Goal: Feedback & Contribution: Contribute content

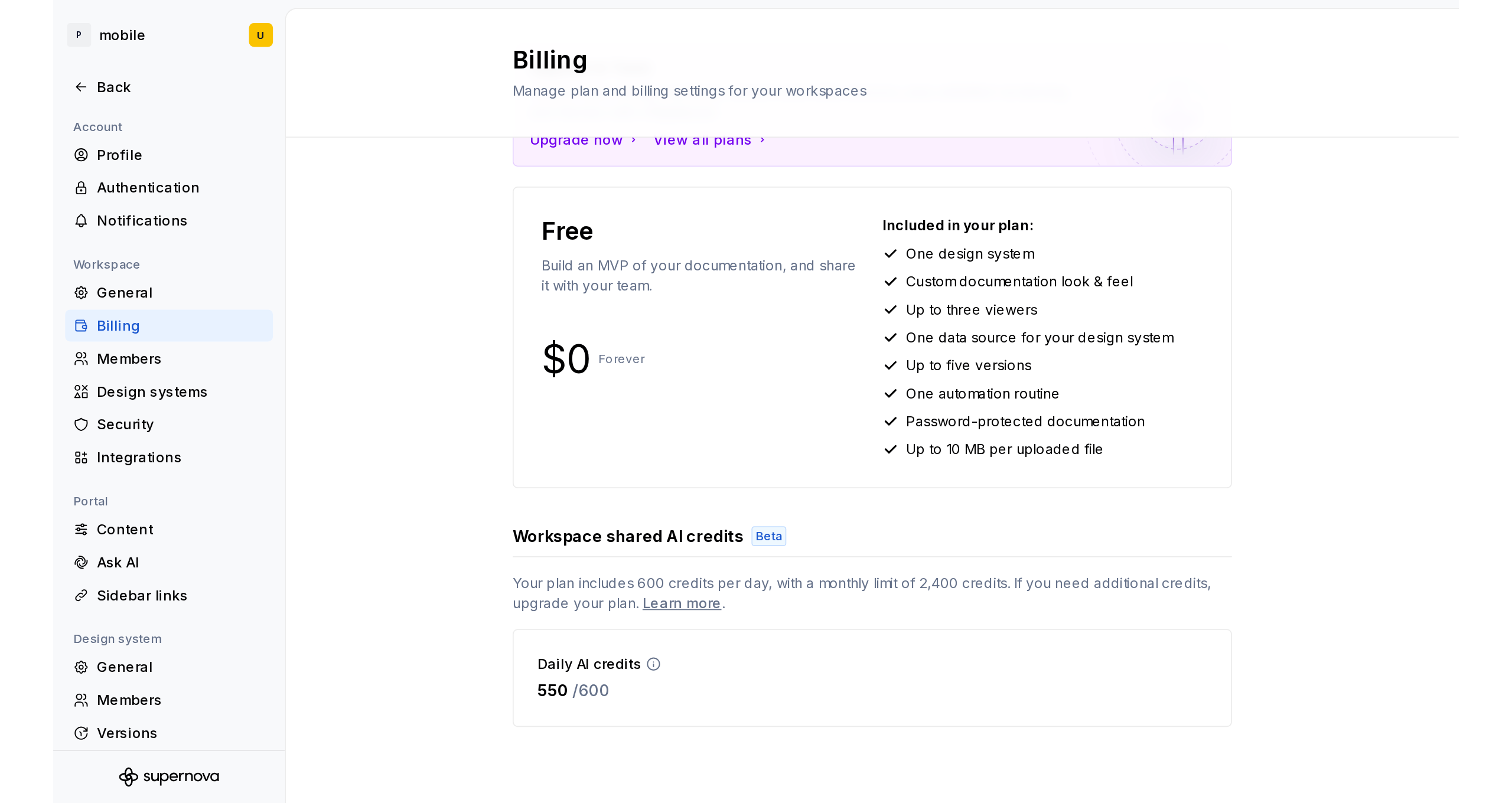
scroll to position [79, 0]
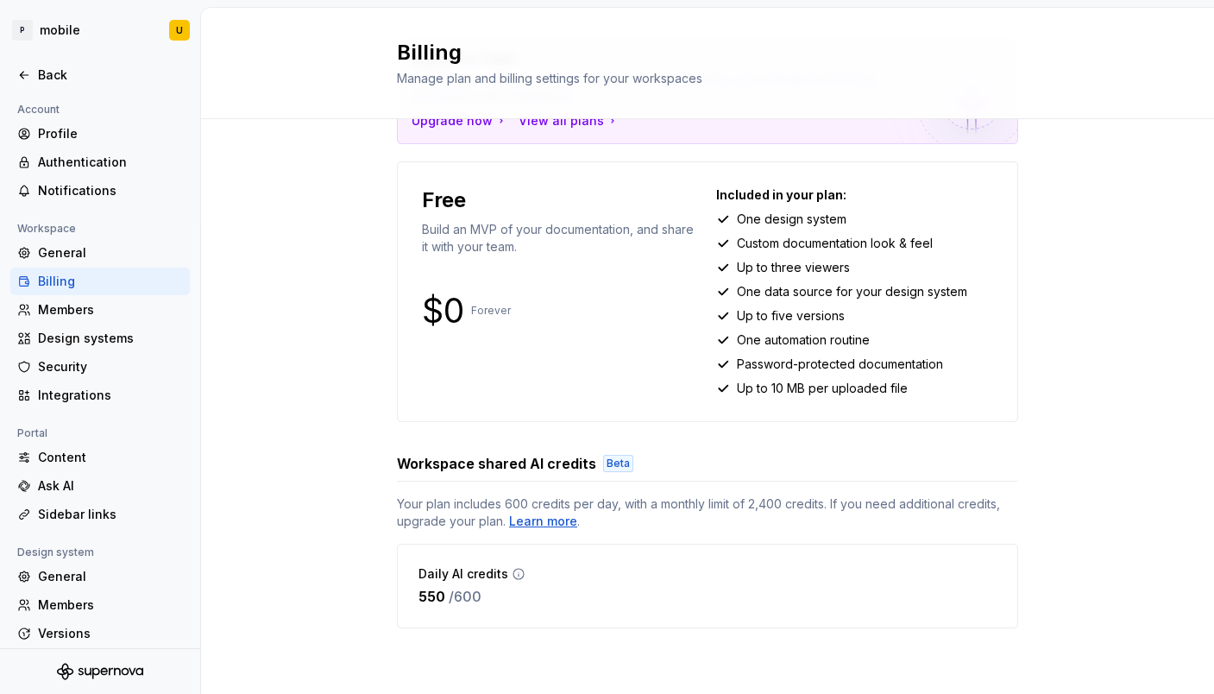
click at [549, 524] on div "Learn more" at bounding box center [543, 520] width 68 height 17
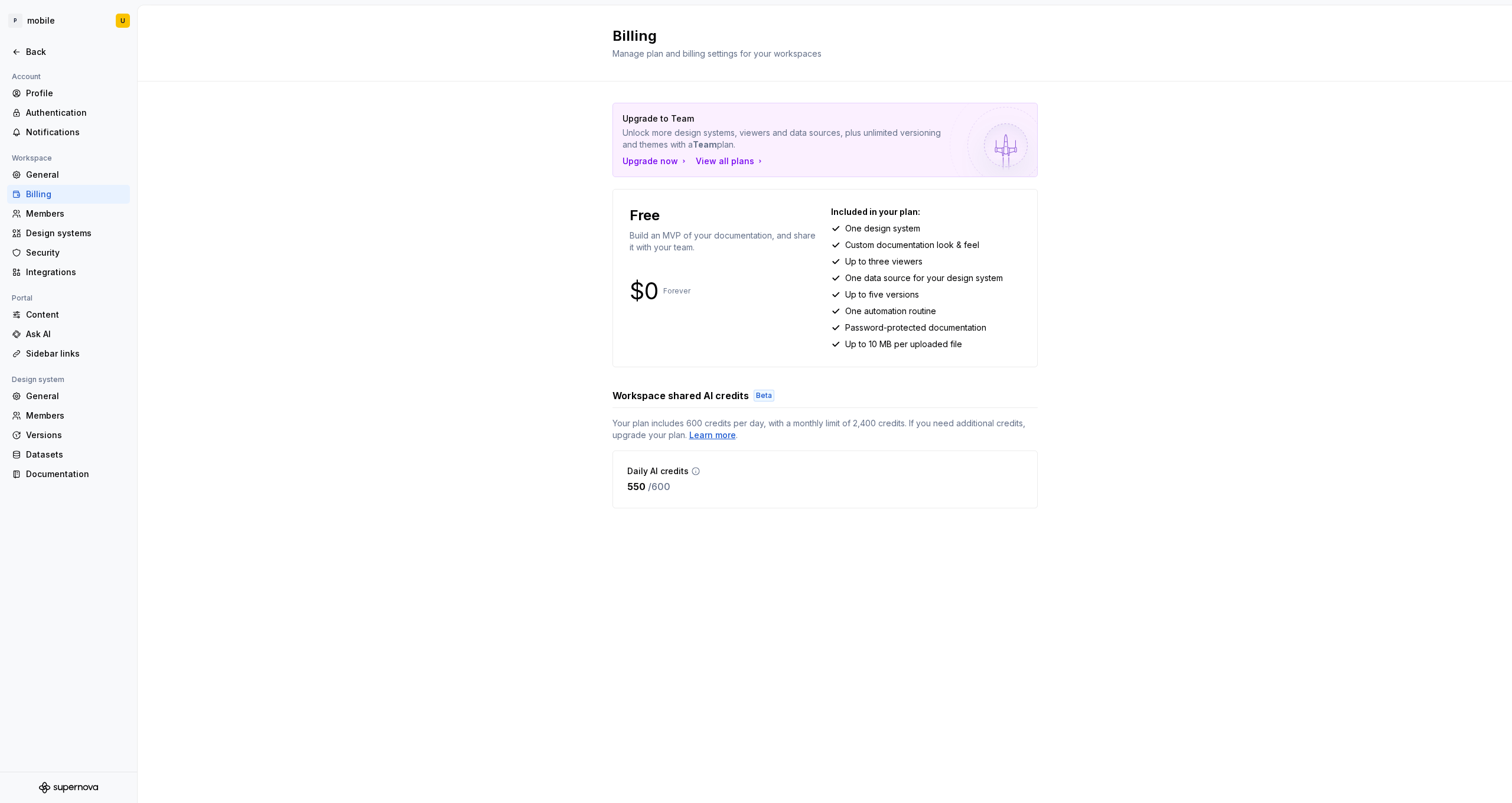
scroll to position [0, 0]
click at [39, 56] on div "Back" at bounding box center [75, 51] width 99 height 12
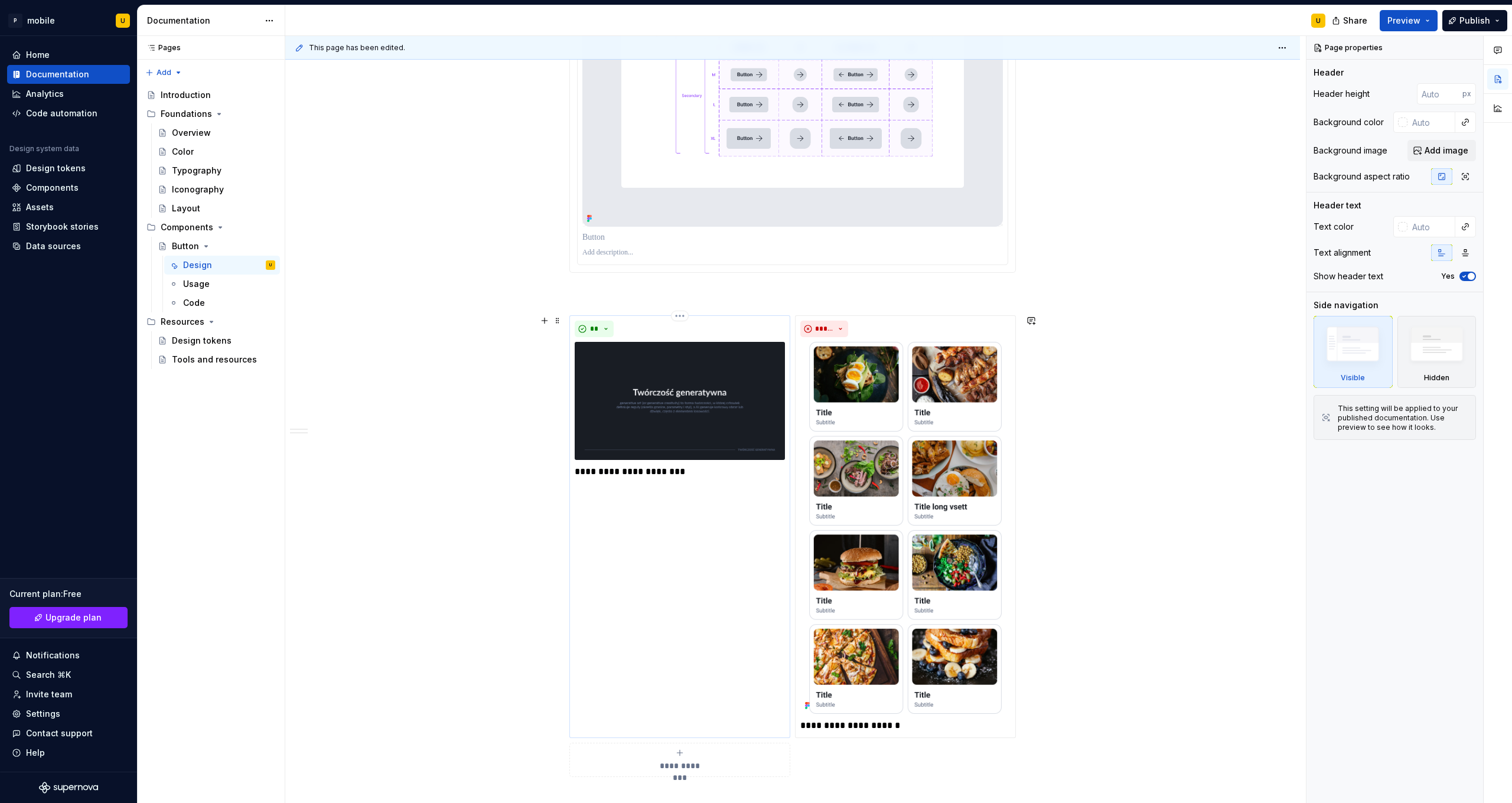
scroll to position [2569, 0]
click at [831, 447] on img at bounding box center [905, 528] width 210 height 372
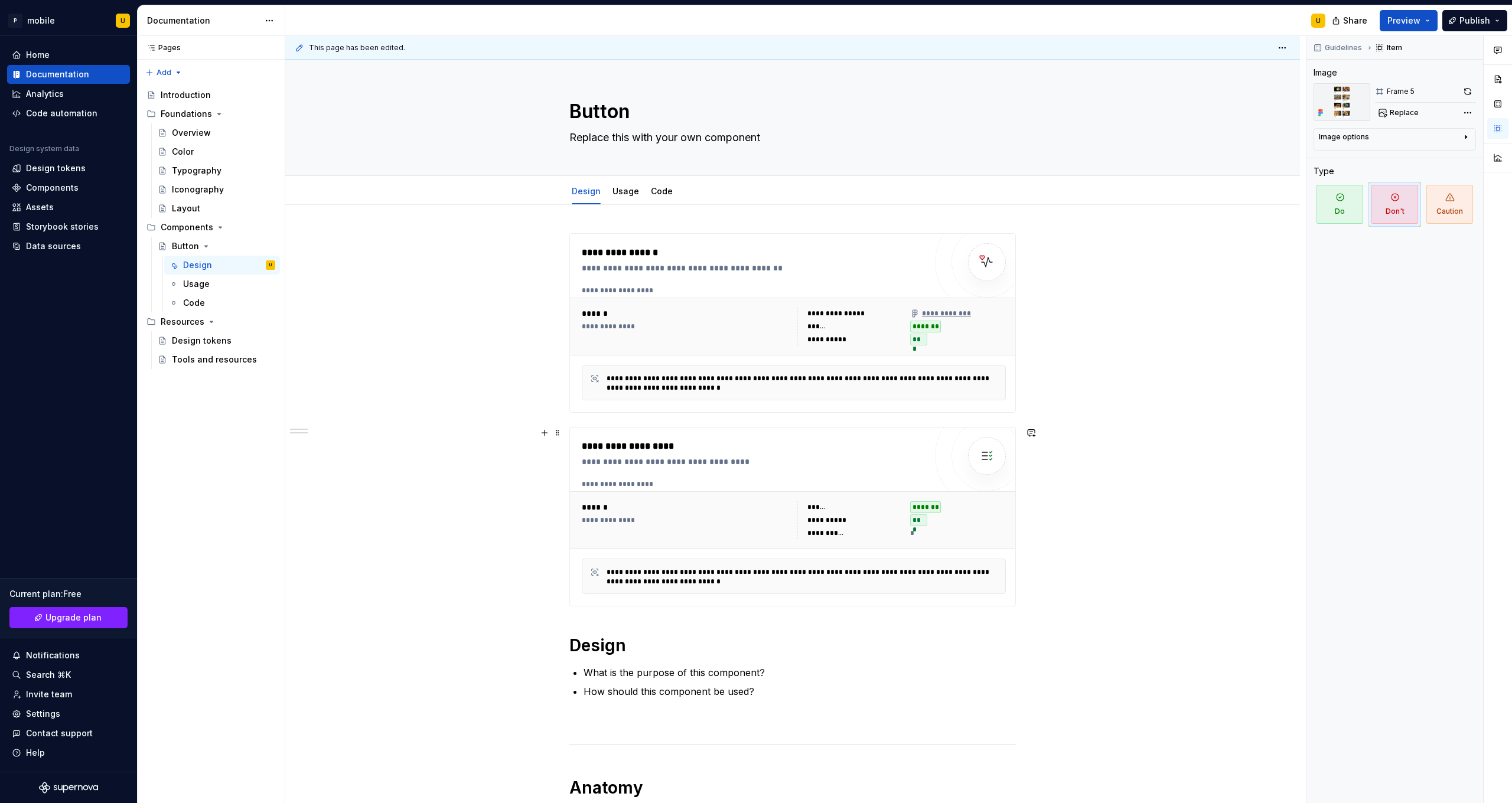
scroll to position [0, 0]
click at [628, 191] on link "Usage" at bounding box center [626, 191] width 27 height 10
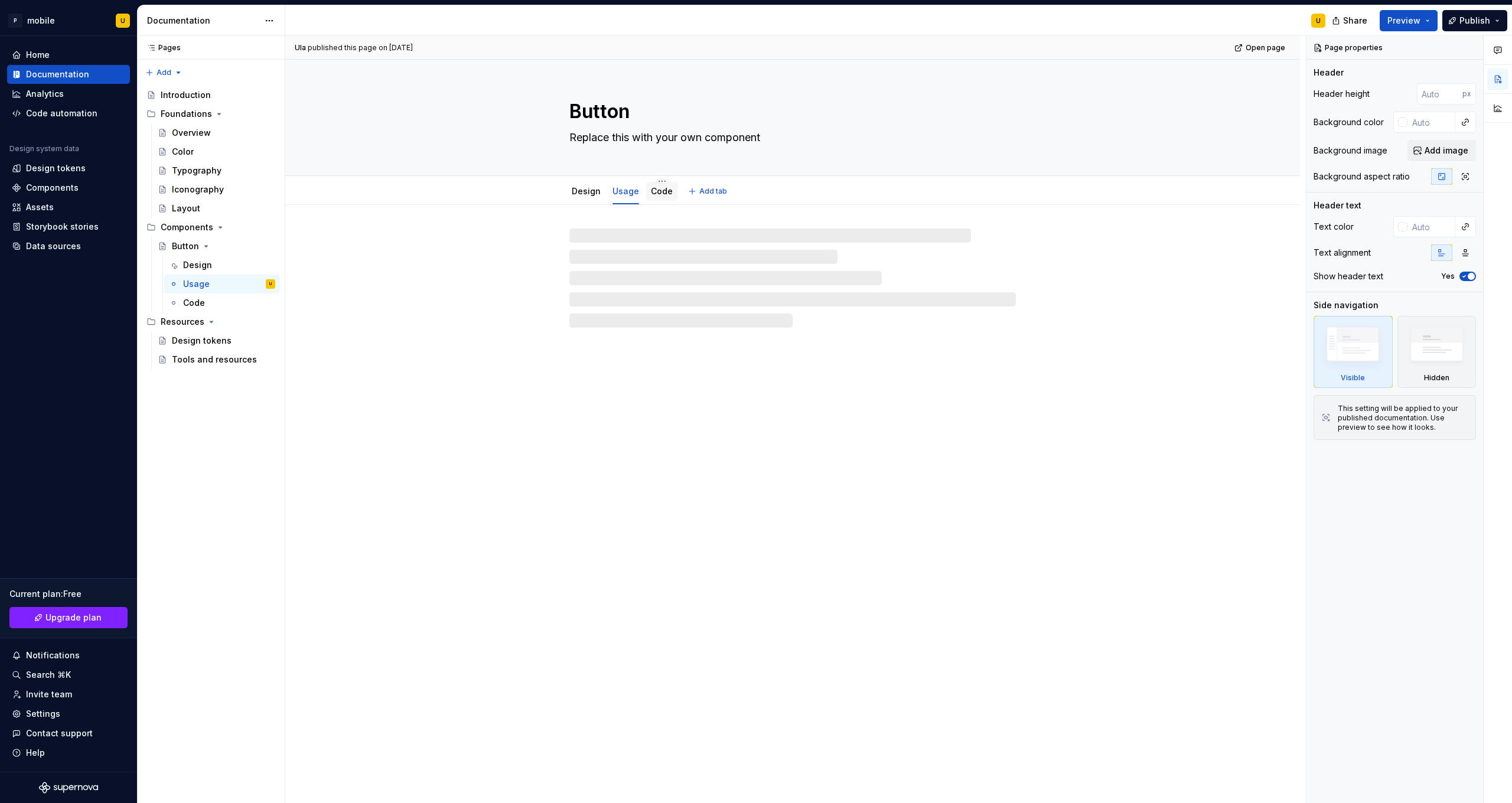
click at [658, 193] on link "Code" at bounding box center [662, 191] width 22 height 10
click at [587, 192] on link "Design" at bounding box center [586, 191] width 29 height 10
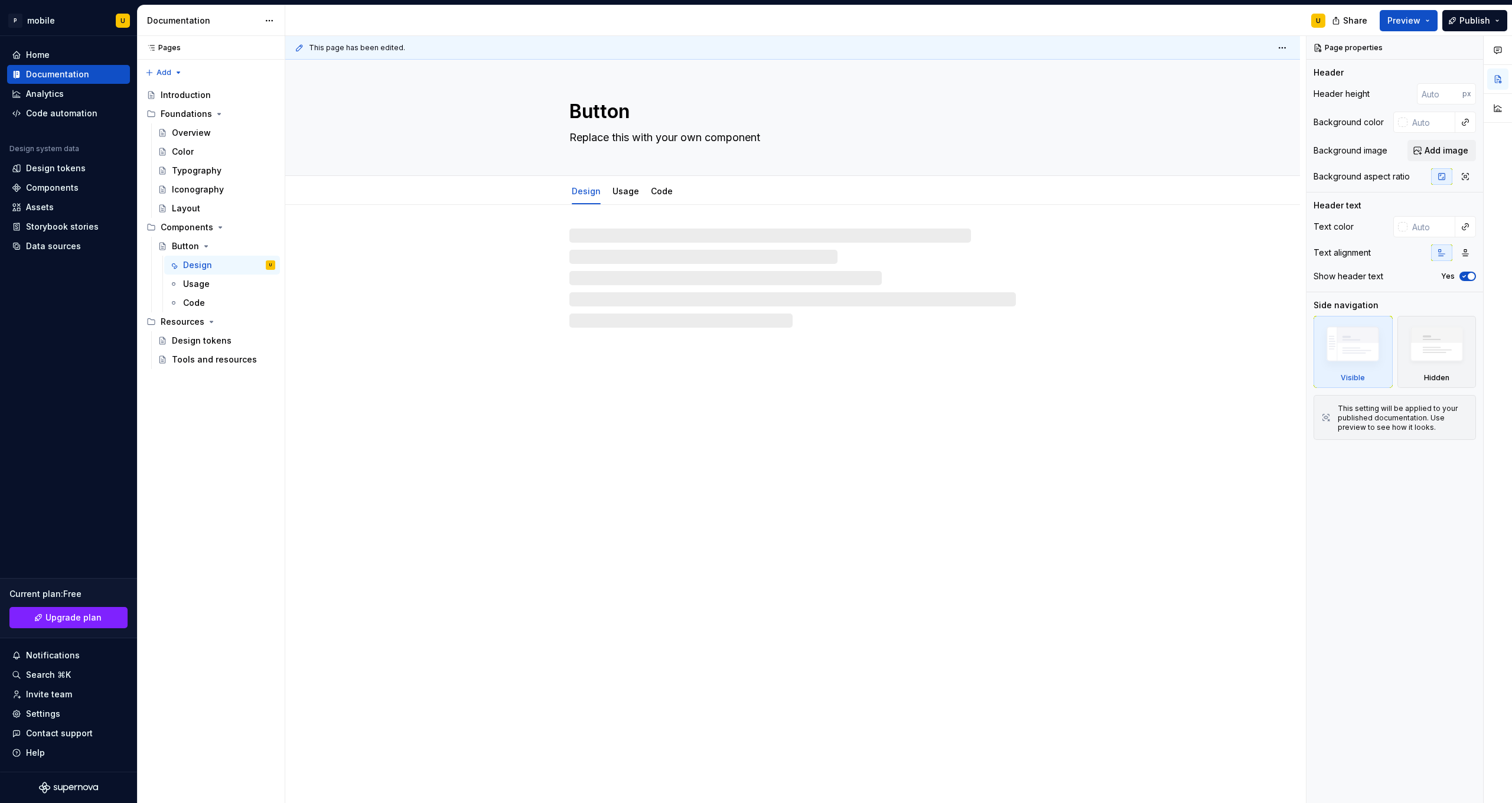
type textarea "*"
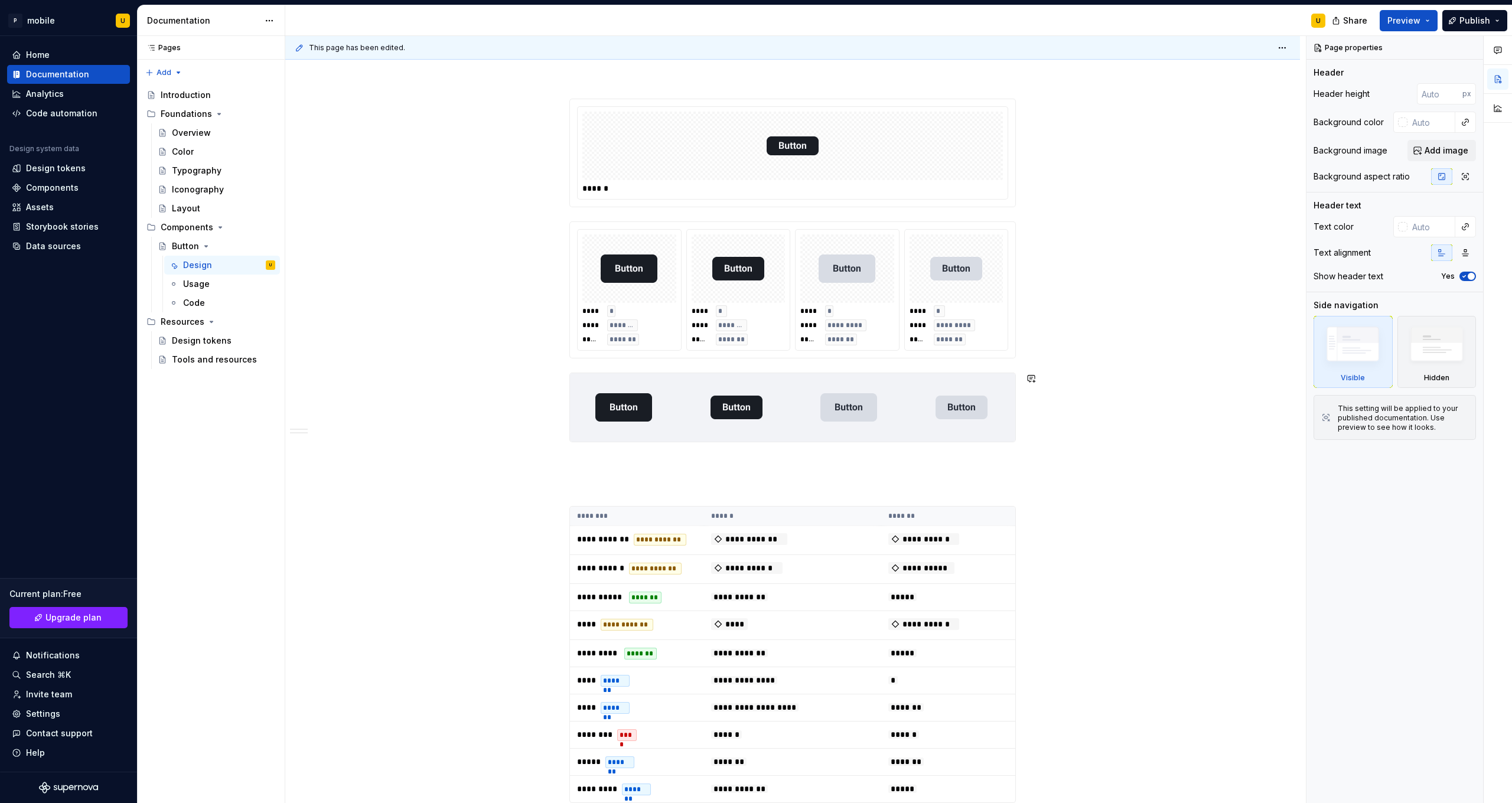
scroll to position [1067, 0]
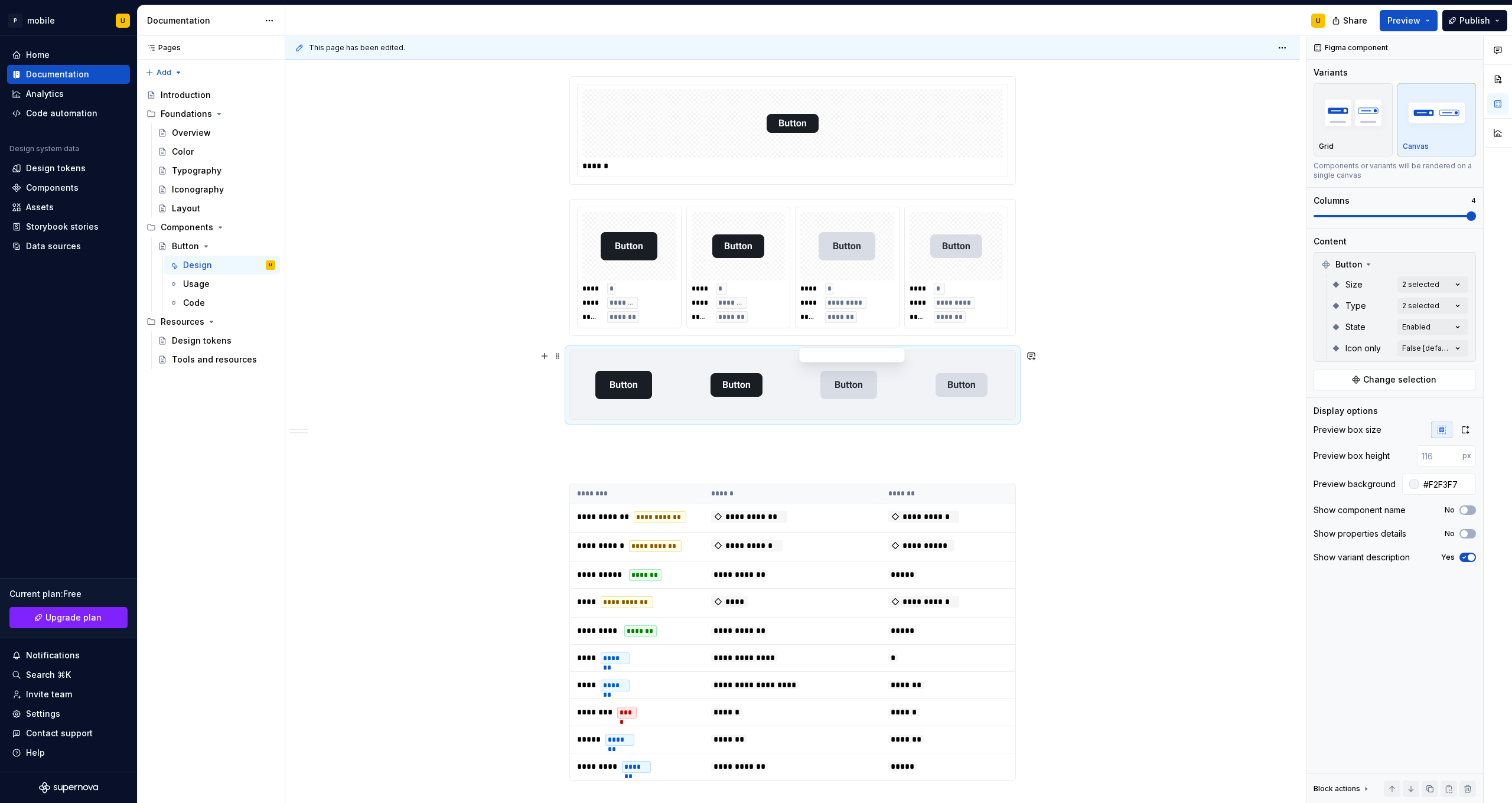
click at [831, 401] on div at bounding box center [849, 385] width 108 height 68
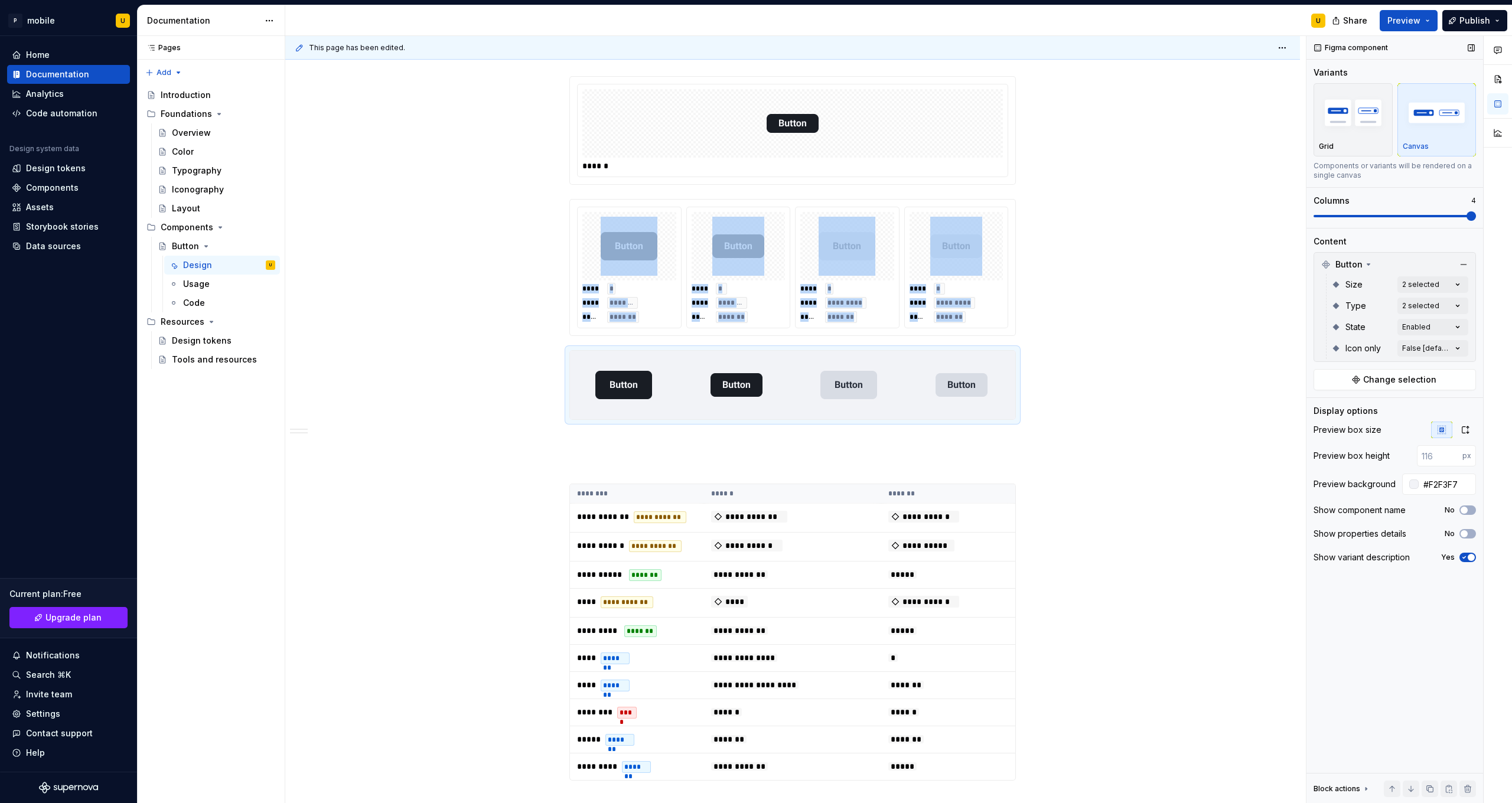
click at [831, 211] on div "Figma component Variants Grid Canvas Components or variants will be rendered on…" at bounding box center [1395, 420] width 177 height 767
click at [831, 474] on button "No" at bounding box center [1468, 510] width 16 height 10
click at [831, 474] on span "button" at bounding box center [1472, 510] width 7 height 7
click at [831, 474] on button "No" at bounding box center [1468, 510] width 16 height 10
click at [831, 474] on span "button" at bounding box center [1472, 510] width 7 height 7
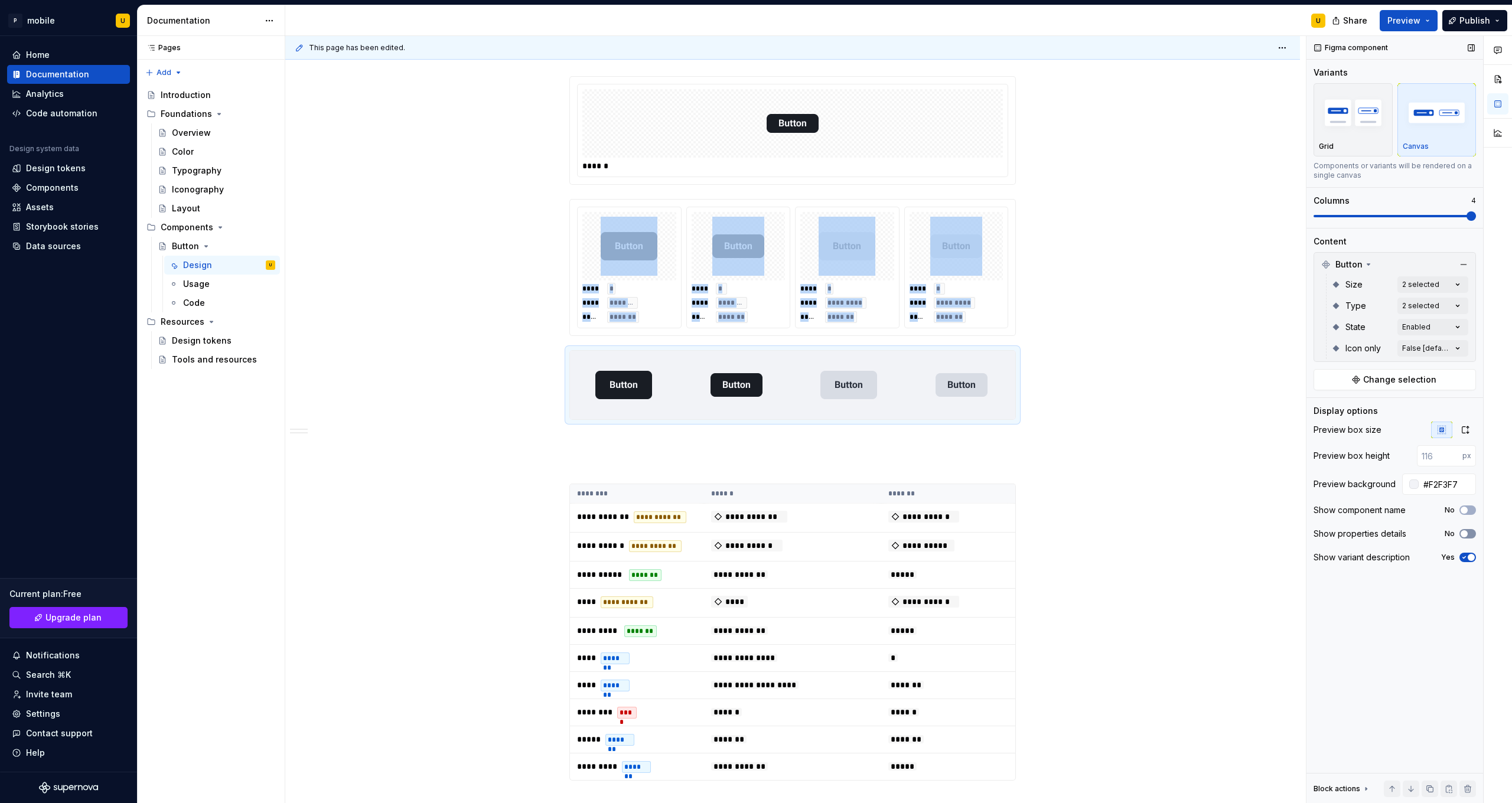
click at [831, 474] on button "No" at bounding box center [1468, 534] width 16 height 10
click at [831, 474] on span "button" at bounding box center [1472, 534] width 7 height 7
click at [831, 404] on div at bounding box center [962, 385] width 108 height 68
click at [831, 474] on button "No" at bounding box center [1468, 534] width 16 height 10
click at [831, 474] on span "button" at bounding box center [1472, 534] width 7 height 7
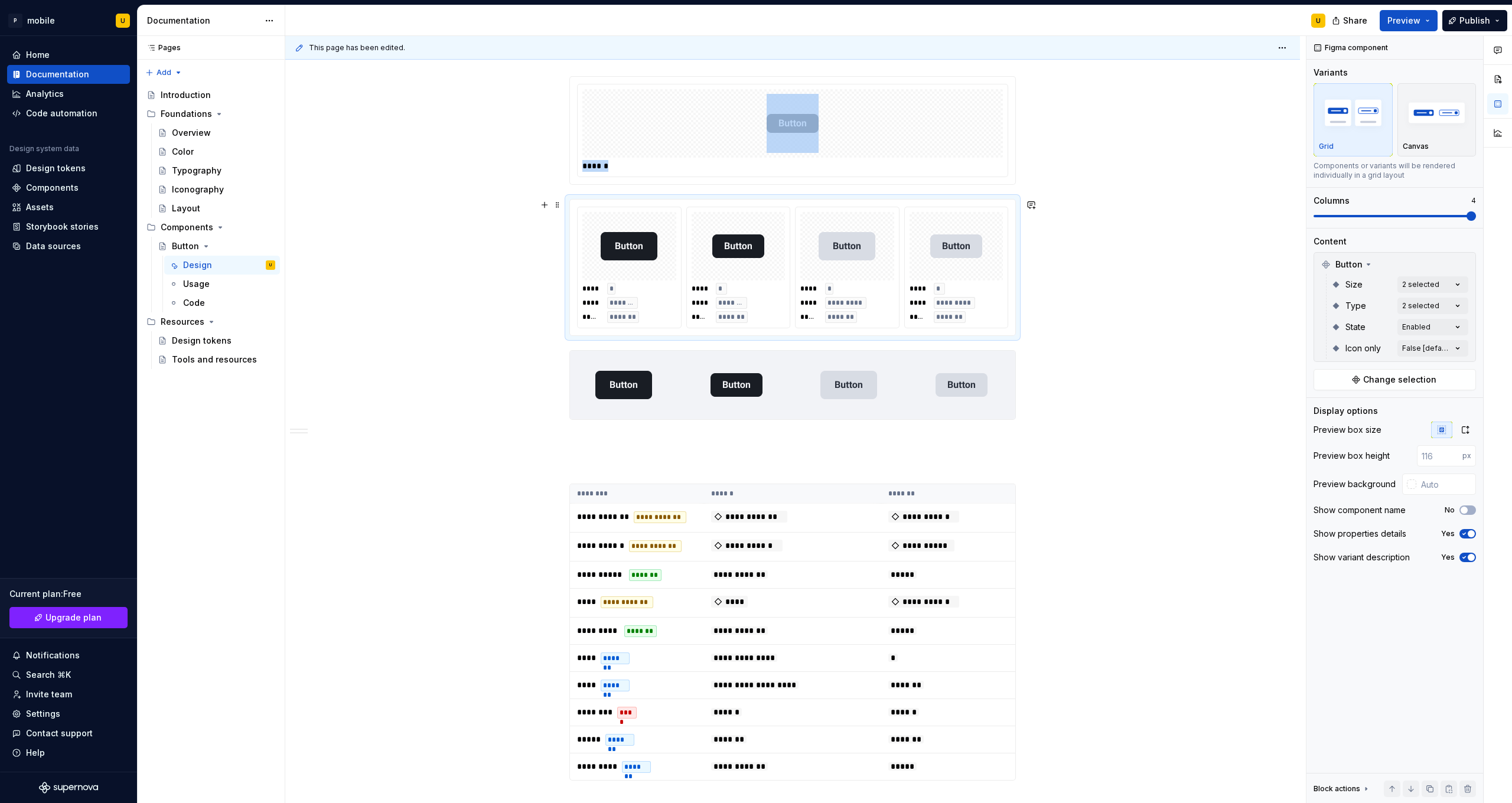
click at [831, 253] on img at bounding box center [847, 246] width 57 height 59
type input "#F2F3F7"
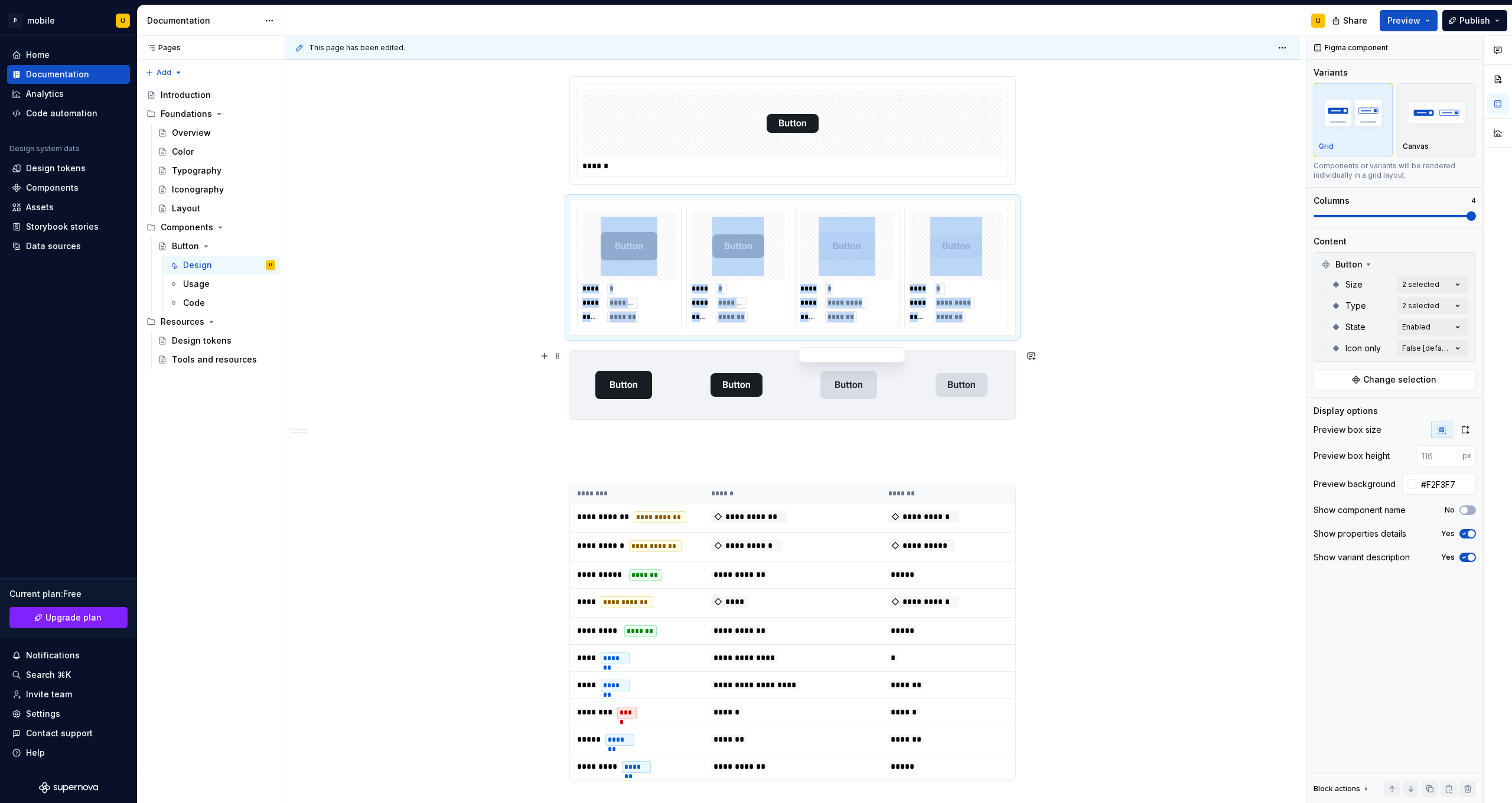
click at [831, 381] on div at bounding box center [849, 385] width 108 height 68
click at [831, 474] on button "No" at bounding box center [1468, 534] width 16 height 10
click at [831, 474] on span "button" at bounding box center [1472, 534] width 7 height 7
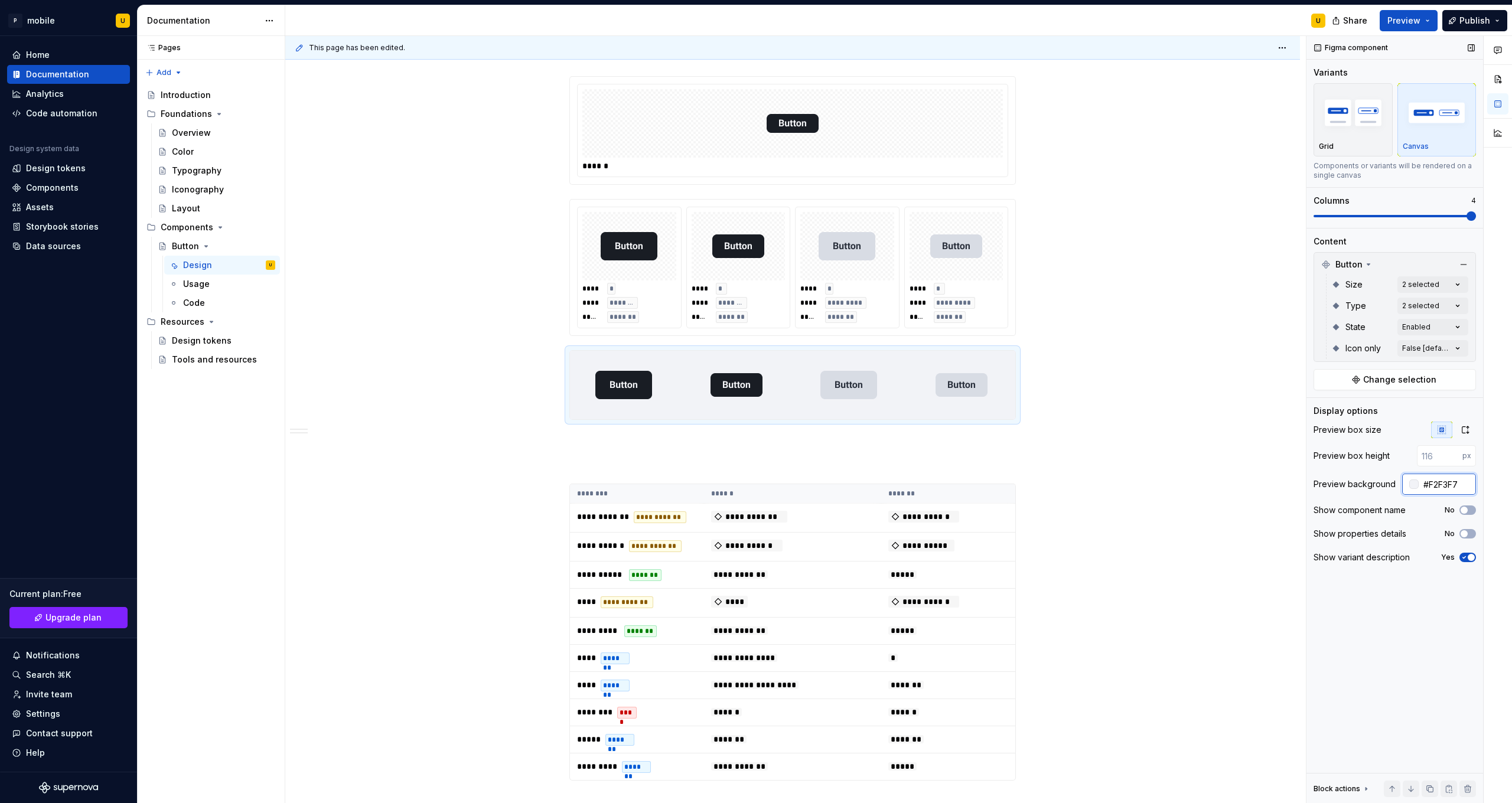
click at [831, 474] on input "#F2F3F7" at bounding box center [1448, 484] width 58 height 21
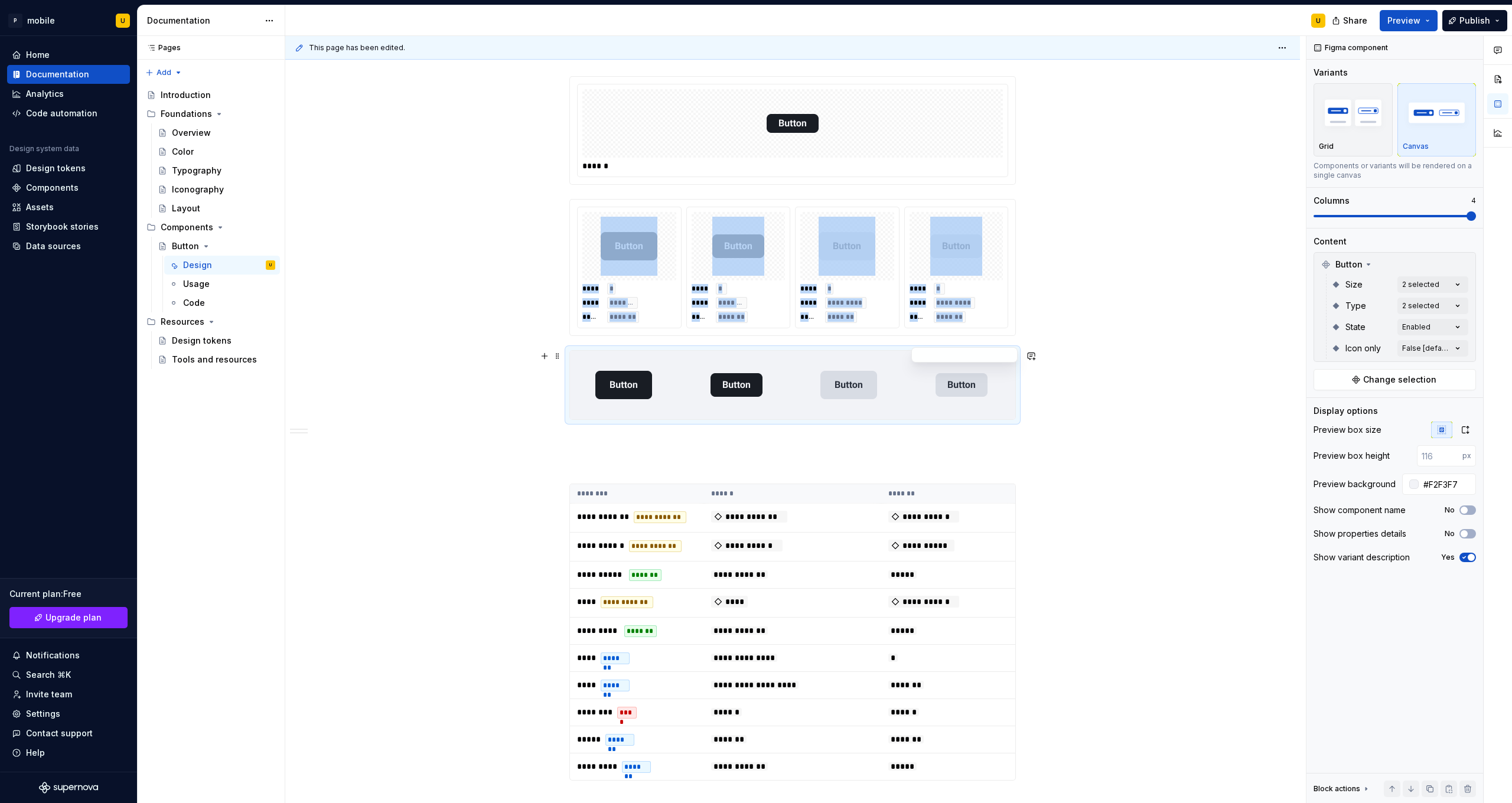
click at [831, 407] on div at bounding box center [962, 385] width 108 height 68
type textarea "*"
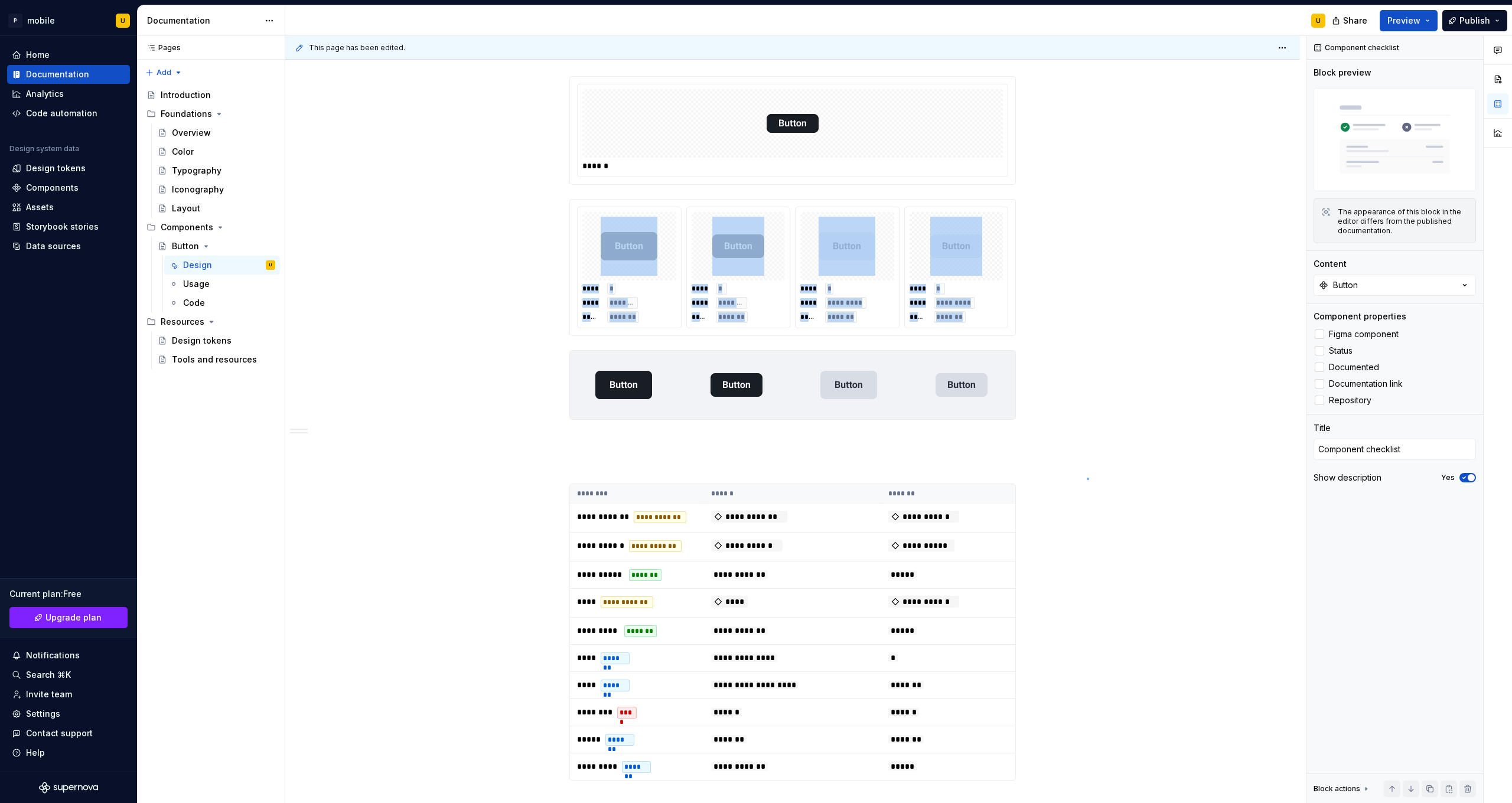
click at [831, 474] on div "**********" at bounding box center [796, 420] width 1021 height 767
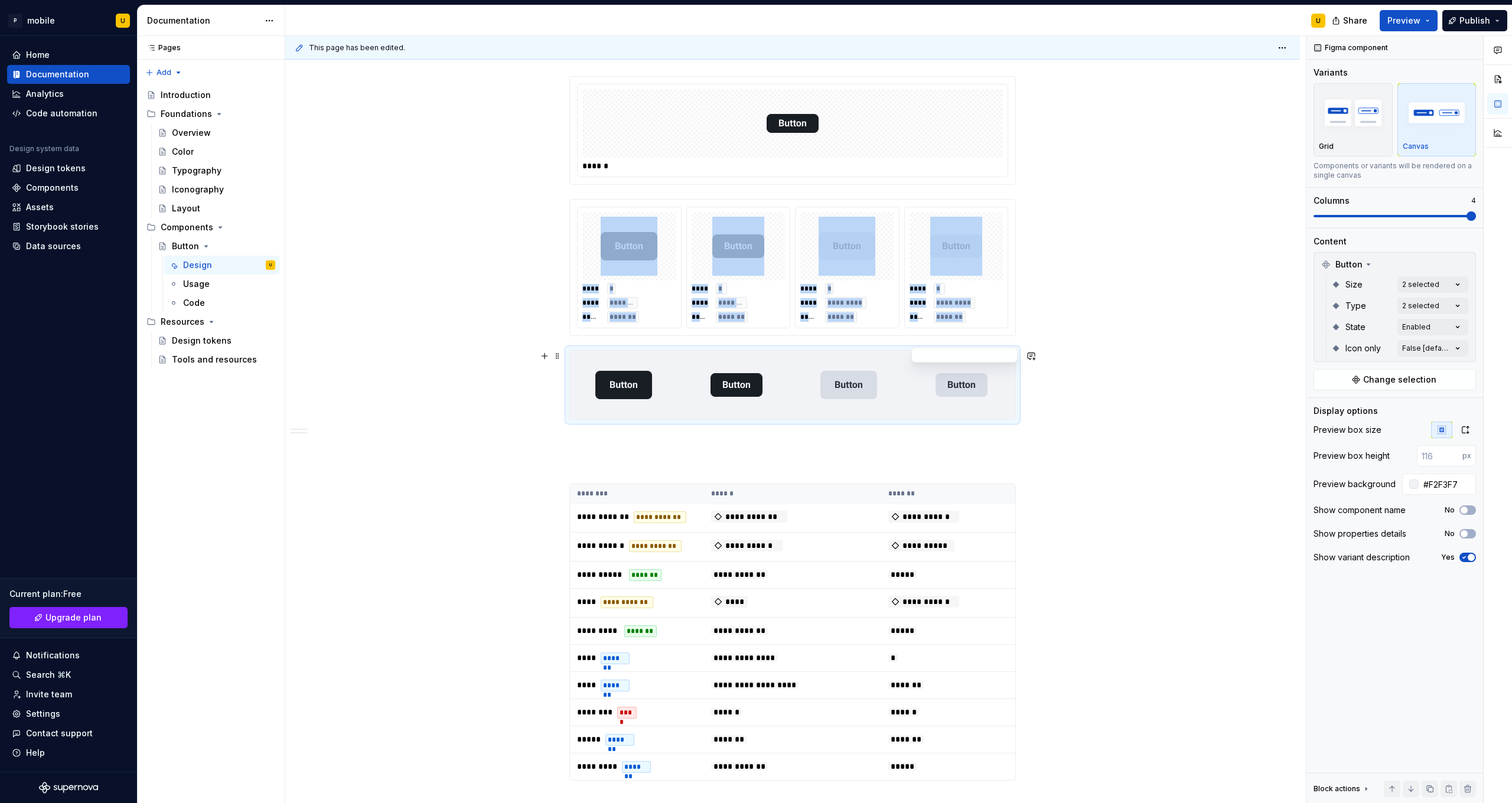
click at [831, 407] on div at bounding box center [962, 385] width 108 height 68
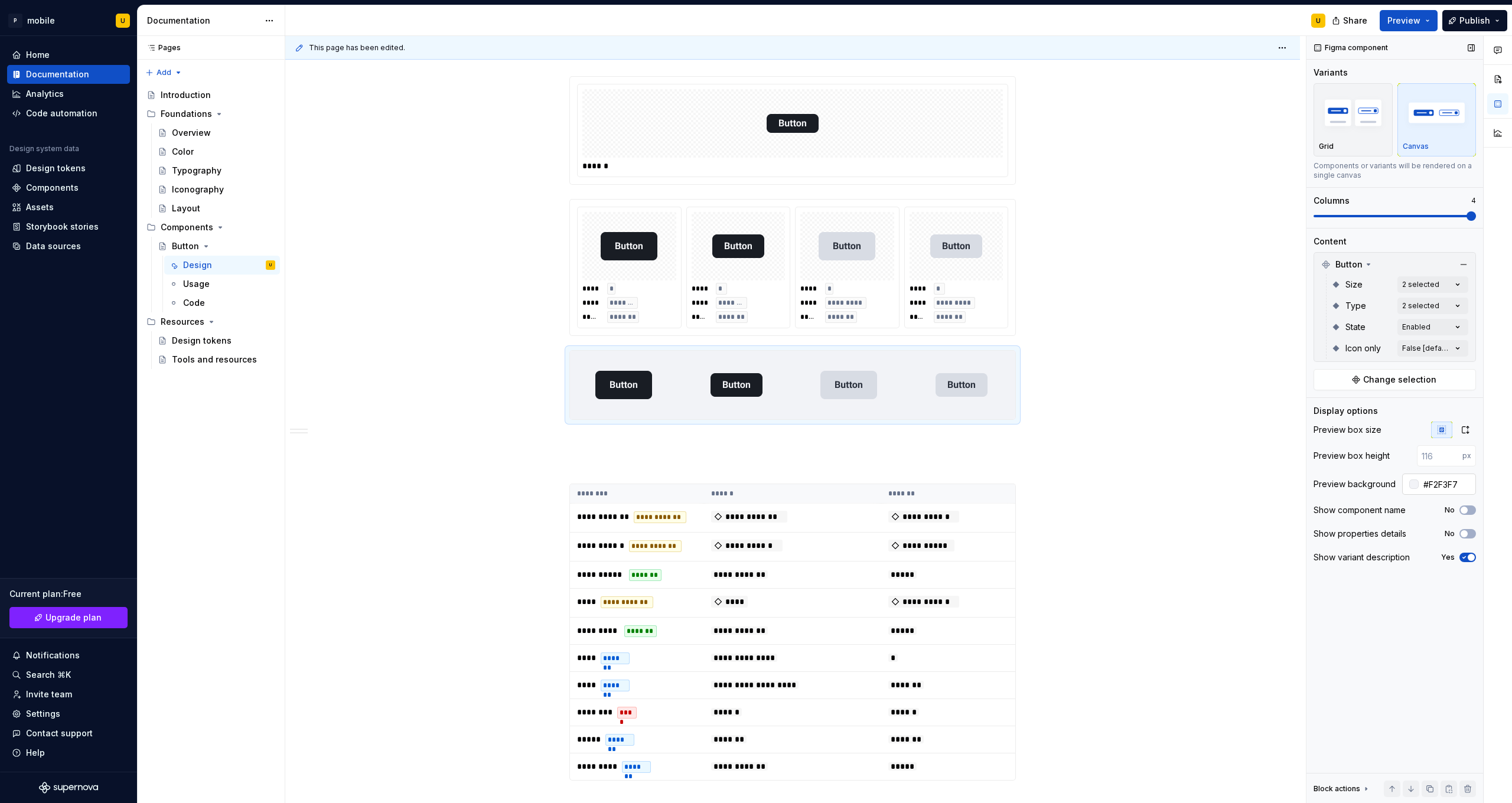
click at [831, 474] on div at bounding box center [1411, 484] width 16 height 21
click at [831, 474] on div at bounding box center [1414, 484] width 10 height 10
click at [831, 474] on div "Comments Open comments No comments yet Select ‘Comment’ from the block context …" at bounding box center [1409, 420] width 205 height 767
click at [831, 474] on div "Figma component Variants Grid Canvas Components or variants will be rendered on…" at bounding box center [1395, 420] width 177 height 767
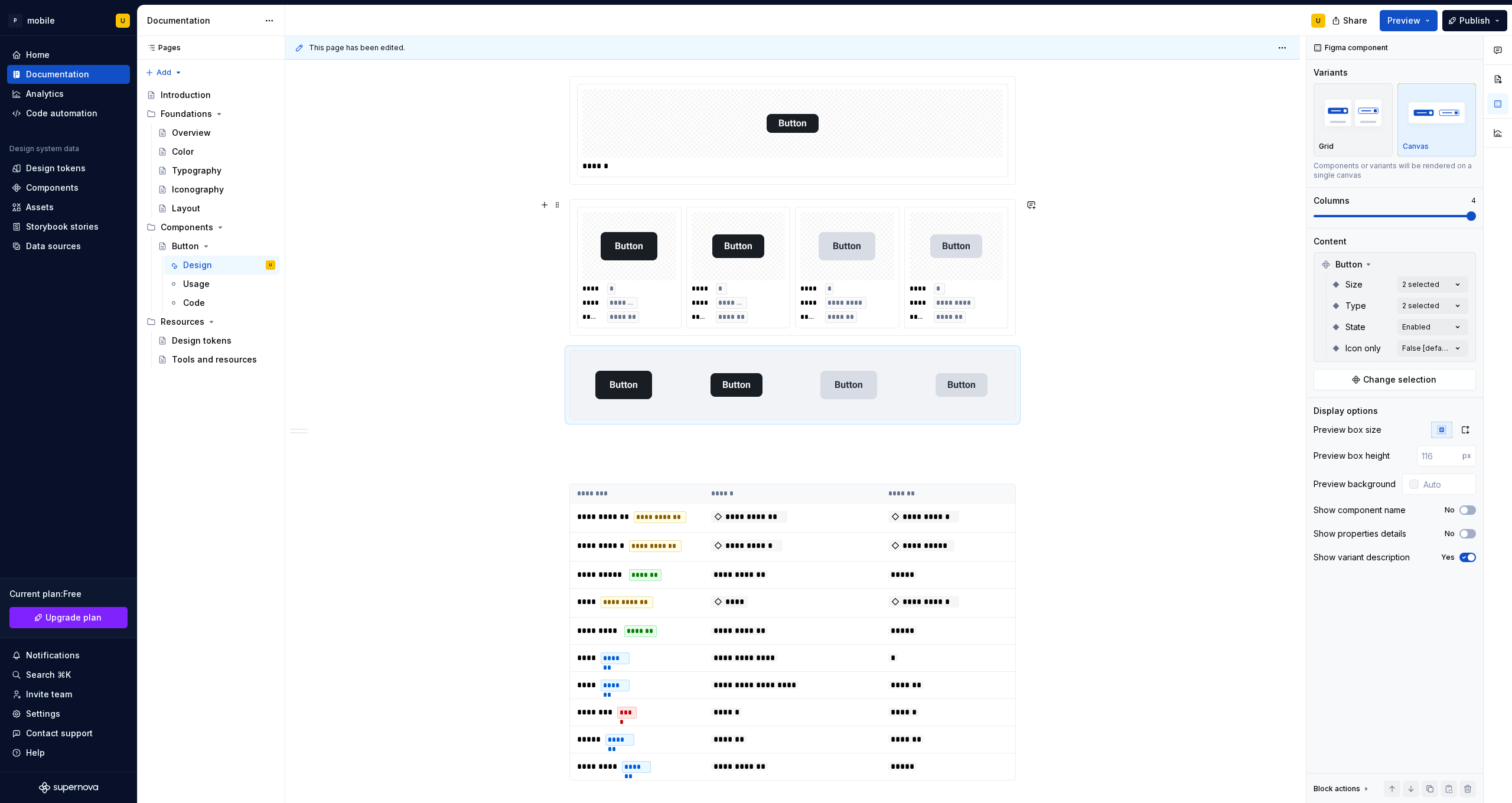
click at [831, 292] on div "**** * **** ********* ***** *******" at bounding box center [957, 268] width 103 height 120
type input "#F2F3F7"
click at [831, 356] on div at bounding box center [964, 355] width 106 height 15
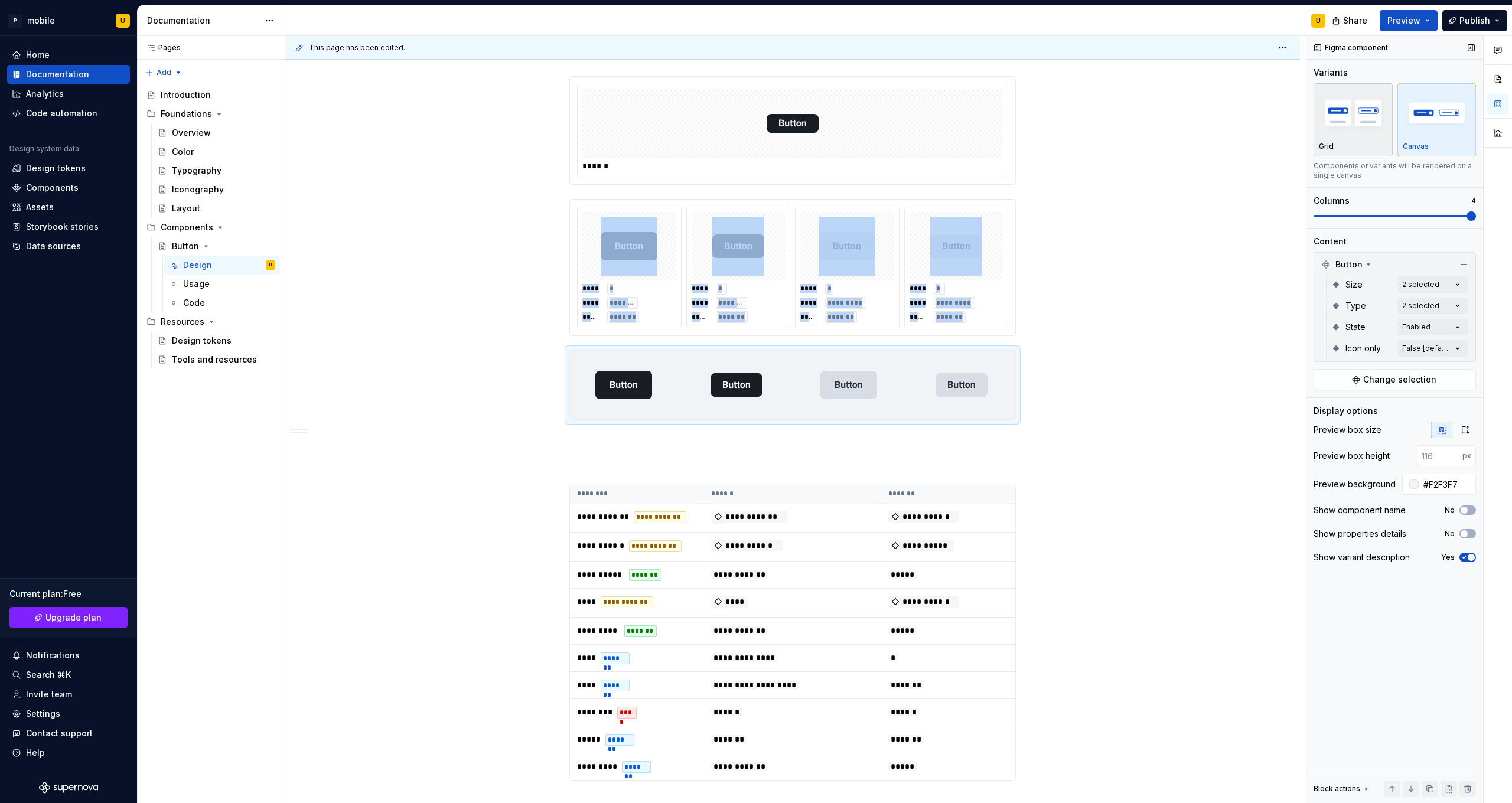
click at [831, 136] on div "button" at bounding box center [1353, 112] width 68 height 49
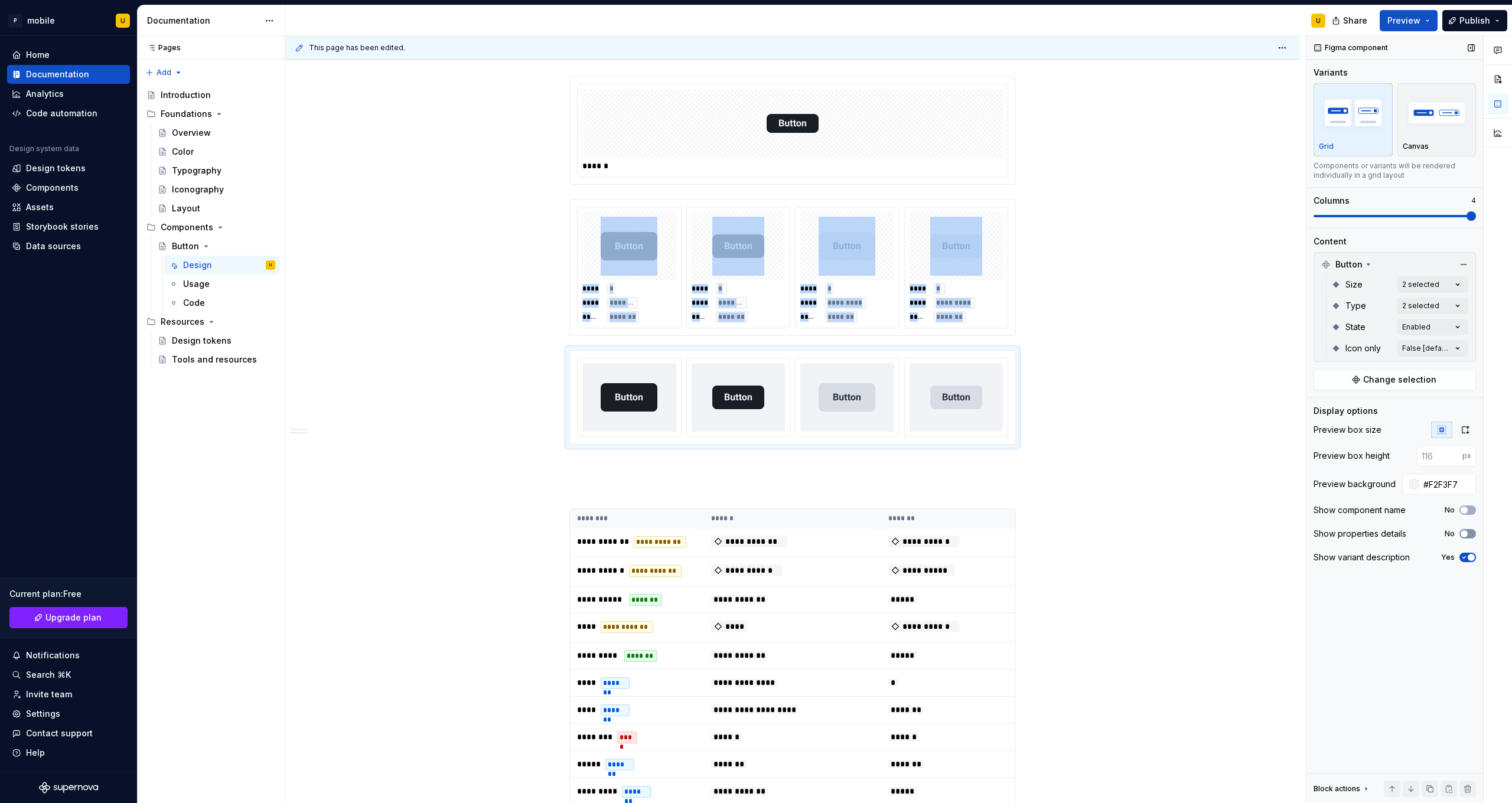
click at [831, 474] on icon "button" at bounding box center [1465, 534] width 10 height 7
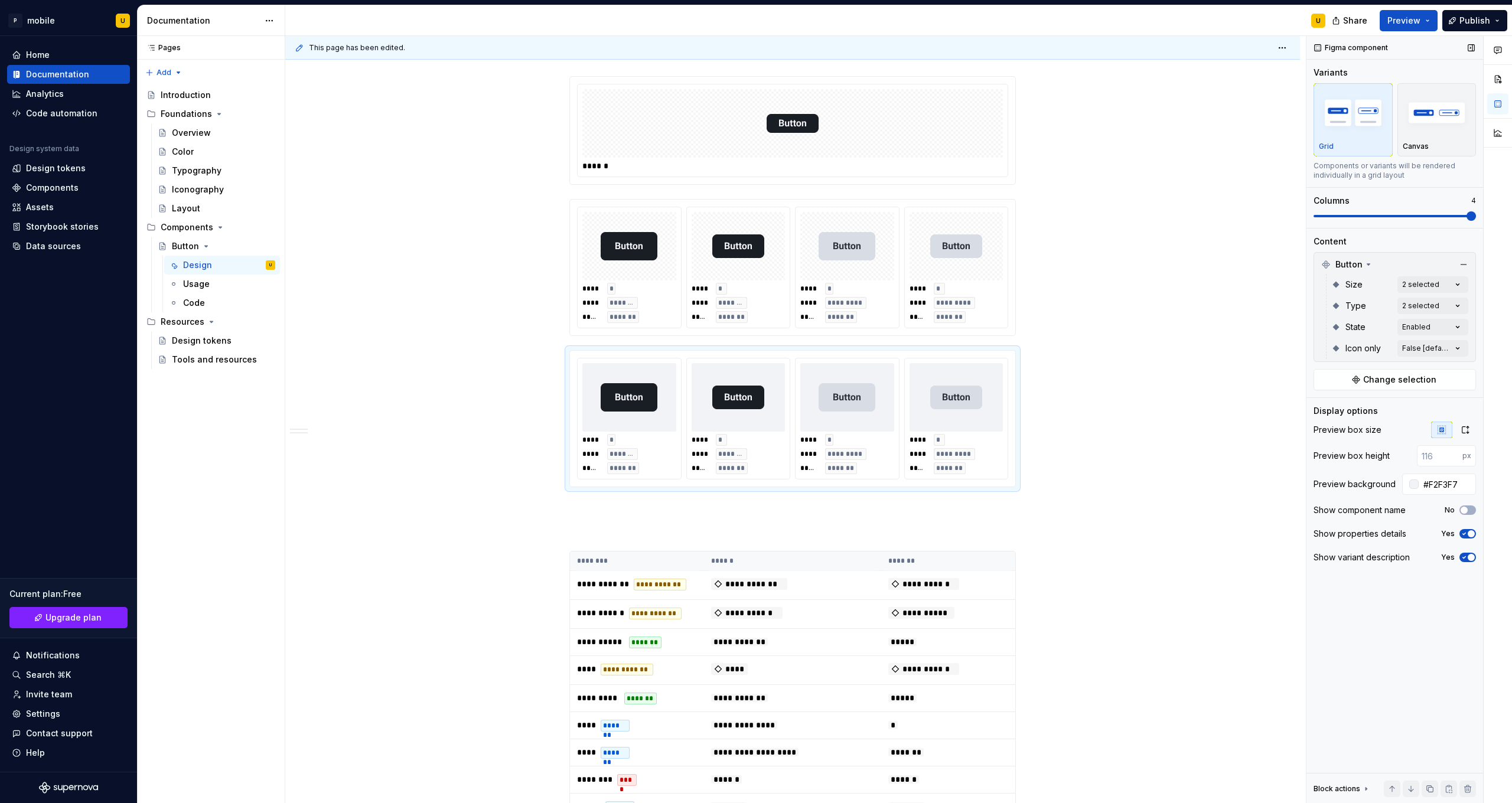
click at [831, 474] on div "Show component name No" at bounding box center [1394, 510] width 162 height 16
click at [831, 474] on button "No" at bounding box center [1468, 510] width 16 height 10
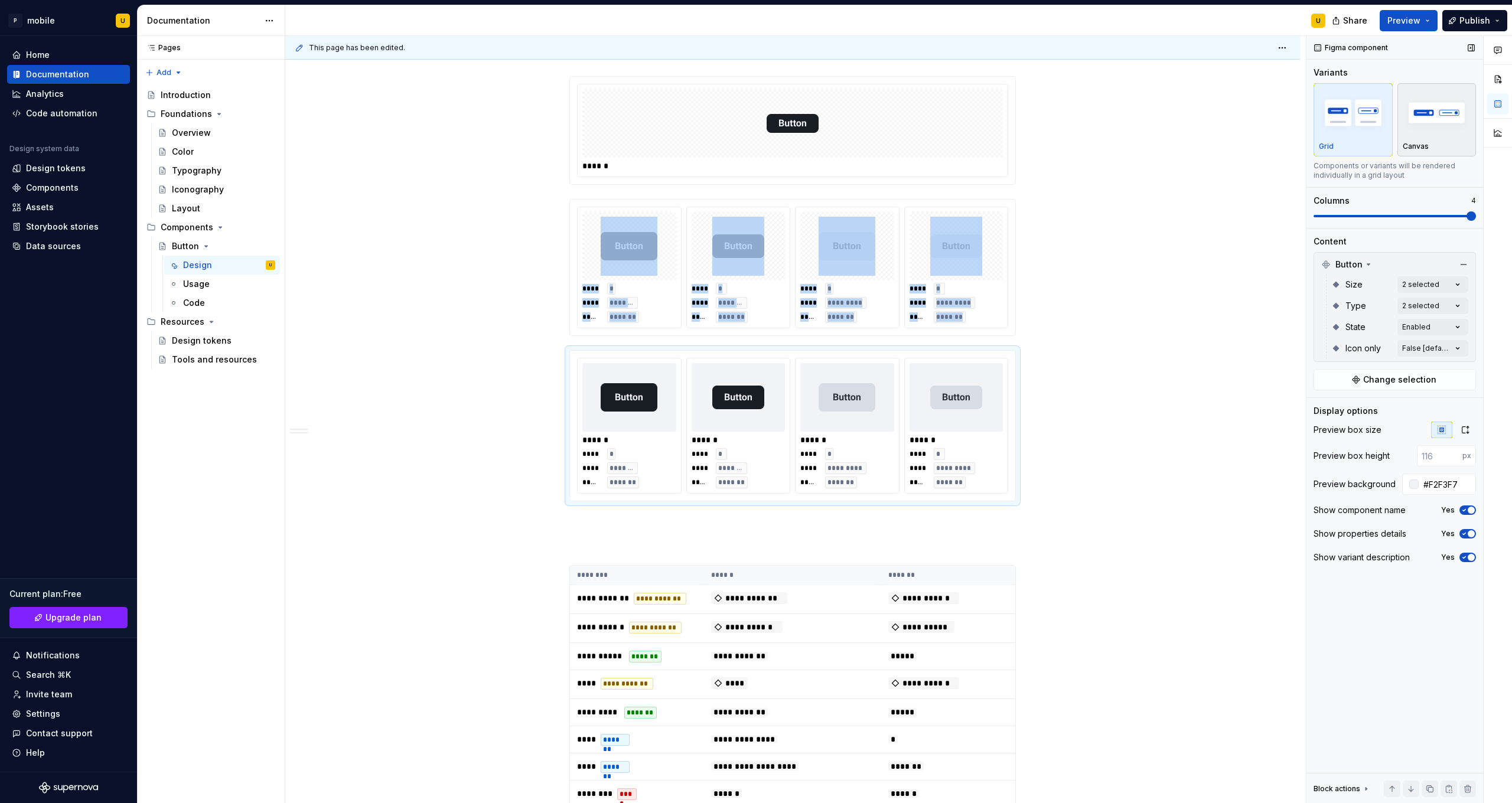
click at [831, 149] on div "Canvas" at bounding box center [1437, 146] width 68 height 10
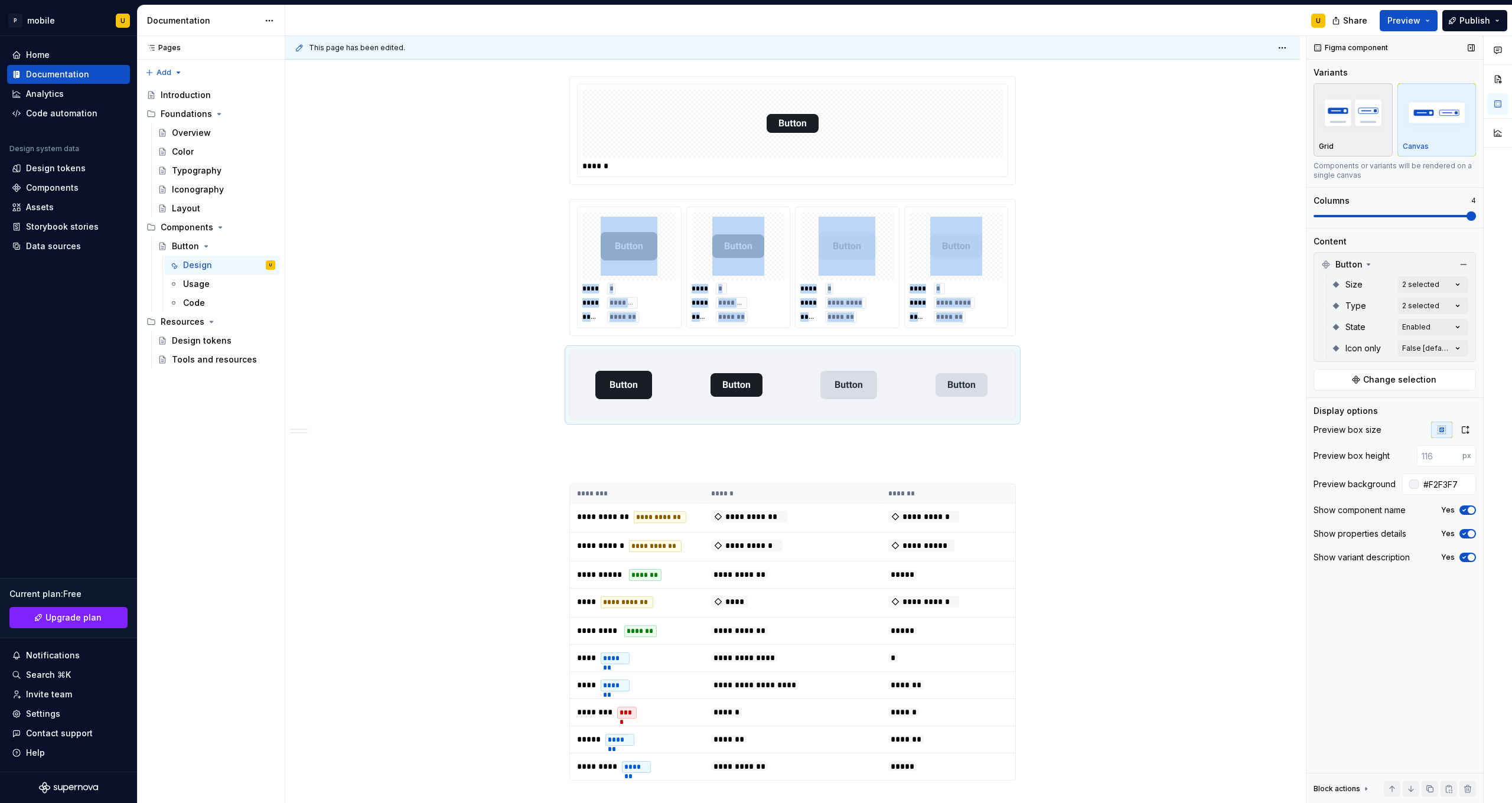
click at [831, 138] on div "Grid" at bounding box center [1353, 119] width 68 height 62
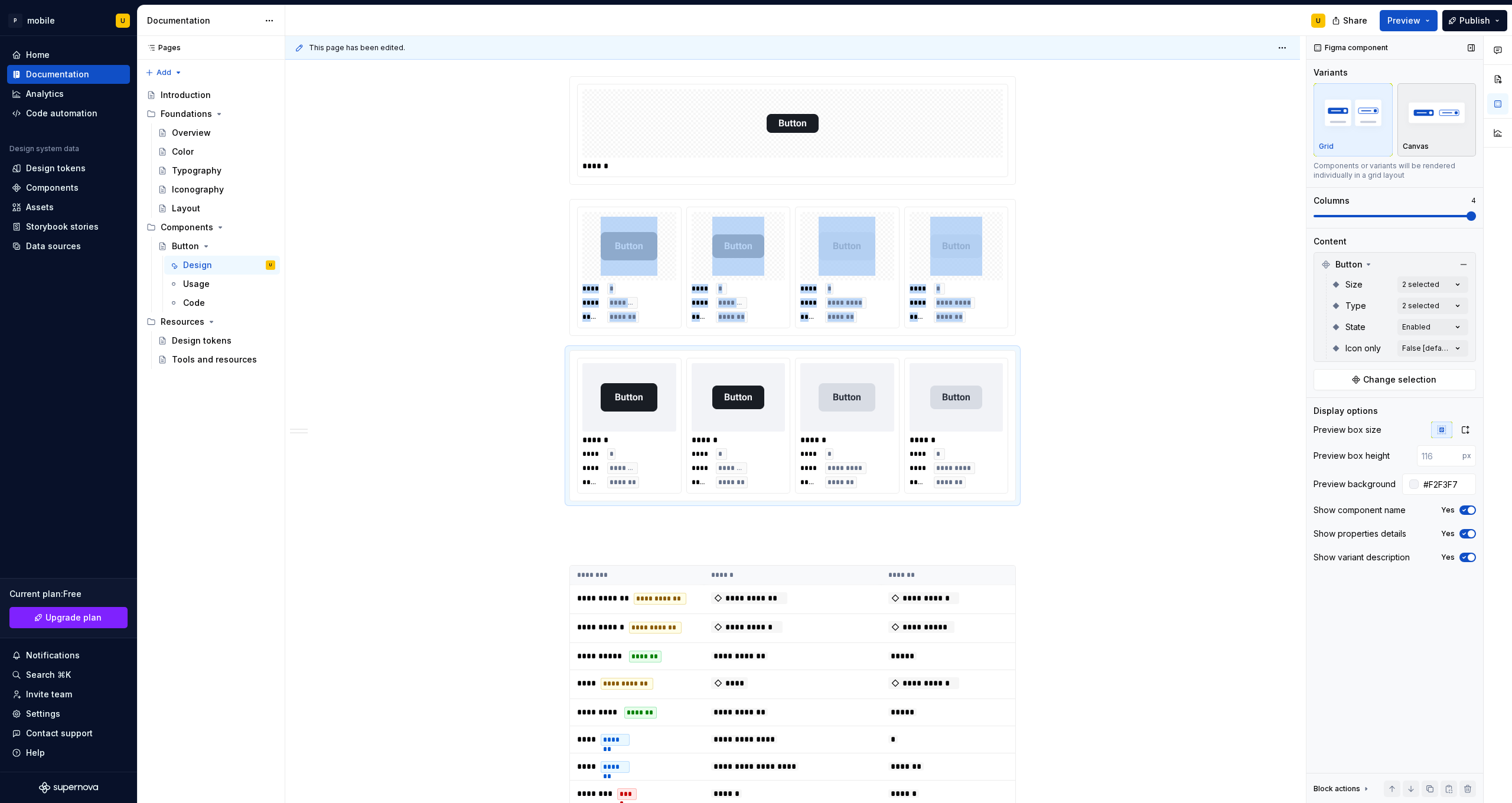
click at [831, 138] on div "Canvas" at bounding box center [1437, 119] width 68 height 62
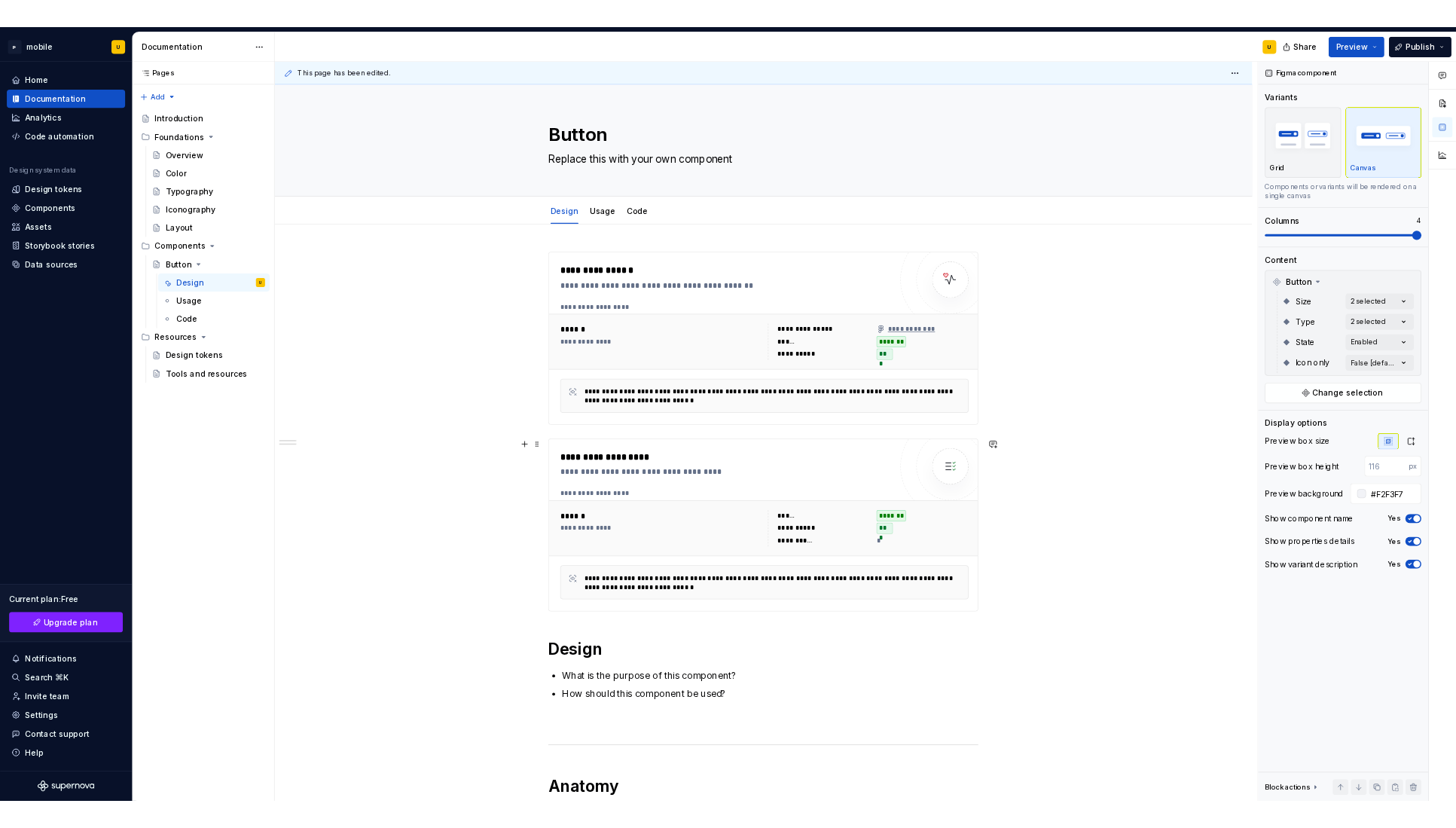
scroll to position [0, 0]
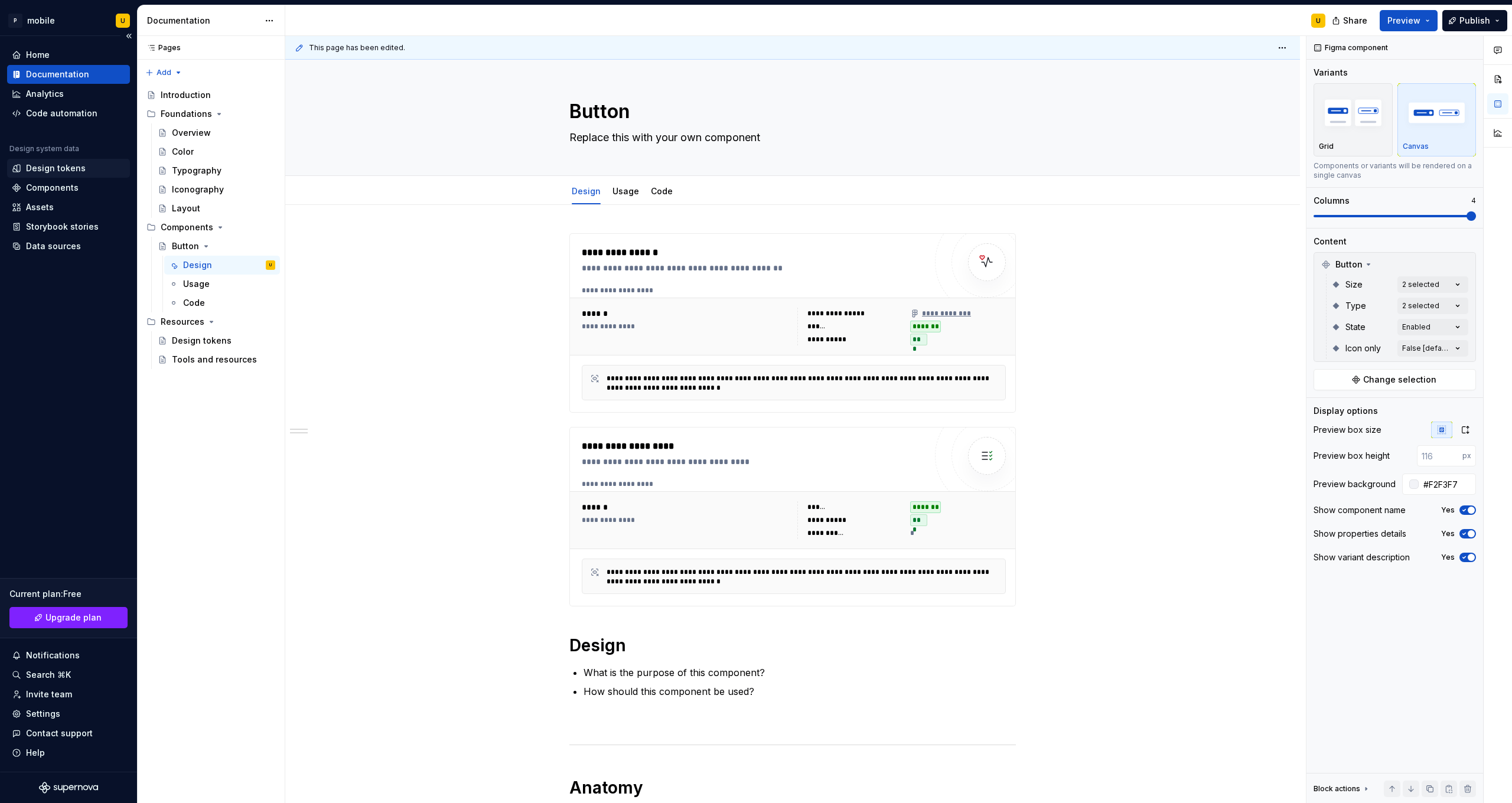
click at [49, 159] on div "Design tokens" at bounding box center [68, 168] width 123 height 19
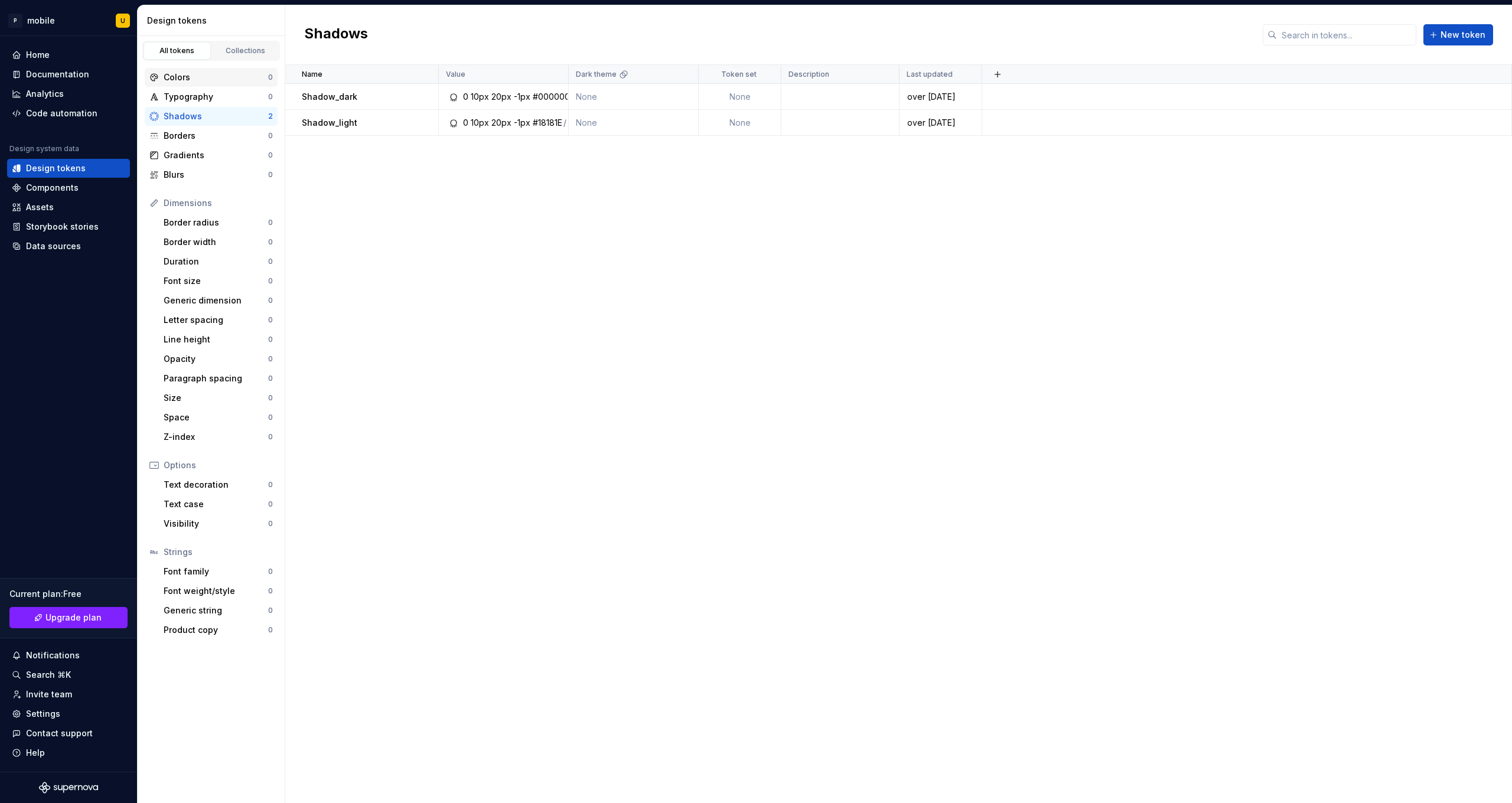
click at [188, 77] on div "Colors" at bounding box center [216, 77] width 105 height 12
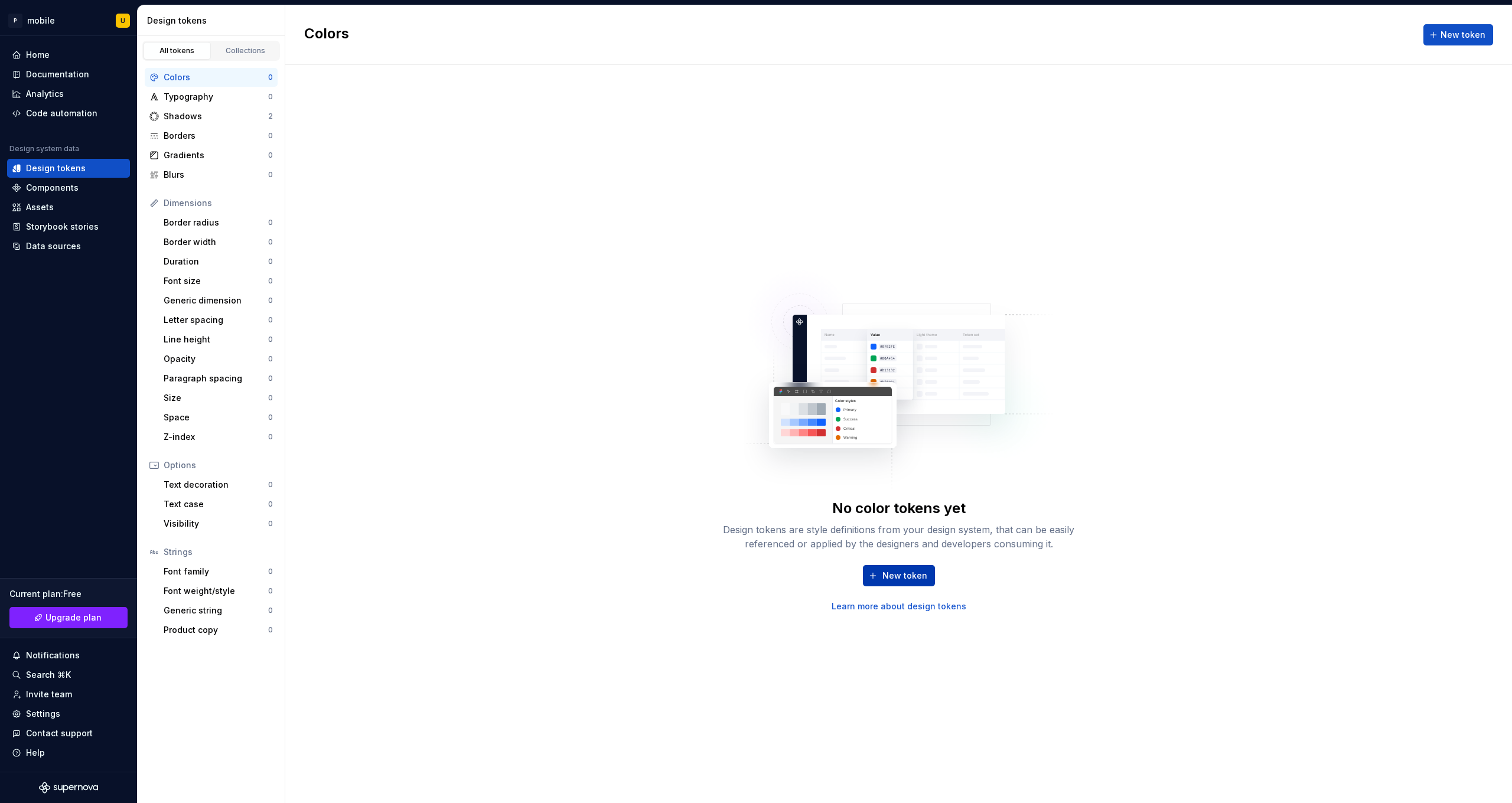
click at [831, 474] on span "New token" at bounding box center [905, 575] width 45 height 12
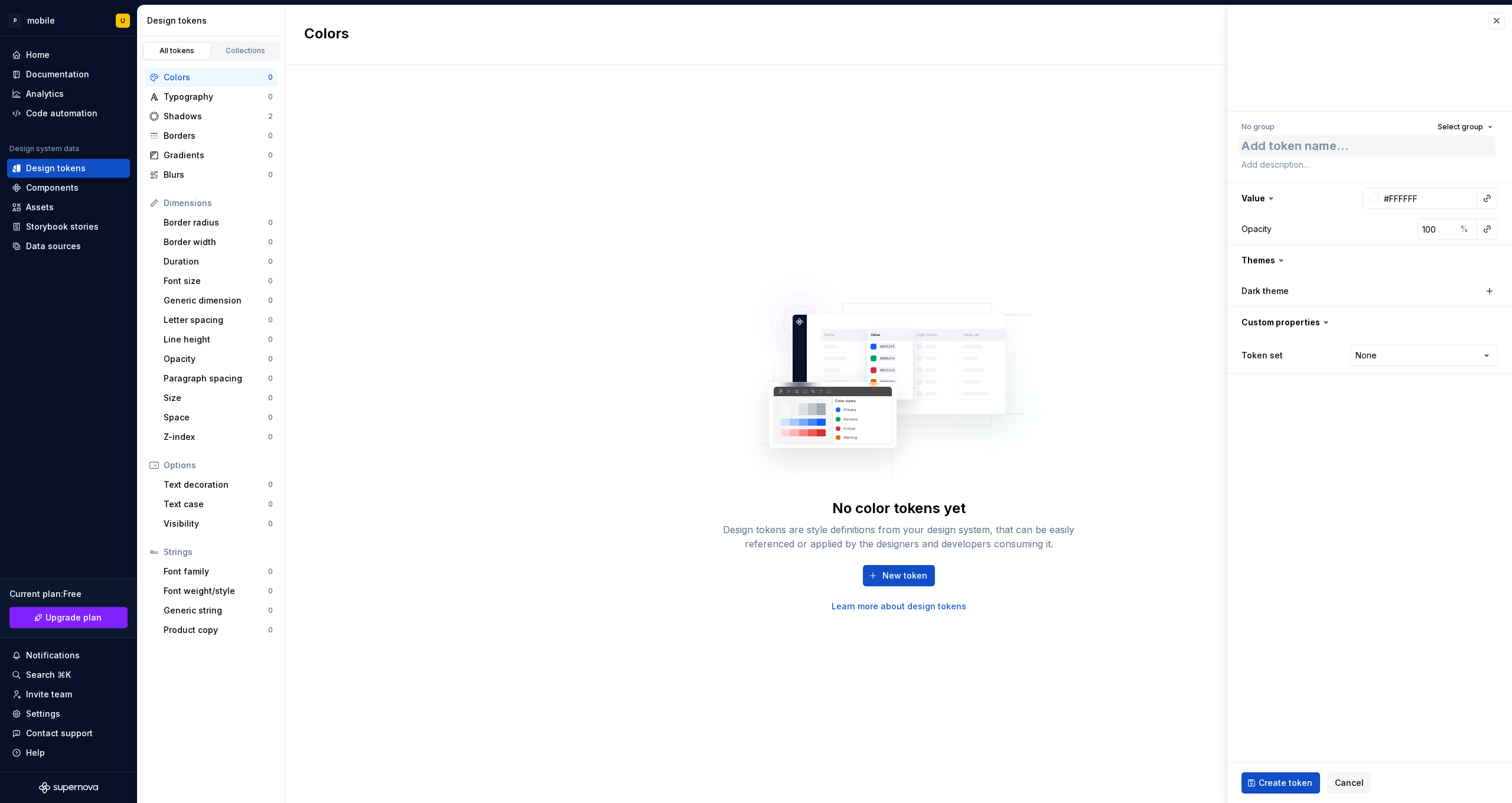
type textarea "*"
type textarea "t"
type textarea "*"
type textarea "te"
type textarea "*"
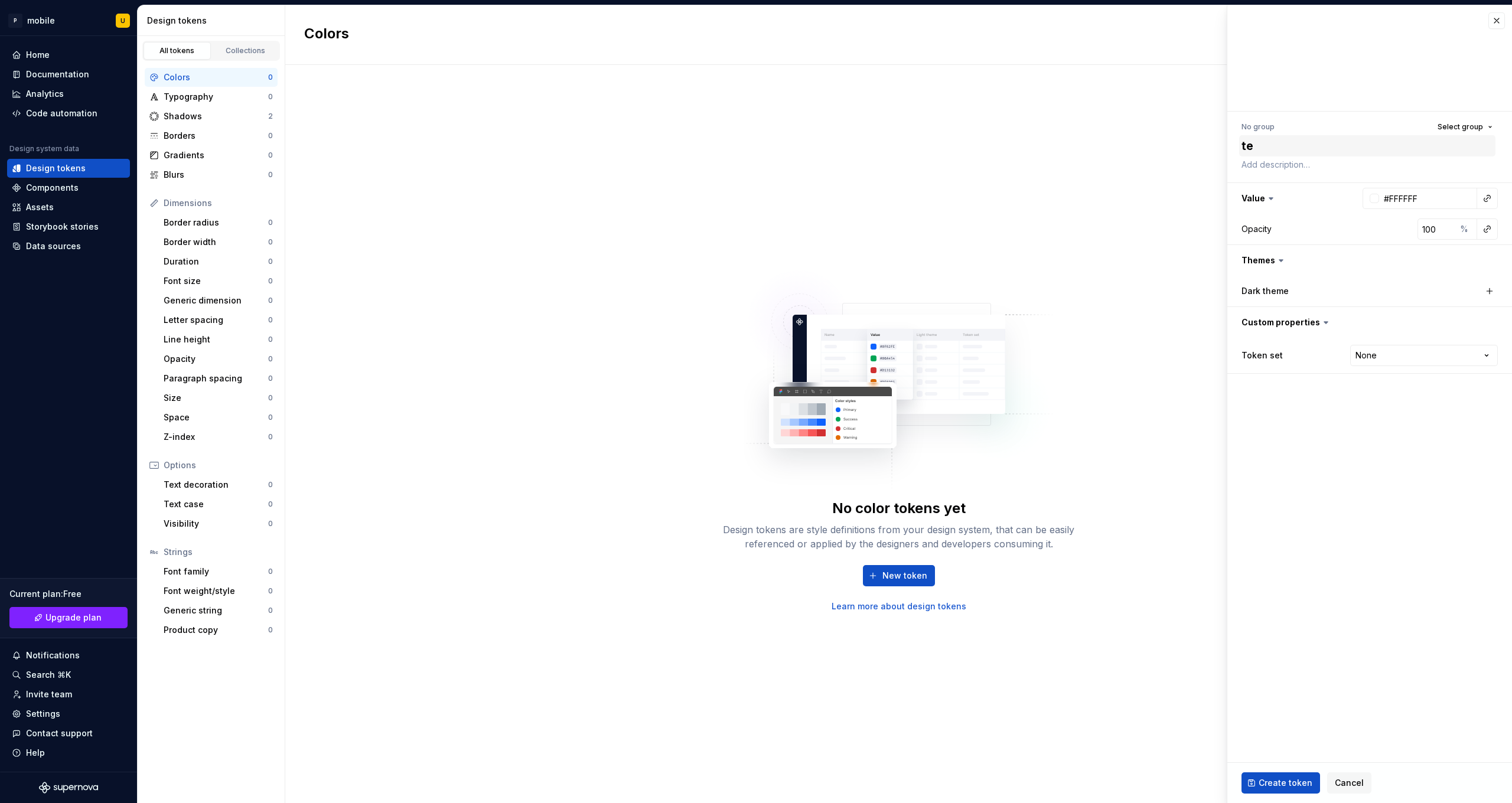
type textarea "tex"
type textarea "*"
type textarea "text"
type textarea "*"
type textarea "text."
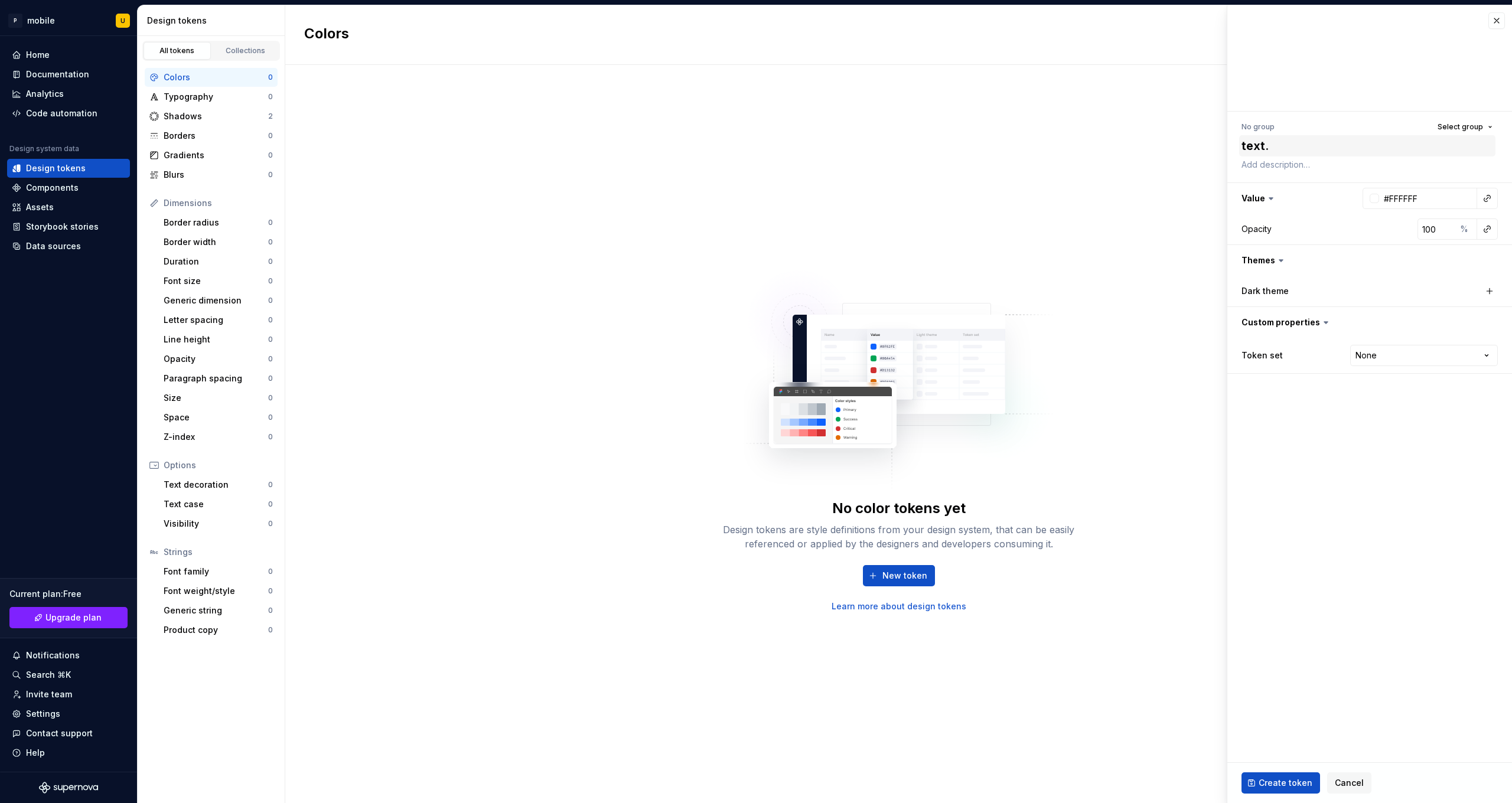
type textarea "*"
type textarea "text.s"
type textarea "*"
type textarea "text.st"
type textarea "*"
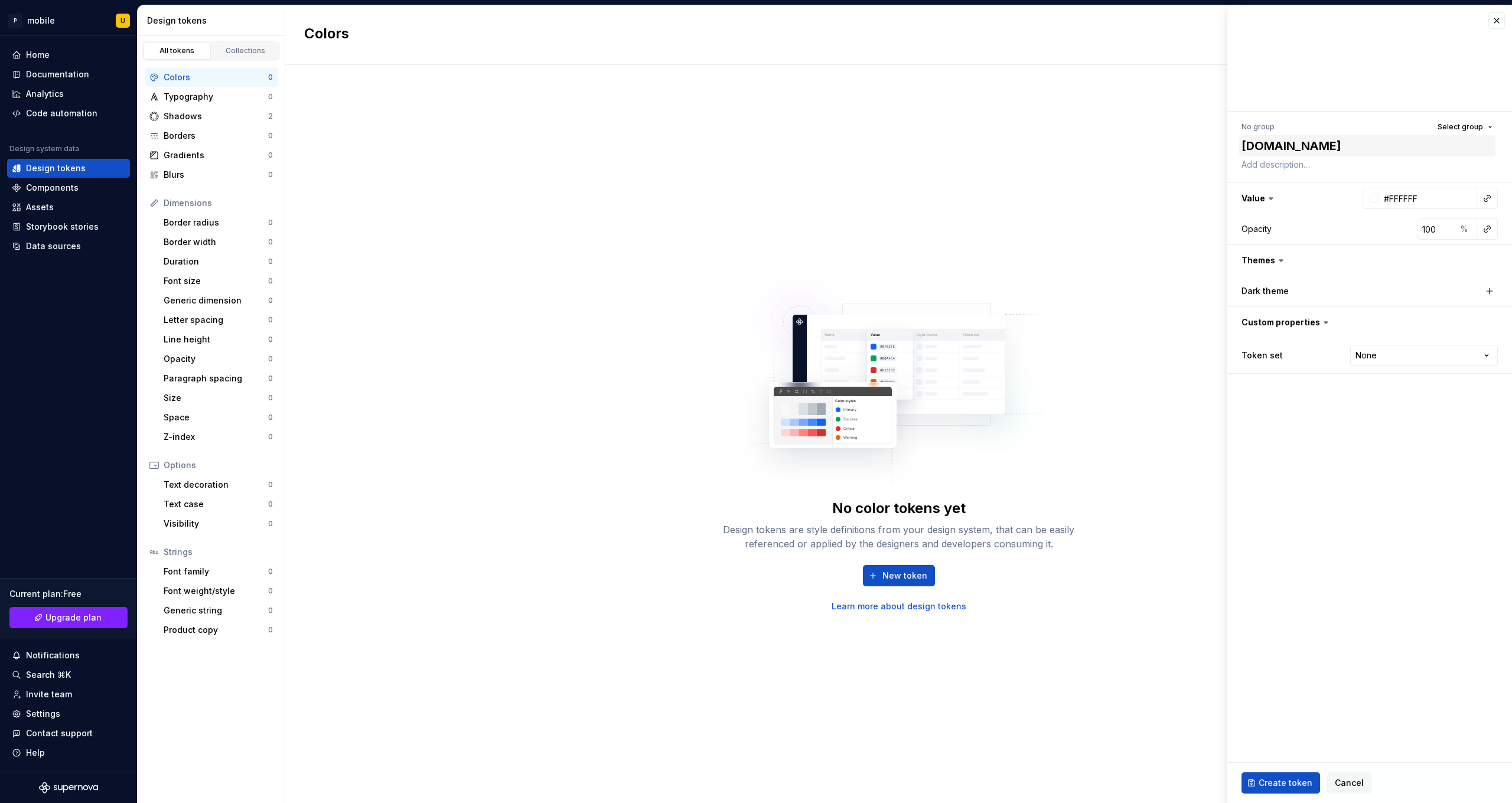
type textarea "text.str"
type textarea "*"
type textarea "text.stro"
type textarea "*"
type textarea "text.stron"
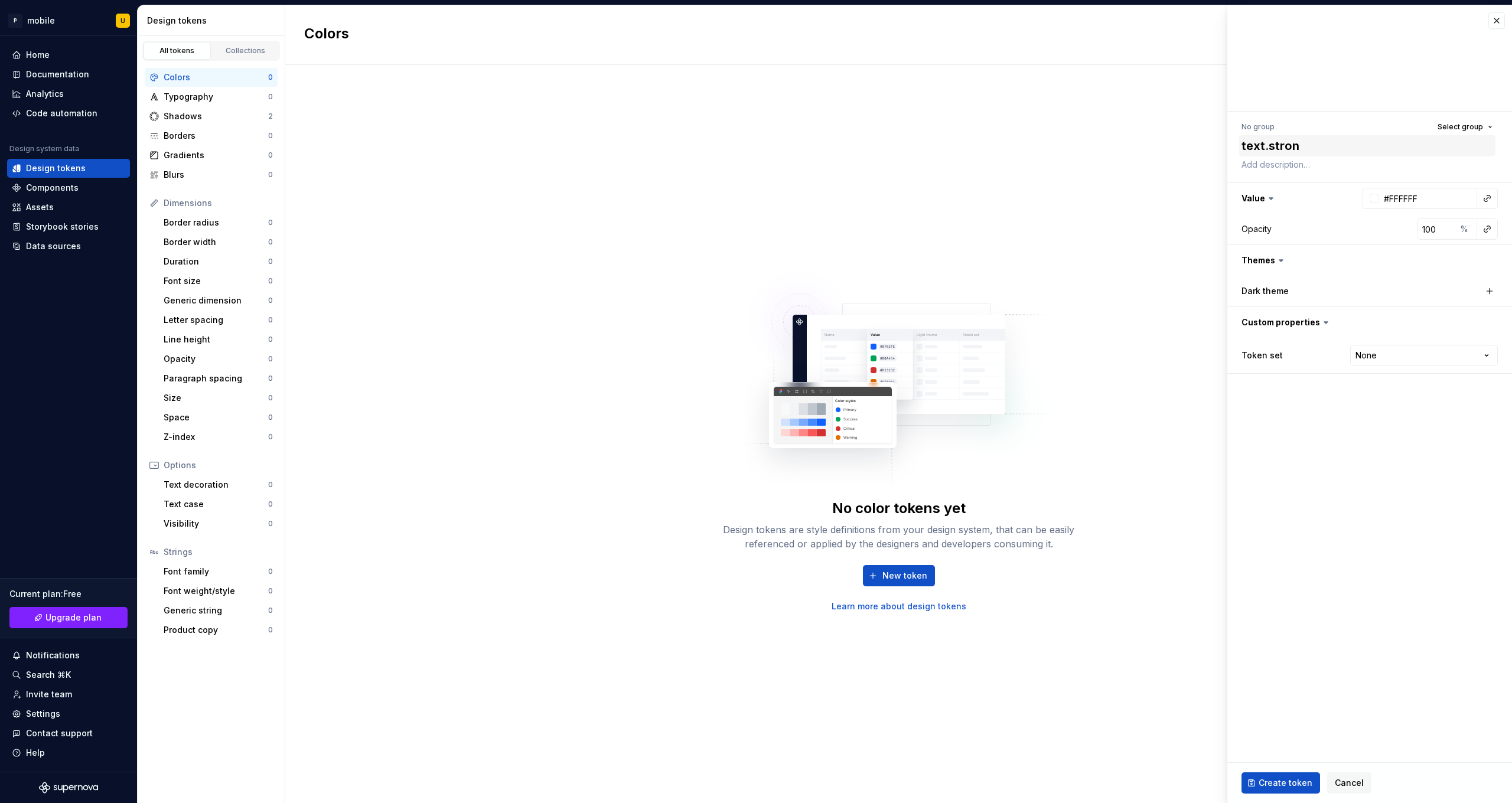
type textarea "*"
type textarea "text.strong"
click at [831, 474] on div "No color tokens yet Design tokens are style definitions from your design system…" at bounding box center [899, 434] width 1227 height 738
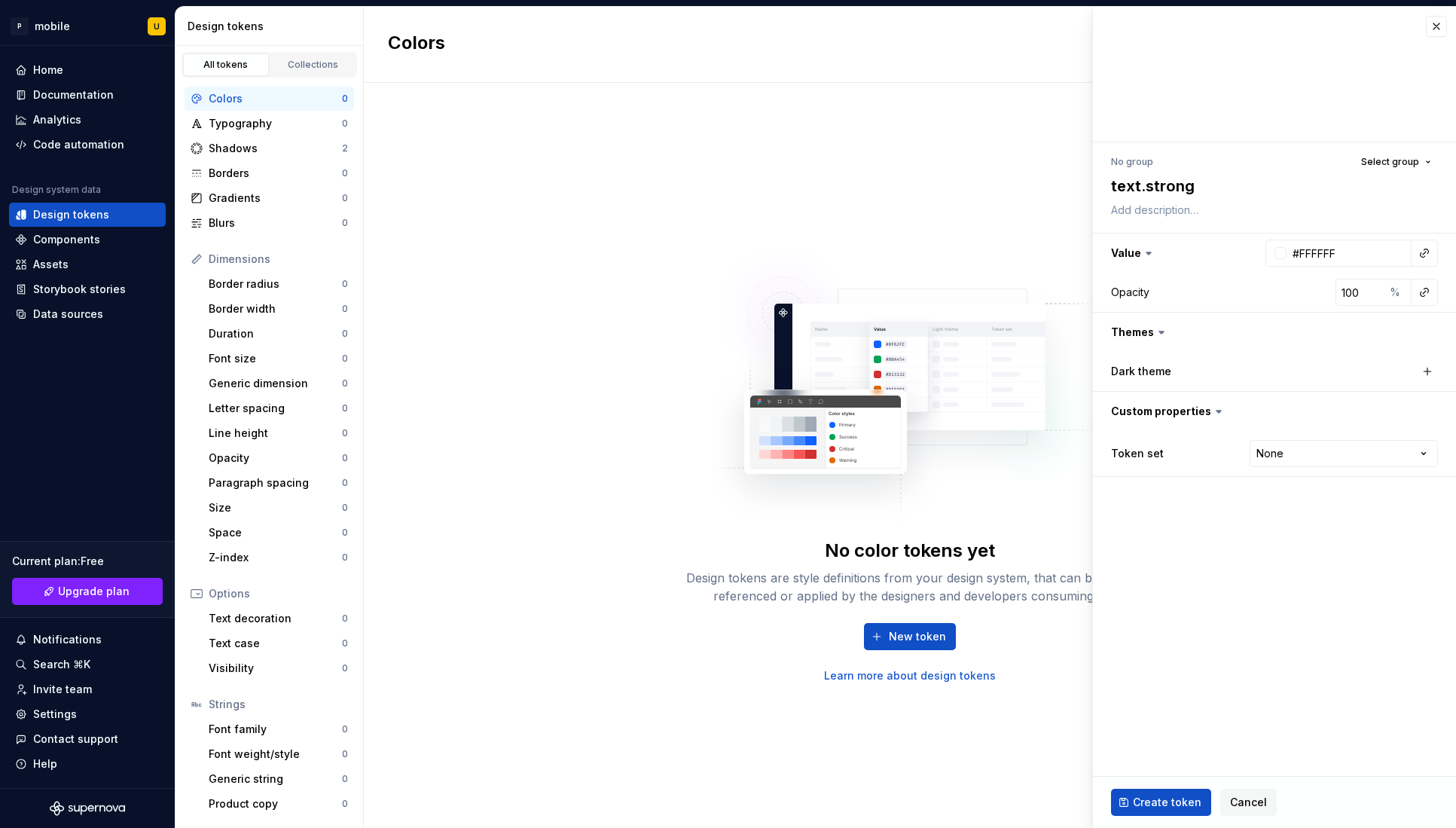
type textarea "*"
click at [107, 144] on div "Code automation" at bounding box center [79, 144] width 91 height 15
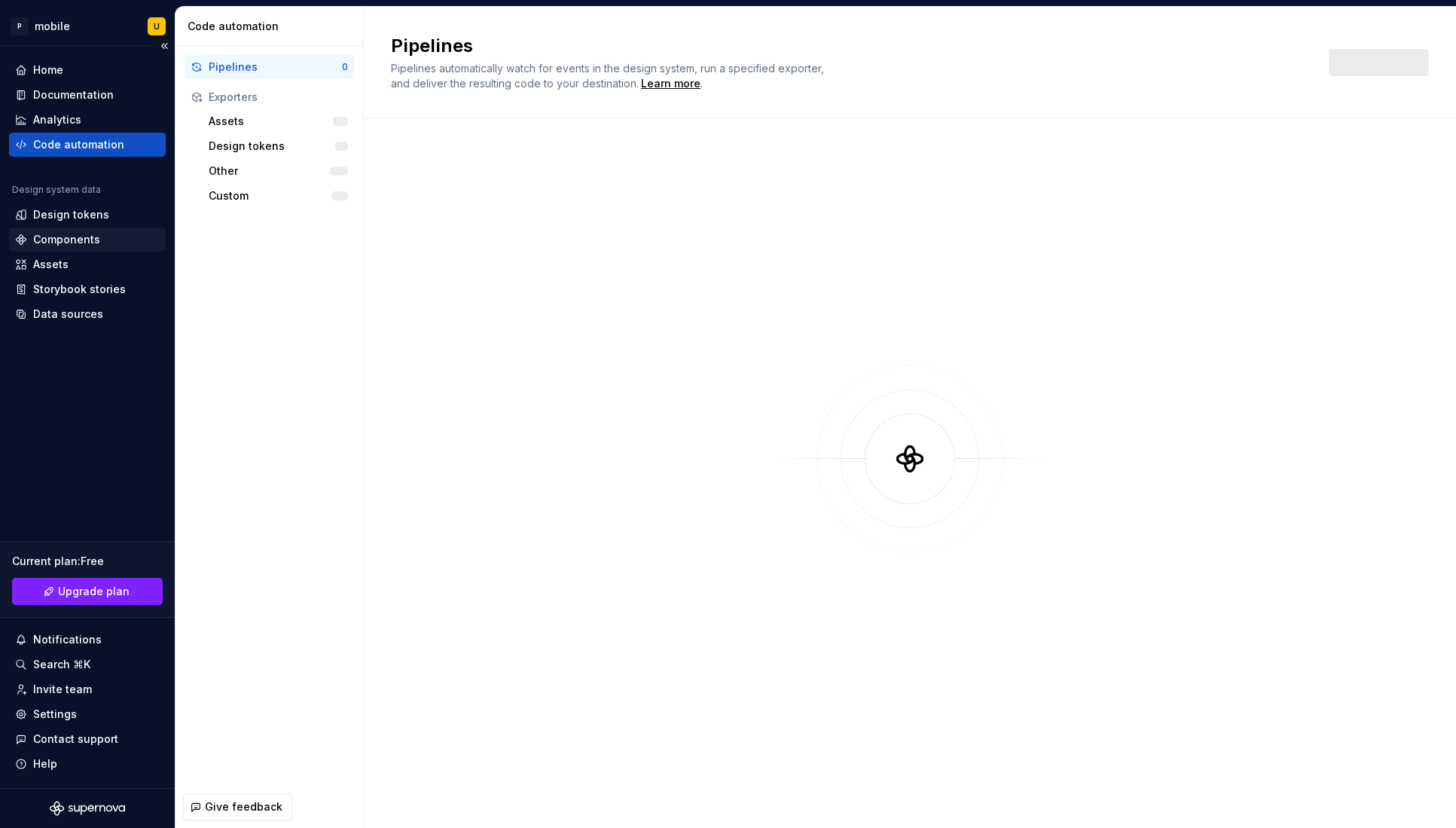
click at [91, 245] on div "Components" at bounding box center [66, 239] width 67 height 15
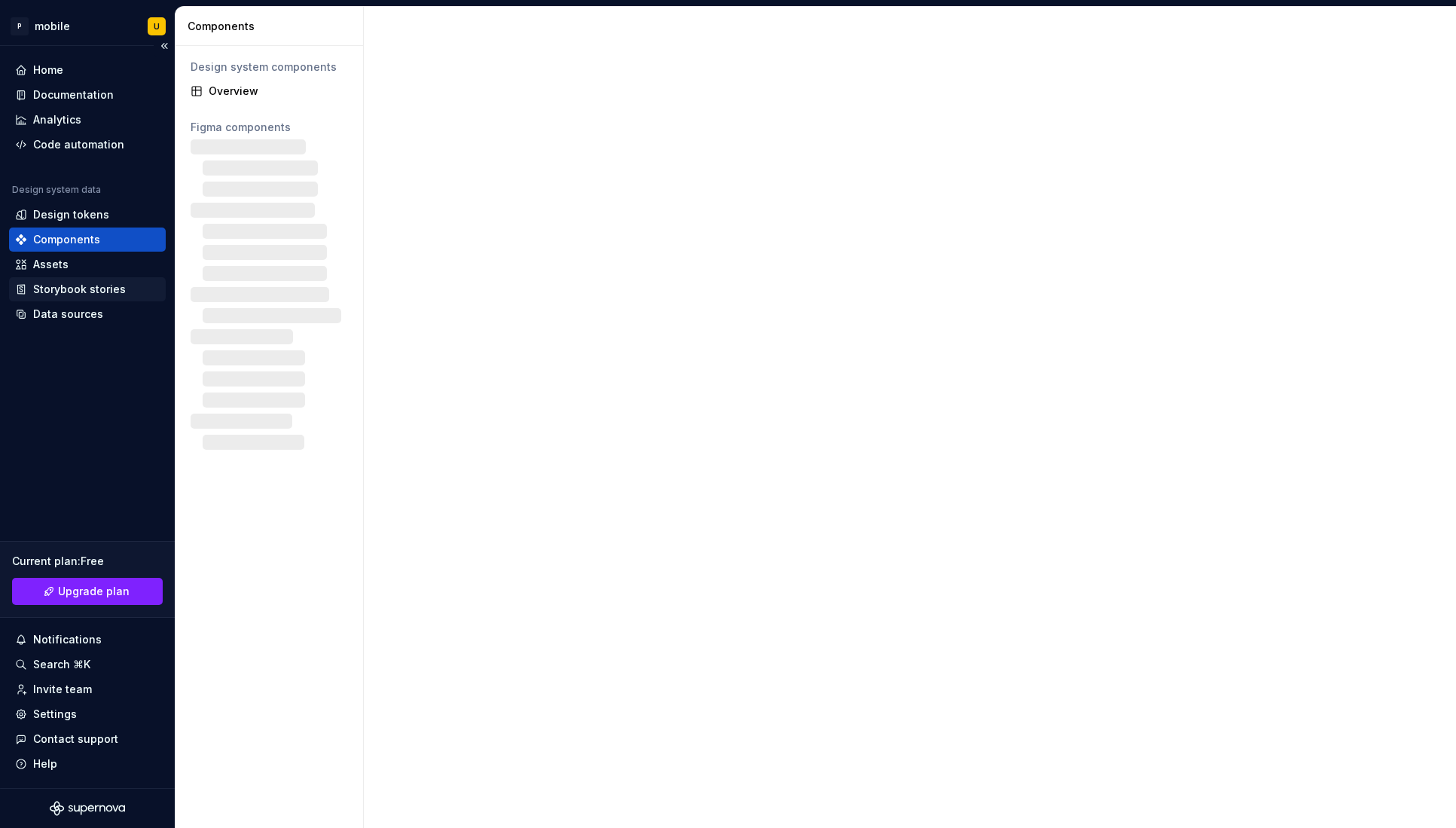
click at [91, 300] on div "Storybook stories" at bounding box center [86, 289] width 156 height 24
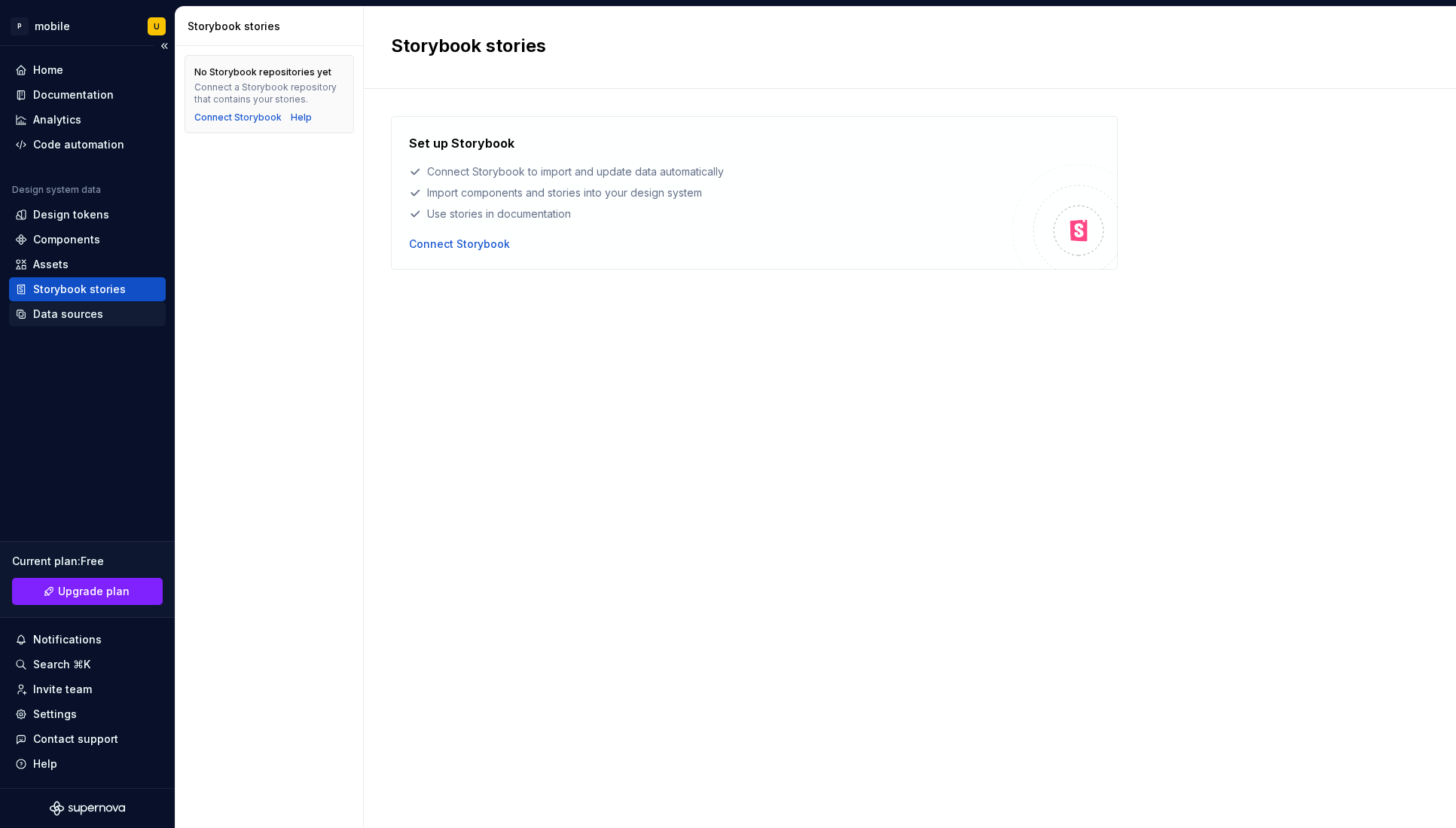
click at [91, 321] on div "Data sources" at bounding box center [68, 314] width 70 height 15
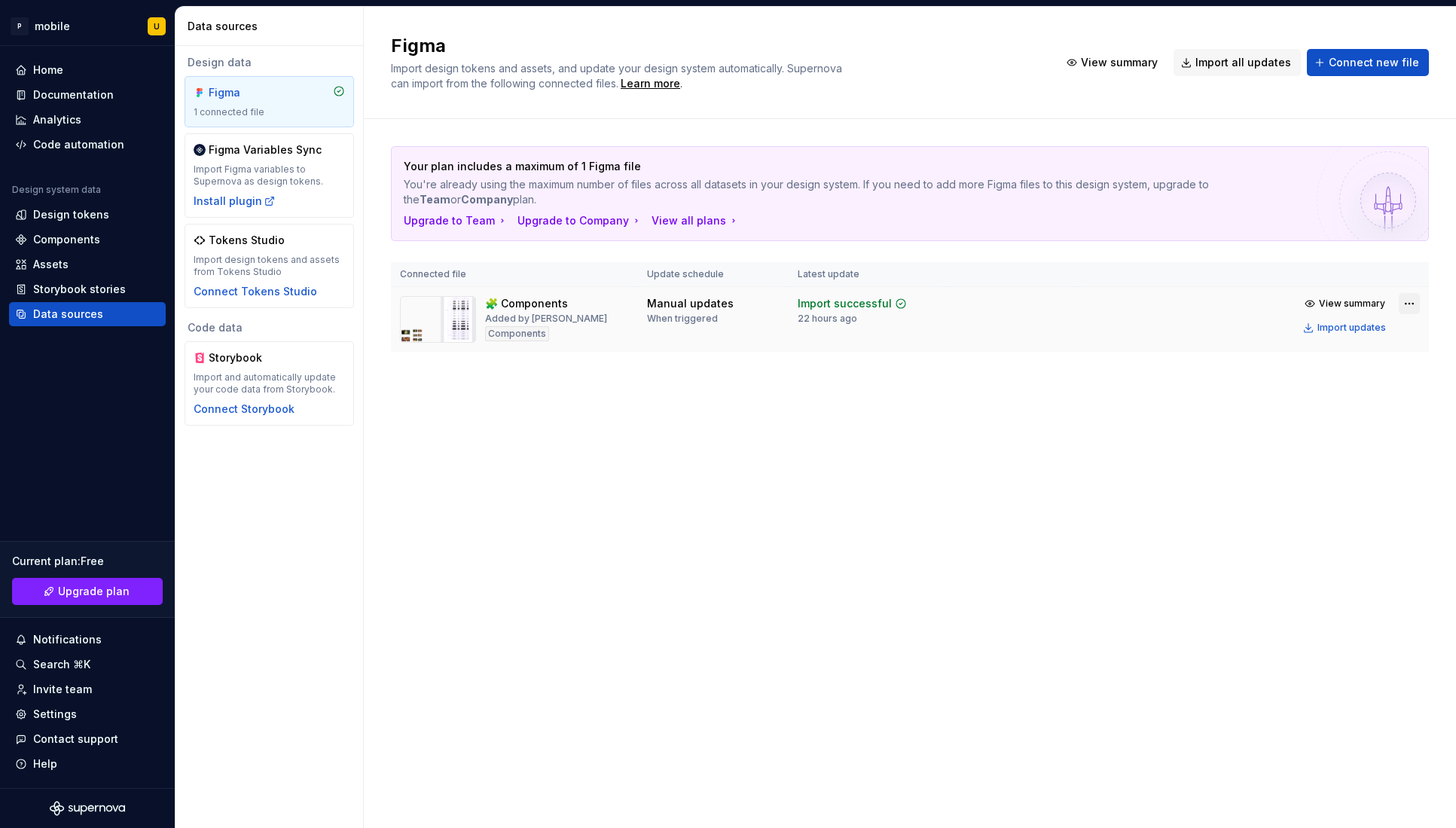
click at [1059, 307] on html "P mobile U Home Documentation Analytics Code automation Design system data Desi…" at bounding box center [728, 414] width 1456 height 828
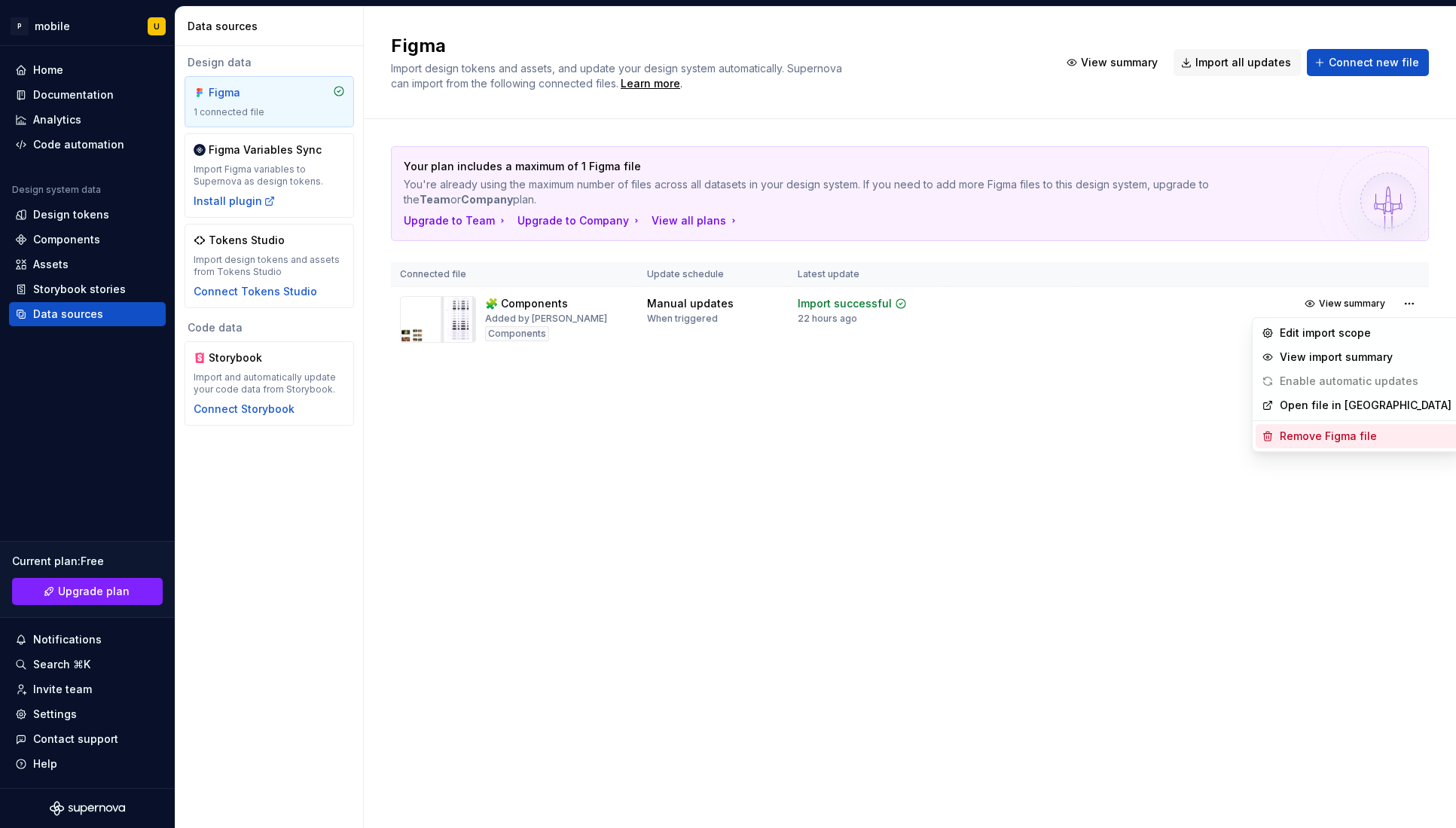
click at [1059, 440] on div "Remove Figma file" at bounding box center [1366, 436] width 172 height 15
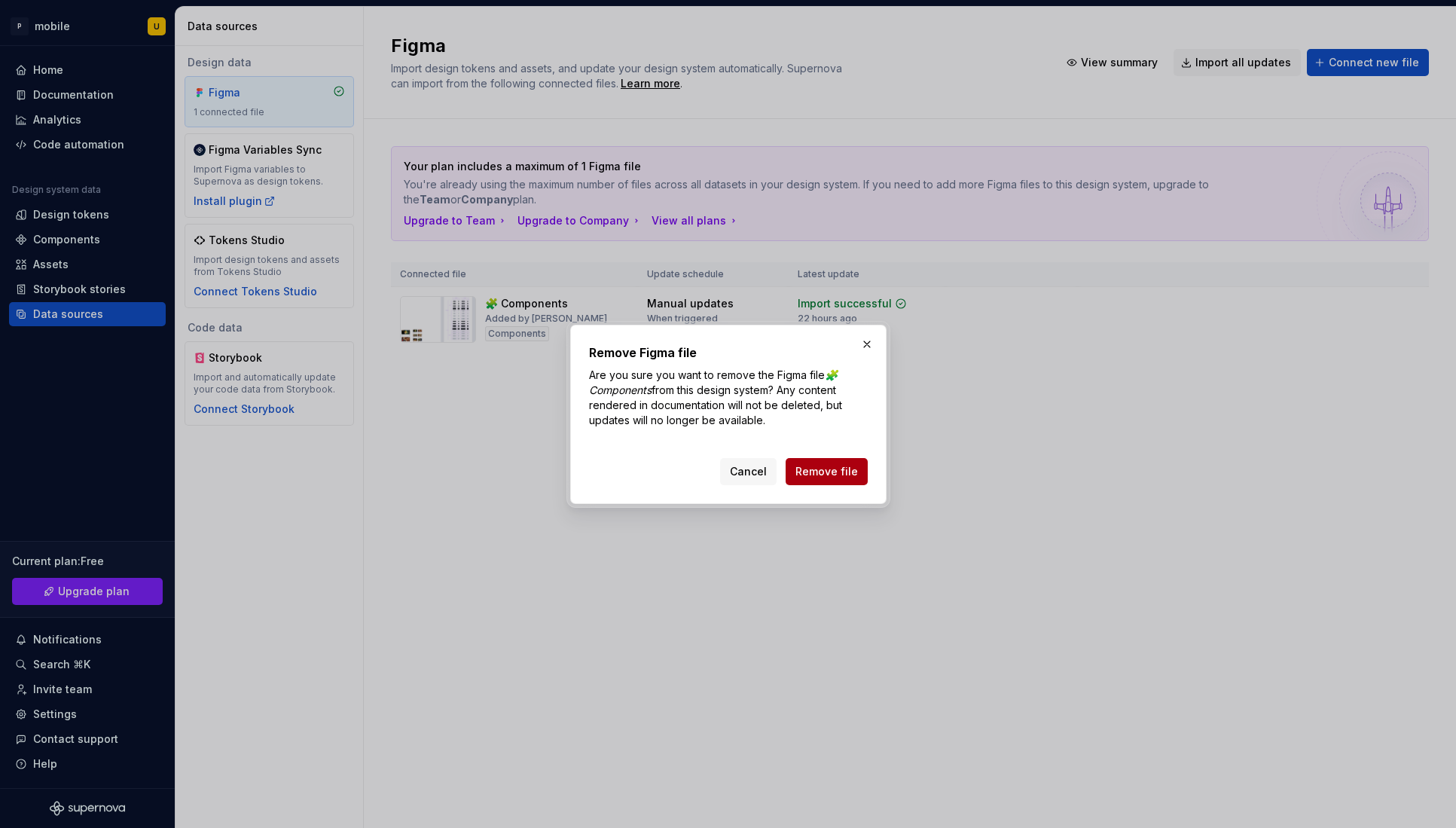
click at [858, 459] on button "Remove file" at bounding box center [827, 471] width 82 height 27
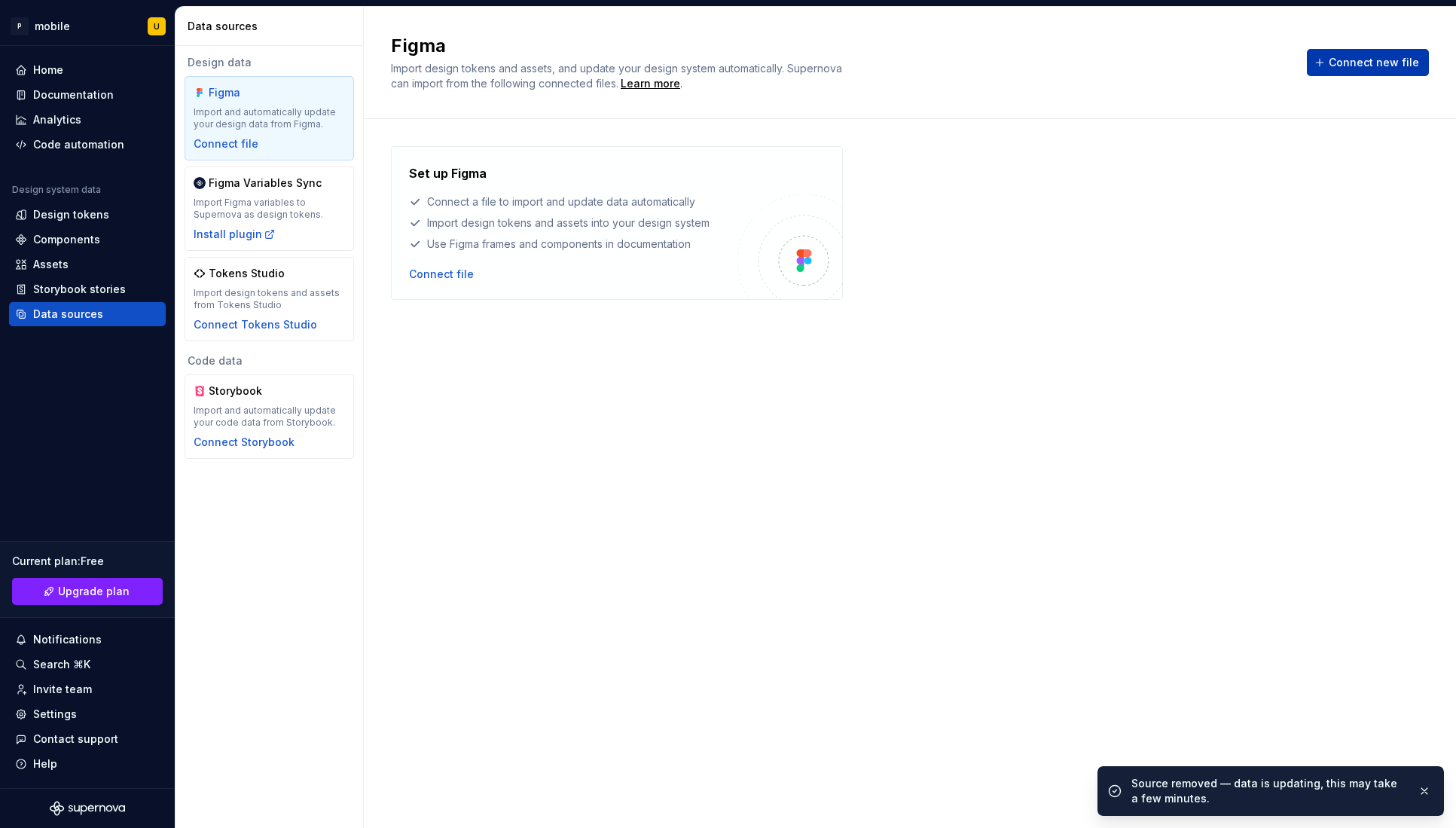
click at [1059, 61] on span "Connect new file" at bounding box center [1375, 62] width 91 height 15
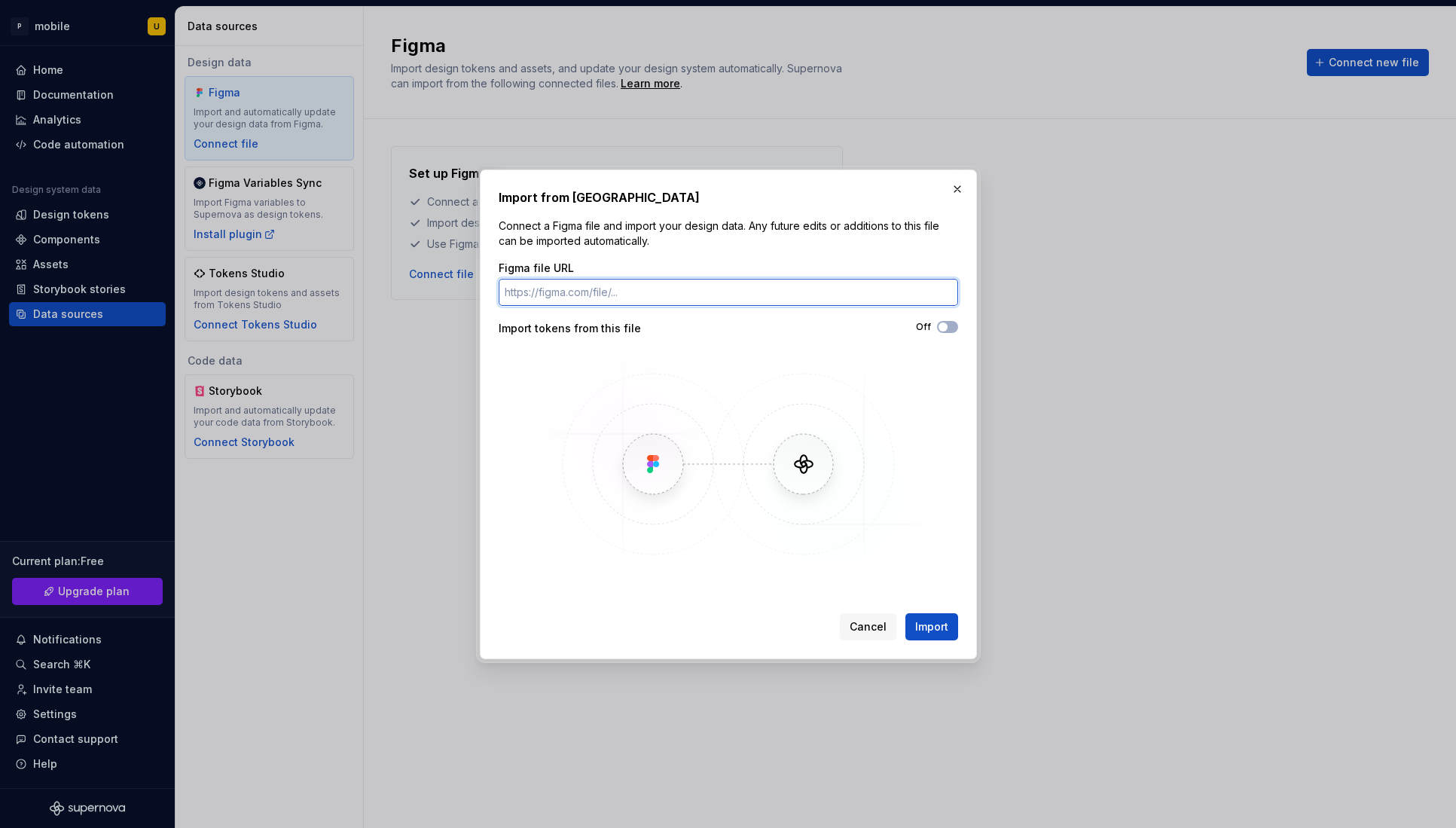
paste input "https://www.figma.com/design/t0IFfp3KZwN3lNNH4nbpxQ/sn-test?node-id=0-1&t=v1oe2…"
type input "https://www.figma.com/design/t0IFfp3KZwN3lNNH4nbpxQ/sn-test?node-id=0-1&t=v1oe2…"
click at [931, 605] on span "Import" at bounding box center [932, 626] width 33 height 15
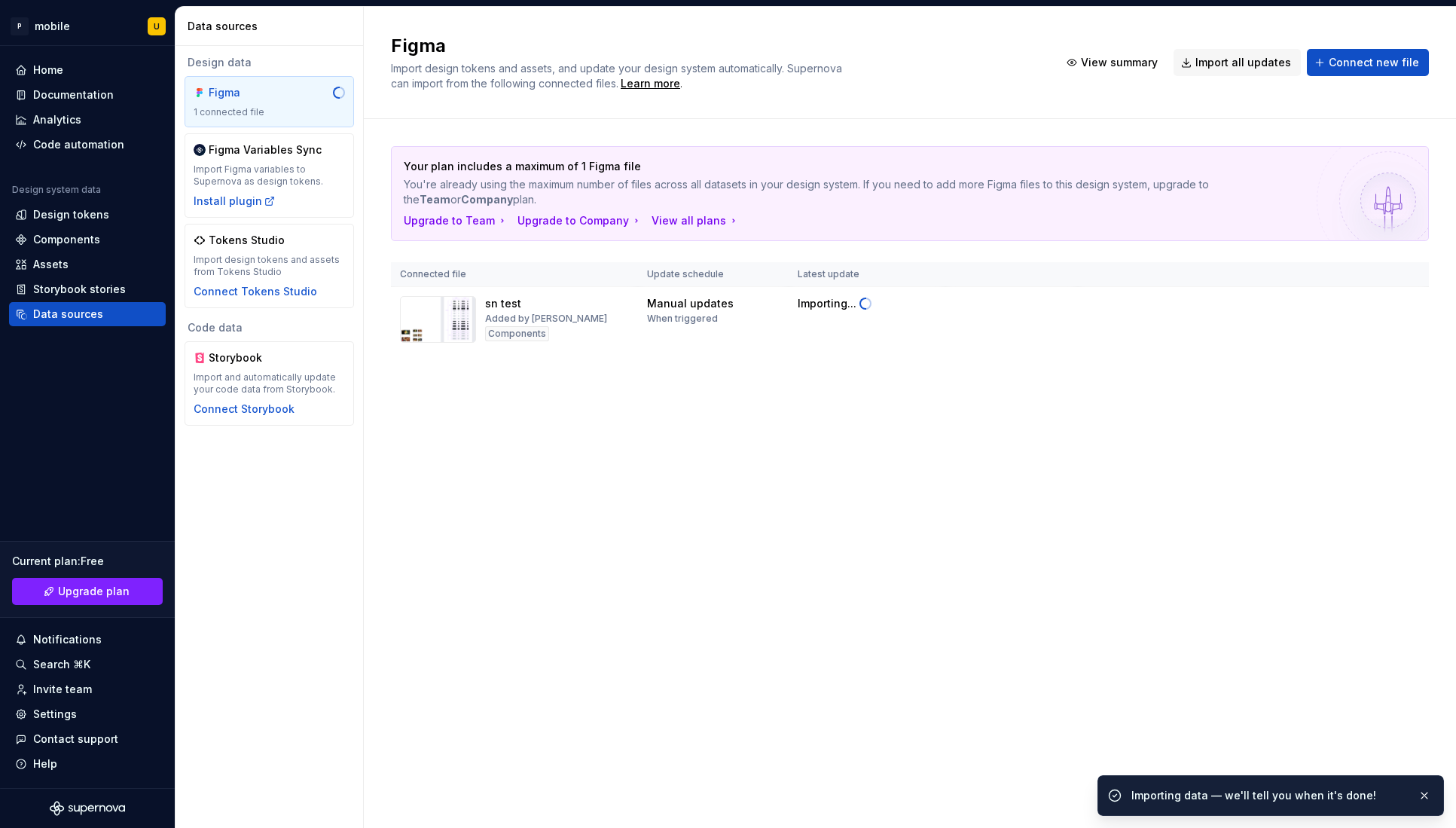
click at [899, 530] on div "Figma Import design tokens and assets, and update your design system automatica…" at bounding box center [910, 417] width 1093 height 821
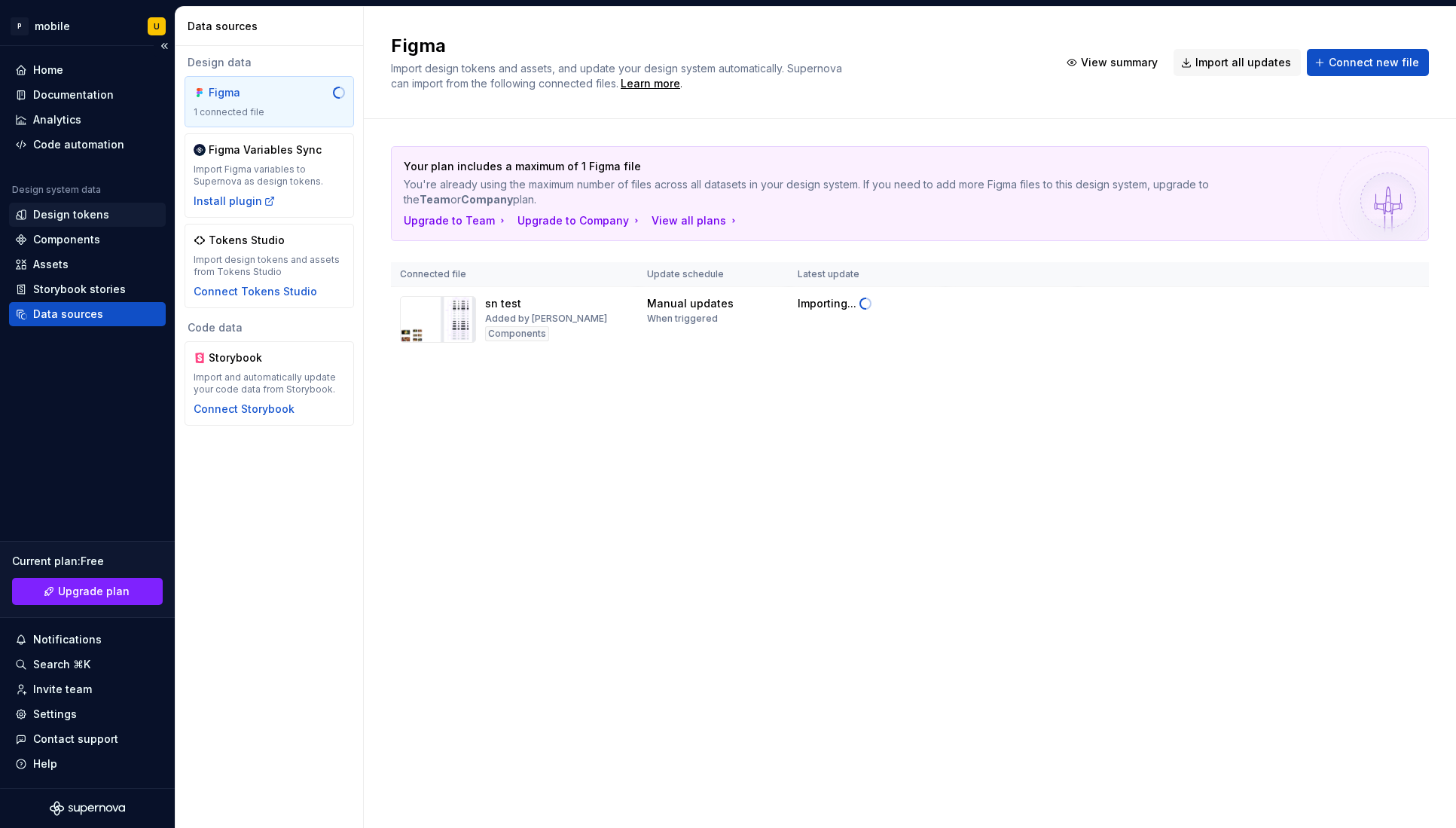
click at [74, 217] on div "Design tokens" at bounding box center [71, 214] width 76 height 15
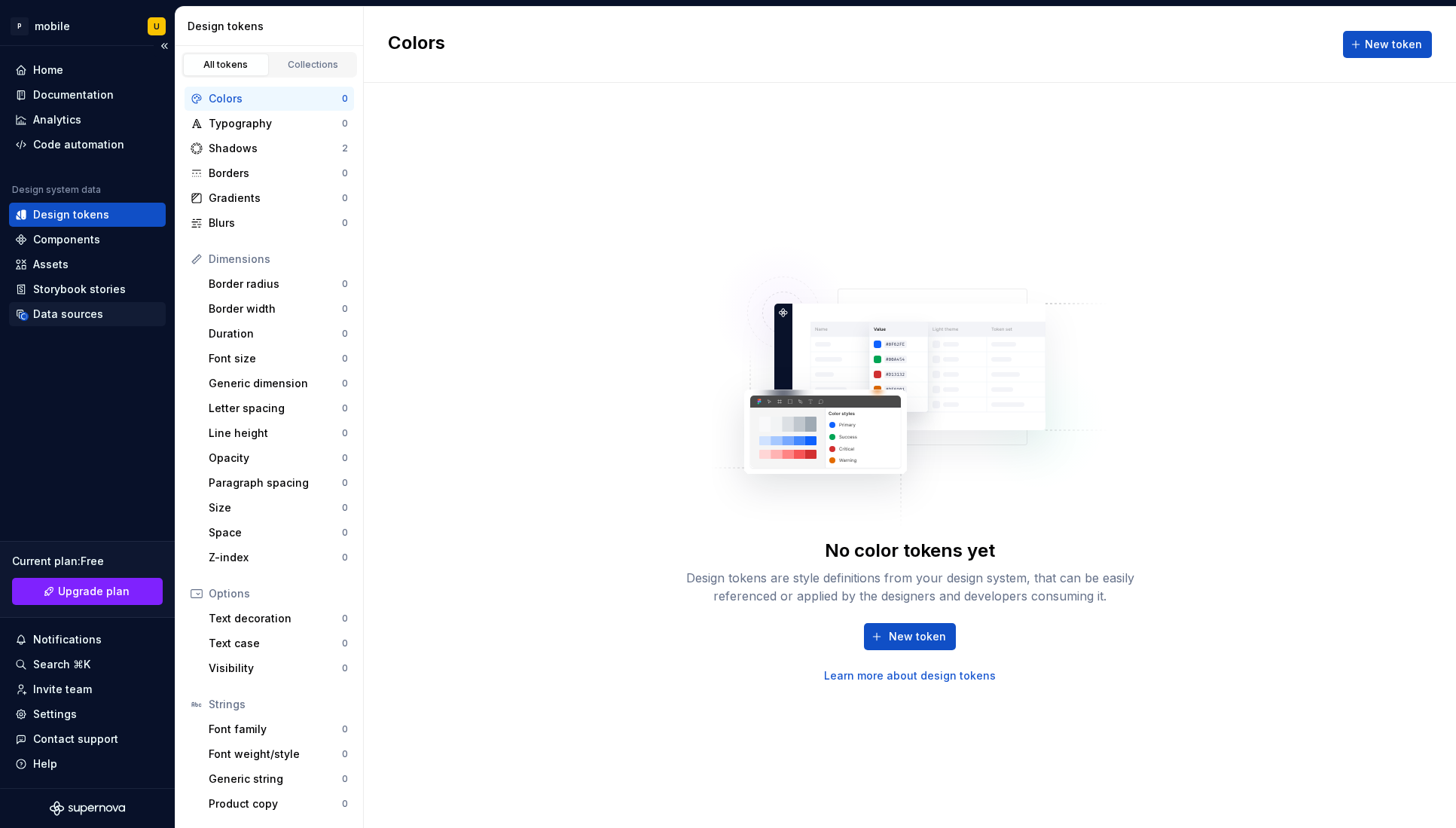
click at [86, 312] on div "Data sources" at bounding box center [68, 314] width 70 height 15
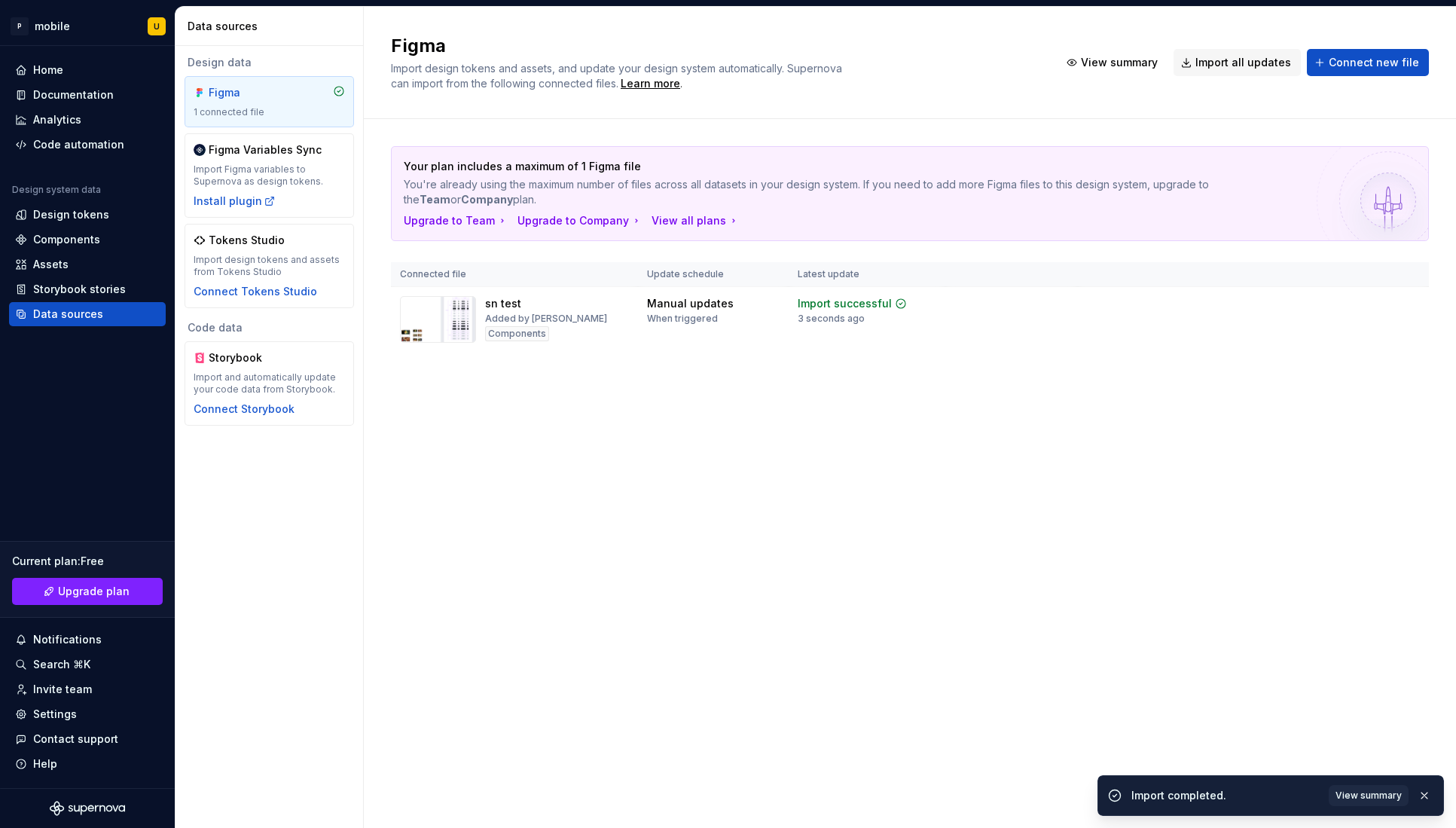
click at [611, 442] on div "Figma Import design tokens and assets, and update your design system automatica…" at bounding box center [910, 417] width 1093 height 821
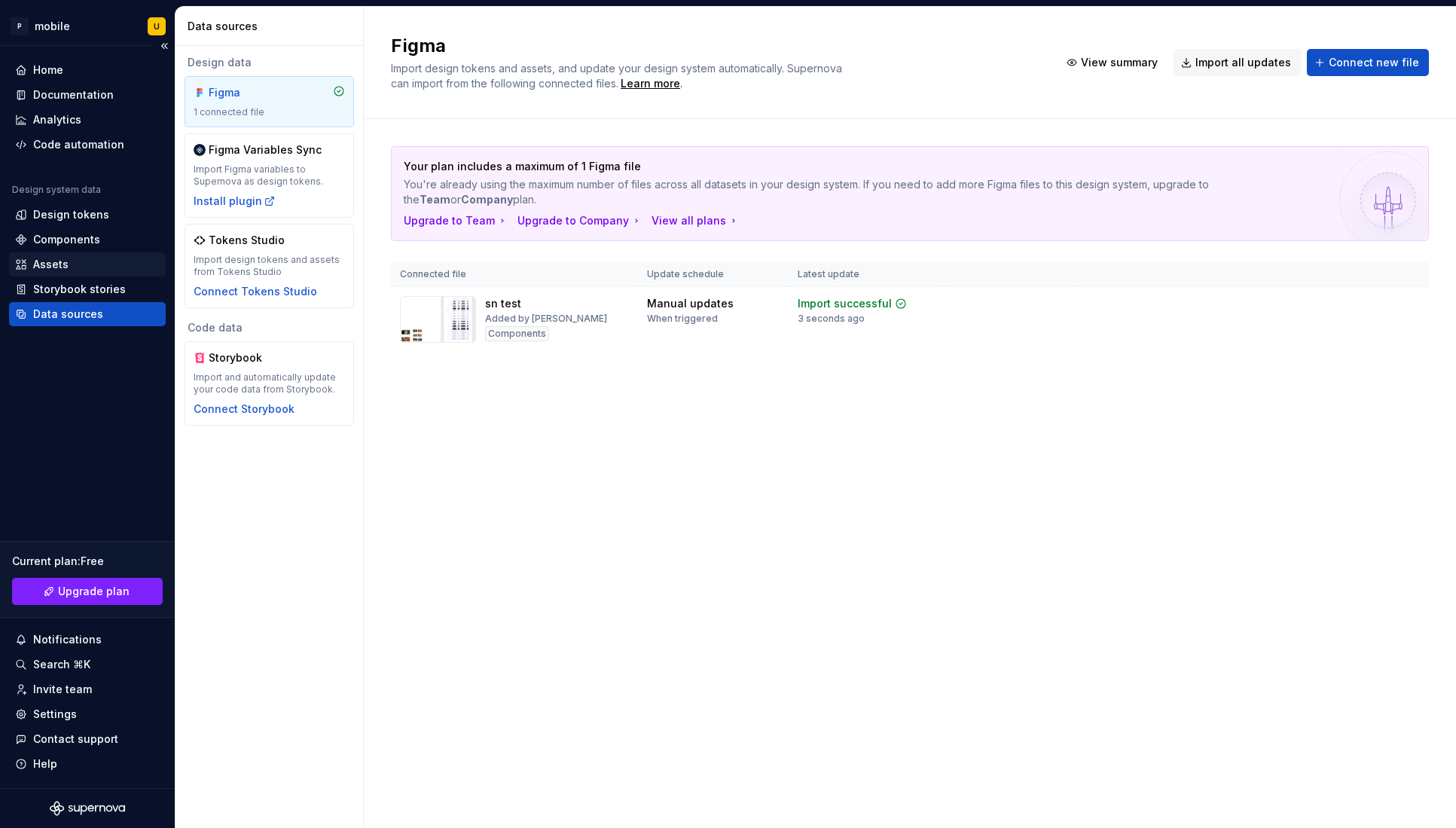
click at [84, 270] on div "Assets" at bounding box center [87, 264] width 145 height 15
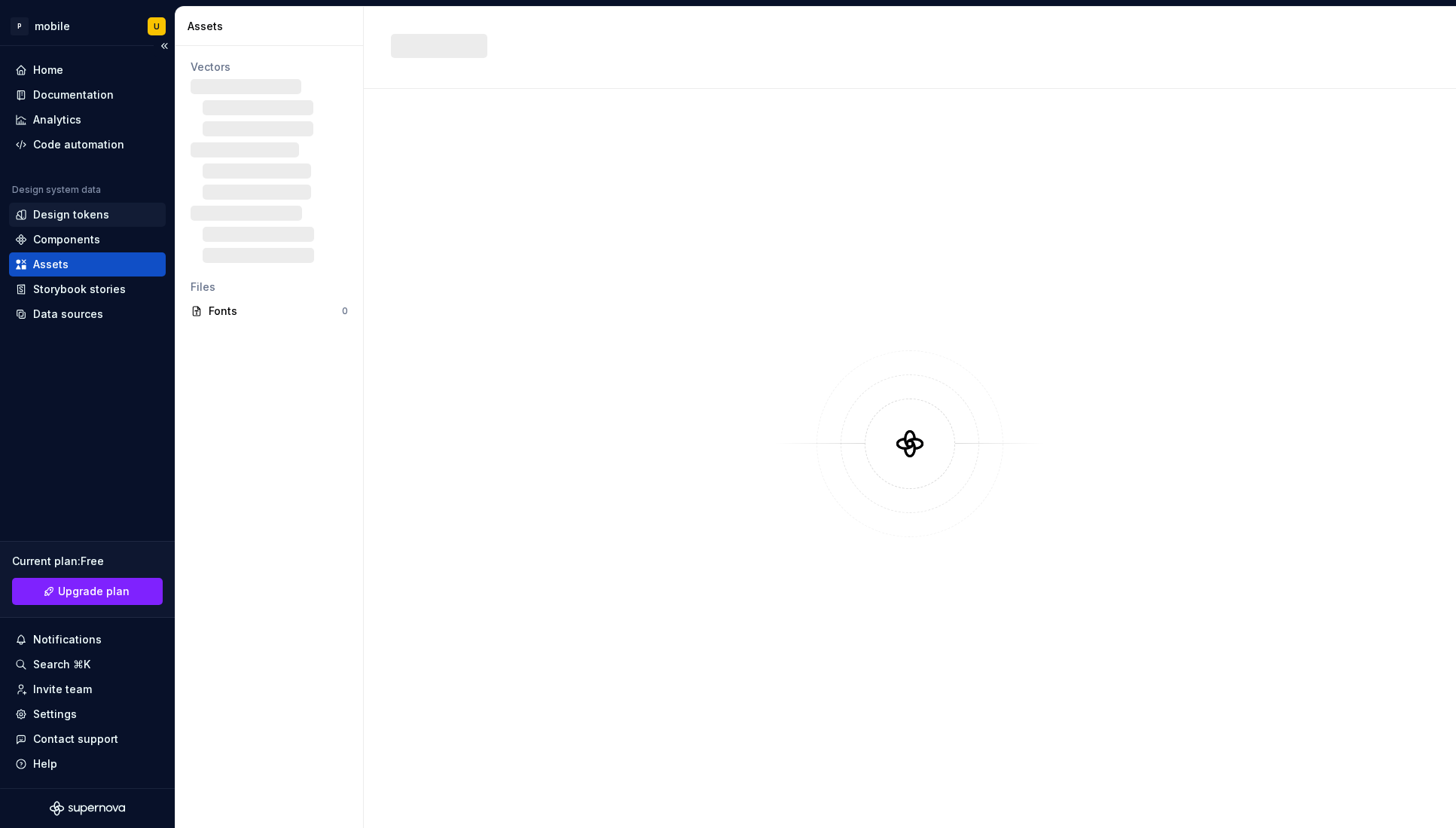
click at [88, 224] on div "Design tokens" at bounding box center [86, 215] width 156 height 24
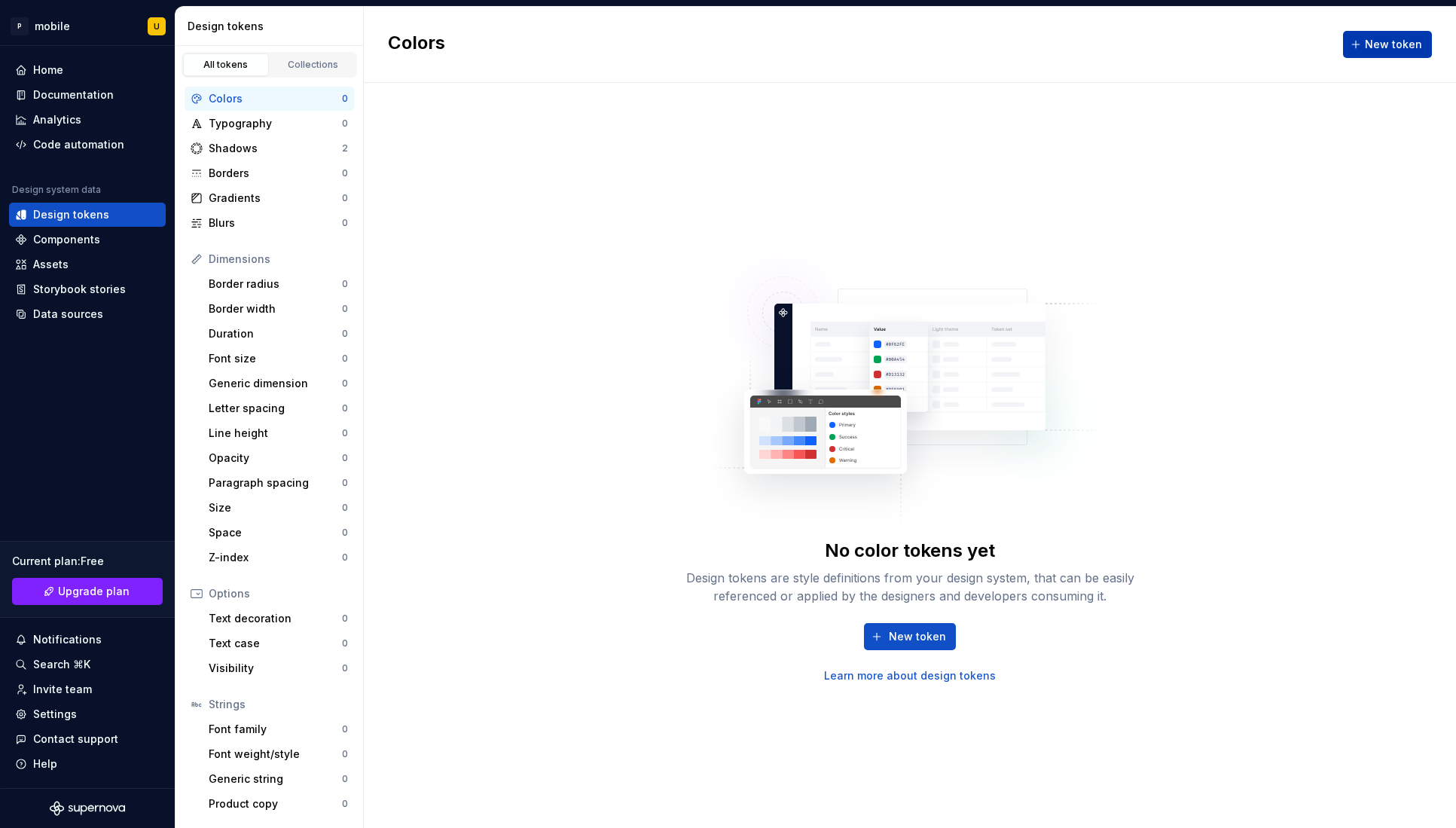
click at [1059, 45] on span "New token" at bounding box center [1394, 44] width 58 height 15
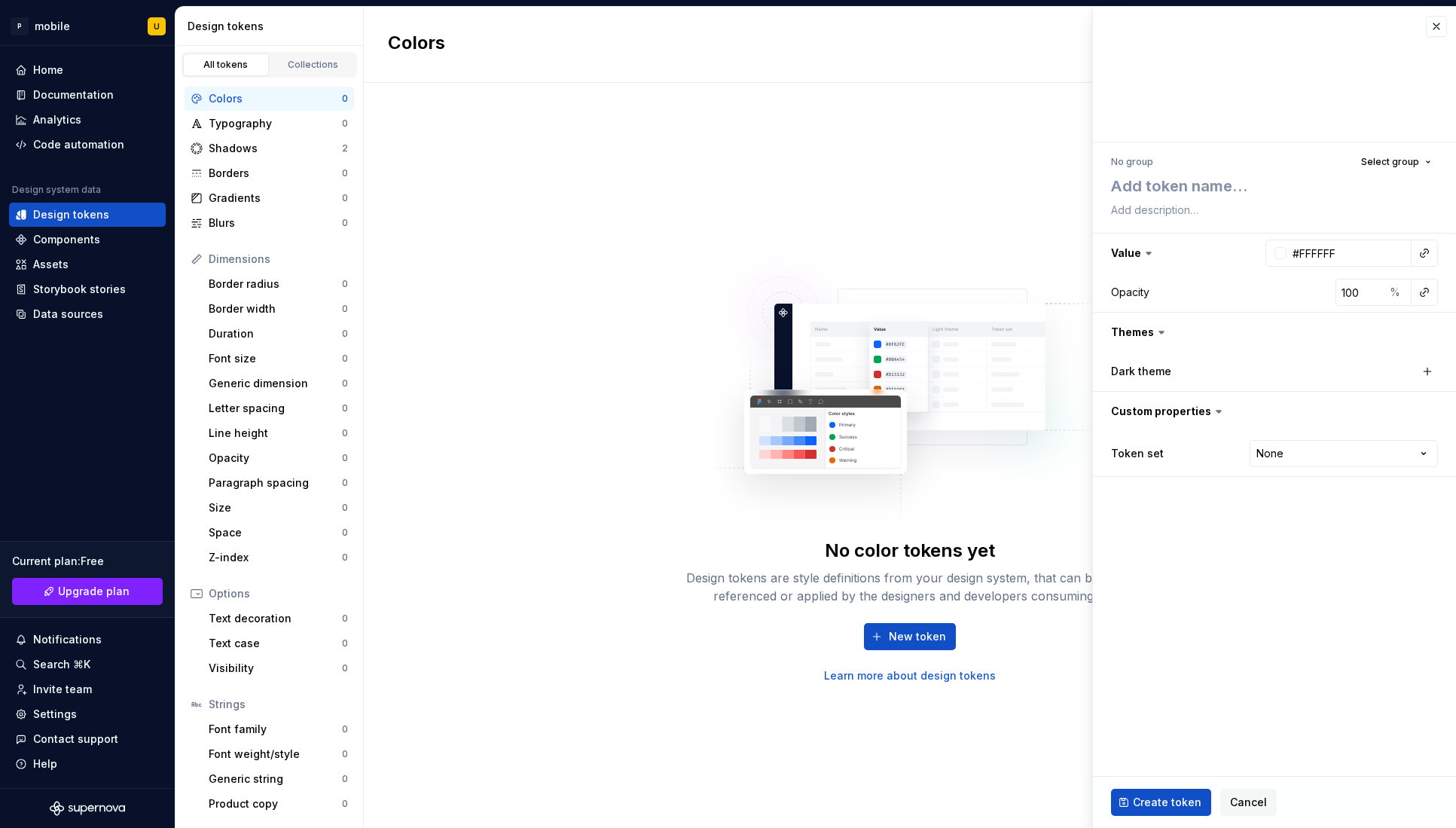
type textarea "*"
click at [1059, 24] on button "button" at bounding box center [1437, 26] width 21 height 21
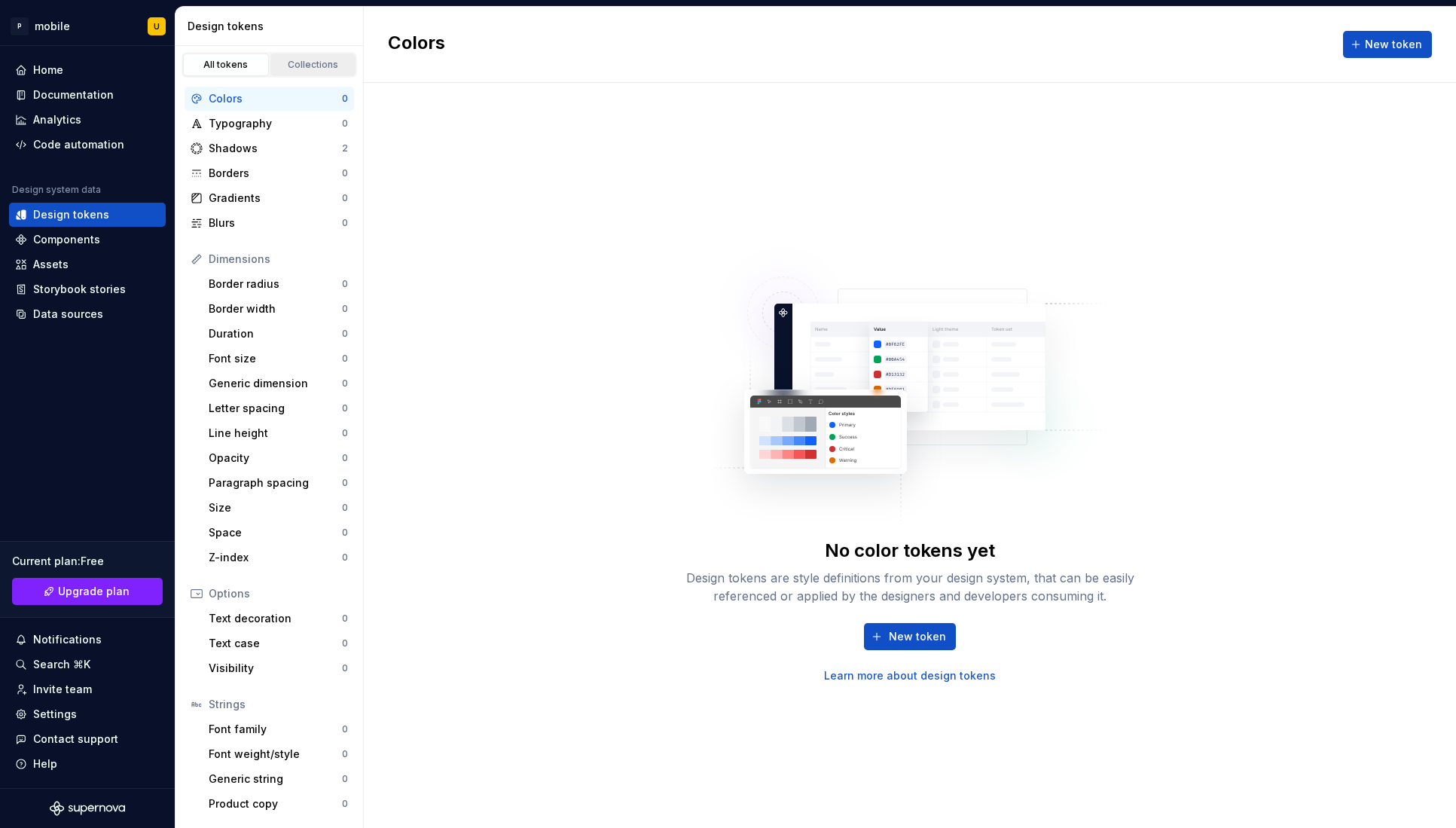
click at [315, 75] on link "Collections" at bounding box center [314, 65] width 86 height 23
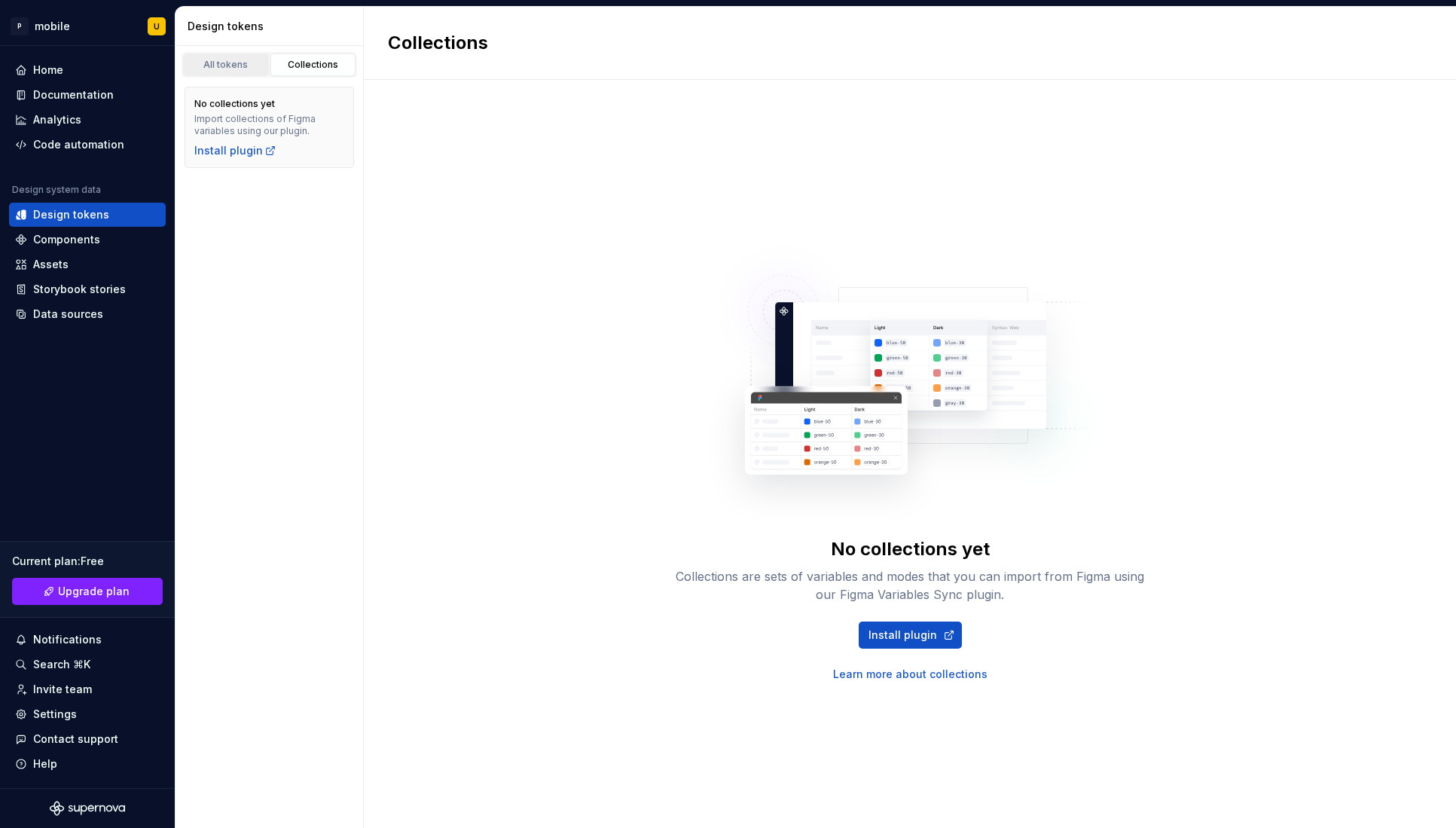
click at [222, 66] on div "All tokens" at bounding box center [226, 65] width 75 height 12
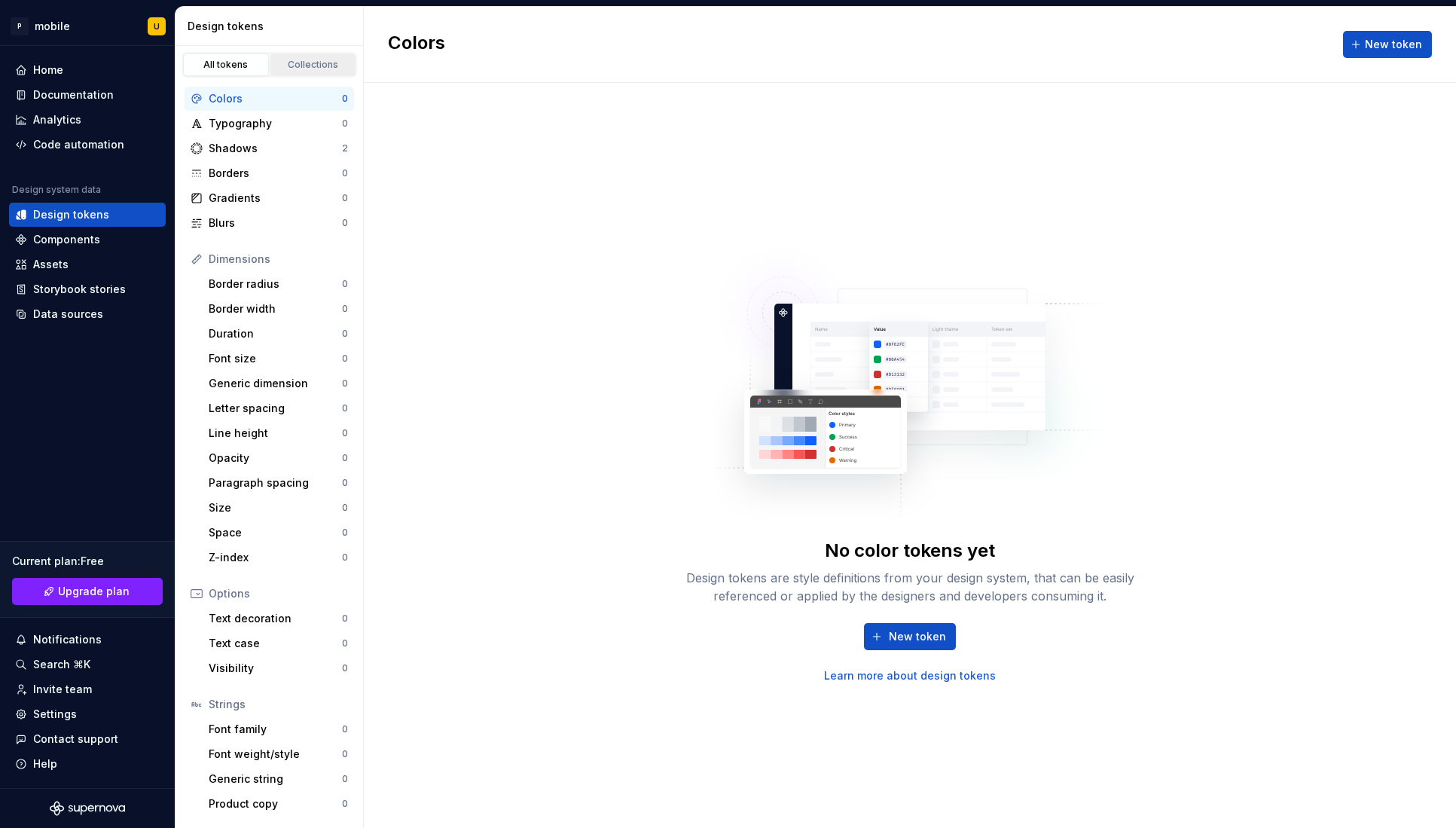
click at [302, 63] on div "Collections" at bounding box center [314, 65] width 75 height 12
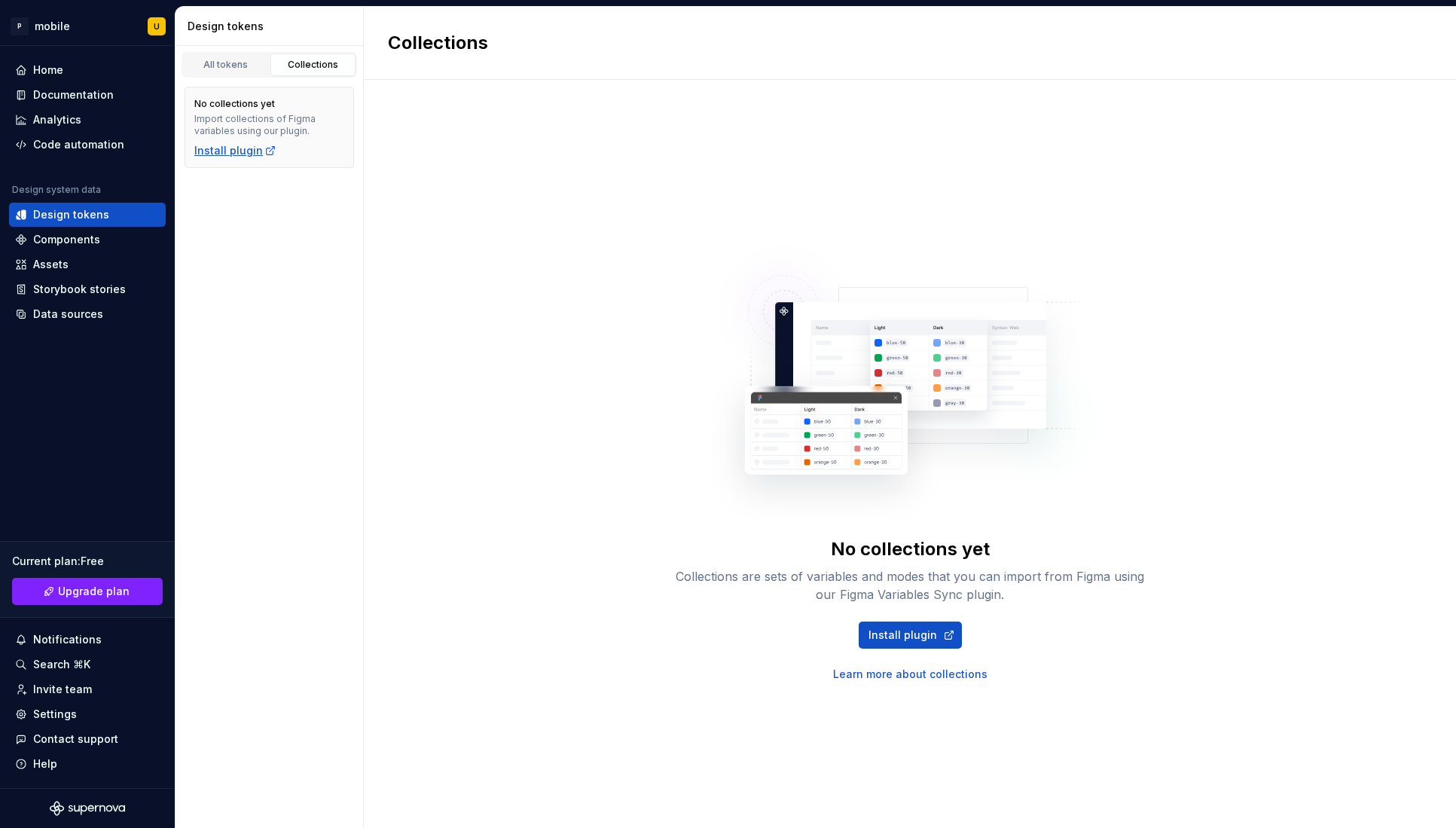
click at [258, 152] on div "Install plugin" at bounding box center [236, 150] width 82 height 15
click at [920, 644] on link "Install plugin" at bounding box center [910, 635] width 103 height 27
click at [222, 63] on div "All tokens" at bounding box center [226, 65] width 75 height 12
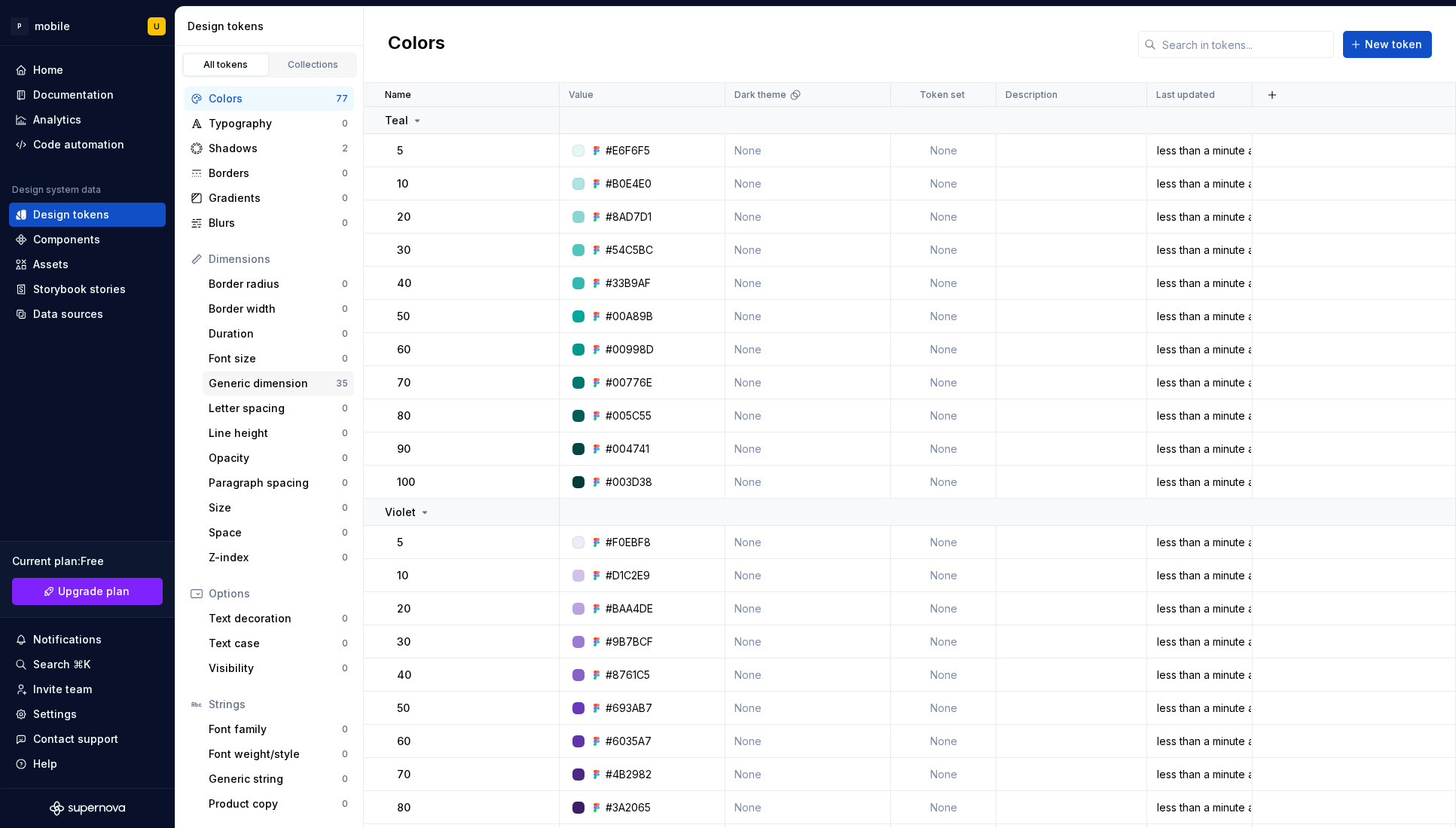
click at [248, 377] on div "Generic dimension" at bounding box center [273, 383] width 128 height 15
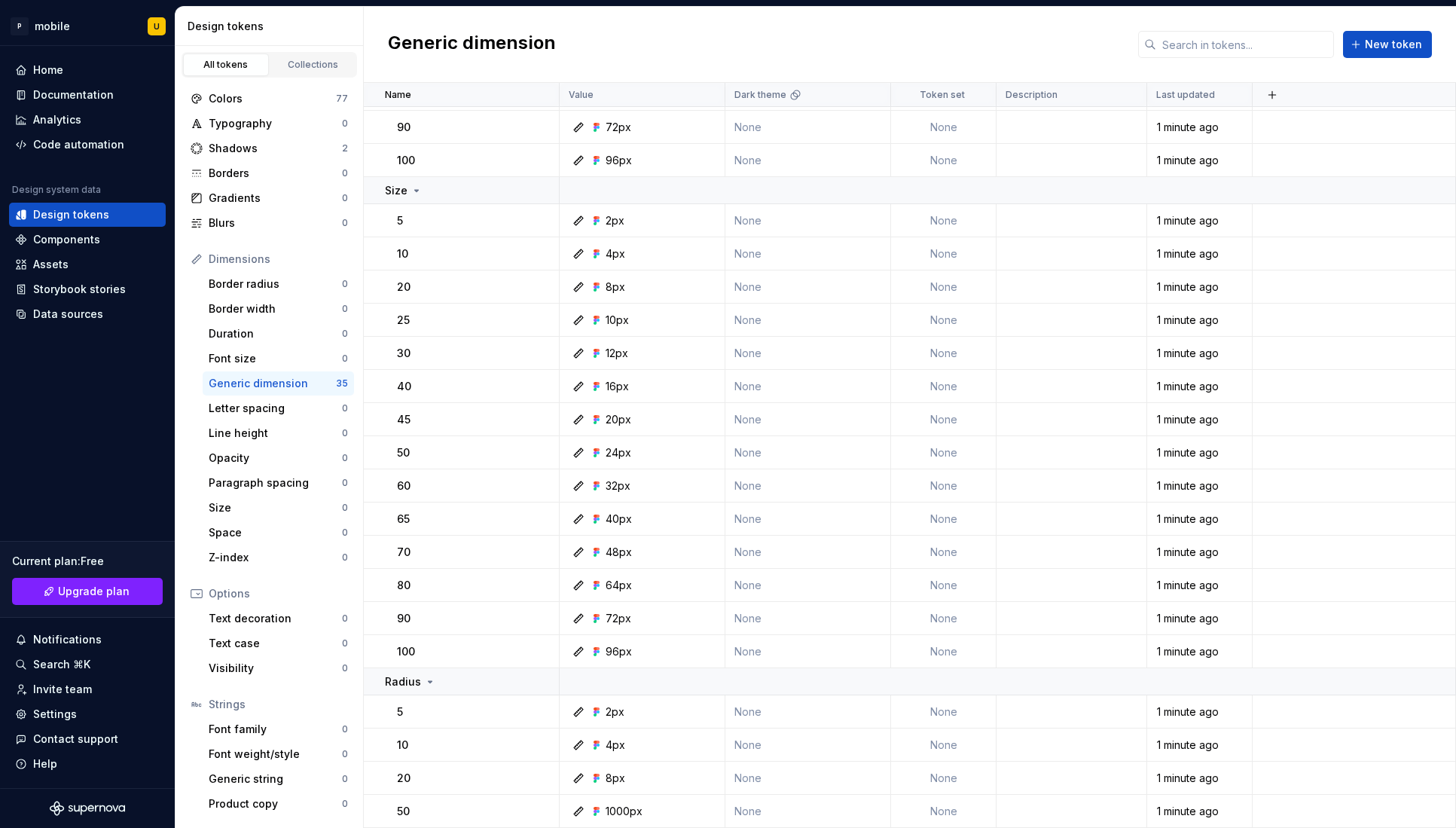
scroll to position [521, 0]
click at [538, 686] on button "button" at bounding box center [540, 682] width 21 height 21
click at [431, 685] on html "P mobile U Home Documentation Analytics Code automation Design system data Desi…" at bounding box center [728, 414] width 1456 height 828
click at [431, 678] on icon at bounding box center [431, 682] width 12 height 12
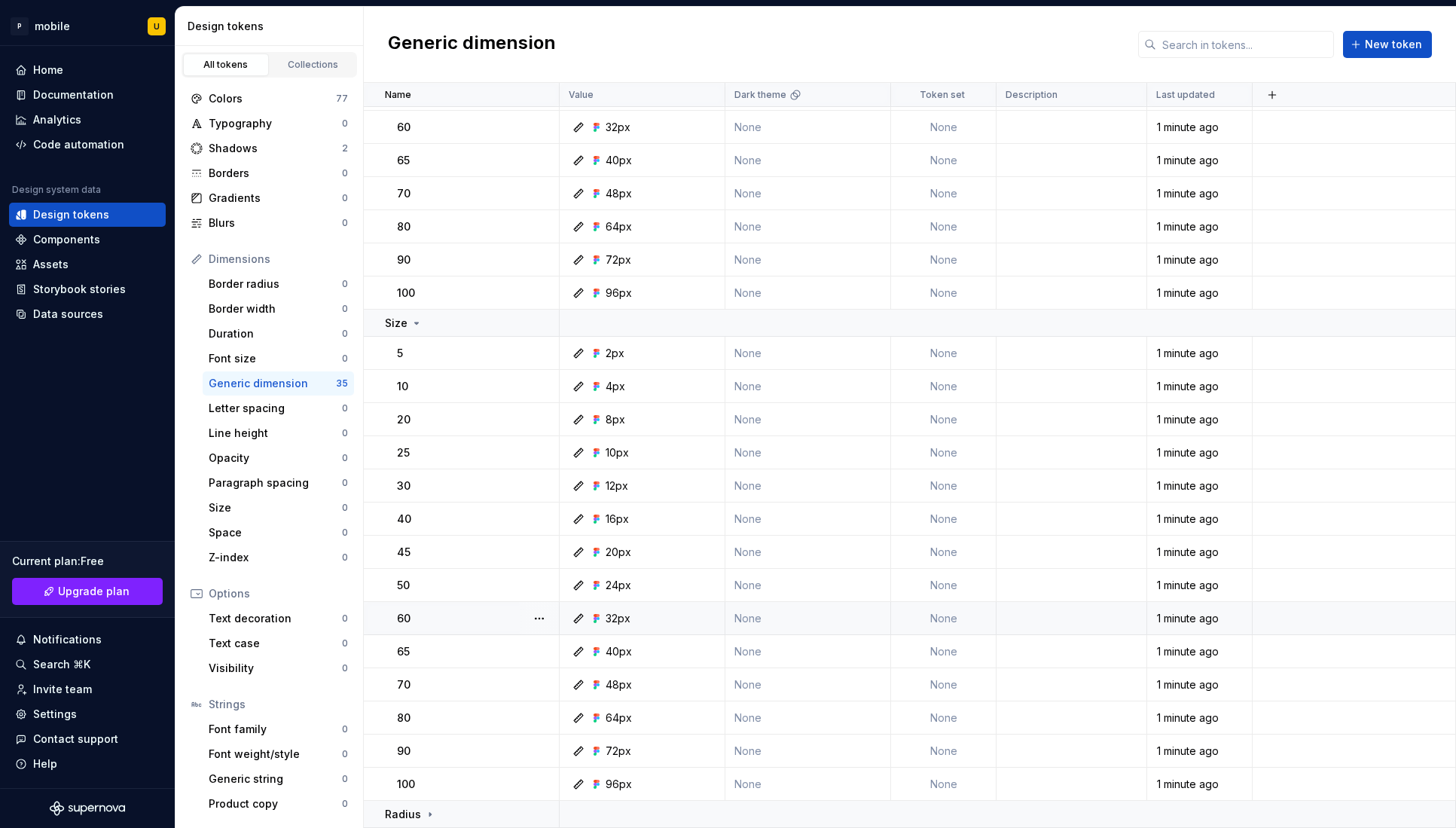
scroll to position [388, 0]
click at [432, 809] on icon at bounding box center [431, 815] width 12 height 12
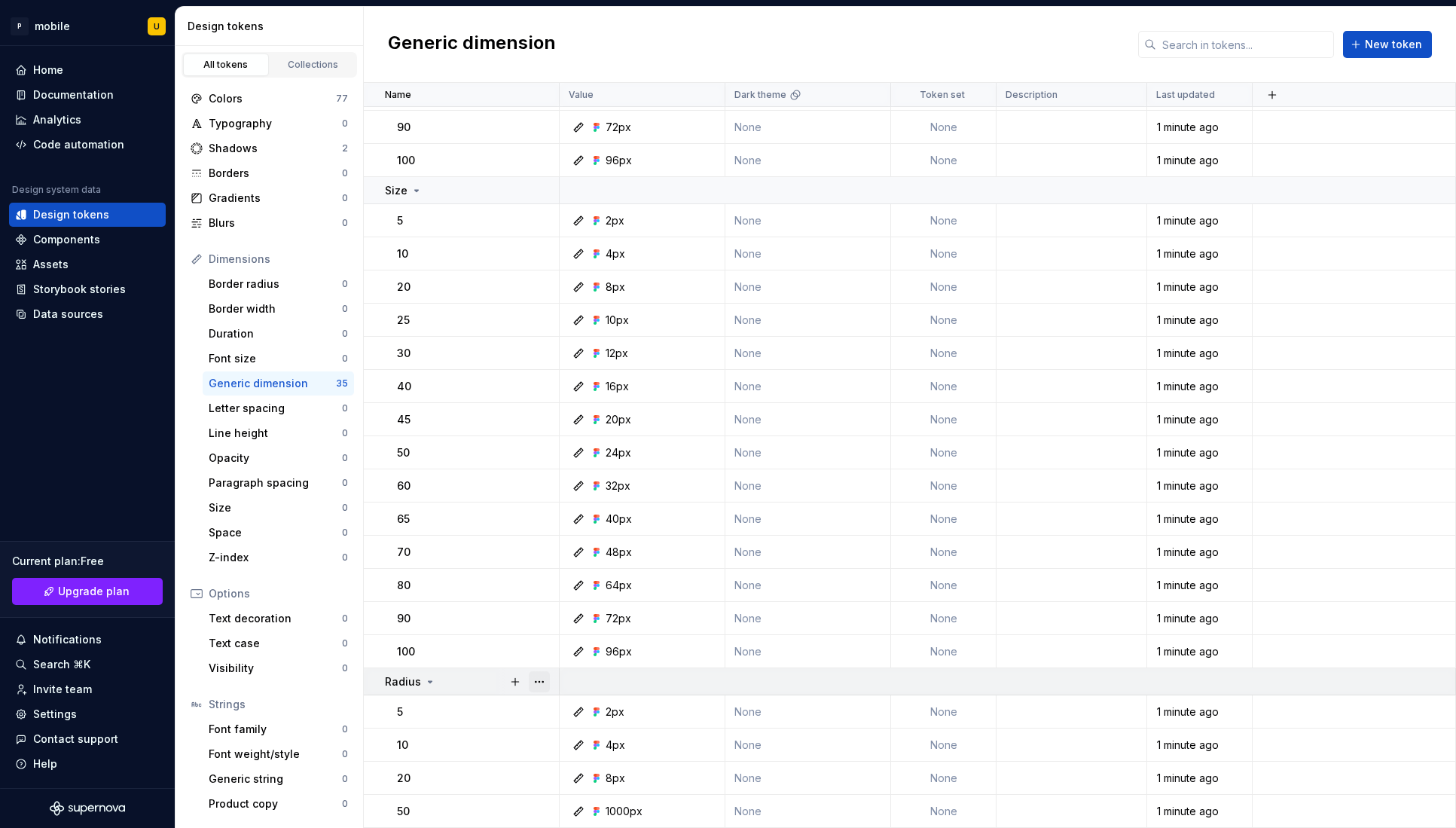
scroll to position [521, 0]
click at [546, 680] on button "button" at bounding box center [540, 682] width 21 height 21
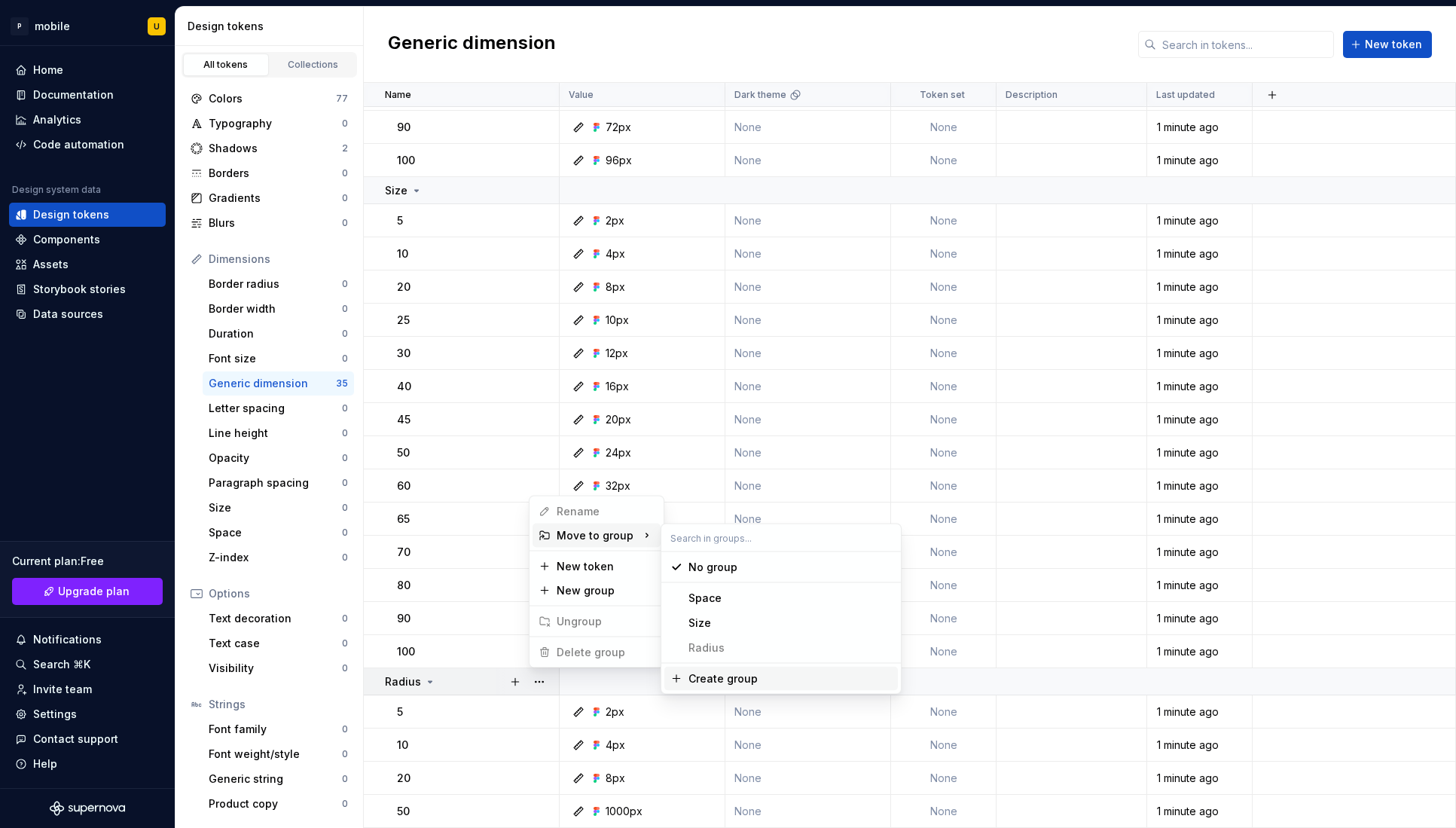
click at [430, 683] on html "P mobile U Home Documentation Analytics Code automation Design system data Desi…" at bounding box center [728, 414] width 1456 height 828
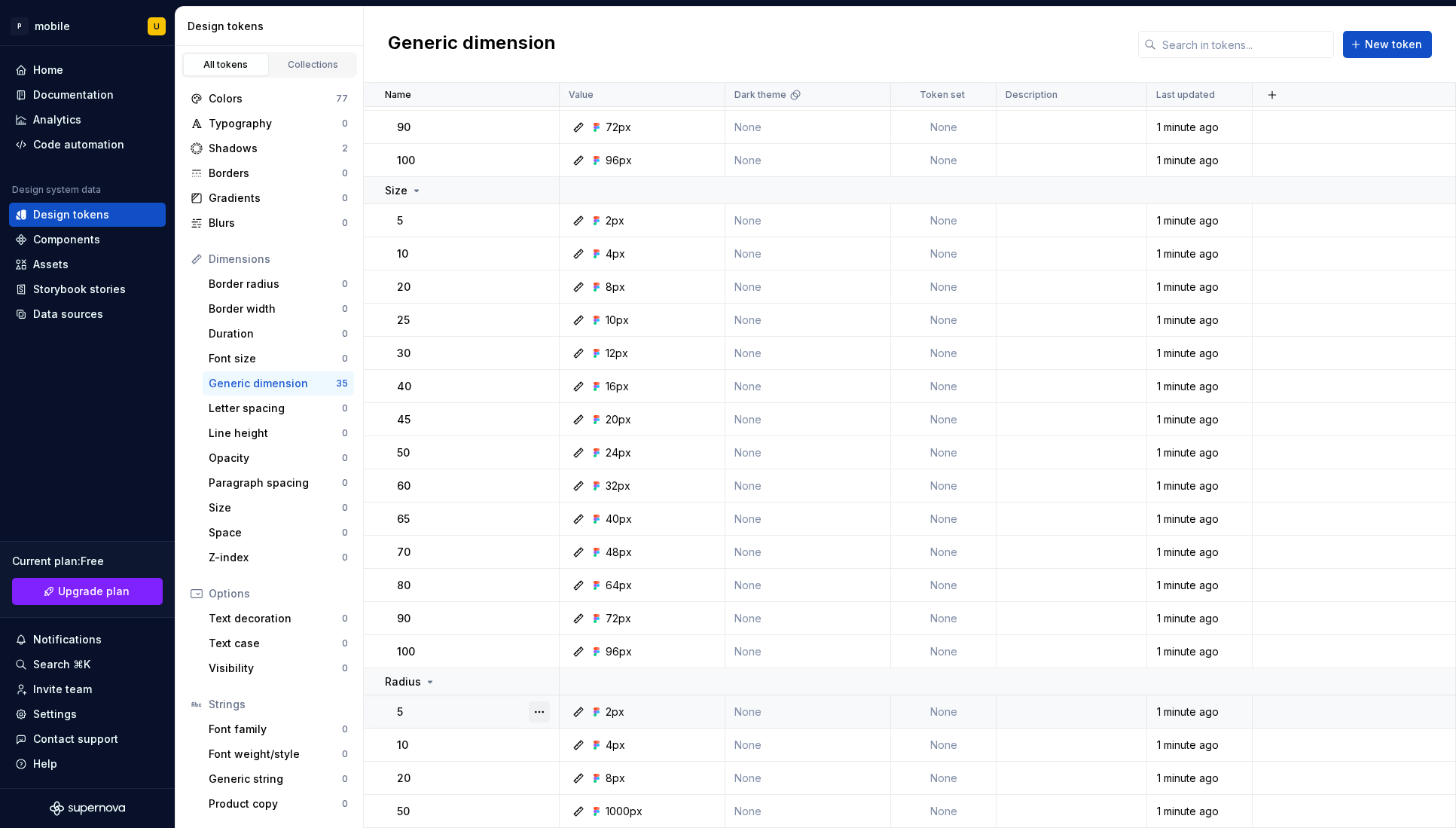
click at [535, 710] on button "button" at bounding box center [540, 712] width 21 height 21
click at [283, 433] on html "P mobile U Home Documentation Analytics Code automation Design system data Desi…" at bounding box center [728, 414] width 1456 height 828
click at [251, 438] on div "Line height" at bounding box center [275, 432] width 134 height 15
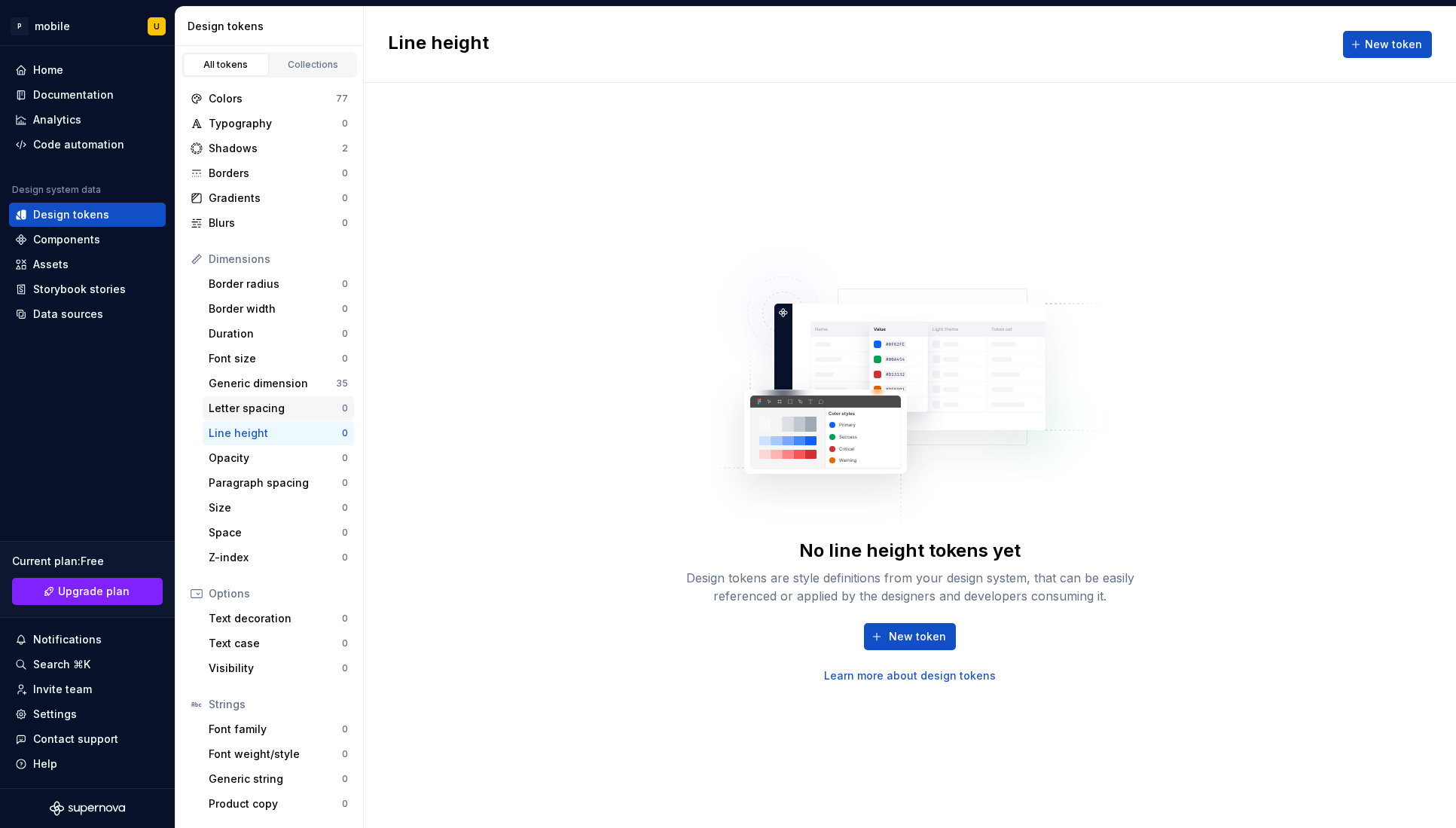
click at [252, 404] on div "Letter spacing" at bounding box center [275, 408] width 134 height 15
click at [252, 299] on div "Border width 0" at bounding box center [278, 309] width 151 height 24
click at [252, 284] on div "Border radius" at bounding box center [275, 284] width 134 height 15
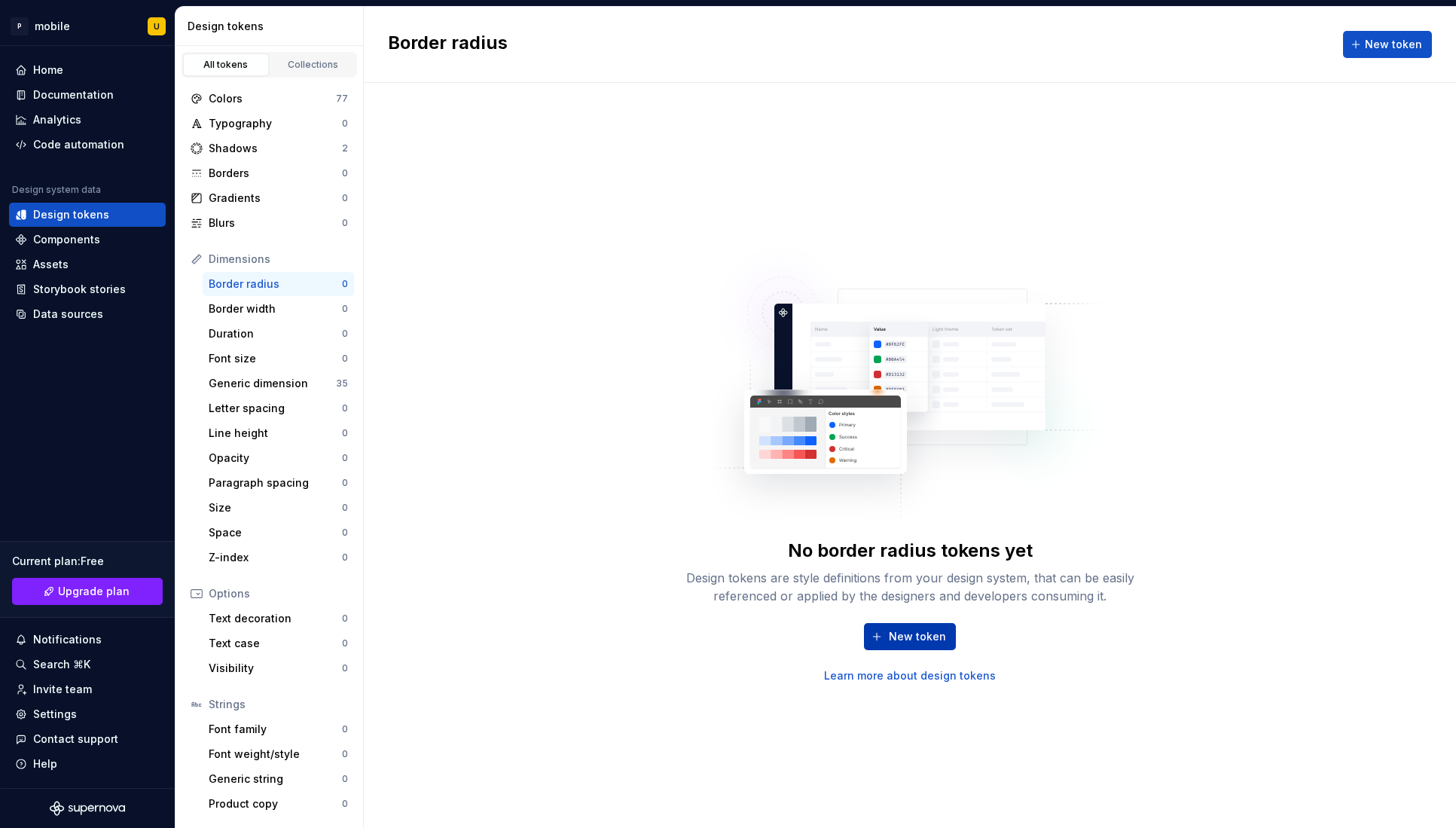
click at [897, 641] on span "New token" at bounding box center [918, 636] width 58 height 15
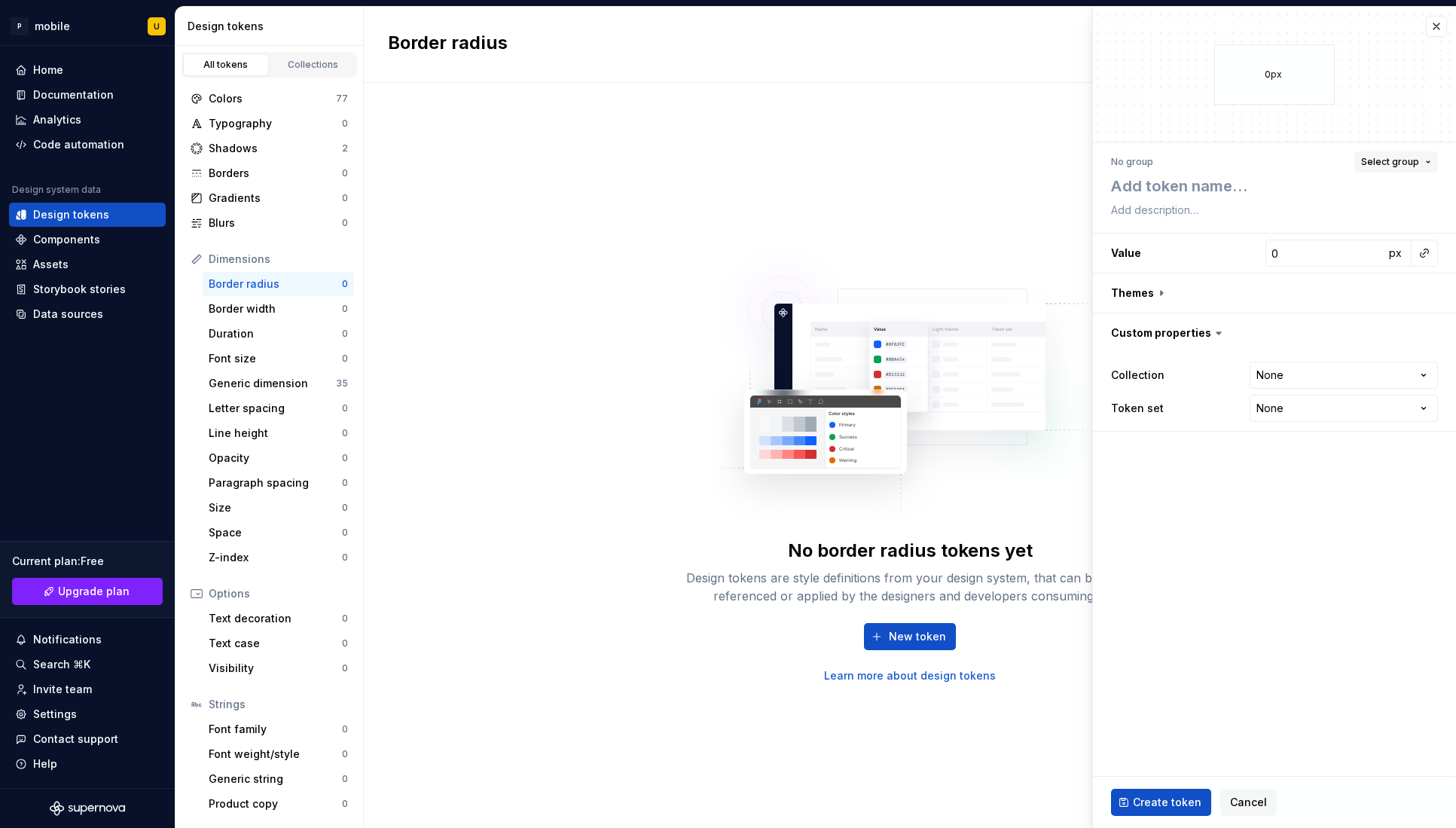
click at [1395, 169] on button "Select group" at bounding box center [1397, 162] width 84 height 21
click at [1313, 151] on div "No group Select group" at bounding box center [1274, 162] width 327 height 21
click at [1148, 293] on button "button" at bounding box center [1275, 293] width 363 height 39
click at [1148, 294] on button "button" at bounding box center [1275, 293] width 363 height 39
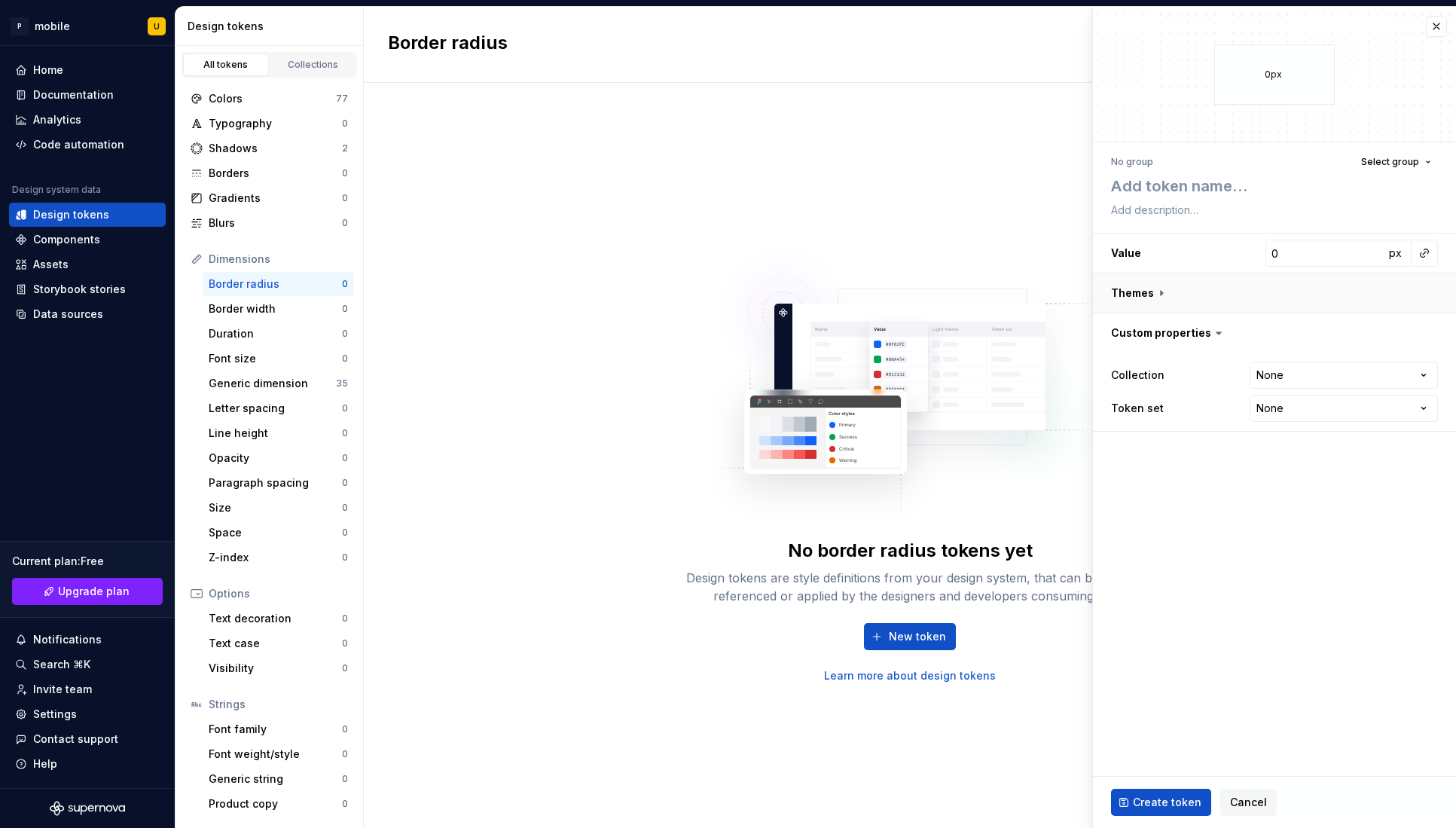
type textarea "*"
click at [1277, 501] on html "P mobile U Home Documentation Analytics Code automation Design system data Desi…" at bounding box center [728, 414] width 1456 height 828
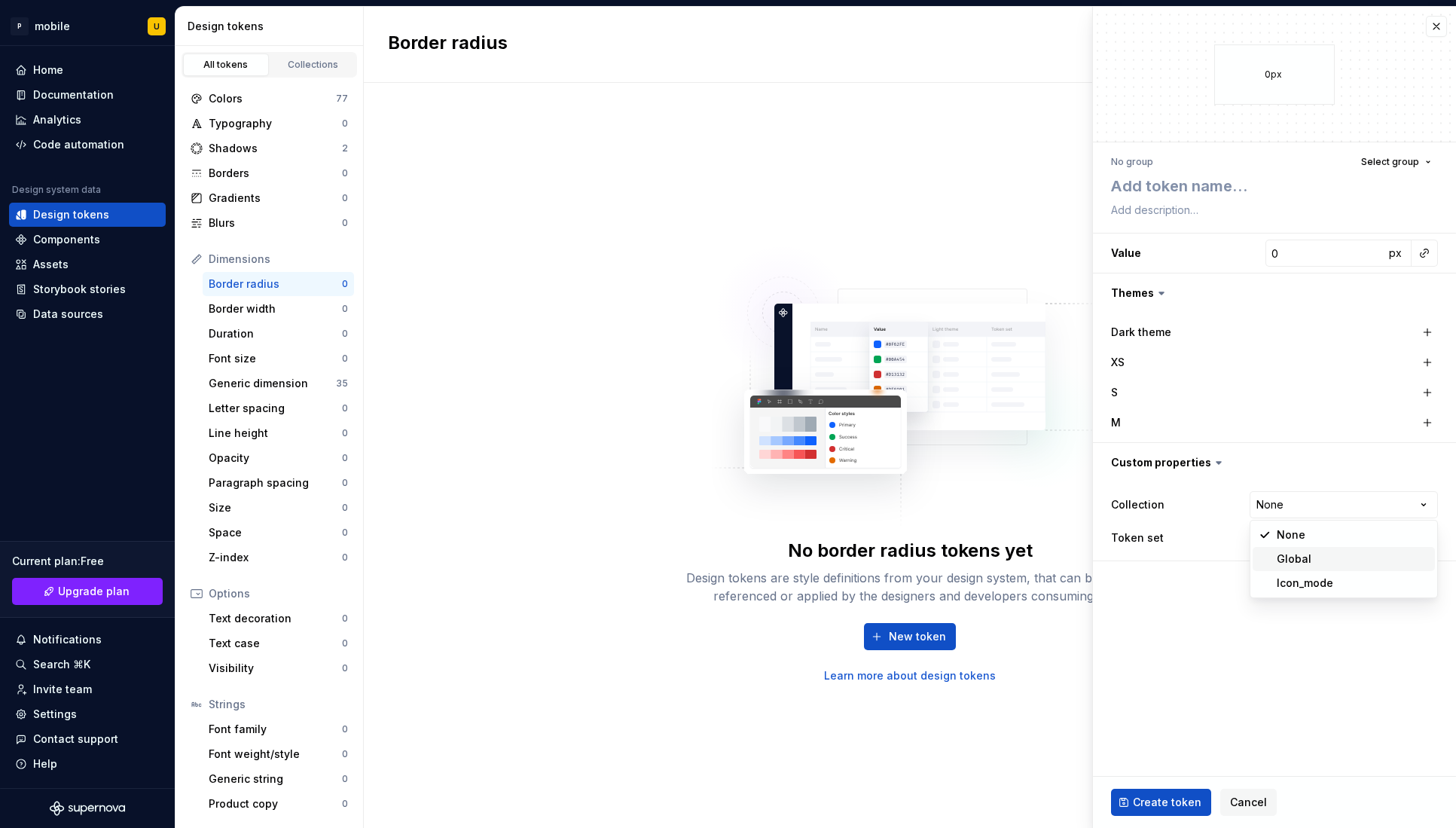
select select "**********"
type textarea "*"
click at [1283, 534] on html "P mobile U Home Documentation Analytics Code automation Design system data Desi…" at bounding box center [728, 414] width 1456 height 828
select select "**********"
click at [1166, 801] on span "Create token" at bounding box center [1167, 802] width 68 height 15
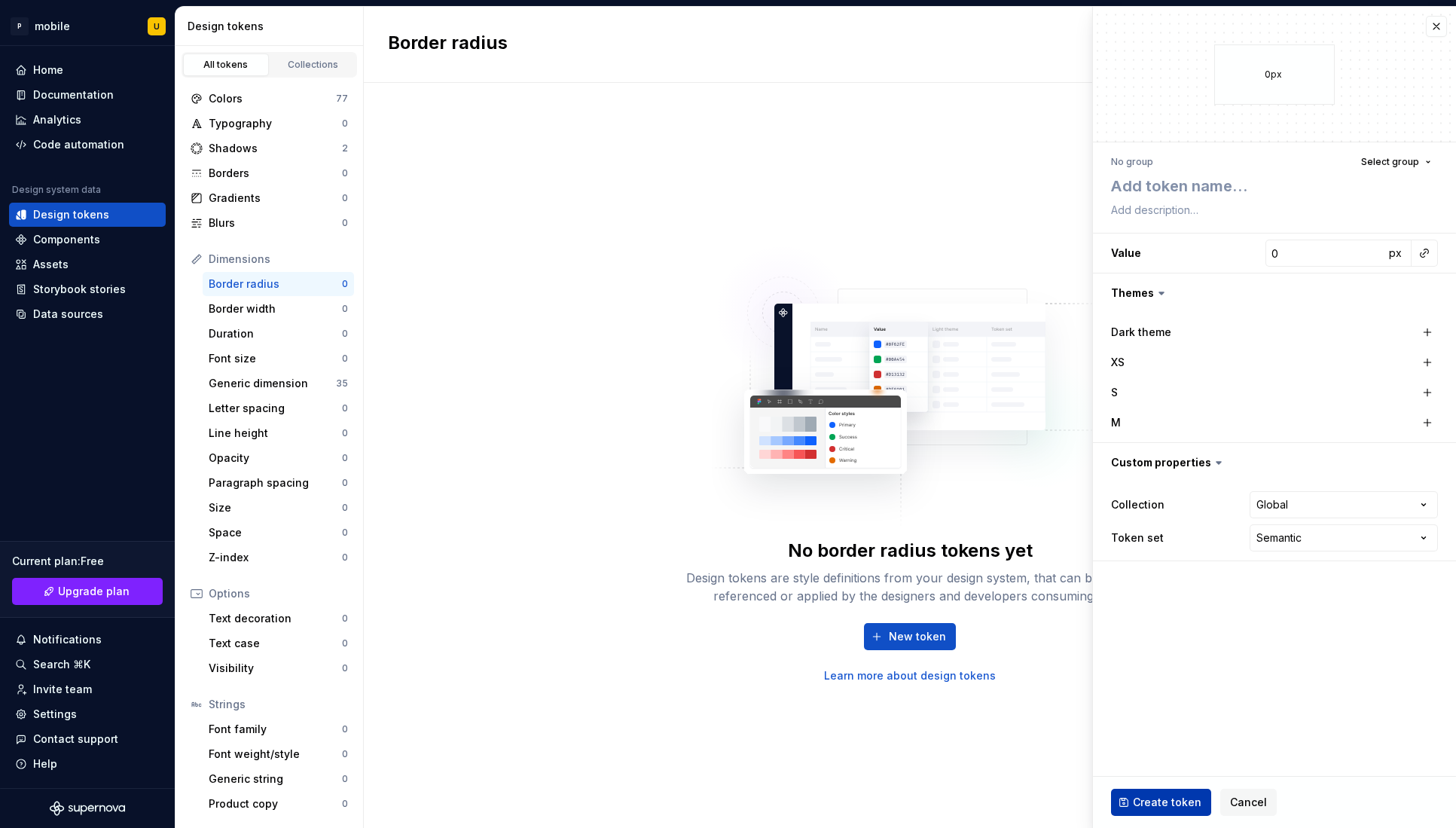
type textarea "*"
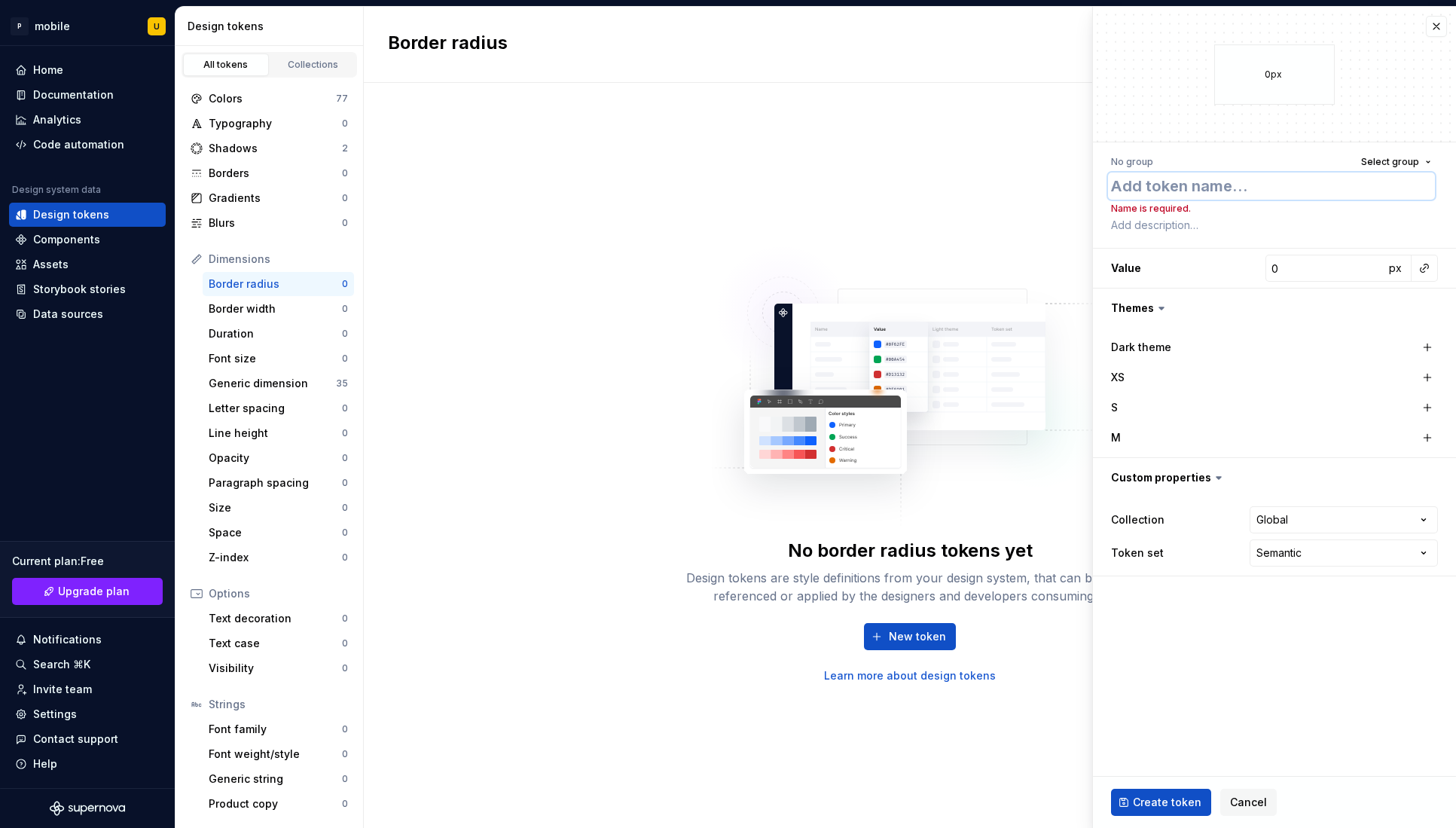
type textarea "g"
type textarea "*"
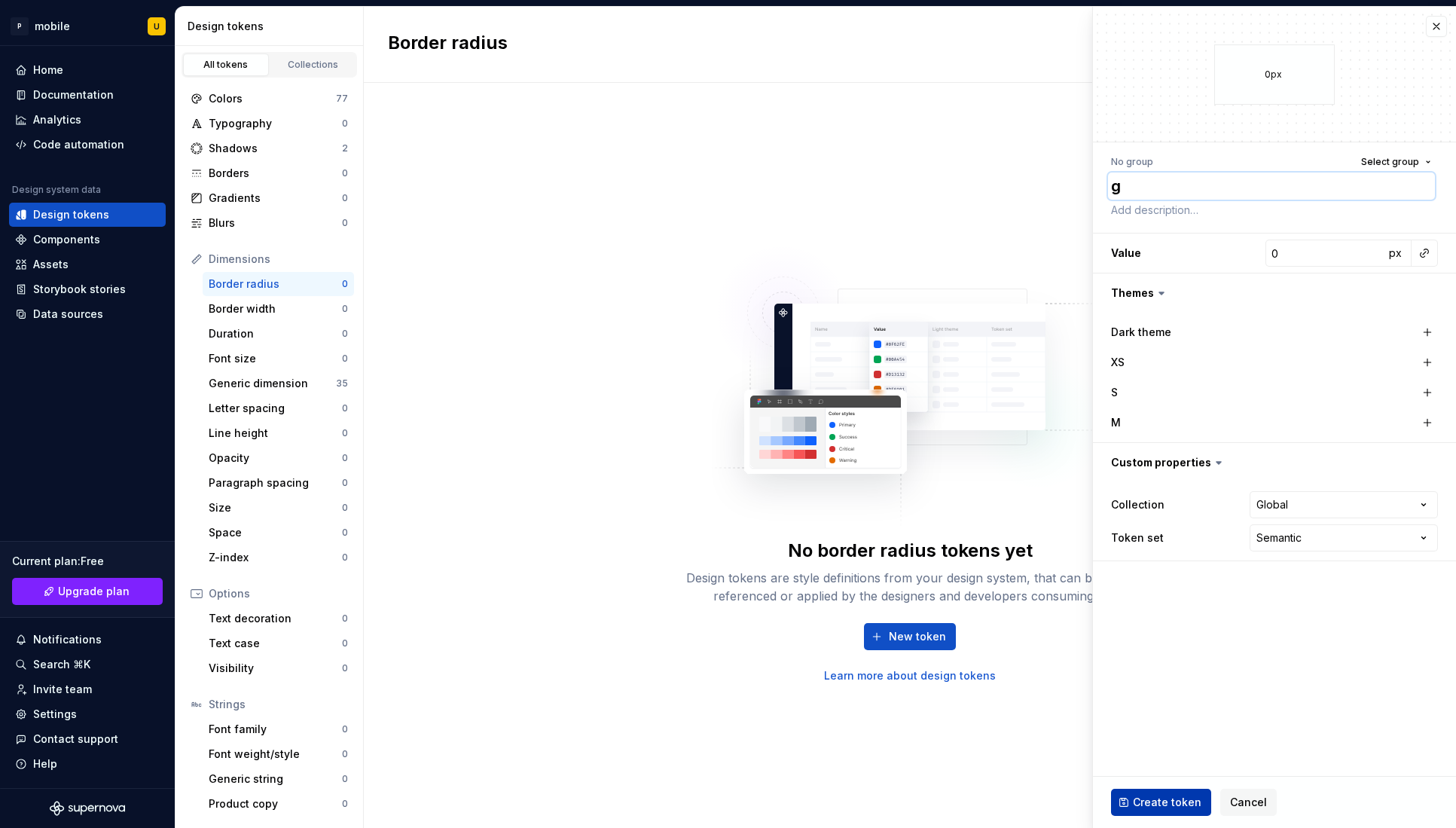
type textarea "g"
click at [1146, 804] on span "Create token" at bounding box center [1167, 802] width 68 height 15
type textarea "*"
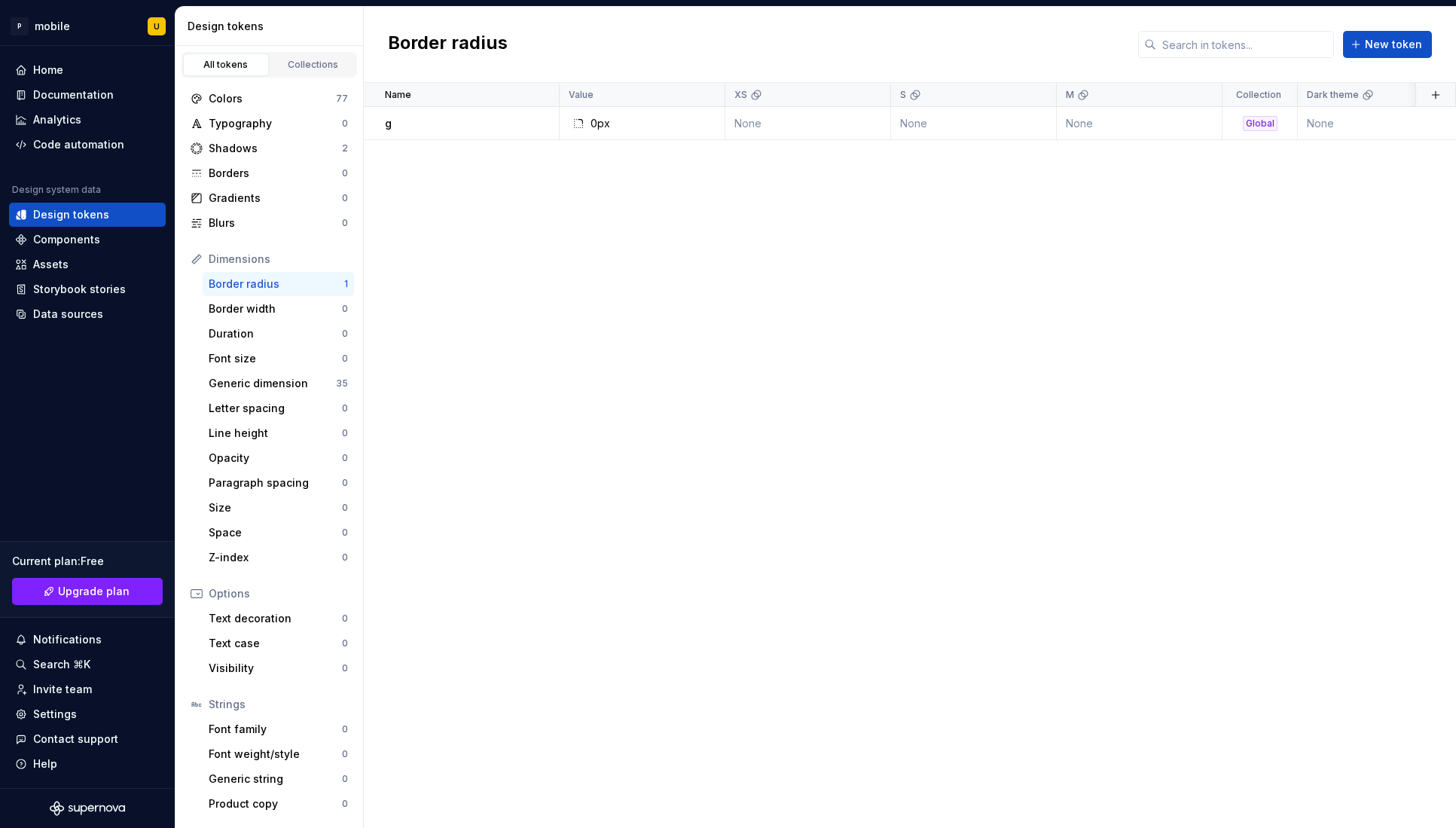
click at [571, 296] on div "Name Value XS S M Collection Dark theme Token set Description Last updated g 0p…" at bounding box center [910, 455] width 1093 height 745
click at [75, 264] on div "Assets" at bounding box center [87, 264] width 145 height 15
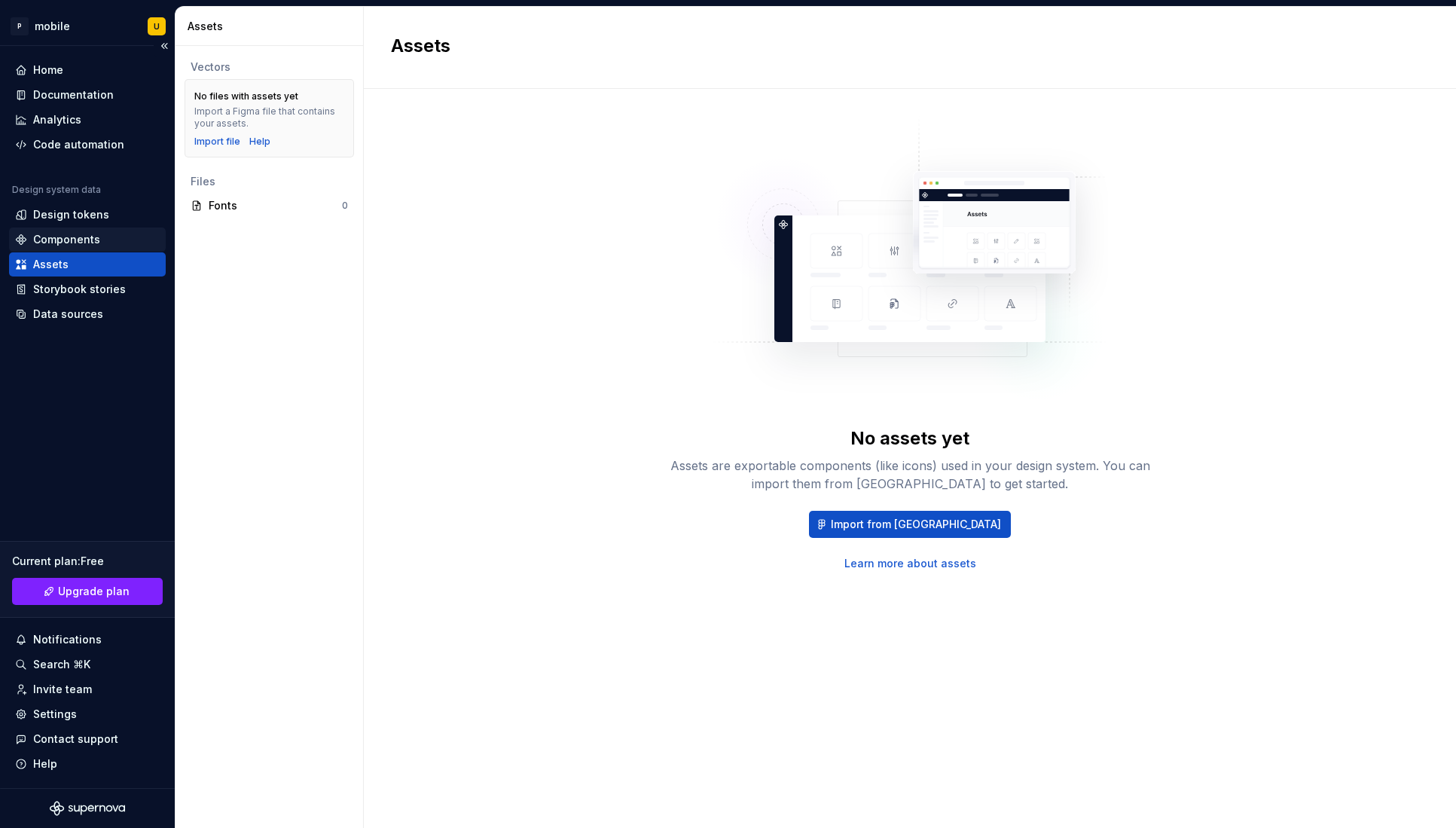
click at [77, 244] on div "Components" at bounding box center [66, 239] width 67 height 15
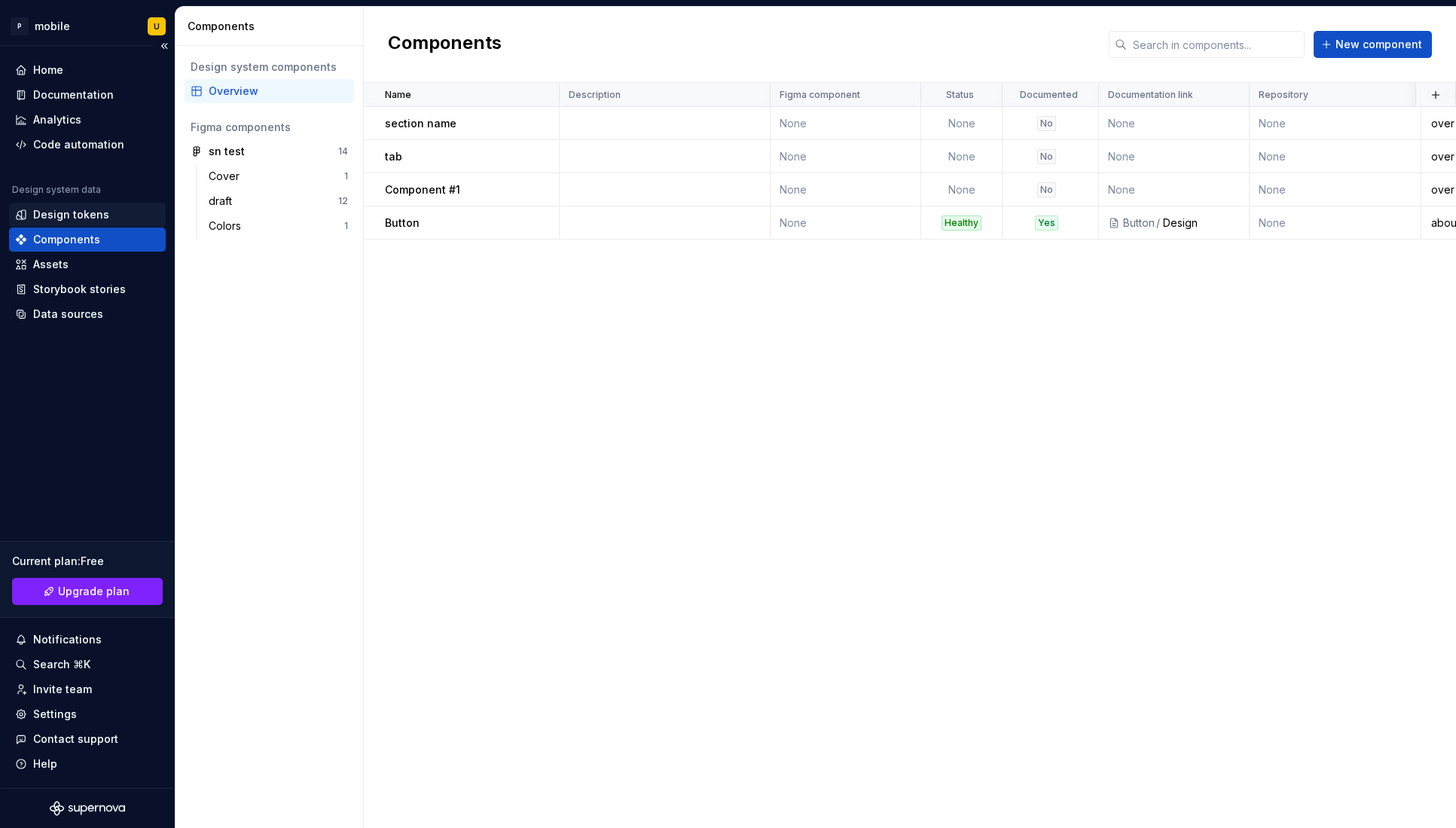
click at [93, 210] on div "Design tokens" at bounding box center [71, 214] width 76 height 15
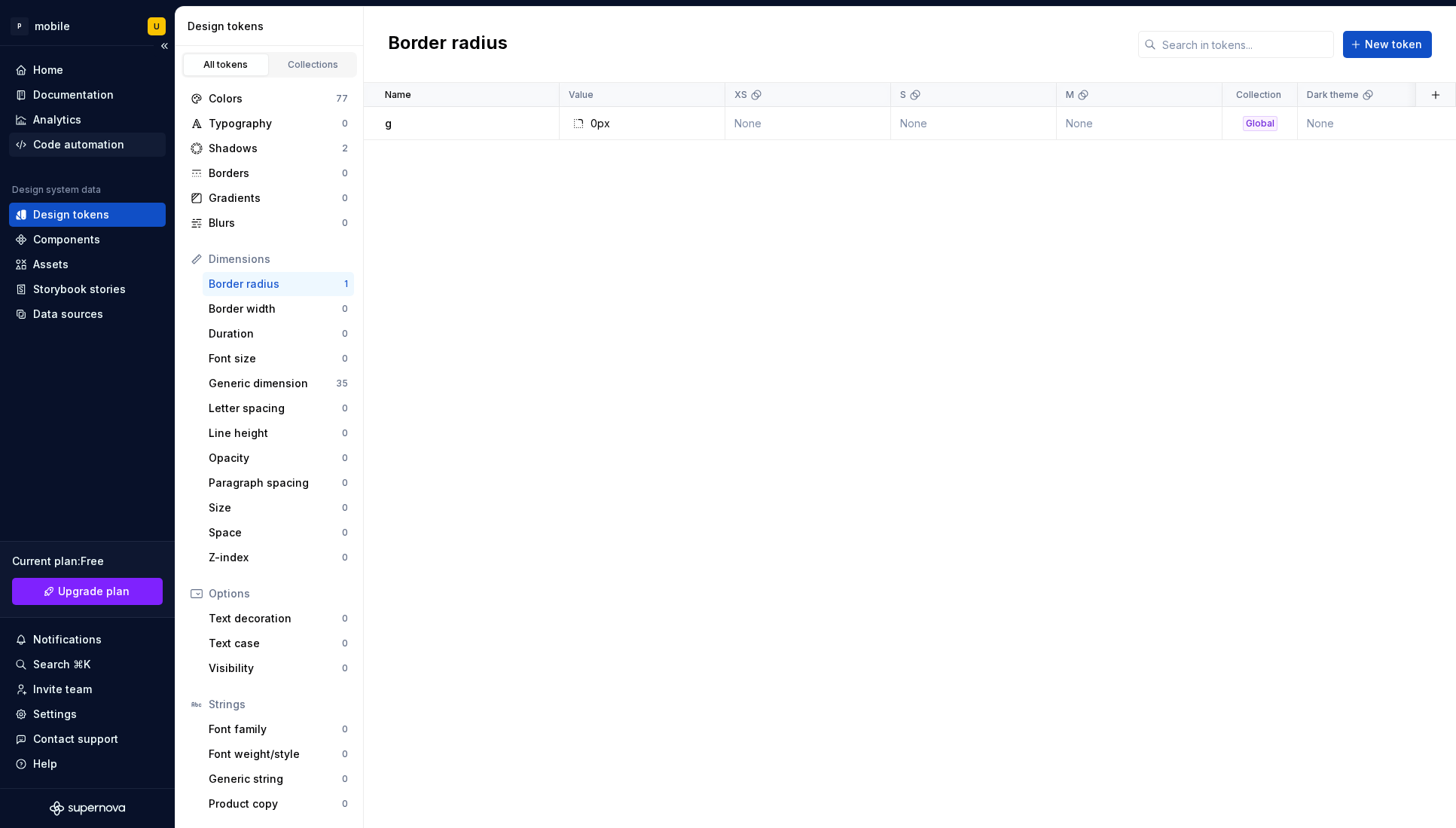
click at [89, 141] on div "Code automation" at bounding box center [79, 144] width 91 height 15
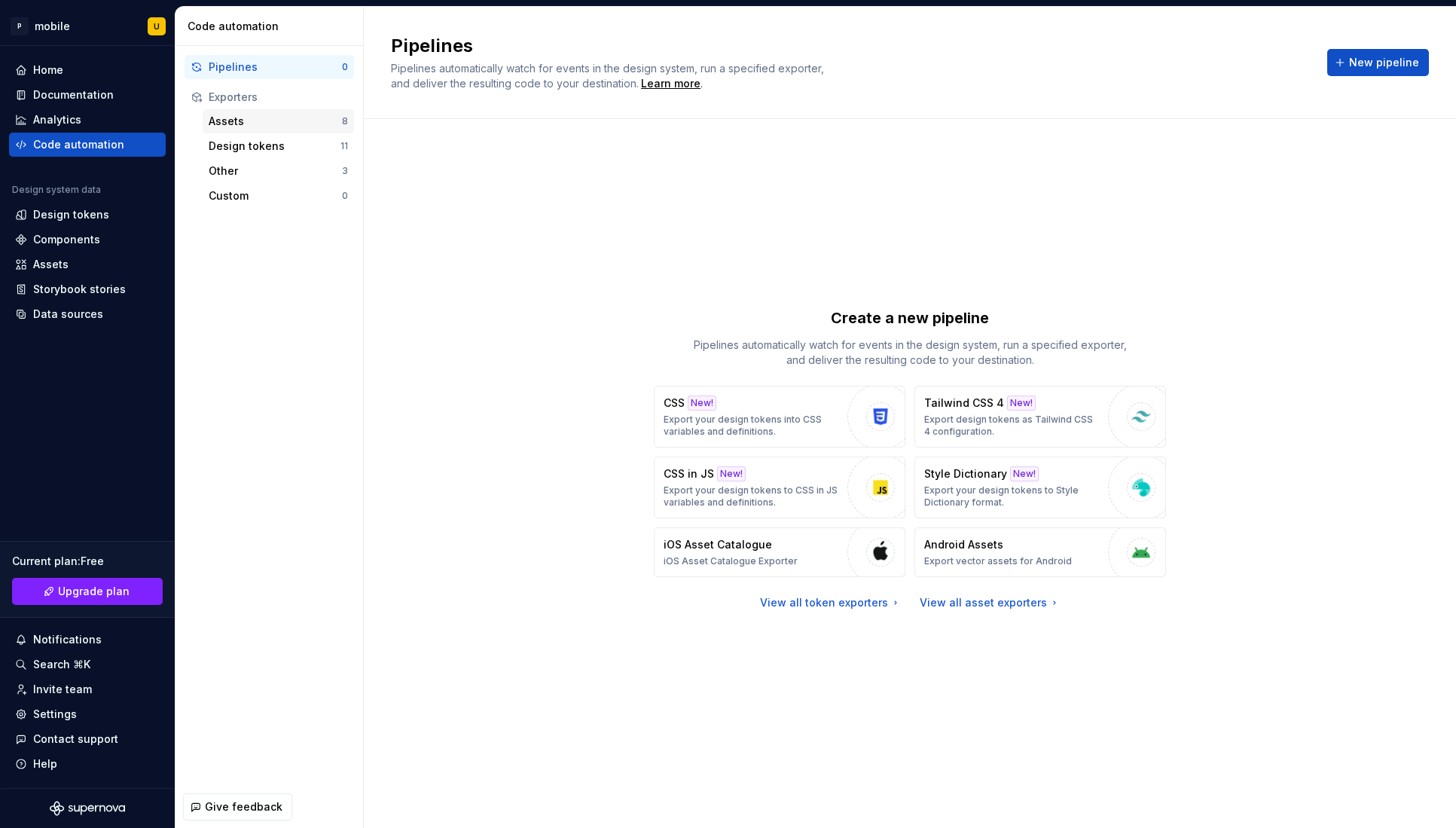
click at [225, 117] on div "Assets" at bounding box center [275, 121] width 134 height 15
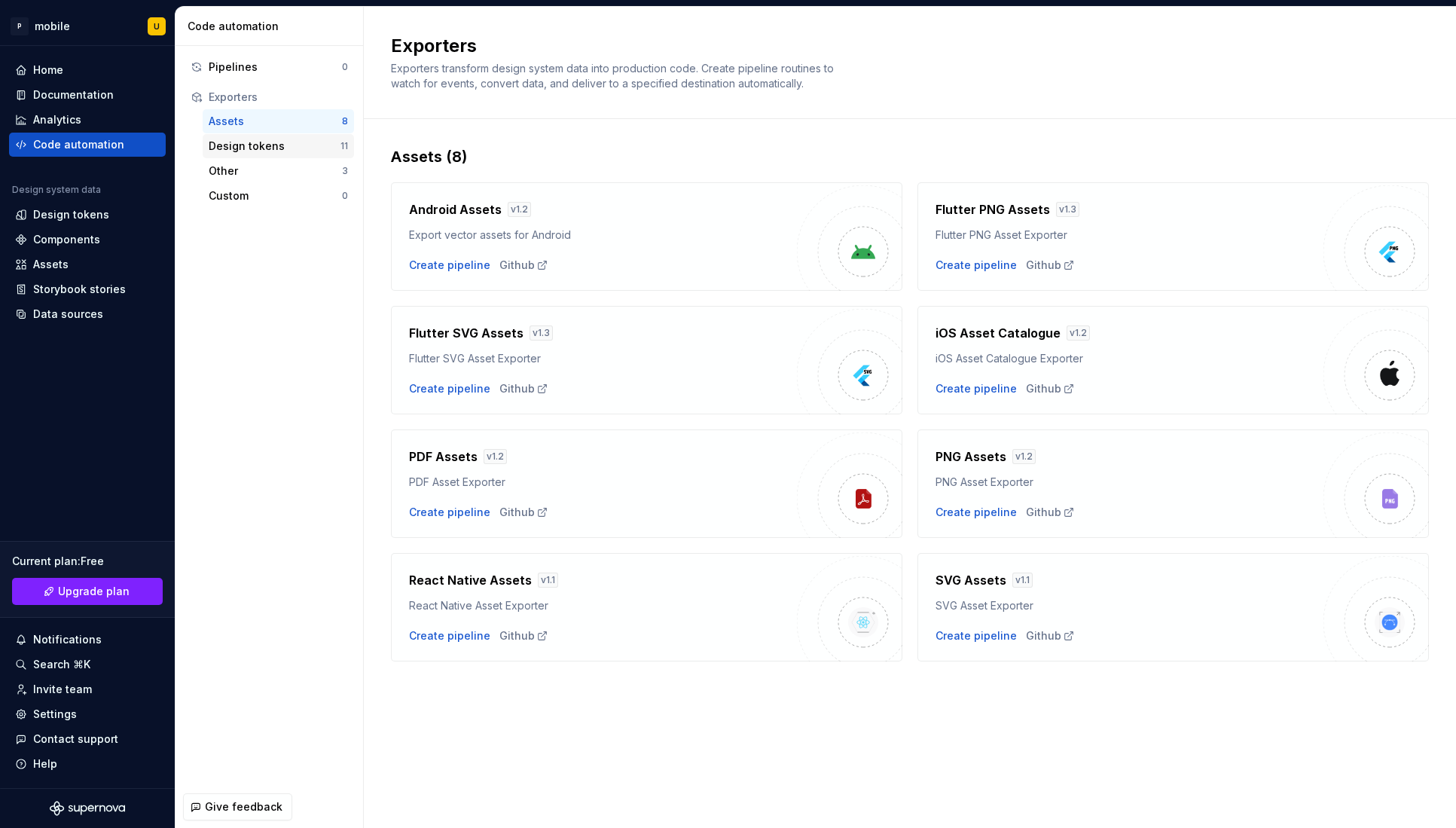
click at [259, 153] on div "Design tokens" at bounding box center [274, 146] width 132 height 15
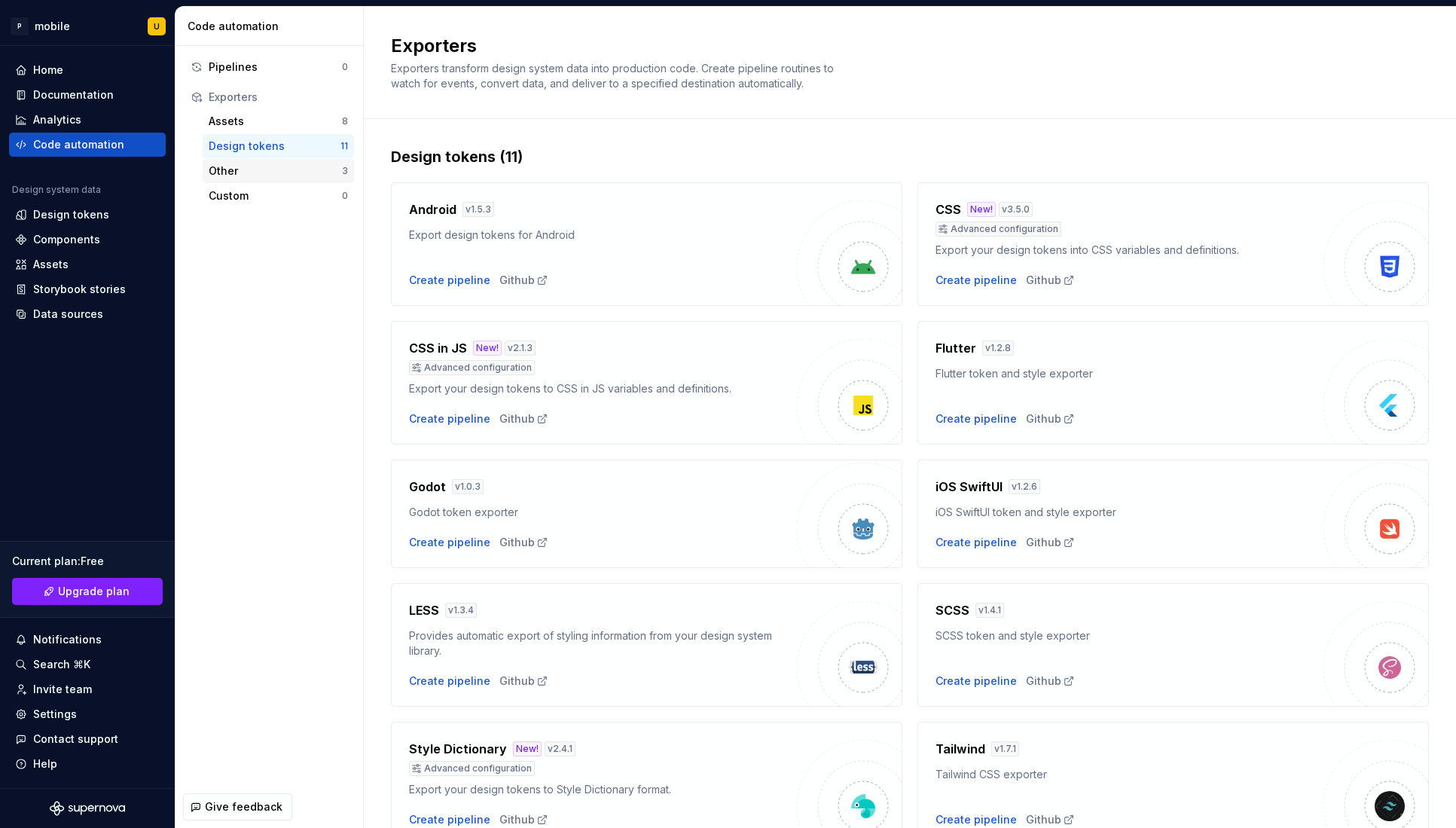
click at [261, 179] on div "Other 3" at bounding box center [278, 171] width 151 height 24
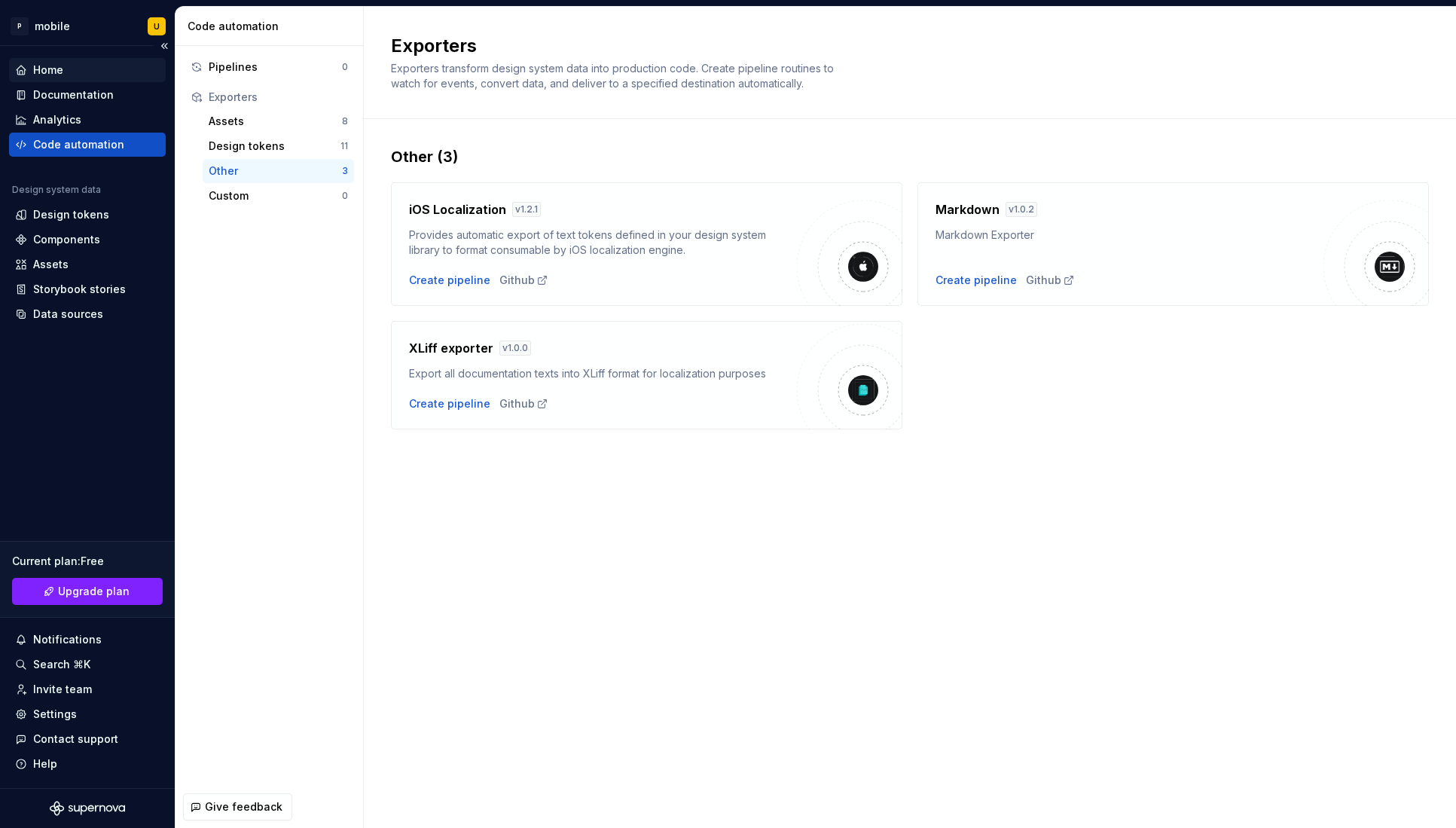
click at [66, 79] on div "Home" at bounding box center [86, 70] width 156 height 24
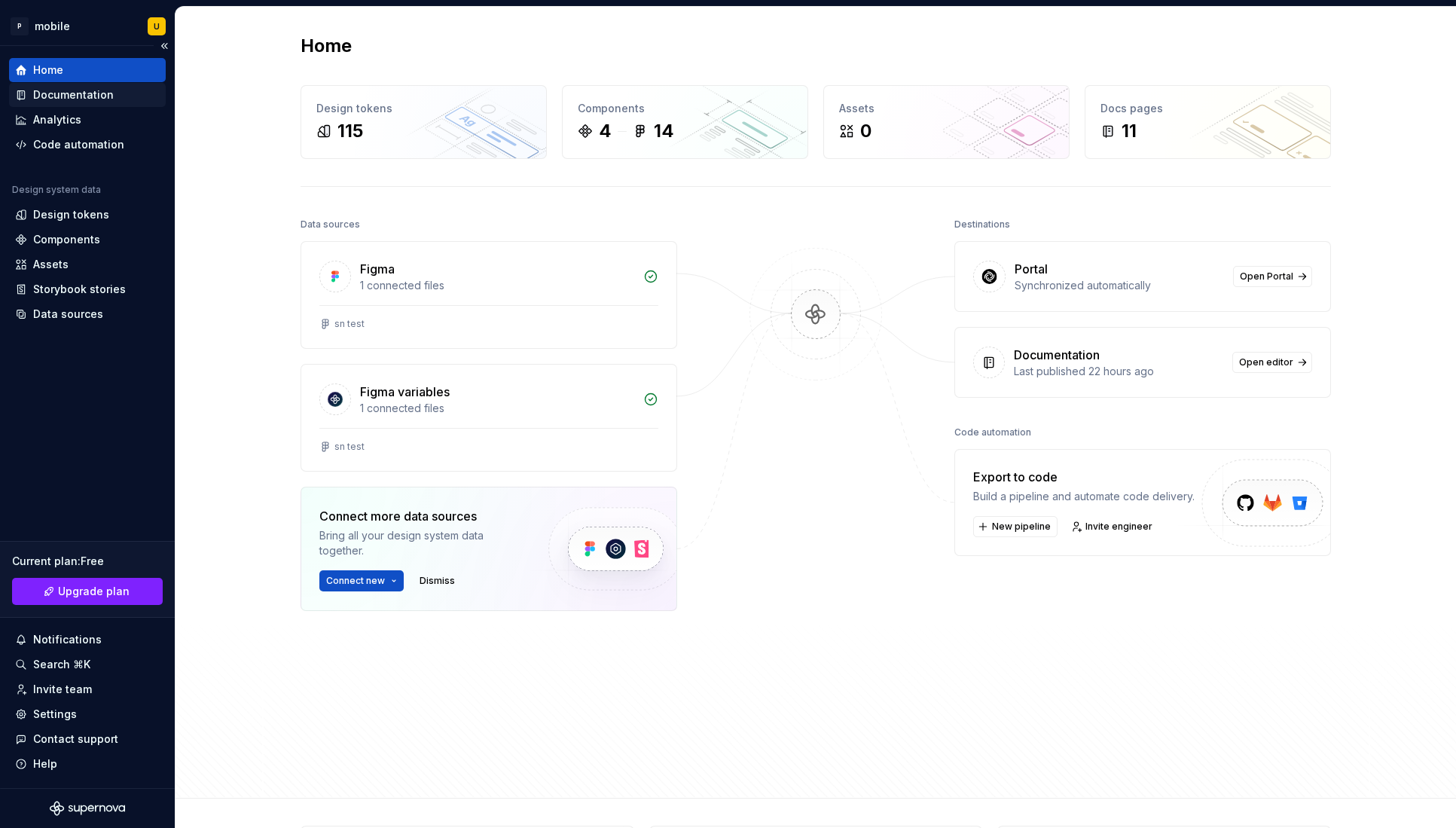
click at [81, 106] on div "Documentation" at bounding box center [86, 95] width 156 height 24
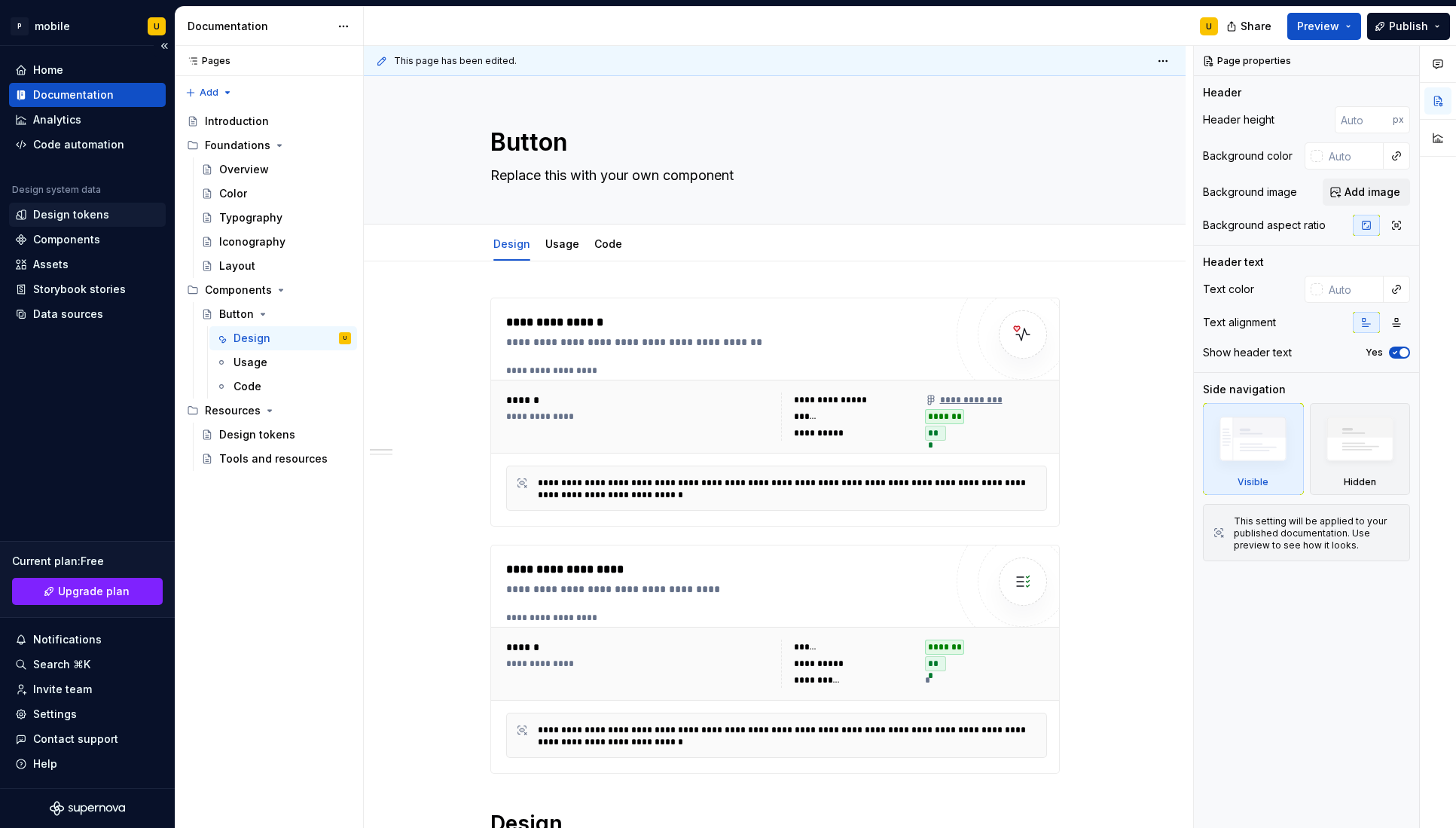
click at [86, 220] on div "Design tokens" at bounding box center [71, 214] width 76 height 15
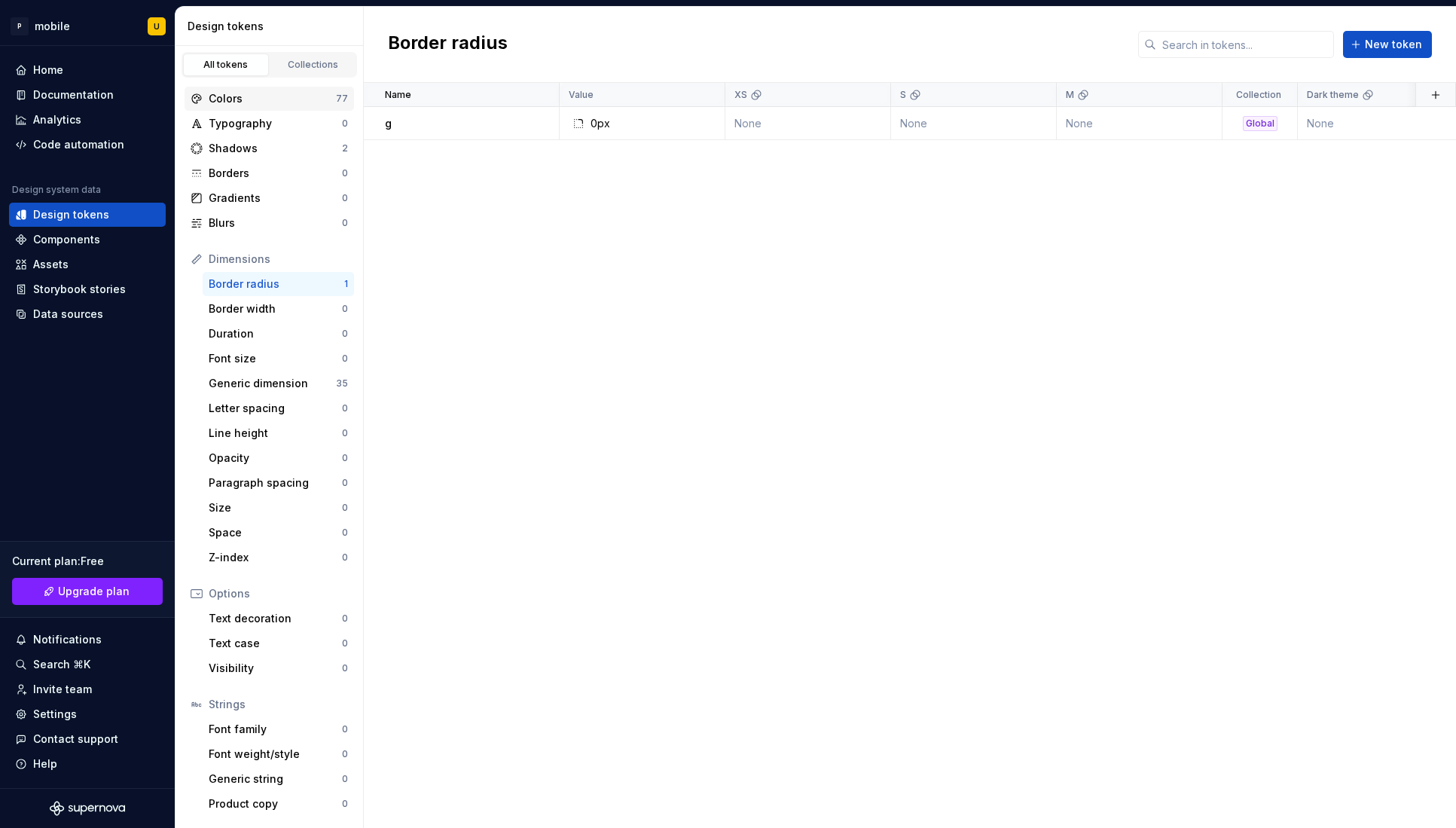
click at [275, 101] on div "Colors" at bounding box center [273, 98] width 128 height 15
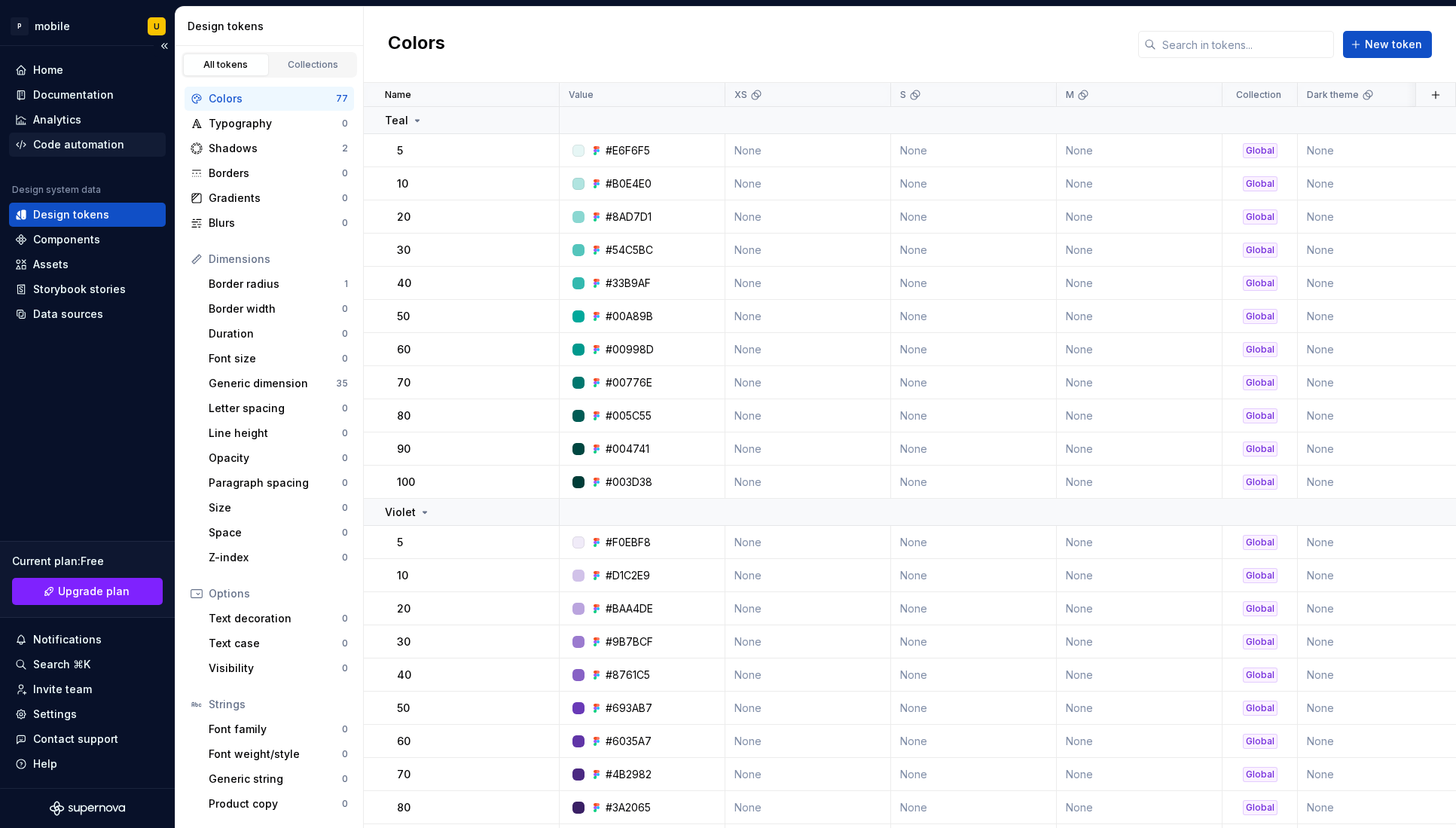
click at [87, 148] on div "Code automation" at bounding box center [79, 144] width 91 height 15
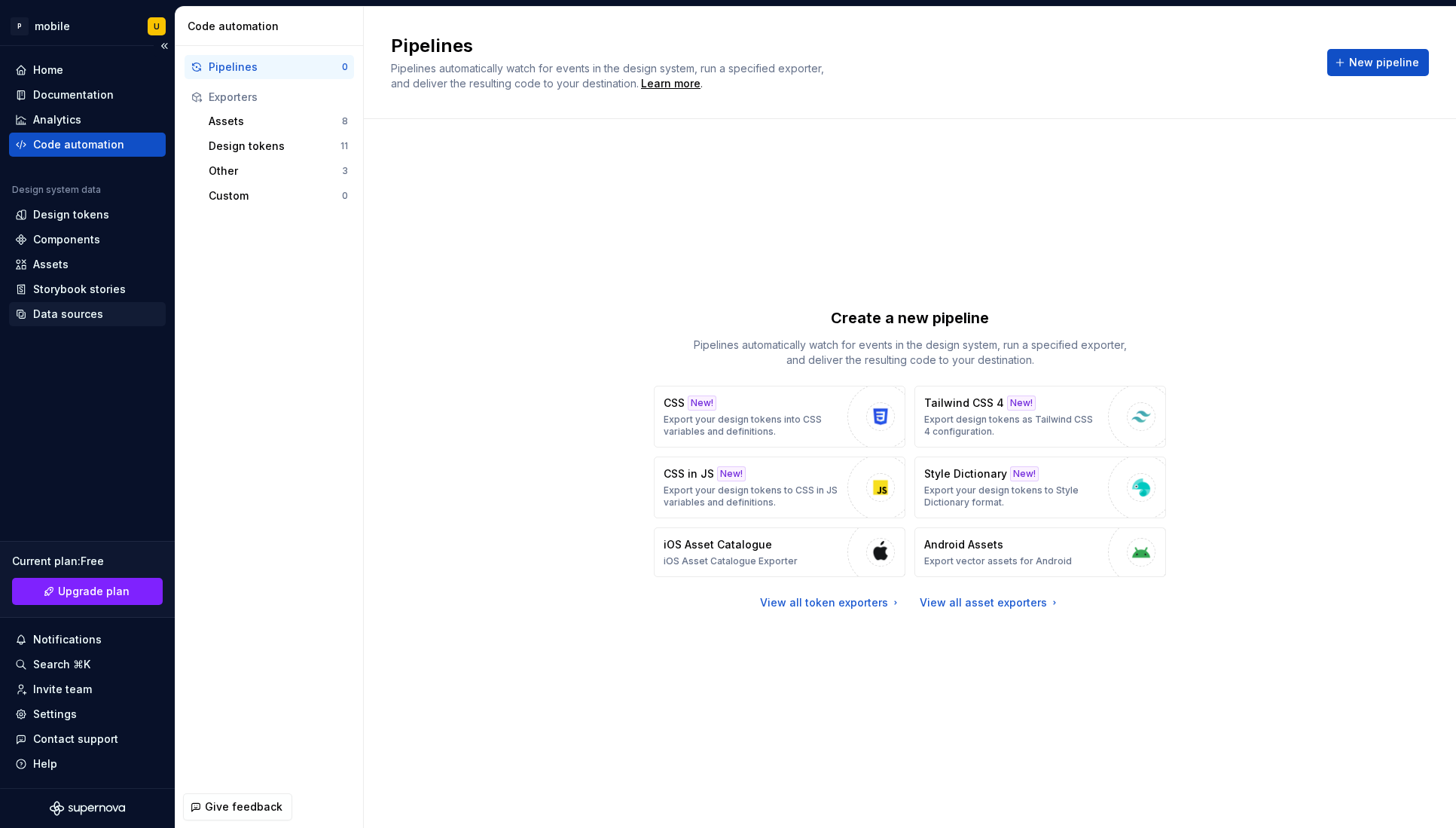
click at [112, 318] on div "Data sources" at bounding box center [87, 314] width 145 height 15
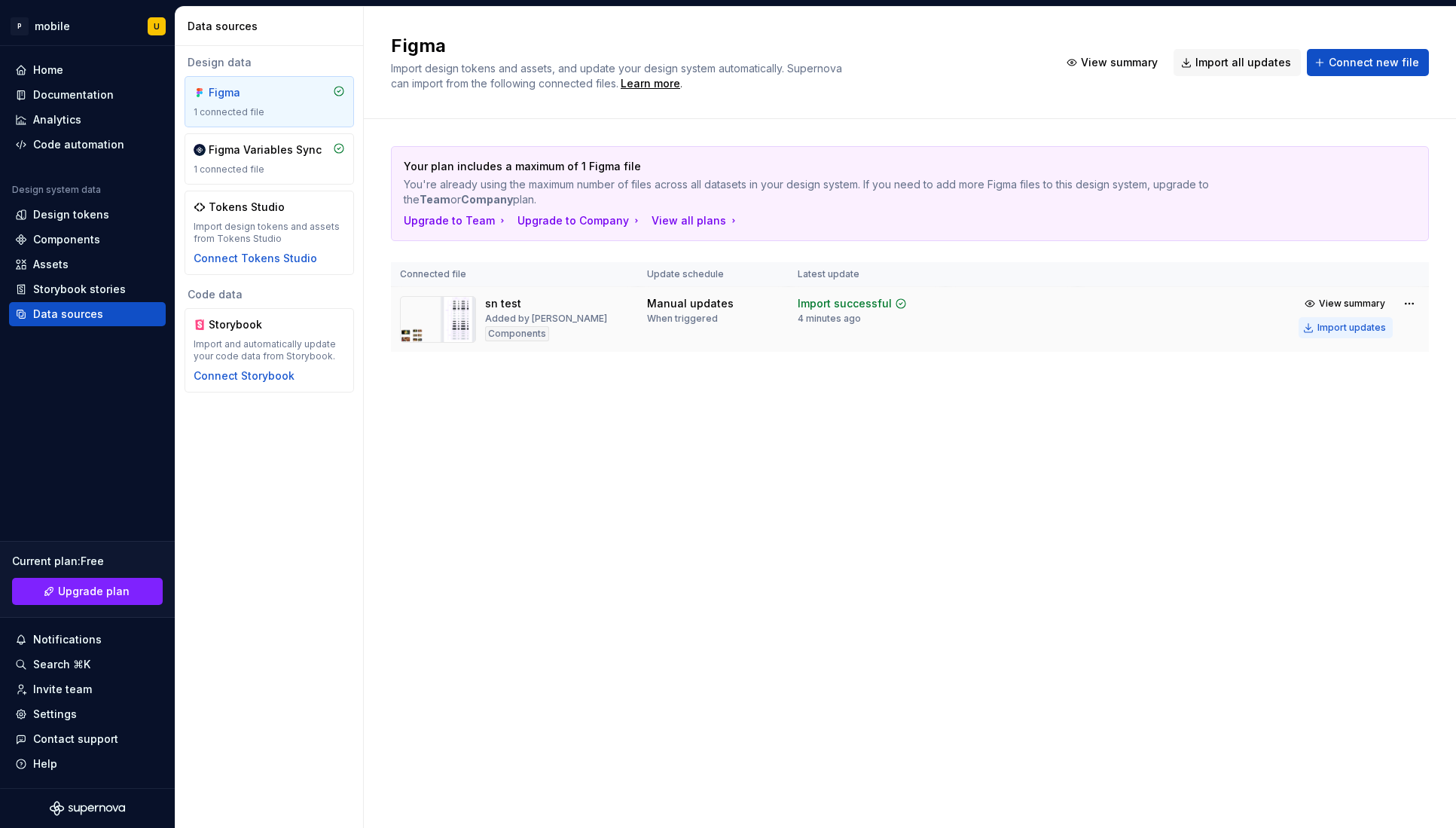
click at [1363, 332] on div "Import updates" at bounding box center [1352, 328] width 68 height 12
click at [242, 151] on div "Figma Variables Sync" at bounding box center [265, 149] width 113 height 15
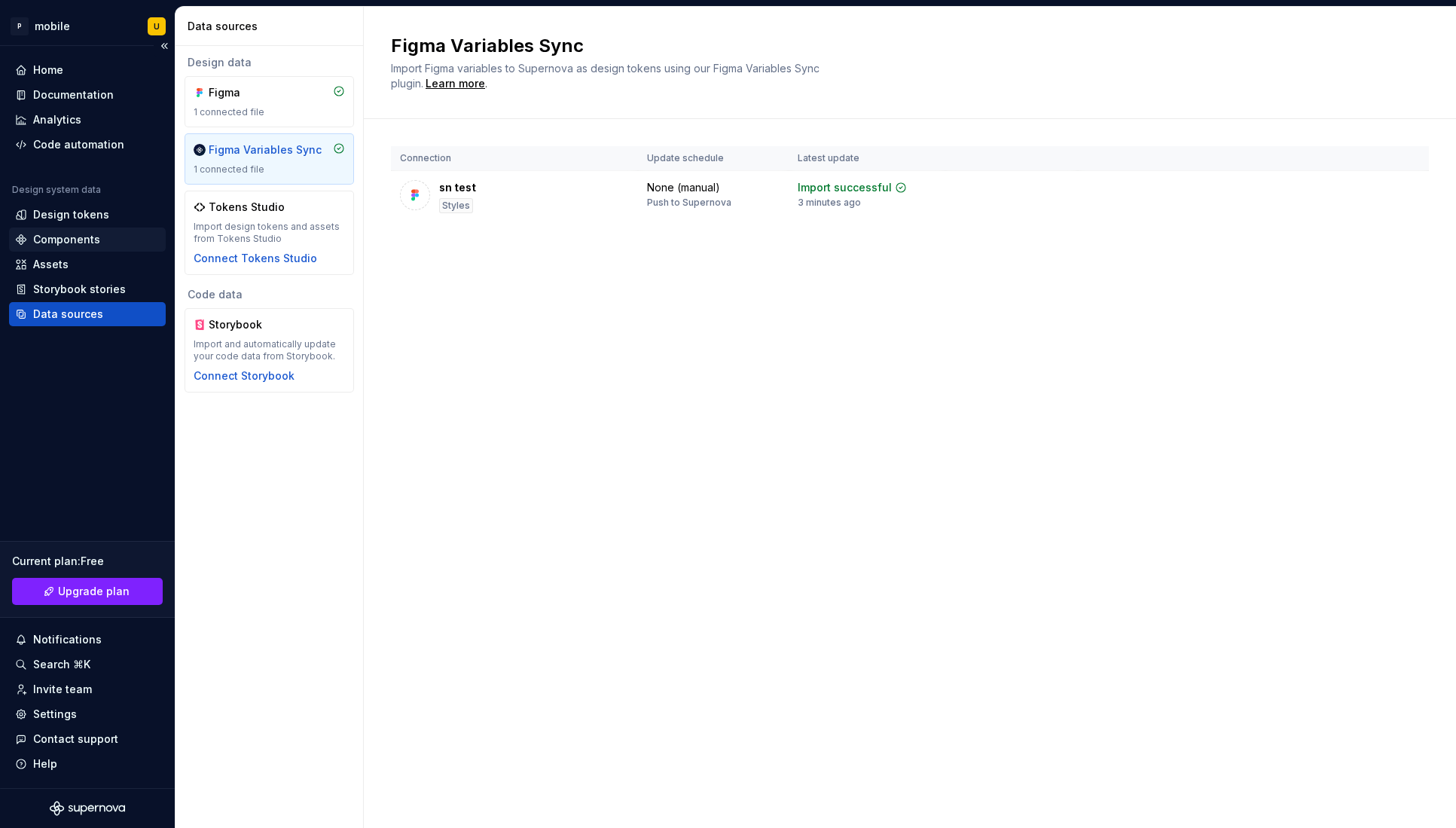
click at [85, 244] on div "Components" at bounding box center [66, 239] width 67 height 15
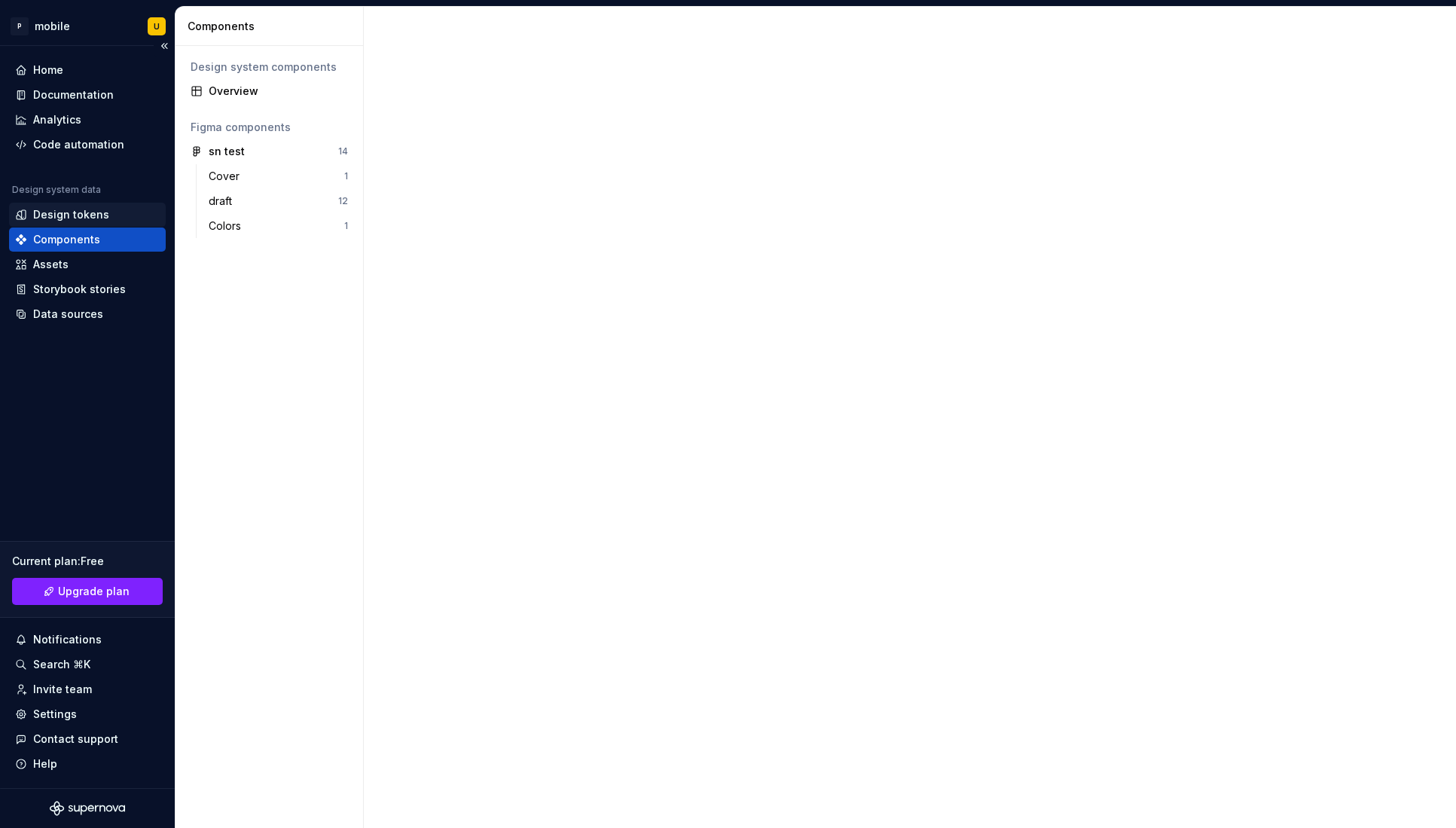
click at [91, 217] on div "Design tokens" at bounding box center [71, 214] width 76 height 15
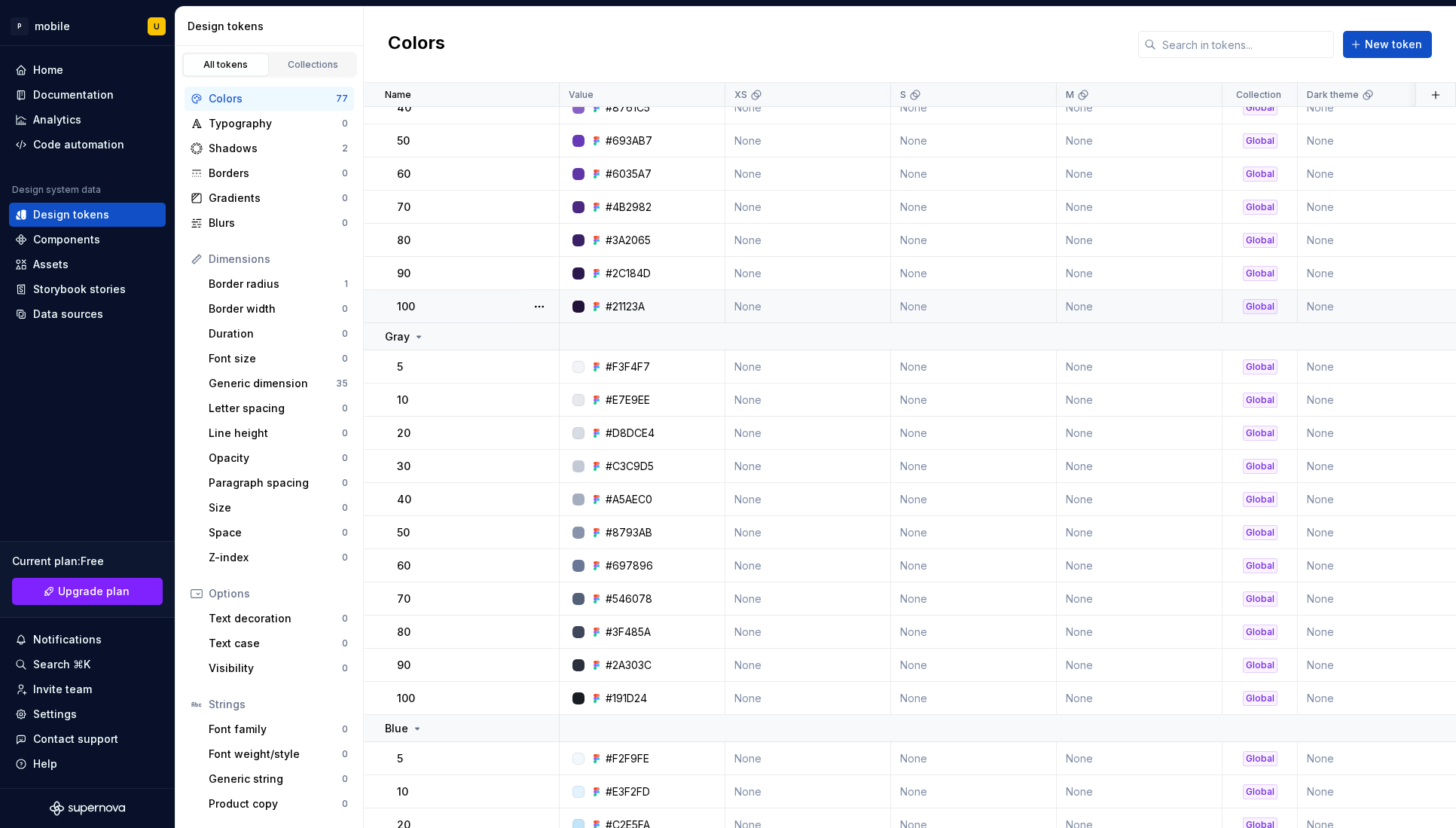
scroll to position [557, 0]
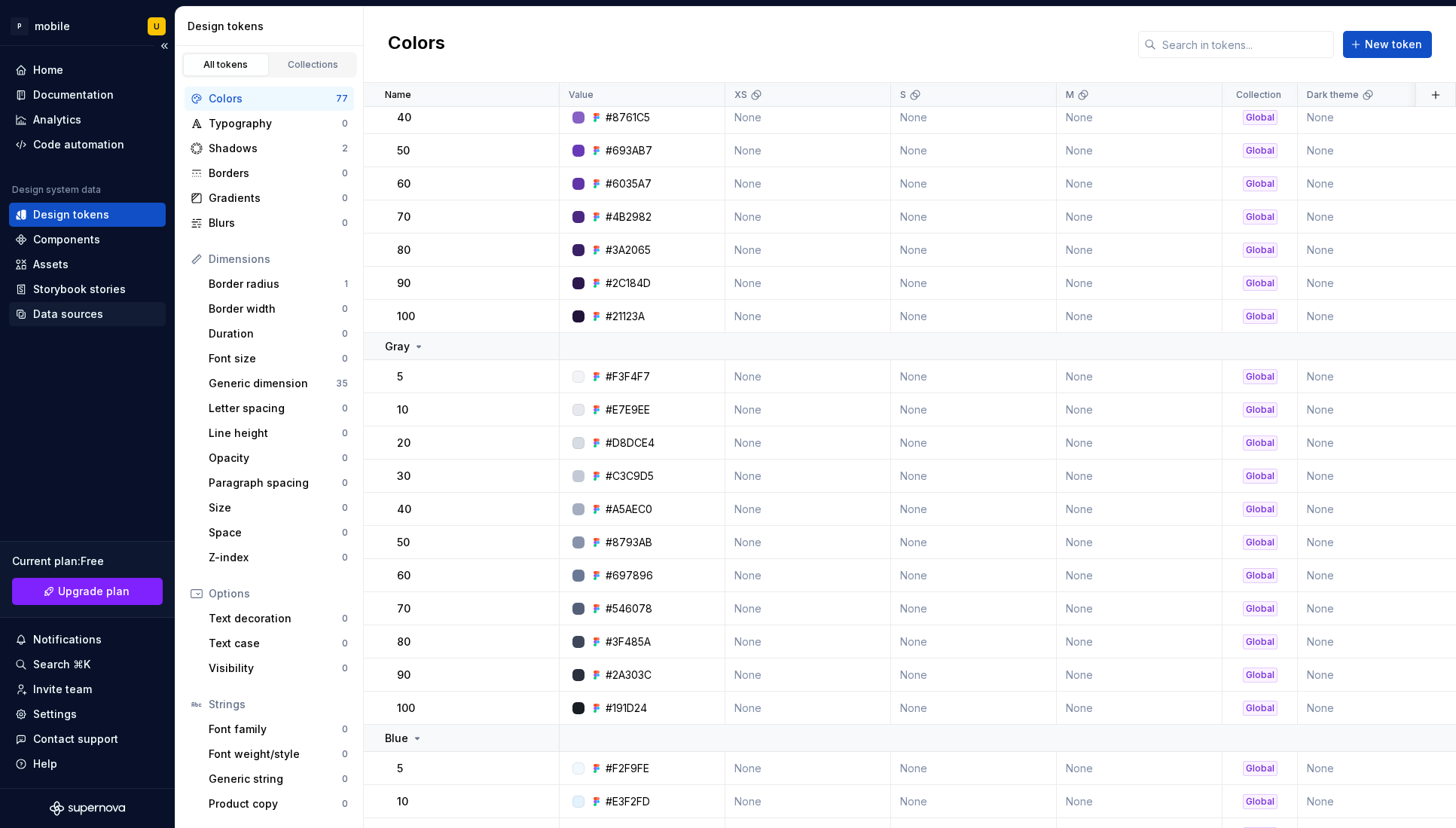
click at [113, 307] on div "Data sources" at bounding box center [87, 314] width 145 height 15
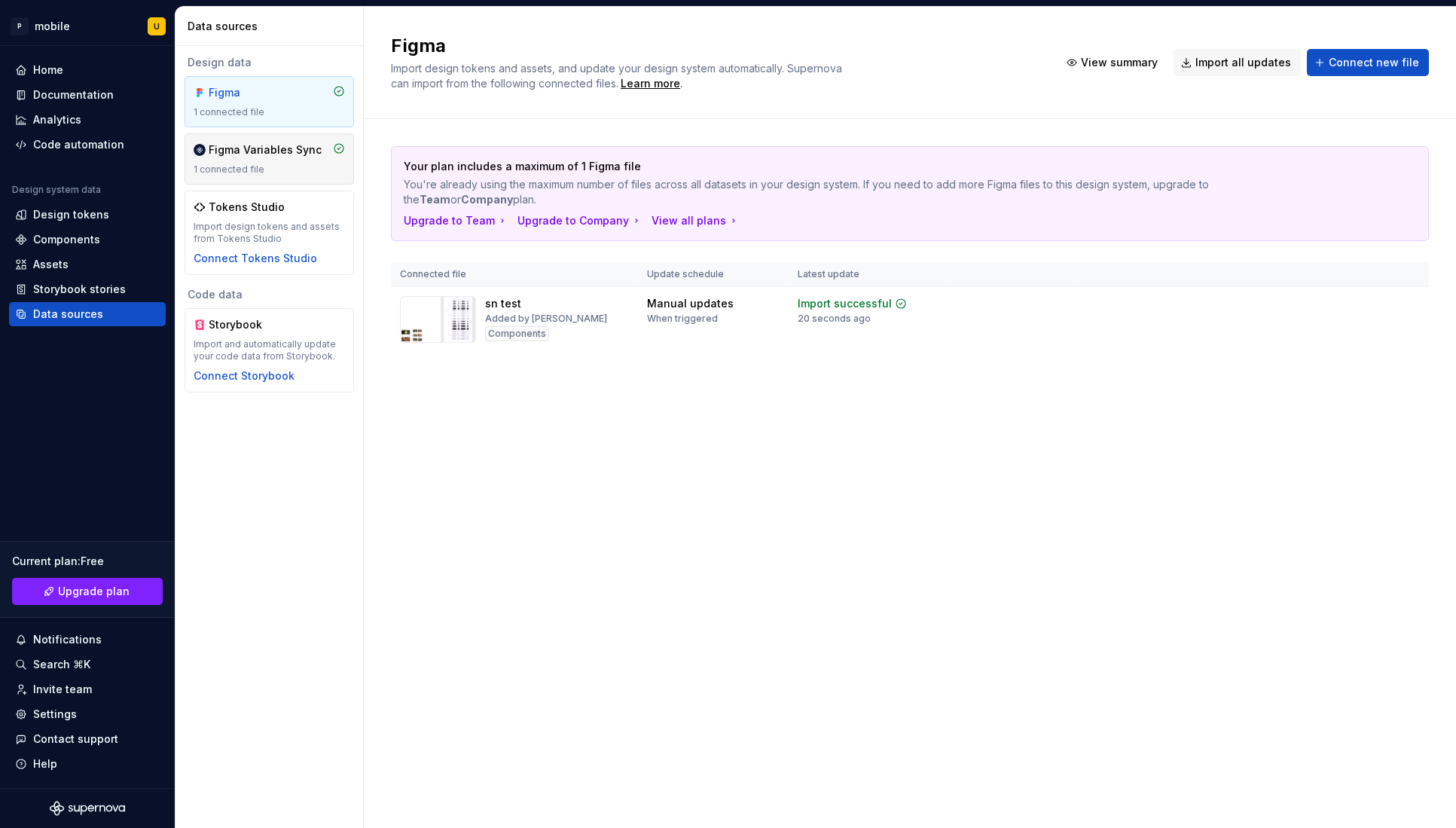
click at [282, 138] on div "Figma Variables Sync 1 connected file" at bounding box center [269, 159] width 169 height 52
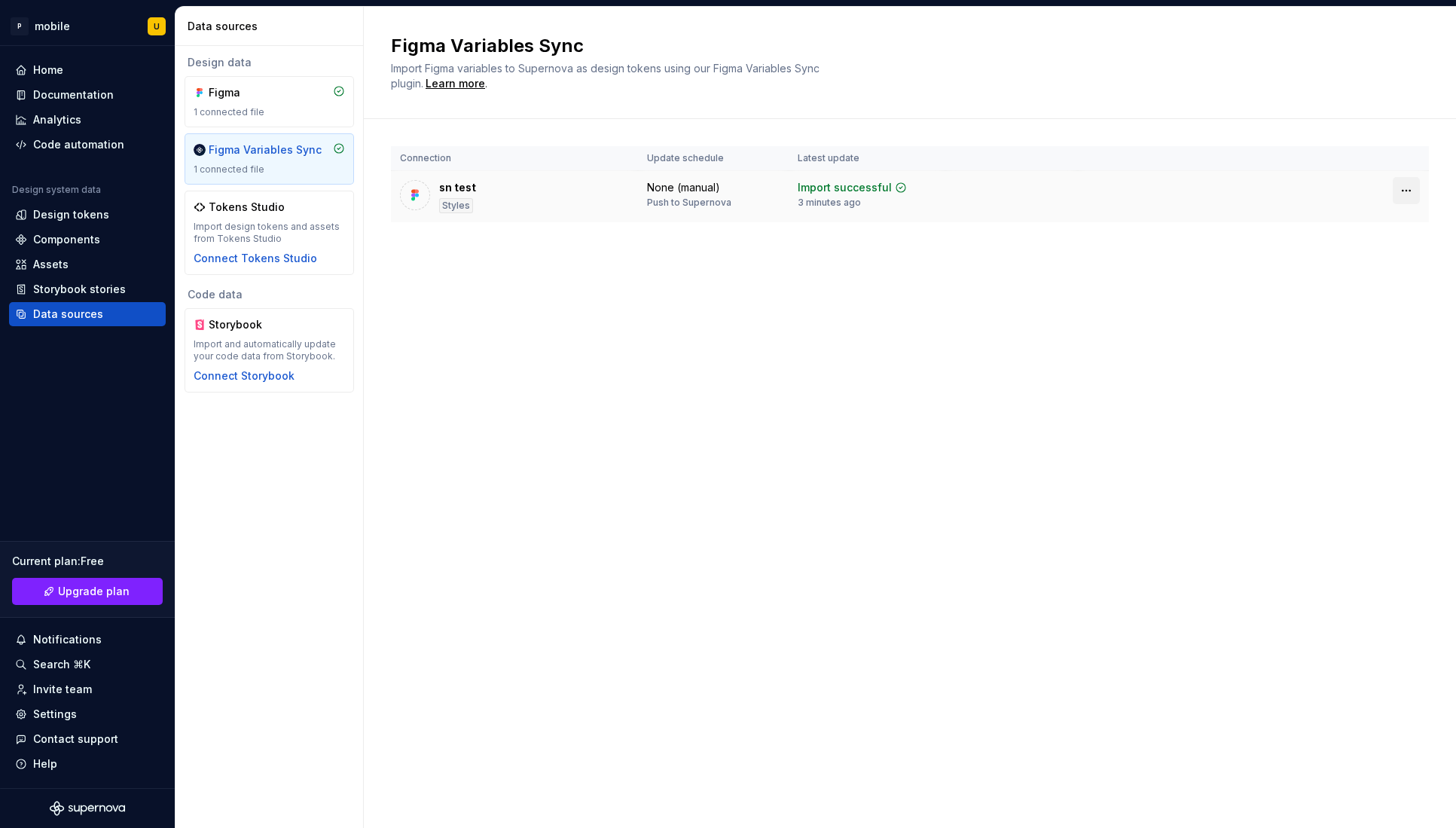
click at [1412, 181] on html "P mobile U Home Documentation Analytics Code automation Design system data Desi…" at bounding box center [728, 414] width 1456 height 828
click at [1024, 239] on html "P mobile U Home Documentation Analytics Code automation Design system data Desi…" at bounding box center [728, 414] width 1456 height 828
click at [59, 241] on div "Components" at bounding box center [66, 239] width 67 height 15
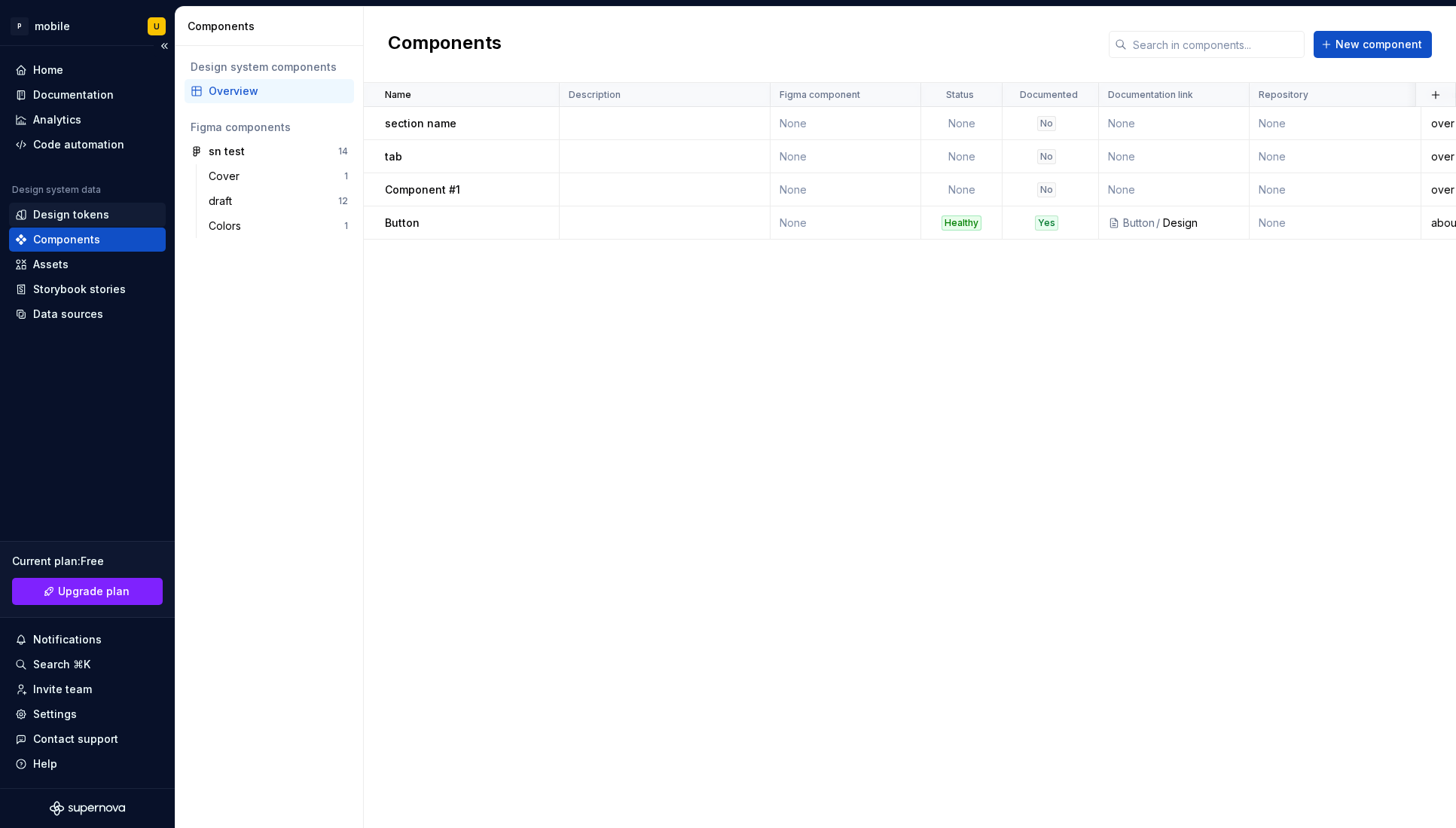
click at [64, 212] on div "Design tokens" at bounding box center [71, 214] width 76 height 15
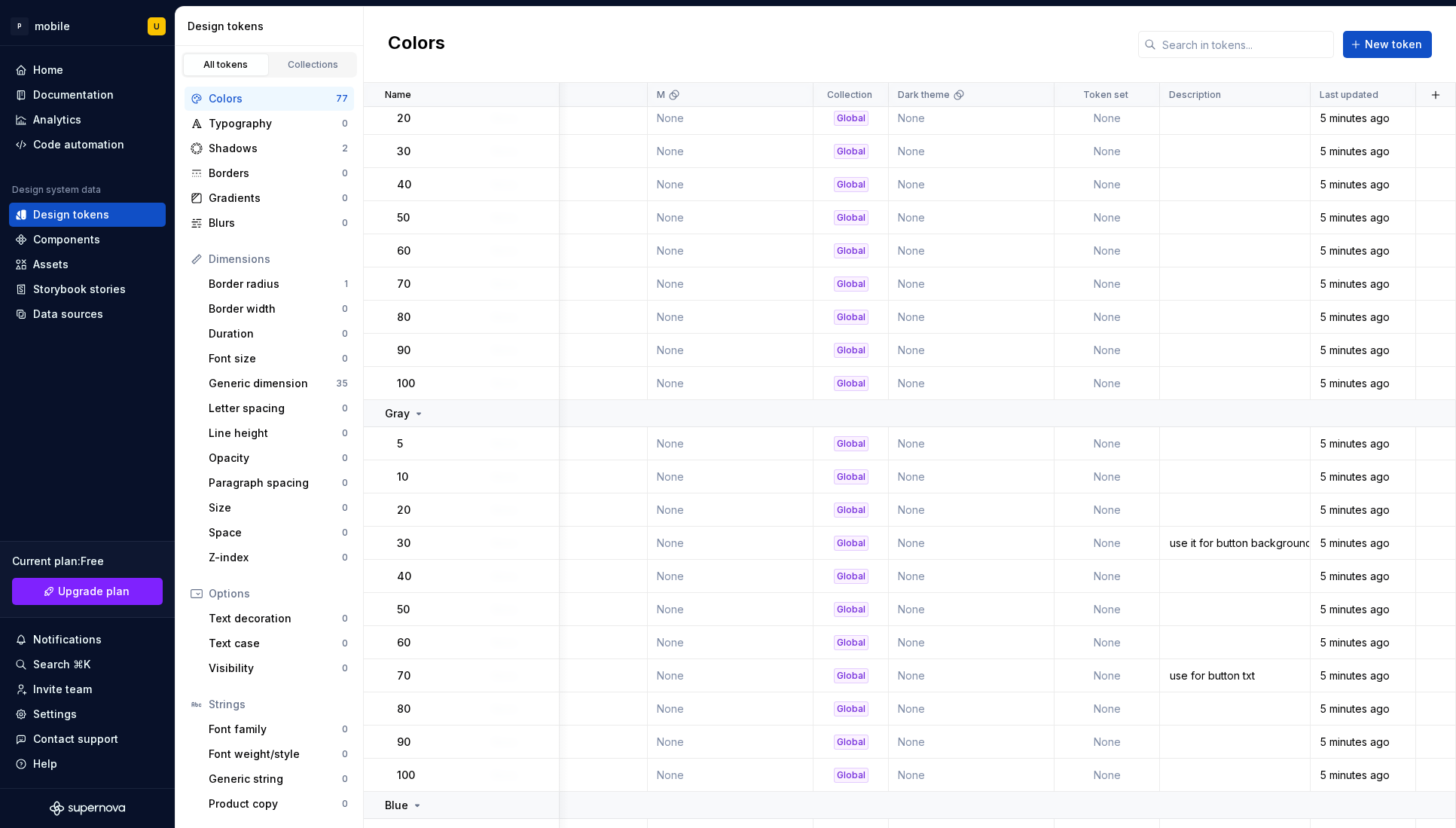
scroll to position [550, 417]
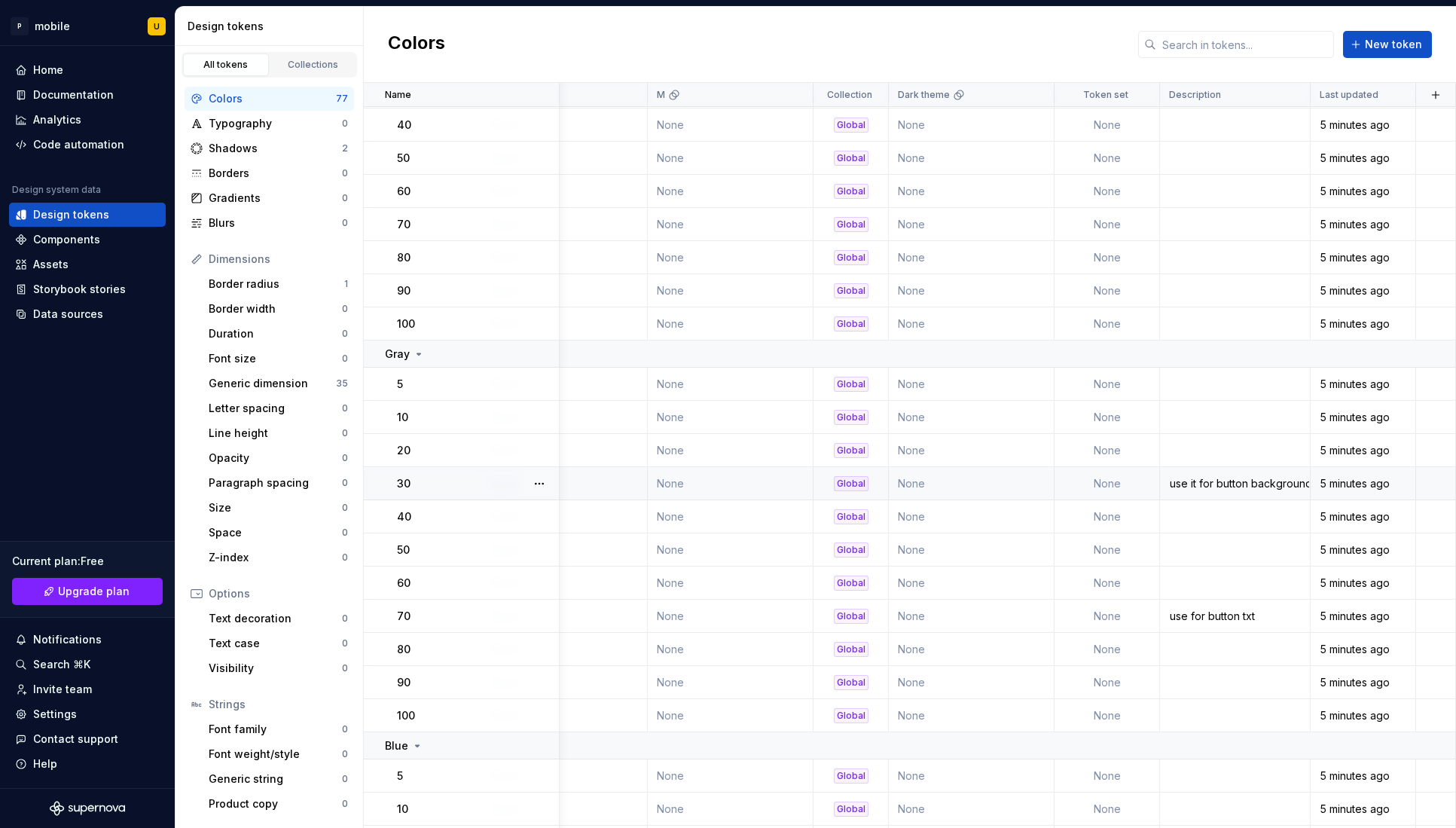
click at [1210, 483] on div "use it for button background" at bounding box center [1235, 483] width 148 height 15
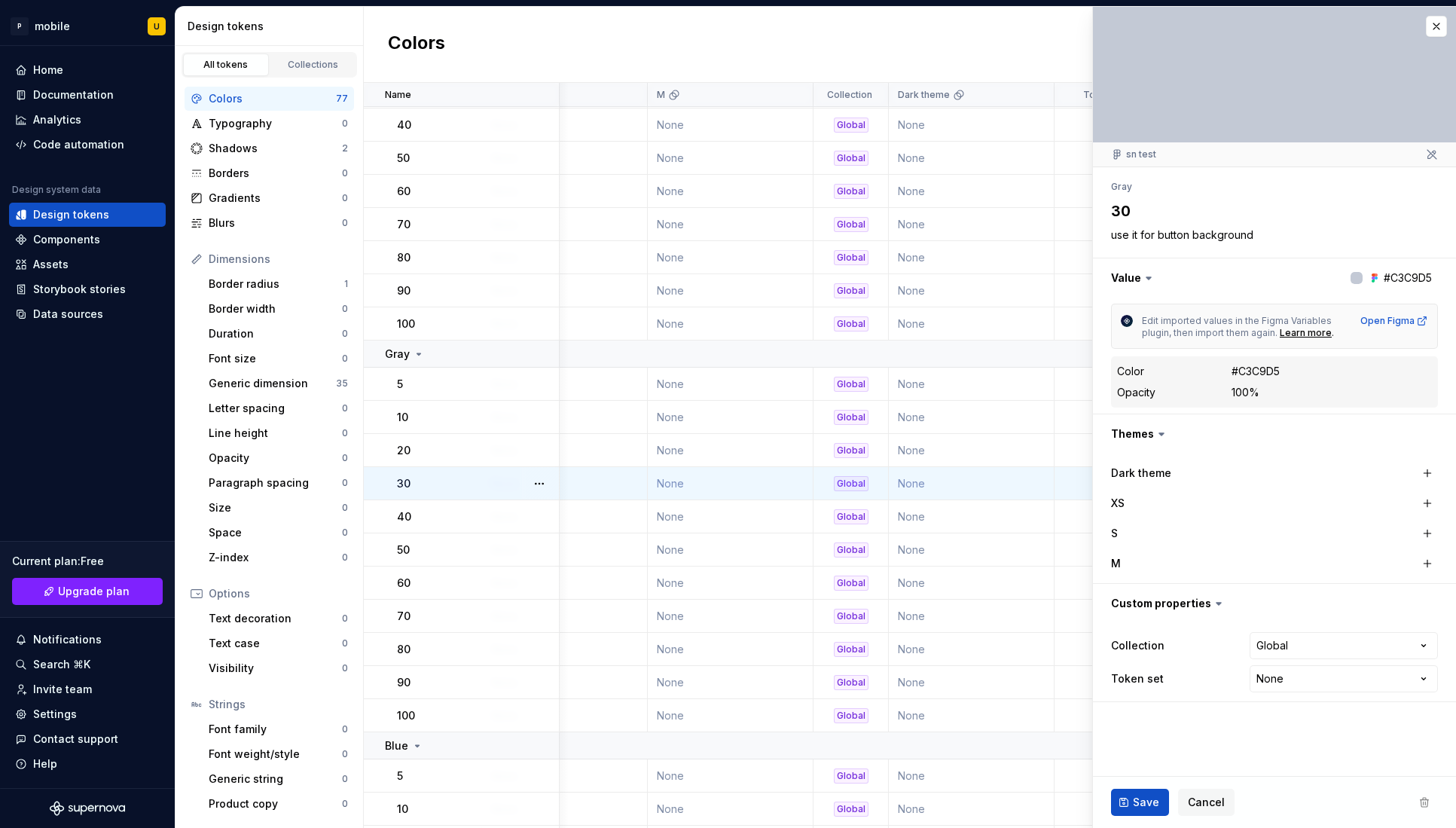
click at [1200, 494] on div "XS" at bounding box center [1274, 503] width 327 height 21
click at [1215, 238] on textarea "use it for button background" at bounding box center [1272, 235] width 327 height 21
click at [1028, 295] on td "None" at bounding box center [972, 291] width 166 height 33
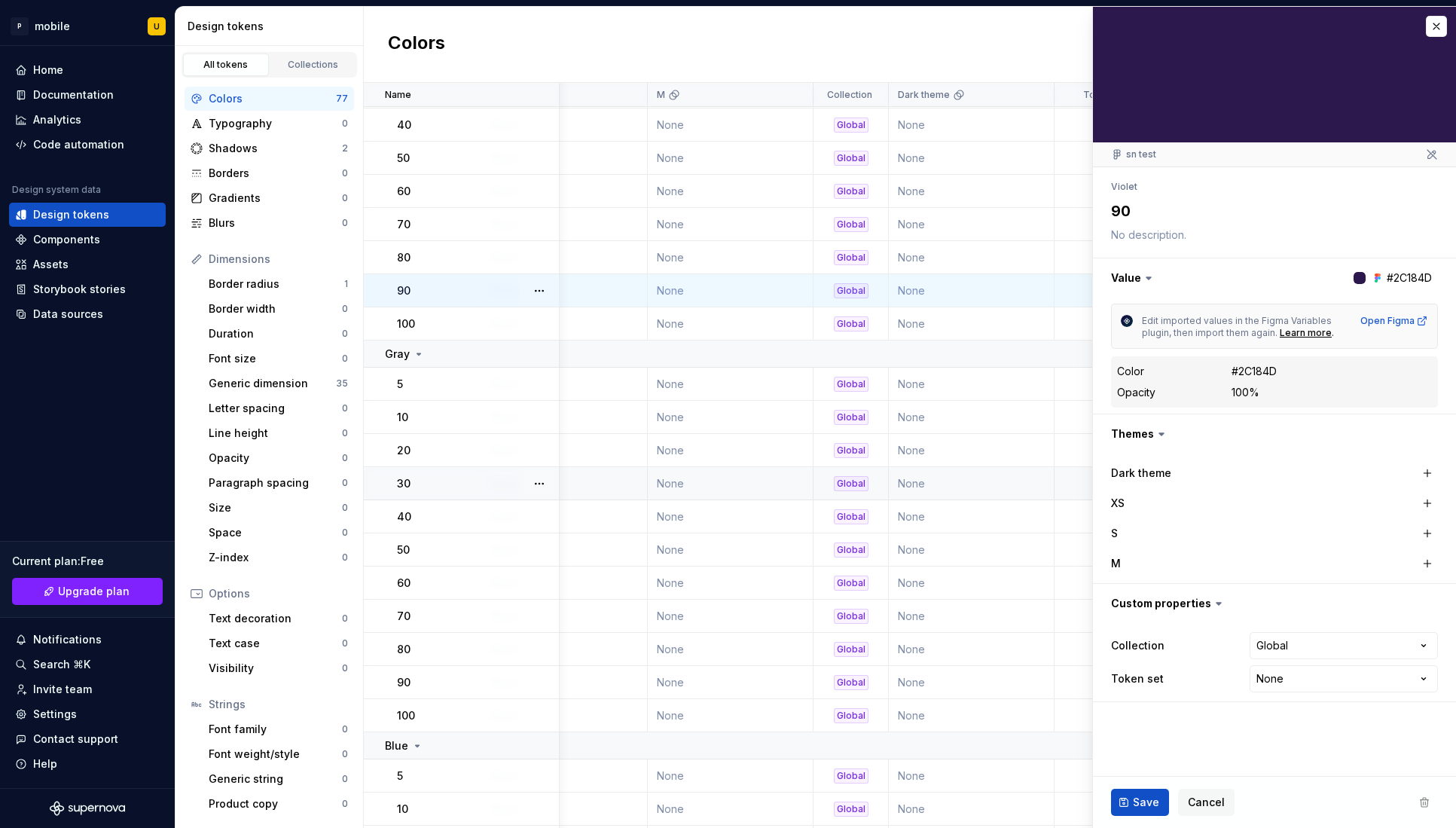
click at [1028, 468] on td "None" at bounding box center [972, 484] width 166 height 33
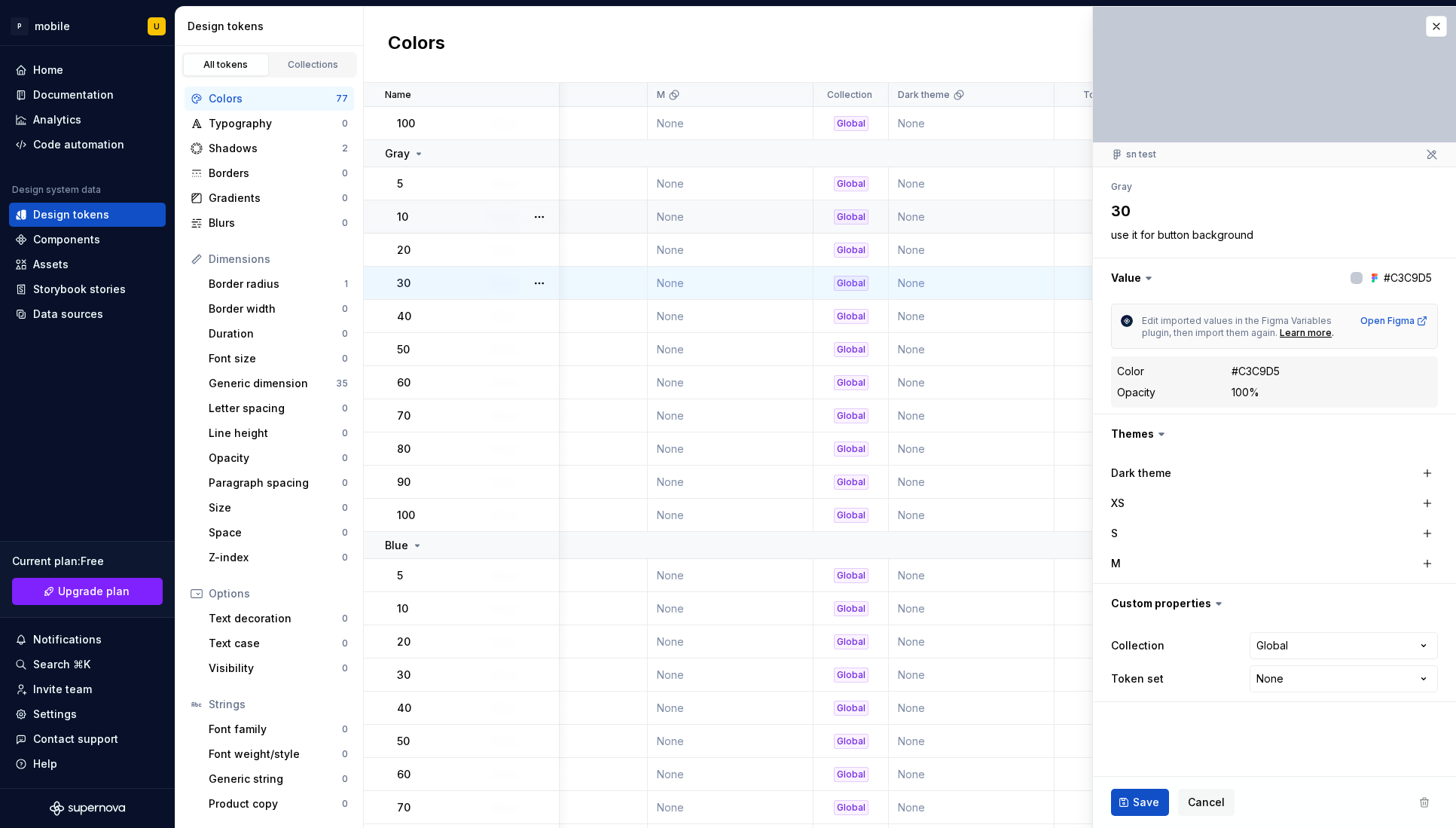
scroll to position [847, 417]
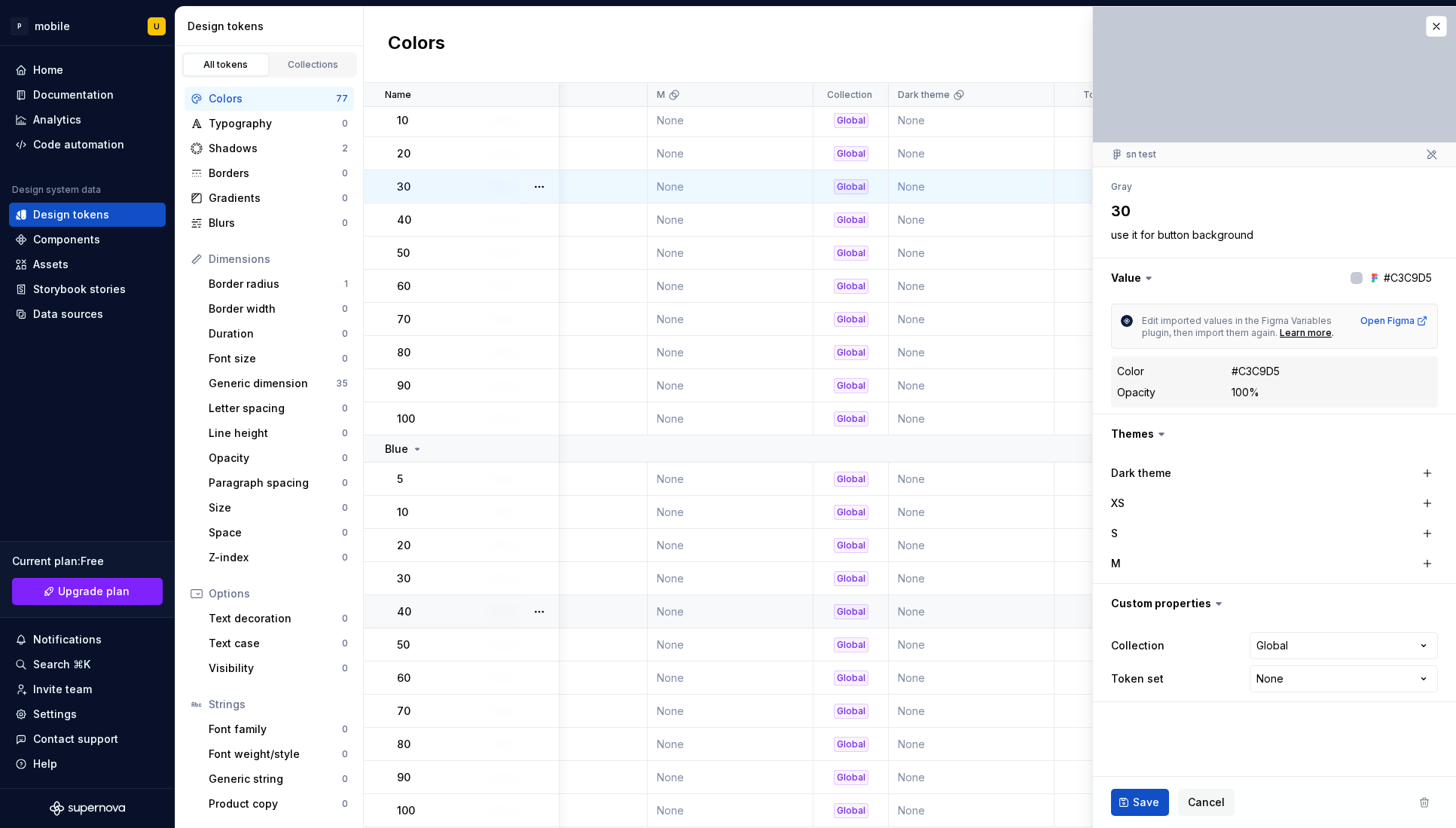
click at [996, 621] on td "None" at bounding box center [972, 611] width 166 height 33
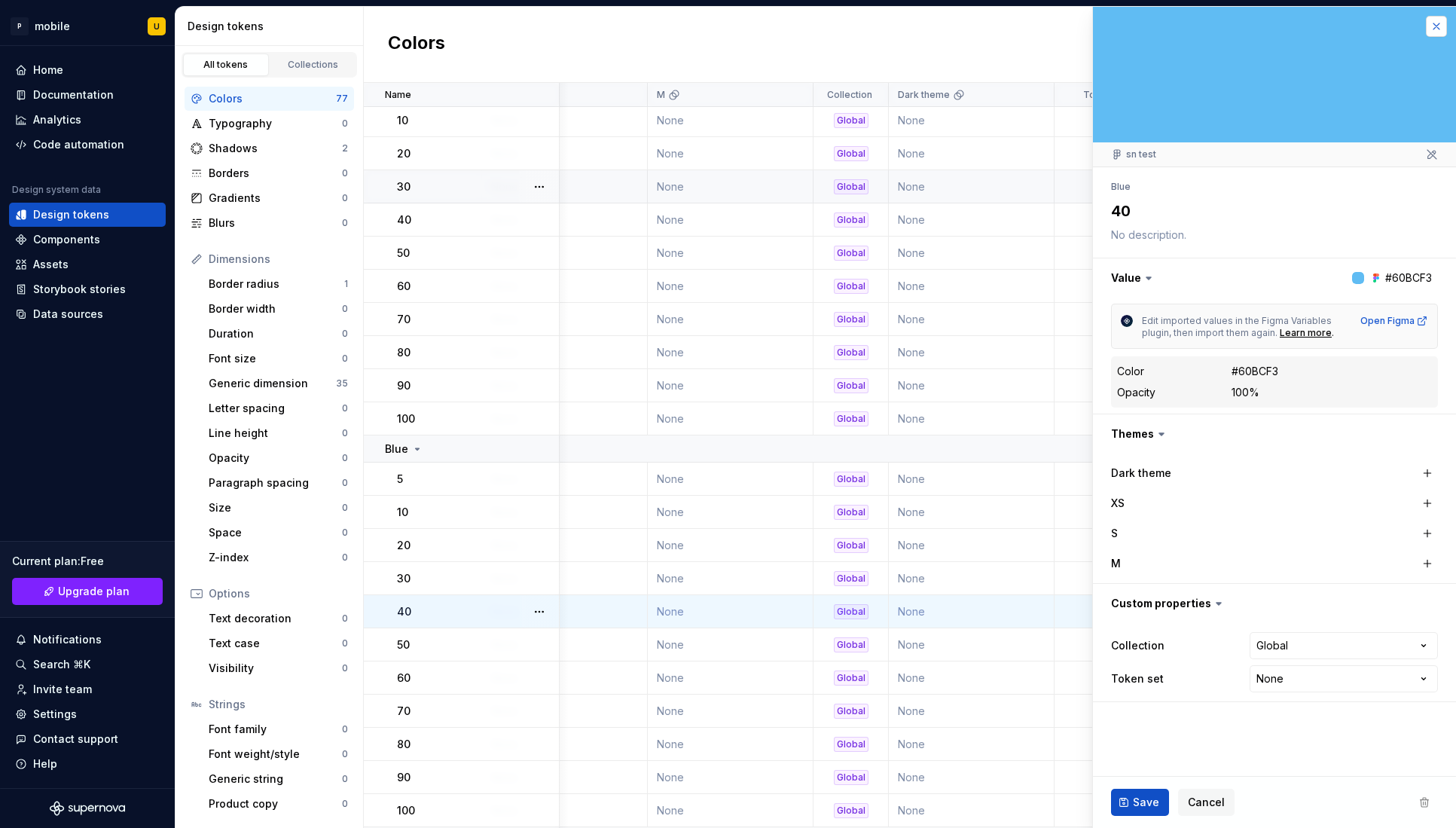
click at [1438, 31] on button "button" at bounding box center [1437, 26] width 21 height 21
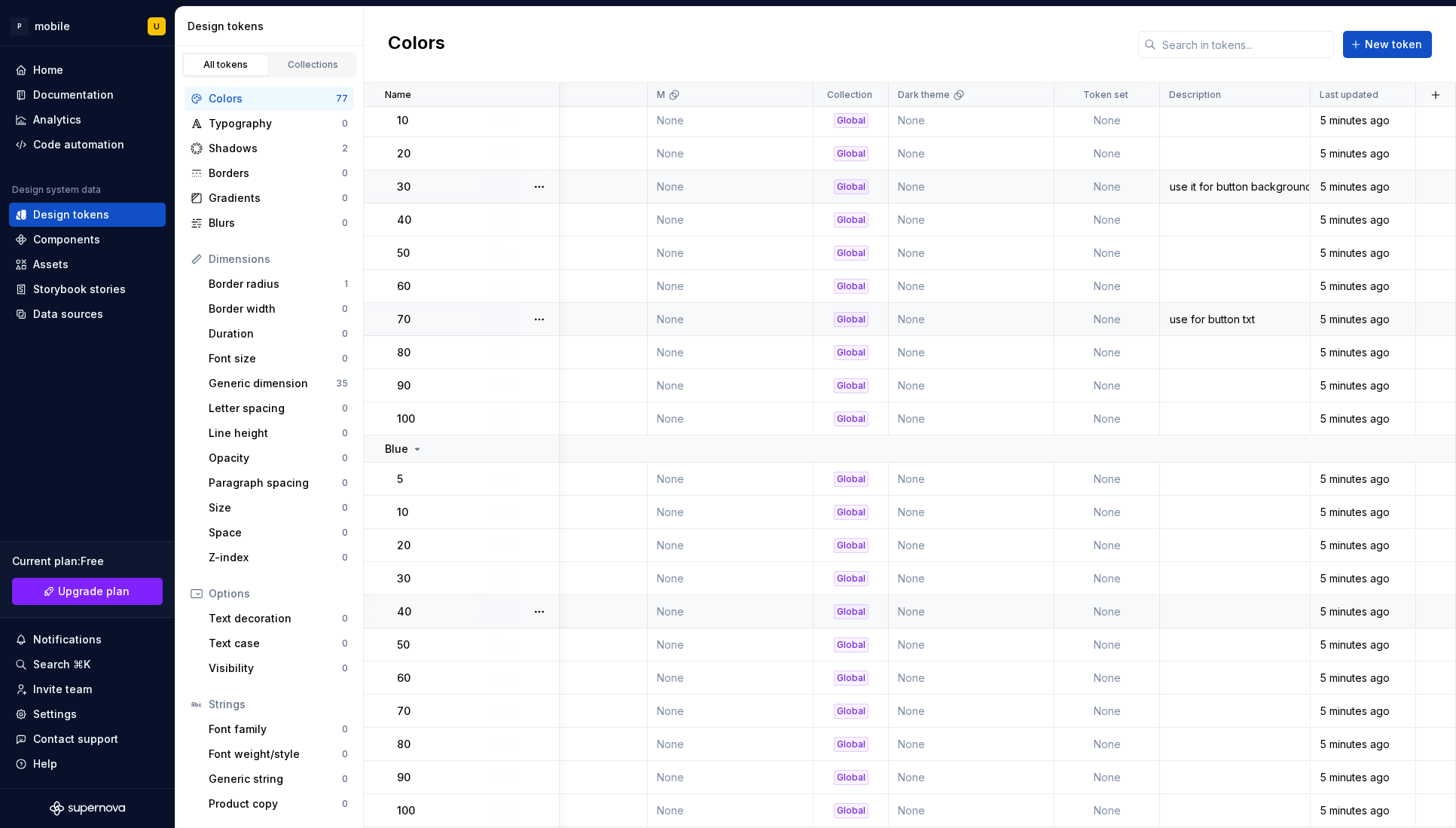
click at [1223, 318] on div "use for button txt" at bounding box center [1235, 319] width 148 height 15
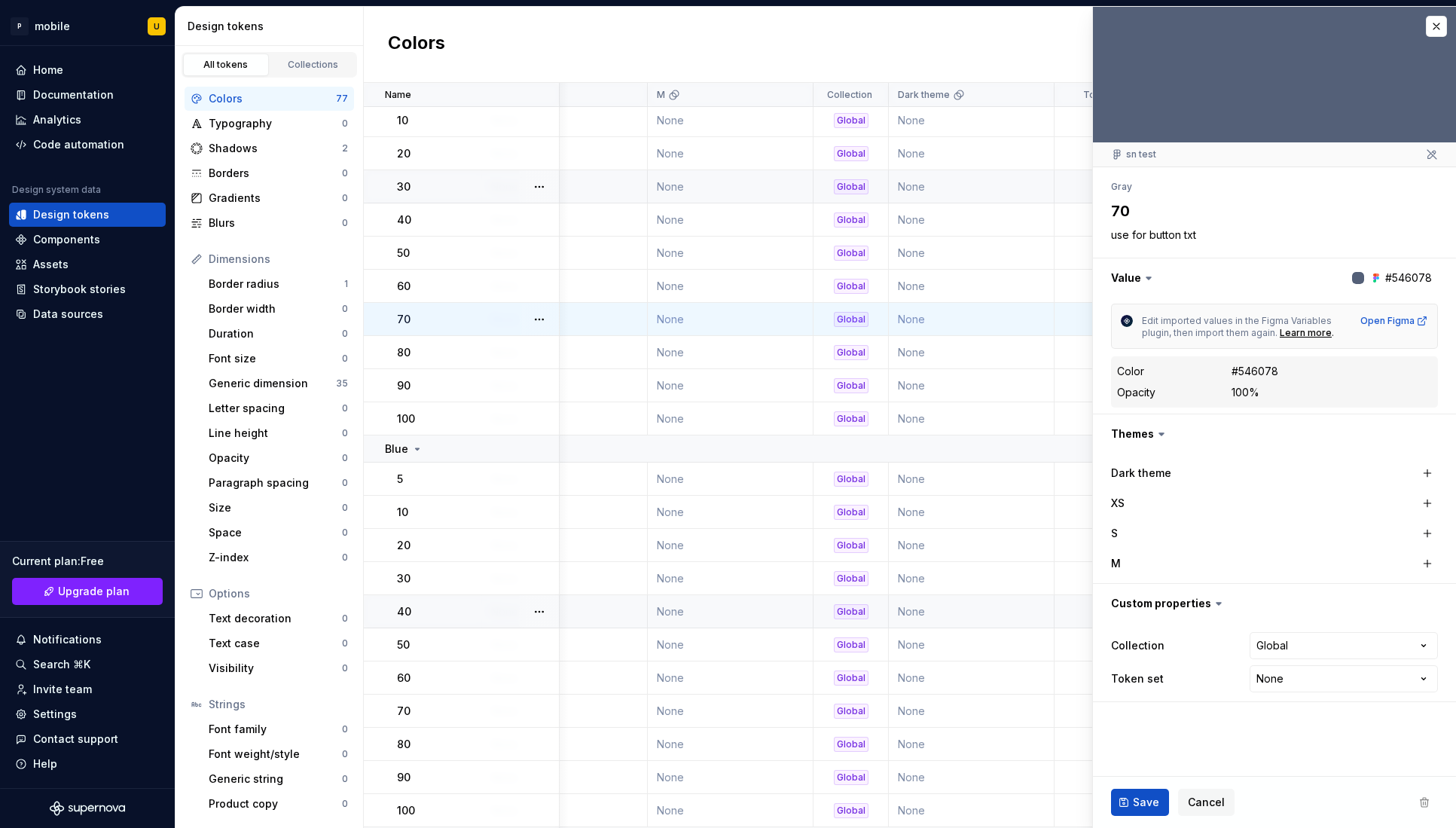
click at [1193, 232] on textarea "use for button txt" at bounding box center [1272, 235] width 327 height 21
click at [1119, 201] on textarea "70" at bounding box center [1272, 210] width 327 height 27
drag, startPoint x: 1110, startPoint y: 231, endPoint x: 1223, endPoint y: 233, distance: 113.0
click at [1224, 233] on textarea "use for button txt" at bounding box center [1272, 235] width 327 height 21
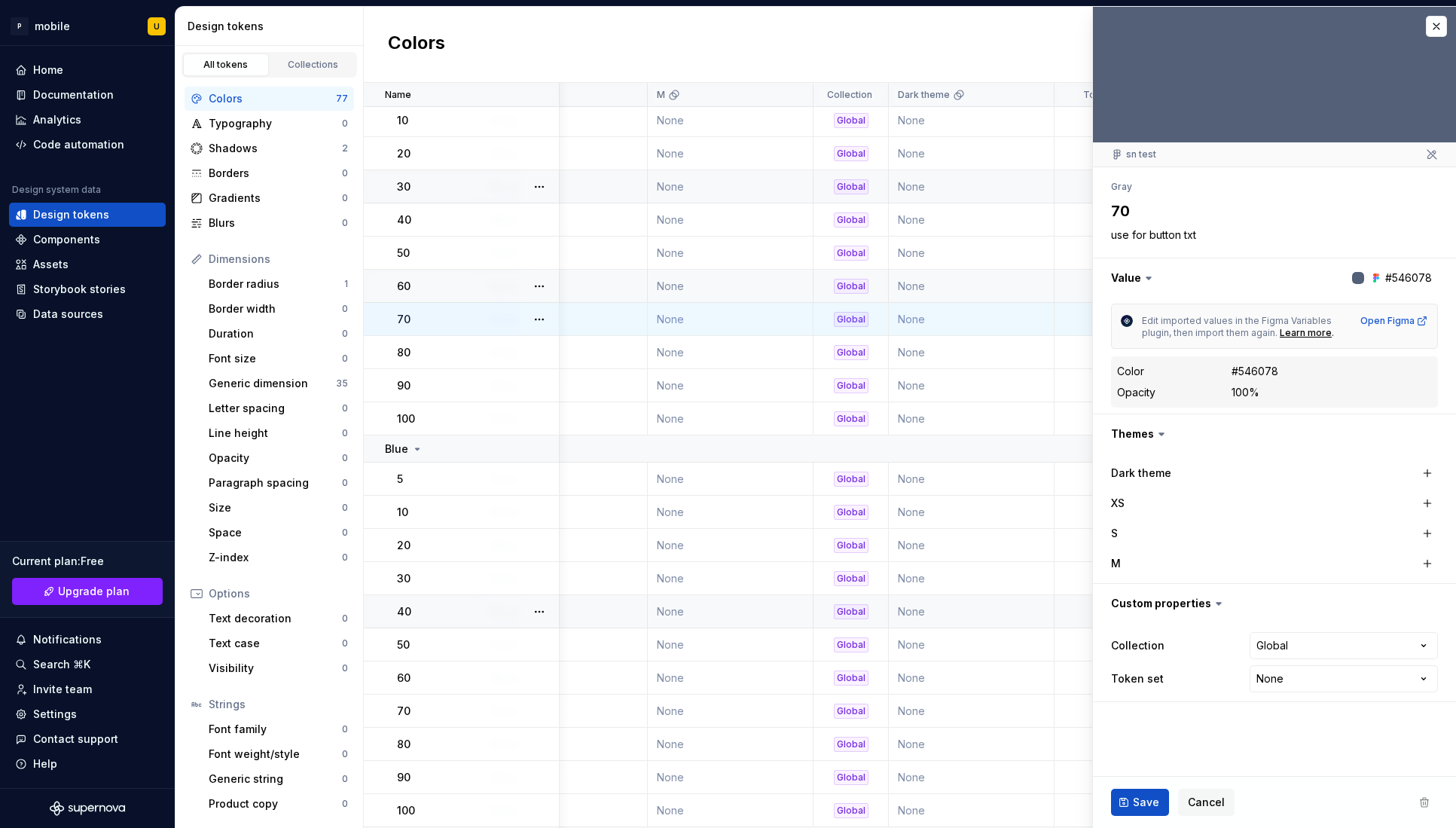
click at [938, 299] on td "None" at bounding box center [972, 286] width 166 height 33
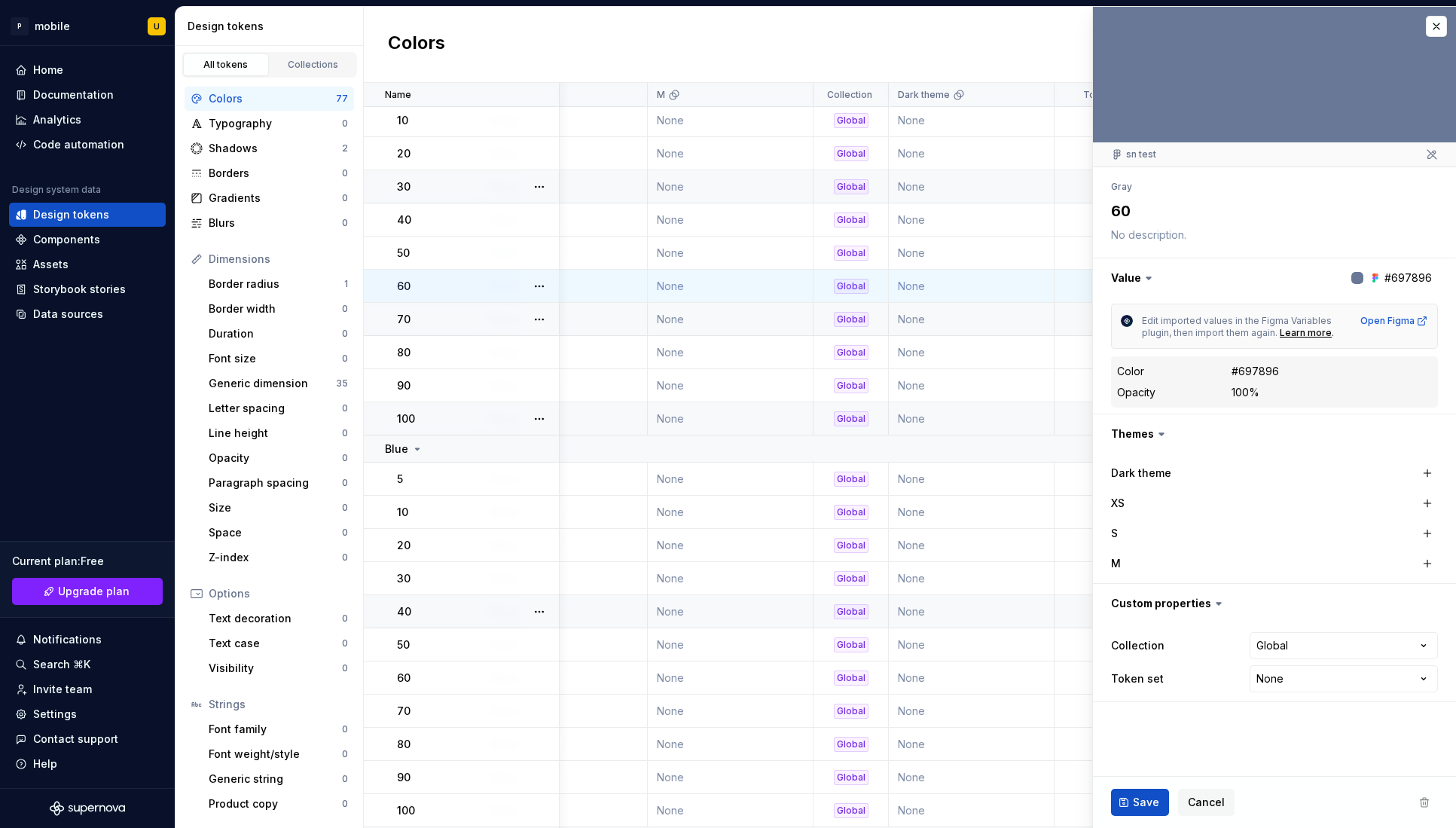
click at [1043, 431] on td "None" at bounding box center [972, 419] width 166 height 33
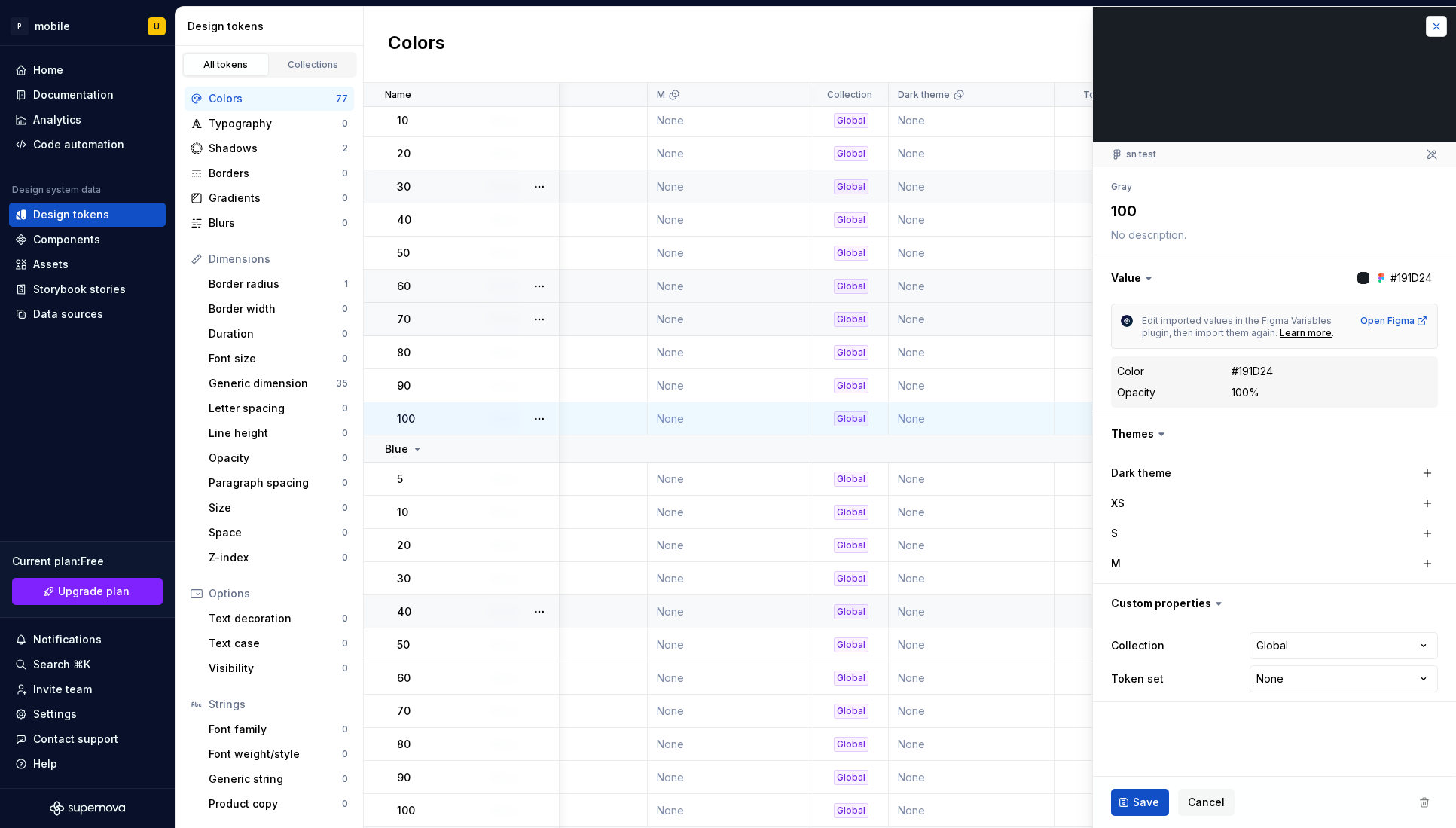
click at [1442, 18] on button "button" at bounding box center [1437, 26] width 21 height 21
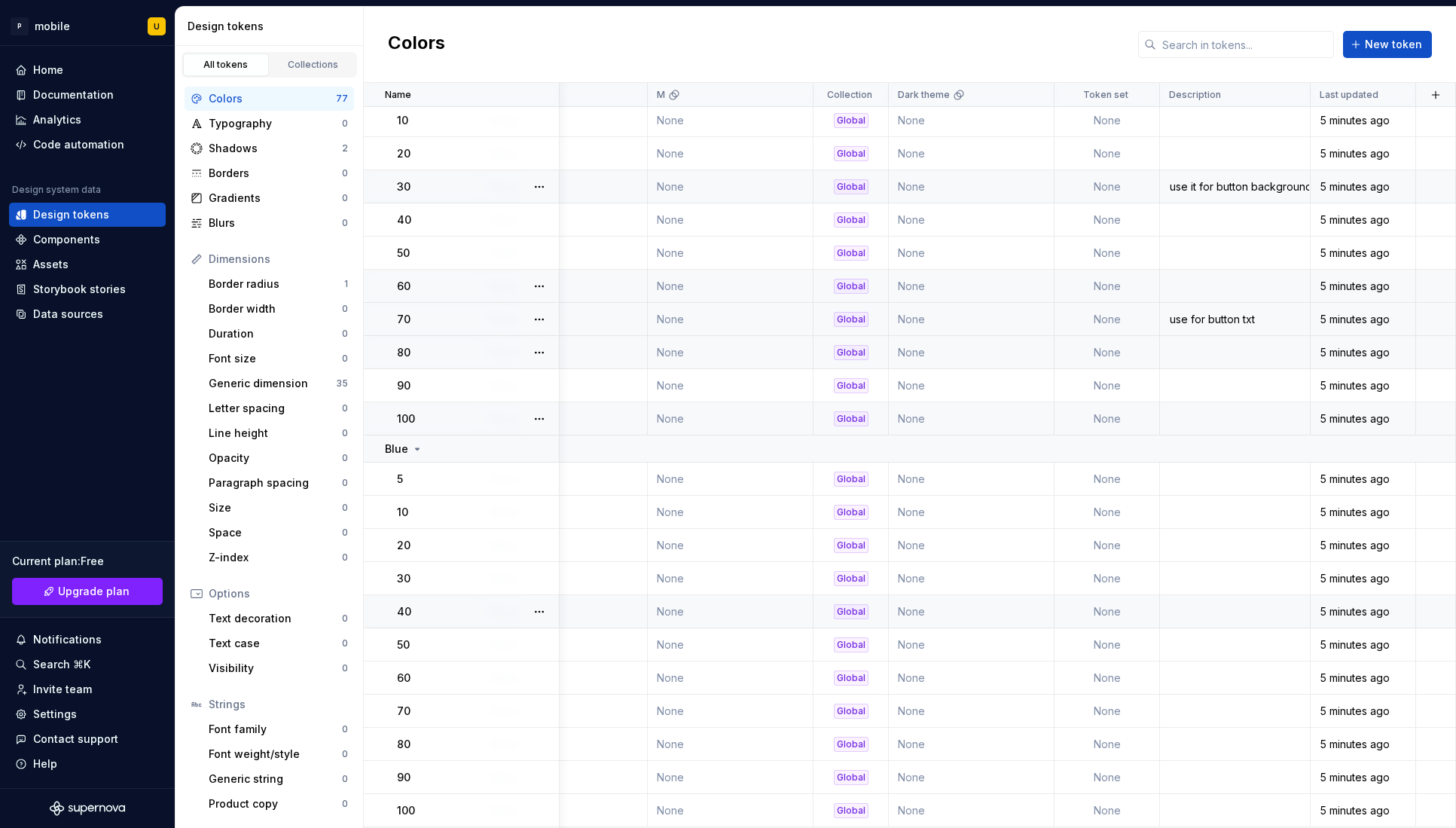
click at [1211, 365] on td at bounding box center [1235, 353] width 151 height 33
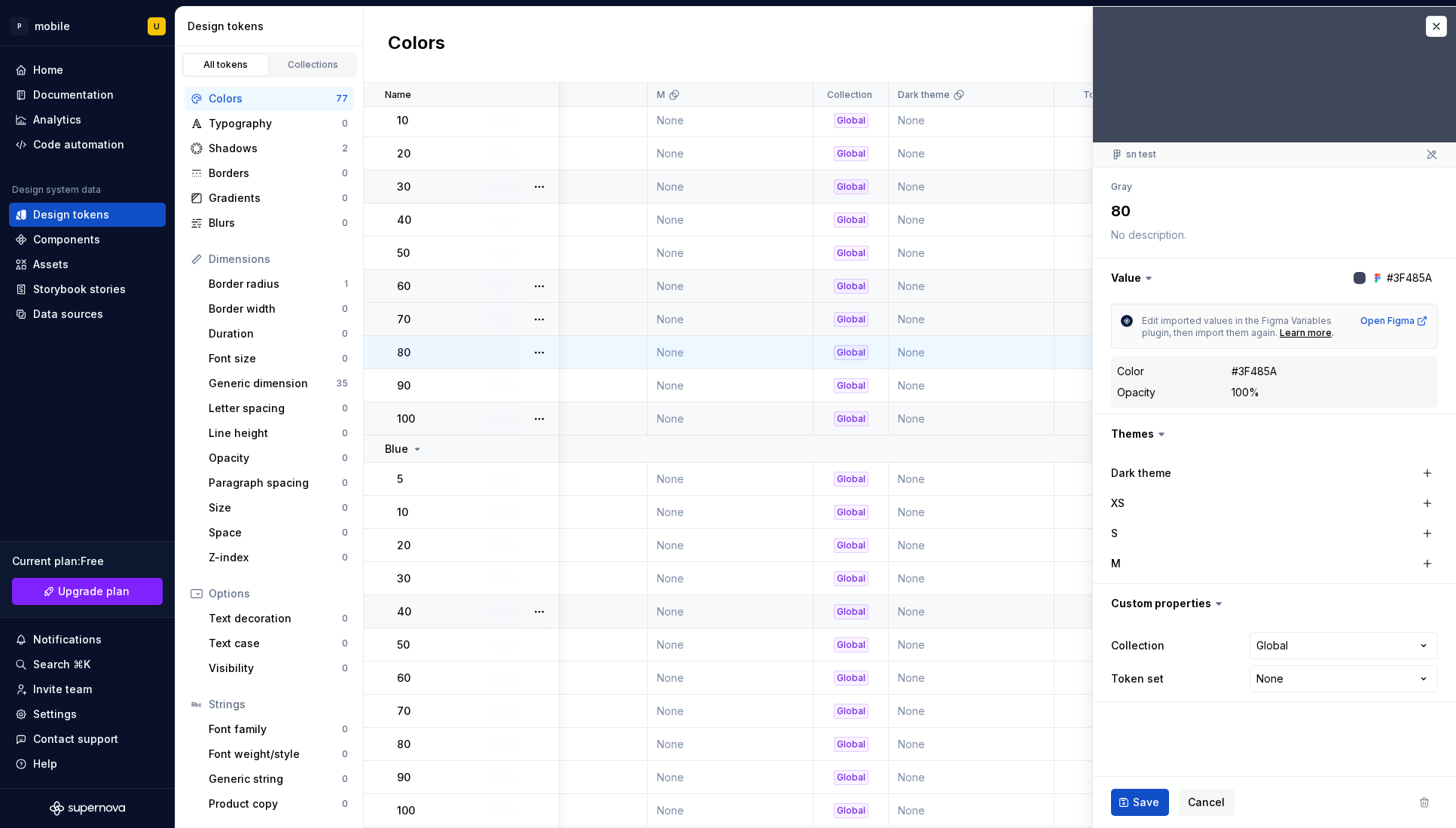
click at [1164, 241] on textarea at bounding box center [1272, 235] width 327 height 21
click at [1164, 236] on textarea at bounding box center [1272, 235] width 327 height 21
click at [1024, 536] on td "None" at bounding box center [972, 546] width 166 height 33
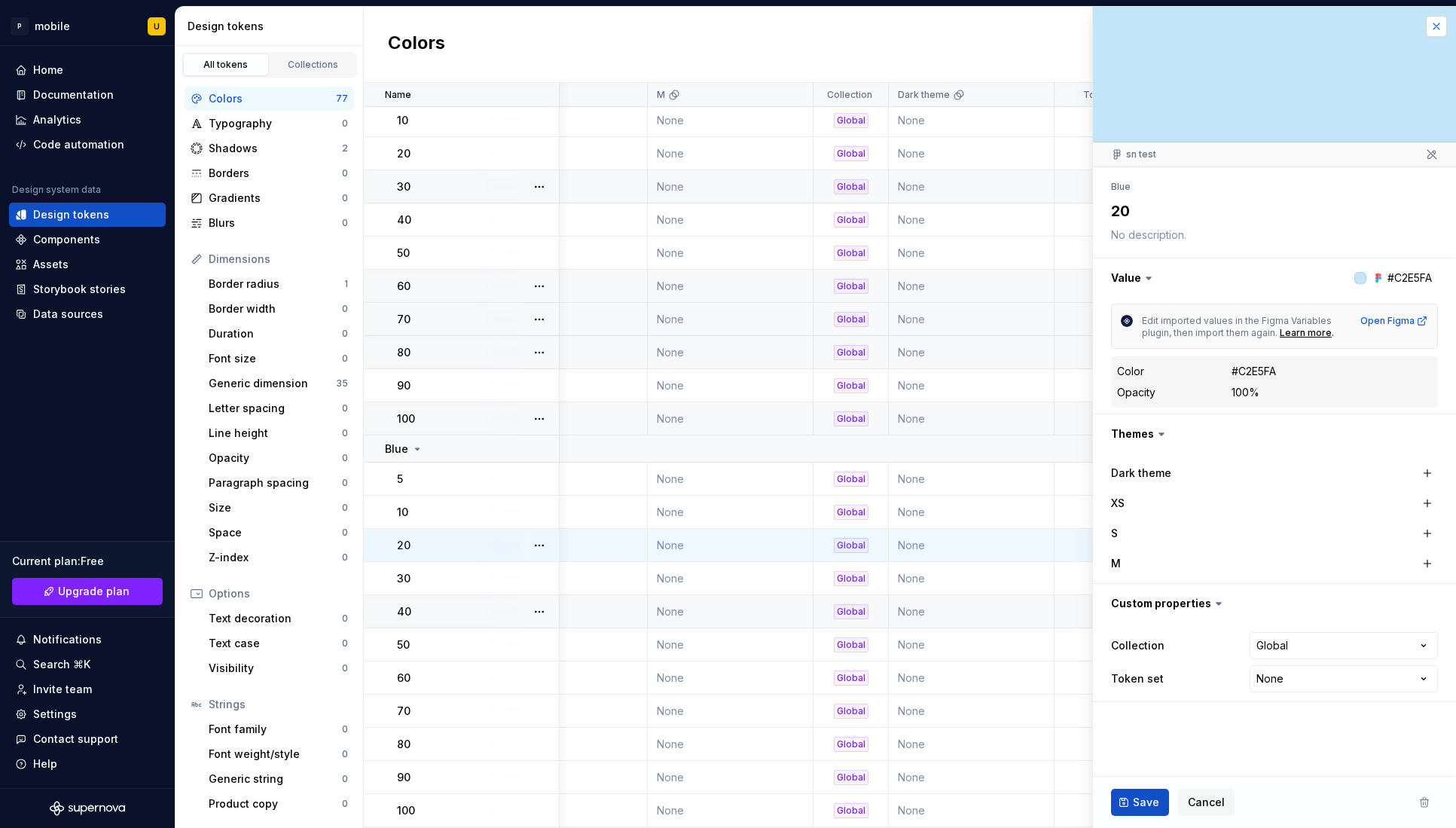
click at [1439, 23] on button "button" at bounding box center [1437, 26] width 21 height 21
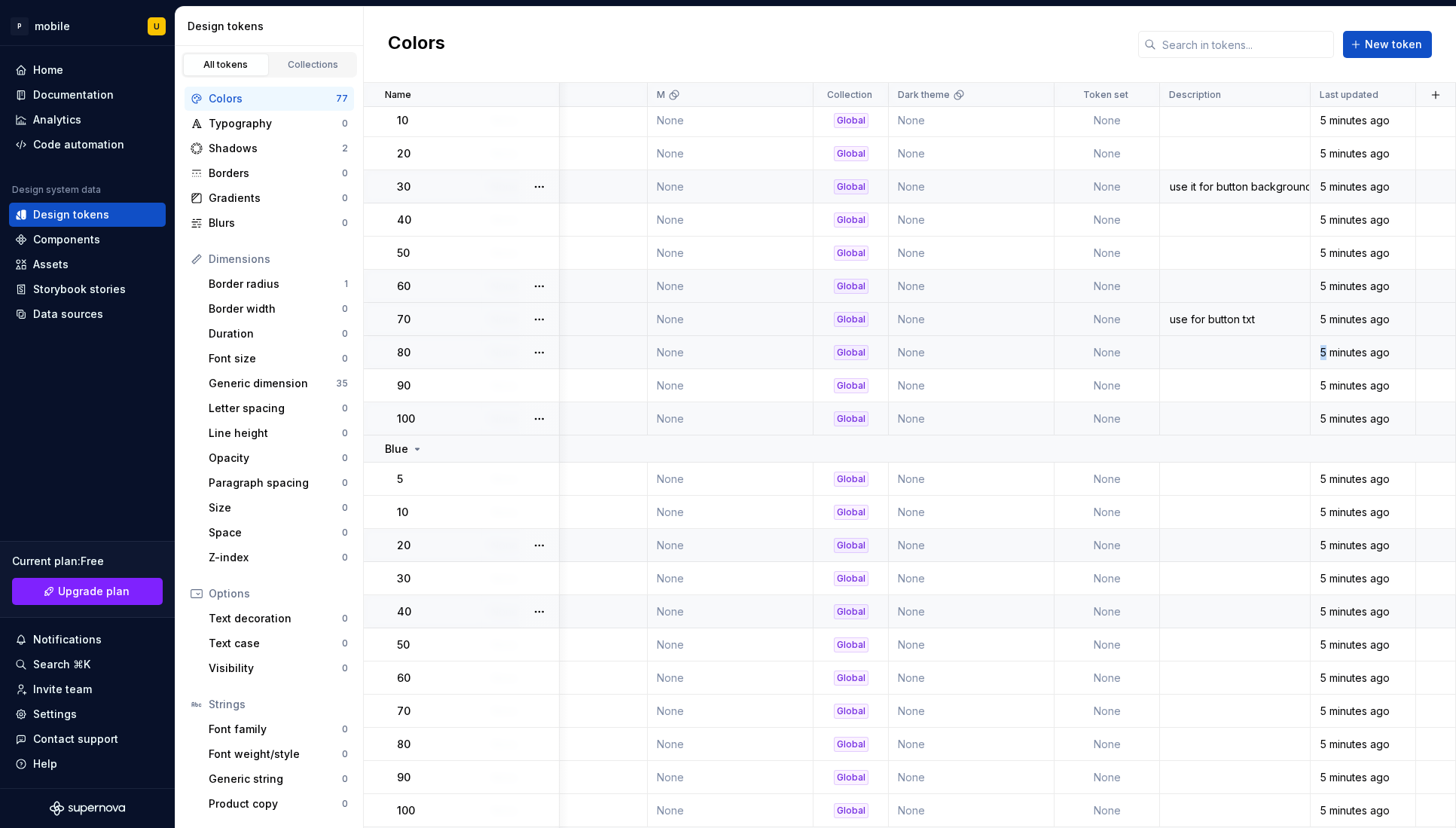
click at [1237, 350] on td at bounding box center [1235, 353] width 151 height 33
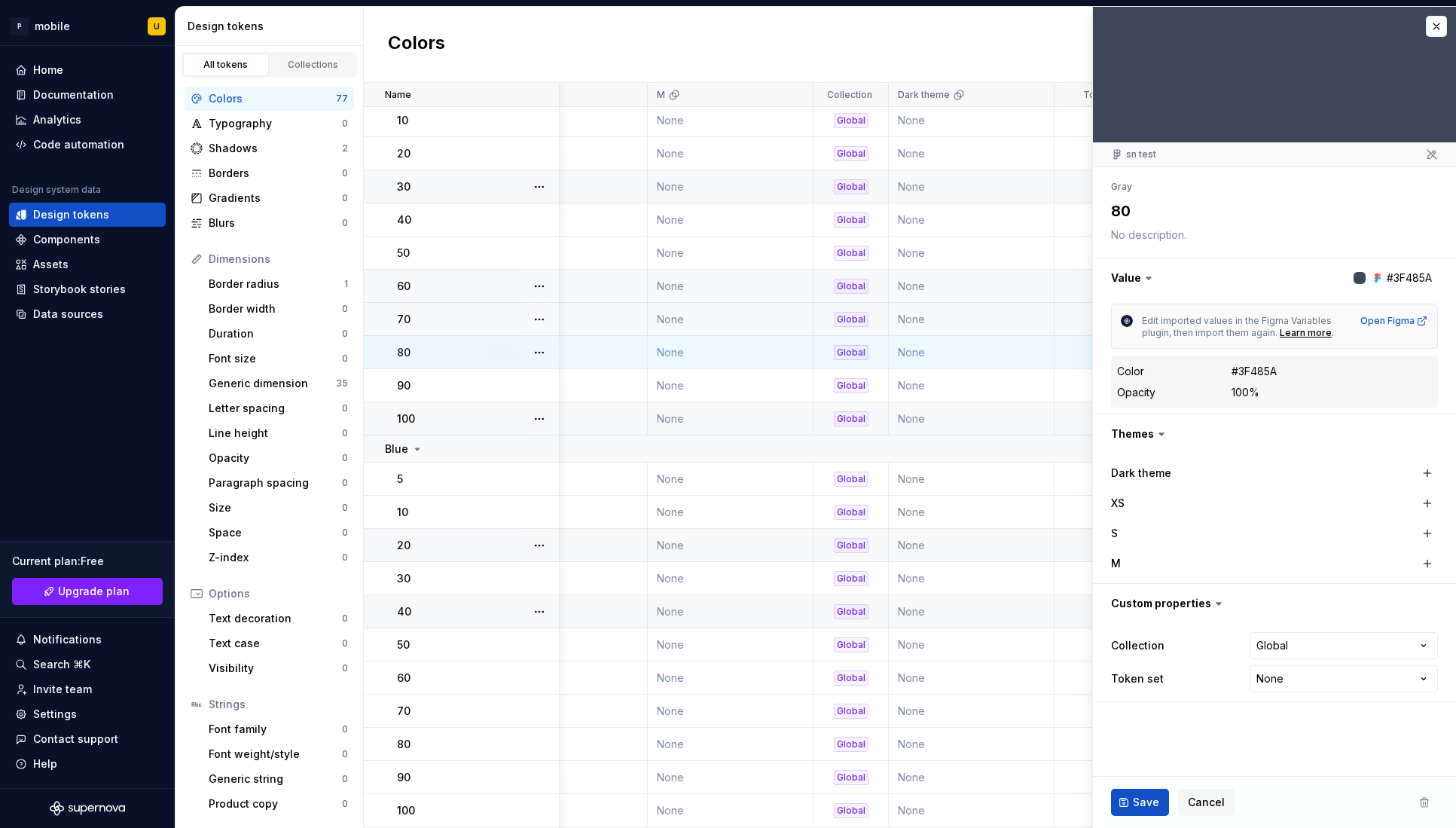
click at [1237, 350] on div "Edit imported values in the Figma Variables plugin, then import them again. Lea…" at bounding box center [1274, 355] width 327 height 104
click at [1133, 156] on div "sn test" at bounding box center [1134, 155] width 45 height 12
click at [1430, 28] on button "button" at bounding box center [1437, 26] width 21 height 21
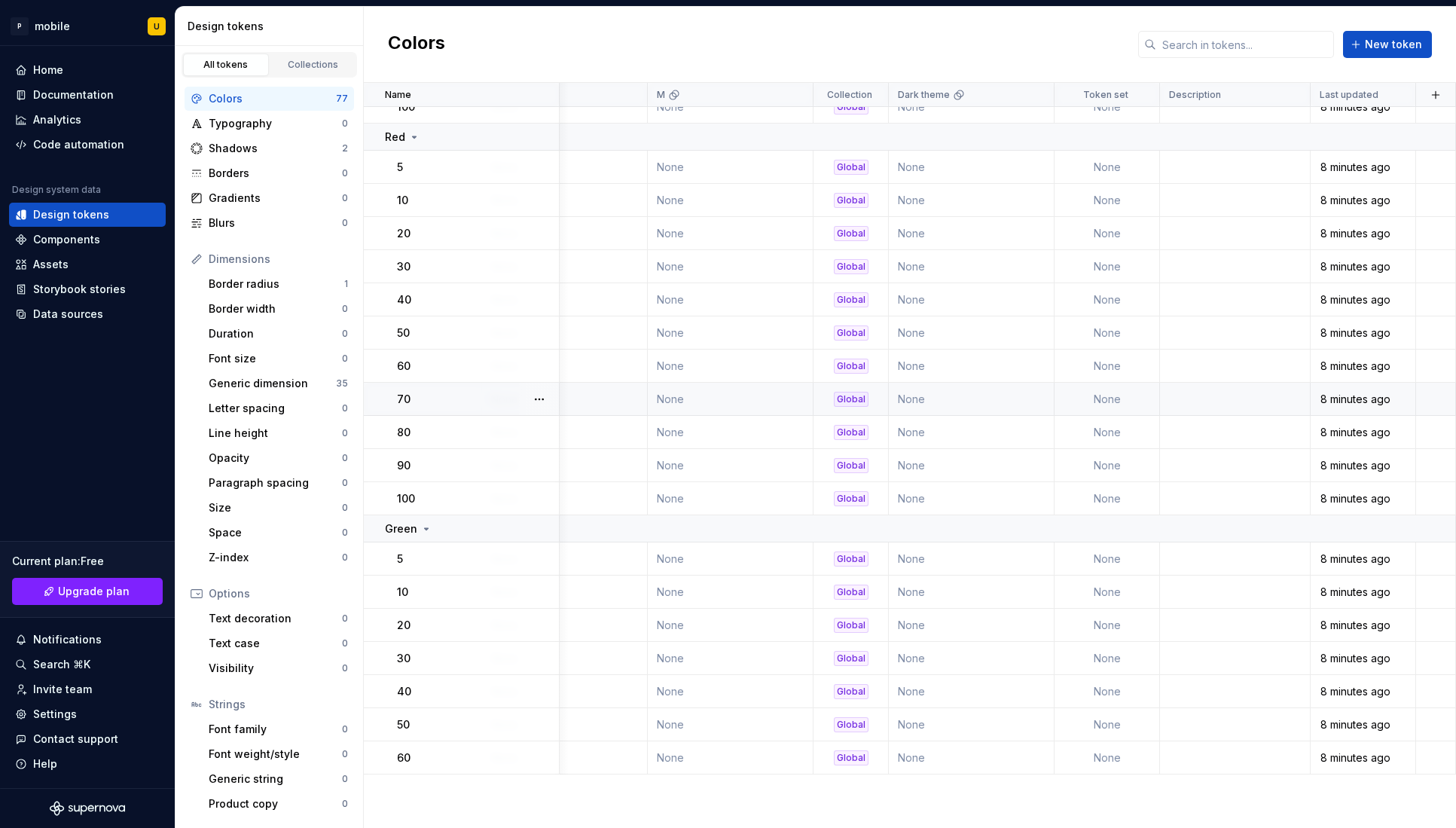
scroll to position [1942, 417]
click at [1391, 51] on span "New token" at bounding box center [1394, 44] width 58 height 15
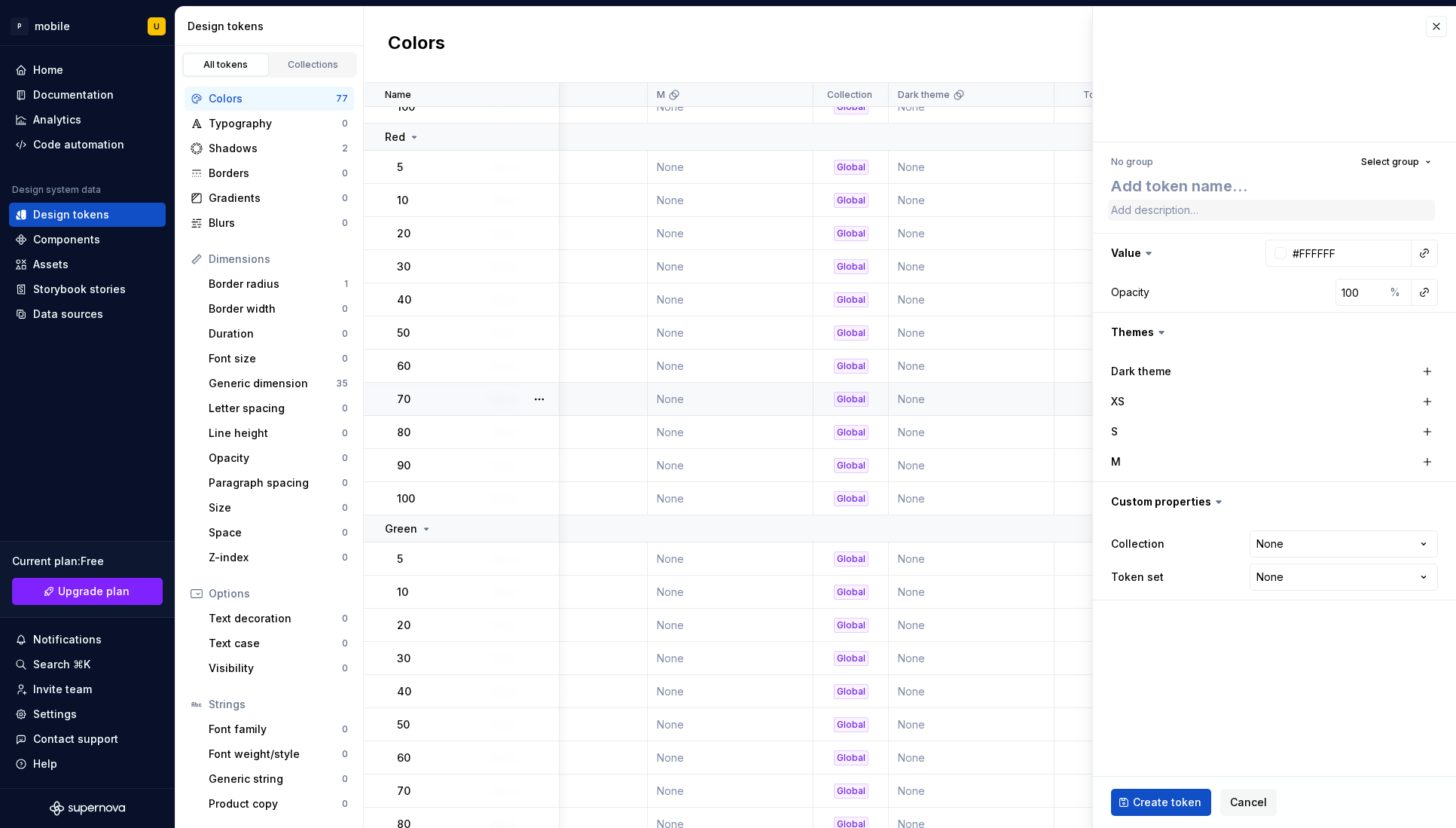
type textarea "*"
type textarea "t"
type textarea "*"
type textarea "te"
type textarea "*"
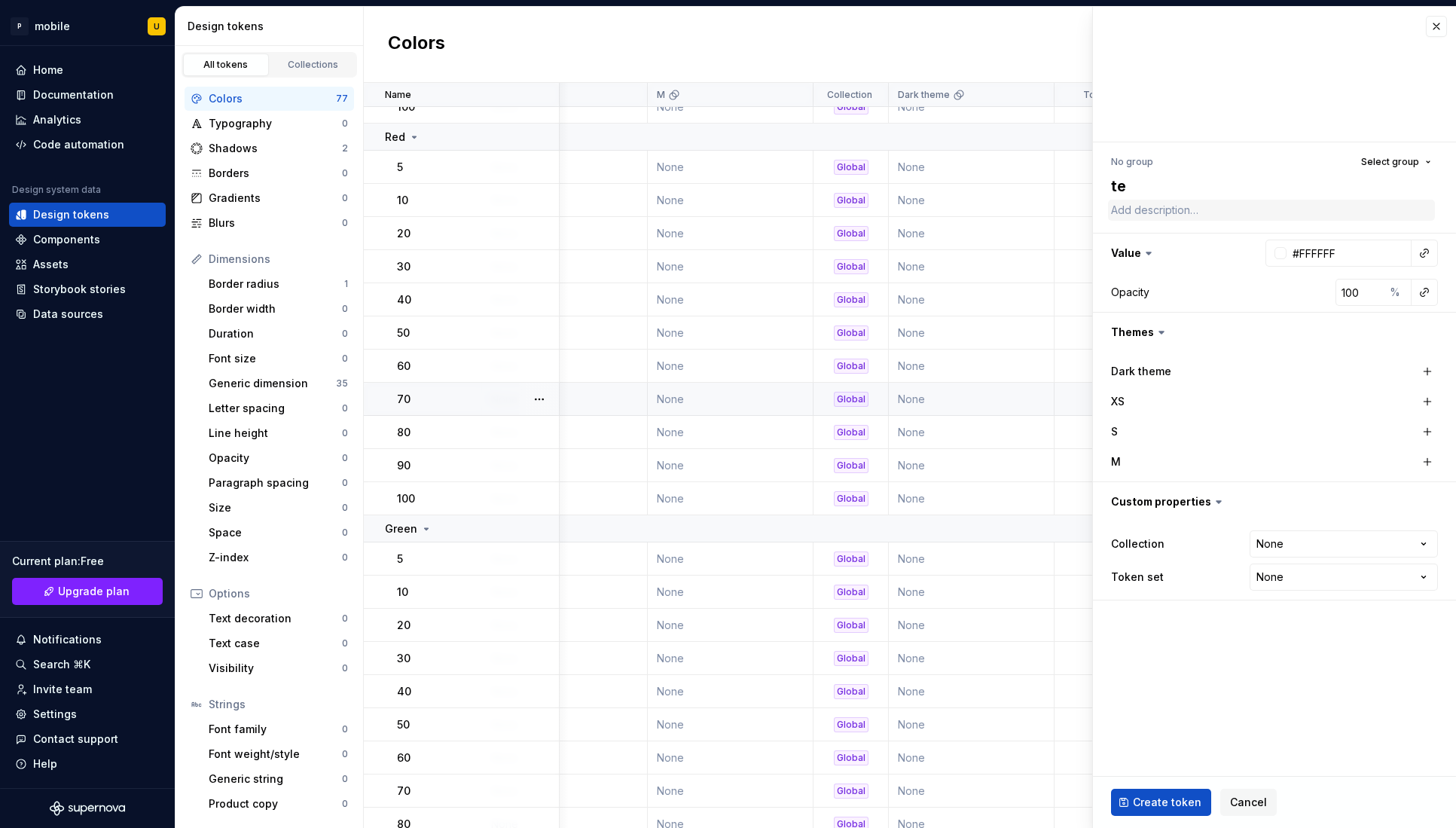
type textarea "tes"
type textarea "*"
type textarea "test"
type textarea "*"
type textarea "testo"
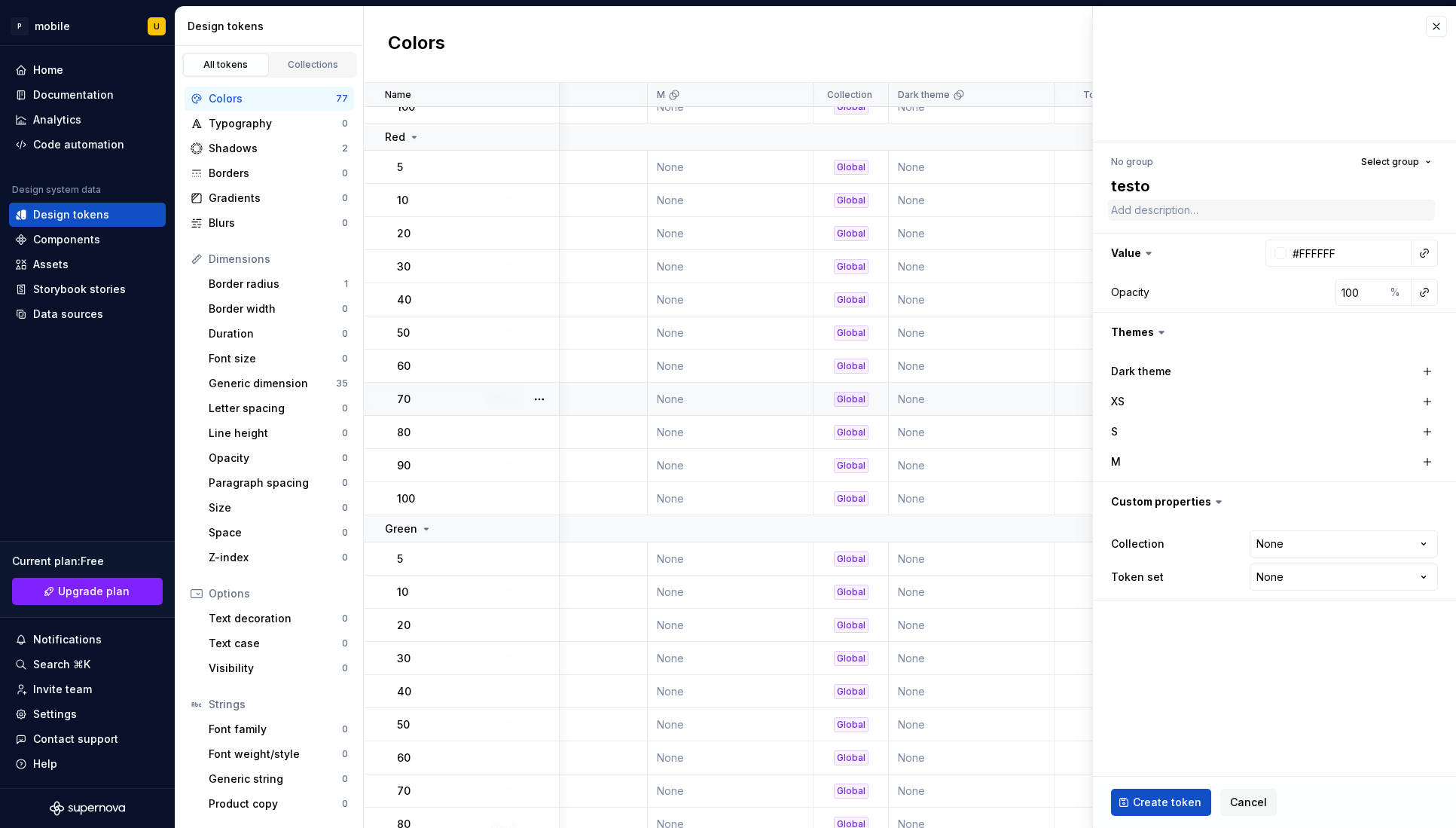
type textarea "*"
type textarea "testow"
type textarea "*"
type textarea "testowy"
type textarea "*"
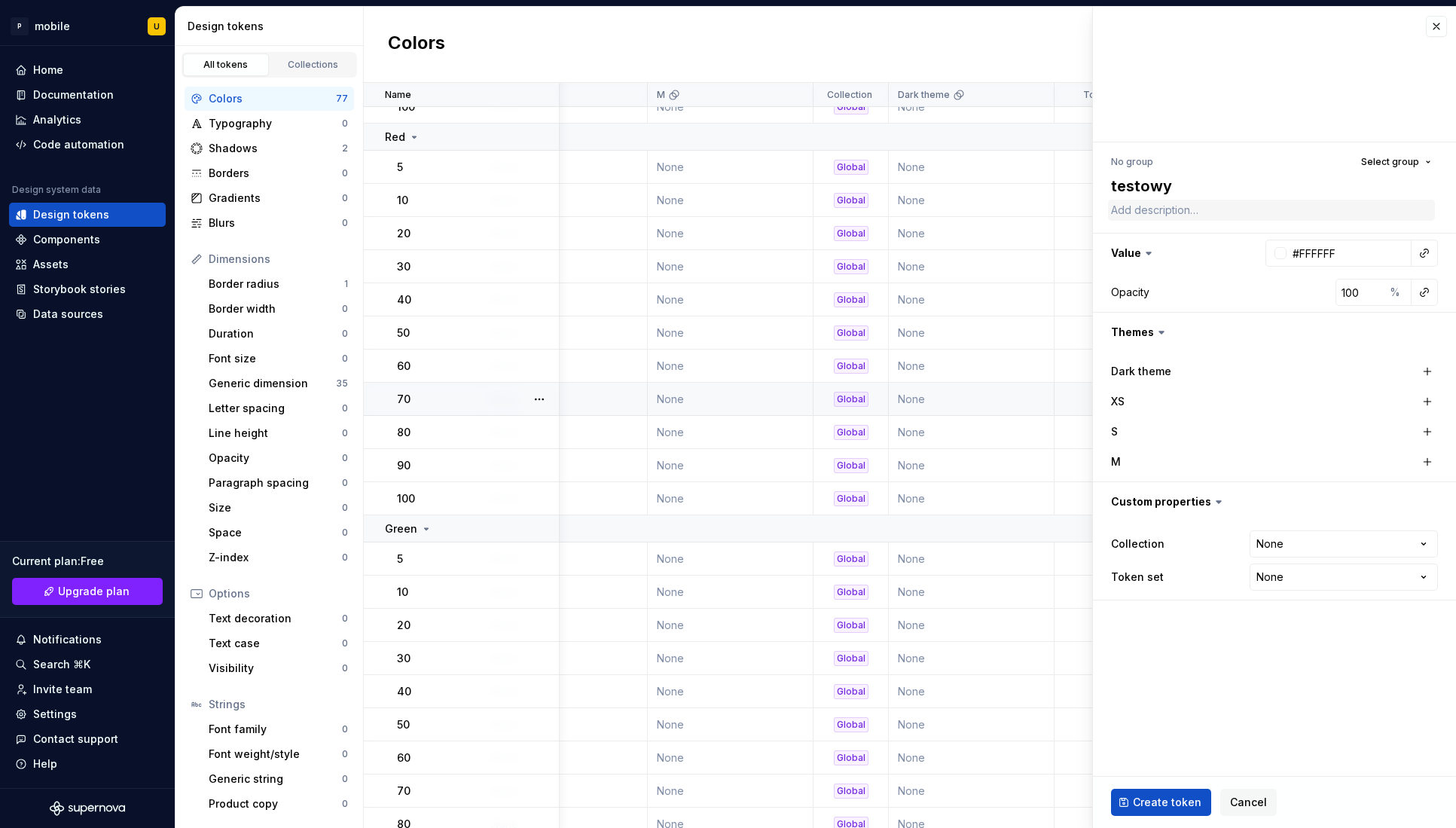
type textarea "testowy"
type textarea "*"
type textarea "testowy t"
type textarea "*"
type textarea "testowy to"
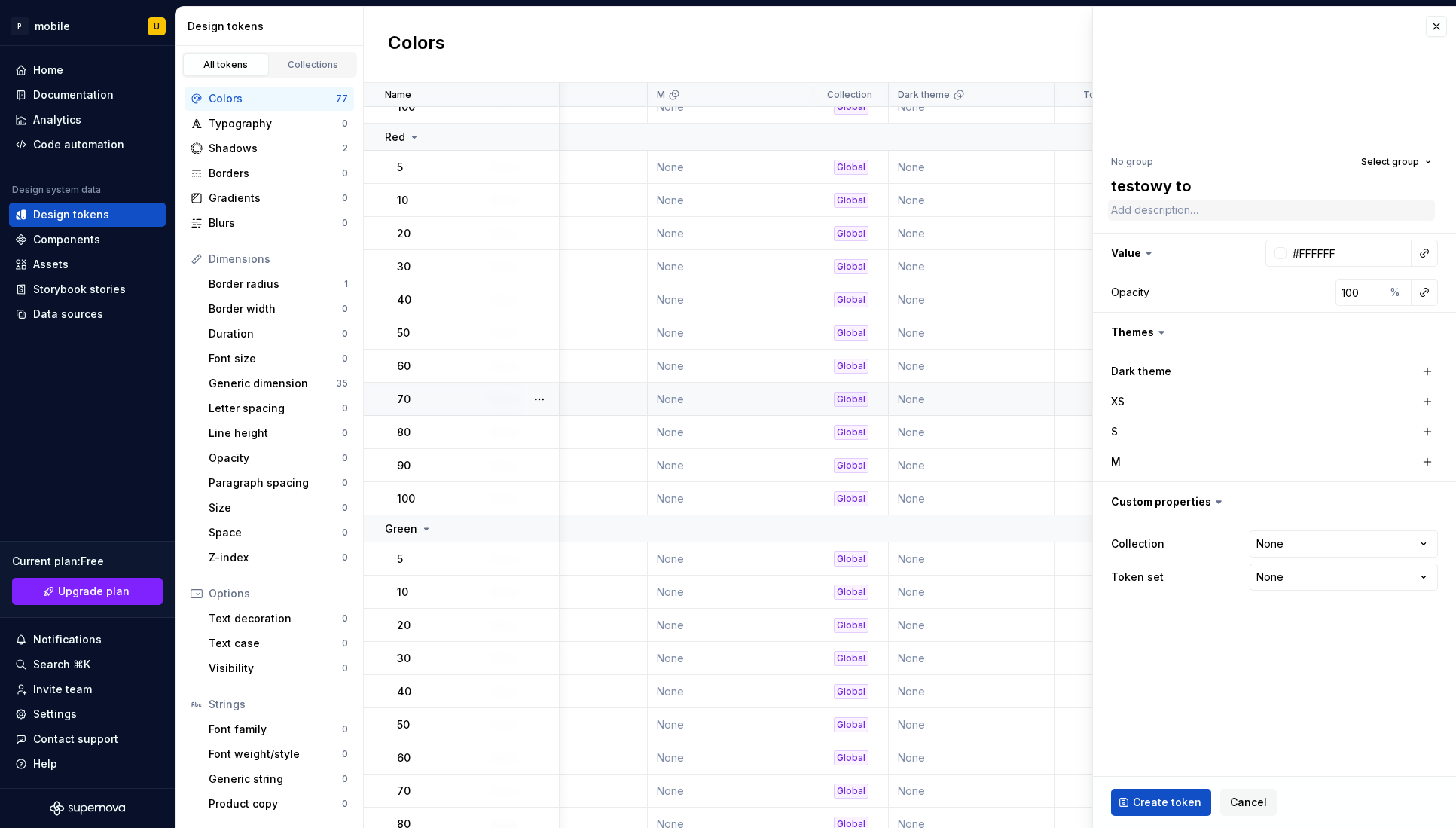
type textarea "*"
type textarea "testowy tok"
type textarea "*"
type textarea "testowy toke"
type textarea "*"
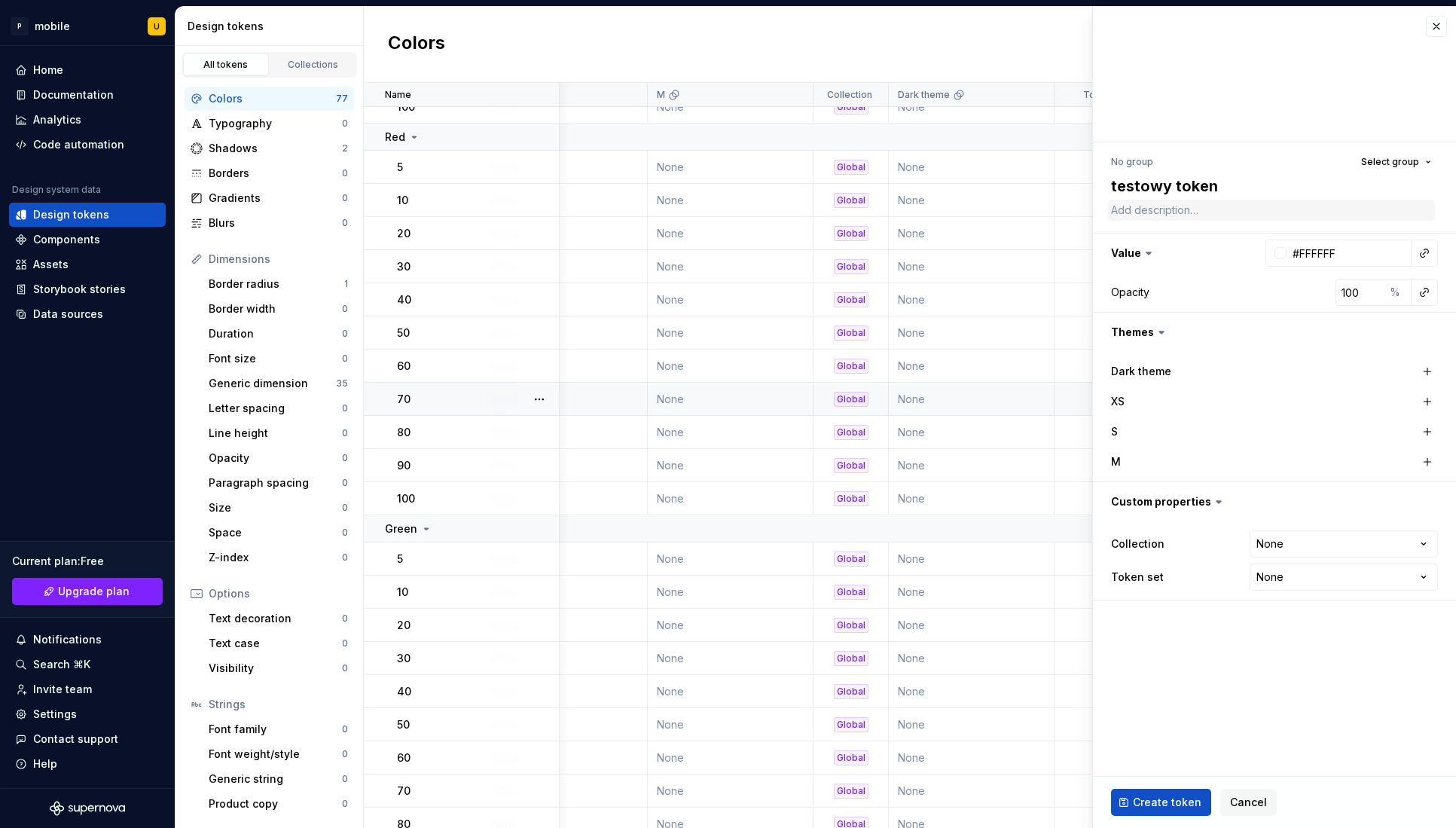
type textarea "testowy token"
click at [1152, 211] on textarea at bounding box center [1272, 210] width 327 height 21
type textarea "*"
type textarea "j"
type textarea "*"
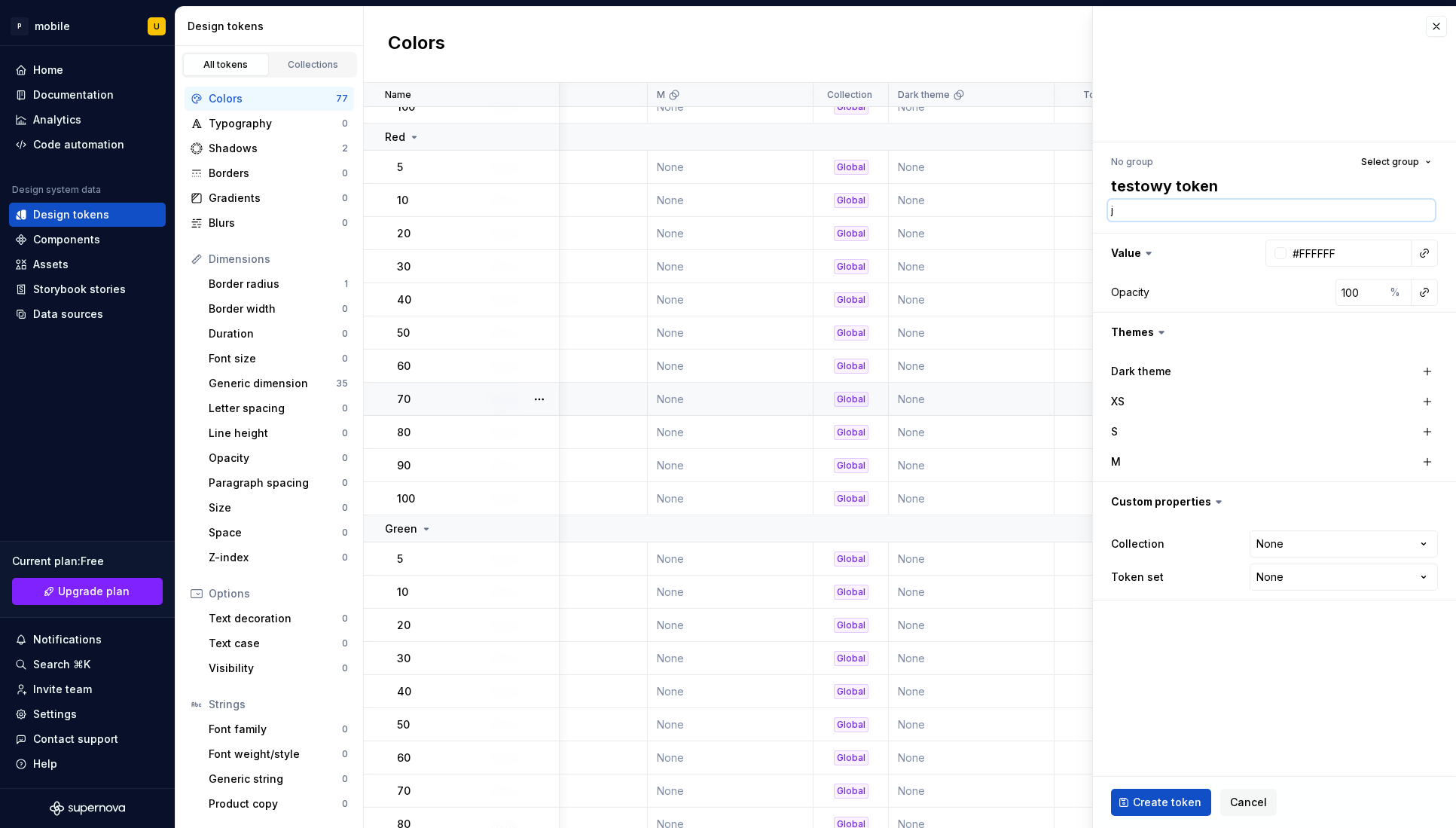
type textarea "ja"
type textarea "*"
type textarea "jak"
type textarea "*"
type textarea "jaki"
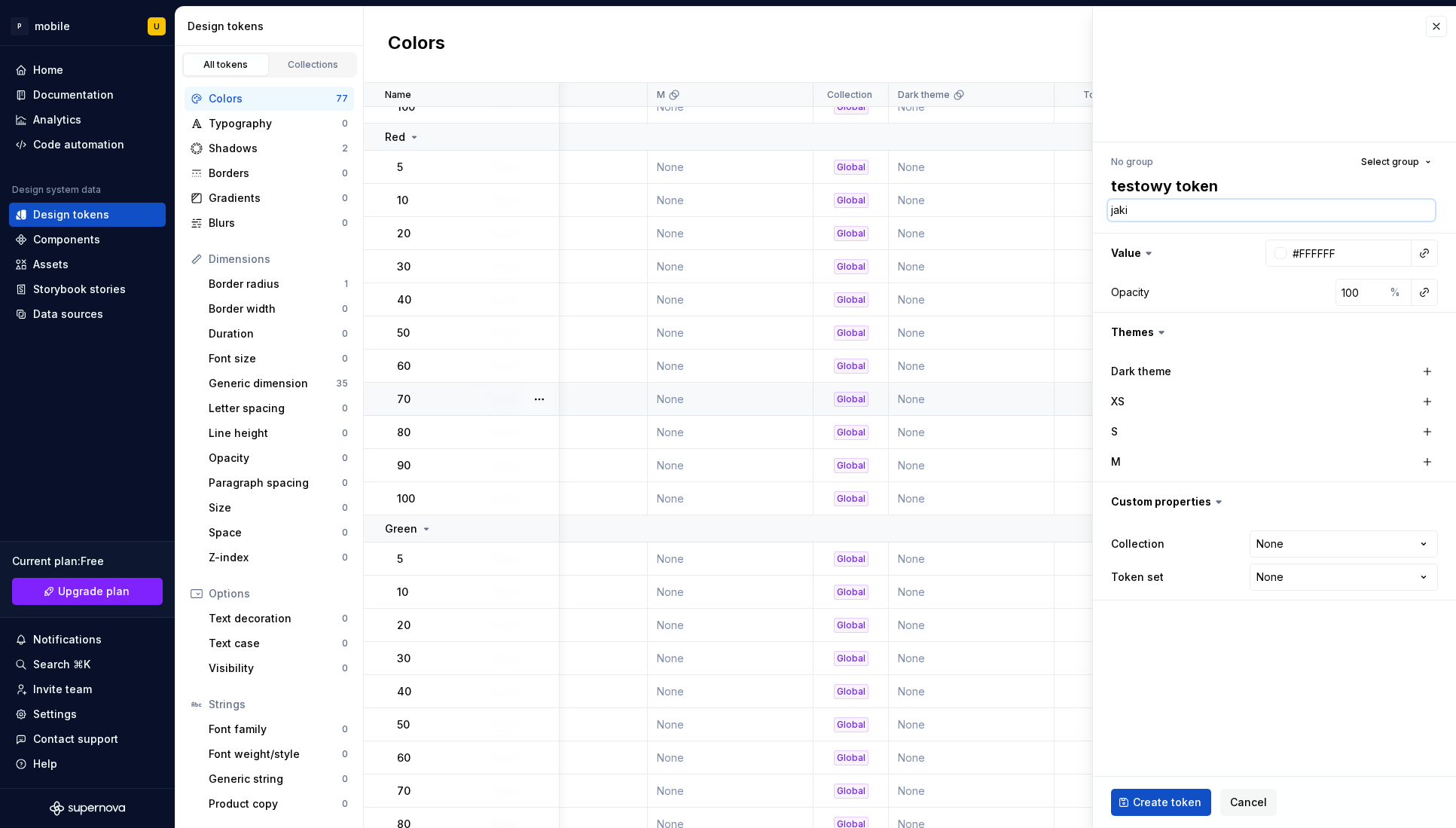
type textarea "*"
type textarea "b"
type textarea "*"
type textarea "bu"
type textarea "*"
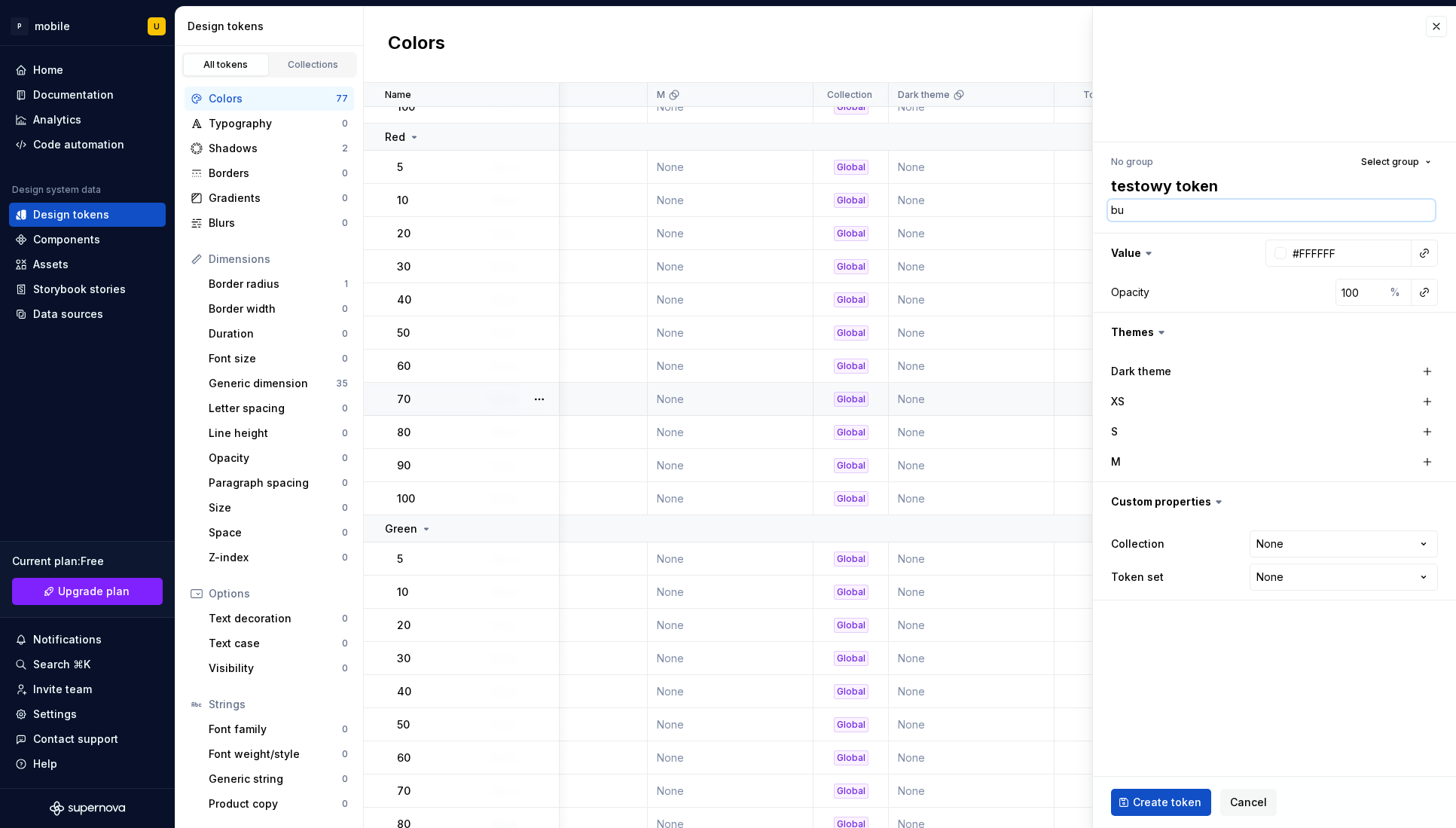
type textarea "but"
type textarea "*"
type textarea "butt"
type textarea "*"
type textarea "butto"
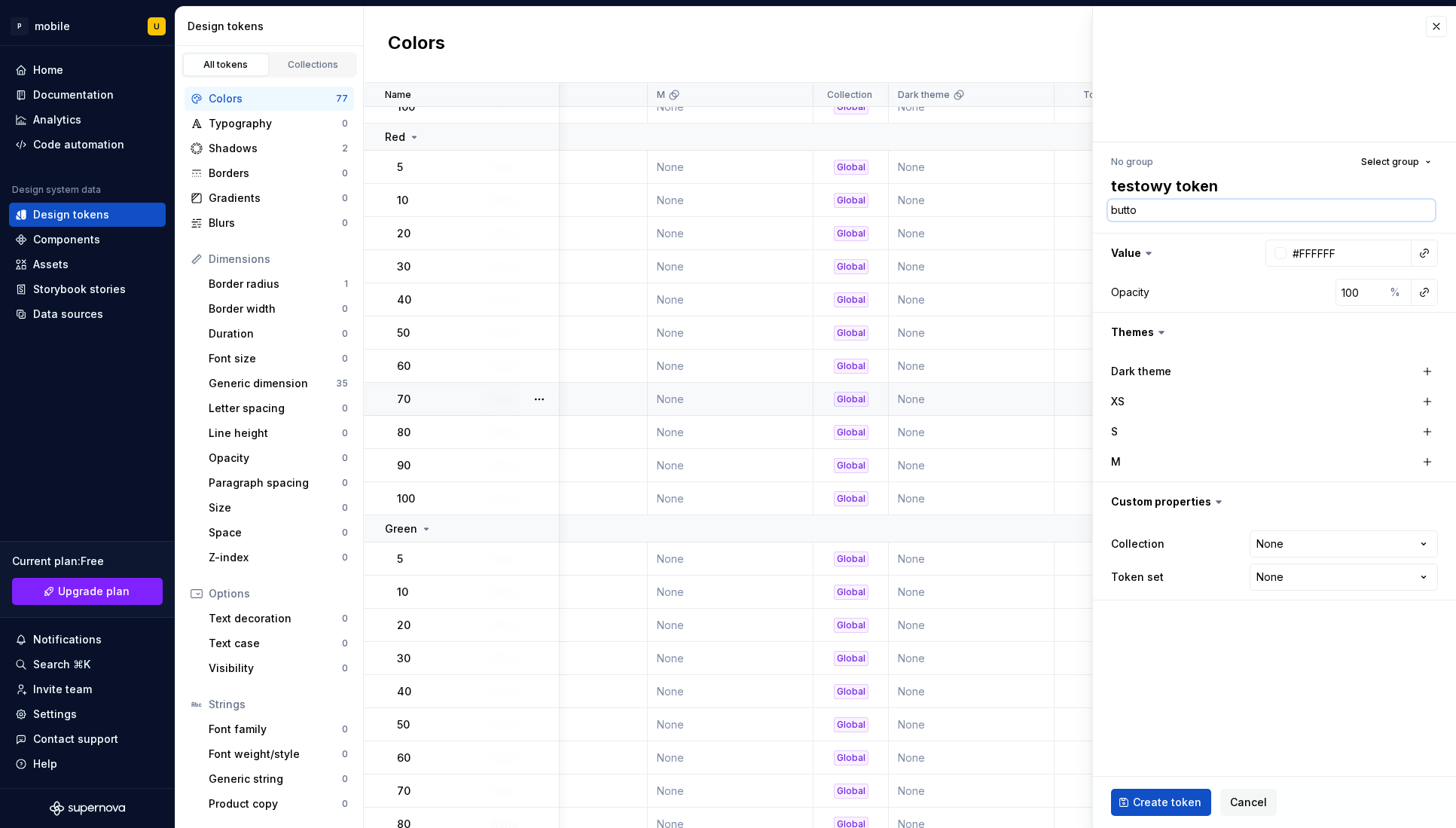
type textarea "*"
type textarea "butt"
type textarea "*"
type textarea "but"
type textarea "*"
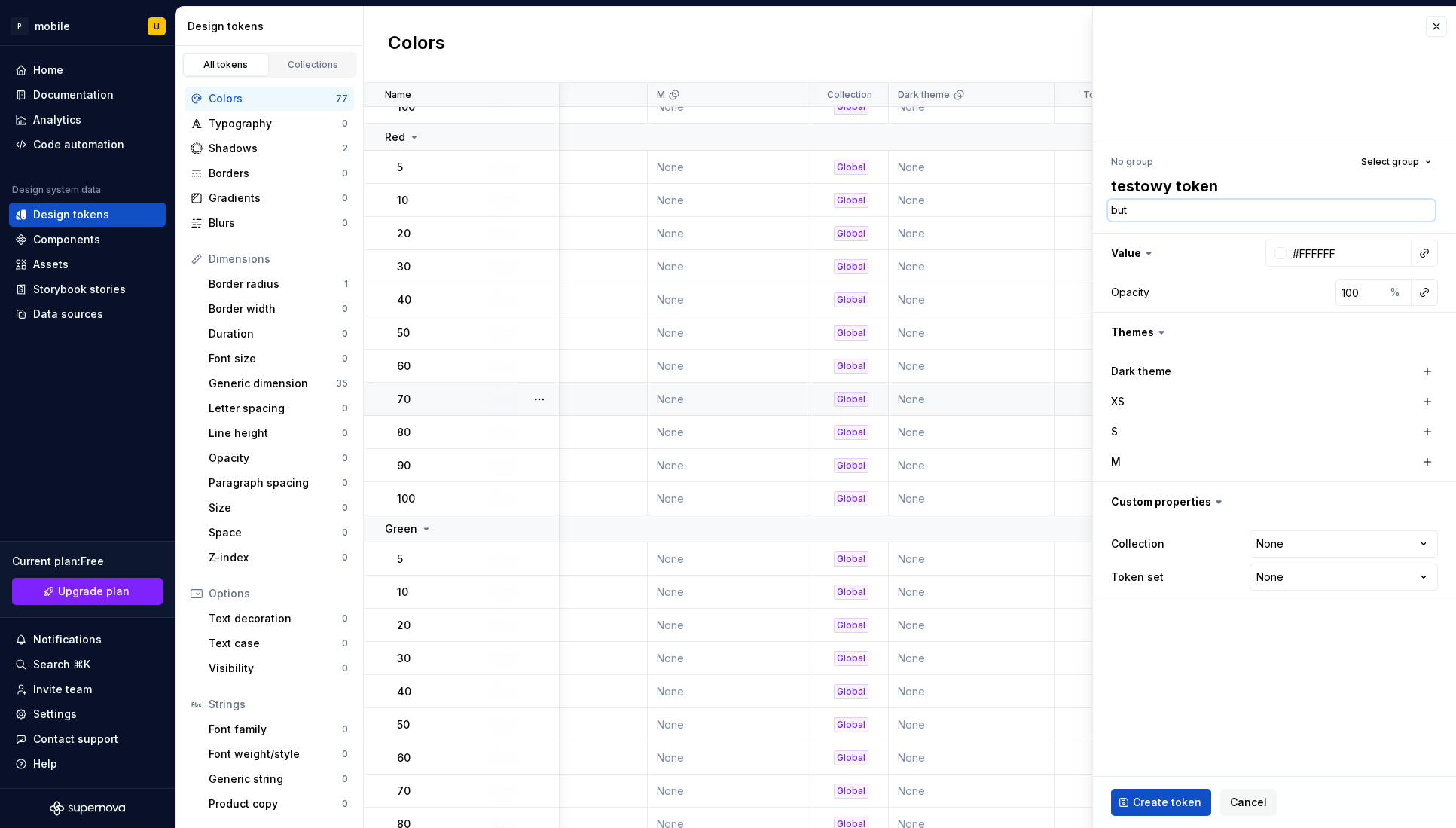
type textarea "bu"
type textarea "*"
type textarea "b"
type textarea "*"
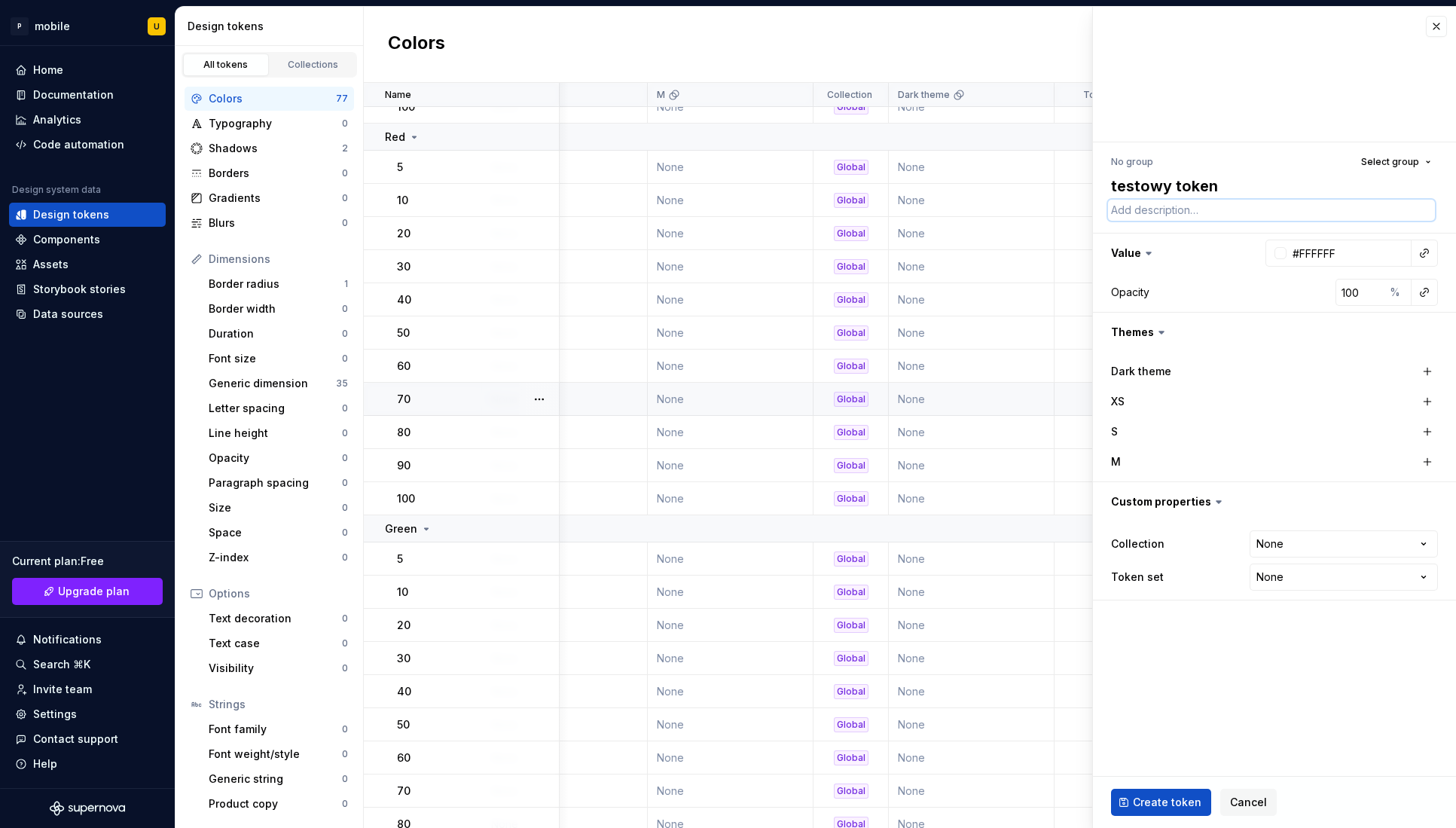
type textarea "p"
type textarea "*"
type textarea "pe"
type textarea "*"
type textarea "per"
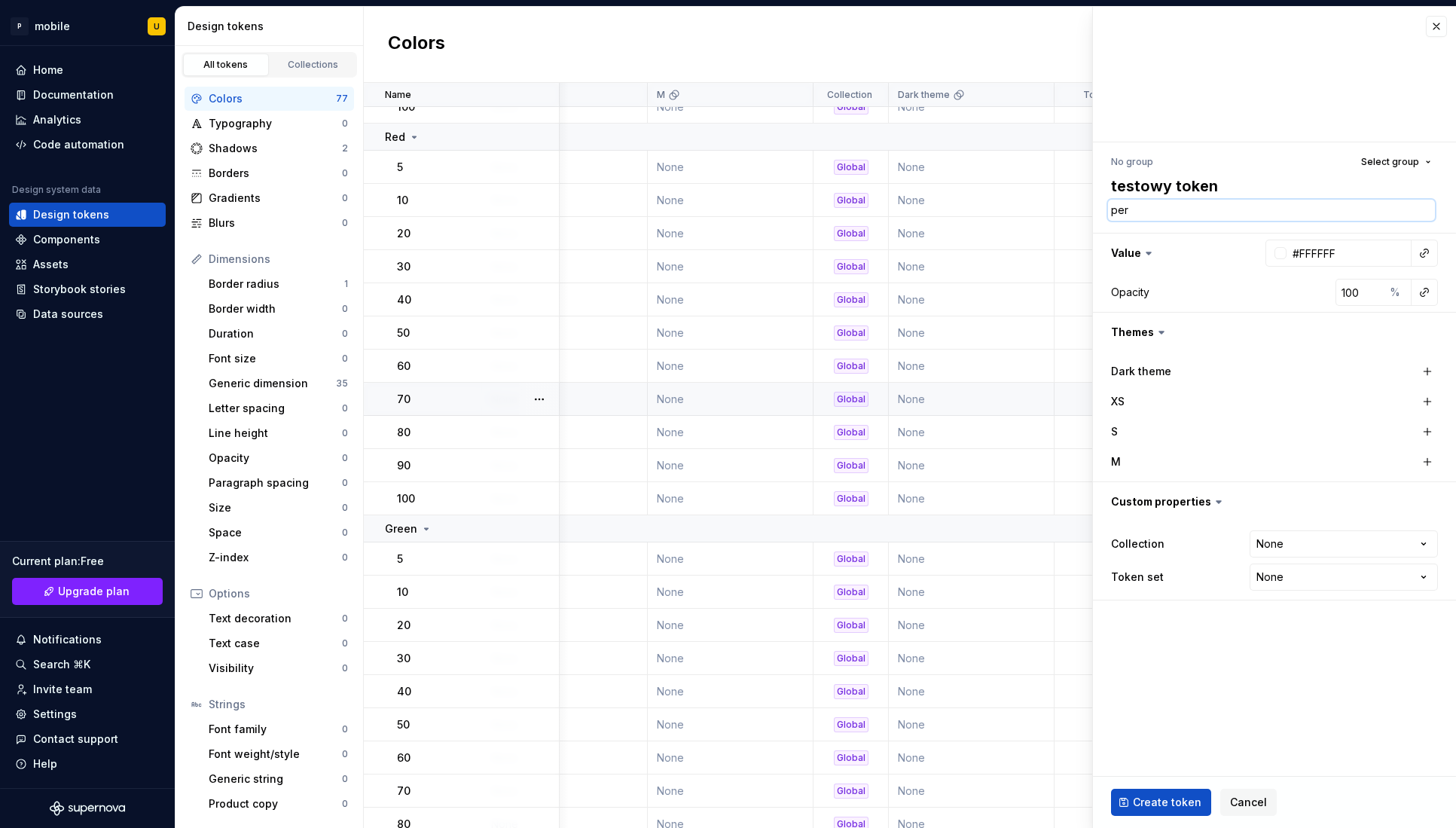
type textarea "*"
type textarea "perf"
type textarea "*"
type textarea "perfe"
type textarea "*"
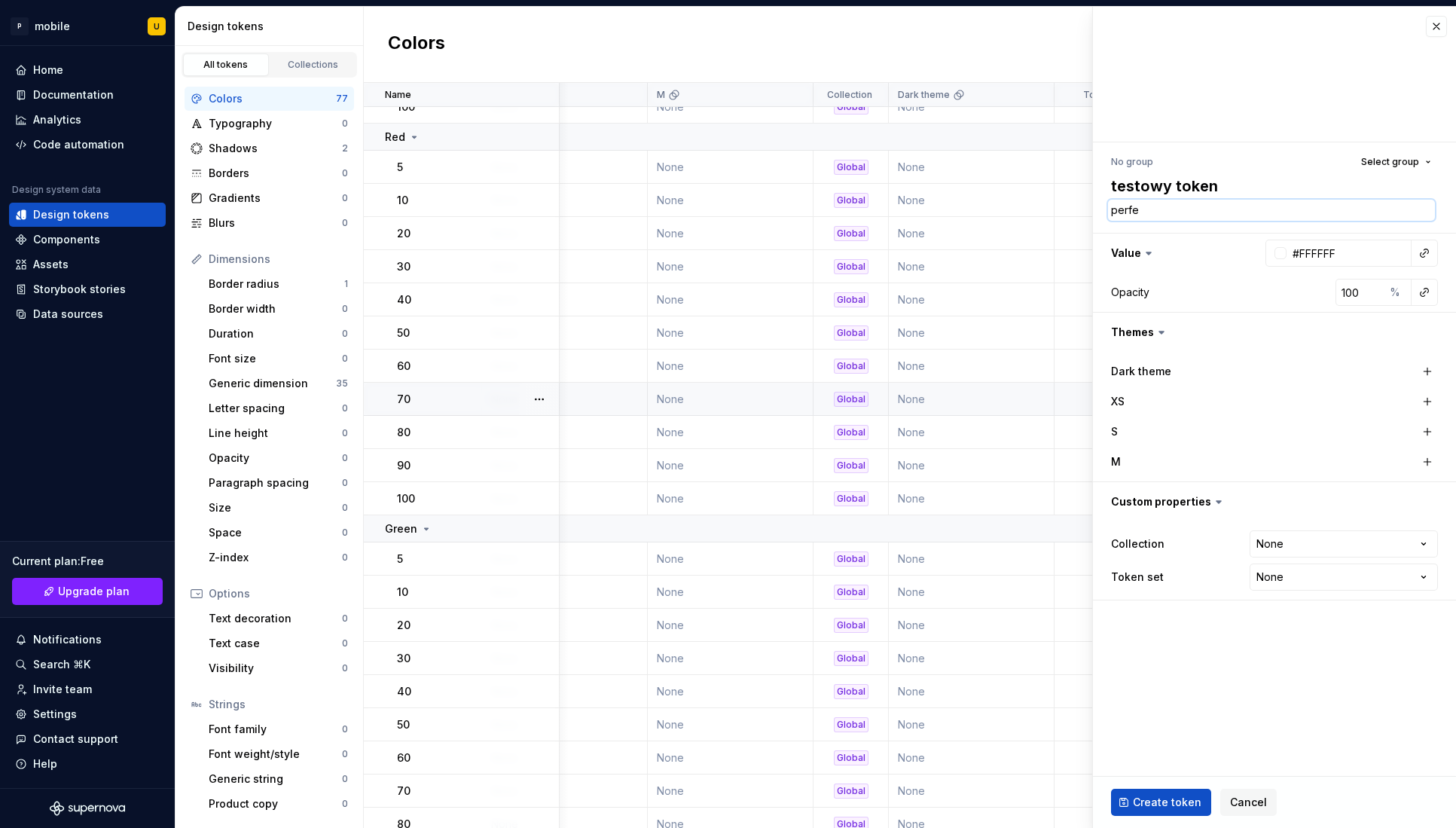
type textarea "perfec"
type textarea "*"
type textarea "perfect"
type textarea "*"
type textarea "perfect"
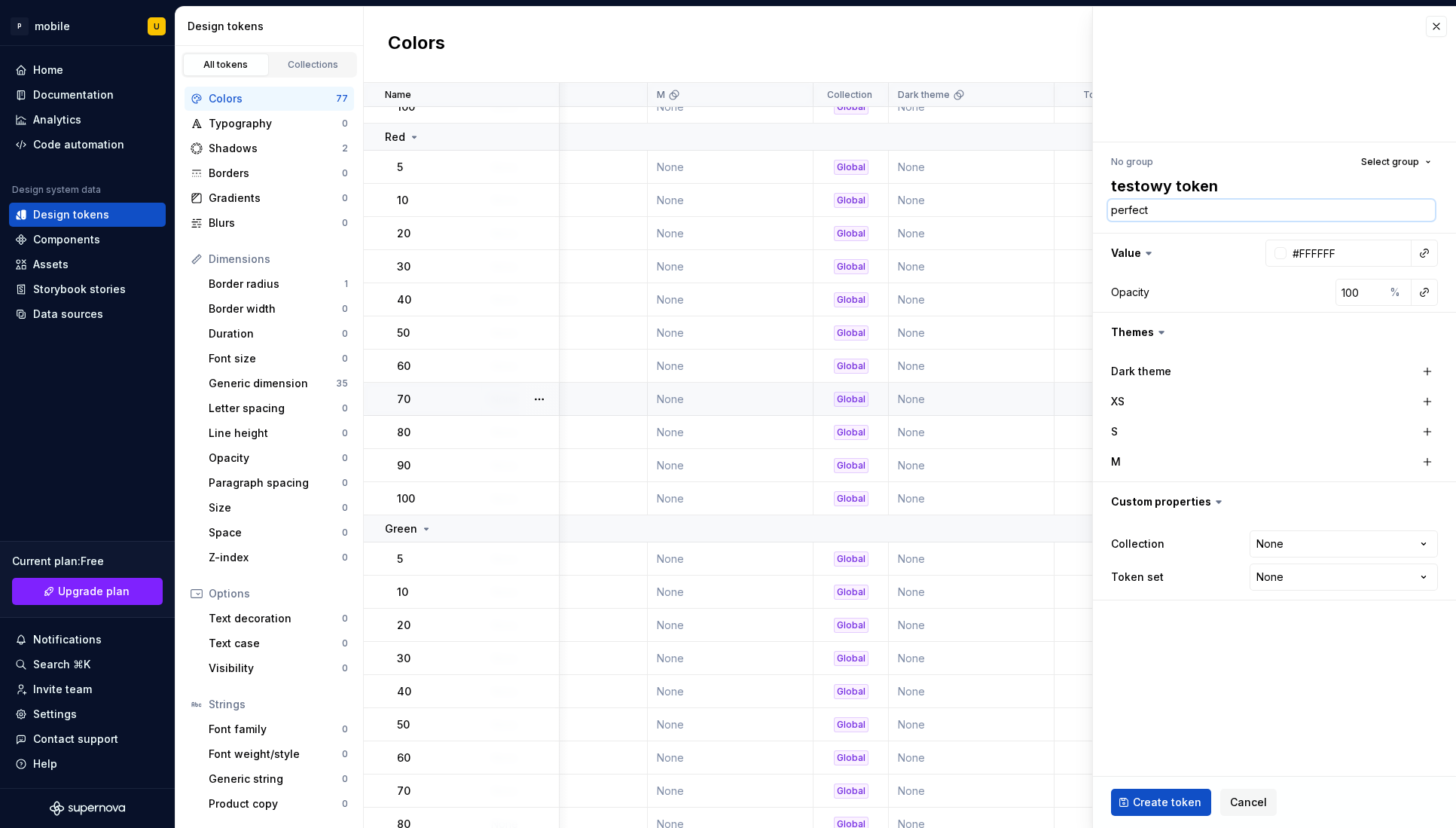
type textarea "*"
type textarea "perfect c"
type textarea "*"
type textarea "perfect co"
type textarea "*"
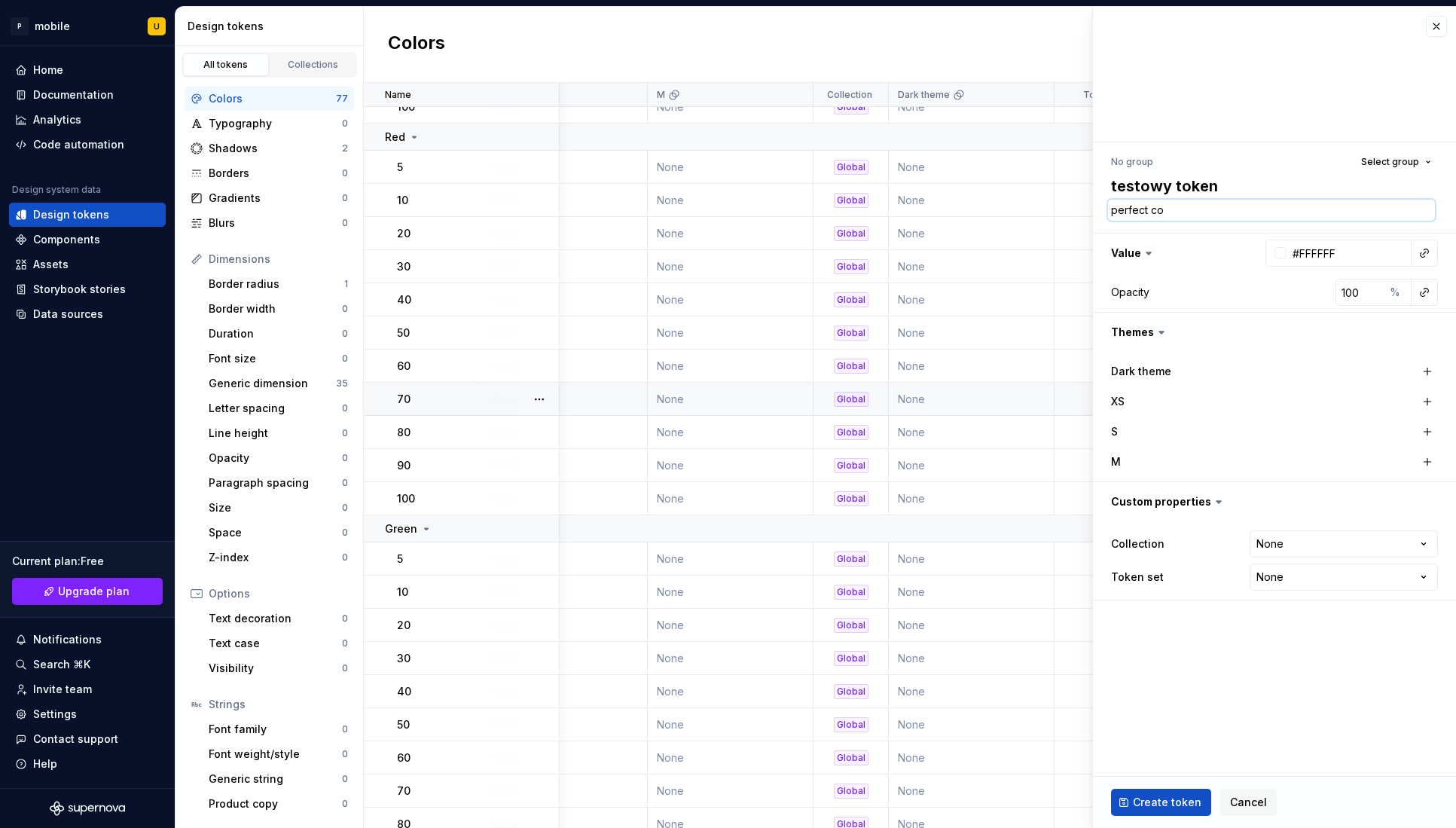
type textarea "perfect col"
type textarea "*"
type textarea "perfect colo"
type textarea "*"
type textarea "perfect color"
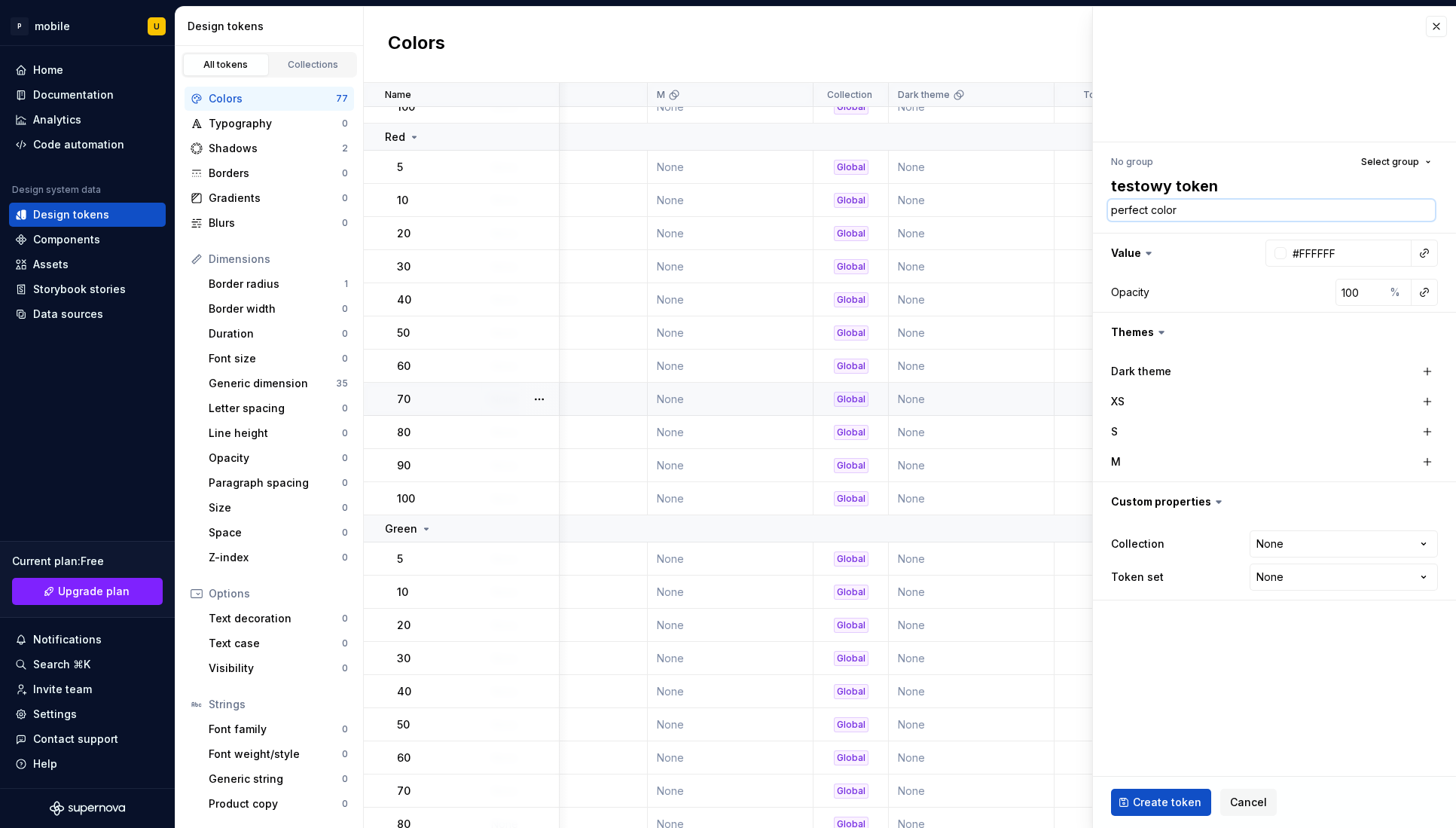
type textarea "*"
type textarea "perfect color"
type textarea "*"
type textarea "perfect color f"
type textarea "*"
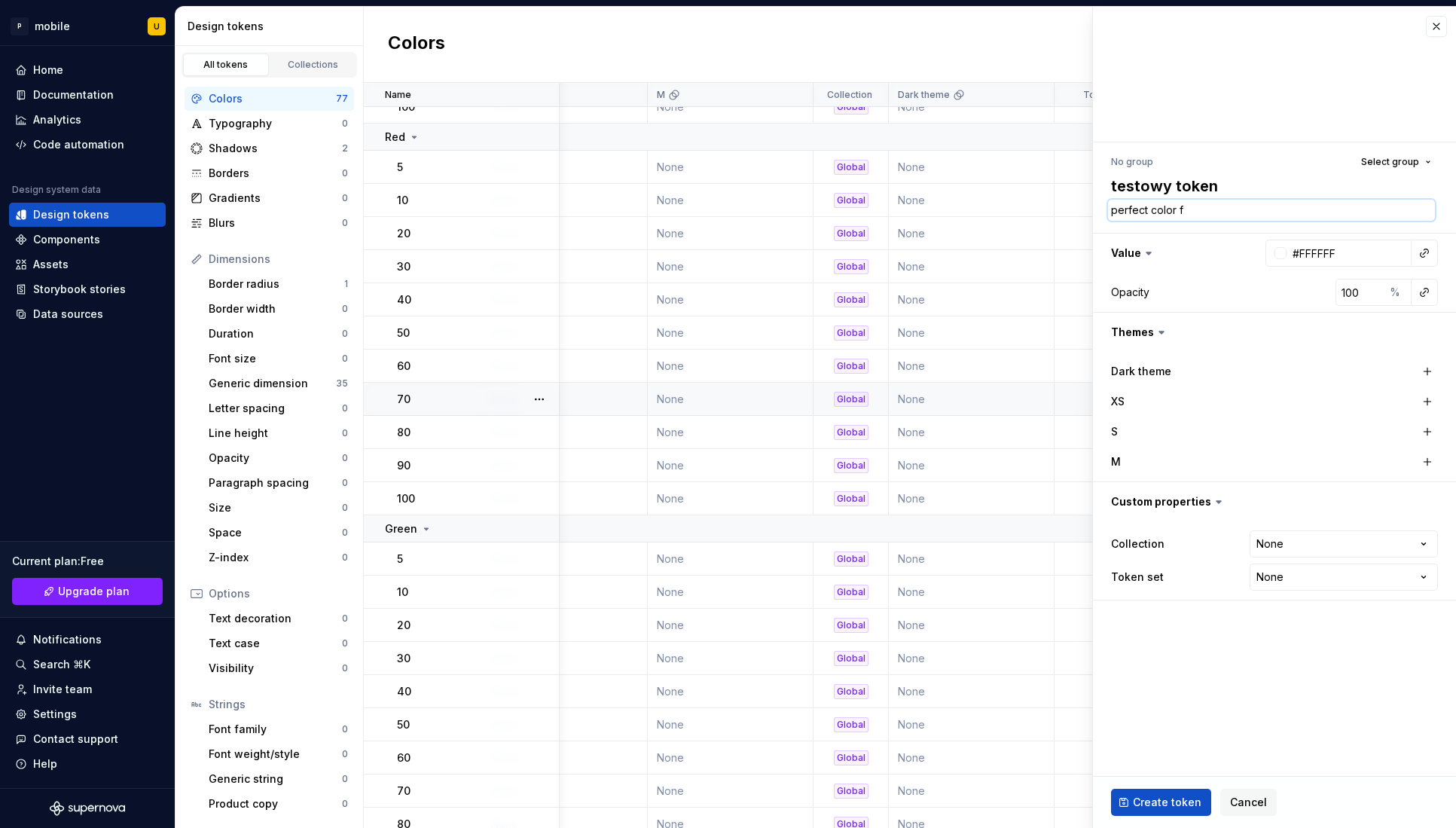
type textarea "perfect color fo"
type textarea "*"
type textarea "perfect color for"
type textarea "*"
type textarea "perfect color for"
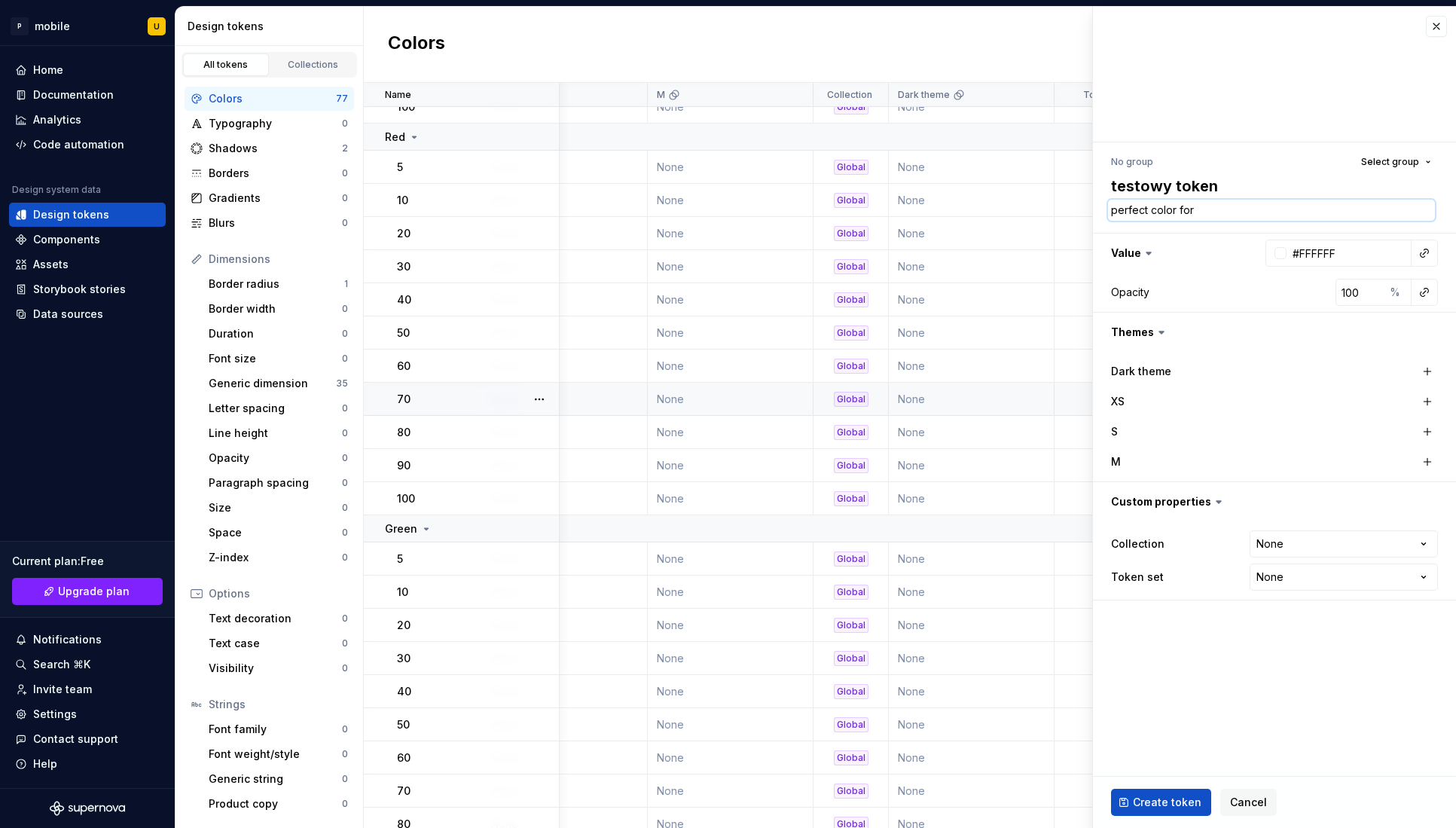
type textarea "*"
type textarea "perfect color for b"
type textarea "*"
type textarea "perfect color for bu"
type textarea "*"
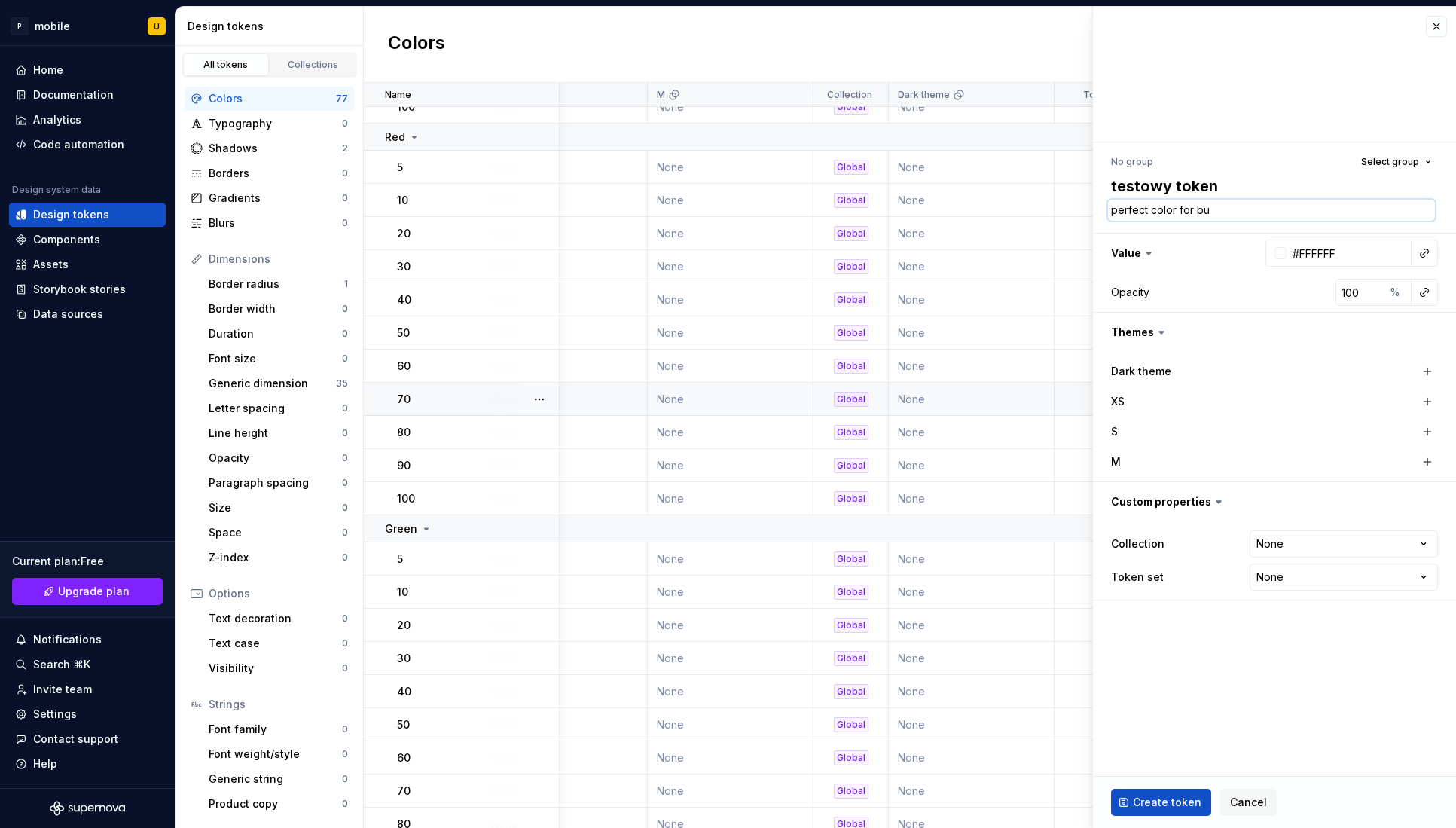
type textarea "perfect color for but"
type textarea "*"
type textarea "perfect color for butt"
type textarea "*"
type textarea "perfect color for butto"
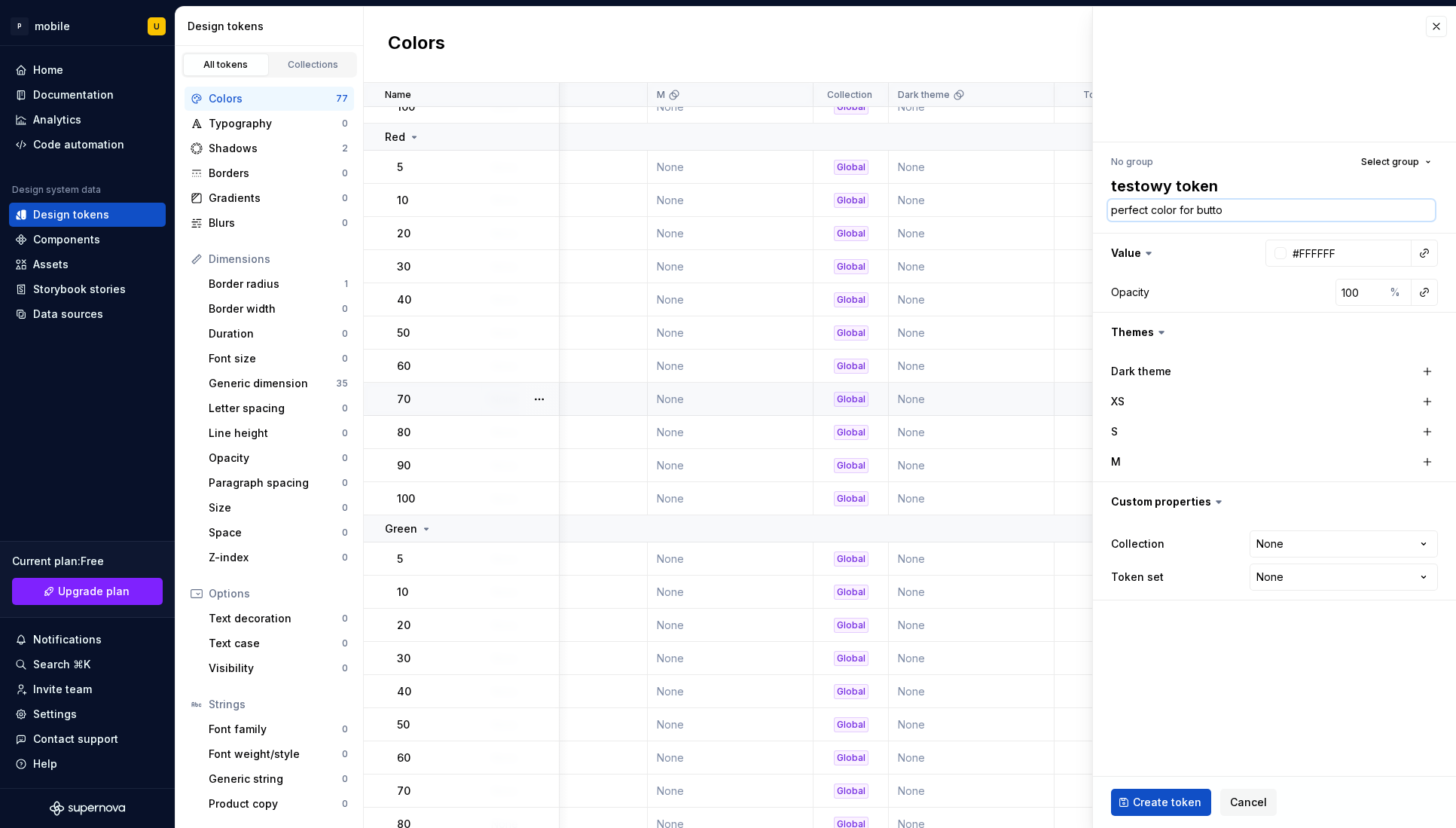
type textarea "*"
type textarea "perfect color for button"
type textarea "*"
type textarea "perfect color for buttons"
type textarea "*"
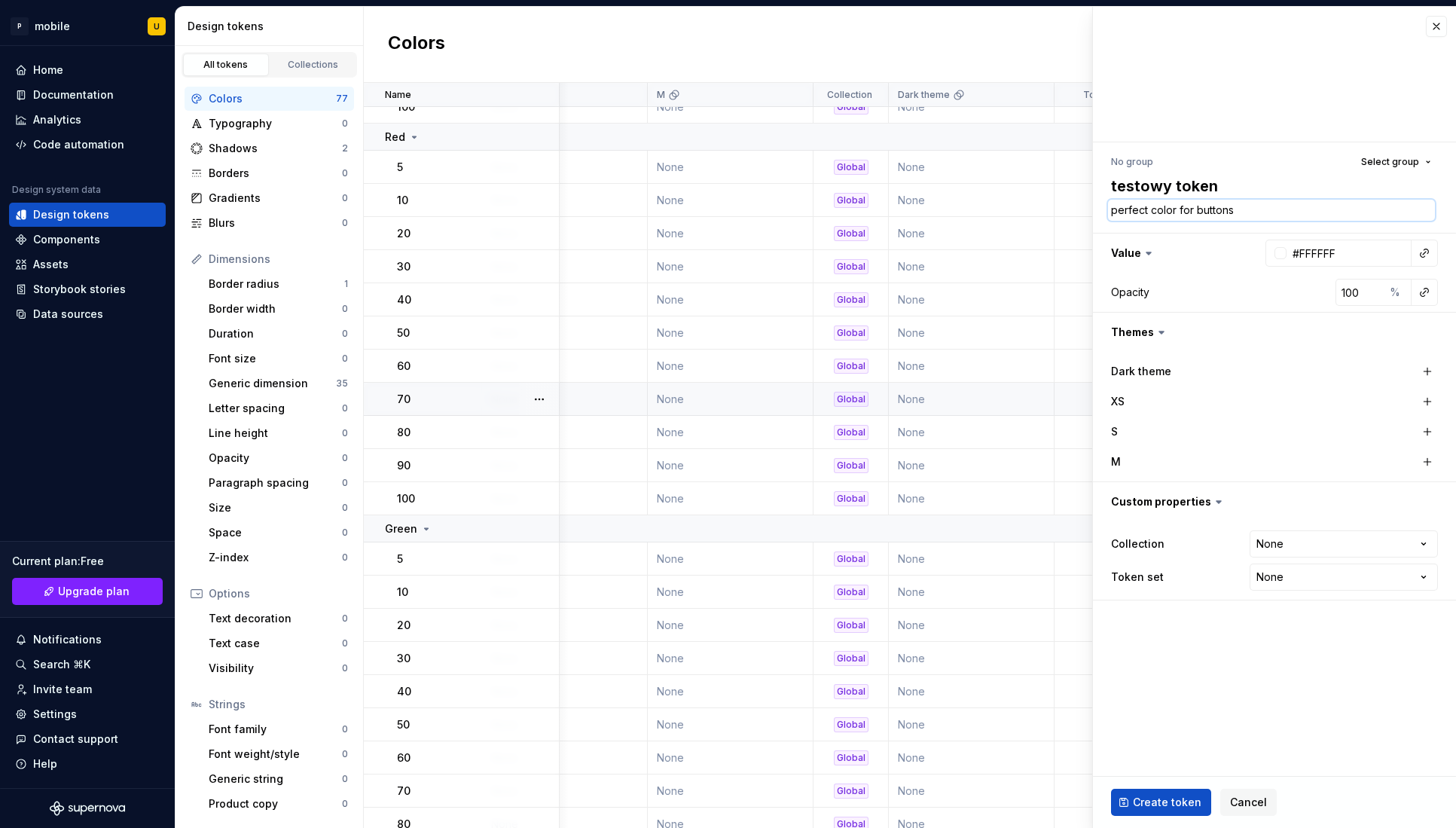
type textarea "perfect color for button"
type textarea "*"
type textarea "perfect color for butto"
type textarea "*"
type textarea "perfect color for butt"
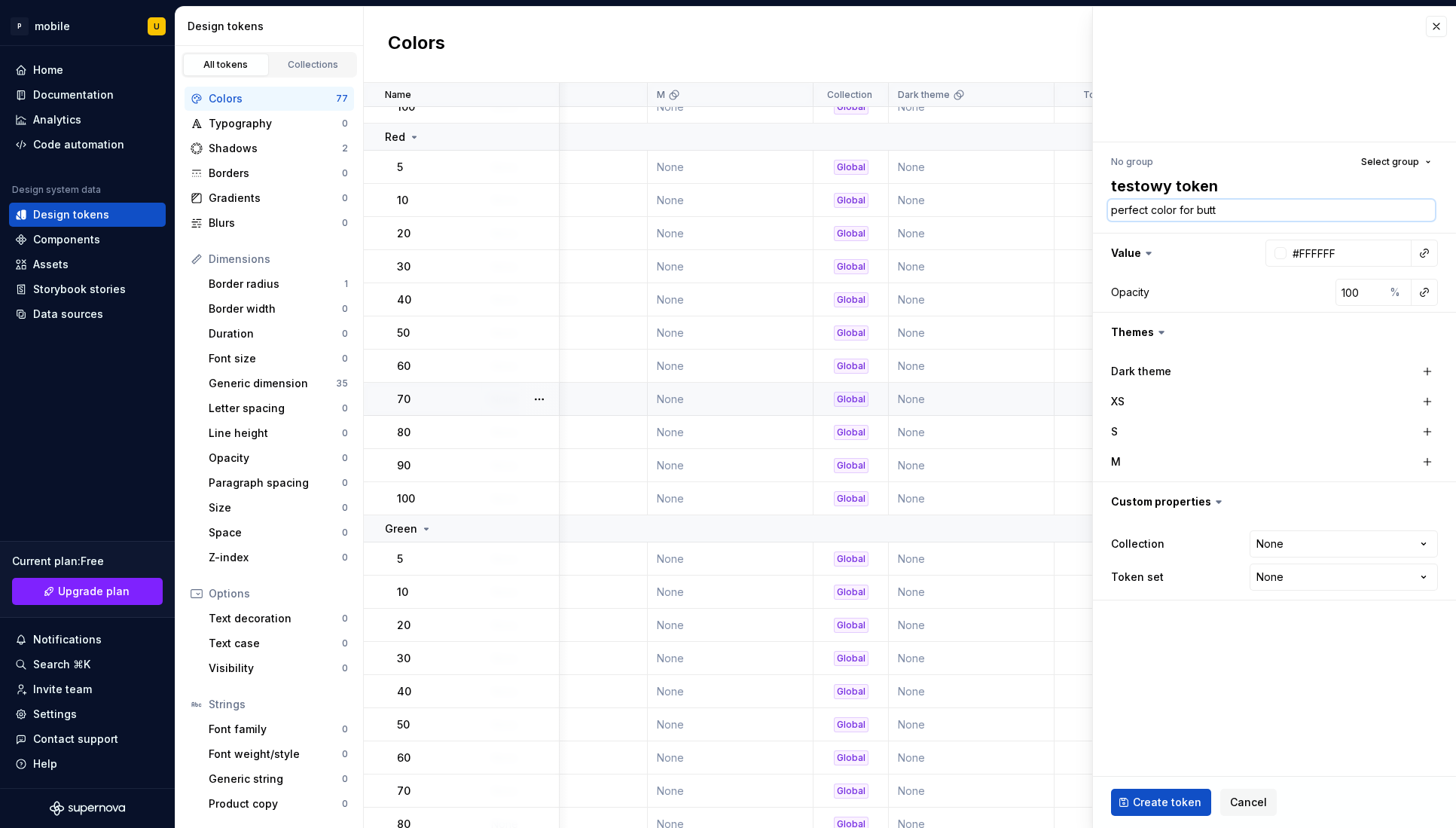
type textarea "*"
type textarea "perfect color for but"
type textarea "*"
type textarea "perfect color for bu"
type textarea "*"
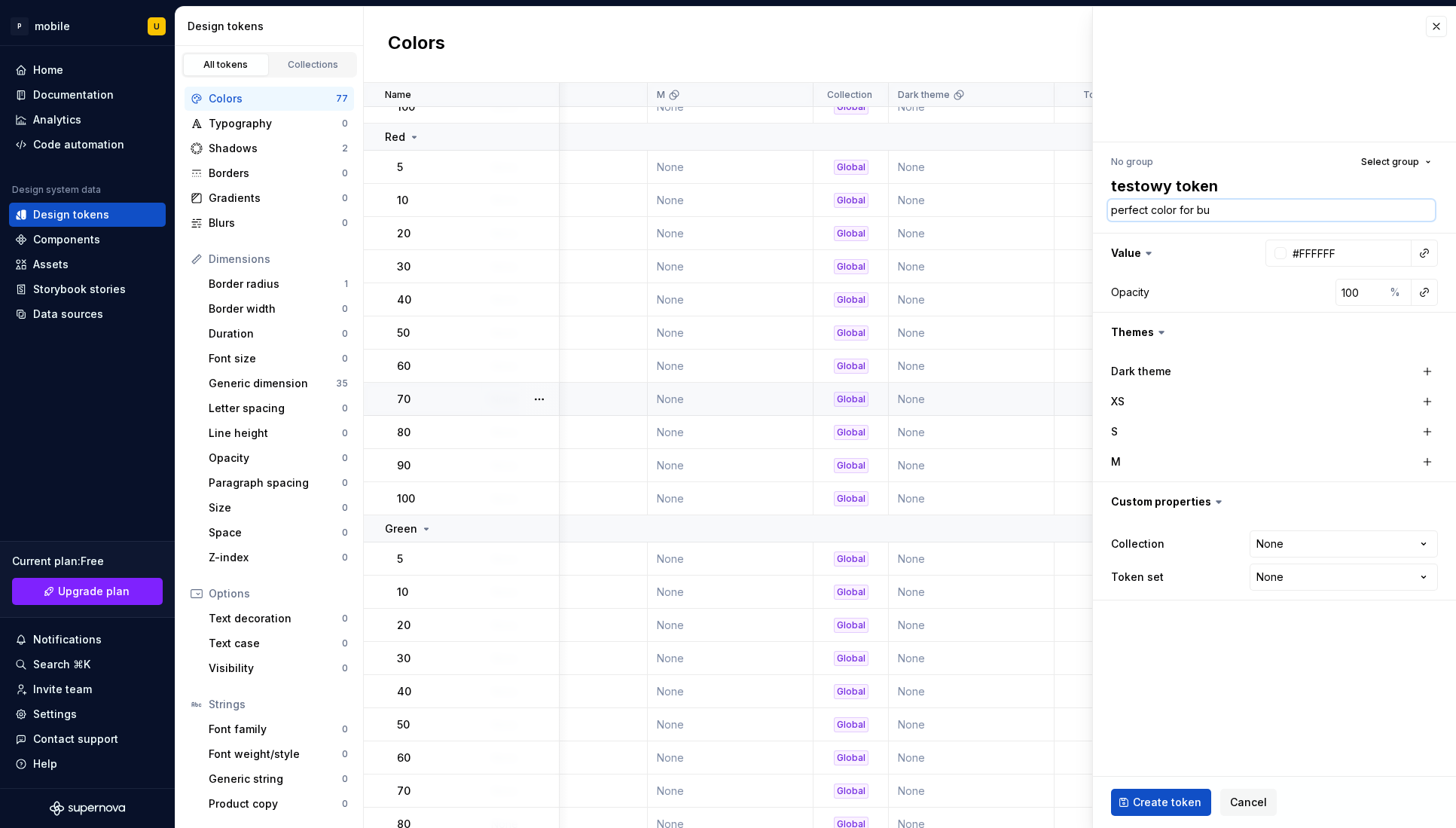
type textarea "perfect color for b"
type textarea "*"
type textarea "perfect color for"
type textarea "*"
type textarea "perfect color for p"
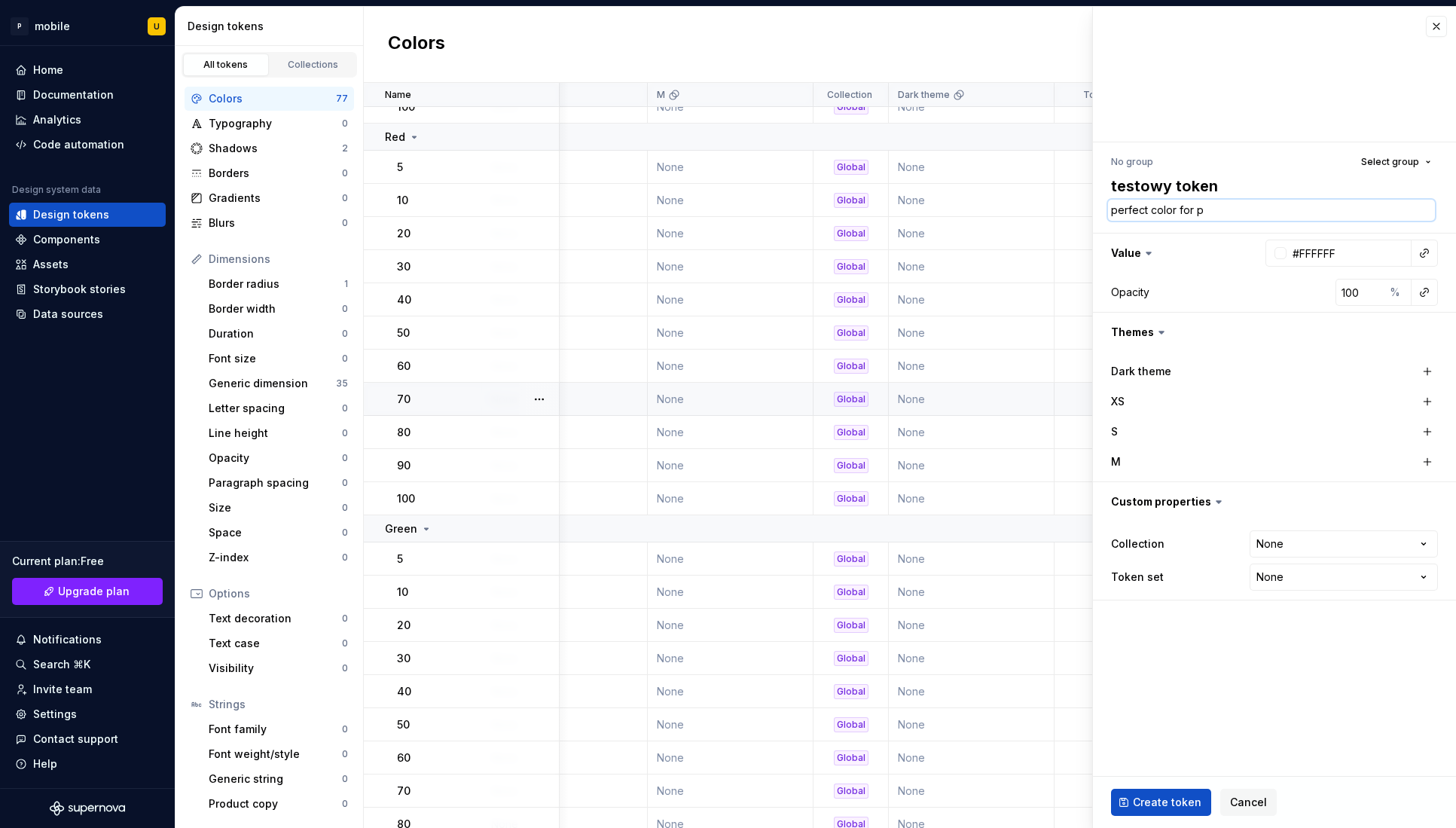
type textarea "*"
type textarea "perfect color for pr"
type textarea "*"
type textarea "perfect color for pri"
type textarea "*"
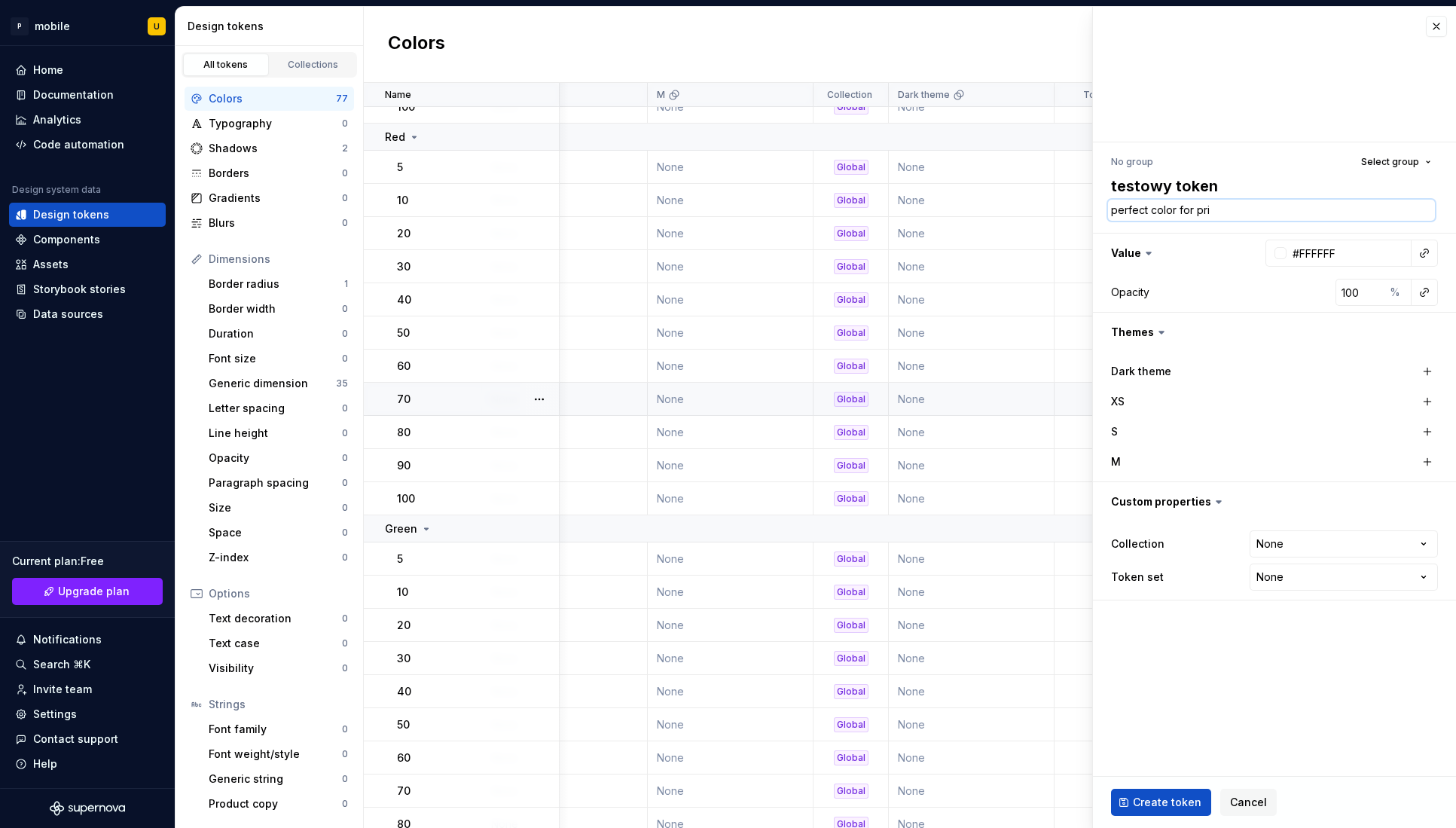
type textarea "perfect color for prim"
type textarea "*"
type textarea "perfect color for prima"
type textarea "*"
type textarea "perfect color for primar"
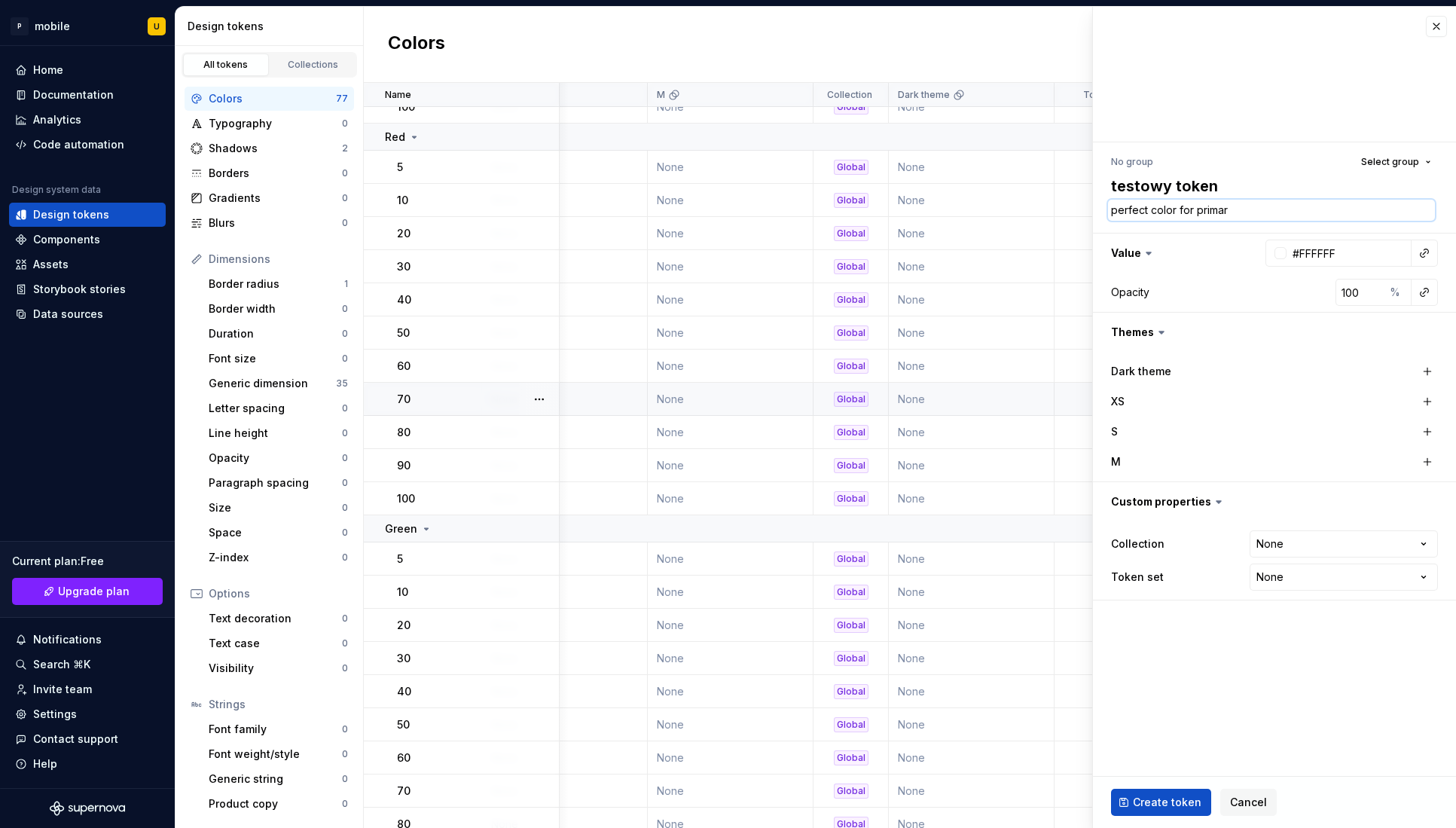
type textarea "*"
type textarea "perfect color for primary"
type textarea "*"
type textarea "perfect color for primary"
type textarea "*"
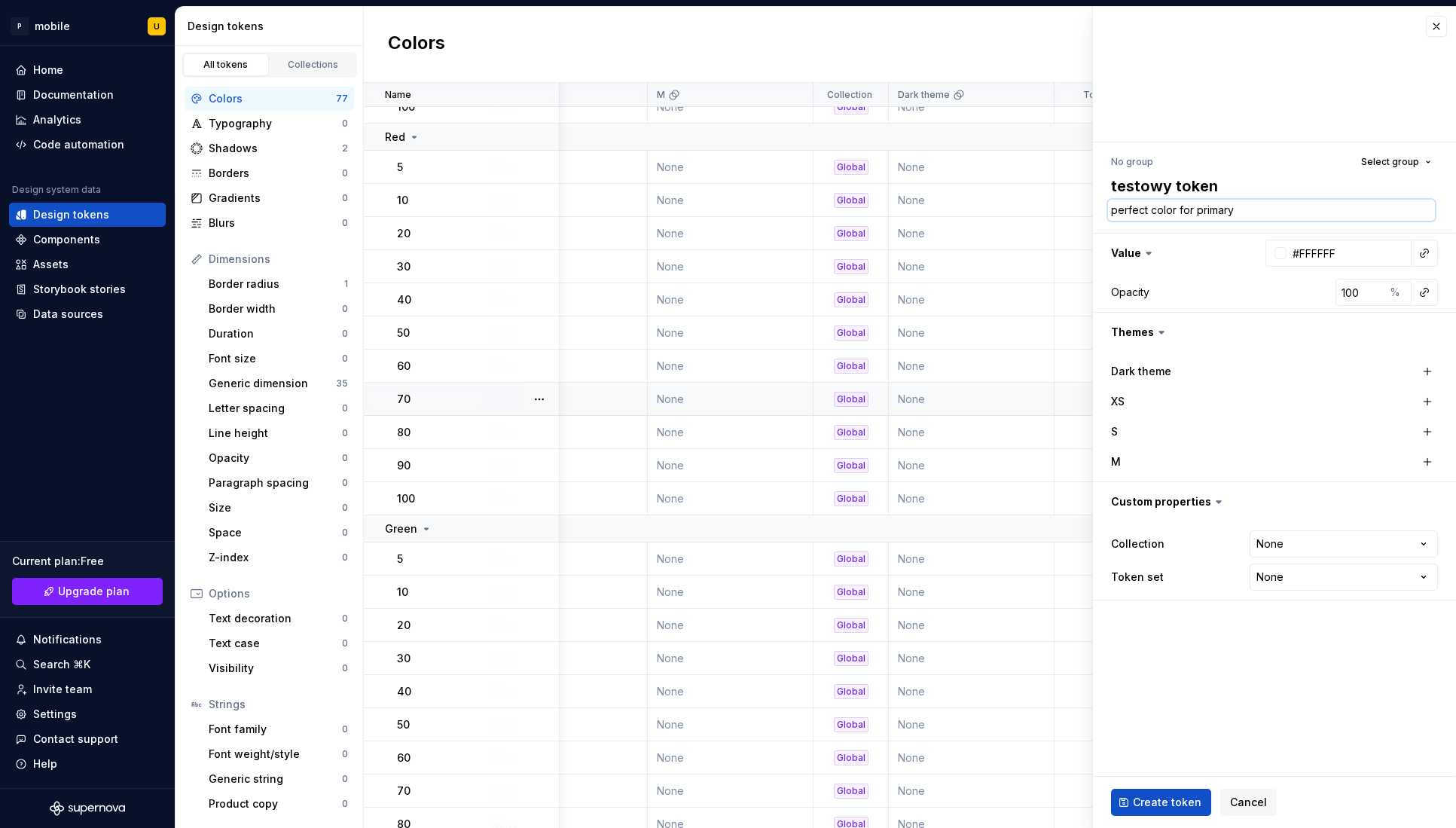
type textarea "perfect color for primary b"
type textarea "*"
type textarea "perfect color for primary bu"
type textarea "*"
type textarea "perfect color for primary but"
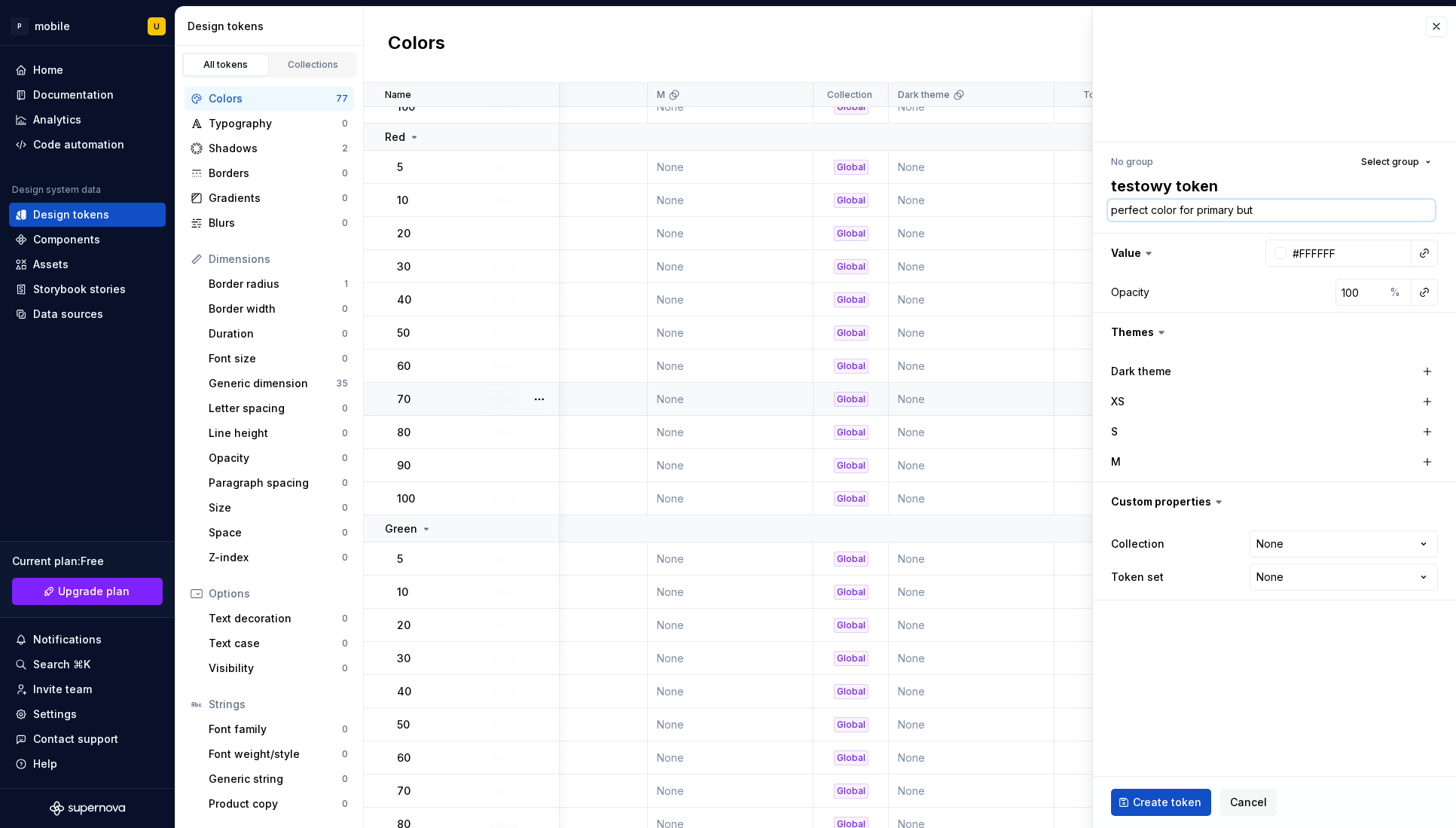
type textarea "*"
type textarea "perfect color for primary butt"
type textarea "*"
type textarea "perfect color for primary butto"
type textarea "*"
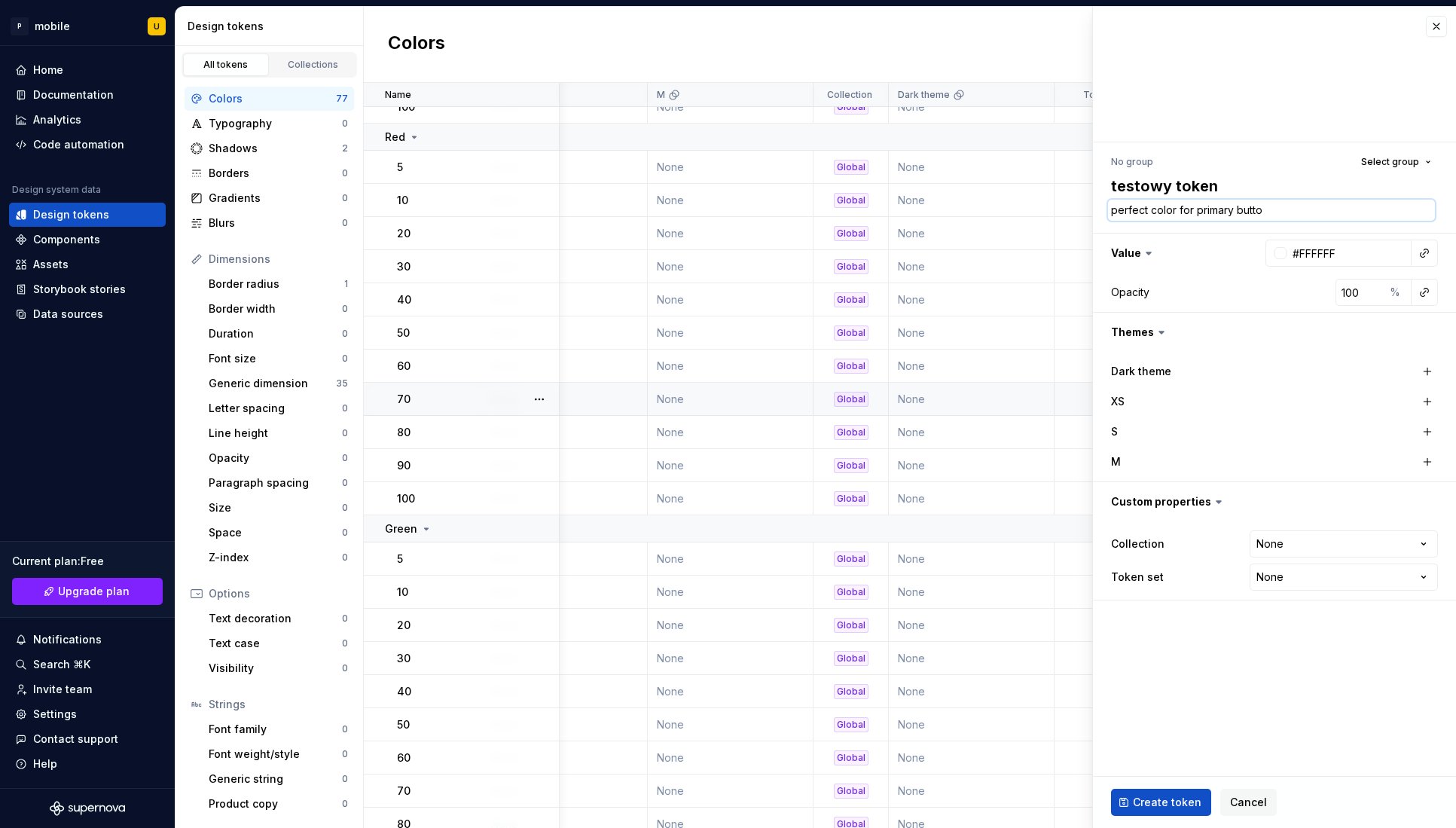
type textarea "perfect color for primary button"
type textarea "*"
type textarea "perfect color for primary buttons"
click at [1282, 246] on div at bounding box center [1276, 252] width 21 height 27
click at [1280, 255] on div at bounding box center [1281, 253] width 12 height 12
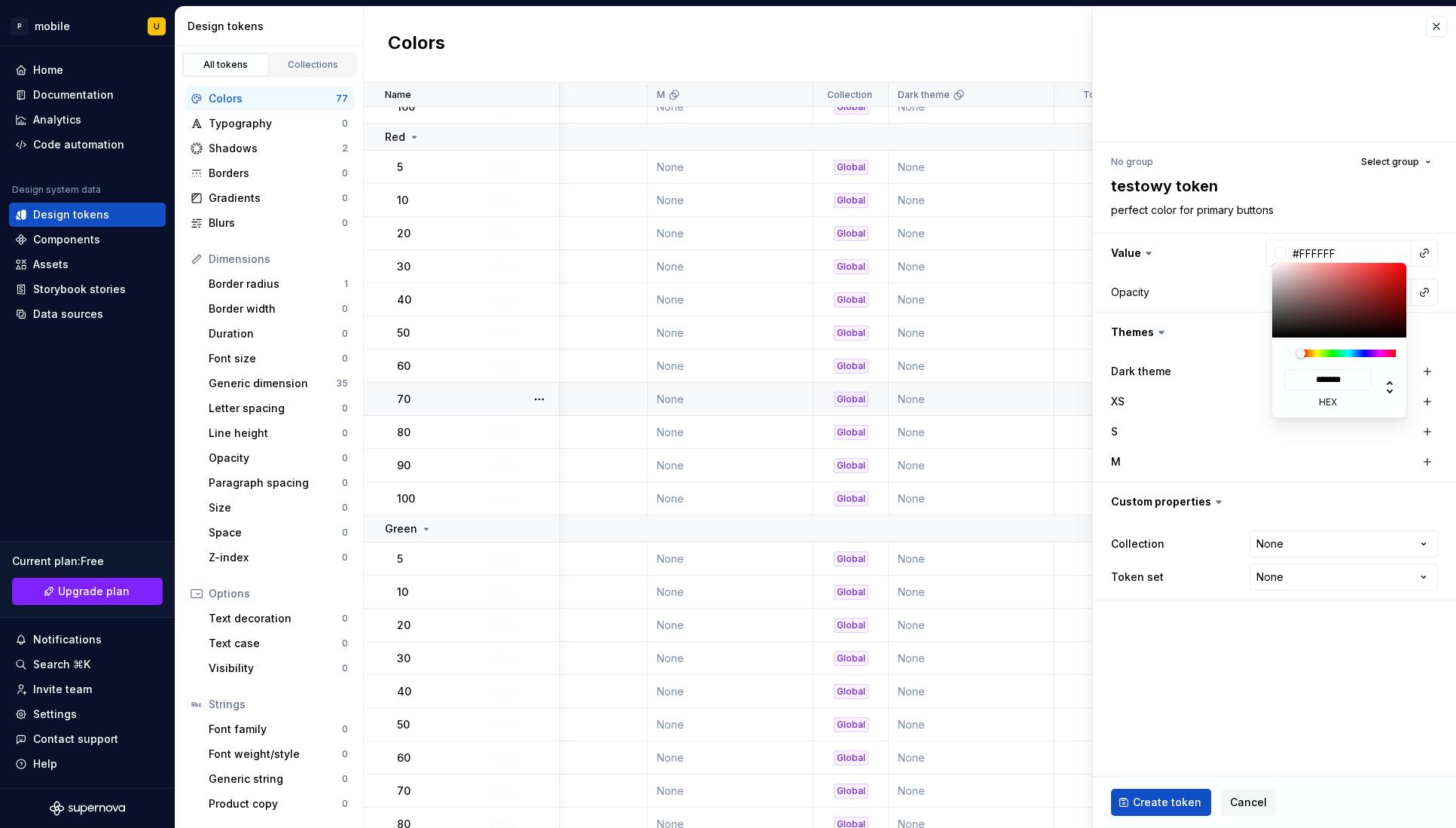
type input "#503B3B"
type input "*******"
type textarea "*"
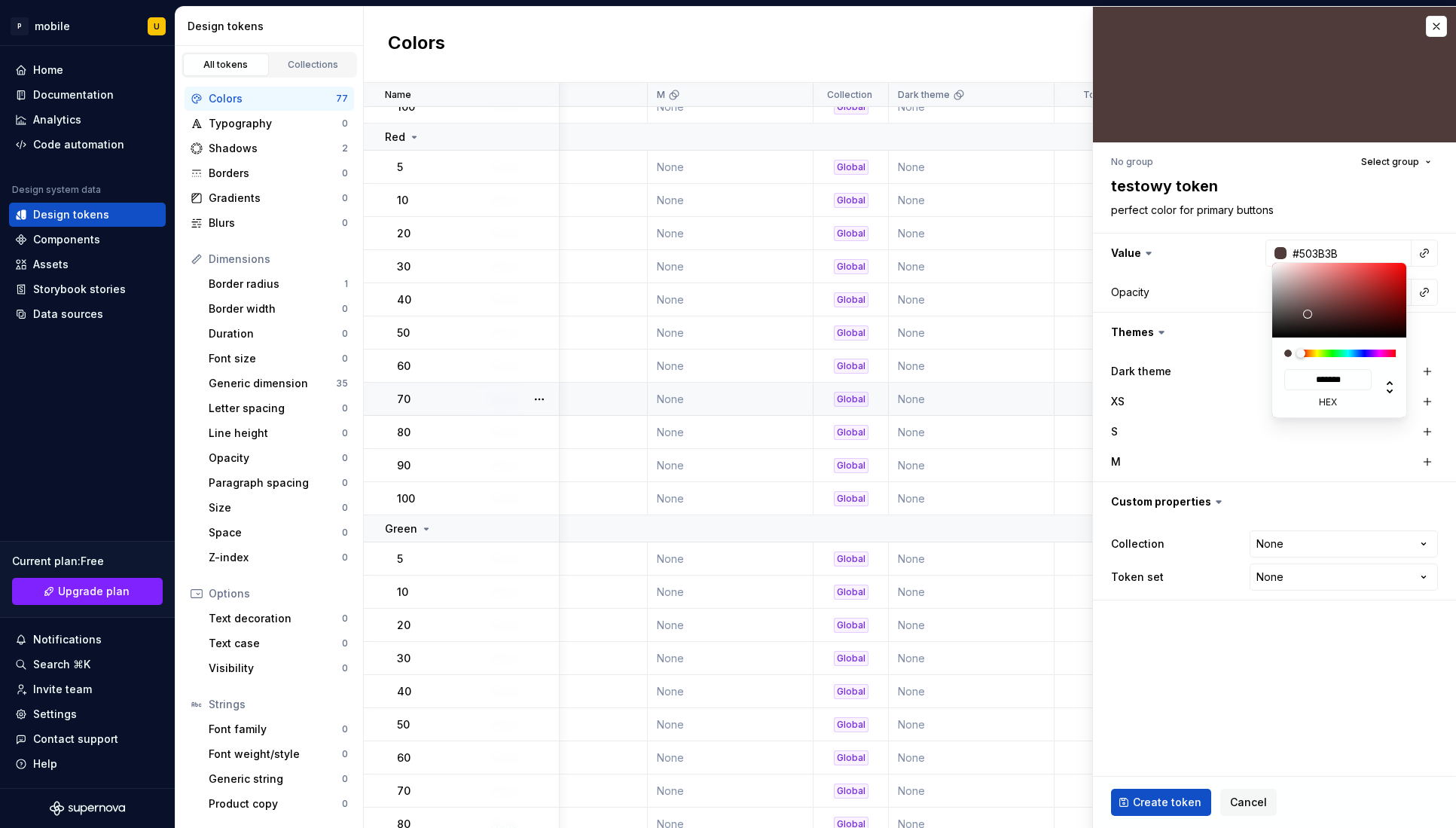
type input "#5A3D3D"
type input "*******"
type input "#744242"
type input "*******"
type input "#834343"
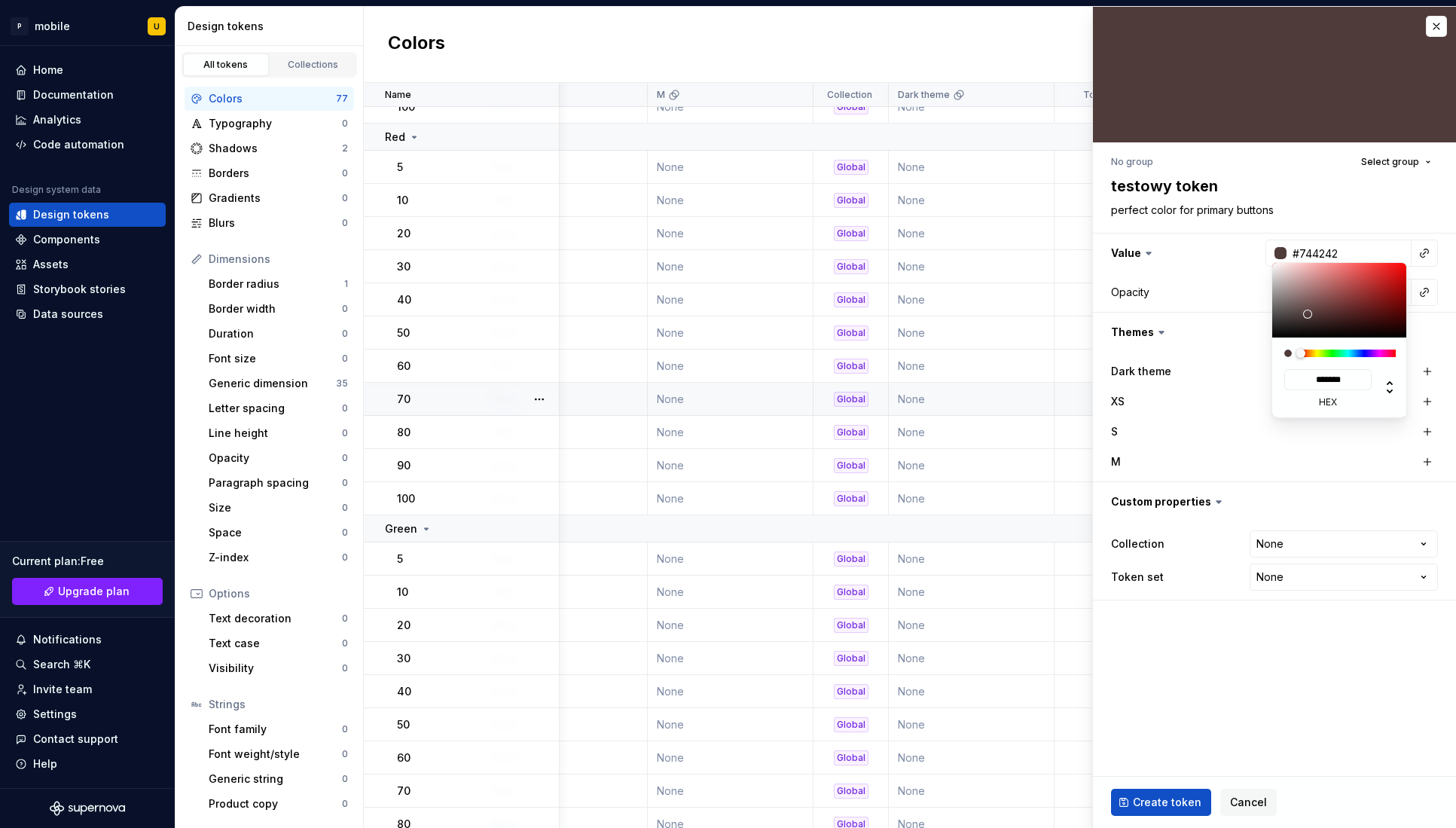
type input "*******"
type input "#8B3D3D"
type input "*******"
type input "#933232"
type input "*******"
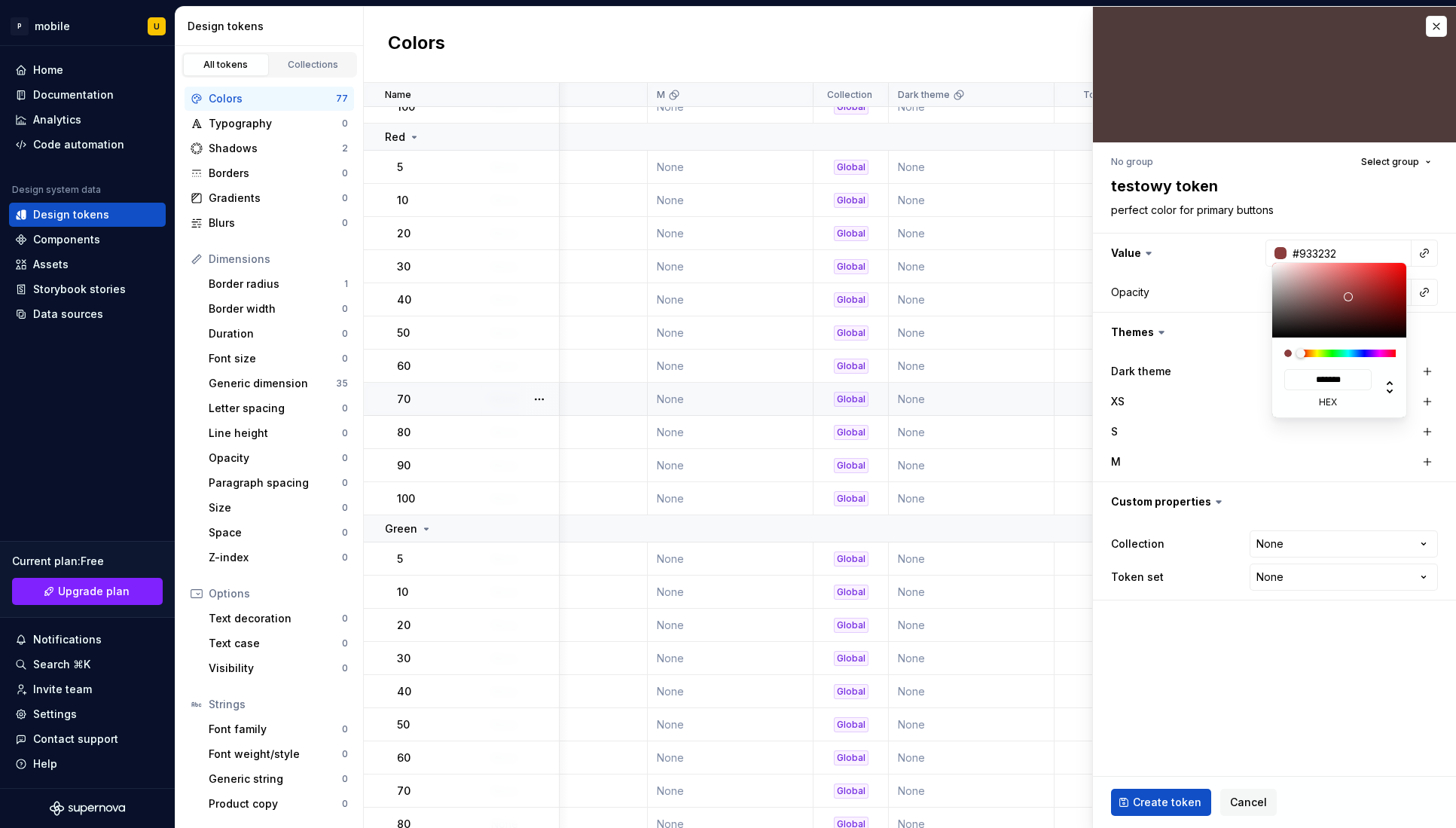
type input "#9B2727"
type input "*******"
type input "#9D2222"
type input "*******"
type input "#9D2121"
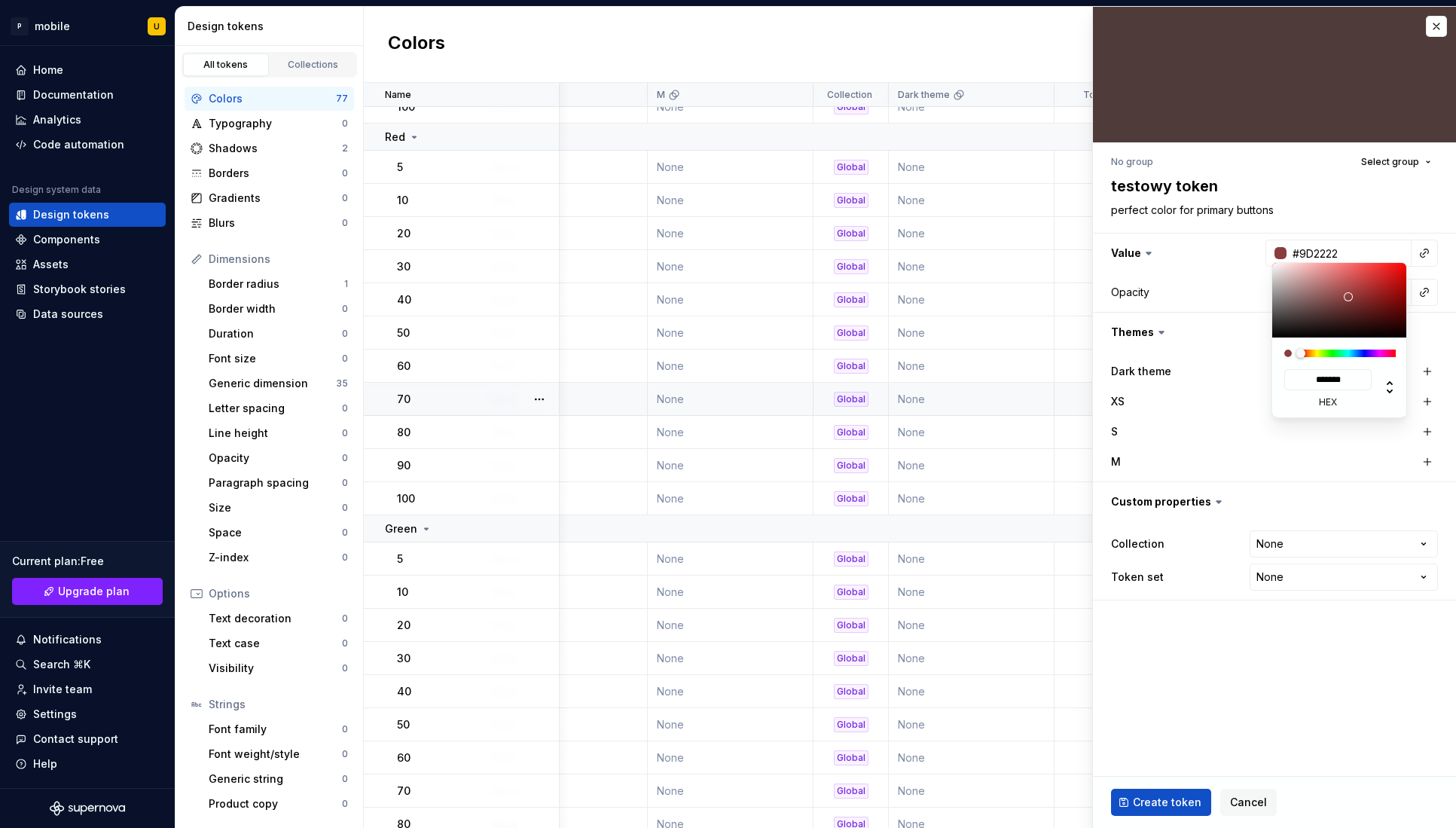
type input "*******"
type input "#A02121"
type input "*******"
type input "#A22020"
type input "*******"
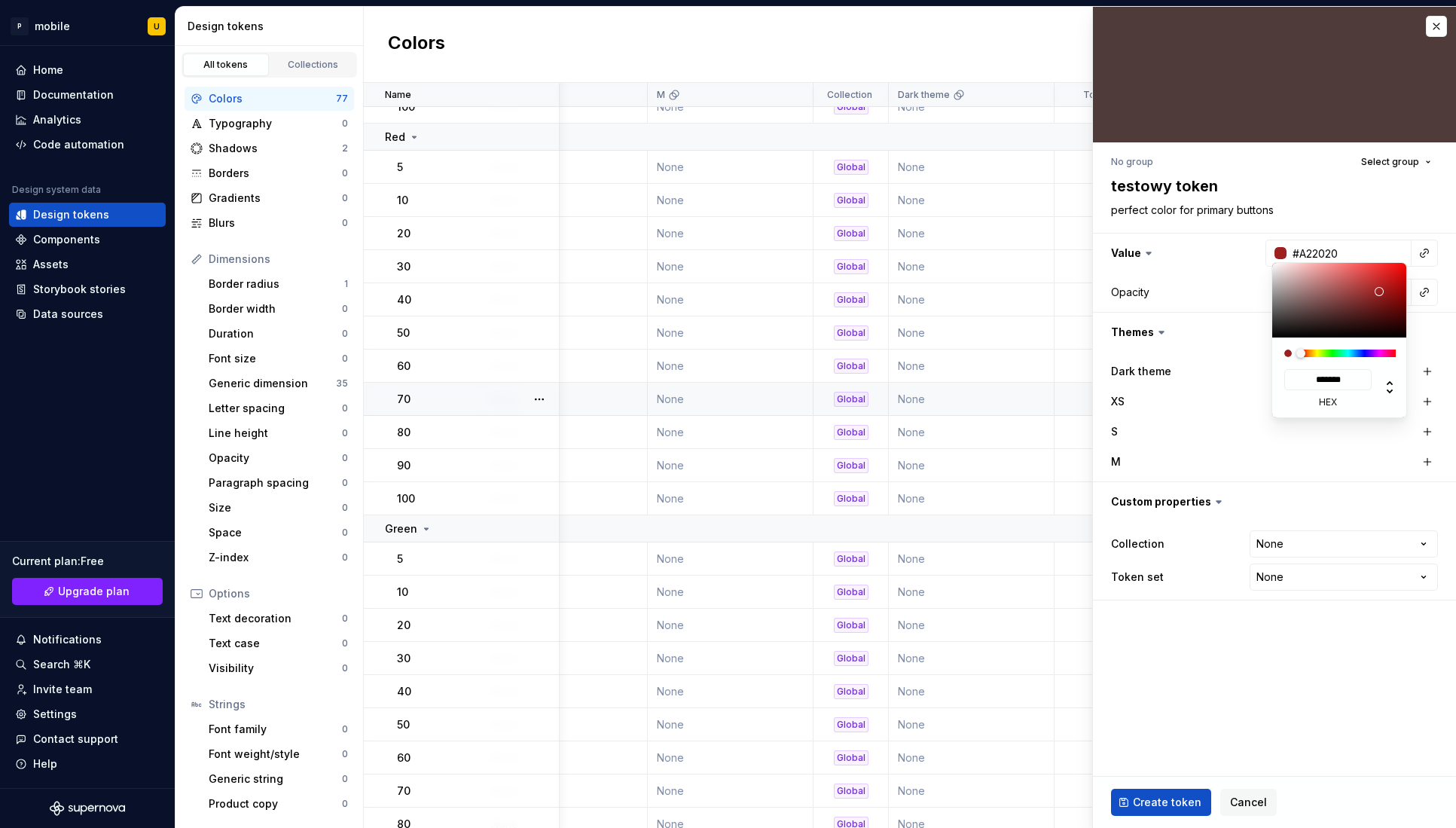
type input "#A71C1C"
type input "*******"
type input "#A71B1B"
type input "*******"
type input "#A72020"
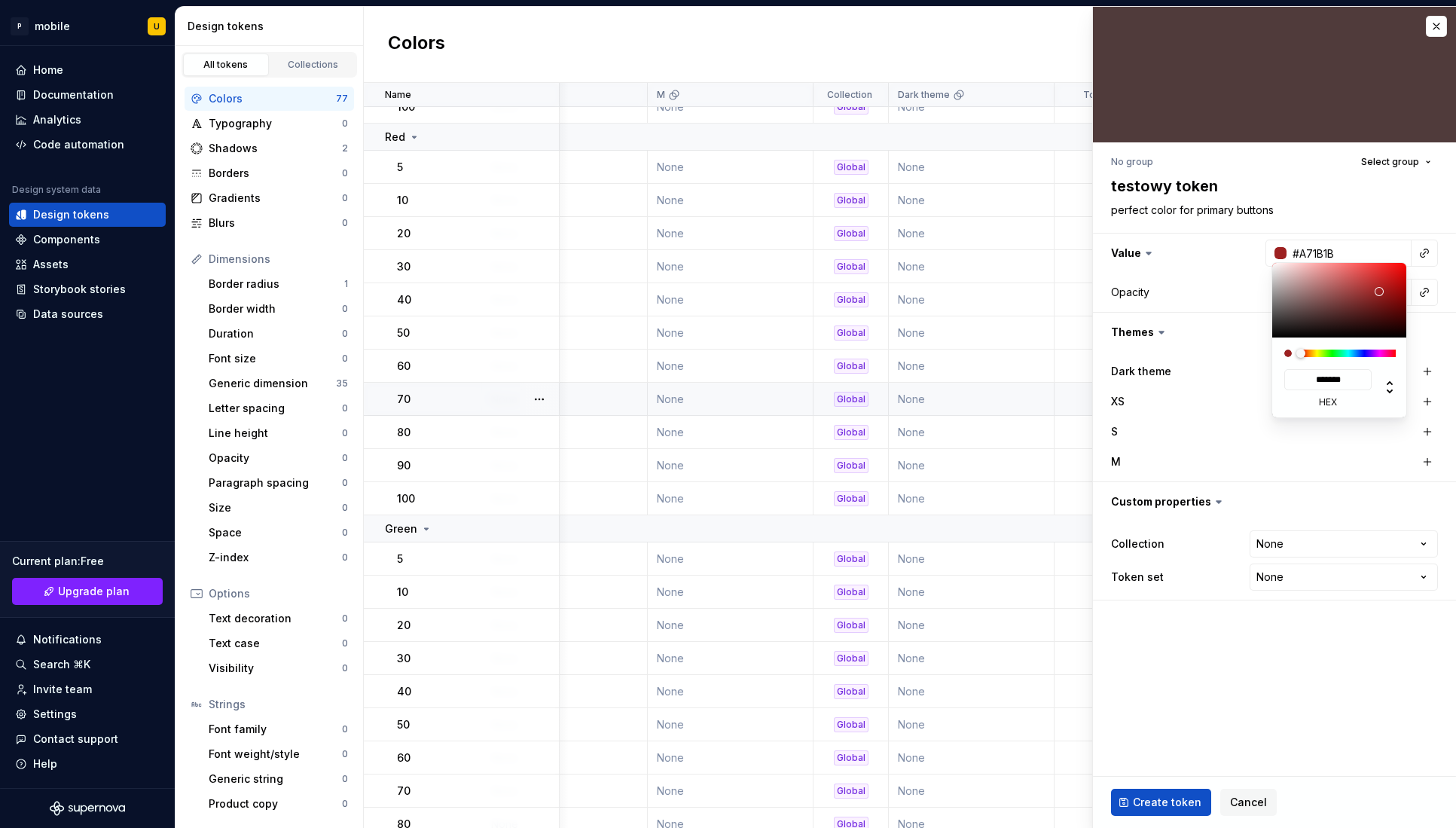
type input "*******"
type input "#A73A3A"
type input "*******"
type input "#A75454"
type input "*******"
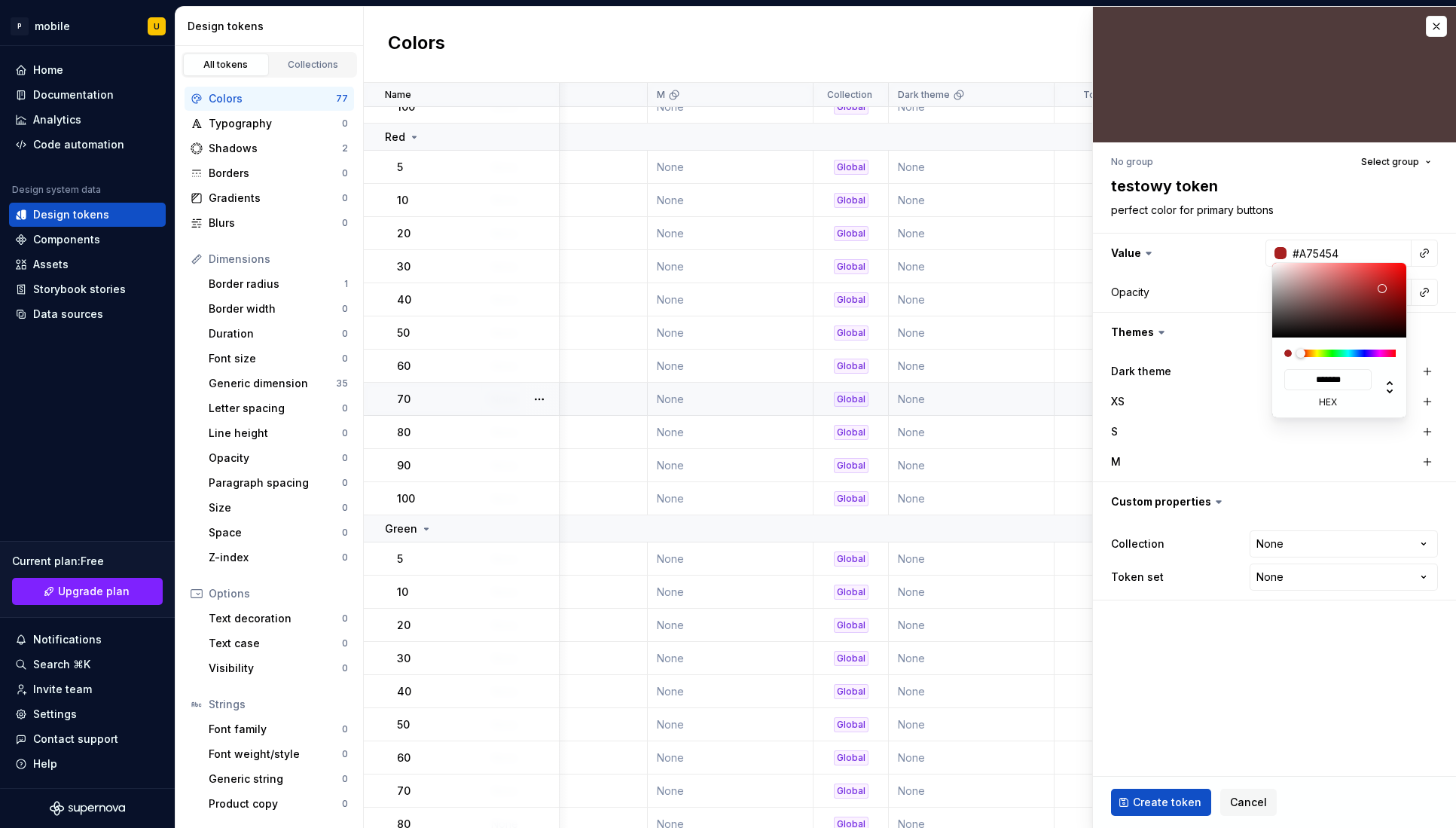
type input "#A26565"
type input "*******"
type input "#9D6666"
type input "*******"
drag, startPoint x: 1308, startPoint y: 314, endPoint x: 1320, endPoint y: 292, distance: 25.1
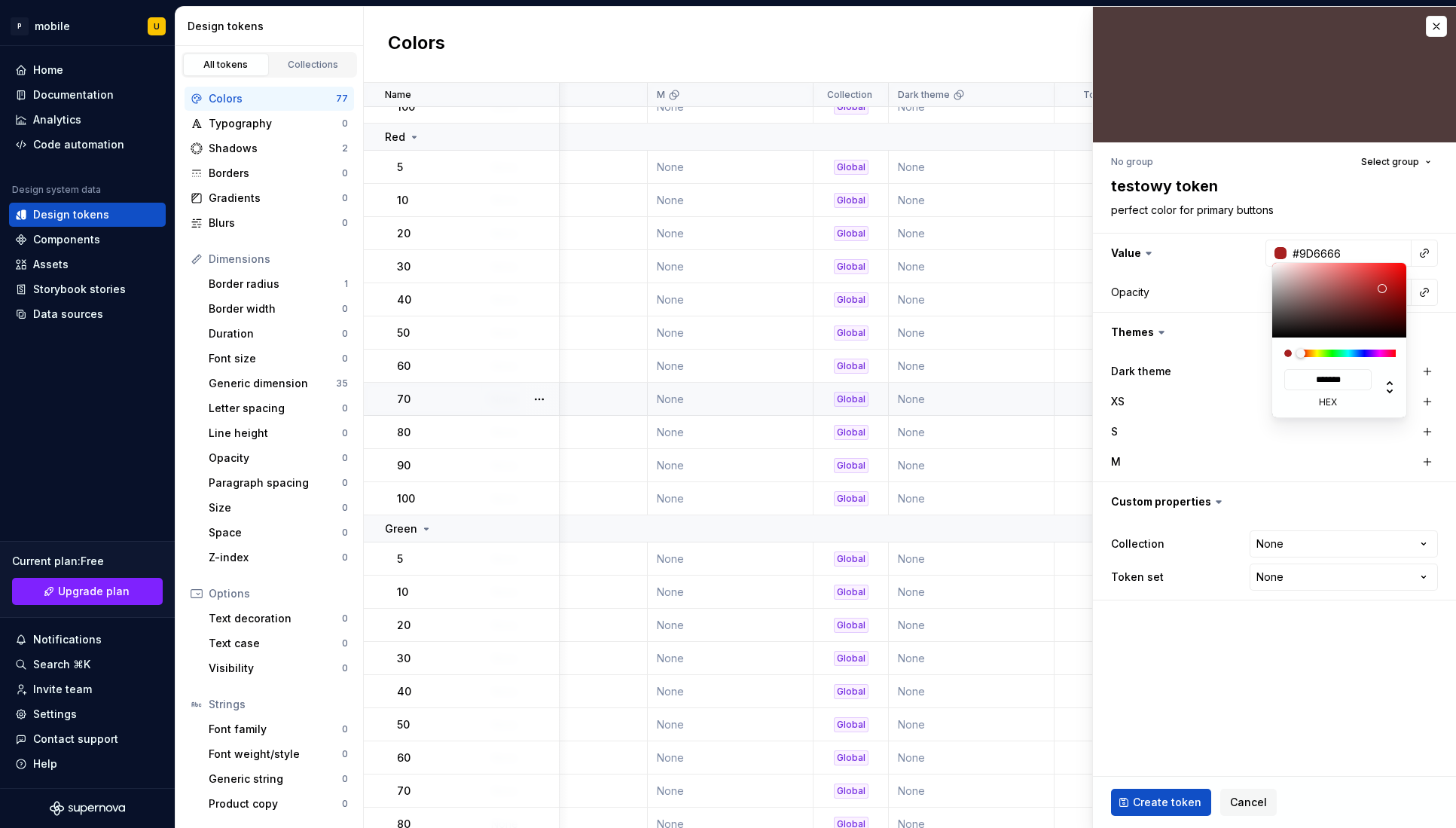
click at [1320, 292] on div at bounding box center [1340, 300] width 135 height 74
type textarea "*"
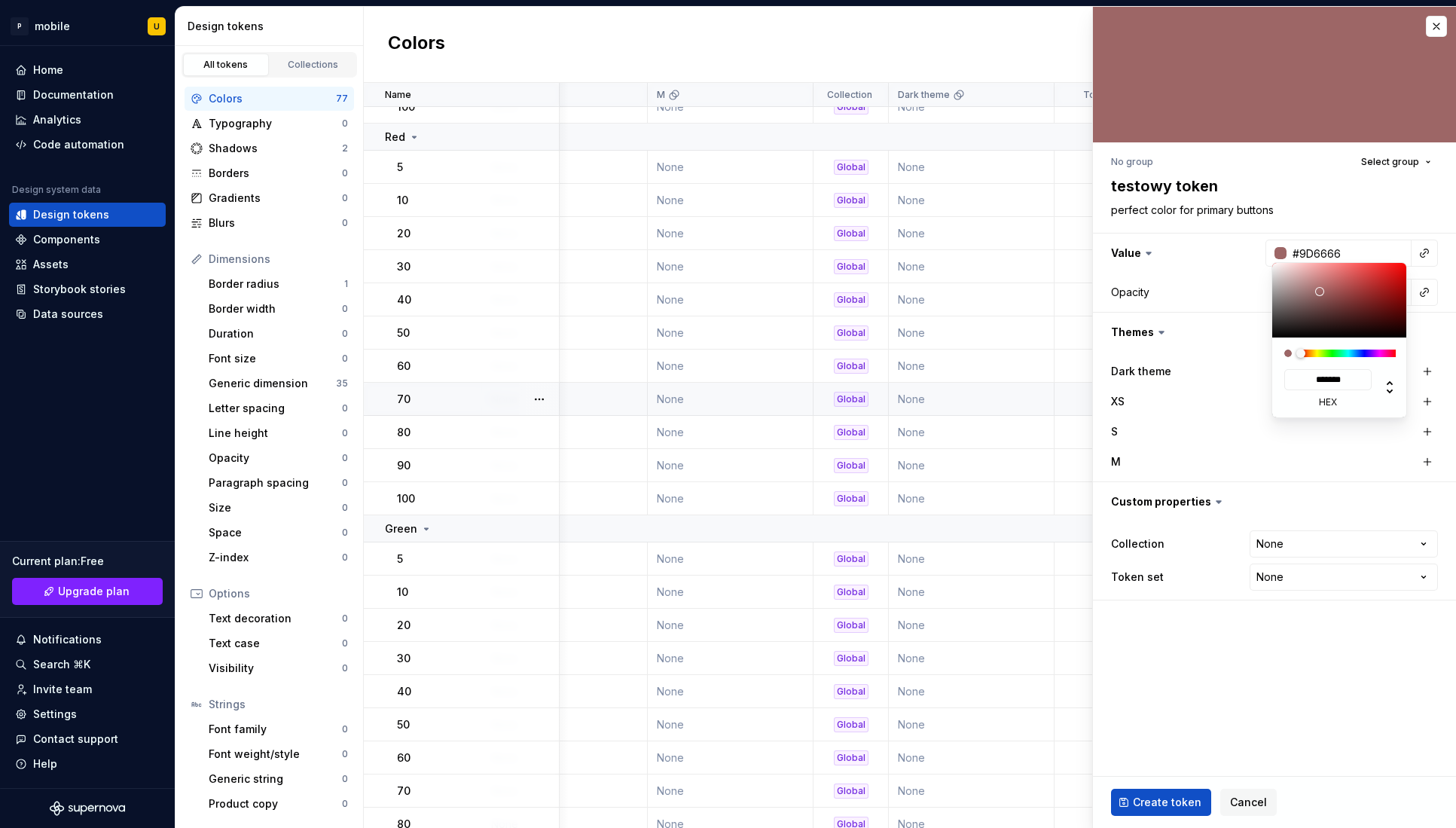
type input "#6E9D66"
type input "*******"
click at [1330, 354] on div at bounding box center [1349, 353] width 95 height 8
type textarea "*"
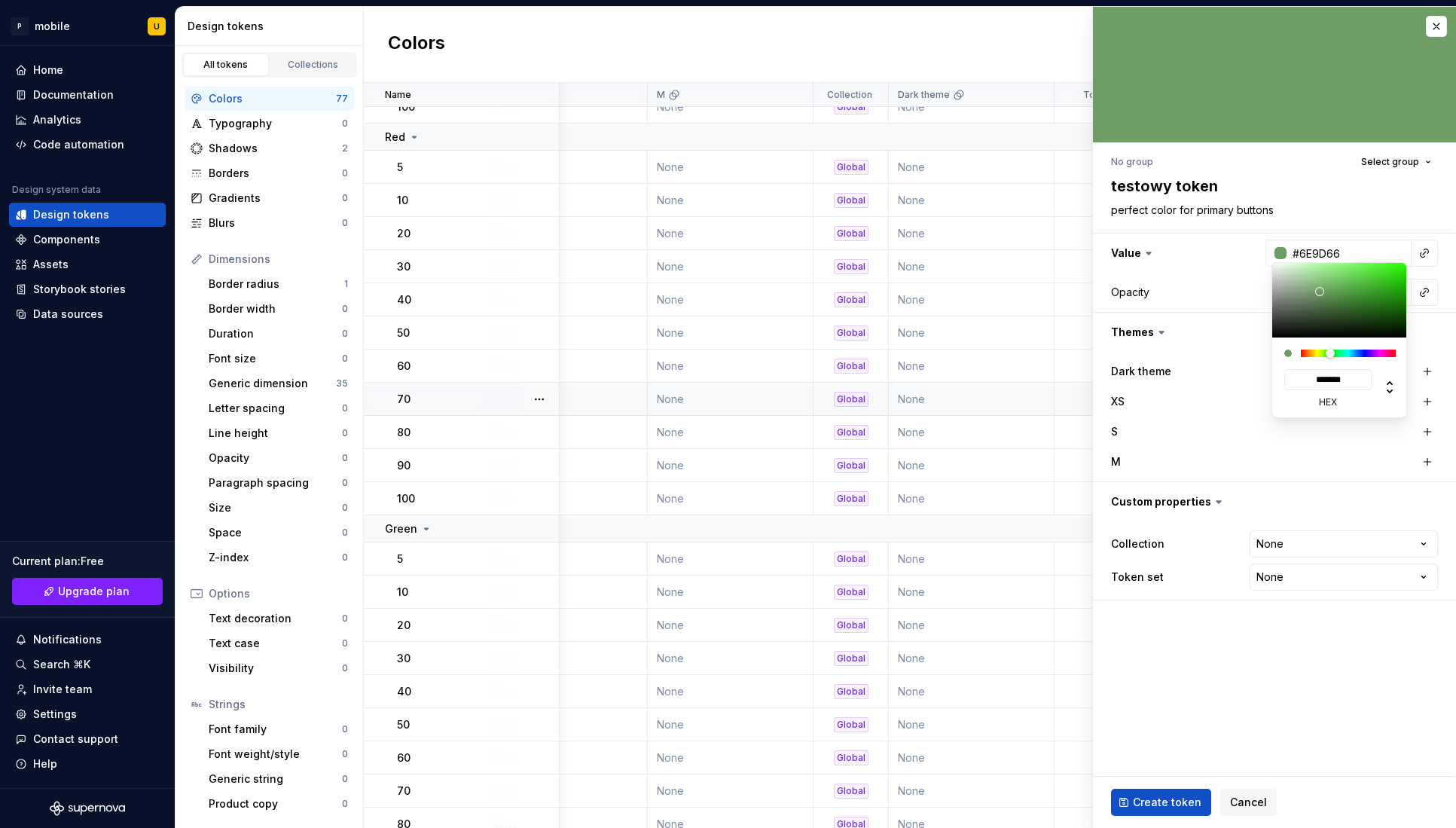
type input "#248613"
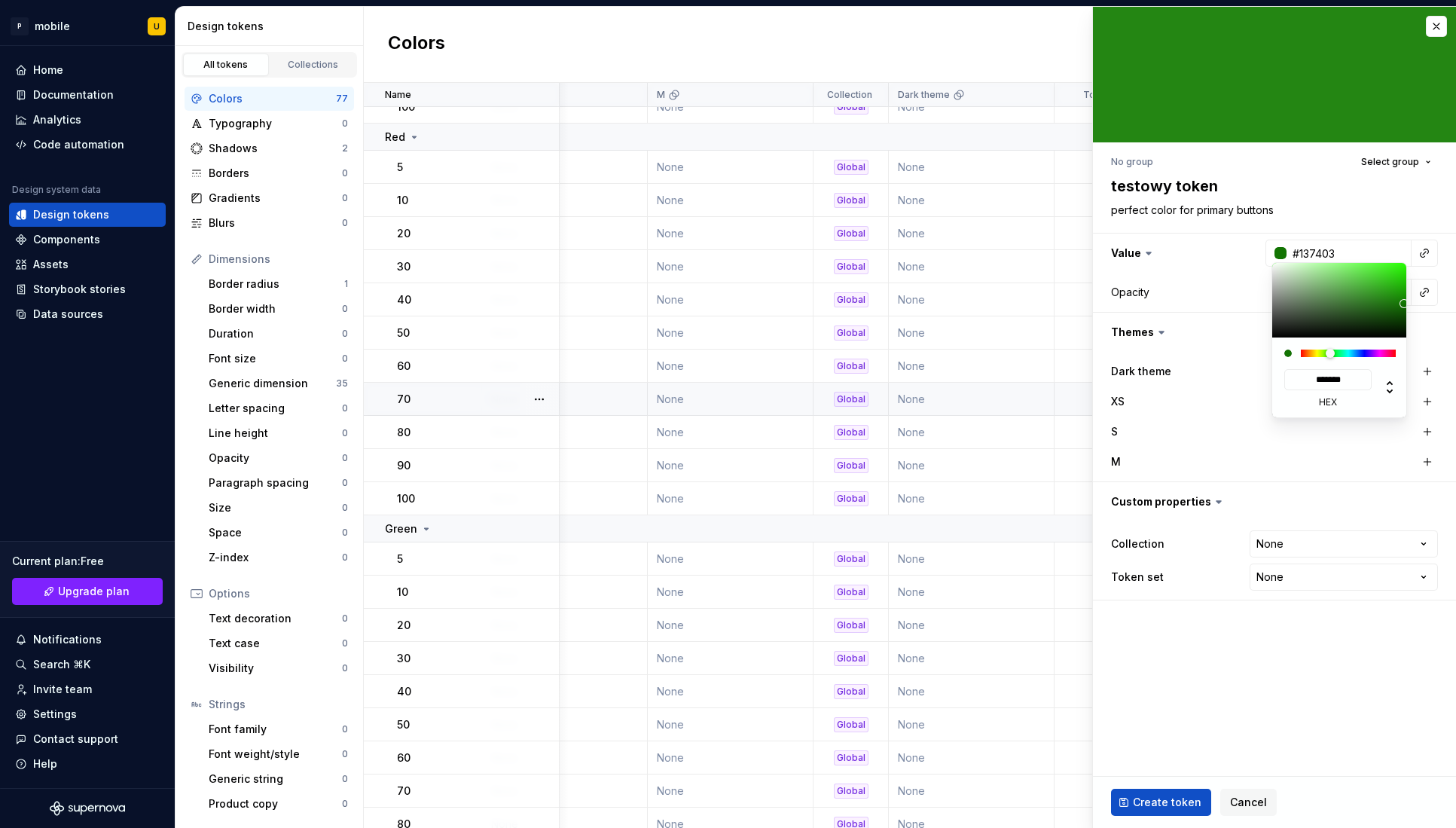
drag, startPoint x: 1389, startPoint y: 299, endPoint x: 1405, endPoint y: 304, distance: 16.8
click at [1405, 304] on div at bounding box center [1340, 300] width 135 height 74
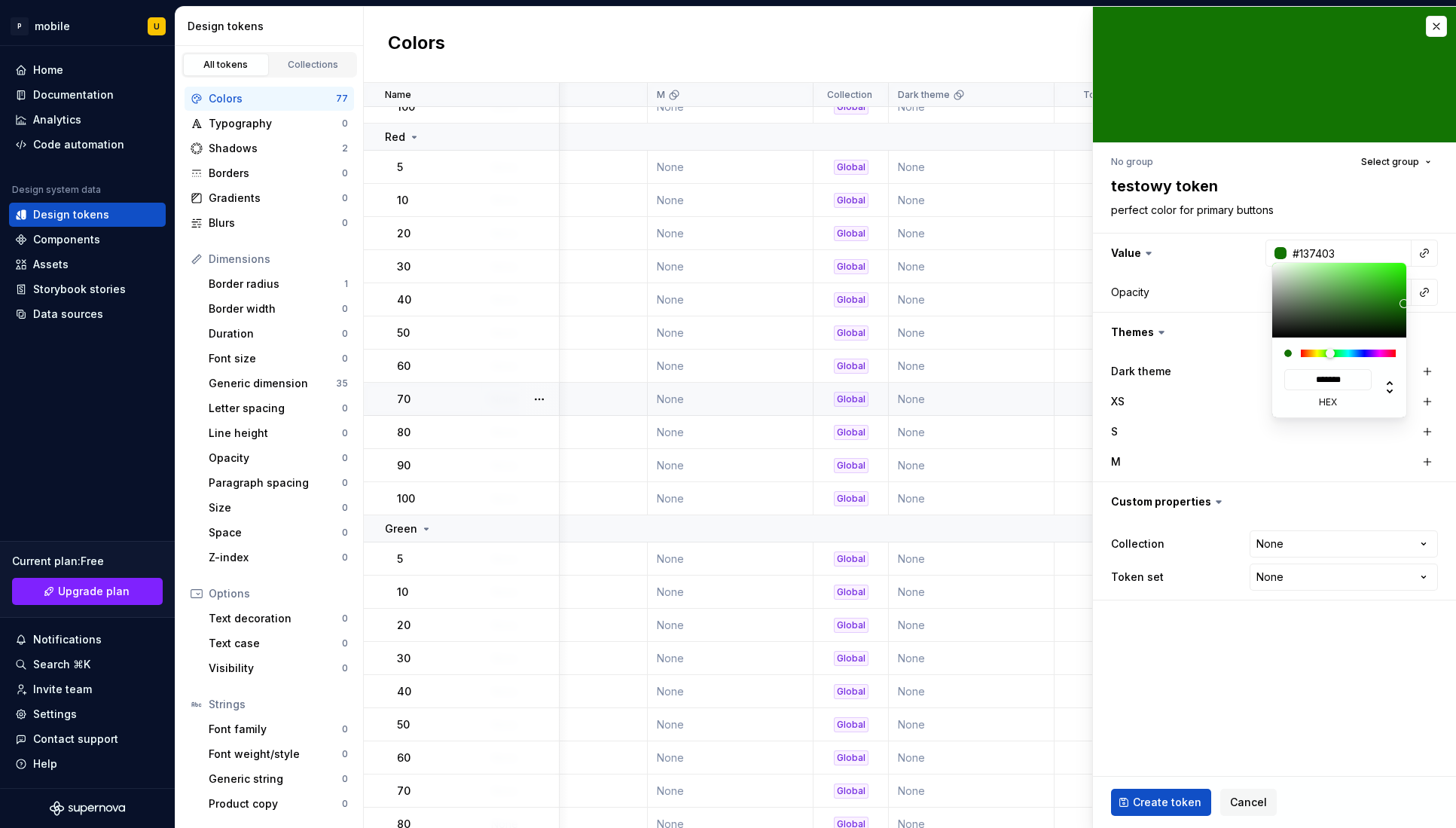
click at [1231, 401] on html "P mobile U Home Documentation Analytics Code automation Design system data Desi…" at bounding box center [728, 414] width 1456 height 828
click at [1211, 284] on html "P mobile U Home Documentation Analytics Code automation Design system data Desi…" at bounding box center [728, 414] width 1456 height 828
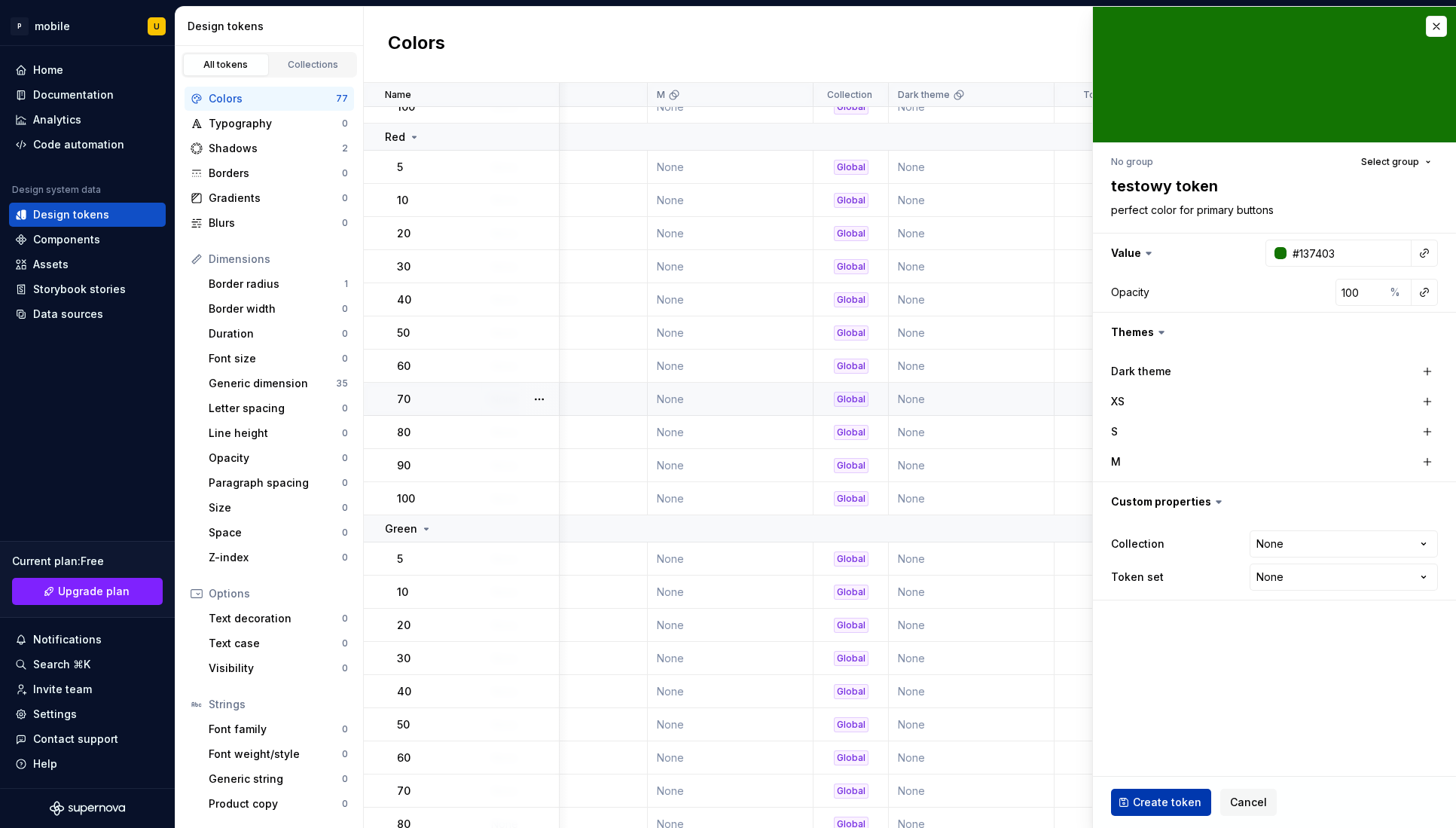
click at [1172, 800] on span "Create token" at bounding box center [1167, 802] width 68 height 15
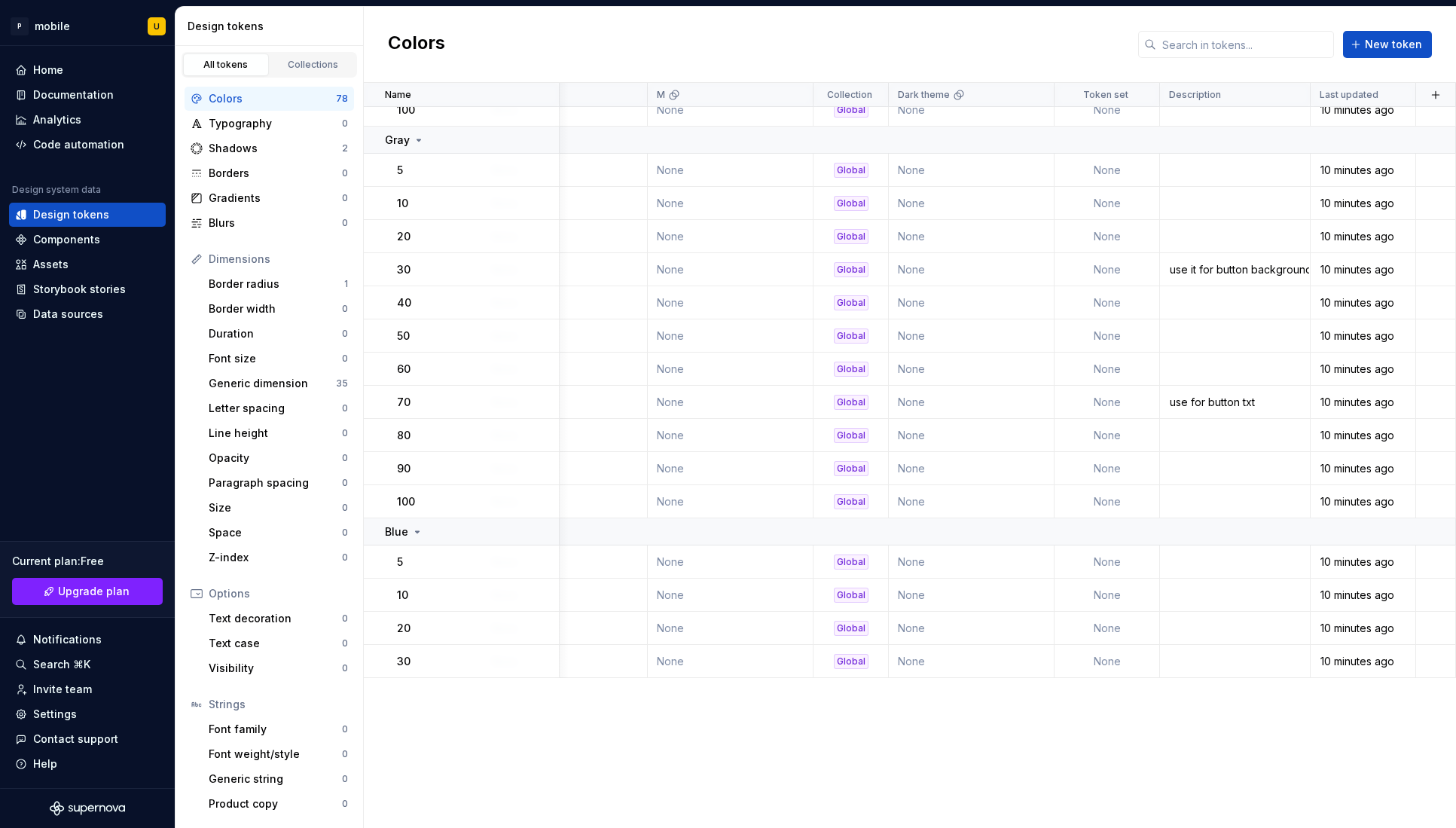
scroll to position [0, 417]
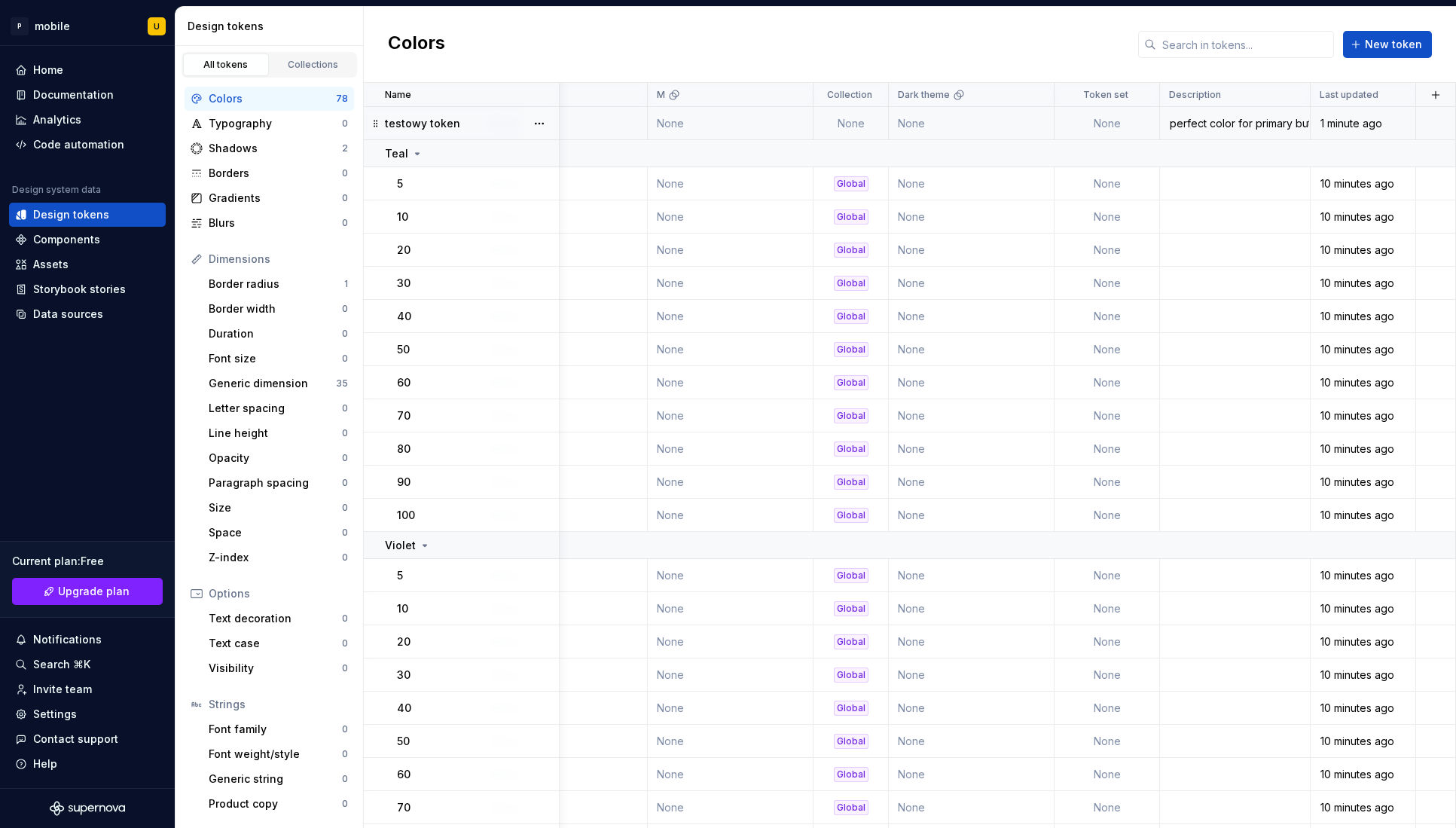
click at [728, 116] on td "None" at bounding box center [731, 123] width 166 height 33
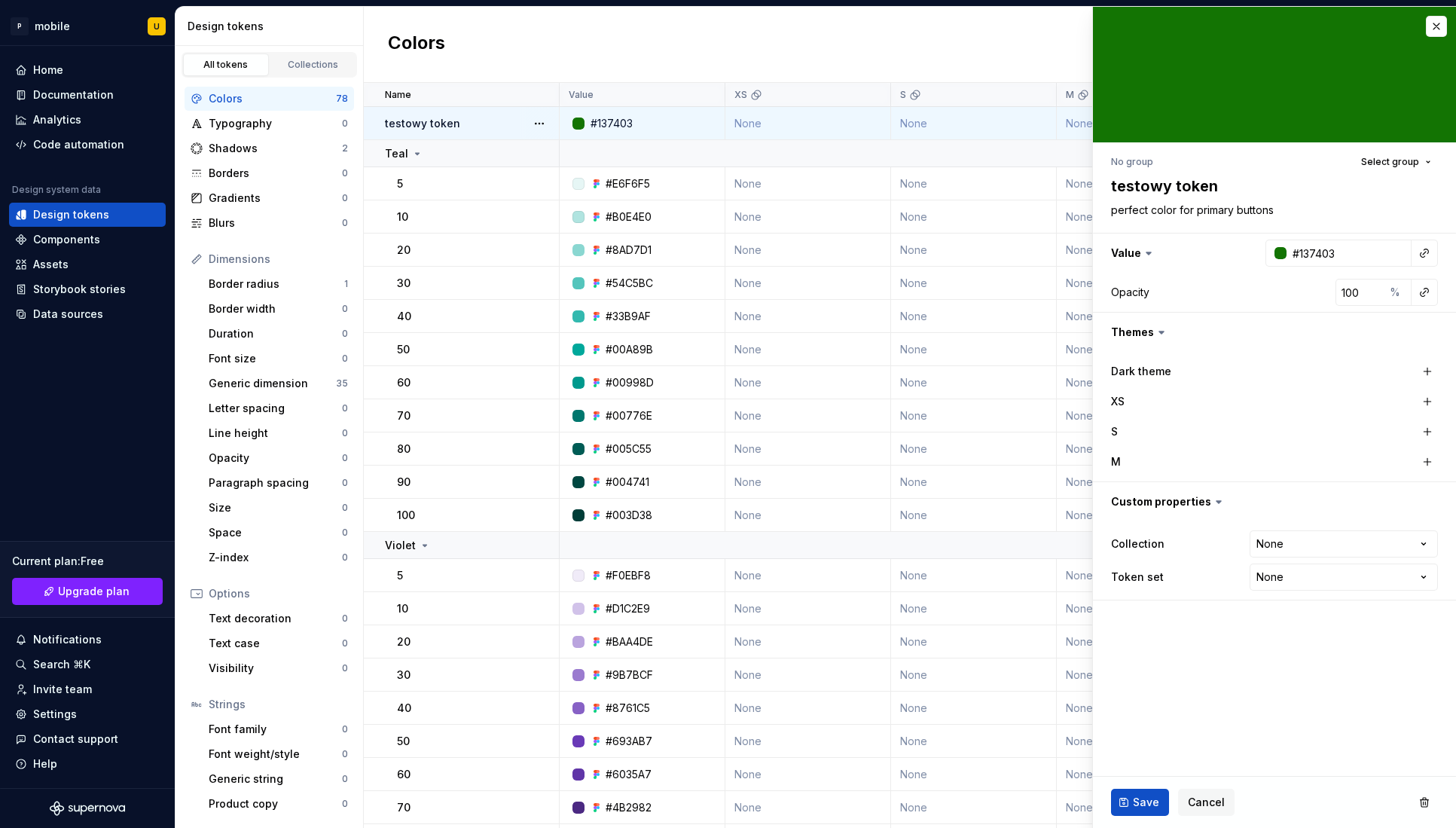
click at [766, 124] on td "None" at bounding box center [809, 123] width 166 height 33
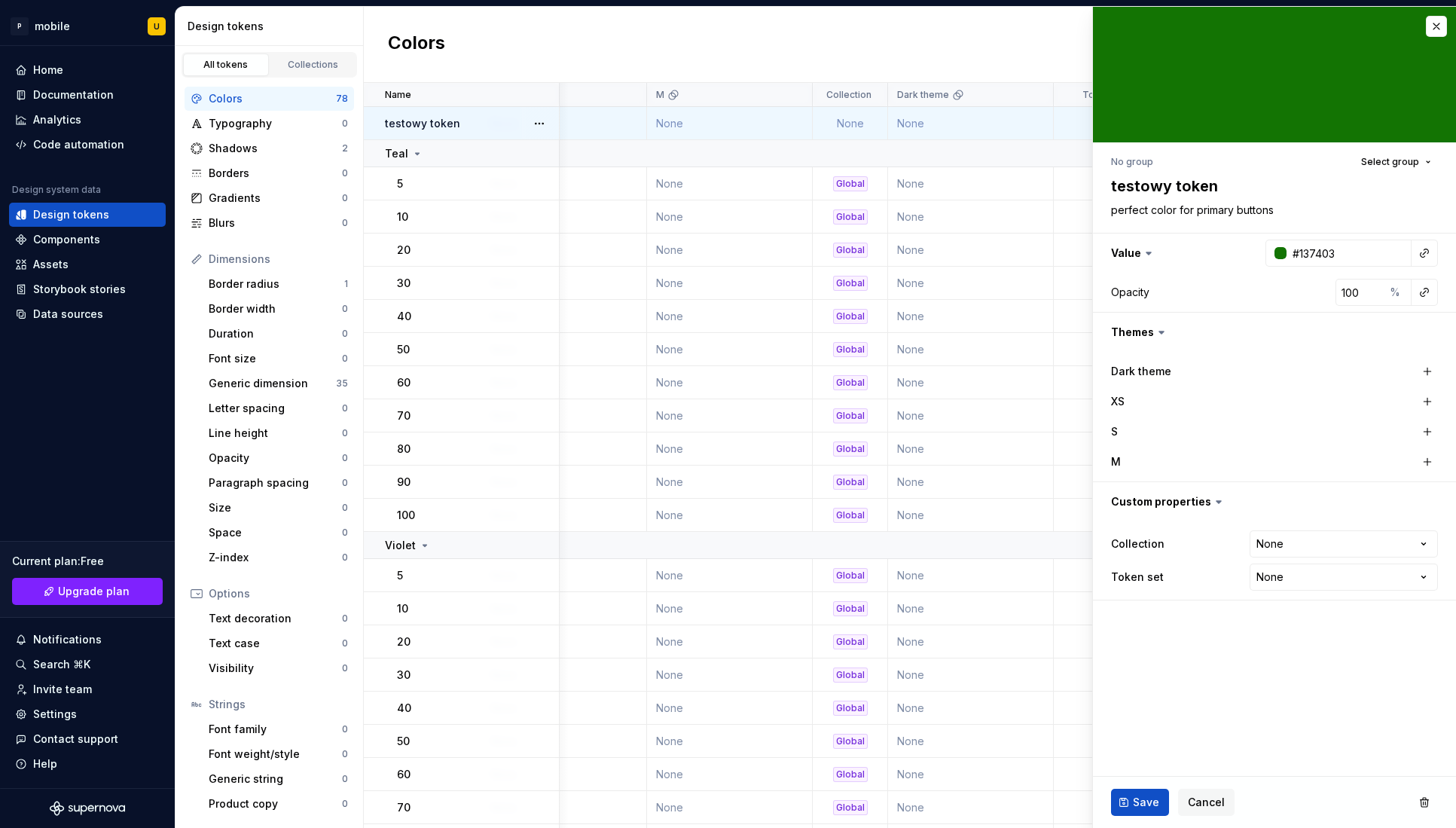
scroll to position [0, 418]
click at [919, 123] on td "None" at bounding box center [971, 123] width 166 height 33
click at [843, 120] on td "None" at bounding box center [852, 123] width 75 height 33
click at [1271, 553] on html "P mobile U Home Documentation Analytics Code automation Design system data Desi…" at bounding box center [728, 414] width 1456 height 828
click at [1117, 807] on button "Save" at bounding box center [1140, 802] width 58 height 27
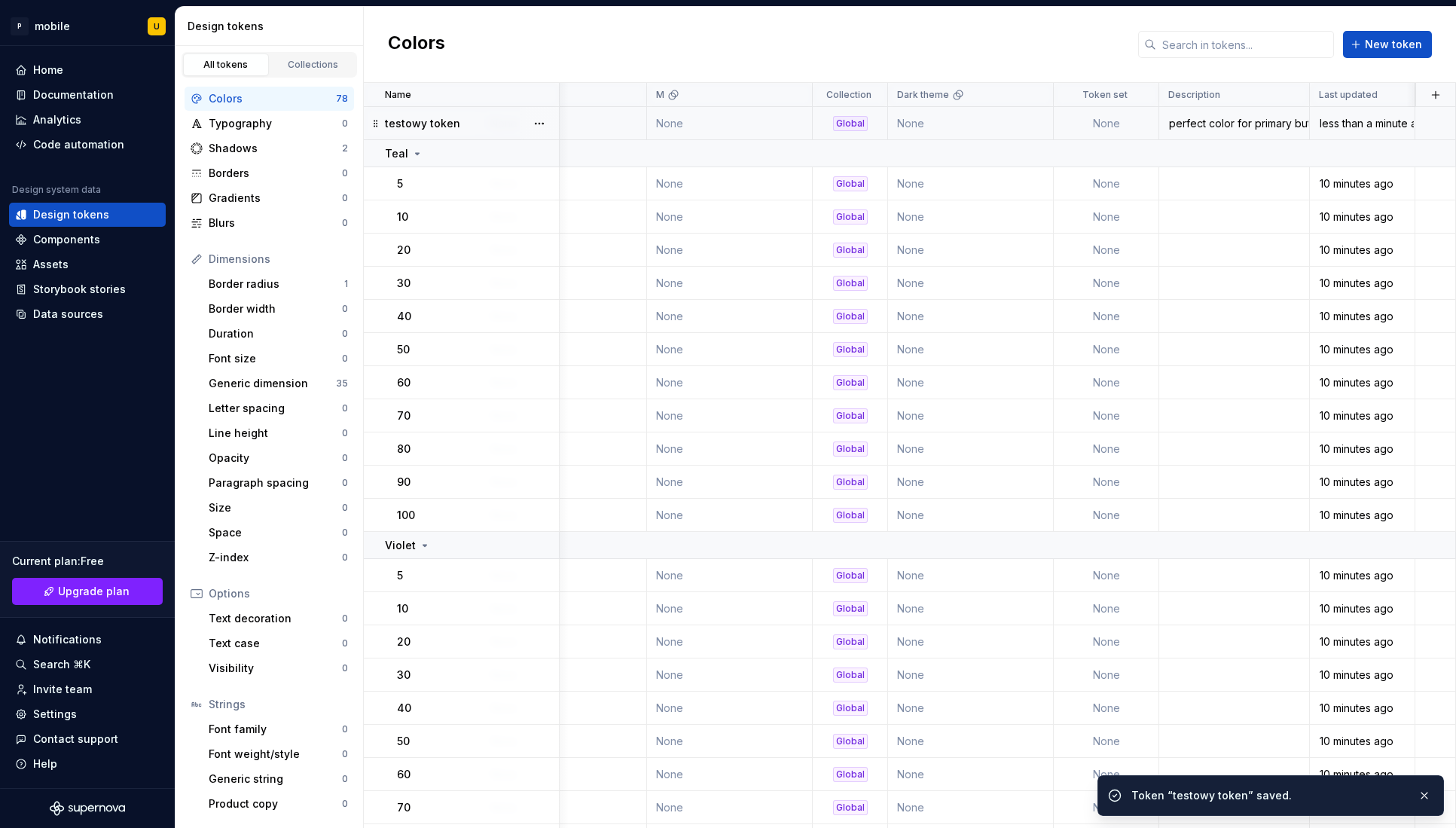
click at [1432, 24] on div "Colors New token" at bounding box center [910, 45] width 1093 height 76
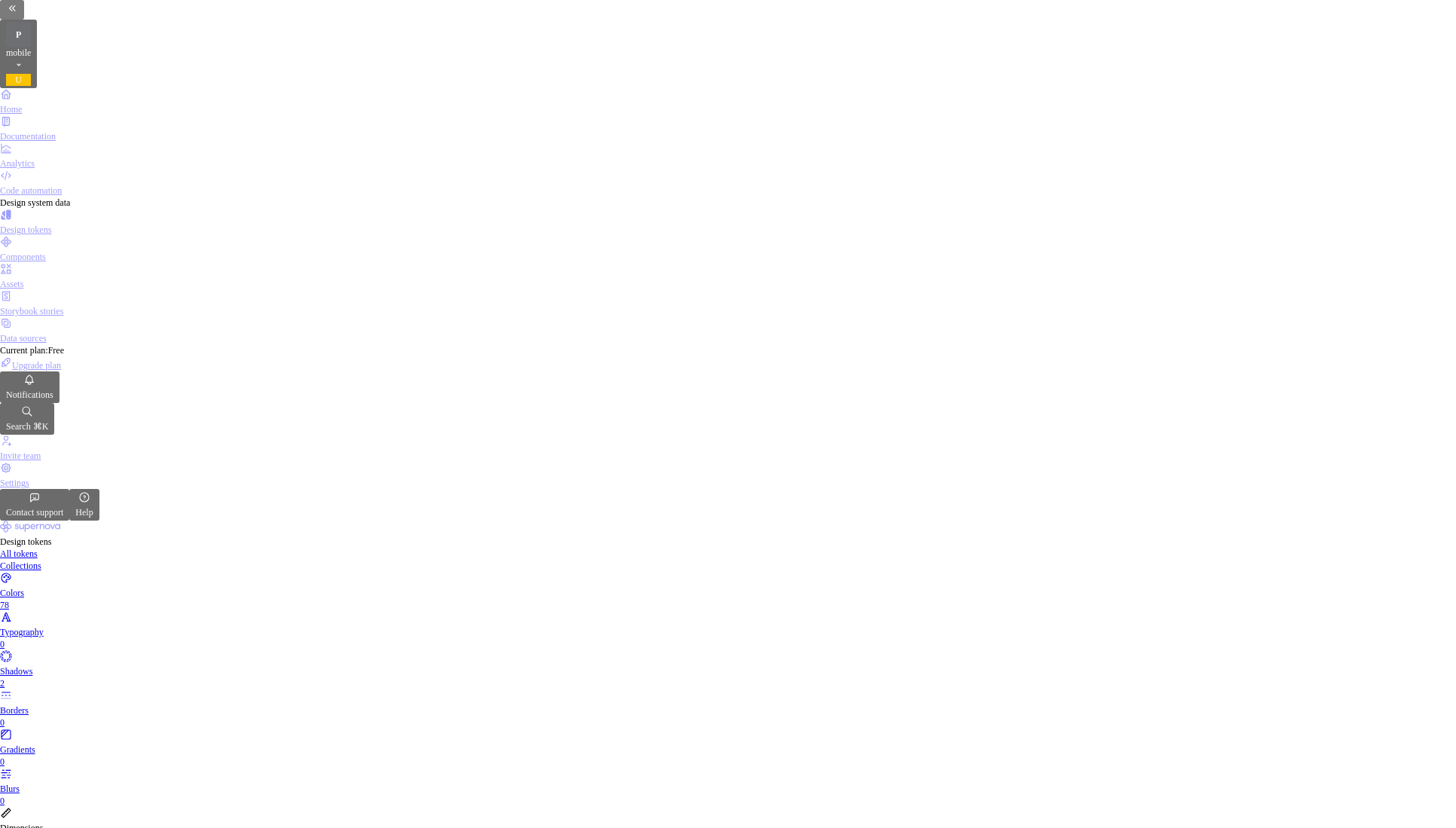
type textarea "*"
type textarea "t"
type textarea "*"
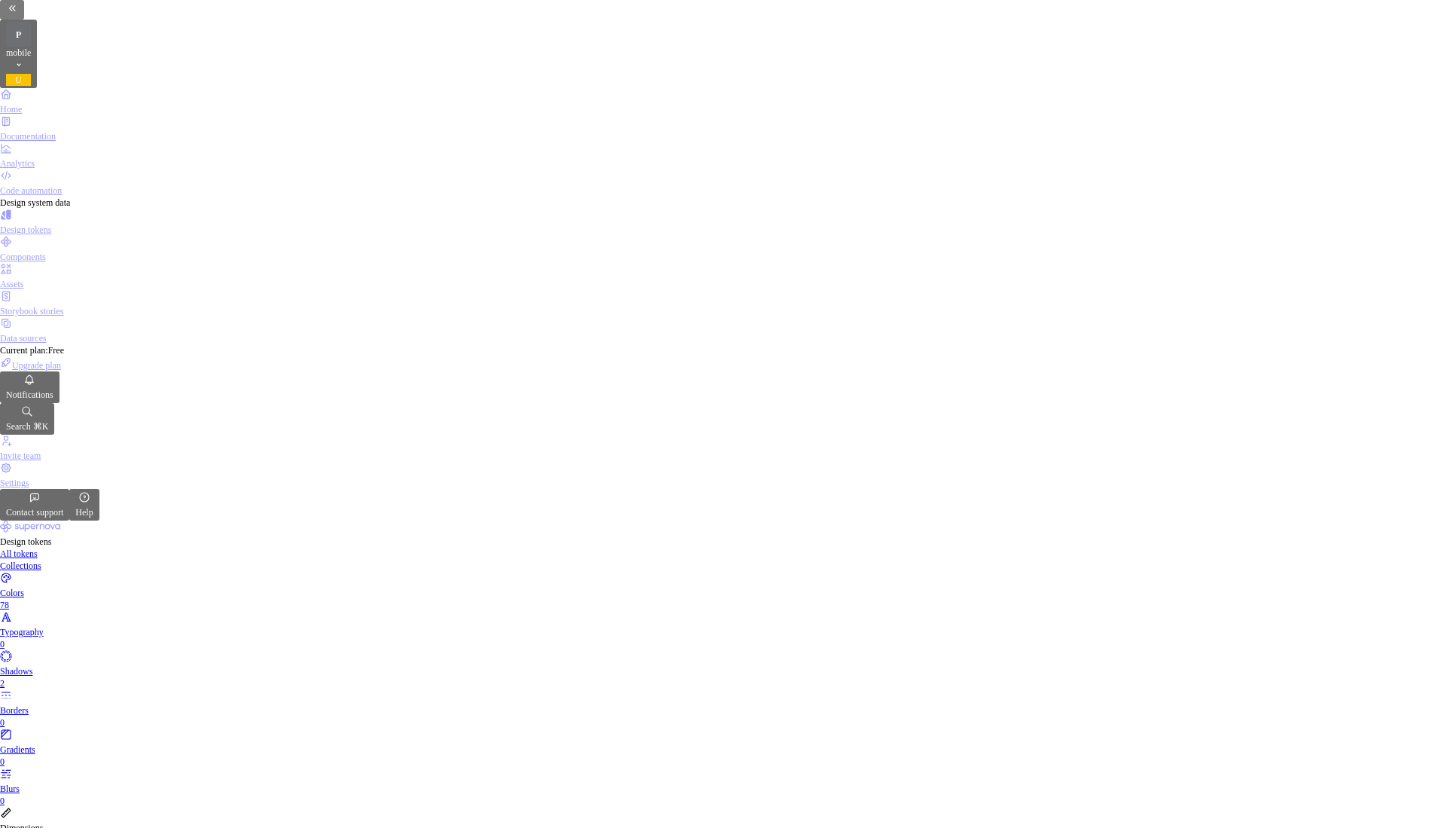
type textarea "te"
type textarea "*"
type textarea "tes"
type textarea "*"
type textarea "test"
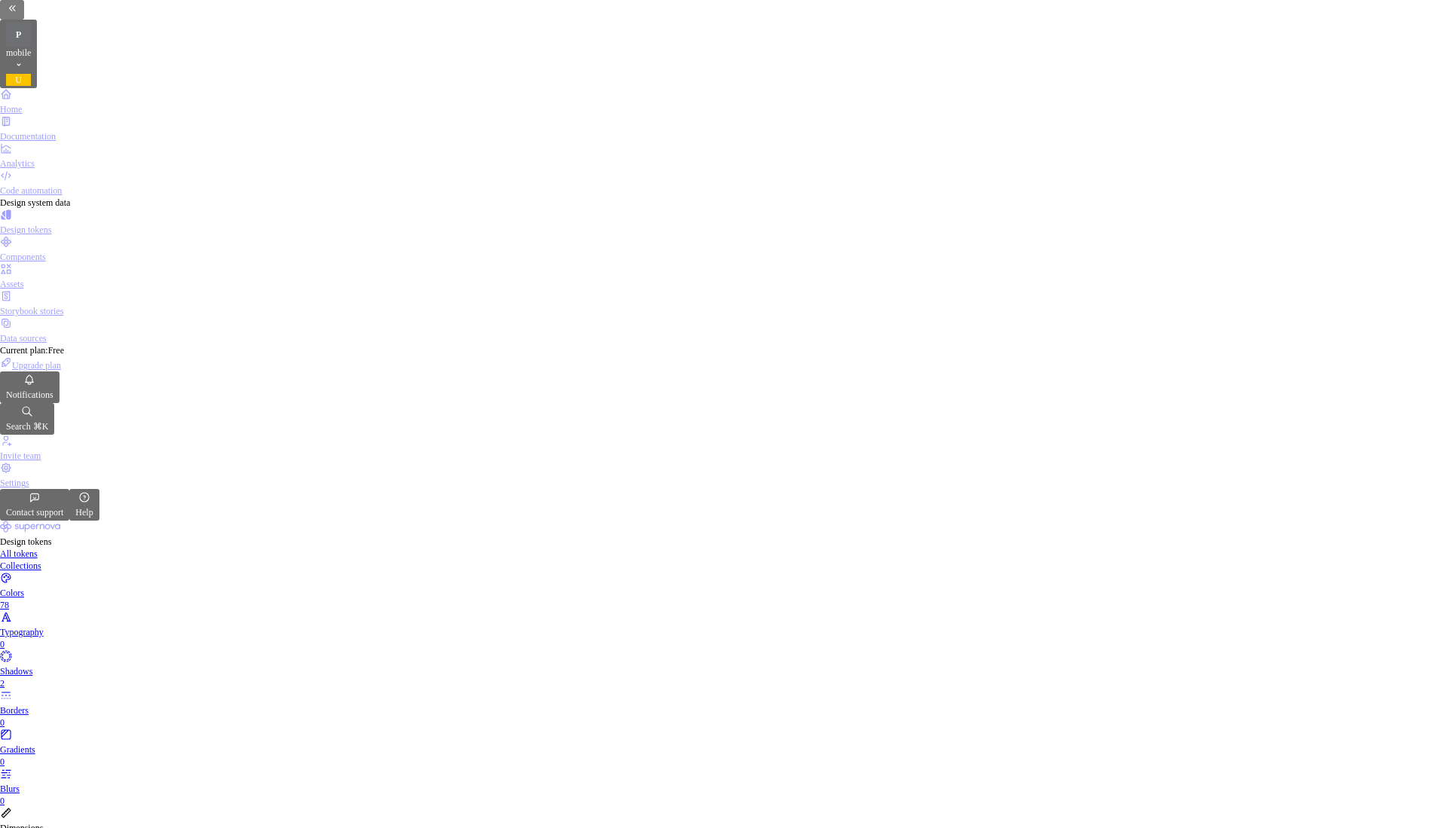
type textarea "*"
type textarea "testo"
type textarea "*"
type textarea "testow"
type textarea "*"
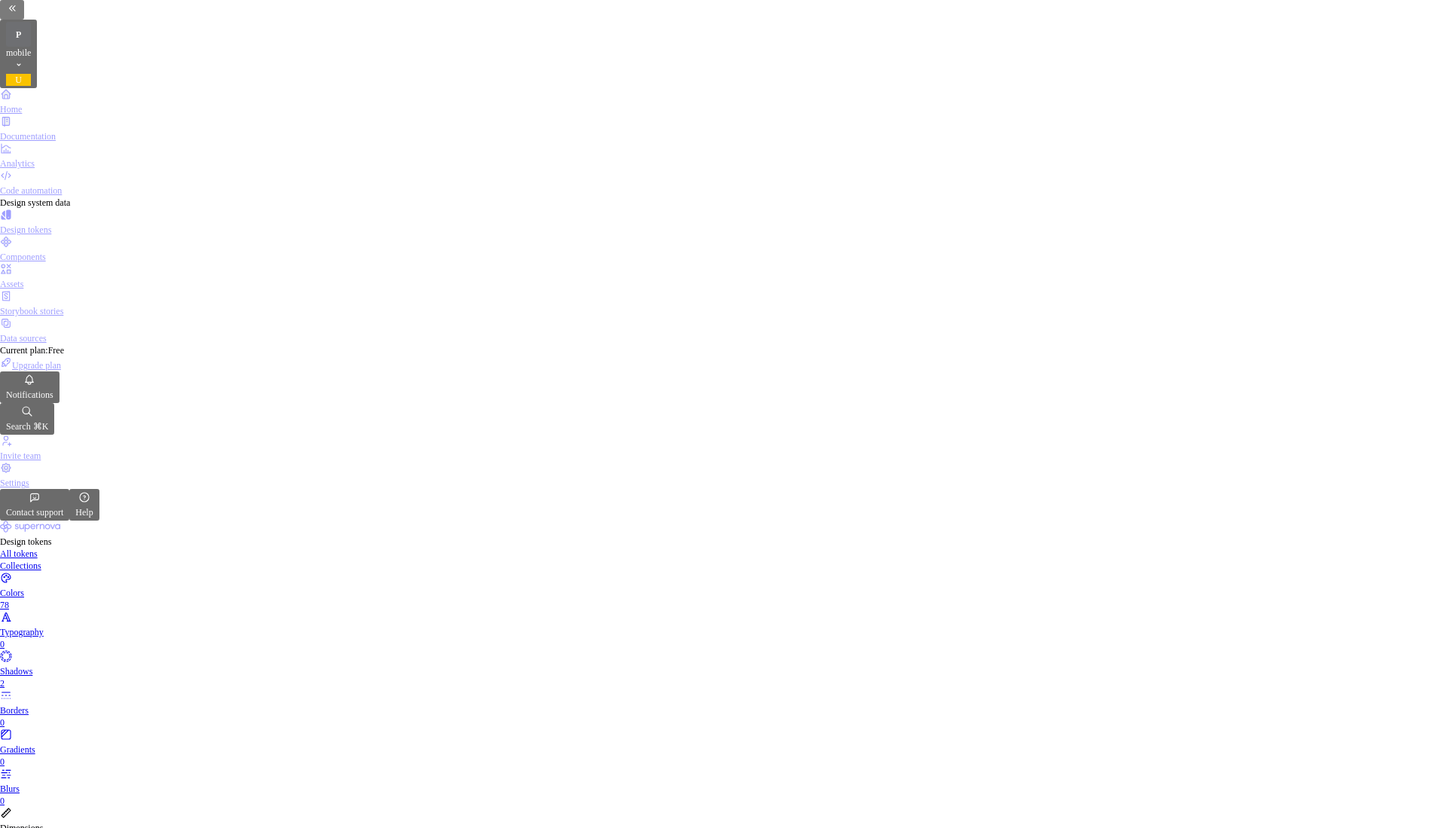
type textarea "testowy"
type textarea "*"
type textarea "testowy"
type textarea "*"
type textarea "testowy 2"
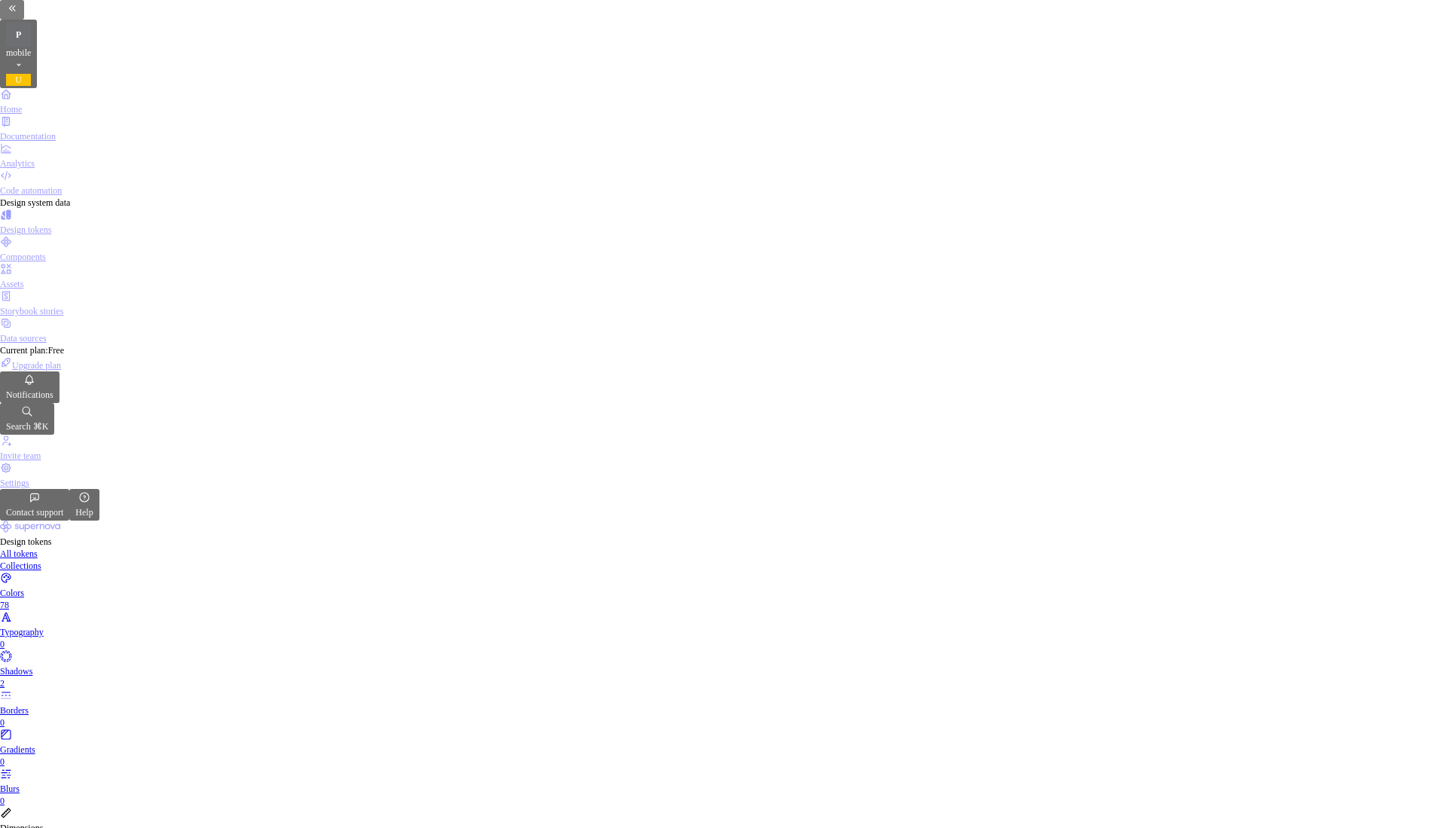
type textarea "*"
type textarea "testowy 2"
type textarea "p"
type textarea "*"
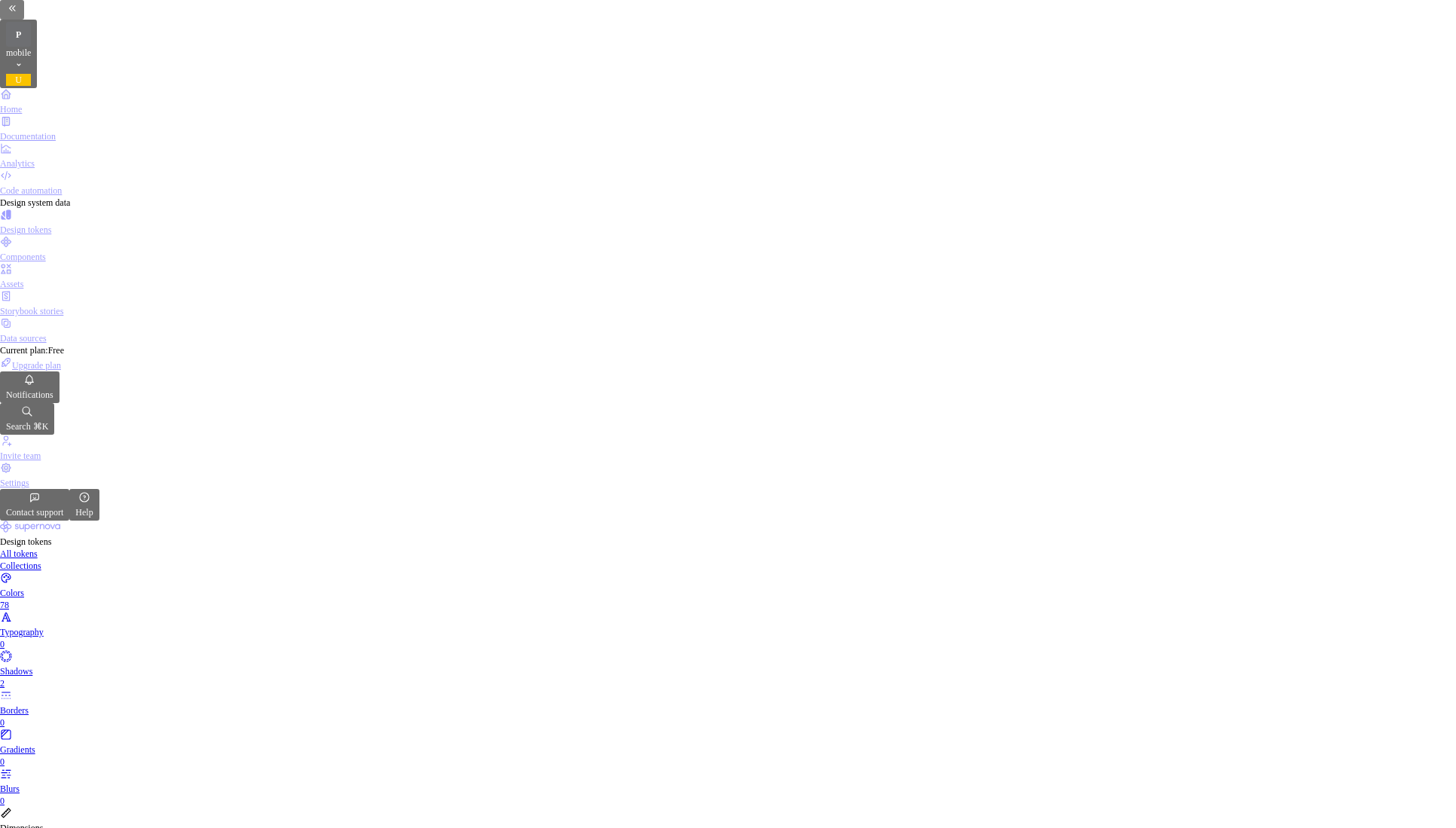
type textarea "pe"
type textarea "*"
type textarea "per"
type textarea "*"
type textarea "pere"
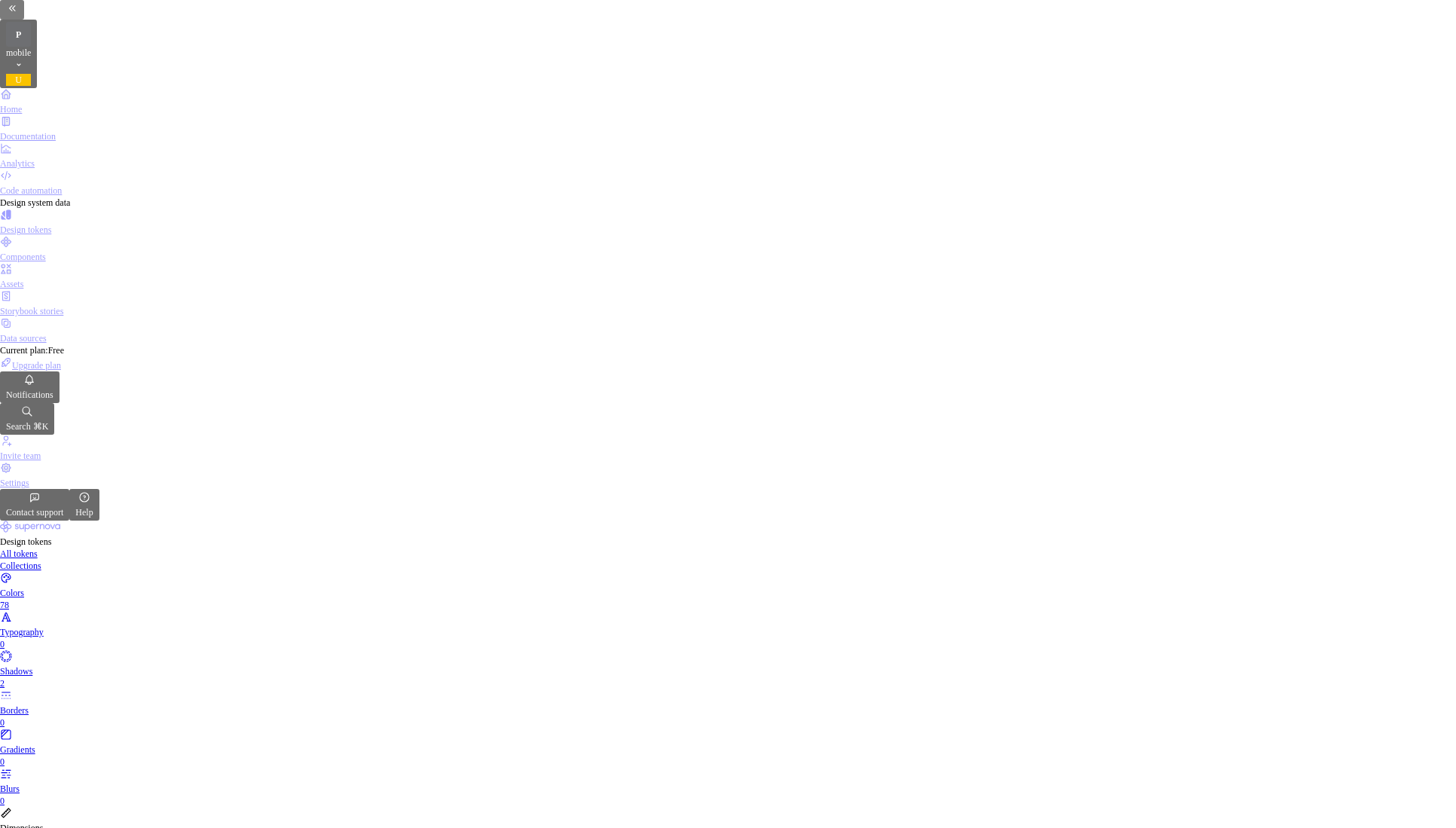
type textarea "*"
type textarea "per"
type textarea "*"
type textarea "perf"
type textarea "*"
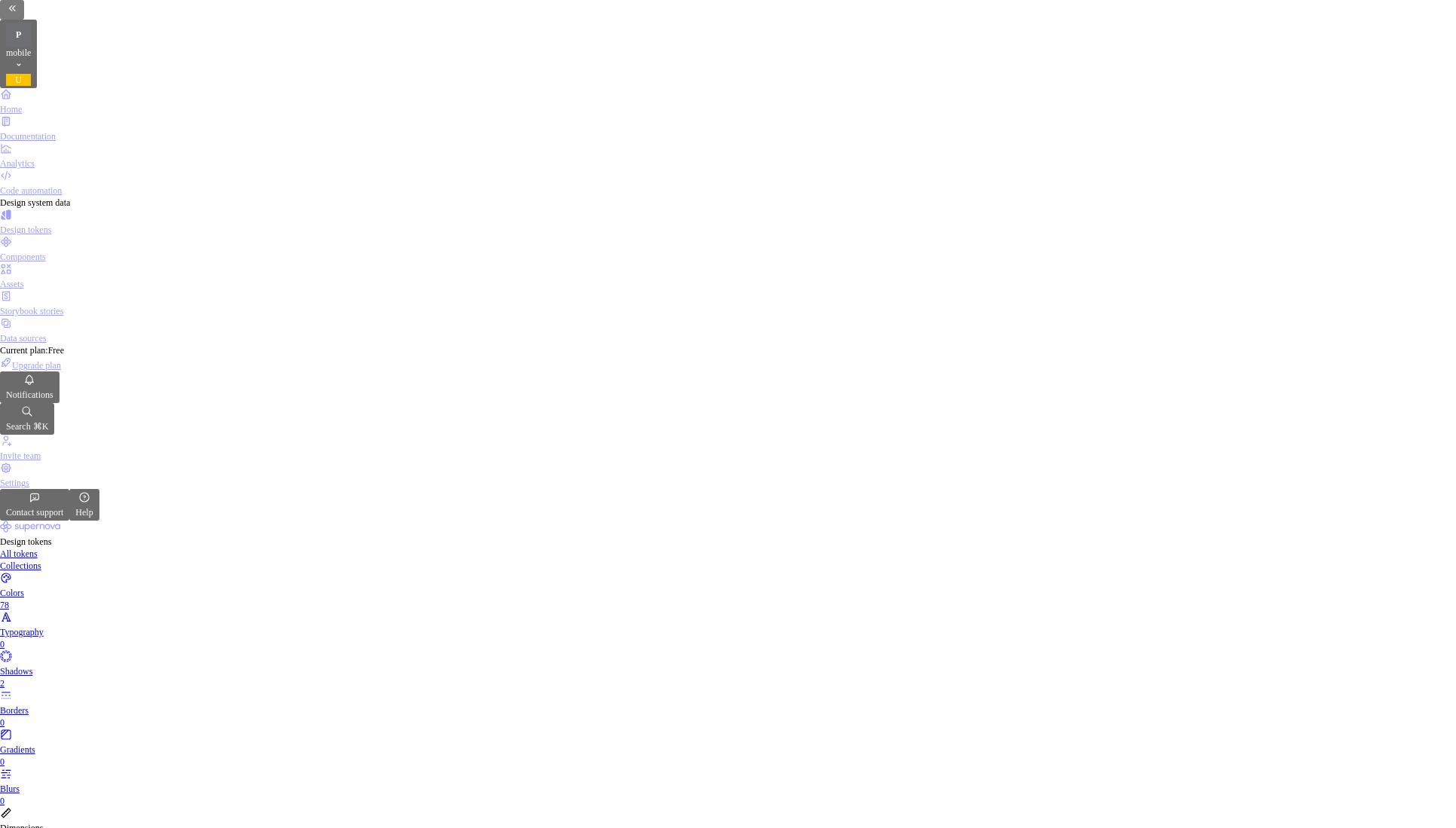
type textarea "perfe"
type textarea "*"
type textarea "perfec"
type textarea "*"
type textarea "perfect"
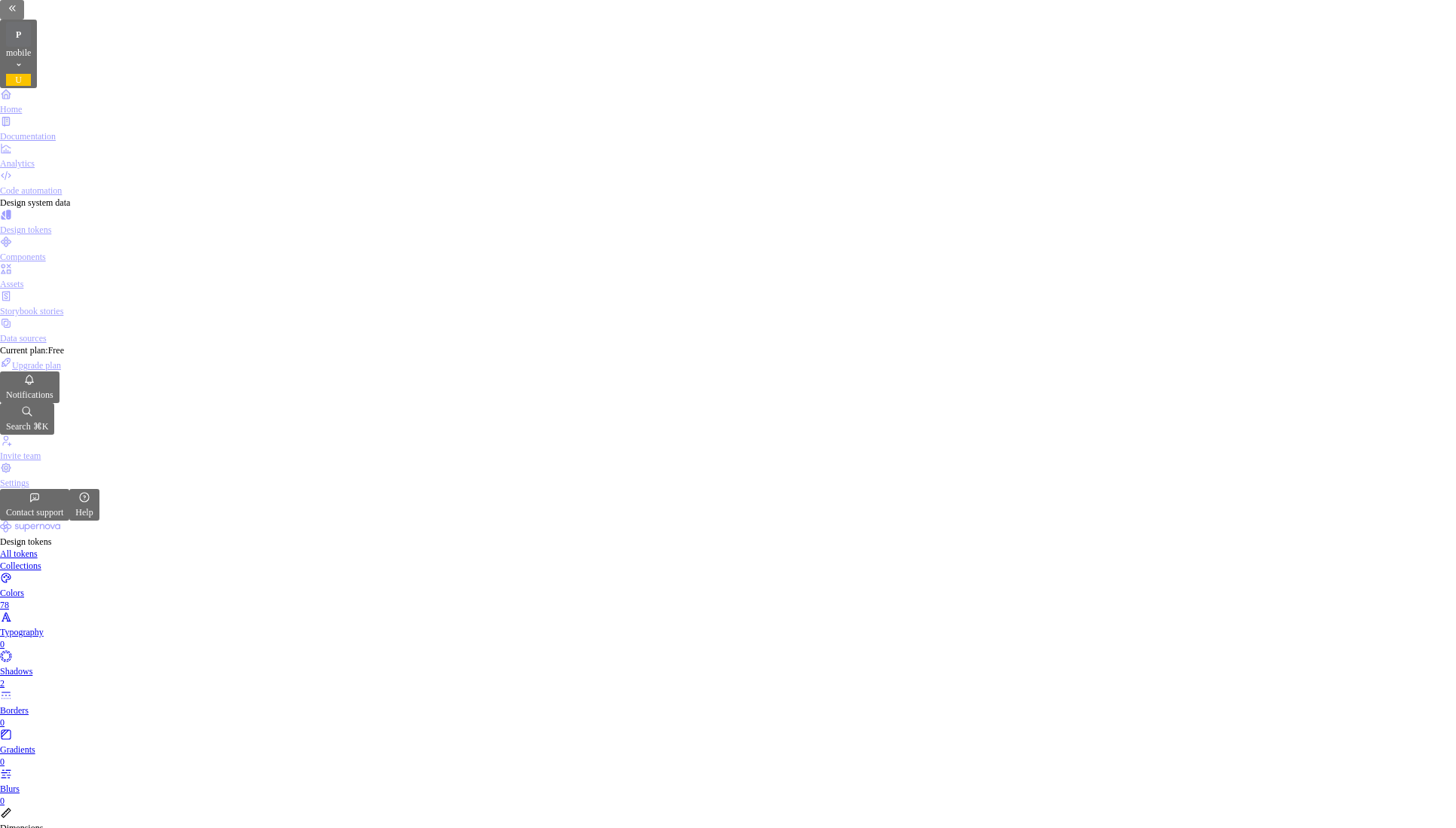
type textarea "*"
type textarea "perfect"
type textarea "*"
type textarea "perfect f"
type textarea "*"
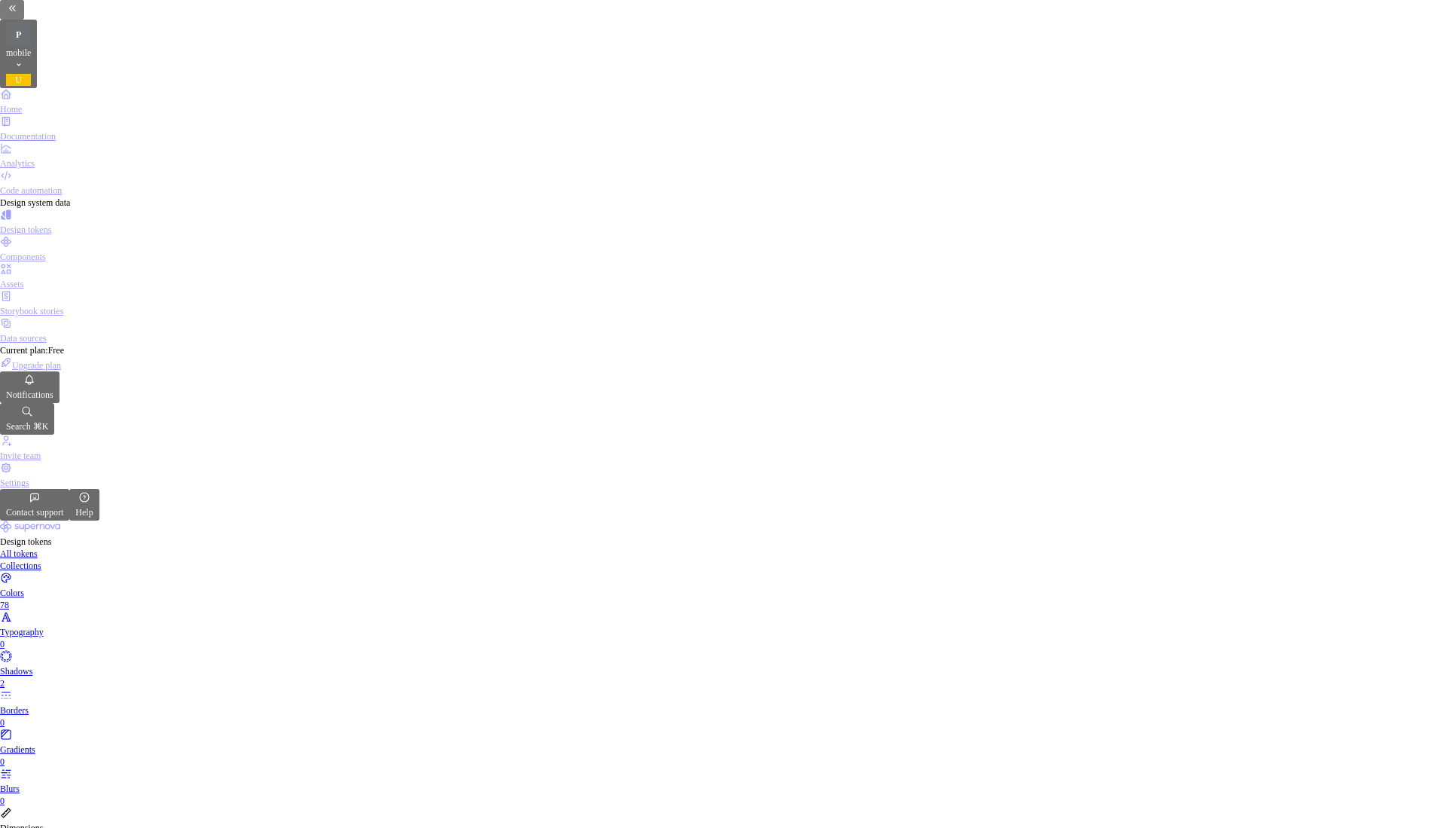
type textarea "perfect fo"
type textarea "*"
type textarea "perfect for"
type textarea "*"
type textarea "perfect for"
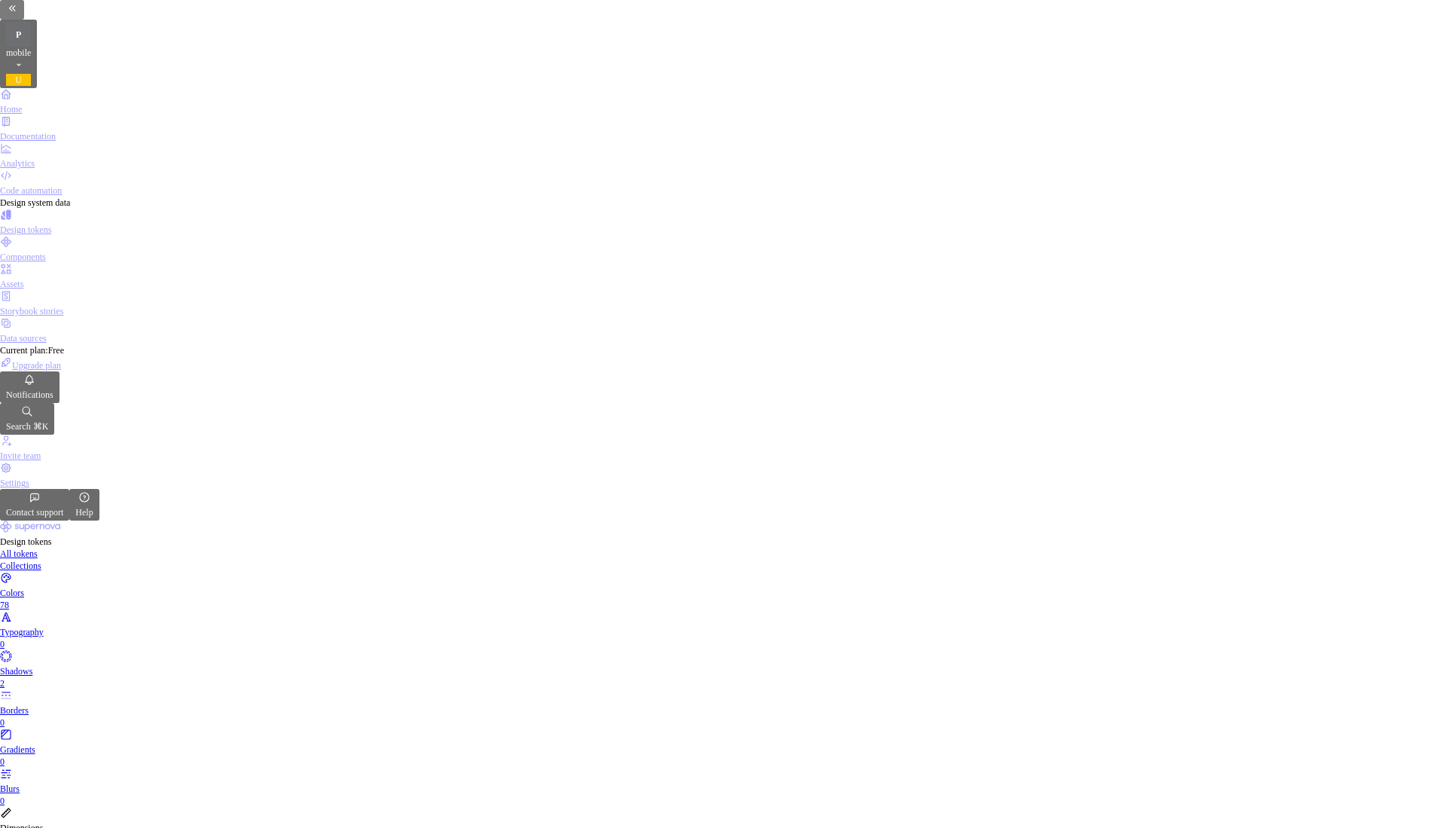
type textarea "*"
type textarea "perfect for b"
type textarea "*"
type textarea "perfect for bu"
type textarea "*"
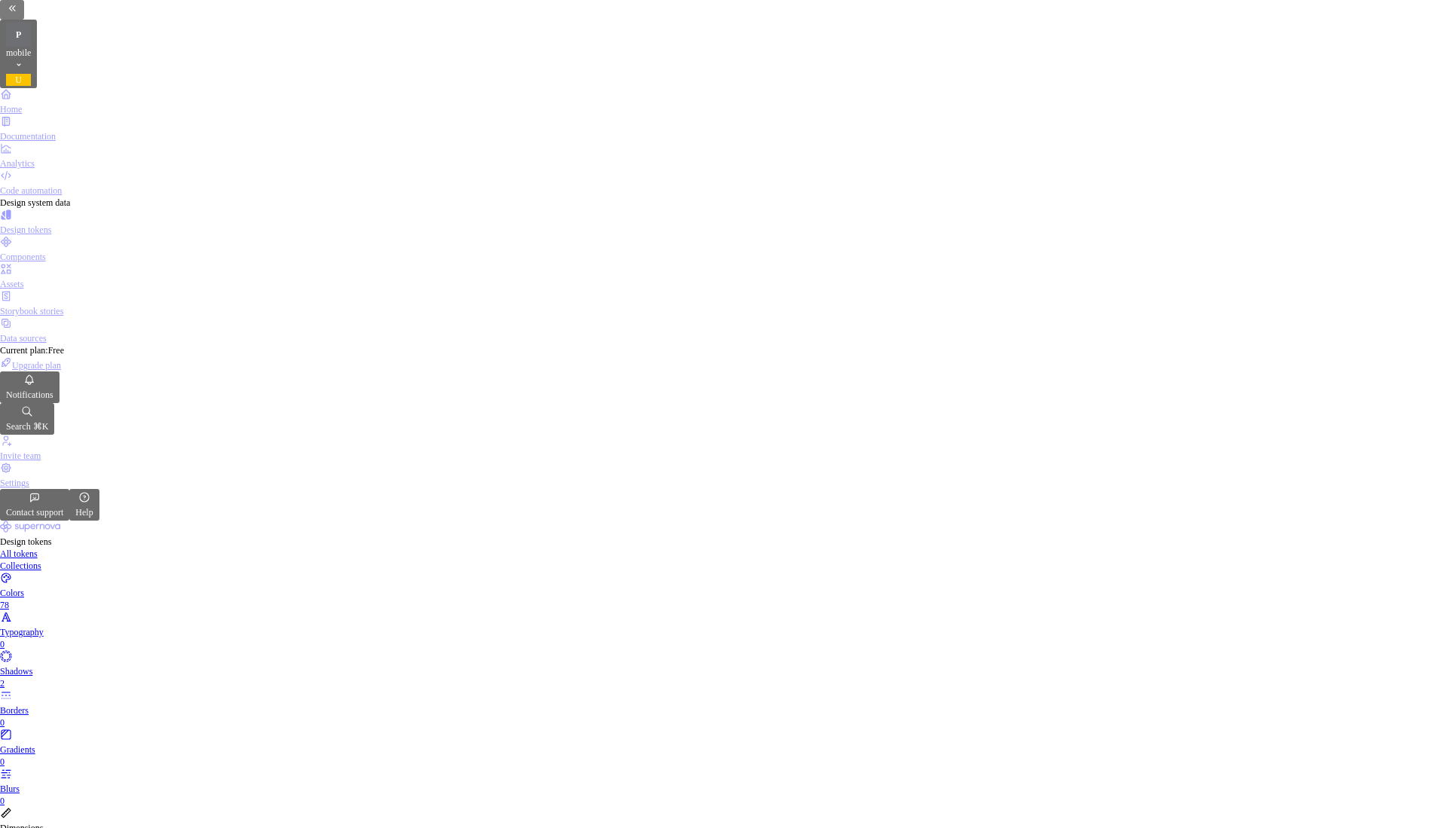
type textarea "perfect for but"
type textarea "*"
type textarea "perfect for butt"
type textarea "*"
type textarea "perfect for butto"
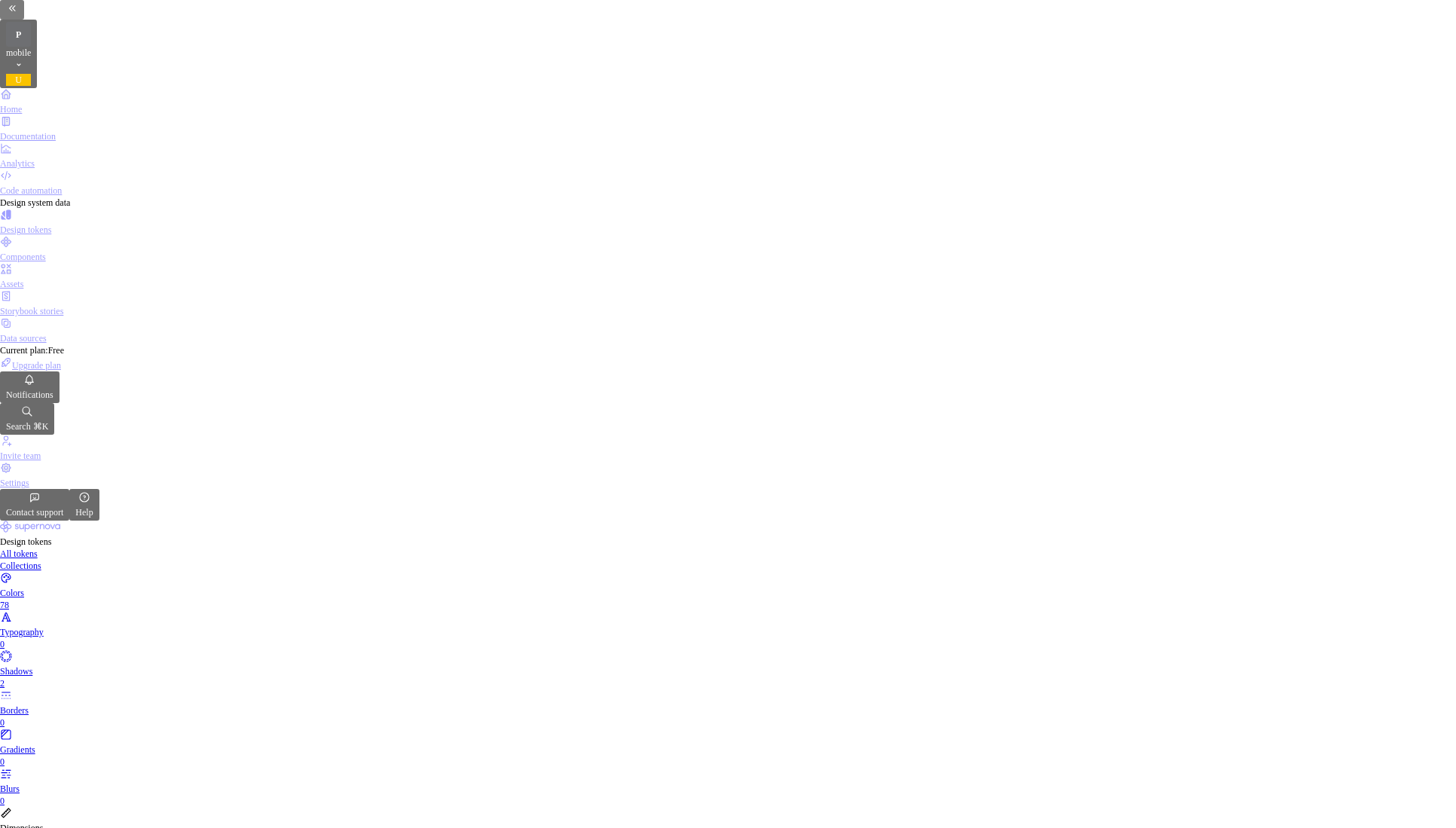
type textarea "*"
type textarea "perfect for button"
type textarea "*"
type textarea "perfect for button"
type textarea "*"
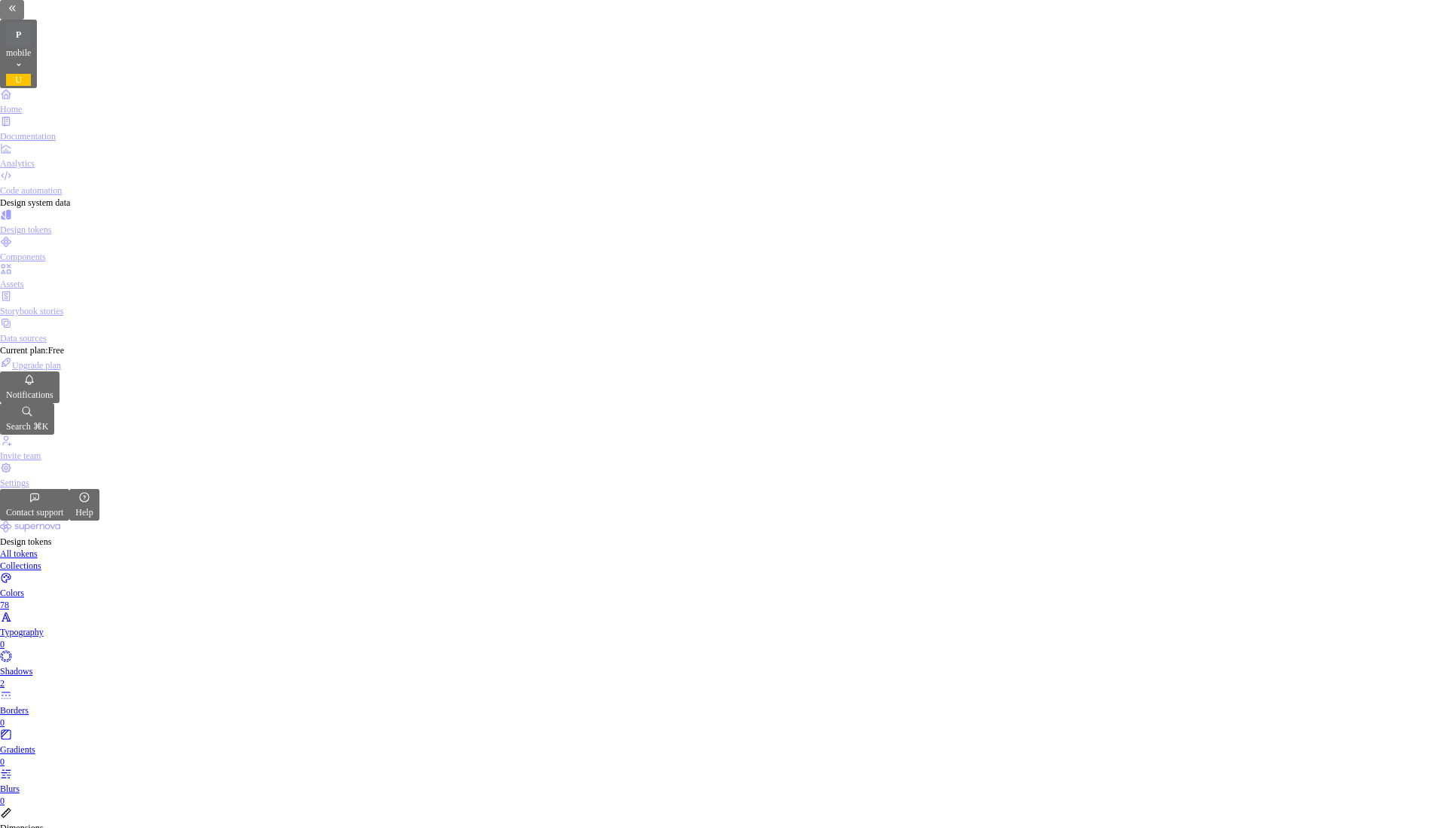
type textarea "perfect for button t"
type textarea "*"
type textarea "perfect for button te"
type textarea "*"
type textarea "perfect for button tex"
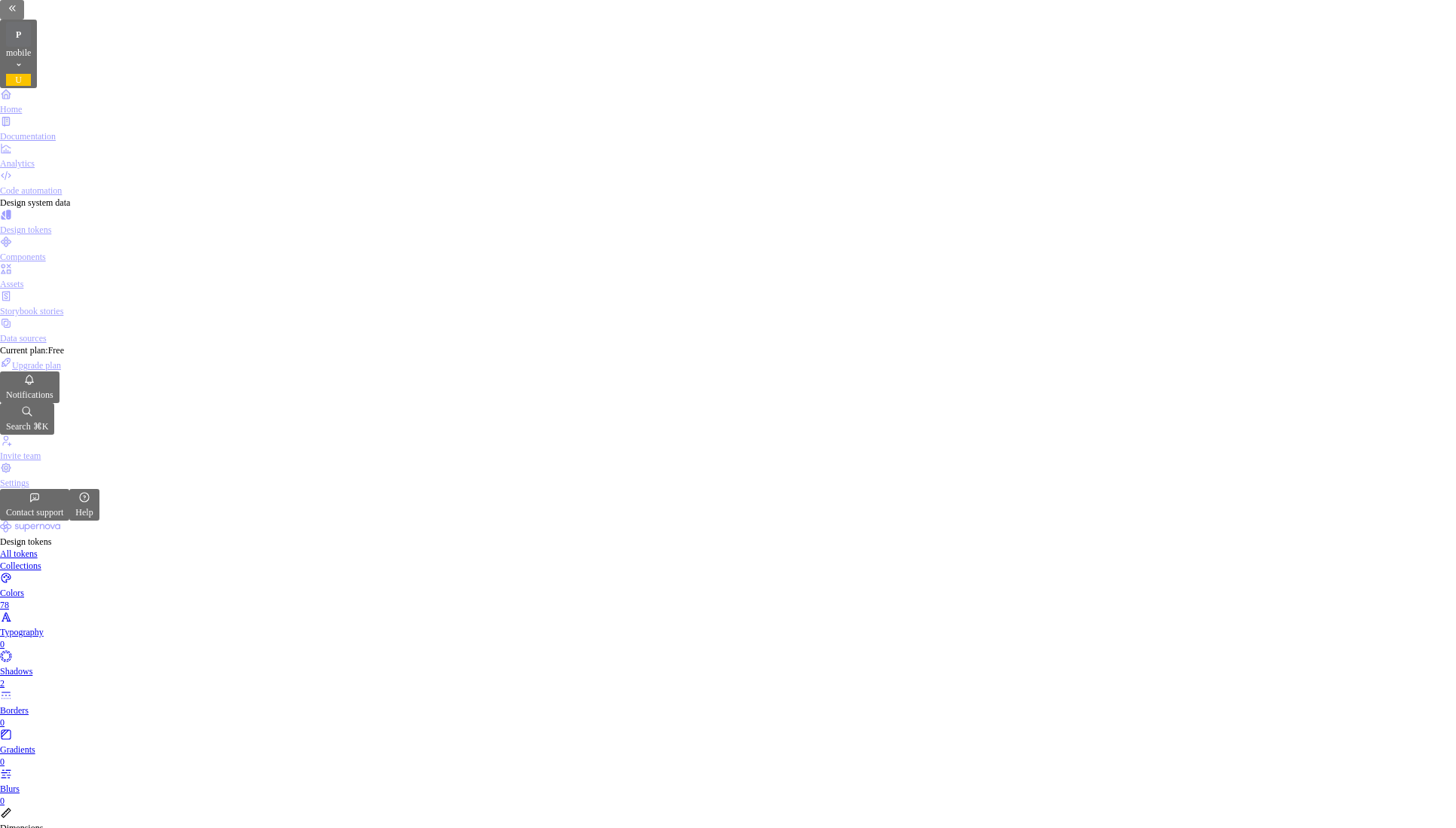
type textarea "*"
type textarea "perfect for button text"
type textarea "*"
type textarea "perfect for button text"
type textarea "*"
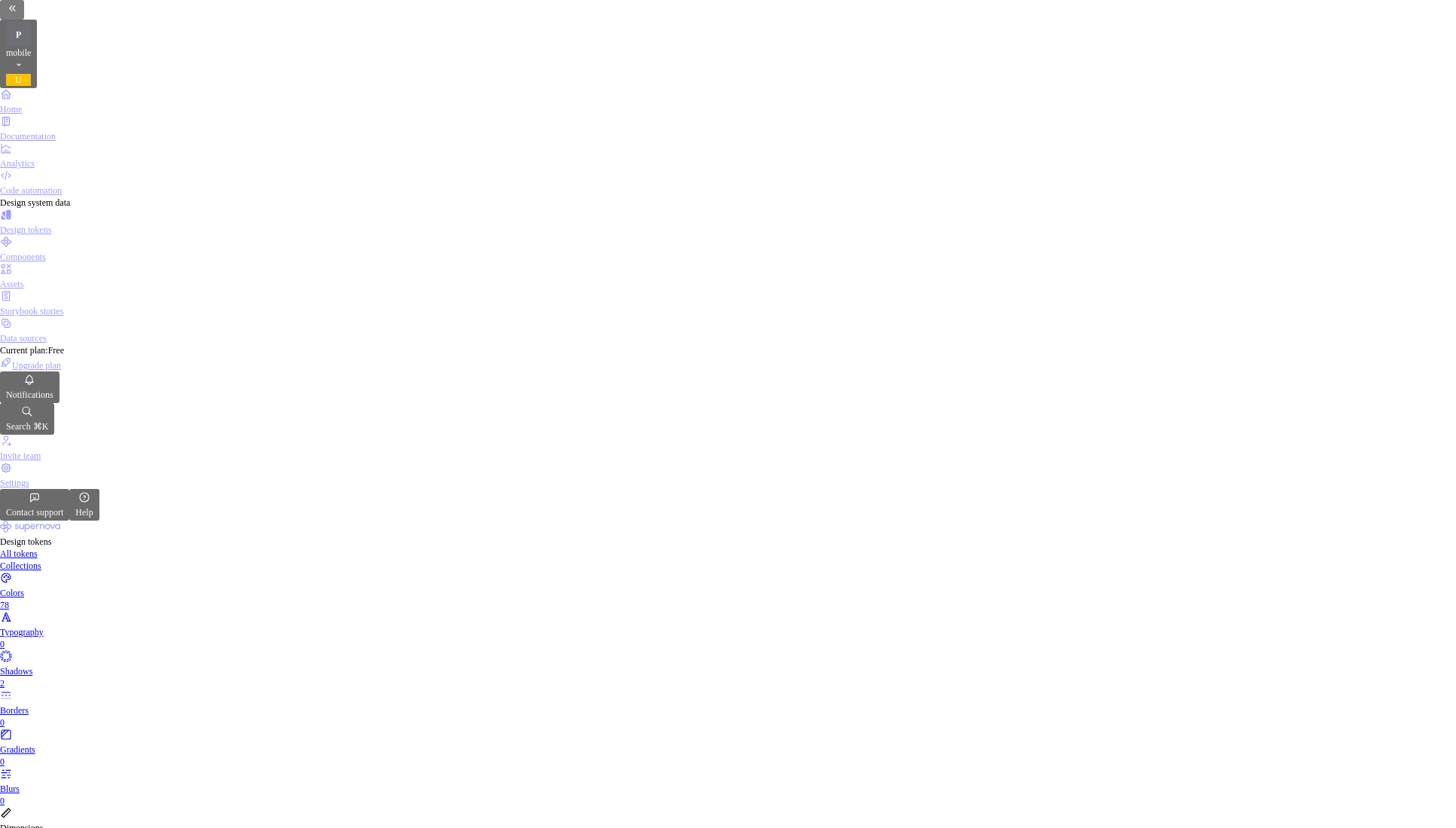
type textarea "perfect for button text w"
type textarea "*"
type textarea "perfect for button text wh"
type textarea "*"
type textarea "perfect for button text whe"
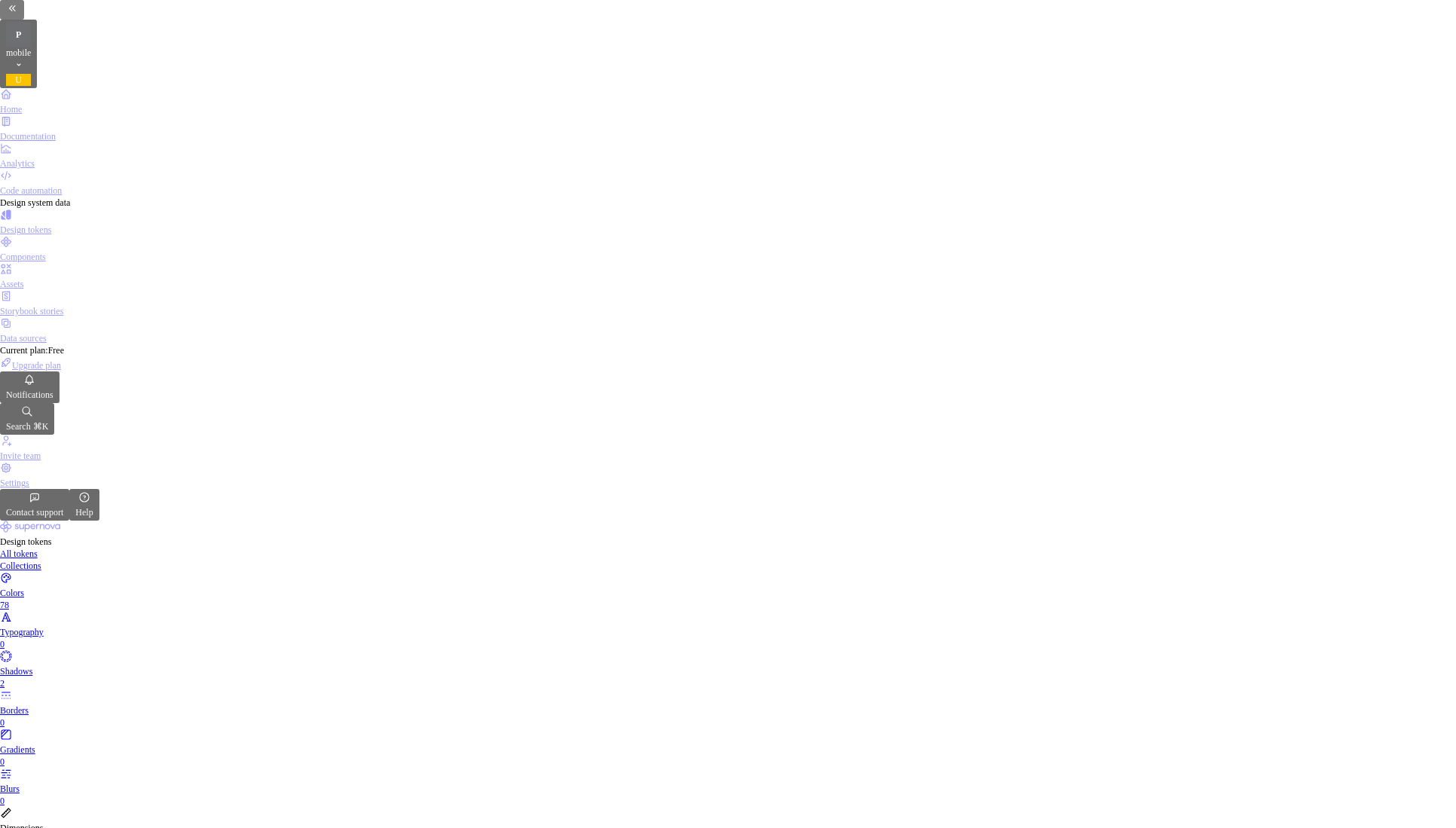
type textarea "*"
type textarea "perfect for button text when"
type textarea "*"
type textarea "perfect for button text when"
type textarea "*"
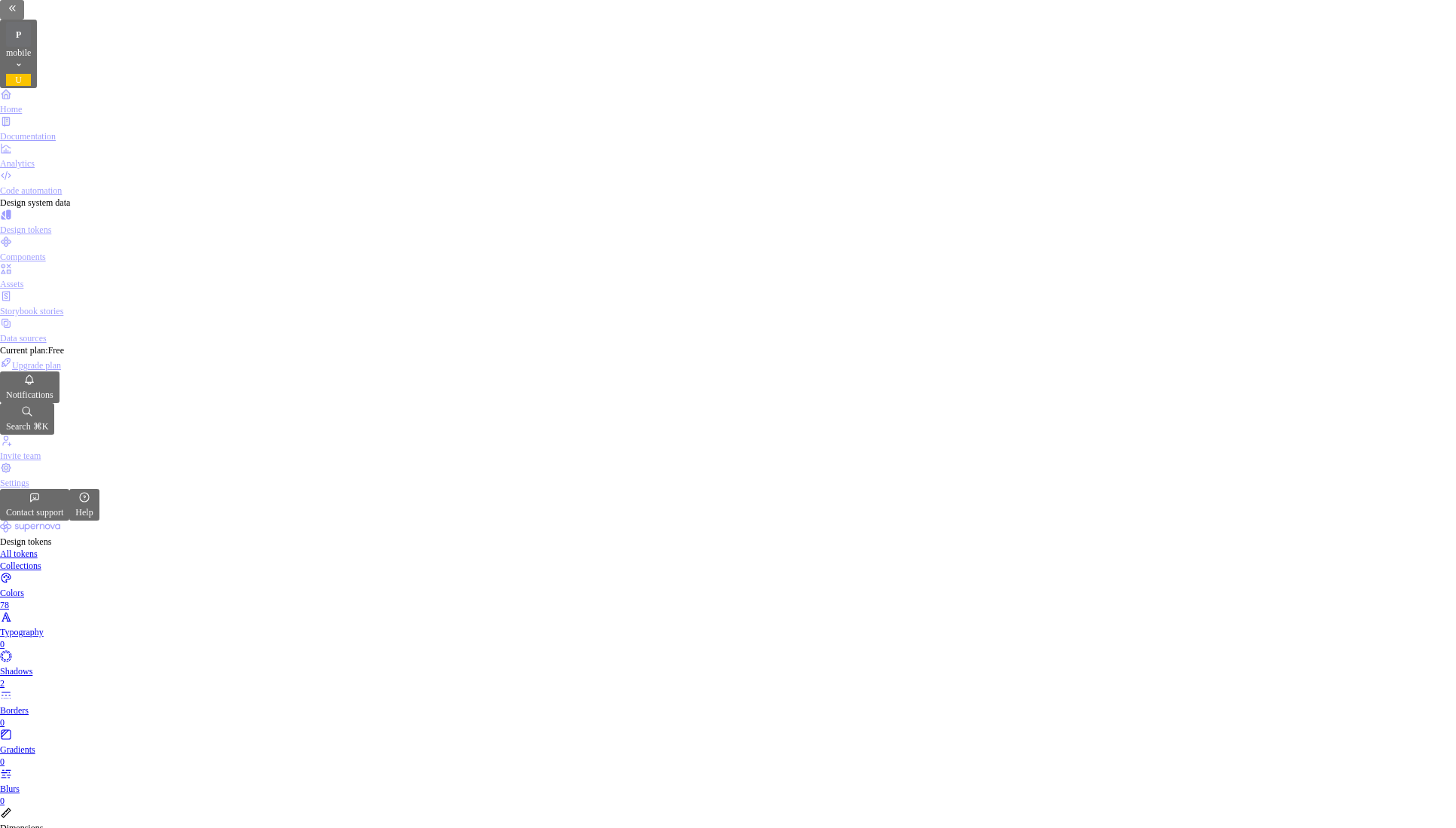
type textarea "perfect for button text when h"
type textarea "*"
type textarea "perfect for button text when ho"
type textarea "*"
type textarea "perfect for button text when hov"
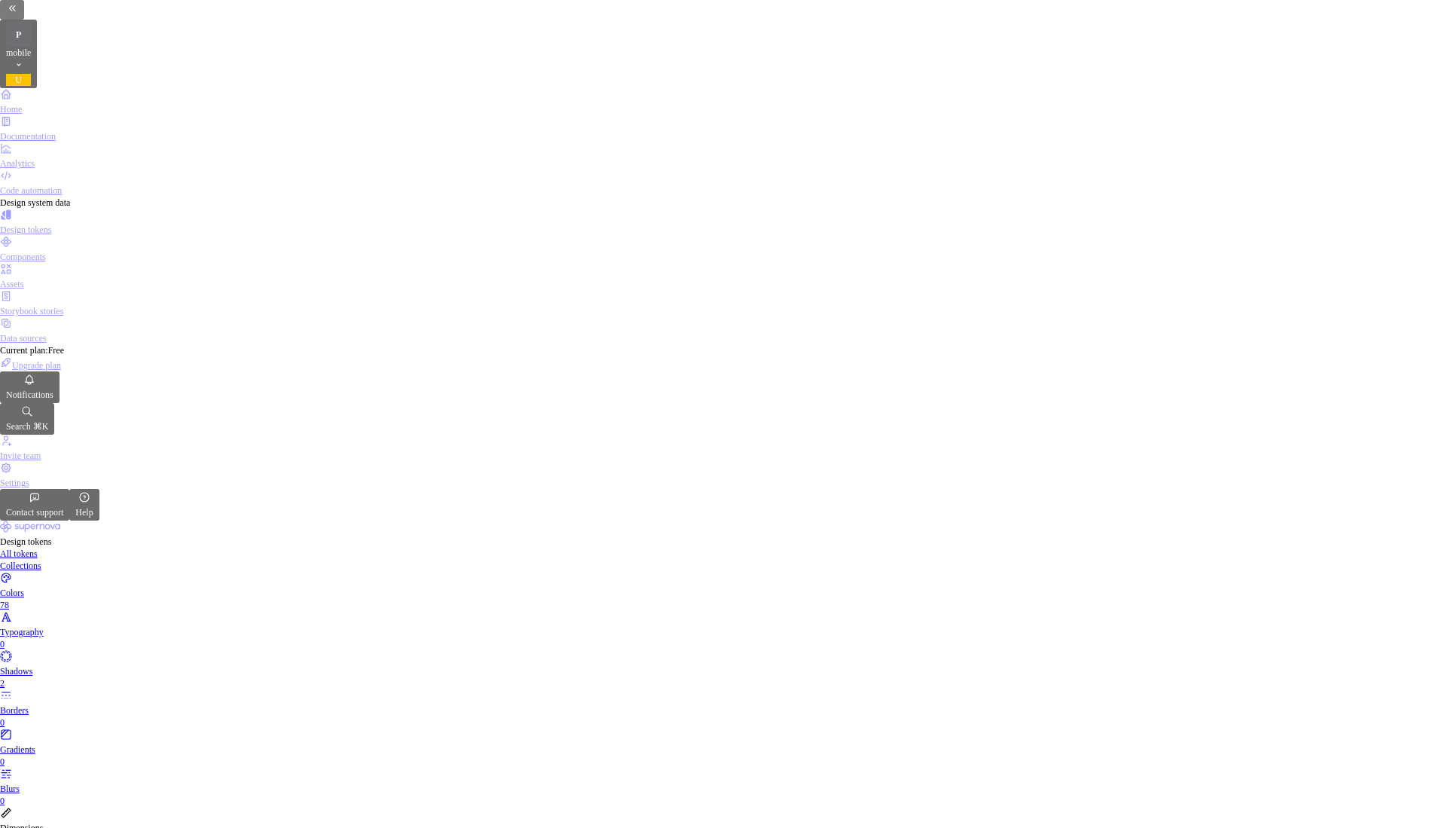
type textarea "*"
type textarea "perfect for button text when hove"
type textarea "*"
type textarea "perfect for button text when hover"
type textarea "*"
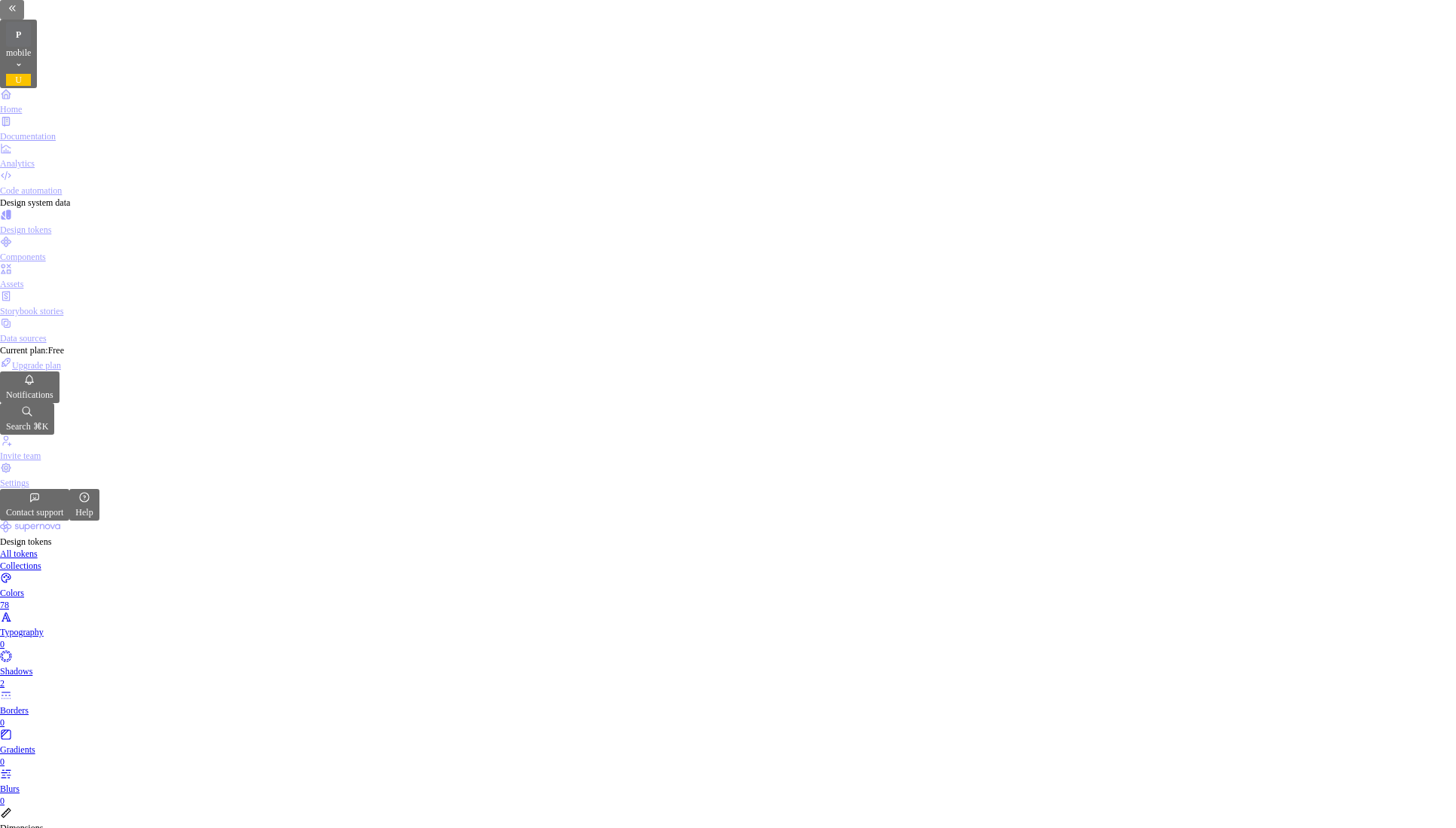
type textarea "perfect for button text when hovere"
type textarea "*"
type textarea "perfect for button text when hovered"
type textarea "*"
type textarea "perfect for button text when hovered"
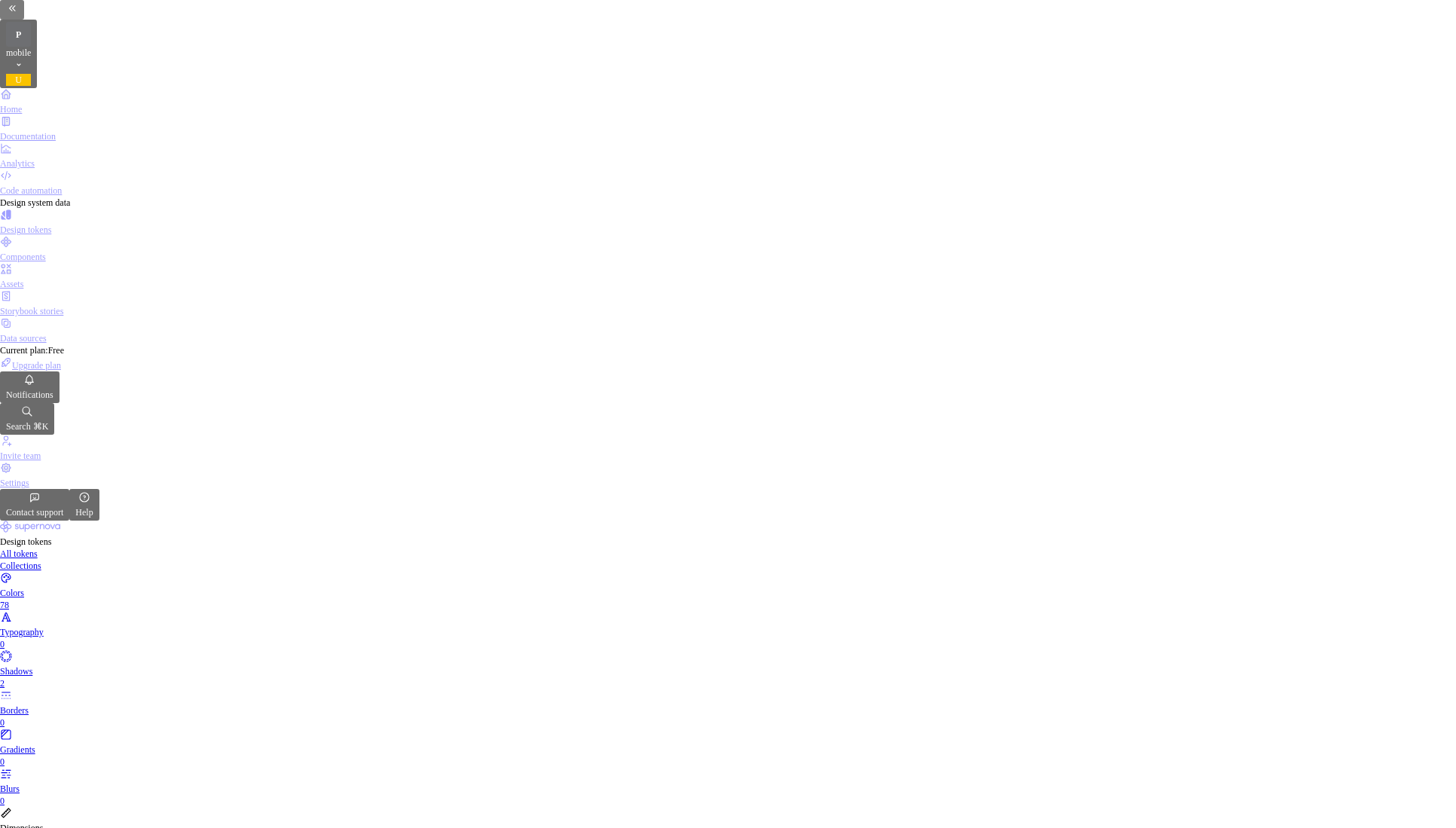
type textarea "*"
type textarea "perfect for button text when hovered"
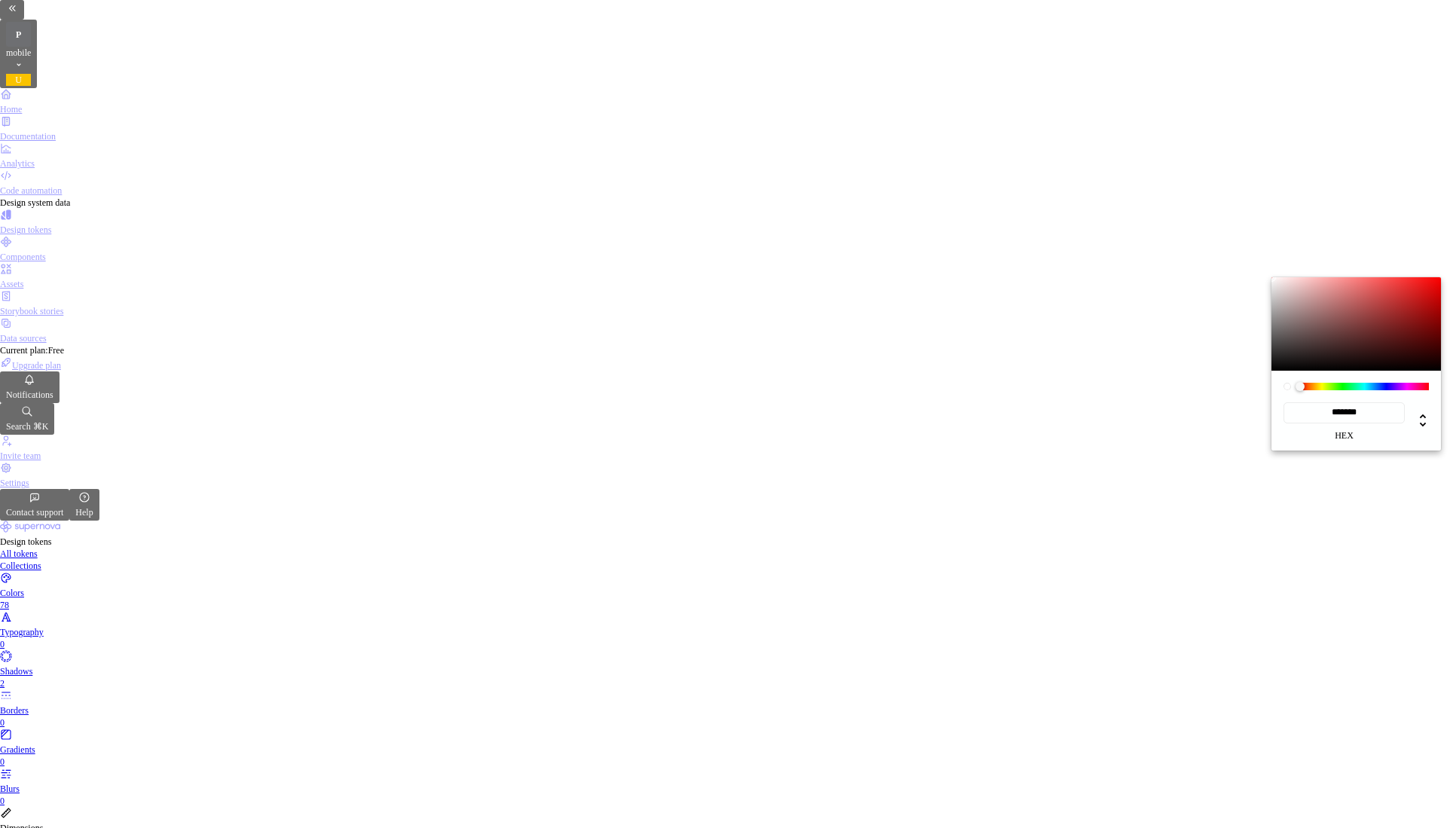
type input "#953737"
type input "*******"
type input "#953636"
type input "*******"
type input "#952E2E"
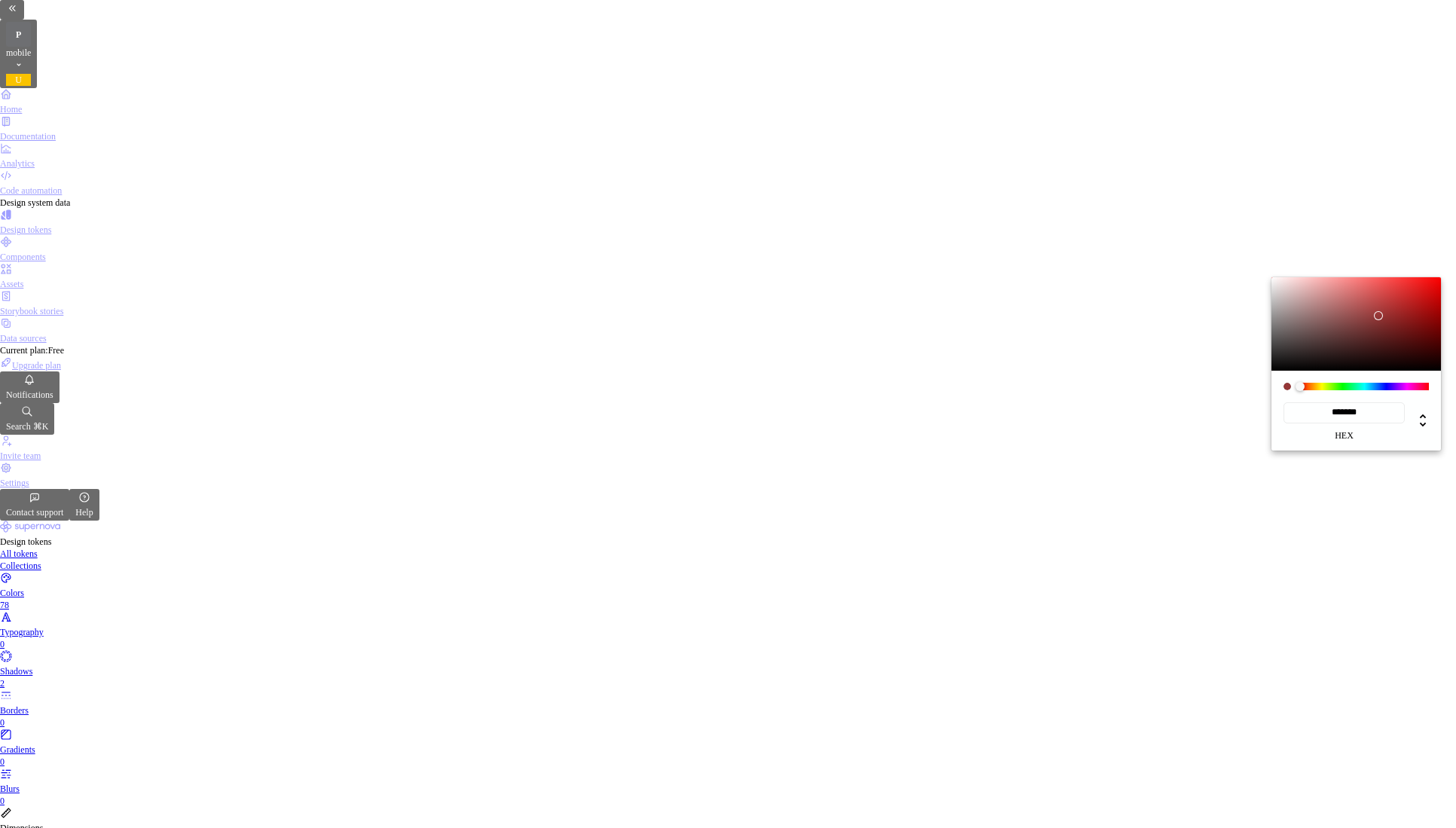
type input "*******"
type input "#951C1C"
type input "*******"
type input "#951212"
type input "*******"
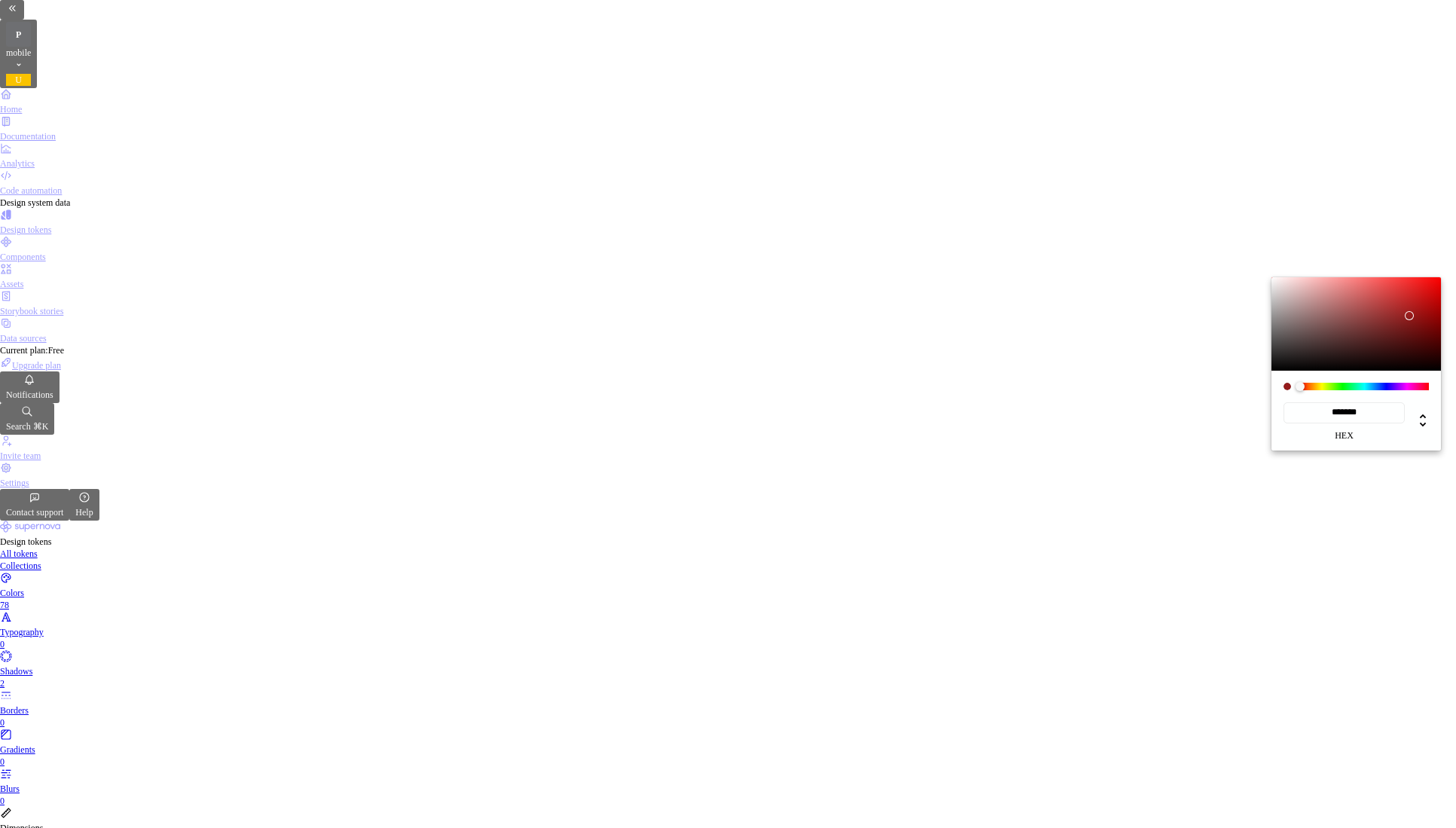
type input "#980E0E"
type input "*******"
type input "#9B0D0D"
type input "*******"
type input "#A51010"
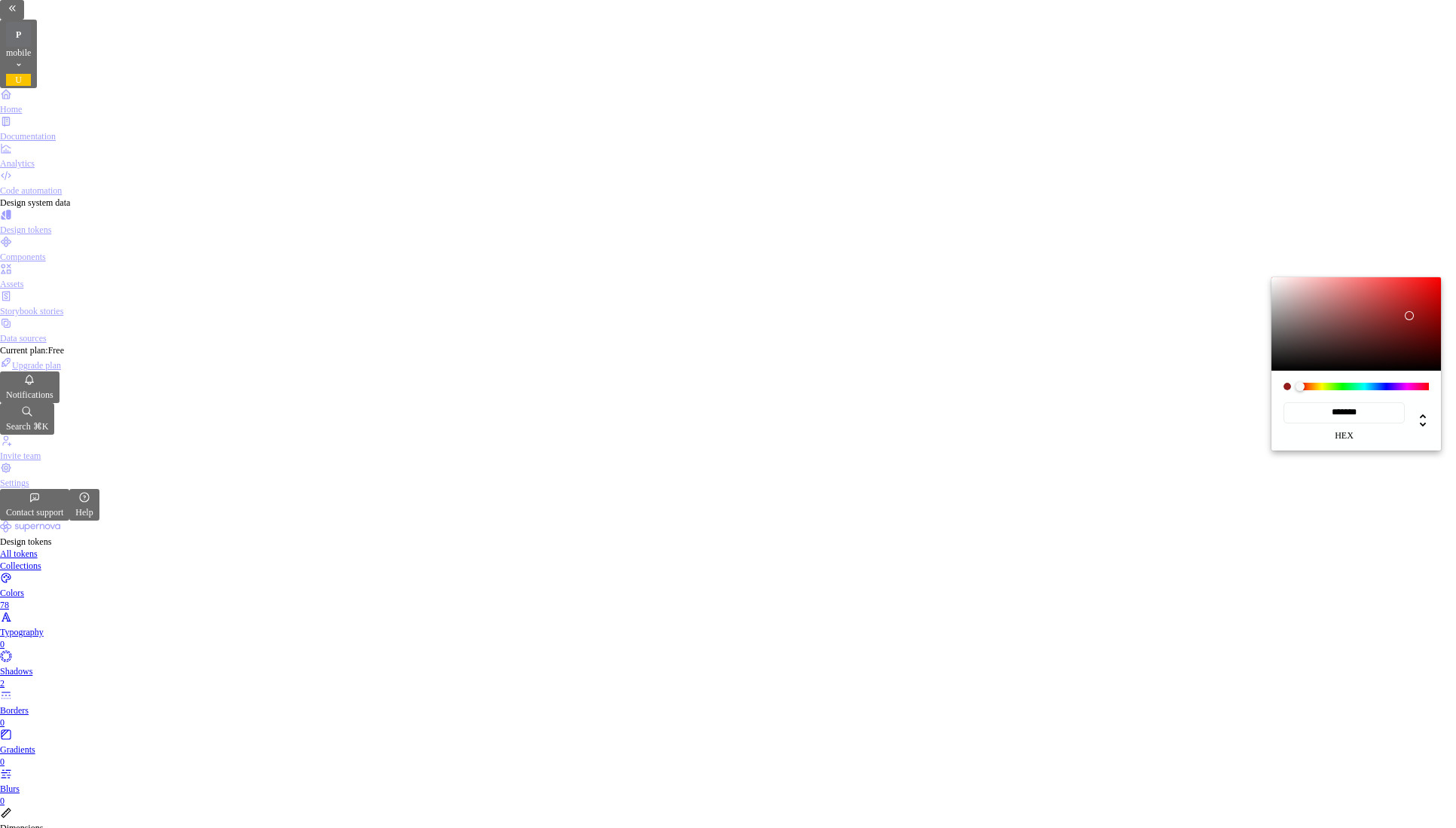
type input "*******"
type input "#B92A2A"
type input "*******"
type input "#B95D5D"
type input "*******"
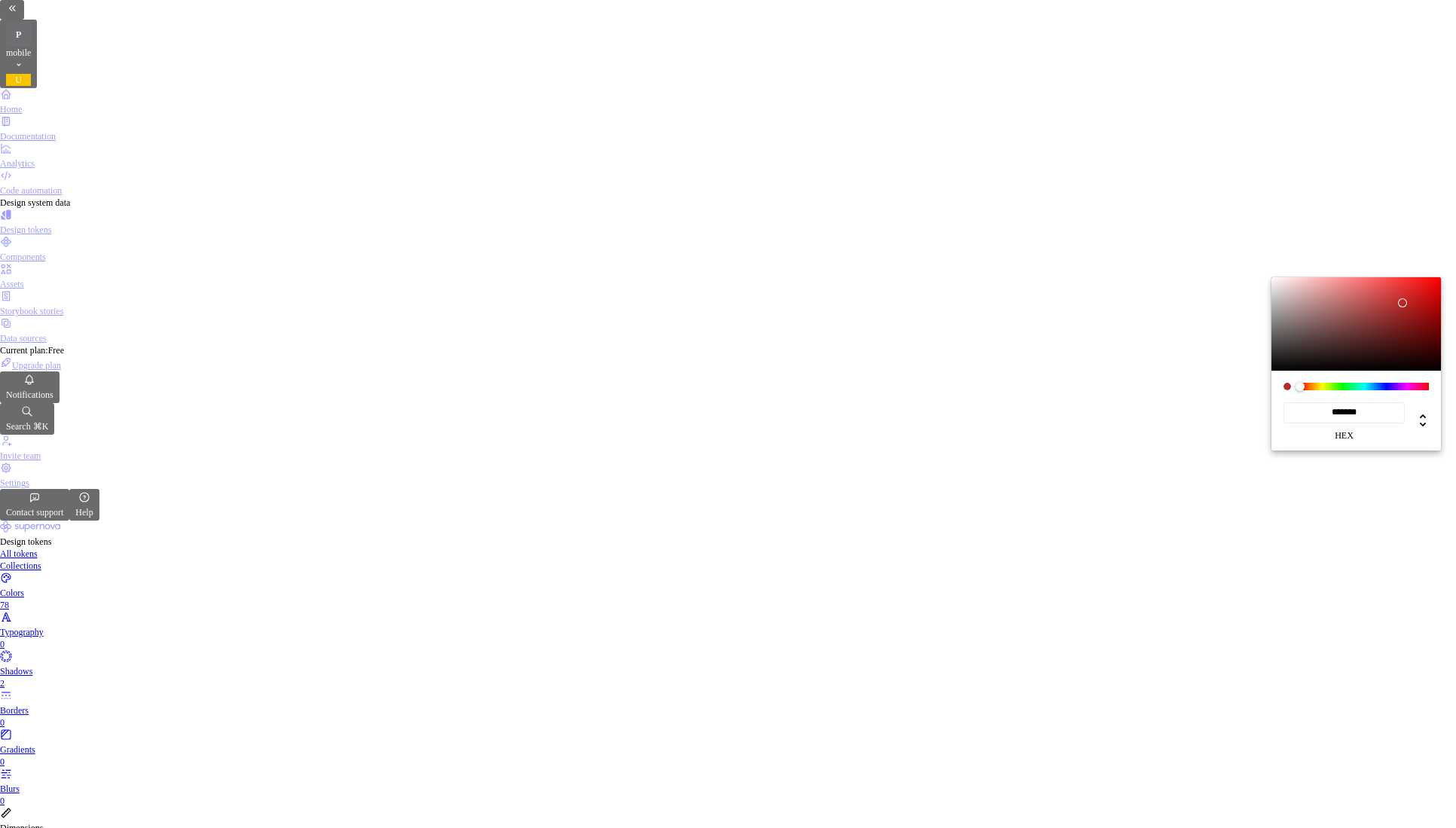
type input "#BC8282"
type input "*******"
type input "#C69797"
type input "*******"
type input "#CB9D9D"
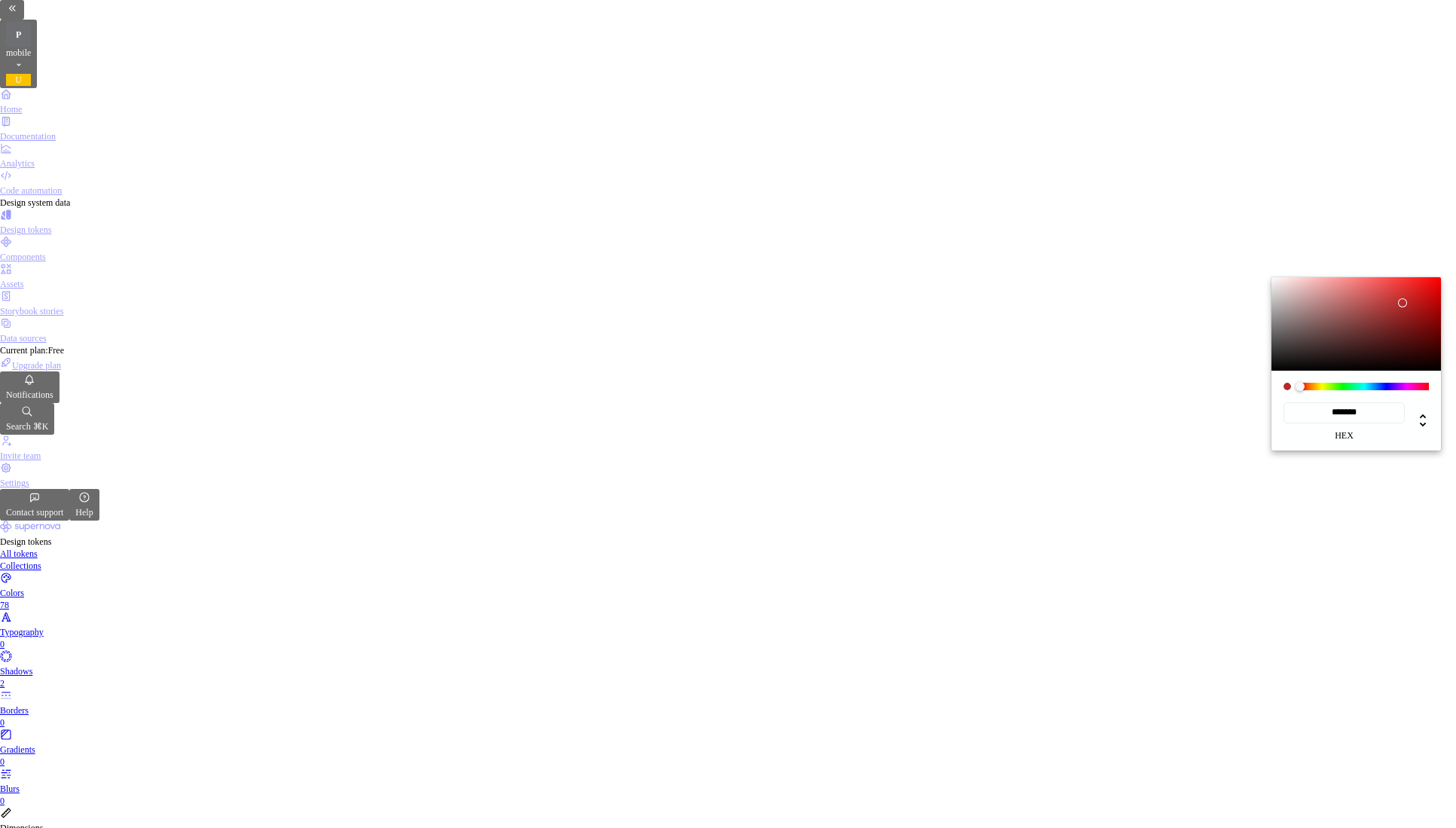
type input "*******"
type input "#CE9F9F"
type input "*******"
type input "#D3A3A3"
type input "*******"
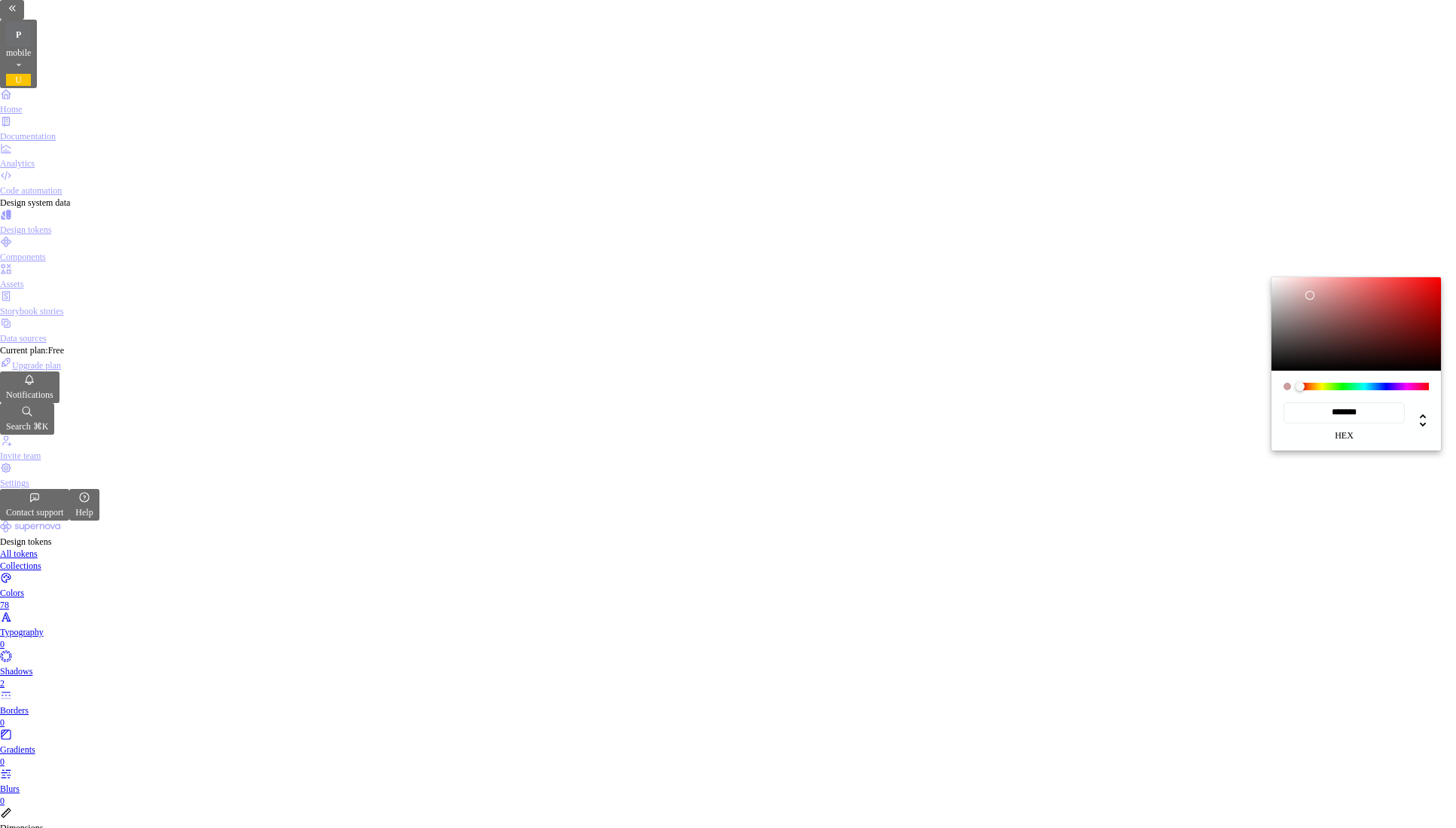
type input "#E0B0B0"
type input "*******"
type input "#F2CACA"
type input "*******"
type input "#FADFDF"
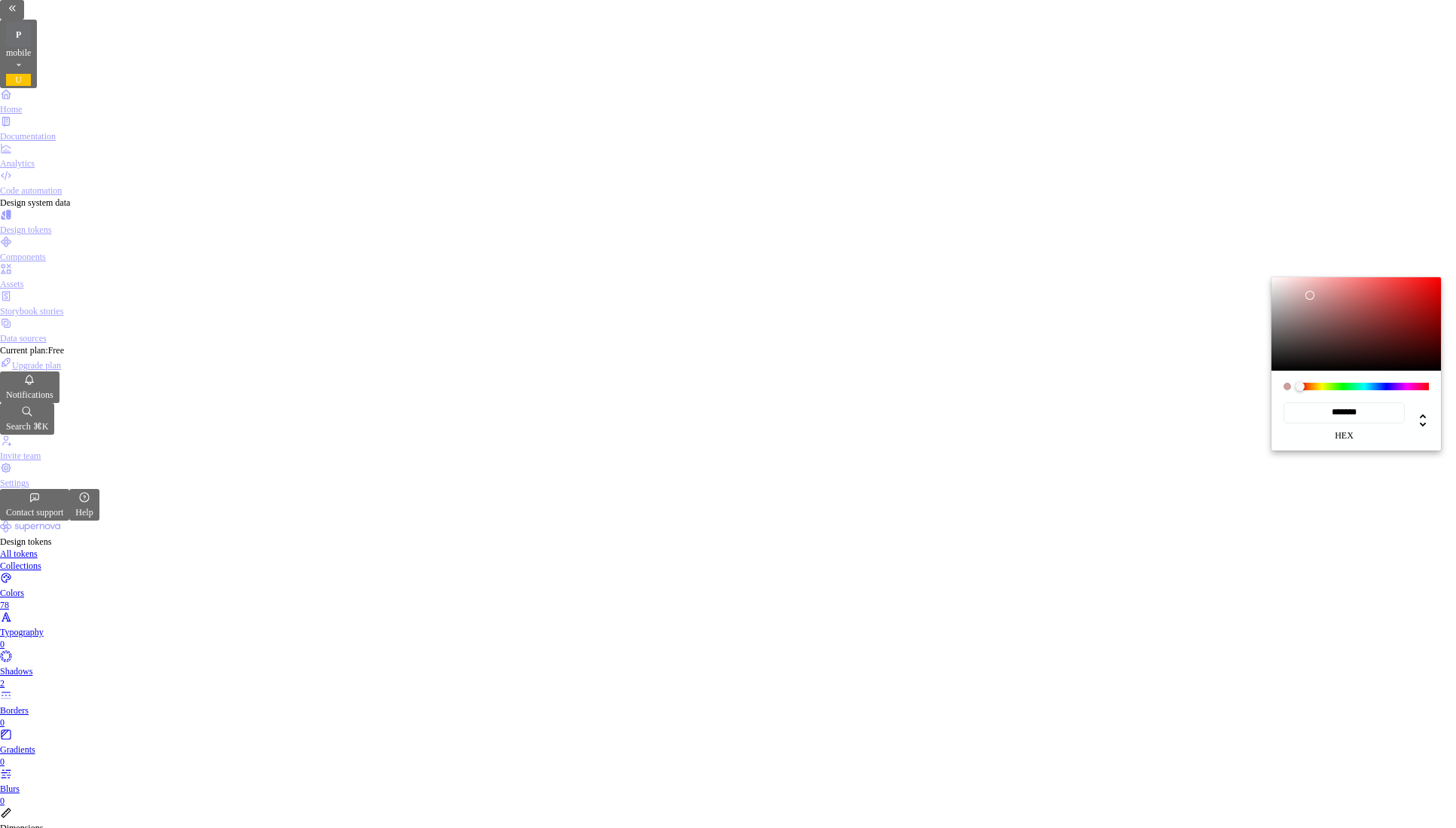
type input "*******"
type input "#FFEBEB"
type input "*******"
type input "#FFEAEA"
type input "*******"
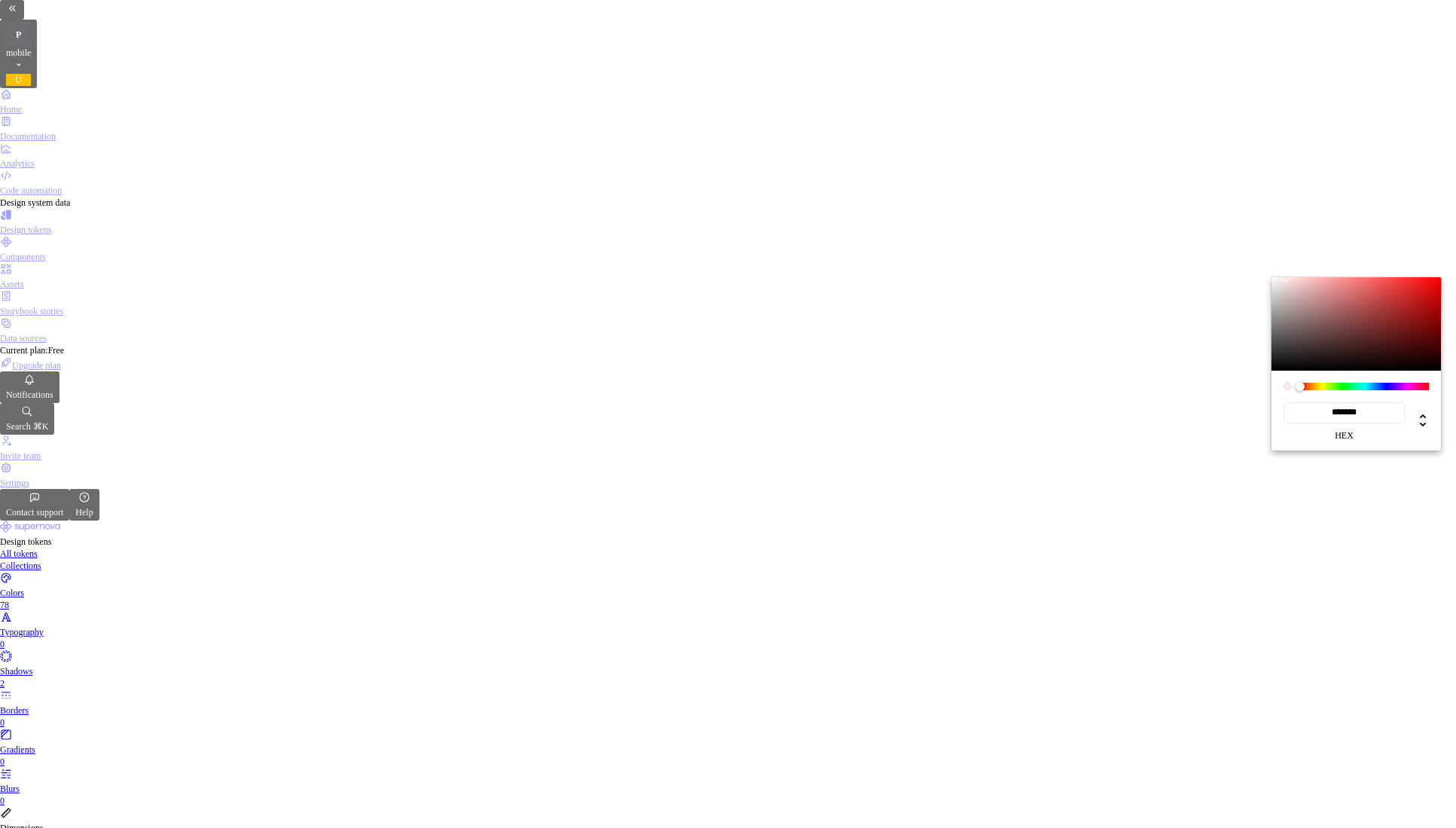
type input "#FFE8E8"
type input "*******"
type input "#FFE7E7"
type input "*******"
type input "#FFE6E6"
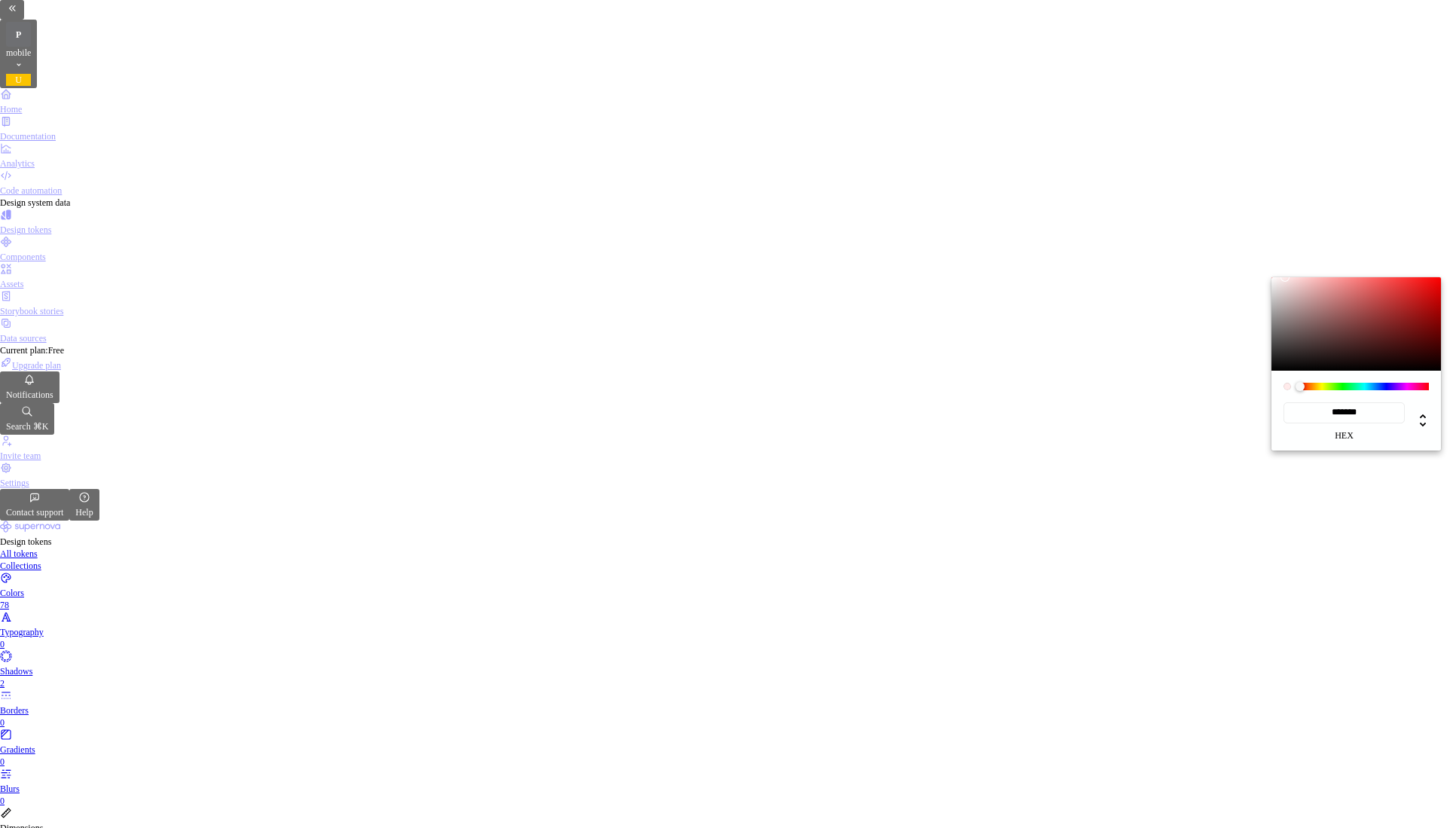
type input "*******"
type input "#FADFDF"
type input "*******"
type input "#E8CFCF"
type input "*******"
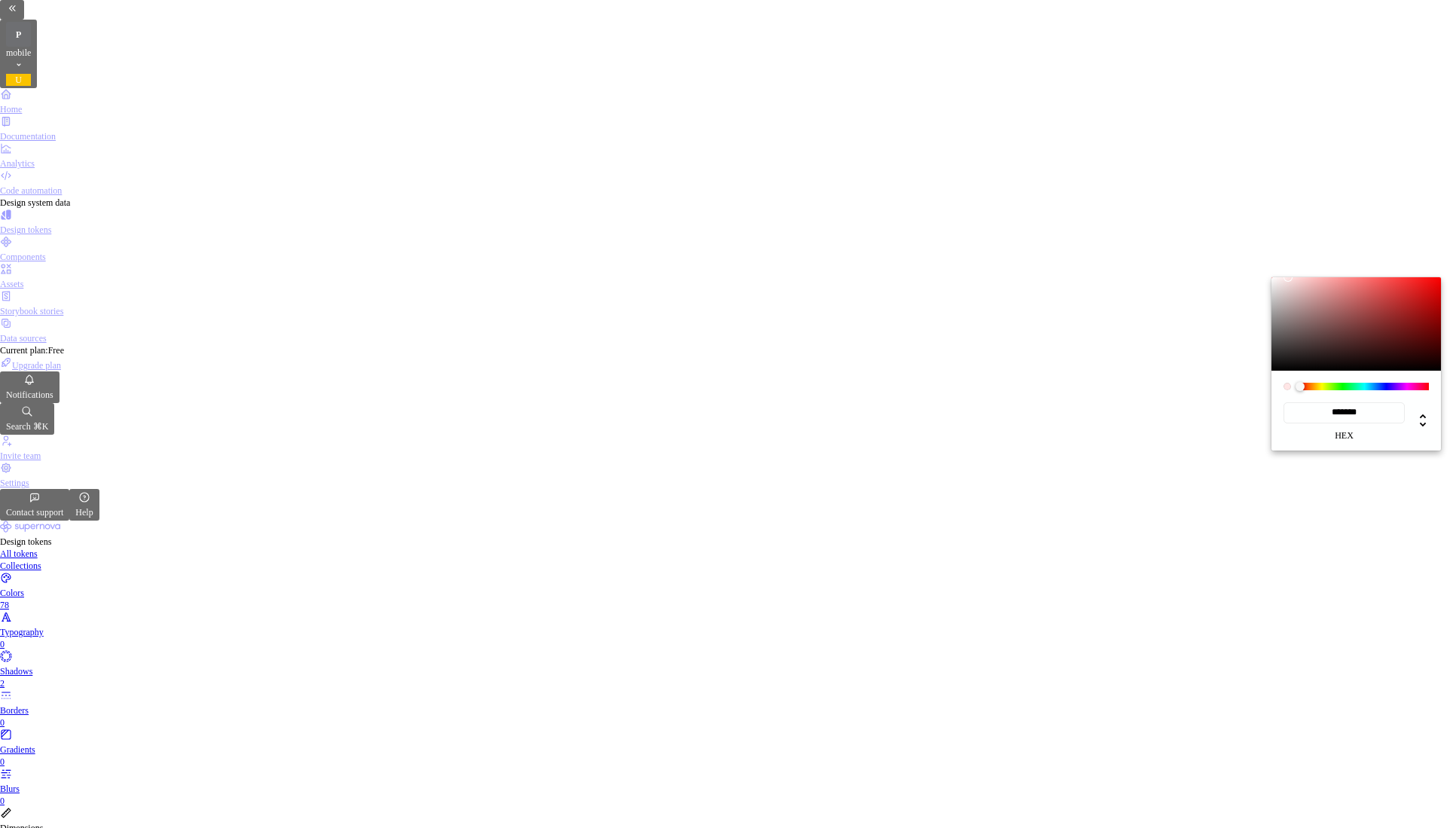
type input "#DDC5C5"
type input "*******"
type textarea "*"
type input "#DDC6C6"
type input "*******"
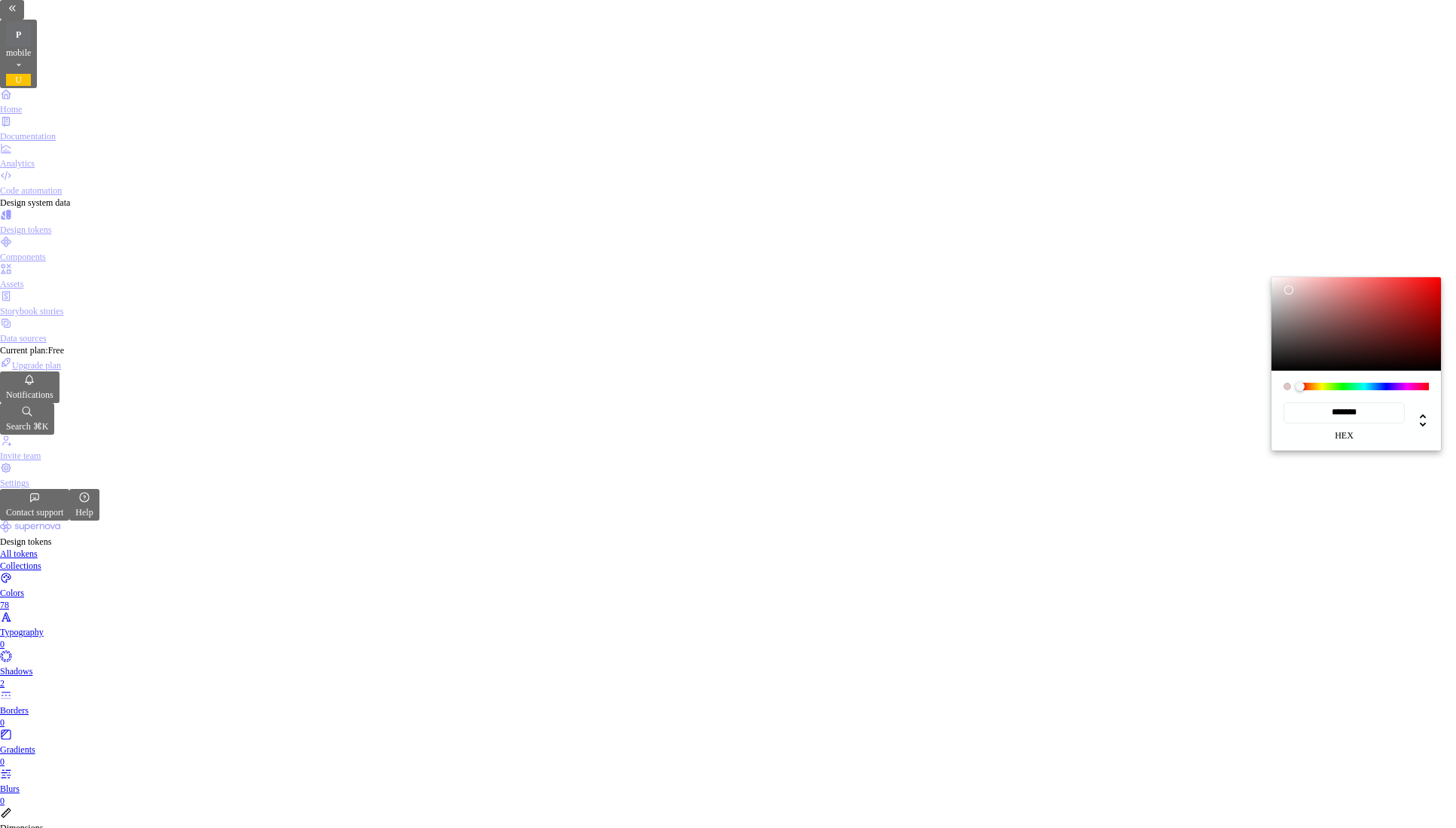
type input "#DDC7C7"
type input "*******"
type input "#E3D5D5"
type input "*******"
type input "#E5DCDC"
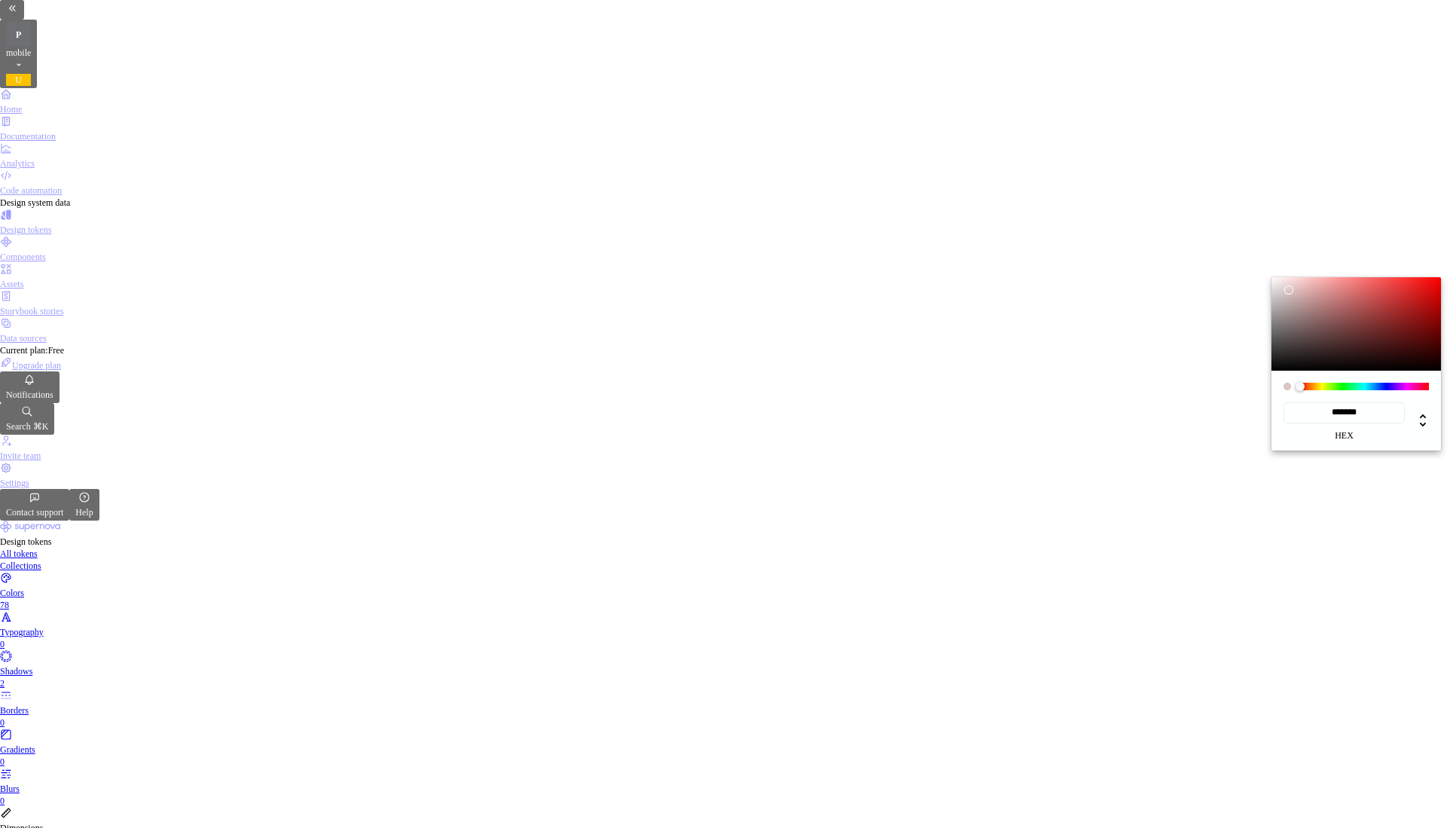
type input "*******"
type input "#E8E0E0"
type input "*******"
type textarea "*"
type input "#E8E1E1"
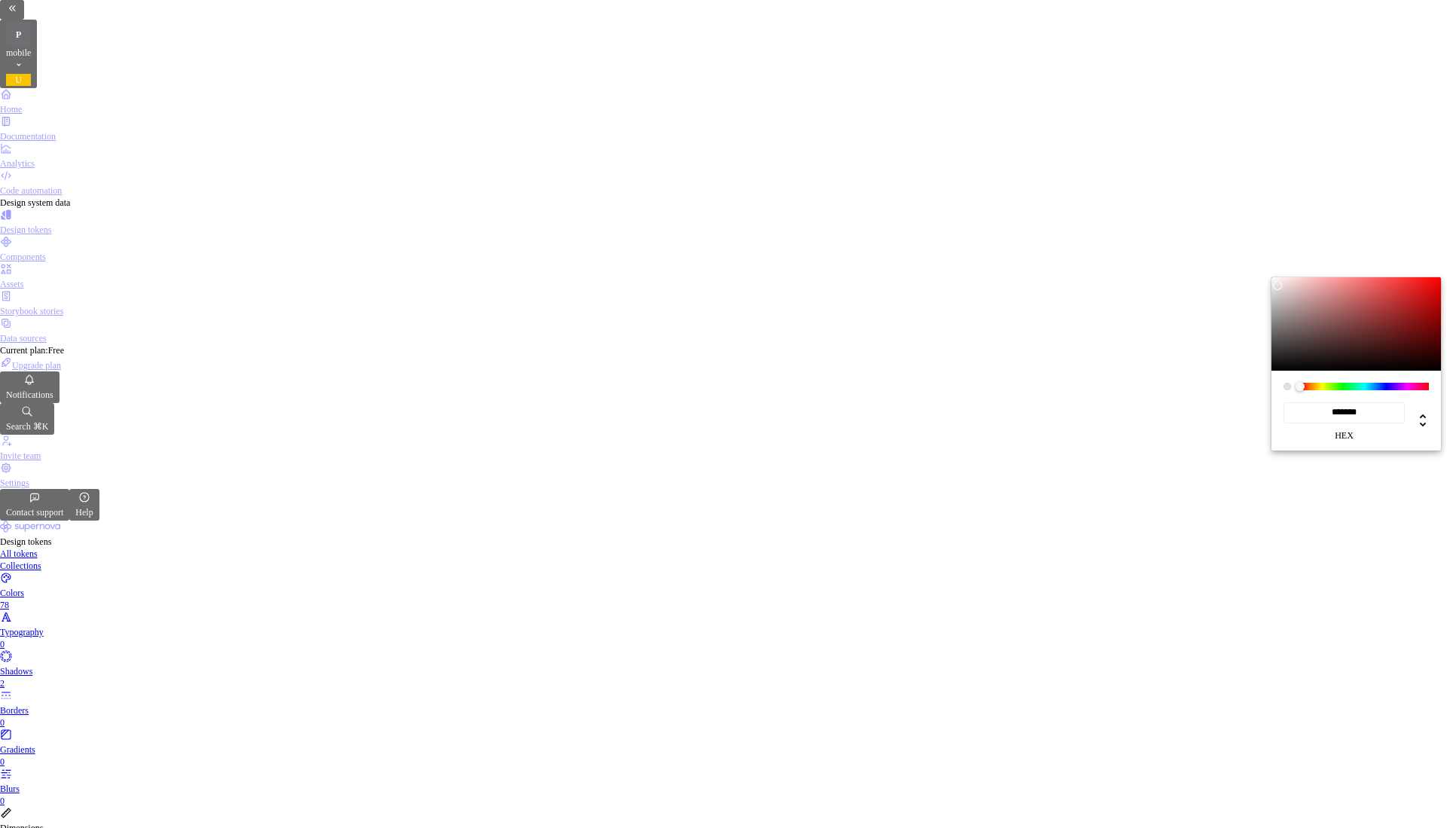
type input "*******"
type textarea "*"
drag, startPoint x: 1358, startPoint y: 309, endPoint x: 1276, endPoint y: 284, distance: 85.7
click at [1276, 284] on div at bounding box center [1356, 323] width 169 height 93
type input "#EAE4E4"
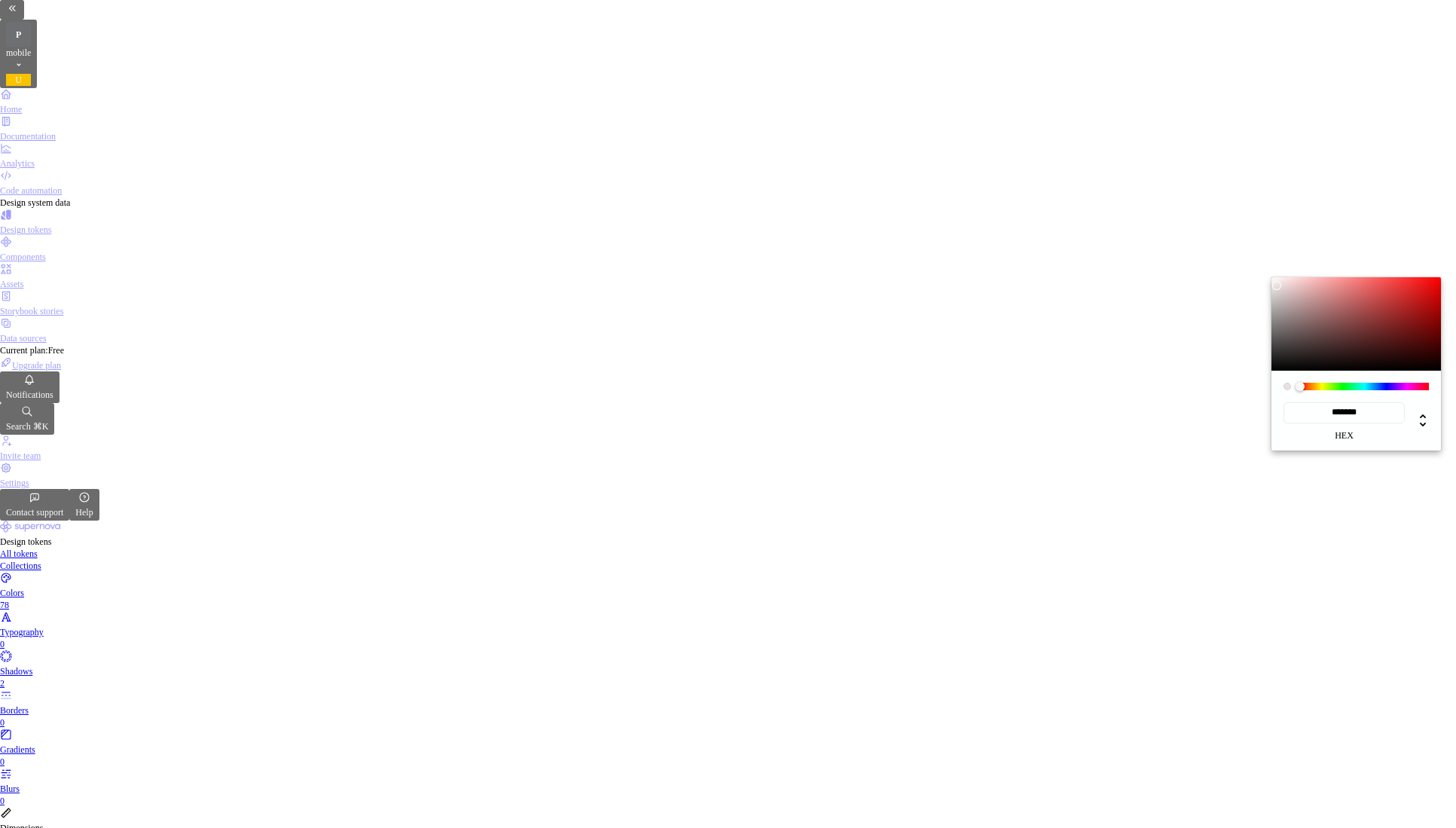
type input "*******"
type textarea "*"
click at [1190, 732] on html "P mobile U Home Documentation Analytics Code automation Design system data Desi…" at bounding box center [728, 414] width 1456 height 828
click at [1163, 798] on html "P mobile U Home Documentation Analytics Code automation Design system data Desi…" at bounding box center [728, 414] width 1456 height 828
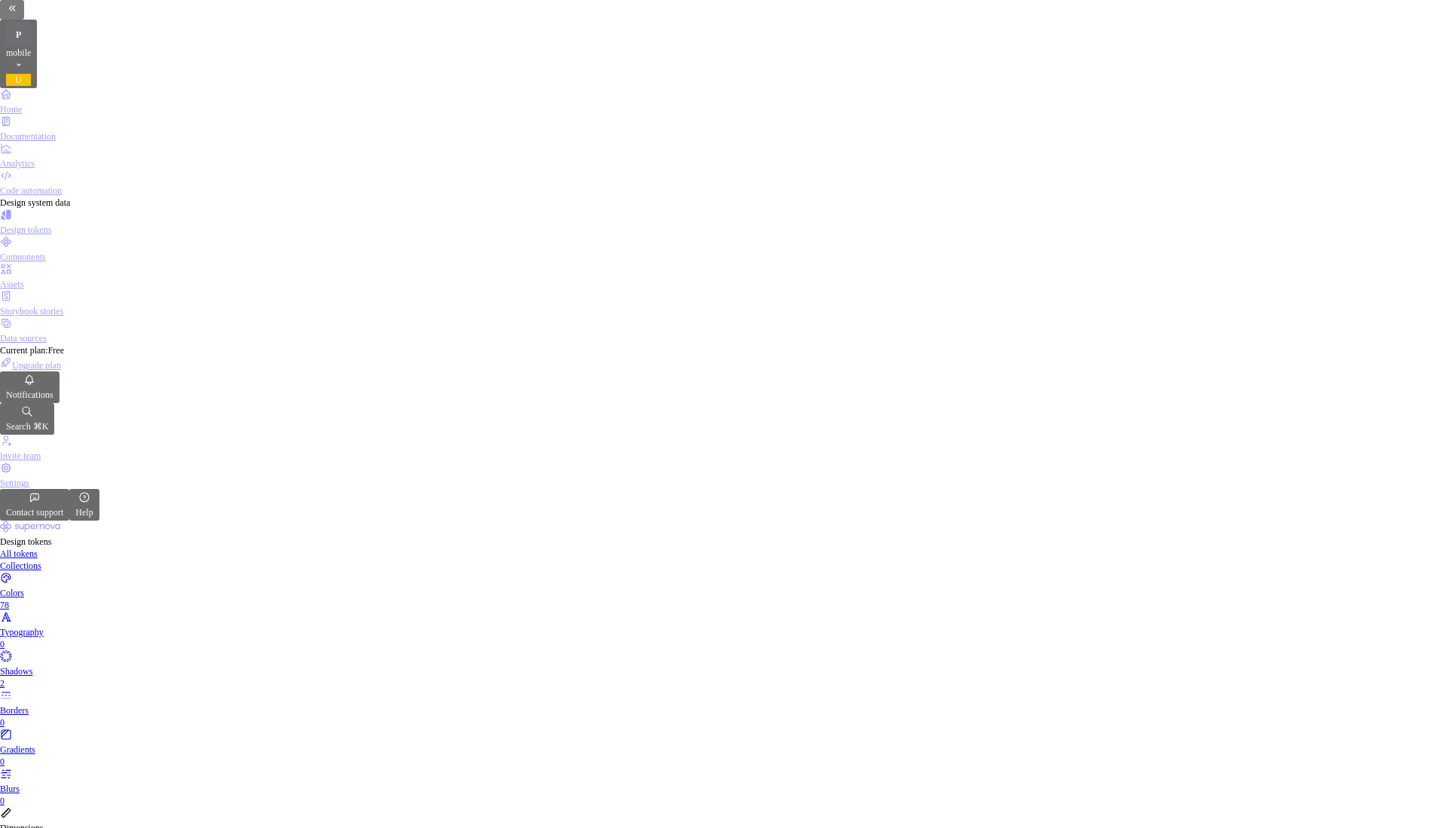
click at [1301, 560] on html "P mobile U Home Documentation Analytics Code automation Design system data Desi…" at bounding box center [728, 414] width 1456 height 828
select select "**********"
type textarea "*"
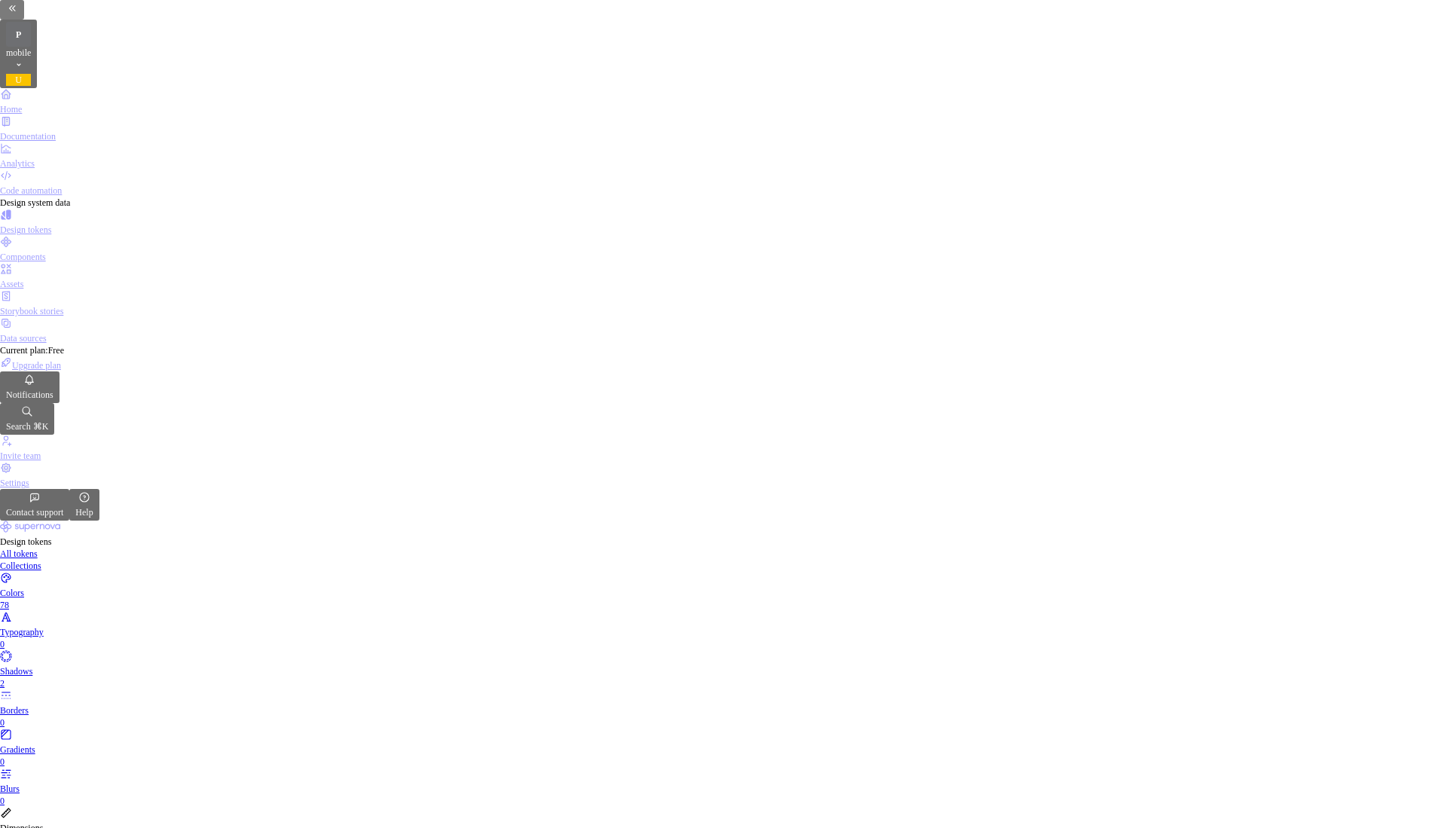
type input "#FFFFFF"
click at [91, 251] on div "Components" at bounding box center [728, 257] width 1456 height 12
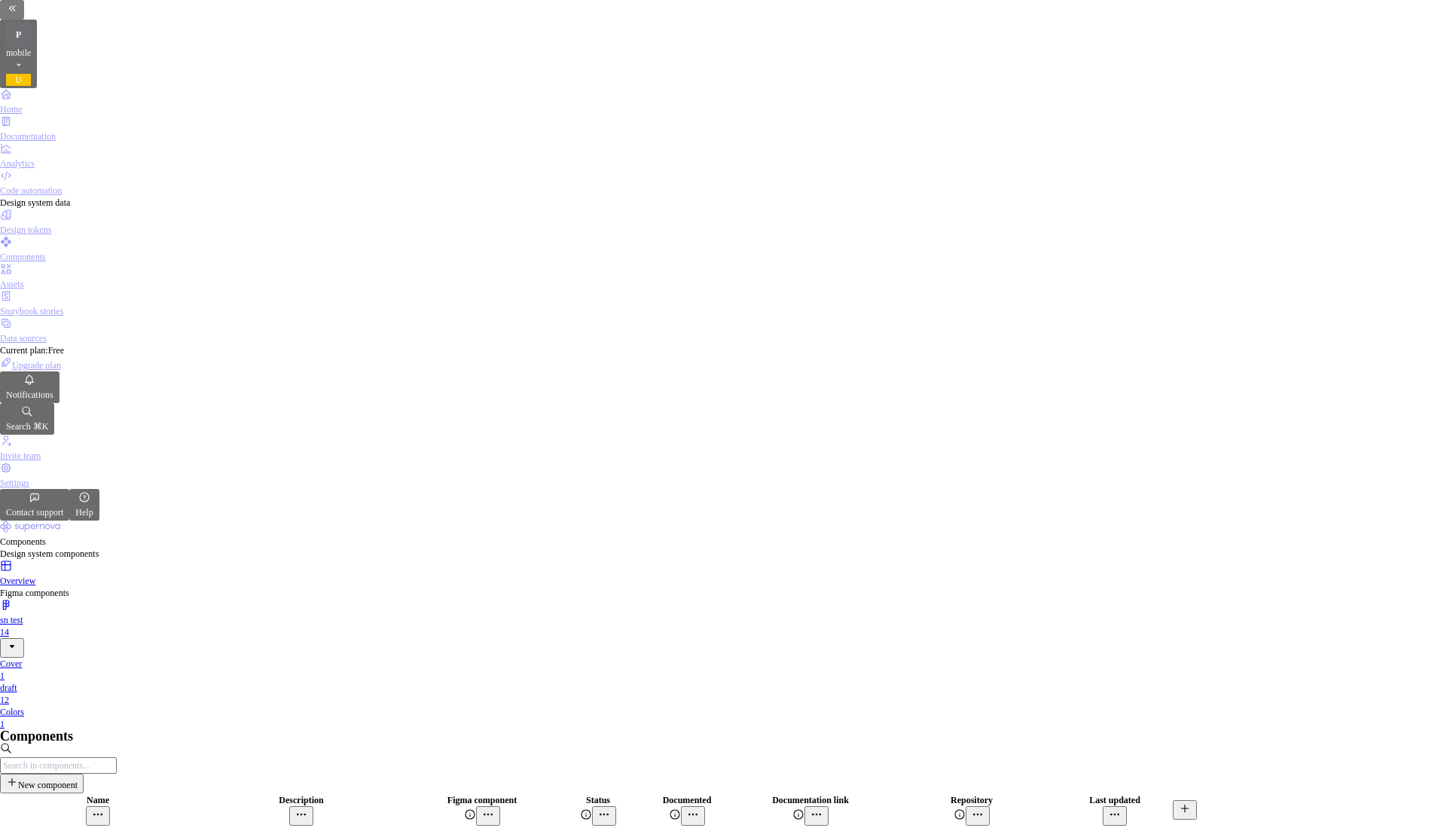
click at [90, 263] on div "Assets" at bounding box center [728, 276] width 1456 height 27
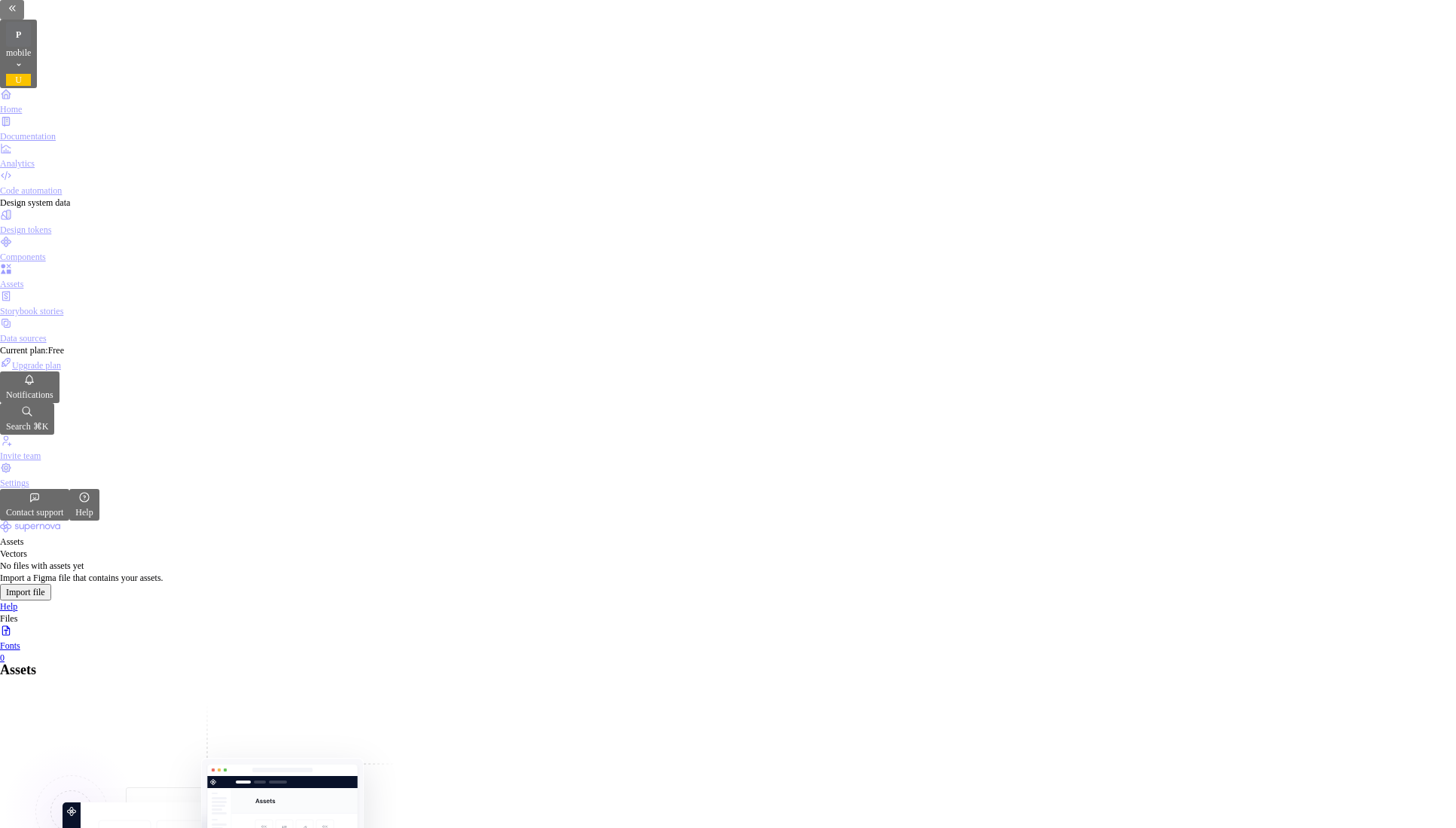
click at [261, 639] on div "Fonts" at bounding box center [728, 645] width 1456 height 12
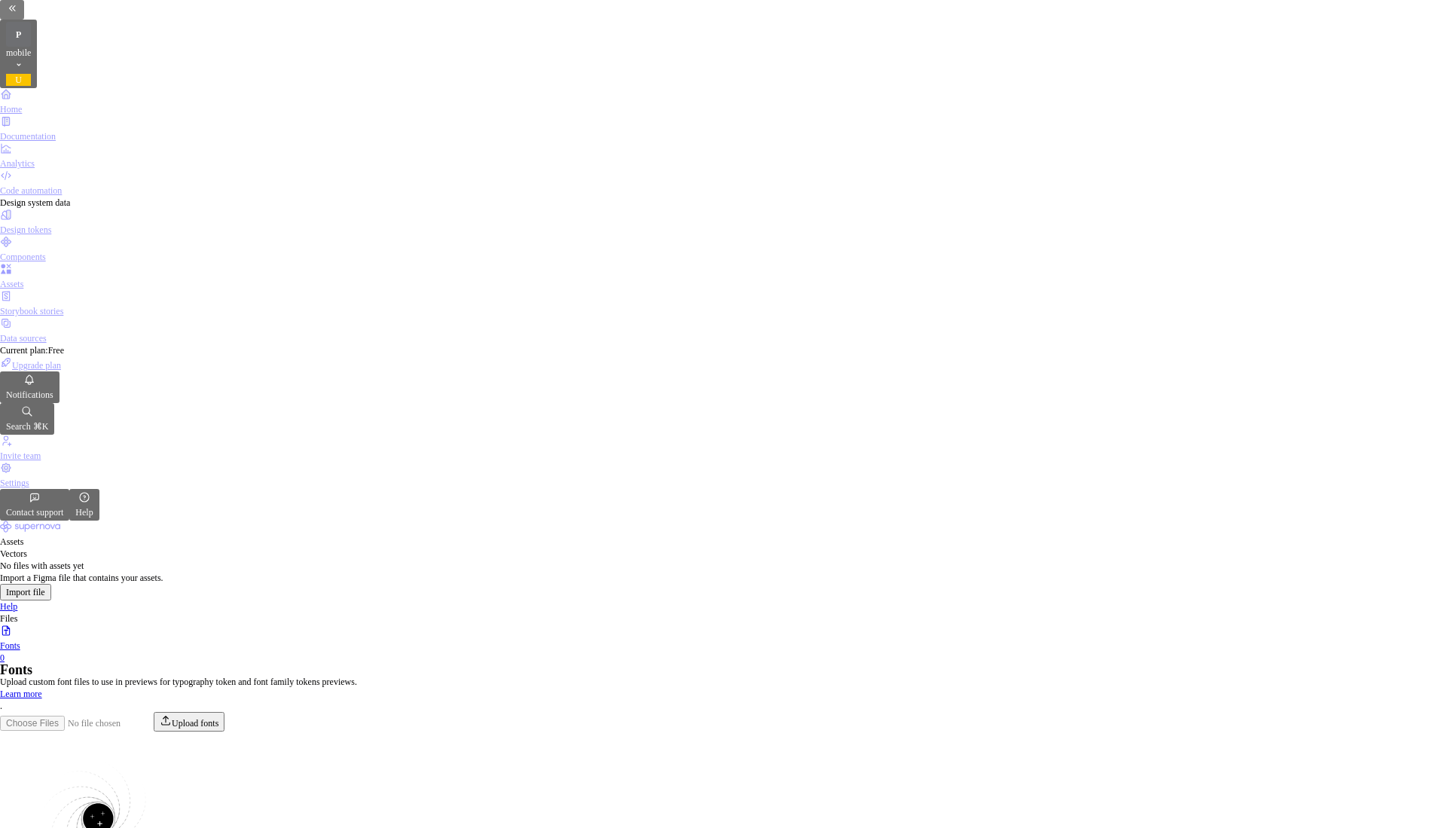
click at [103, 305] on div "Storybook stories" at bounding box center [728, 311] width 1456 height 12
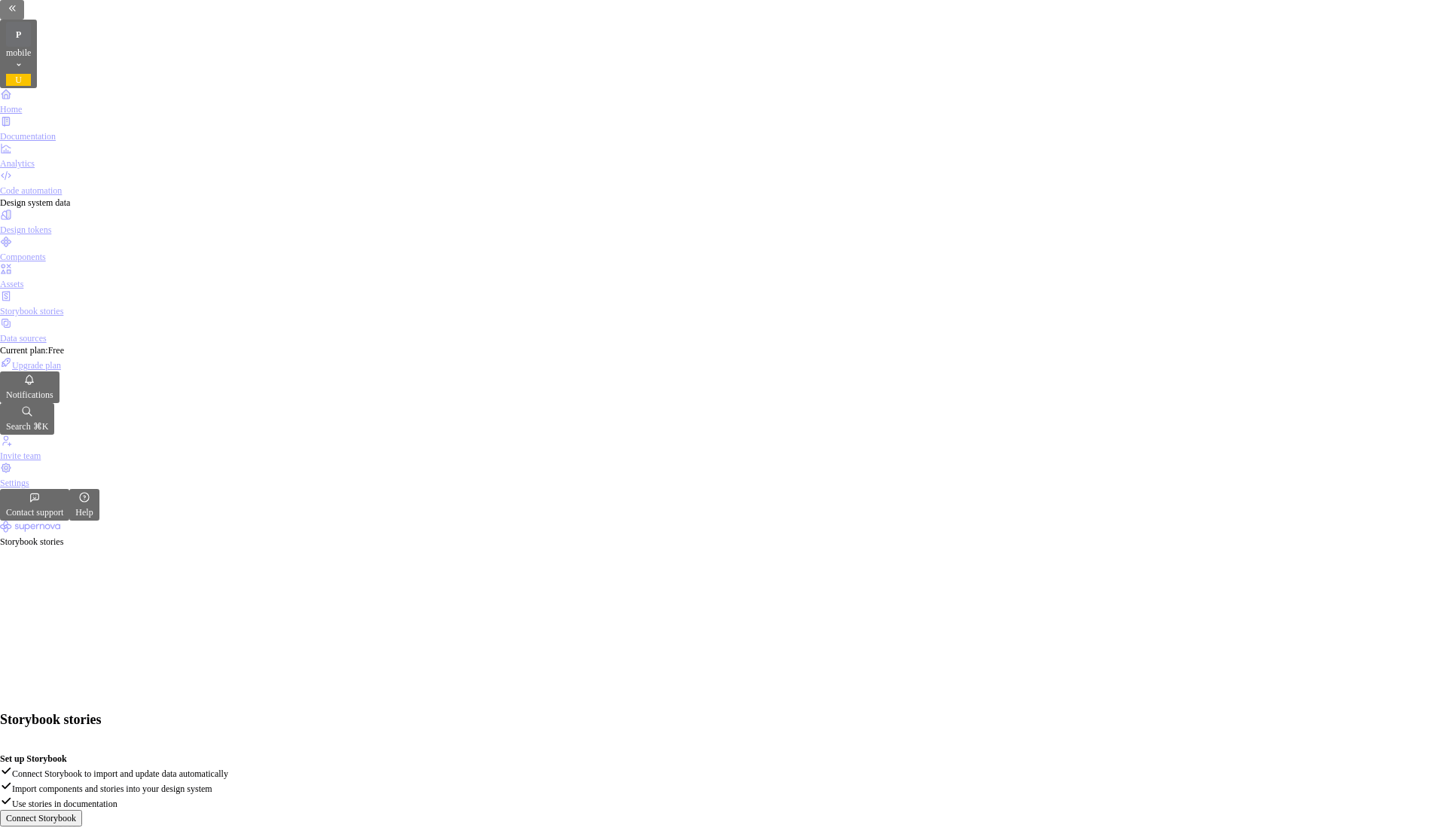
click at [79, 251] on div "Components" at bounding box center [728, 257] width 1456 height 12
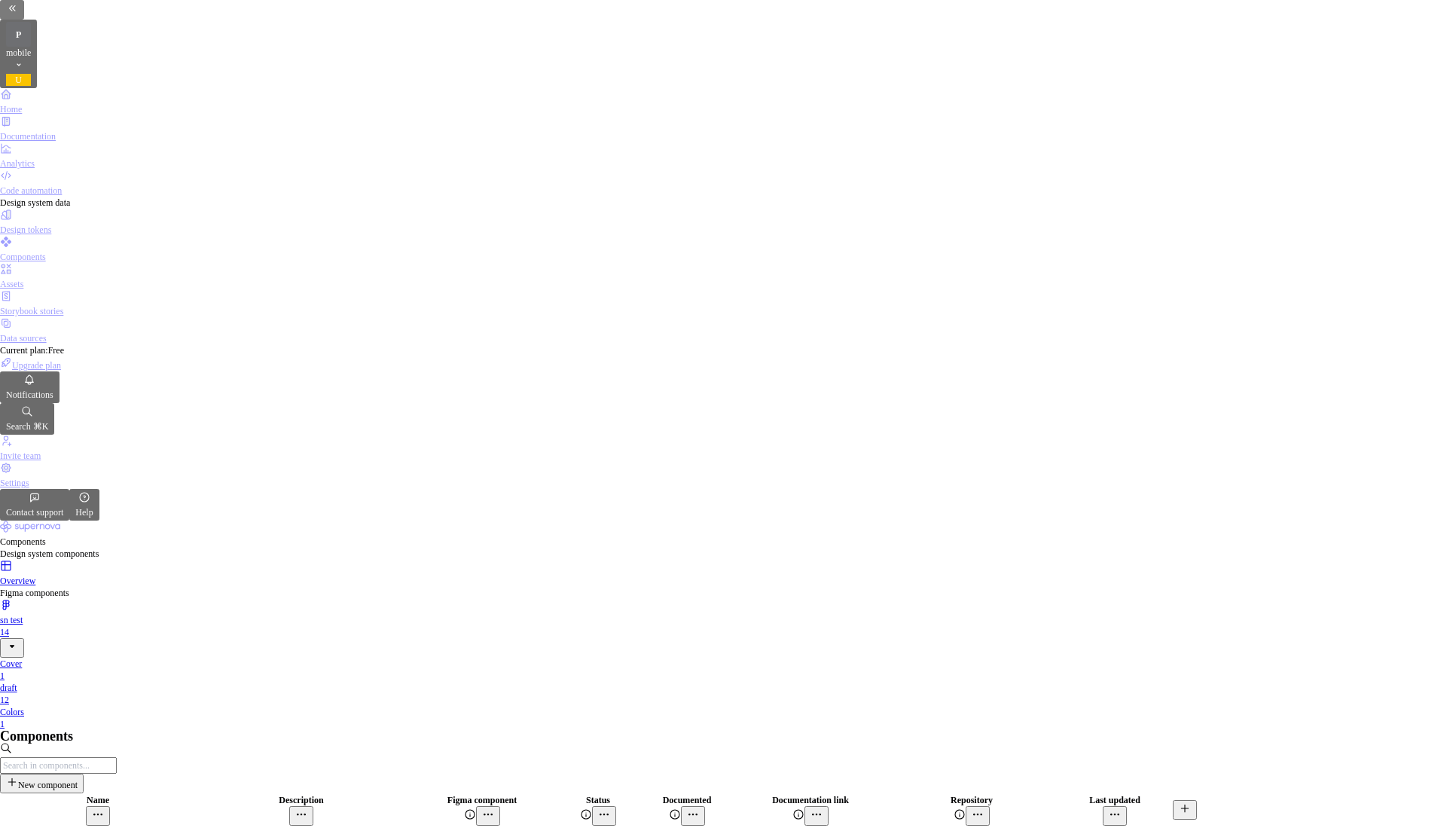
click at [245, 658] on div "Cover" at bounding box center [728, 664] width 1456 height 12
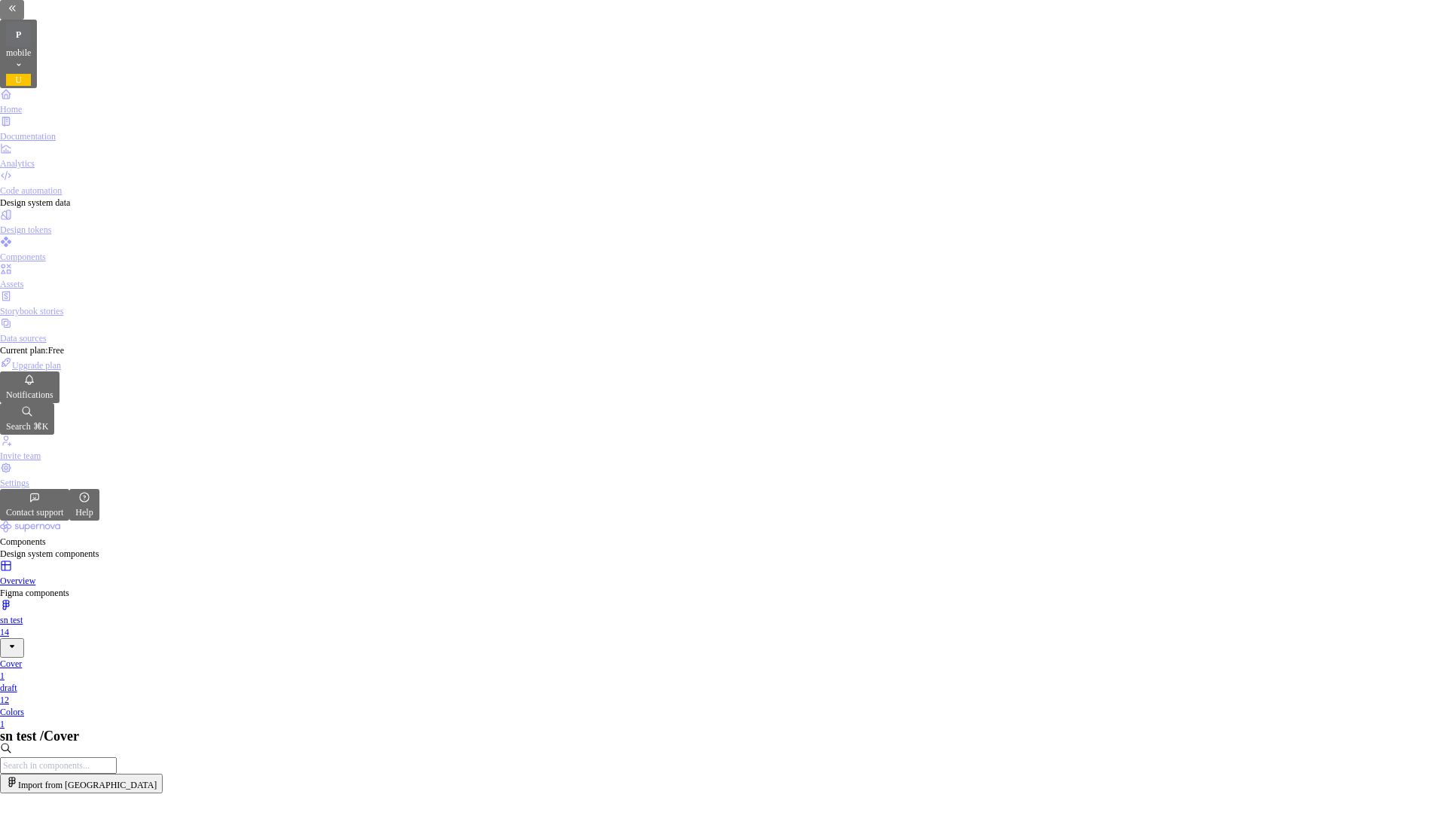
click at [255, 682] on div "draft" at bounding box center [728, 688] width 1456 height 12
click at [256, 706] on div "Colors" at bounding box center [728, 712] width 1456 height 12
click at [256, 682] on div "draft" at bounding box center [728, 688] width 1456 height 12
click at [463, 805] on div at bounding box center [728, 822] width 1456 height 33
click at [472, 805] on div at bounding box center [728, 822] width 1456 height 33
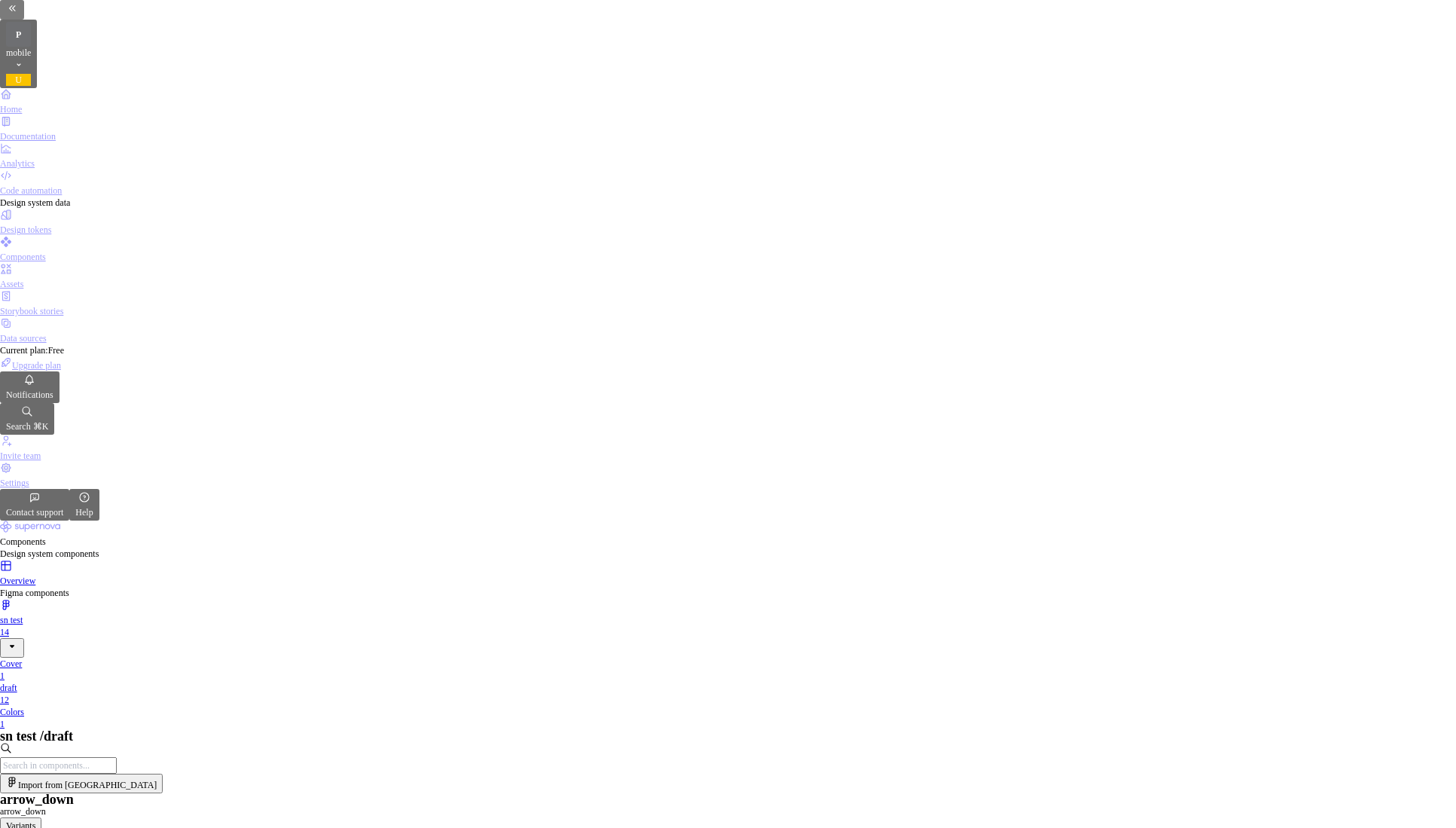
drag, startPoint x: 1279, startPoint y: 488, endPoint x: 524, endPoint y: 152, distance: 826.4
click at [546, 730] on div "sn test / draft Import from Figma" at bounding box center [728, 762] width 1456 height 63
click at [290, 682] on div "draft 12" at bounding box center [728, 694] width 1456 height 24
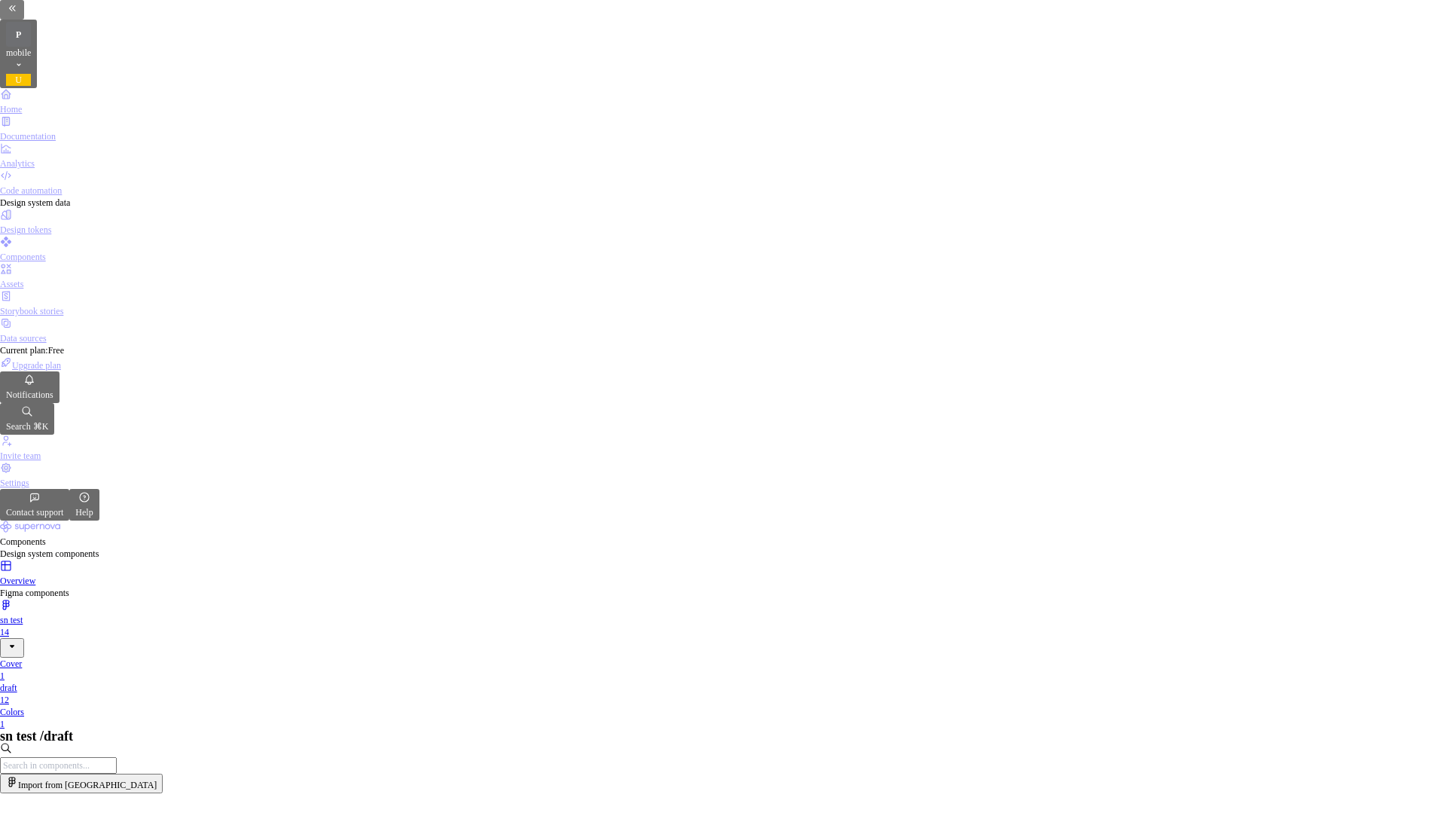
click at [297, 658] on div "Cover" at bounding box center [728, 664] width 1456 height 12
click at [249, 575] on div "Overview" at bounding box center [728, 581] width 1456 height 12
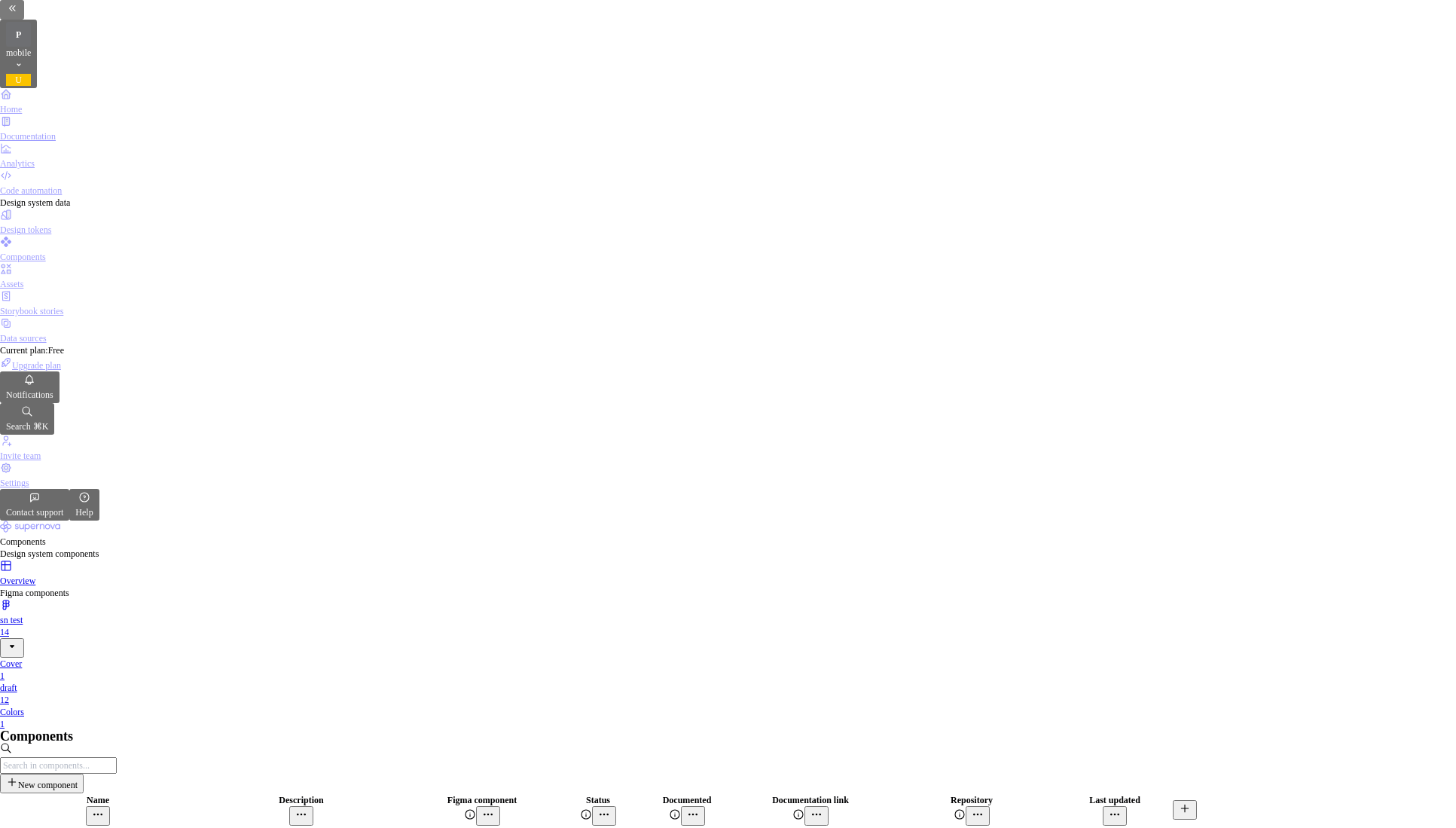
click at [96, 184] on div "Code automation" at bounding box center [728, 190] width 1456 height 12
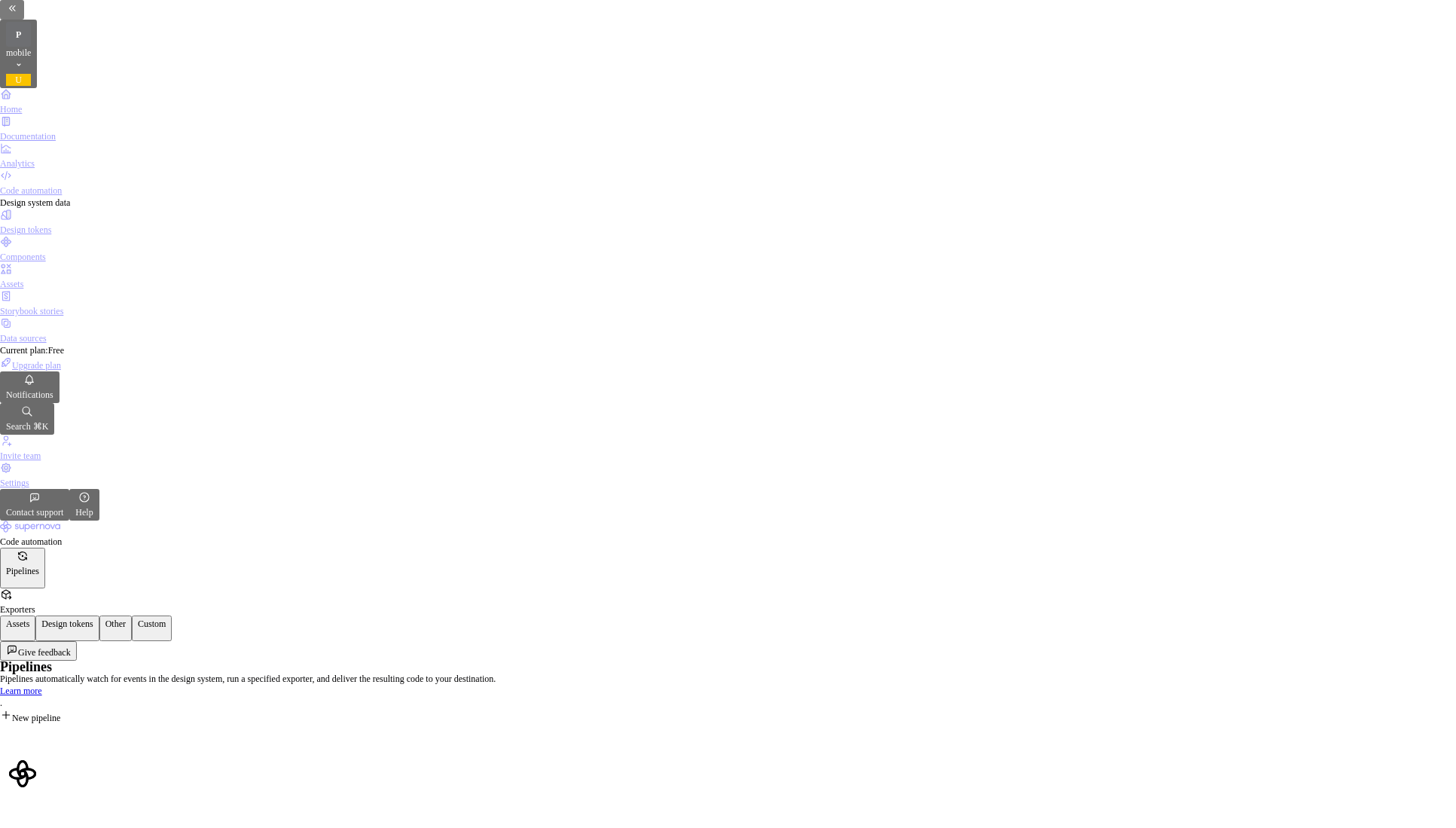
click at [92, 142] on div "Analytics" at bounding box center [728, 155] width 1456 height 27
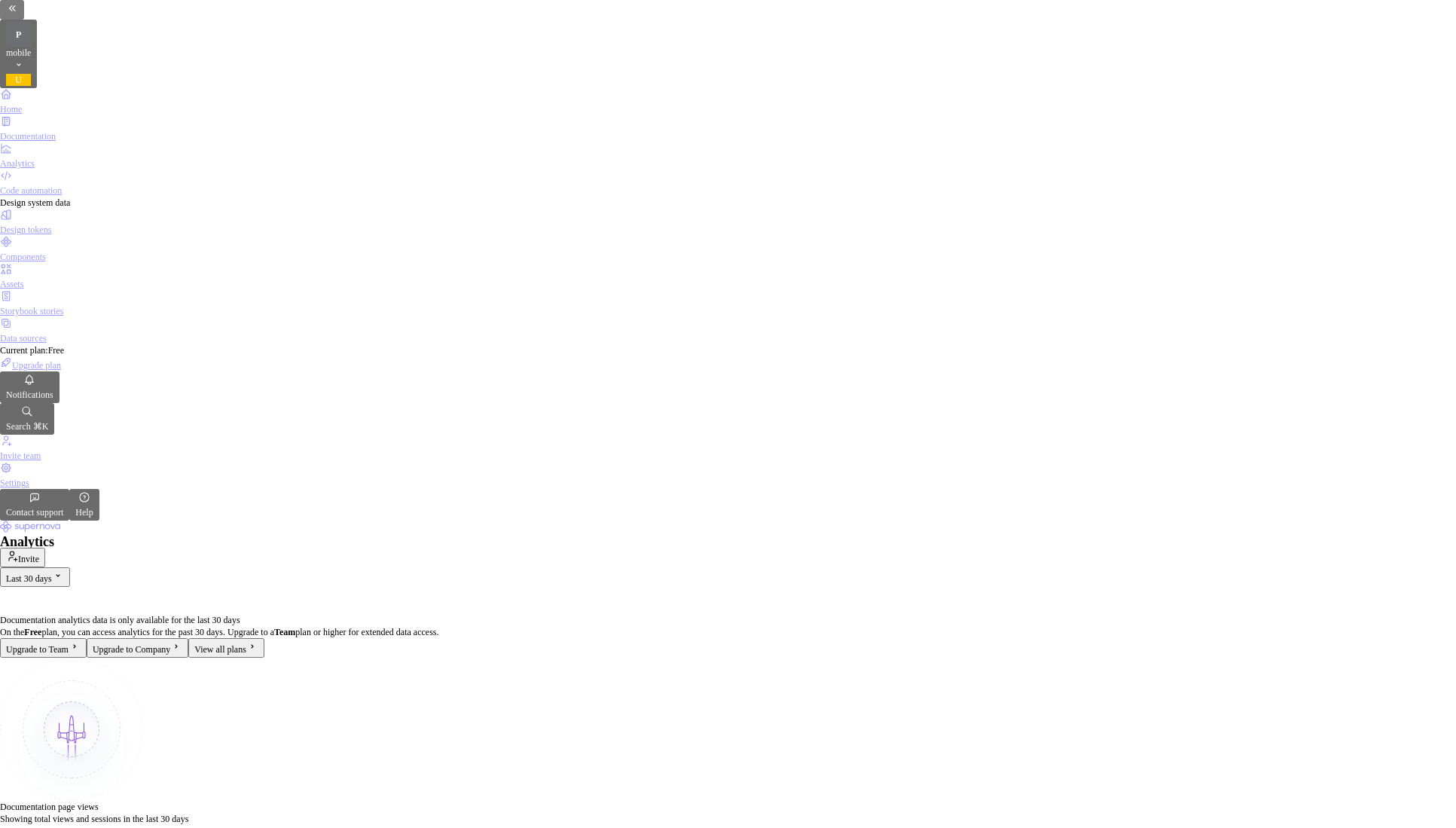
click at [100, 130] on div "Documentation" at bounding box center [728, 136] width 1456 height 12
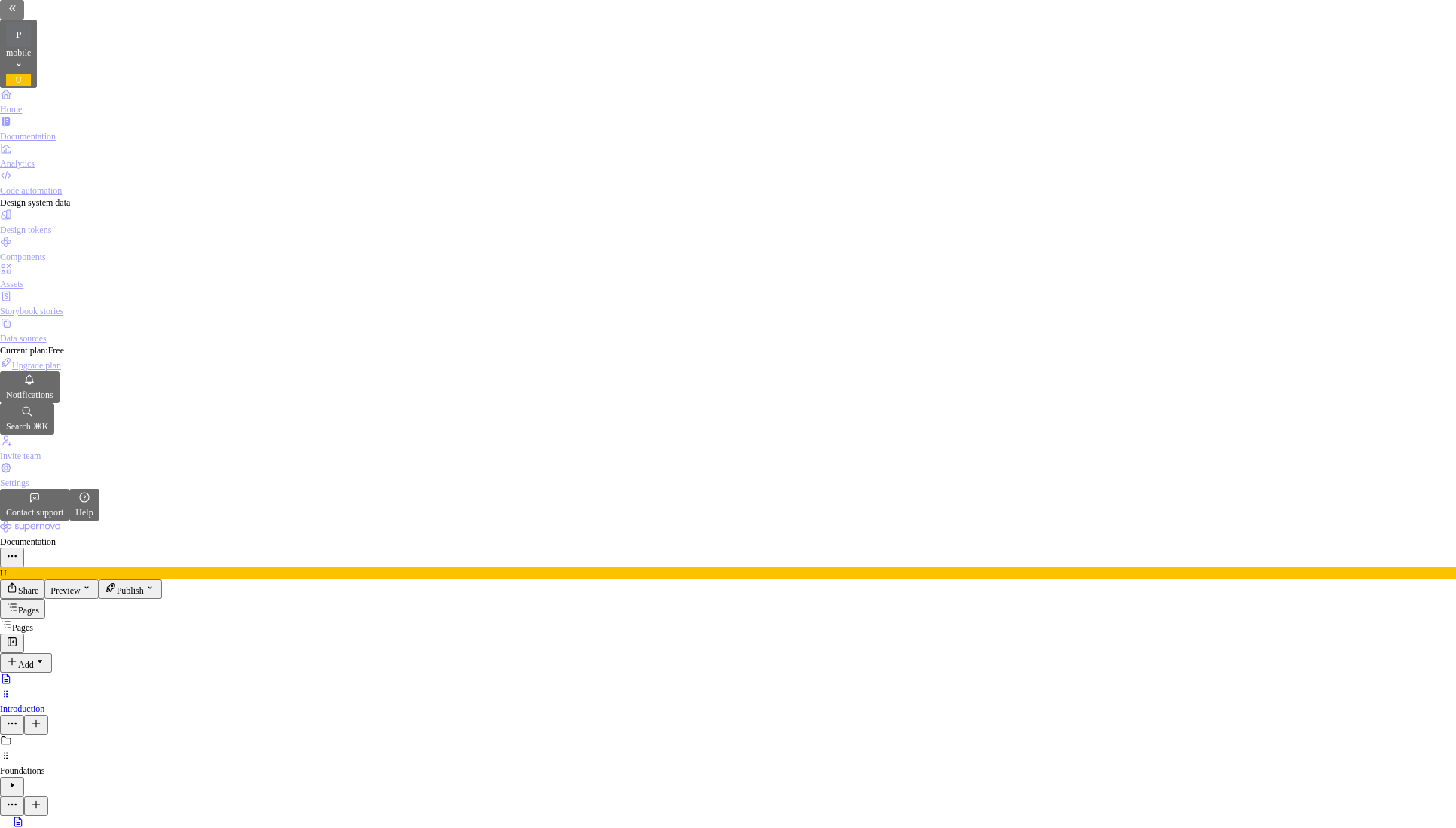
scroll to position [3368, 0]
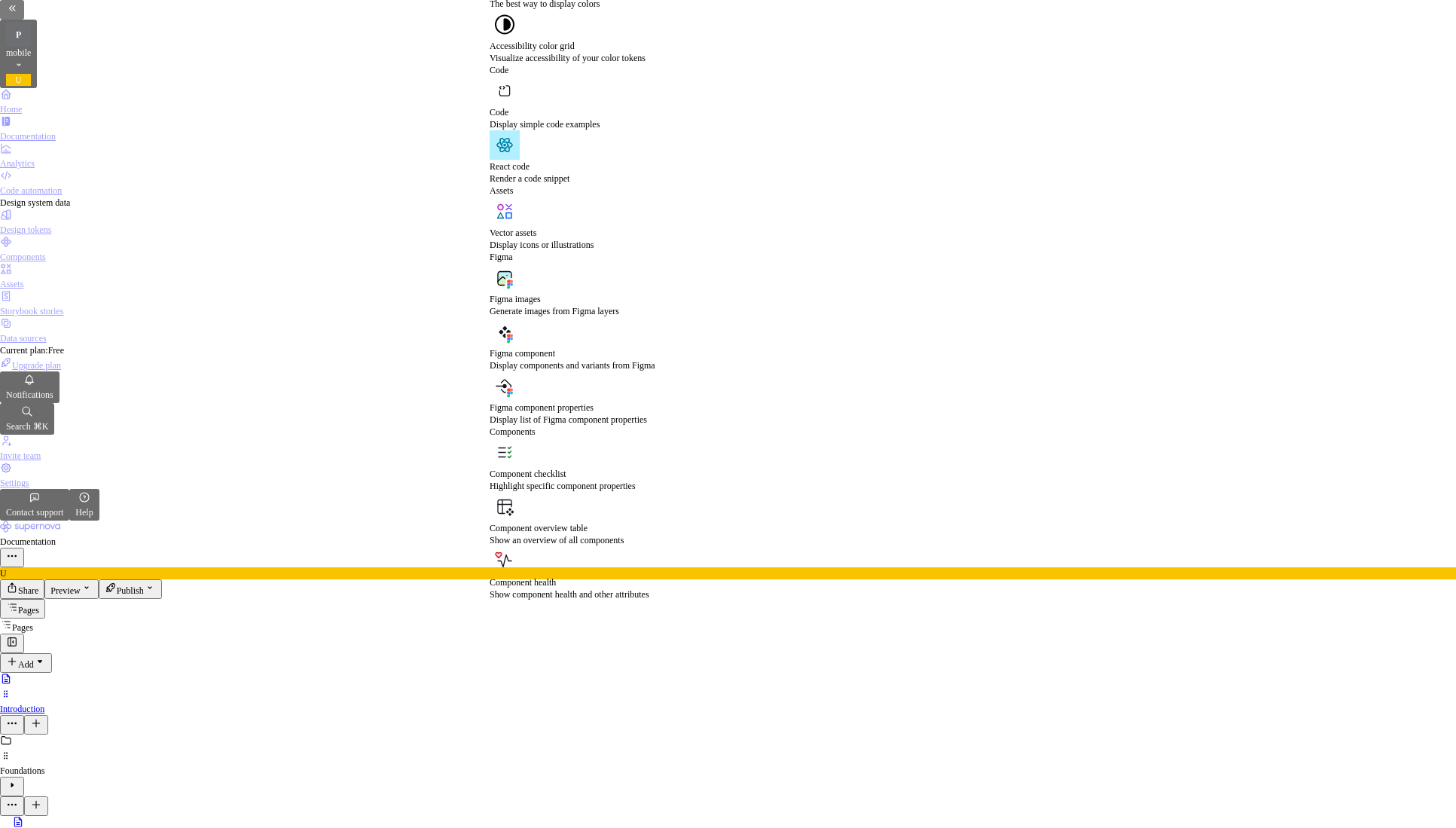
scroll to position [1097, 0]
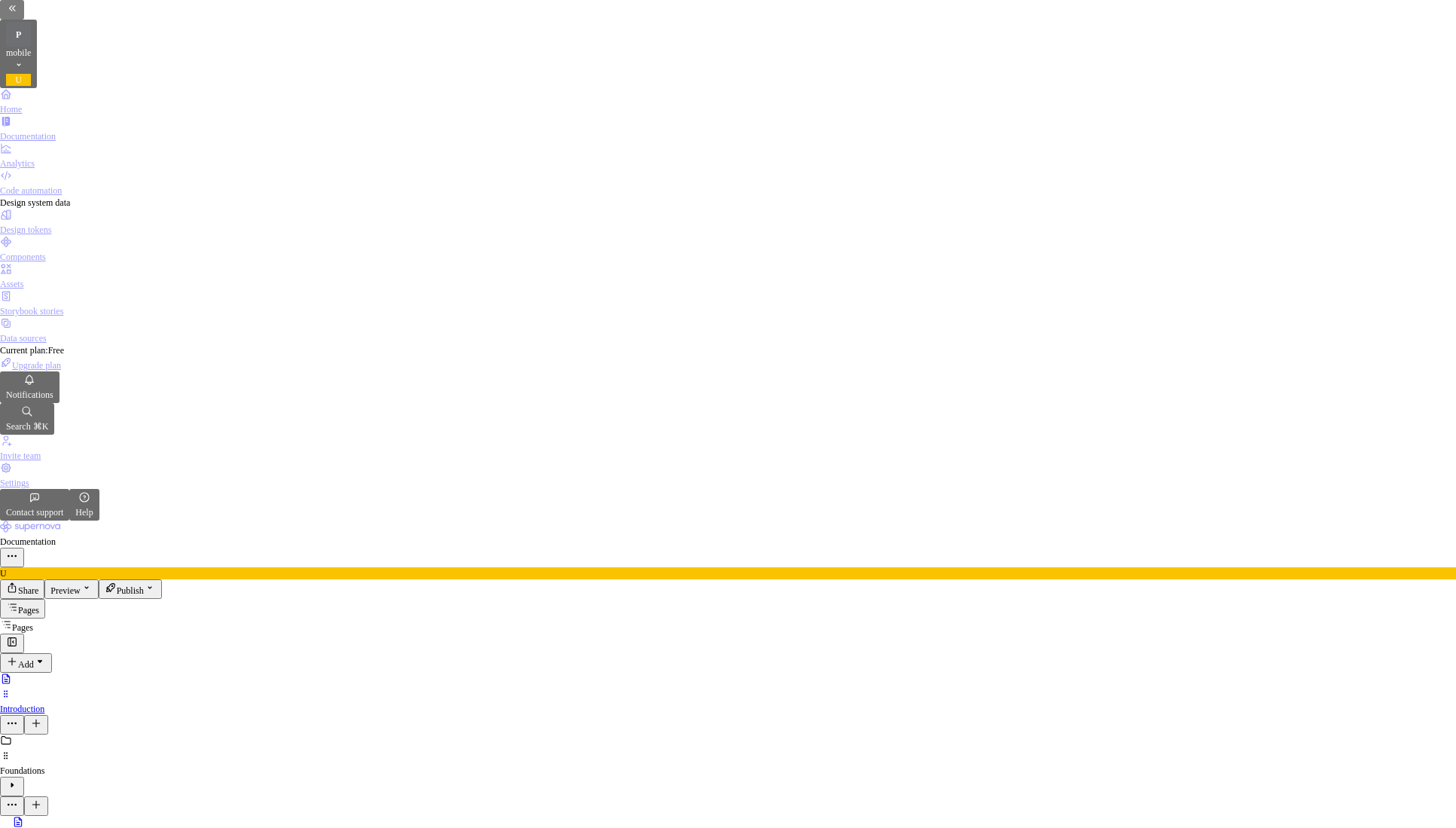
scroll to position [4140, 0]
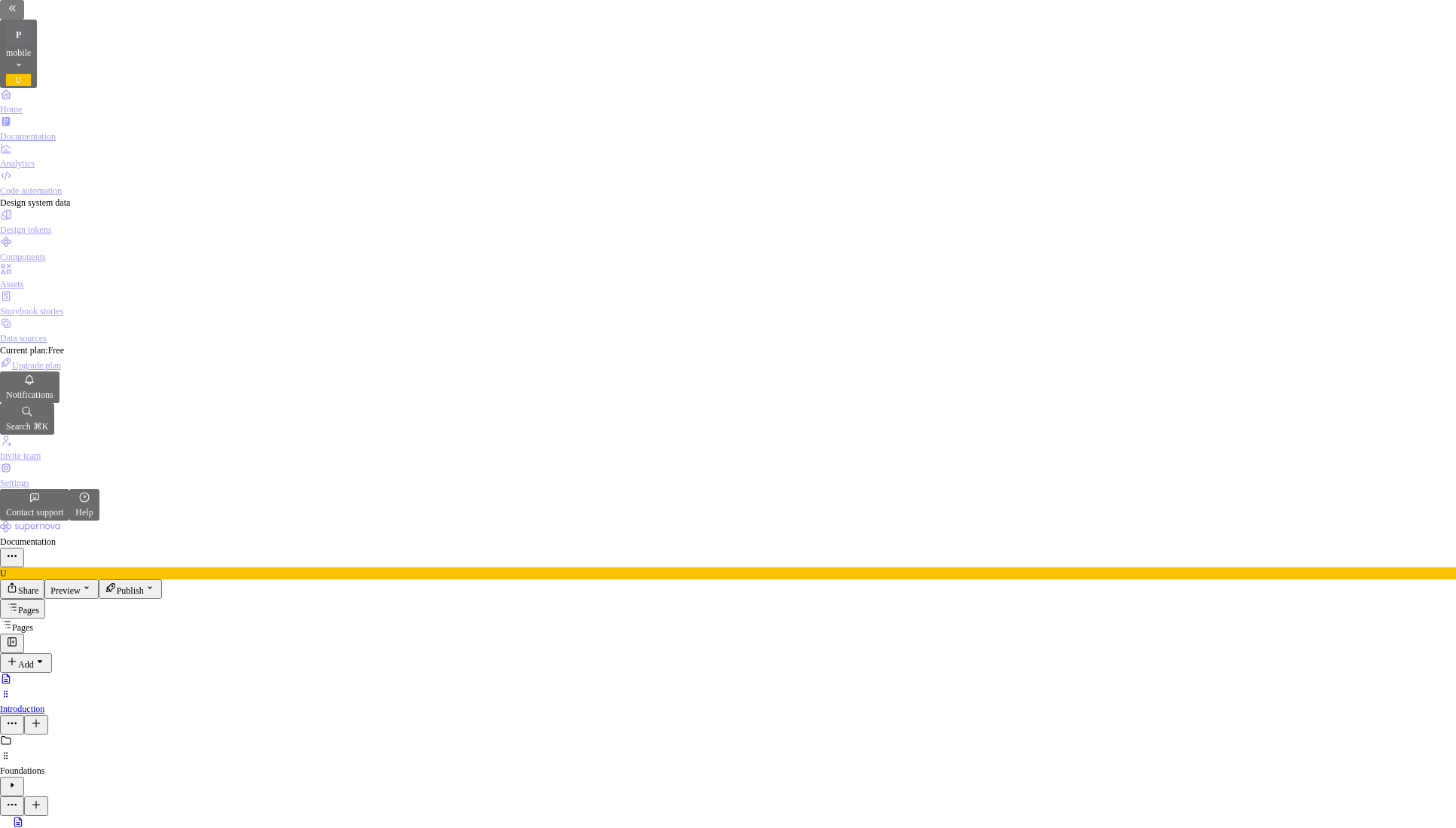
click at [144, 585] on span "Publish" at bounding box center [130, 590] width 27 height 10
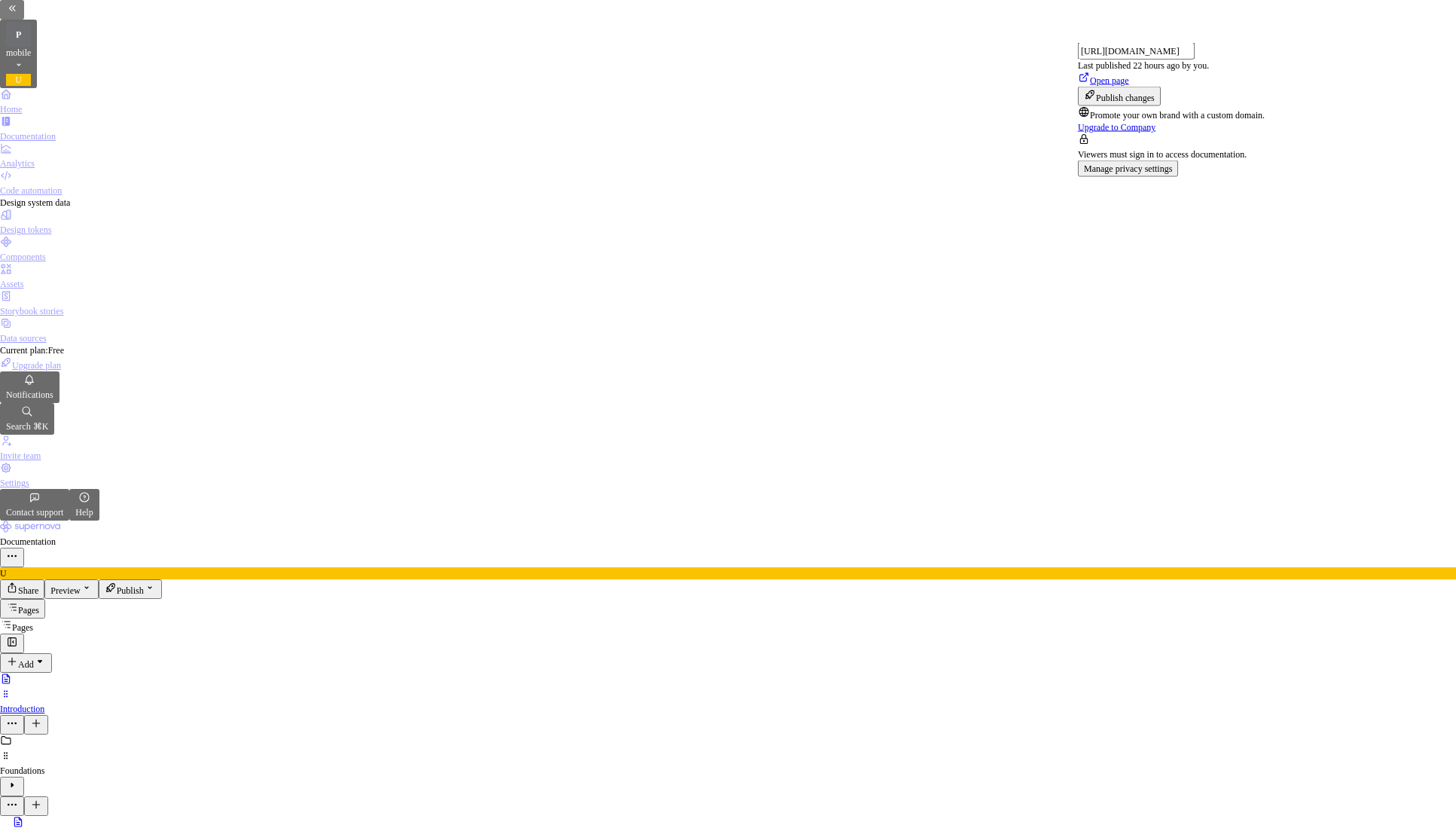
click at [1161, 107] on button "Publish changes" at bounding box center [1119, 96] width 83 height 19
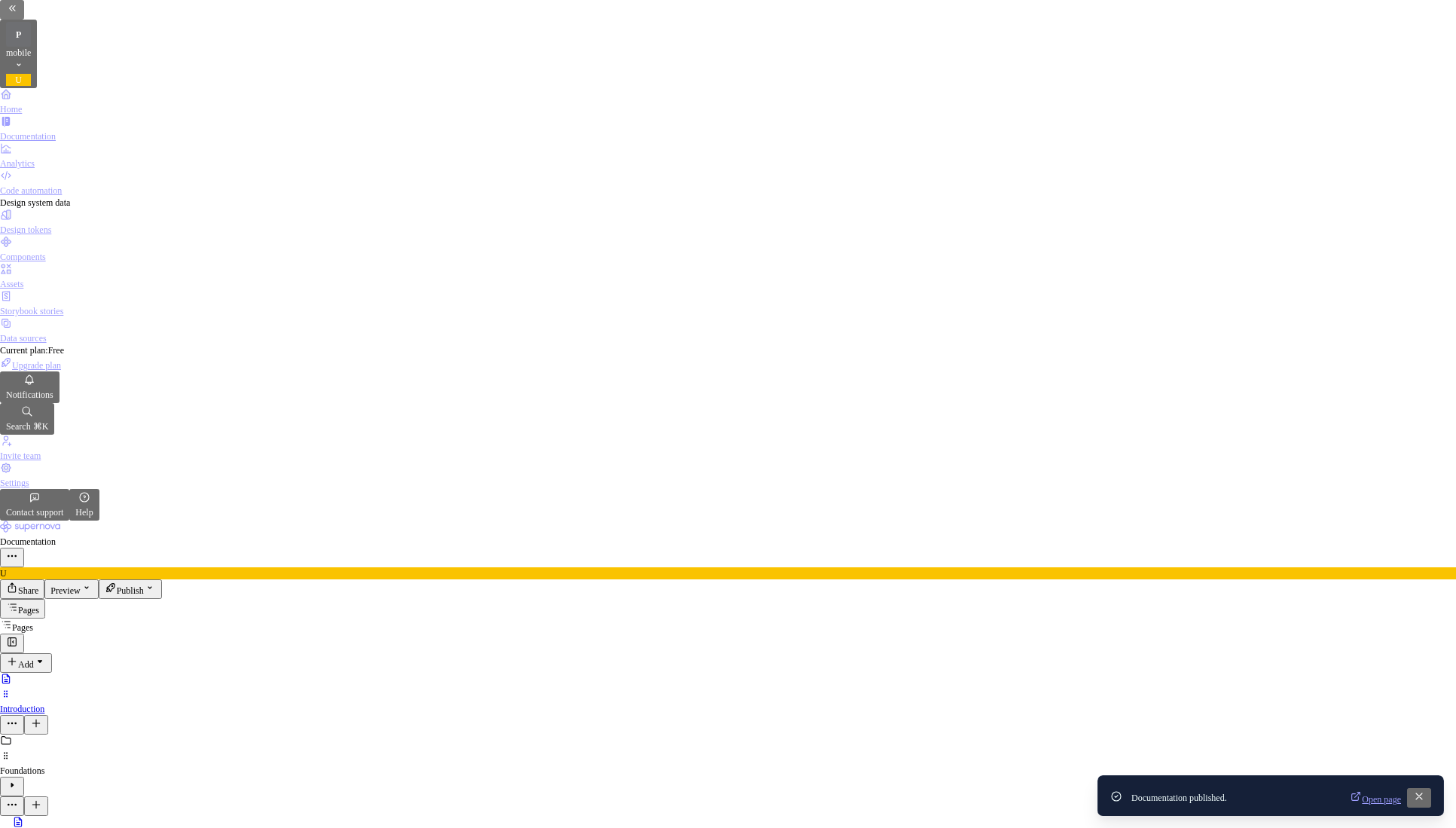
click at [1376, 800] on span "Open page" at bounding box center [1382, 799] width 39 height 10
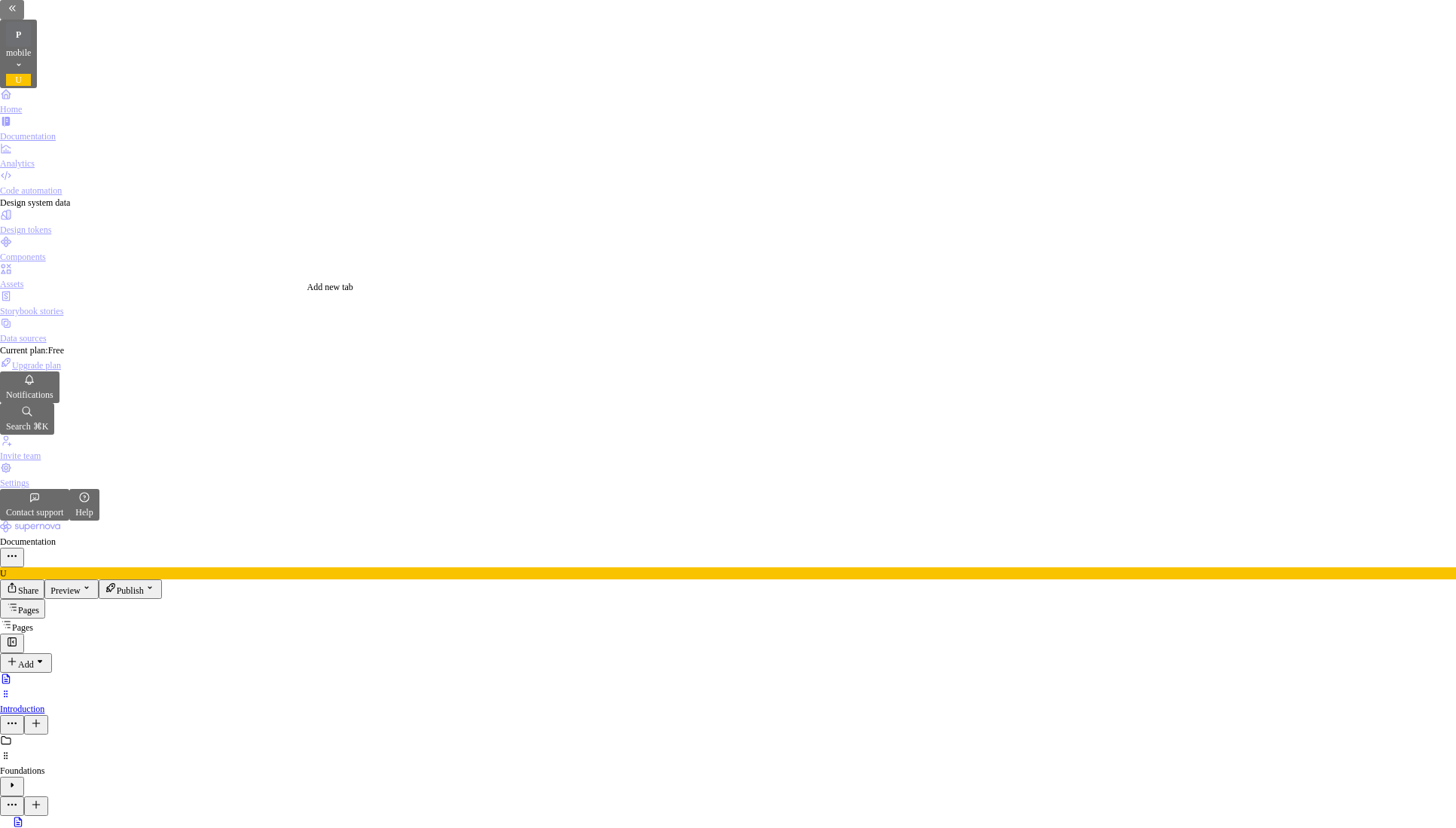
type textarea "*"
type input "Chip"
type textarea "*"
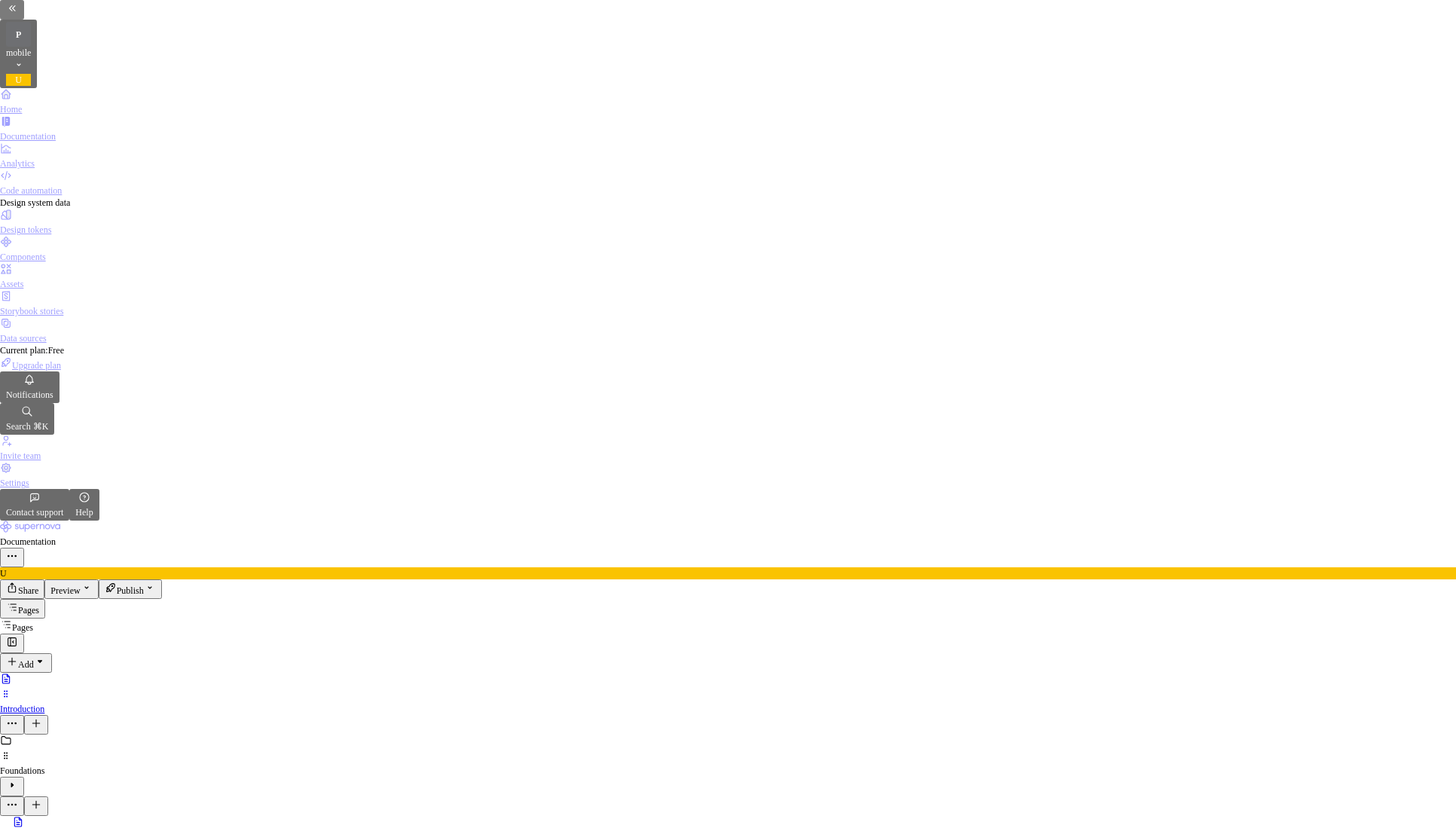
type textarea "Chip"
type textarea "*"
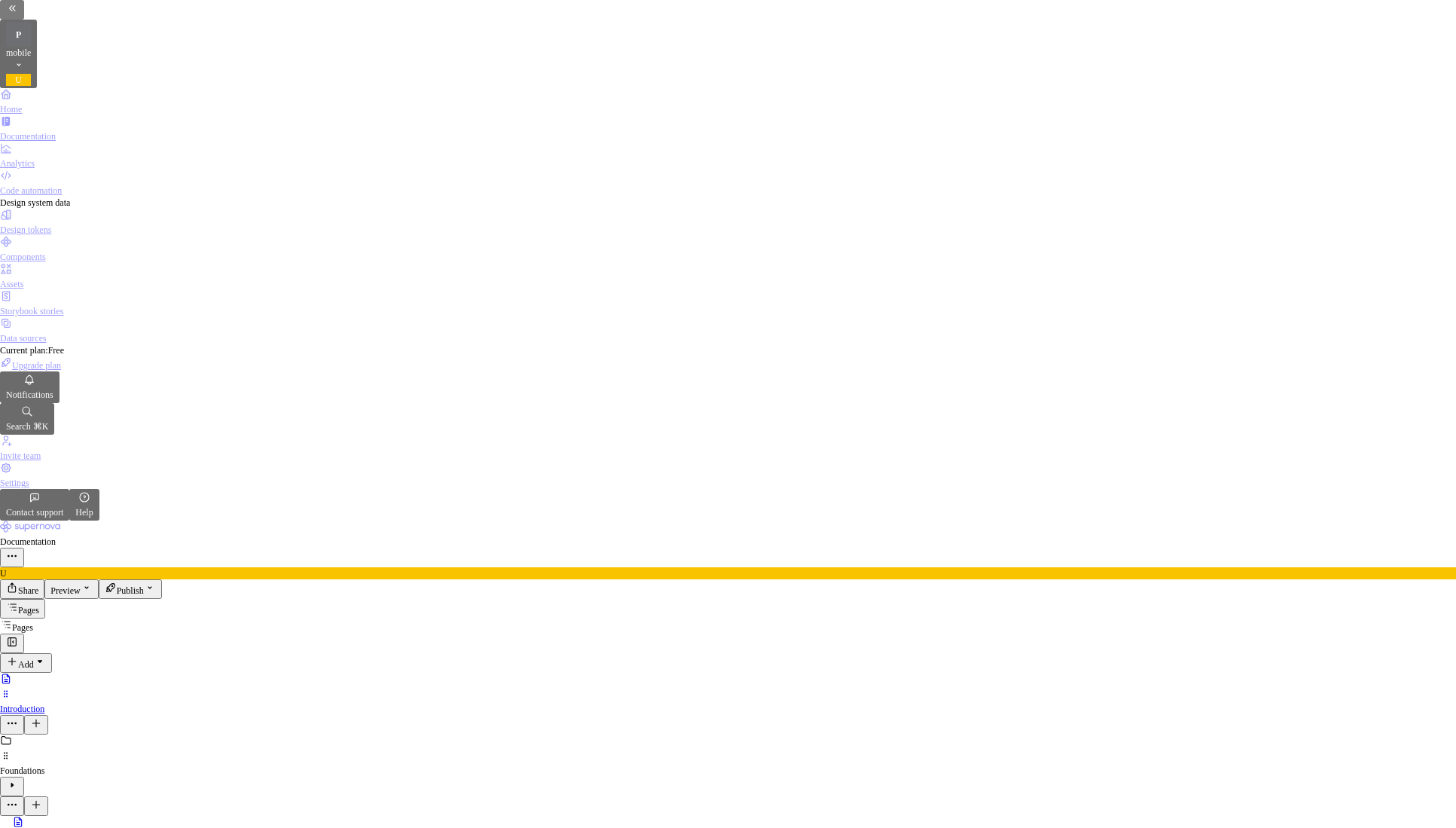
type textarea "*"
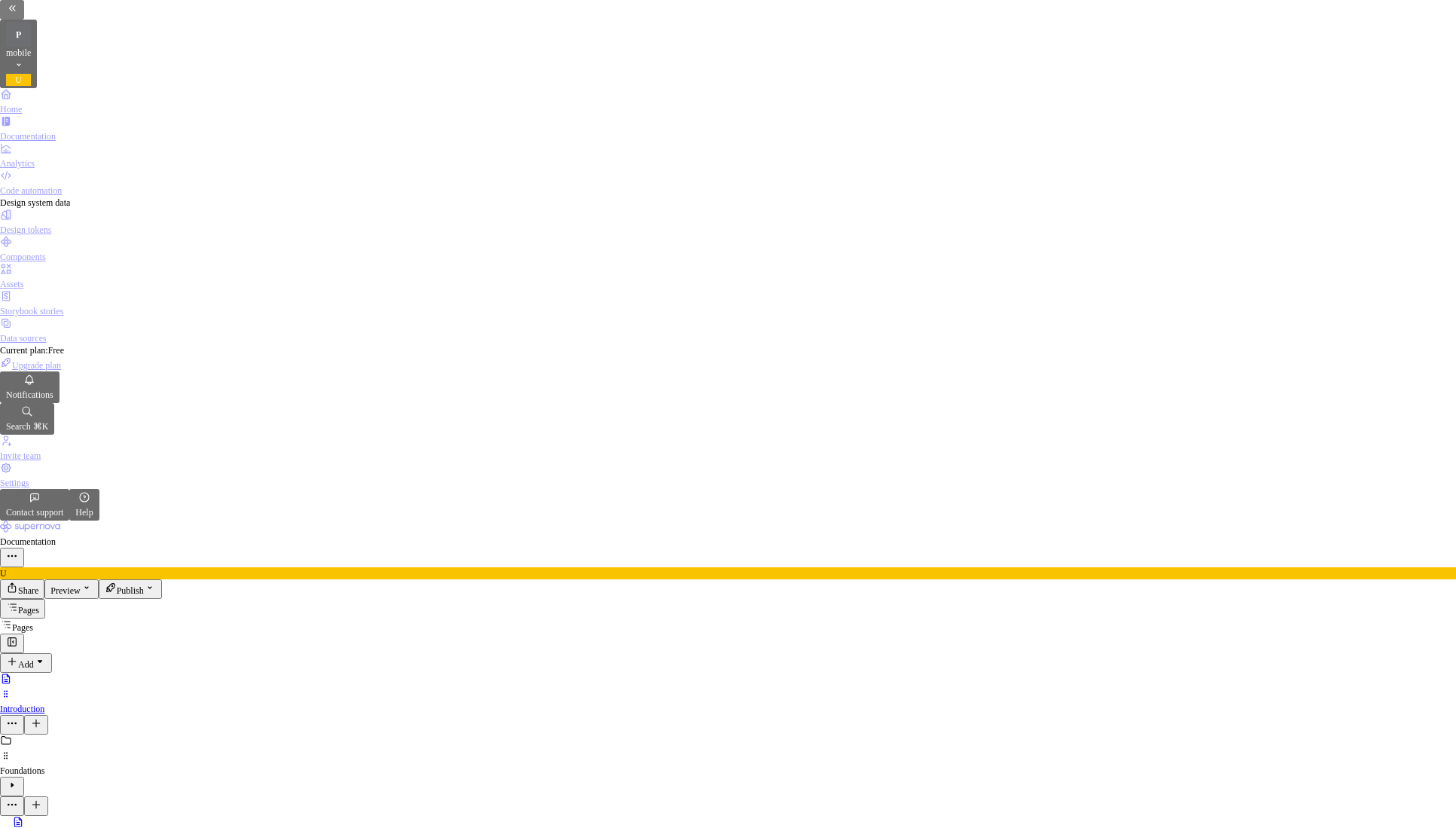
type textarea "*"
type textarea "S"
type textarea "*"
type textarea "Se"
type textarea "*"
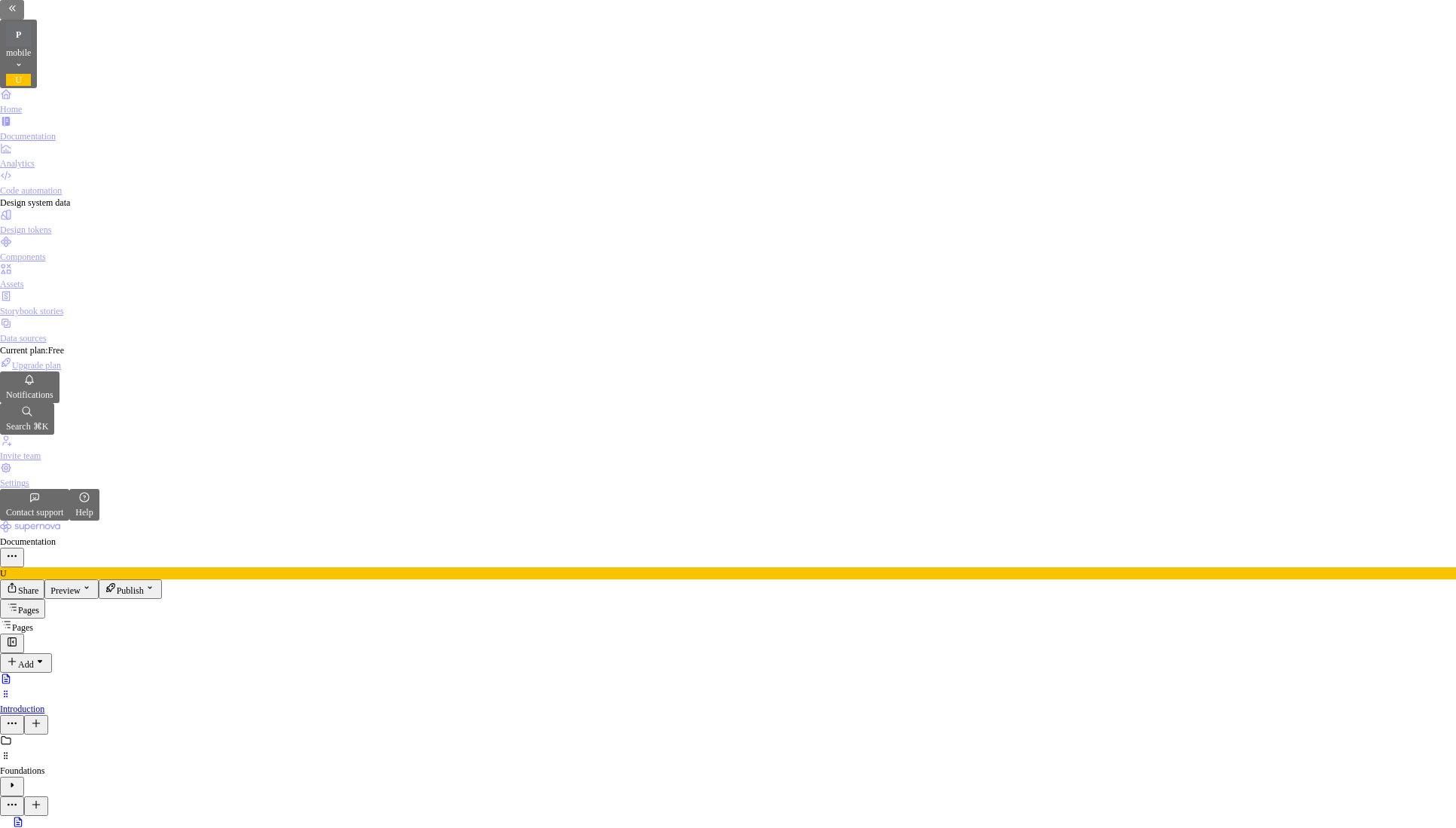
type textarea "Sel"
type textarea "*"
type textarea "Sele"
type textarea "*"
type textarea "Selec"
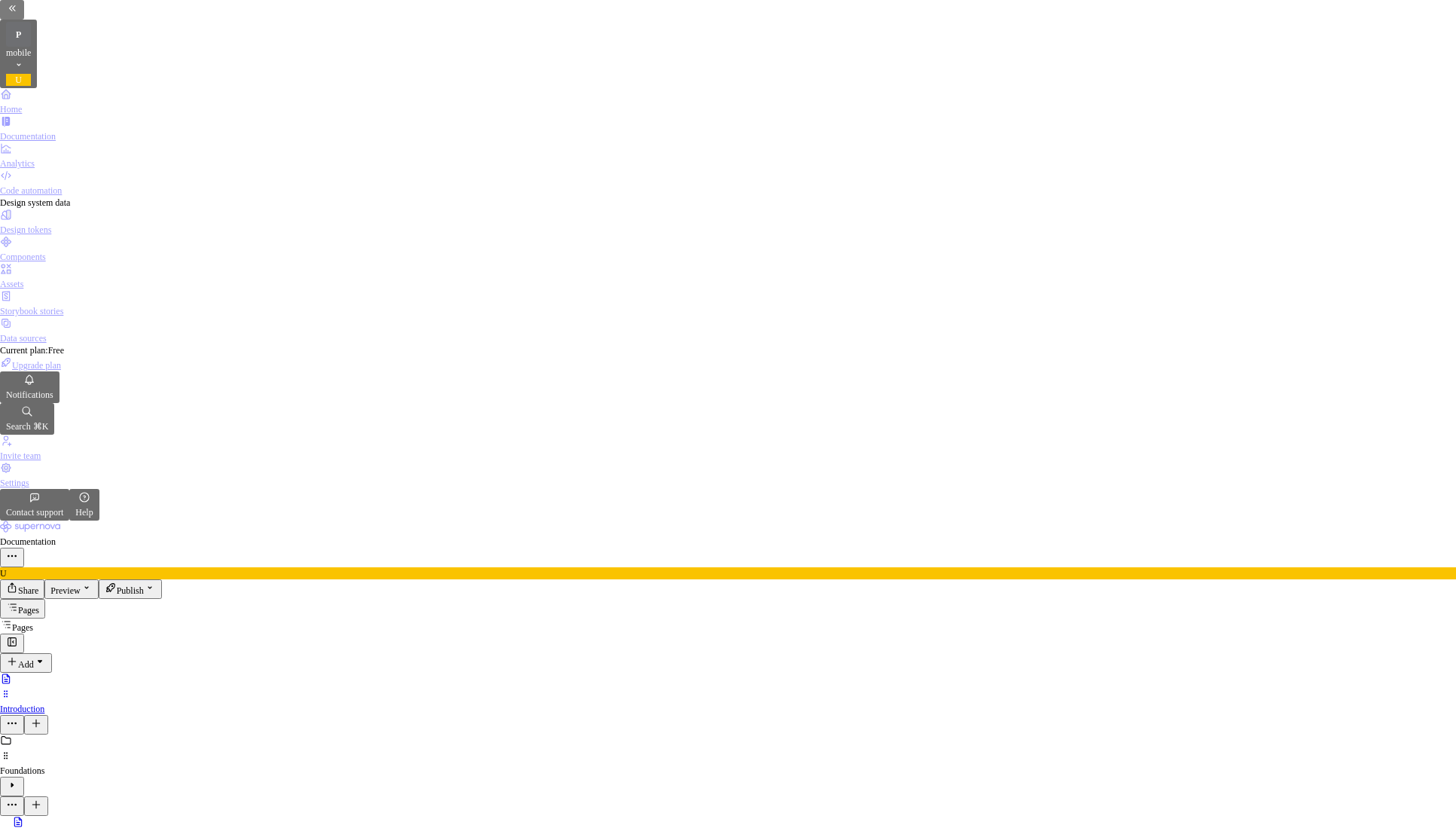
type textarea "*"
type textarea "Select"
type textarea "*"
type textarea "Selecto"
type textarea "*"
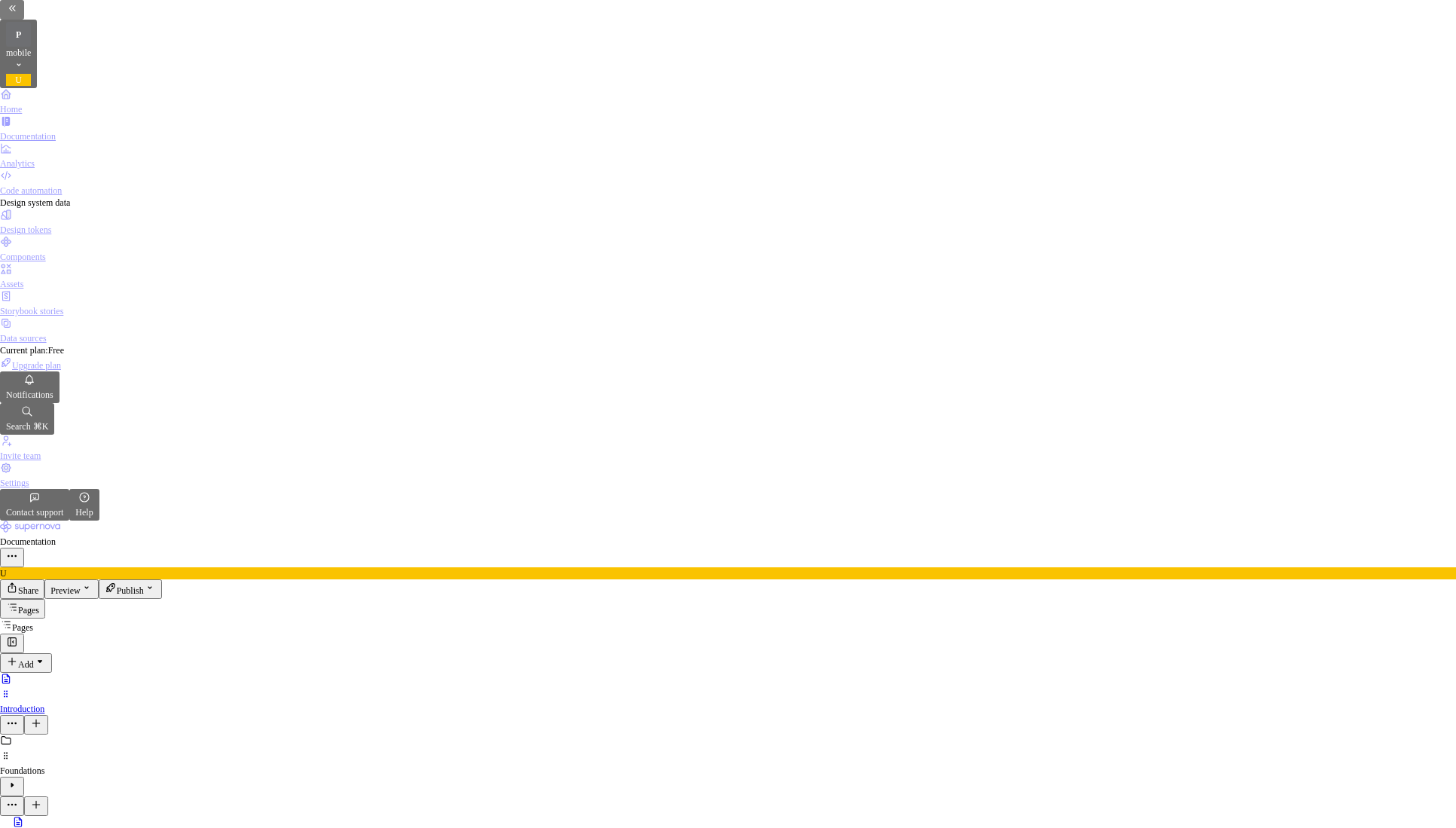
type textarea "Selector"
type textarea "*"
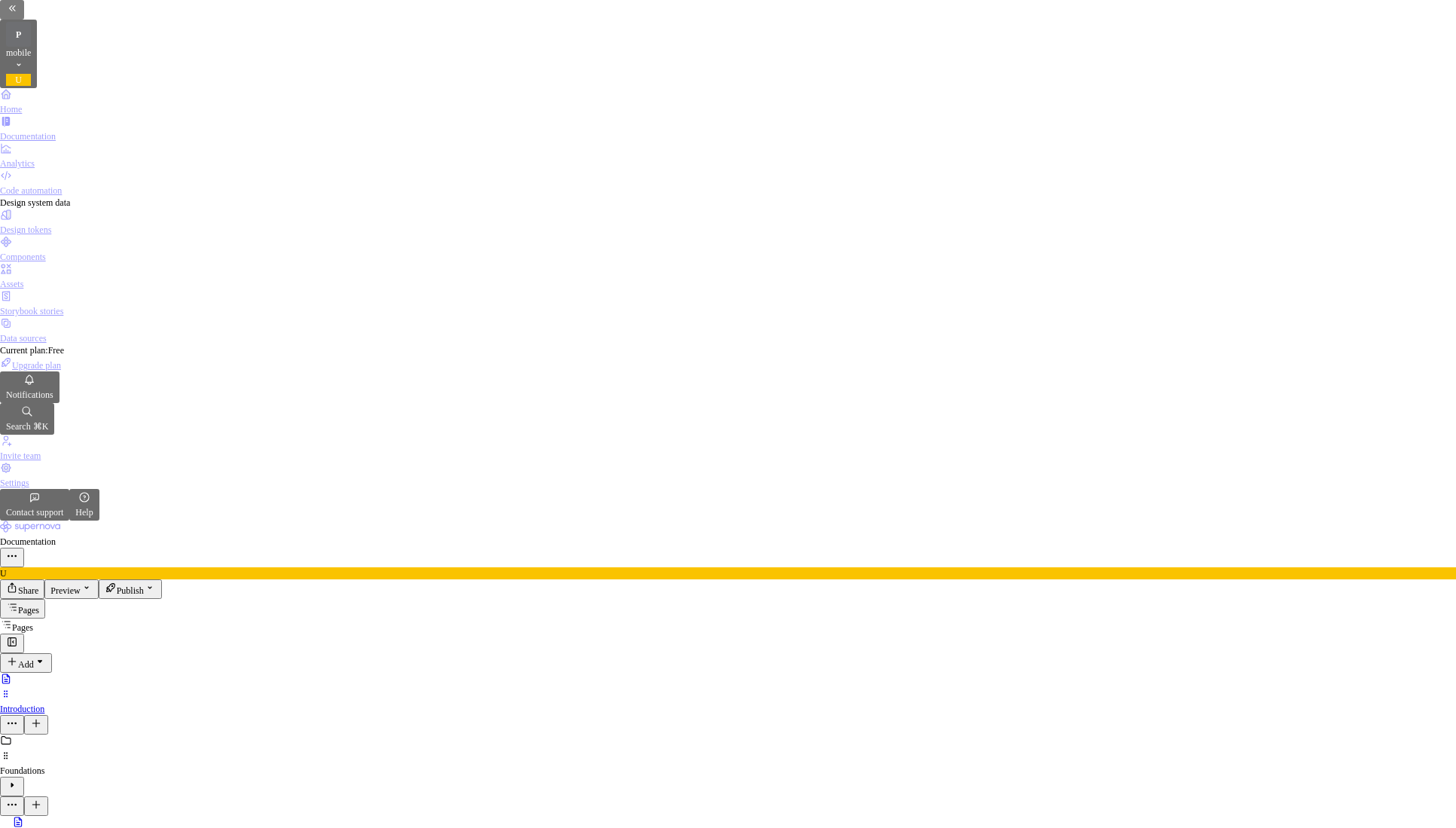
click at [144, 585] on span "Publish" at bounding box center [130, 590] width 27 height 10
click at [1161, 90] on button "Publish changes" at bounding box center [1119, 79] width 83 height 19
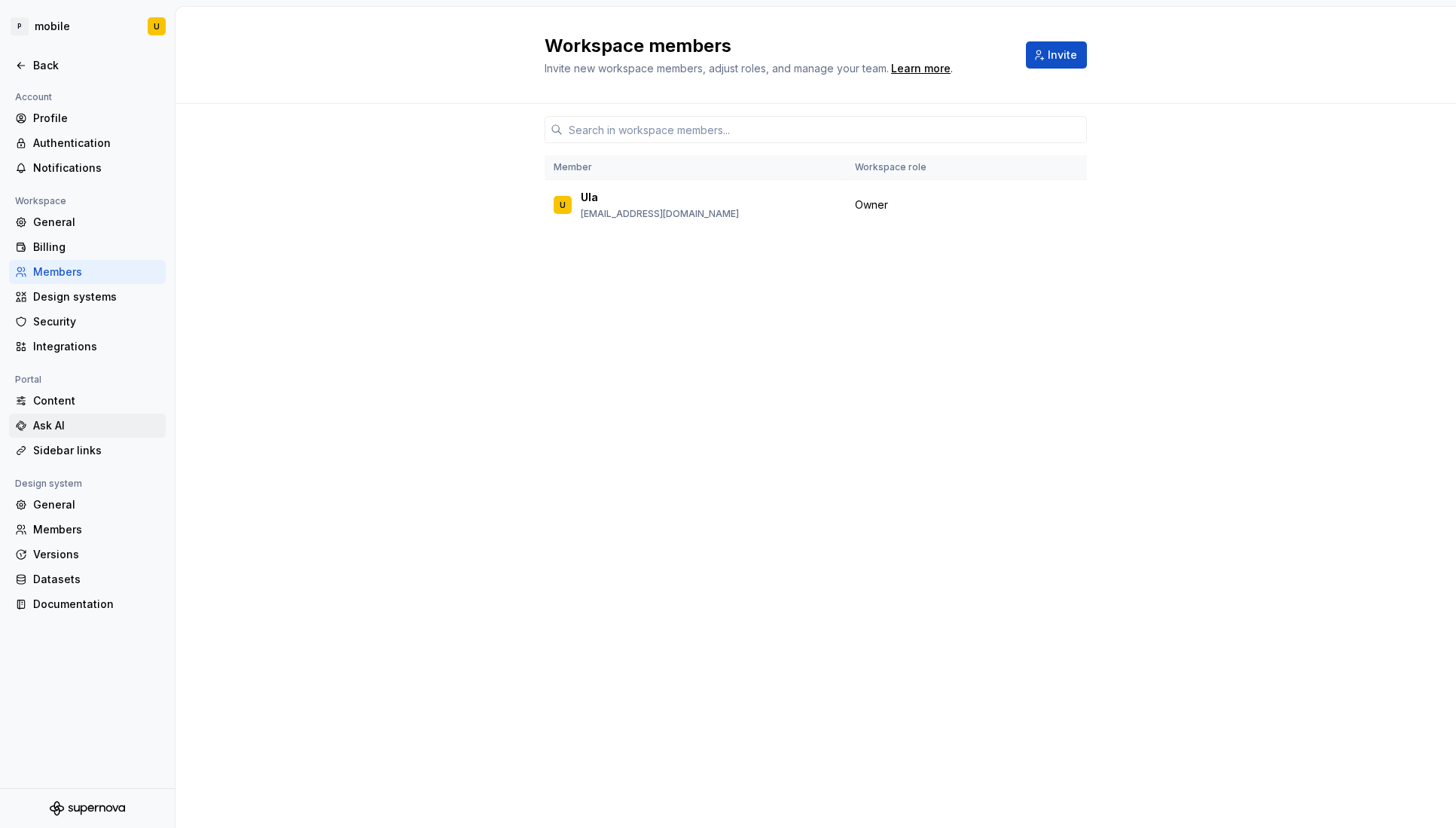
click at [55, 431] on div "Ask AI" at bounding box center [96, 425] width 127 height 15
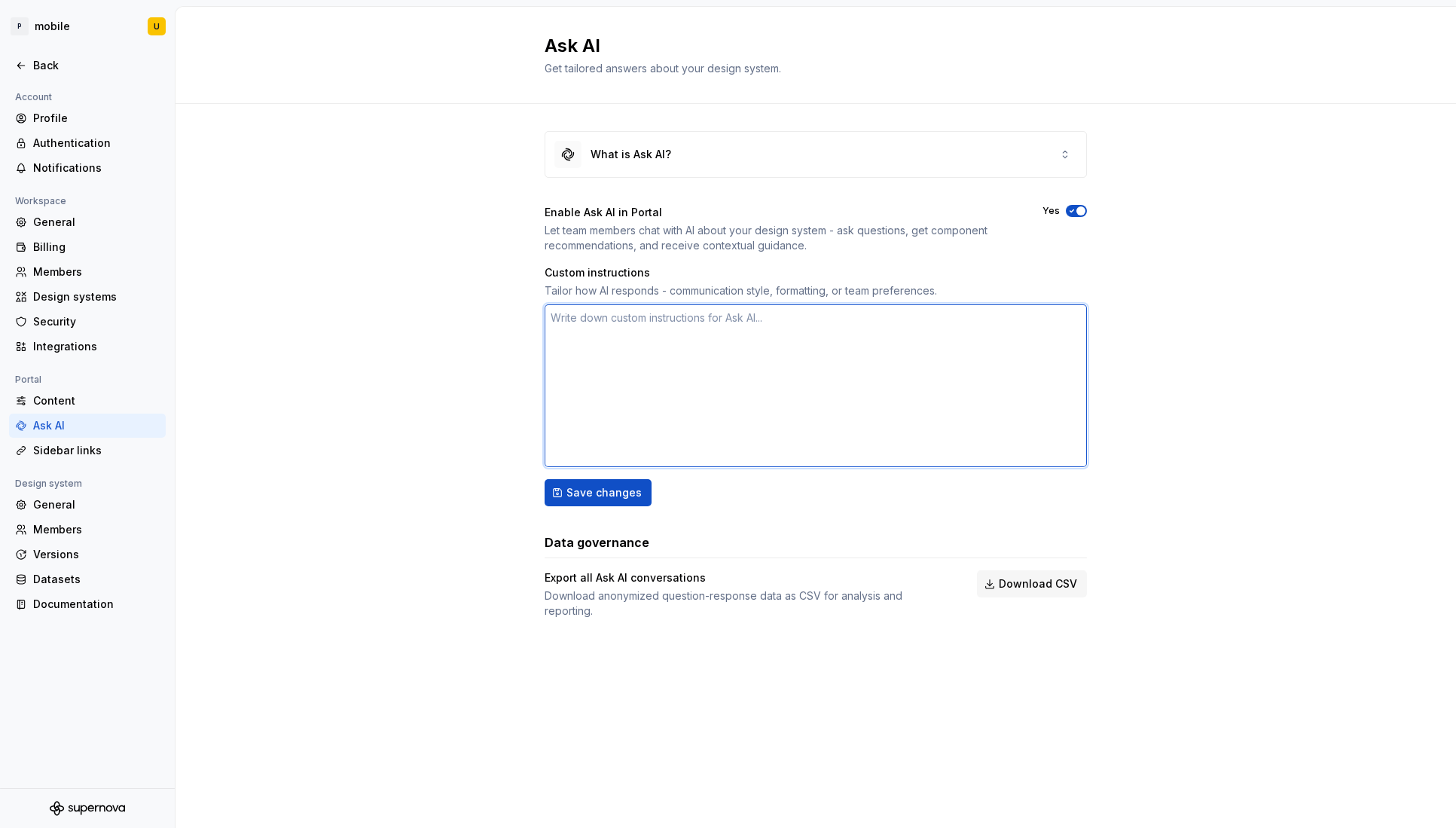
click at [726, 385] on textarea at bounding box center [816, 385] width 542 height 162
type textarea "*"
type textarea "W"
type textarea "*"
type textarea "Wh"
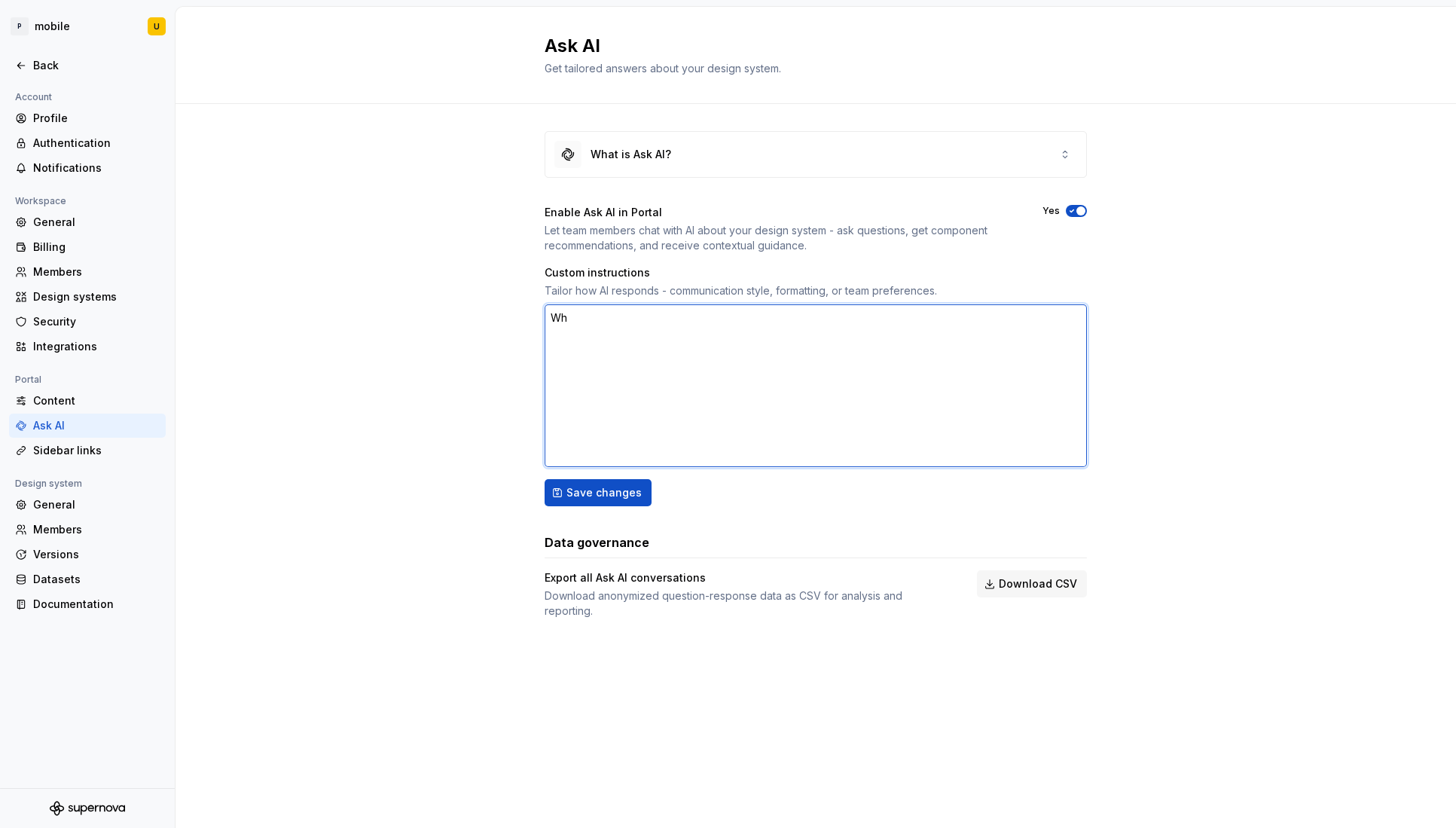
type textarea "*"
type textarea "Whe"
type textarea "*"
type textarea "When"
type textarea "*"
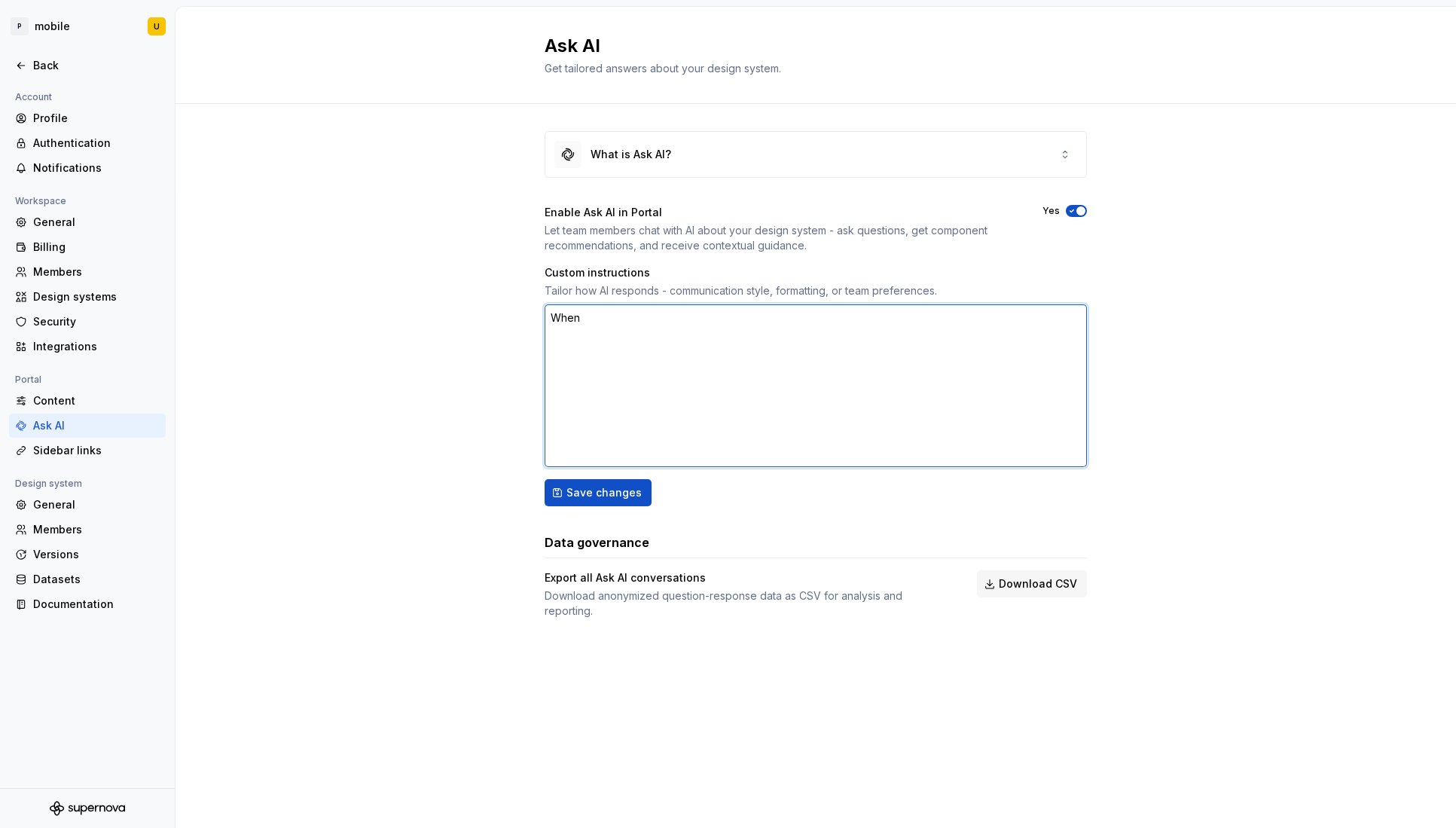
type textarea "When"
type textarea "*"
type textarea "When I"
type textarea "*"
type textarea "When I"
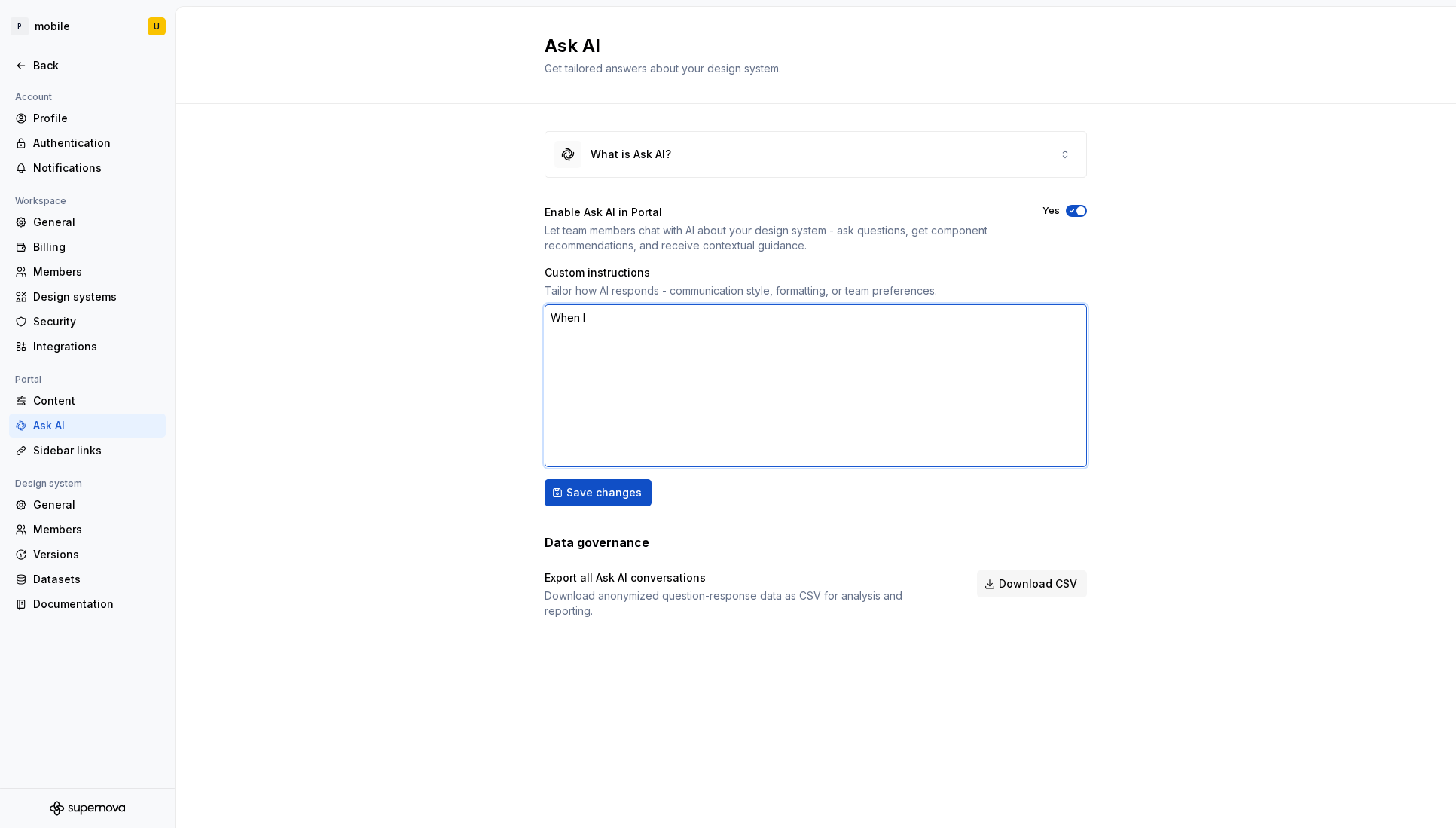
type textarea "*"
type textarea "When I a"
type textarea "*"
type textarea "When I as"
type textarea "*"
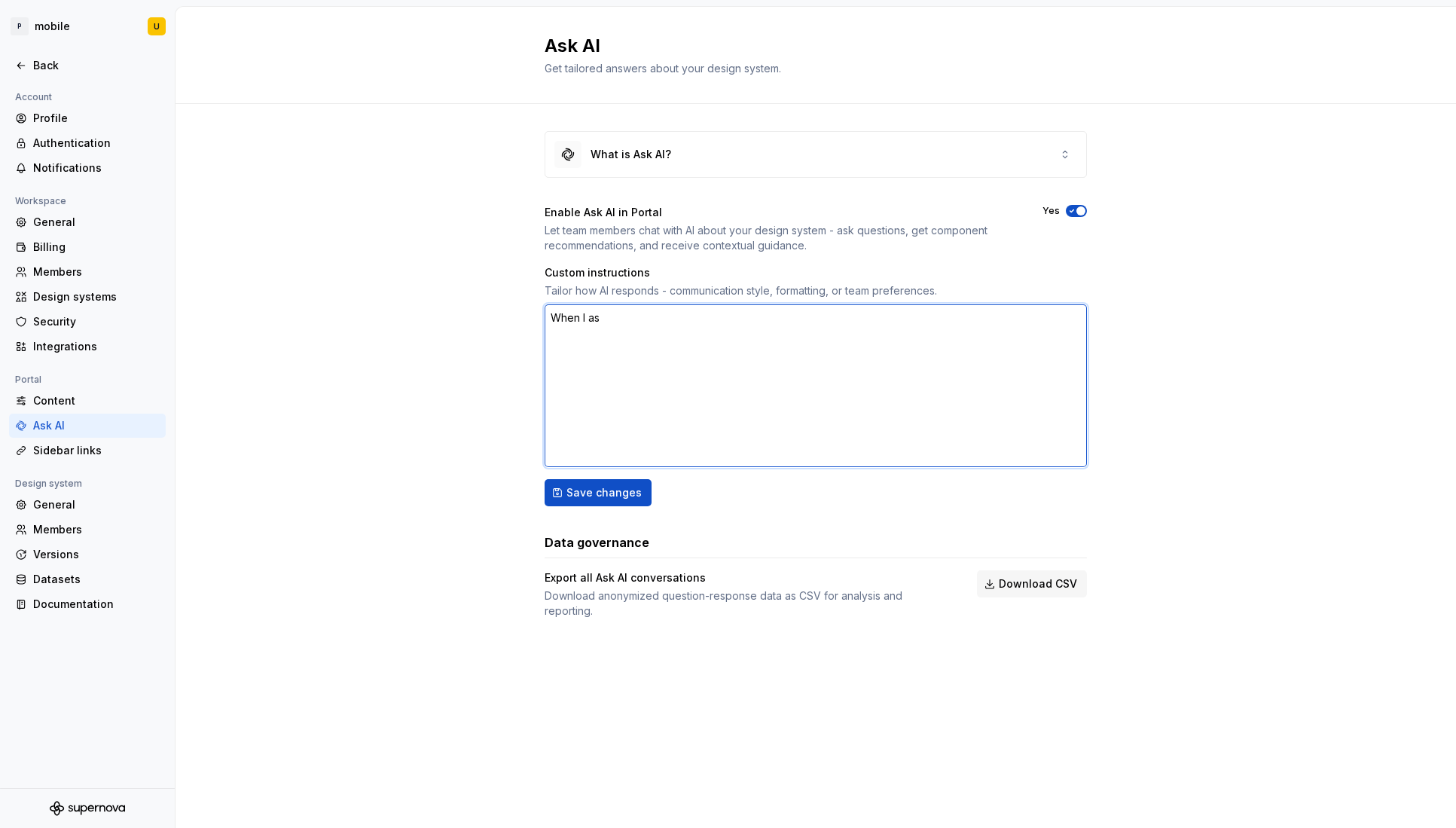
type textarea "When I ask"
type textarea "*"
type textarea "When I ask"
type textarea "*"
type textarea "When I ask f"
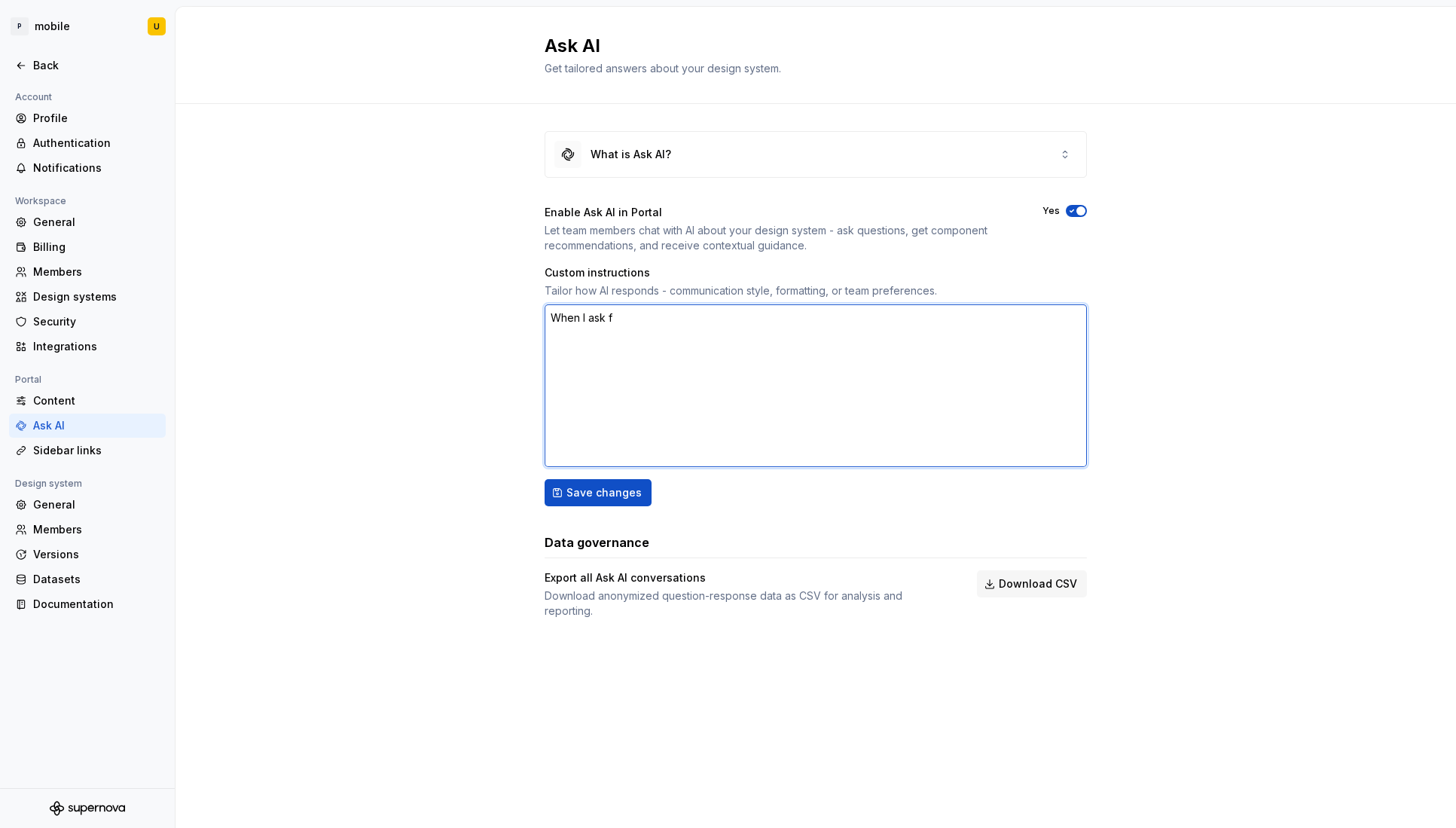
type textarea "*"
type textarea "When I ask fo"
type textarea "*"
type textarea "When I ask for"
type textarea "*"
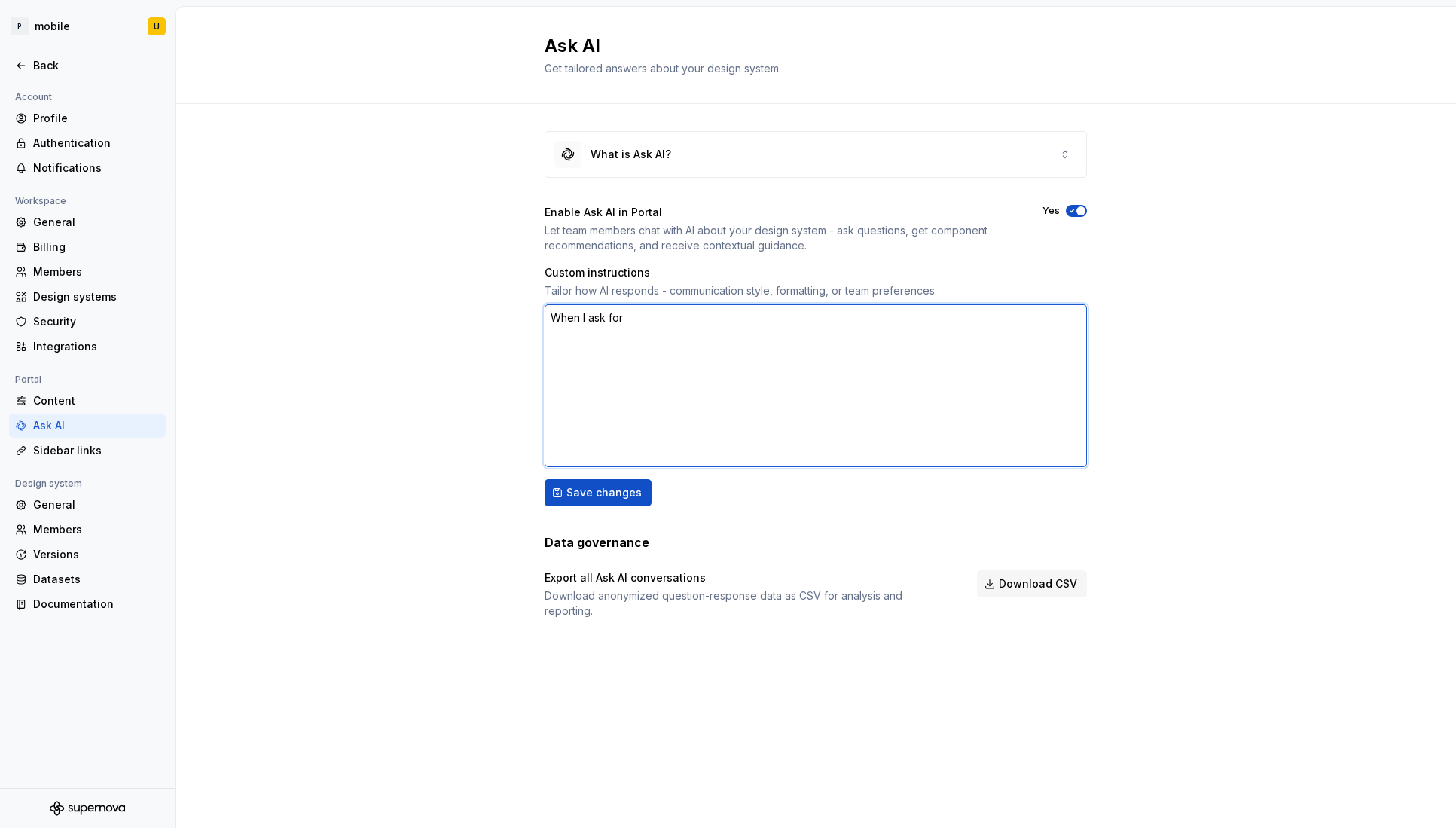
type textarea "When I ask for"
type textarea "*"
type textarea "When I ask for c"
type textarea "*"
type textarea "When I ask for co"
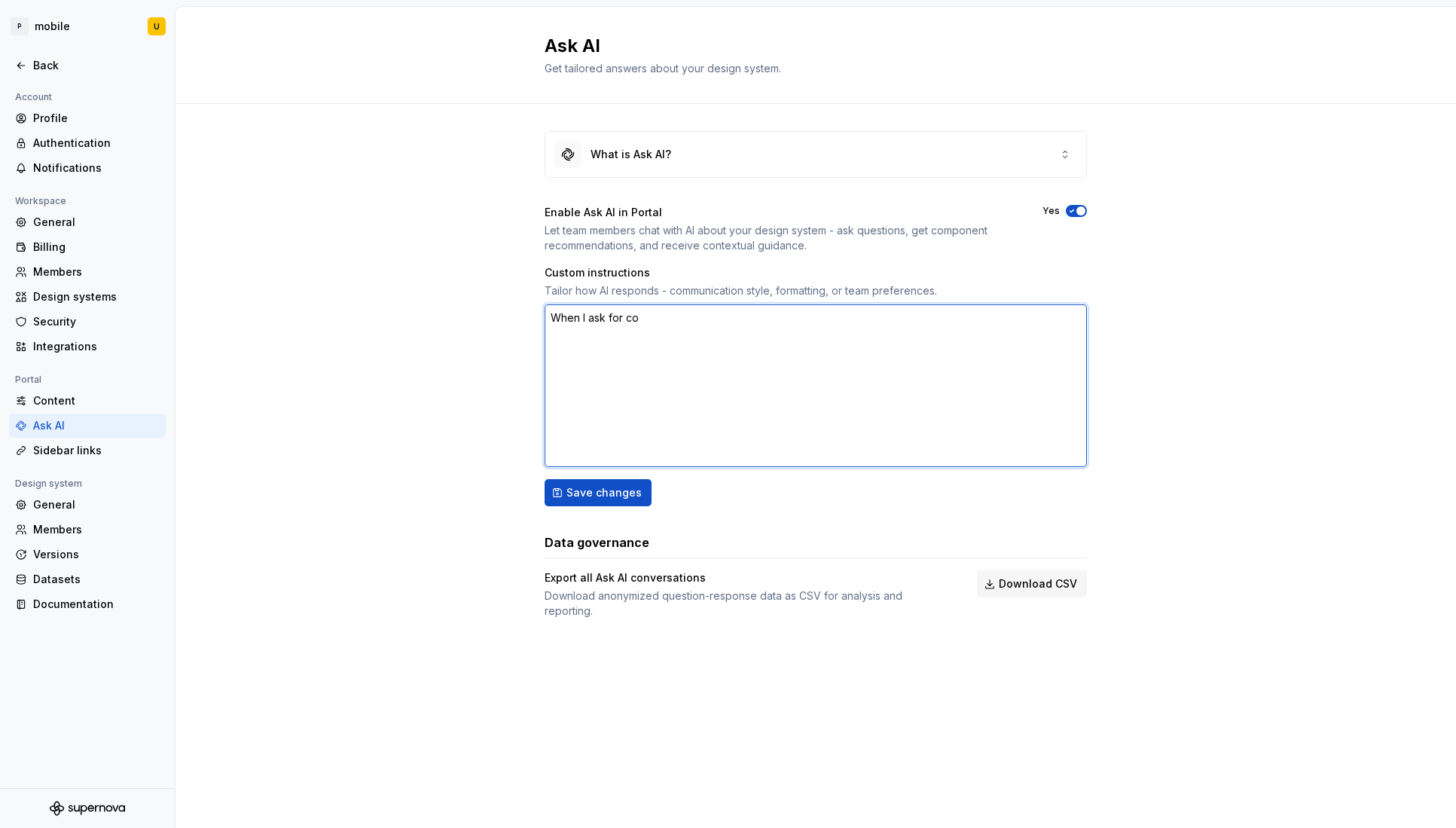
type textarea "*"
type textarea "When I ask for c"
type textarea "*"
type textarea "When I ask for"
type textarea "*"
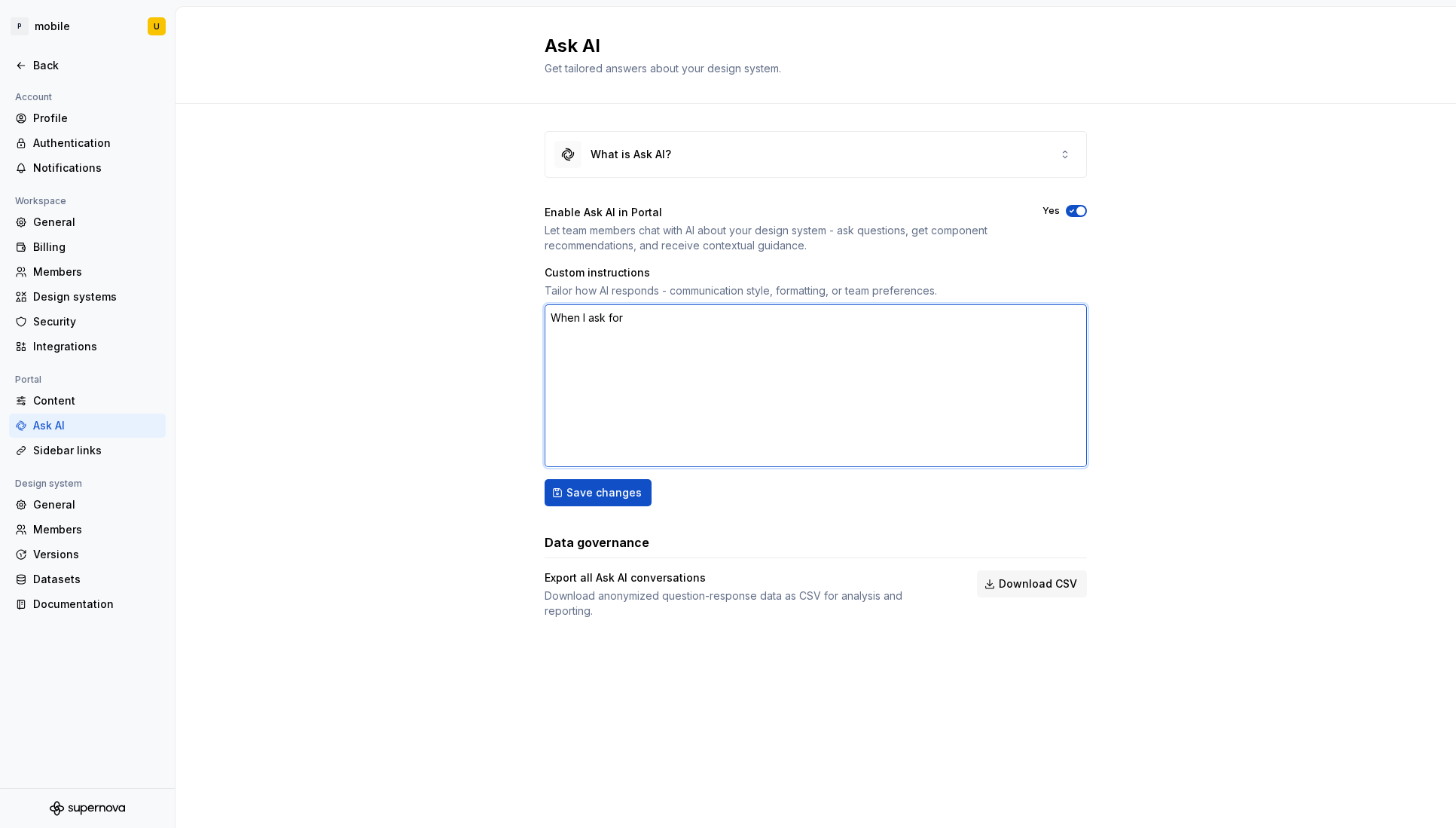
type textarea "When I ask for"
type textarea "*"
type textarea "When I ask for"
type textarea "*"
type textarea "When I ask for r"
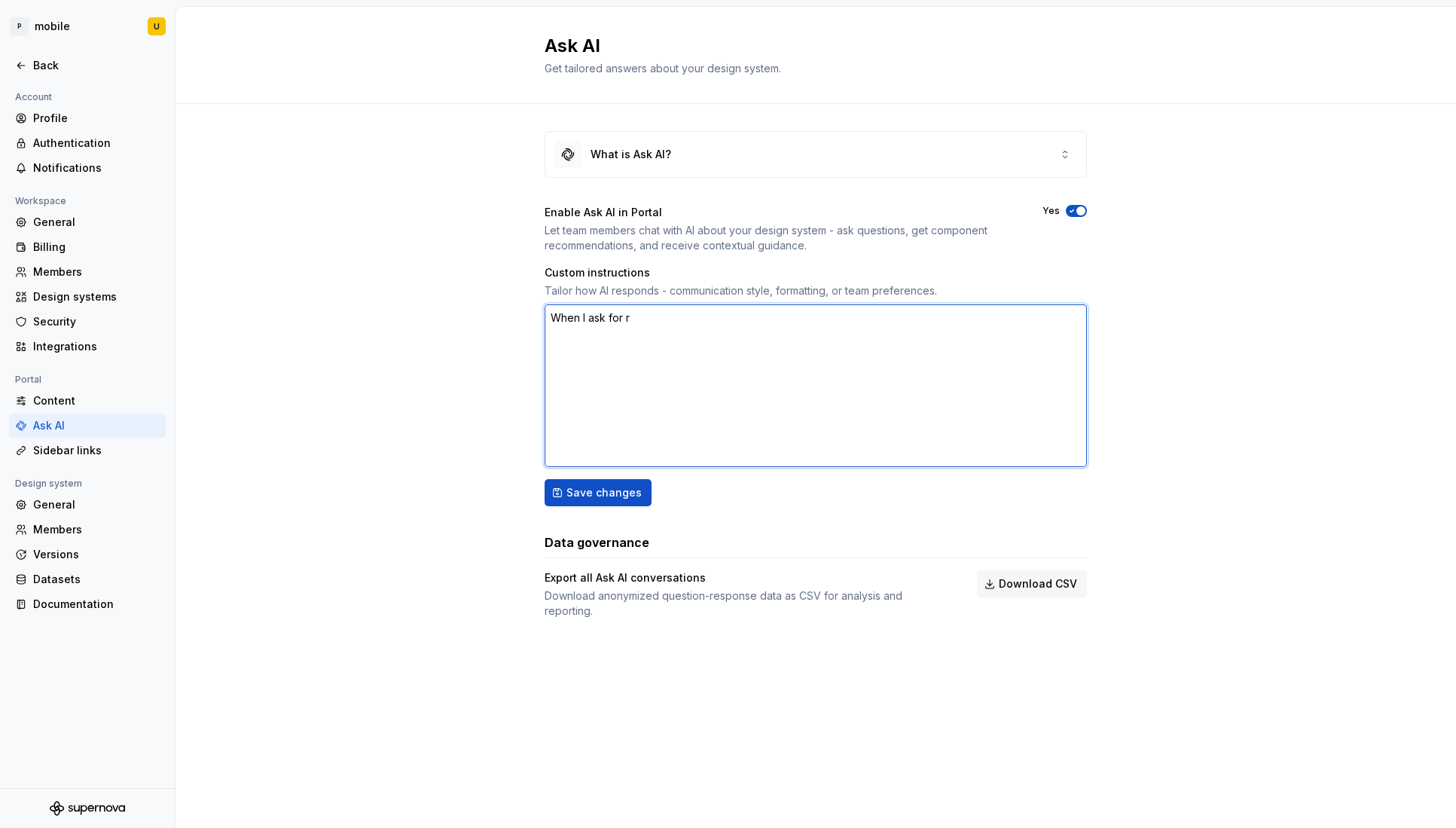
type textarea "*"
type textarea "When I ask for re"
type textarea "*"
type textarea "When I ask for rec"
type textarea "*"
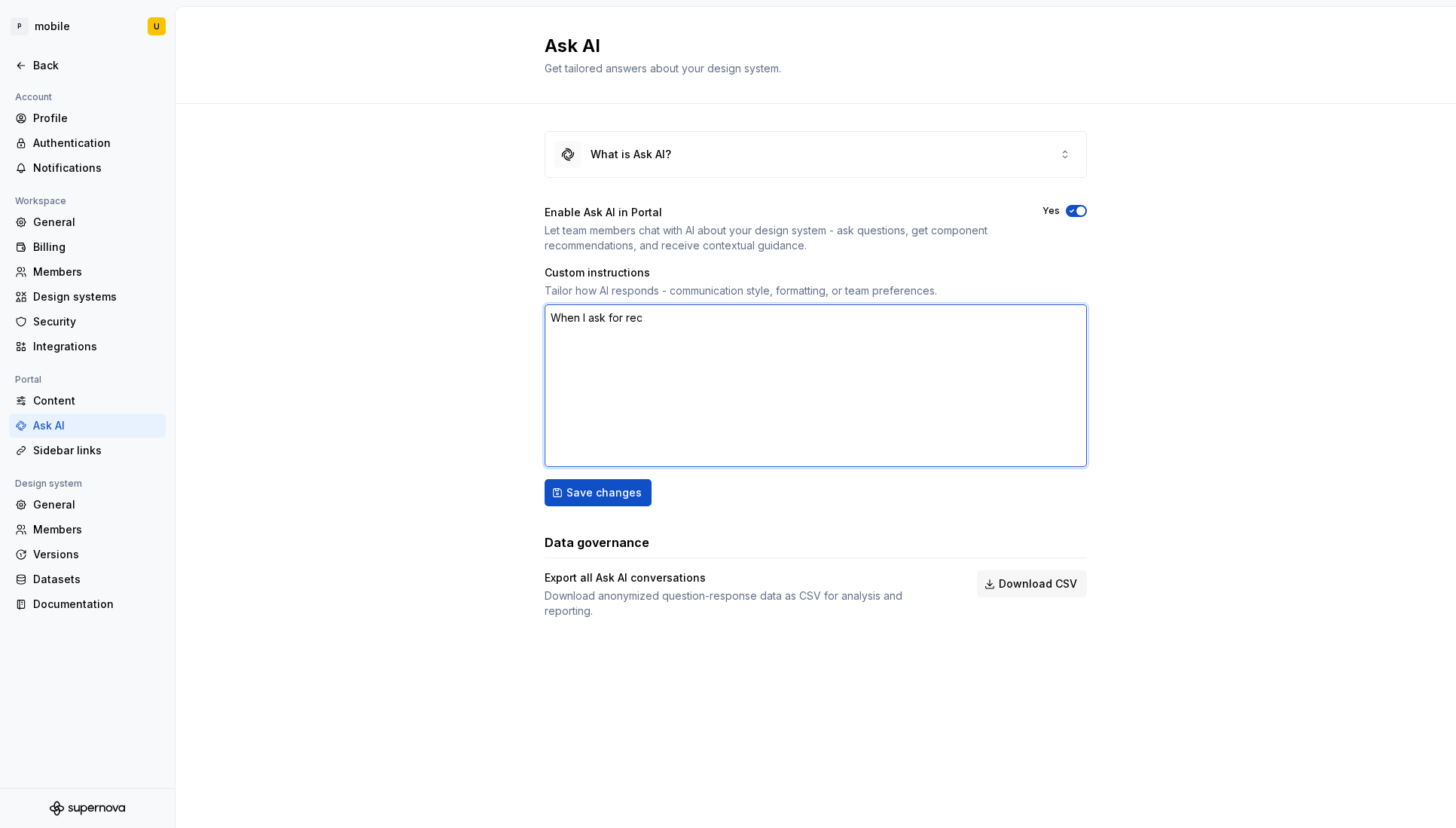
type textarea "When I ask for reco"
type textarea "*"
type textarea "When I ask for recom"
type textarea "*"
type textarea "When I ask for recome"
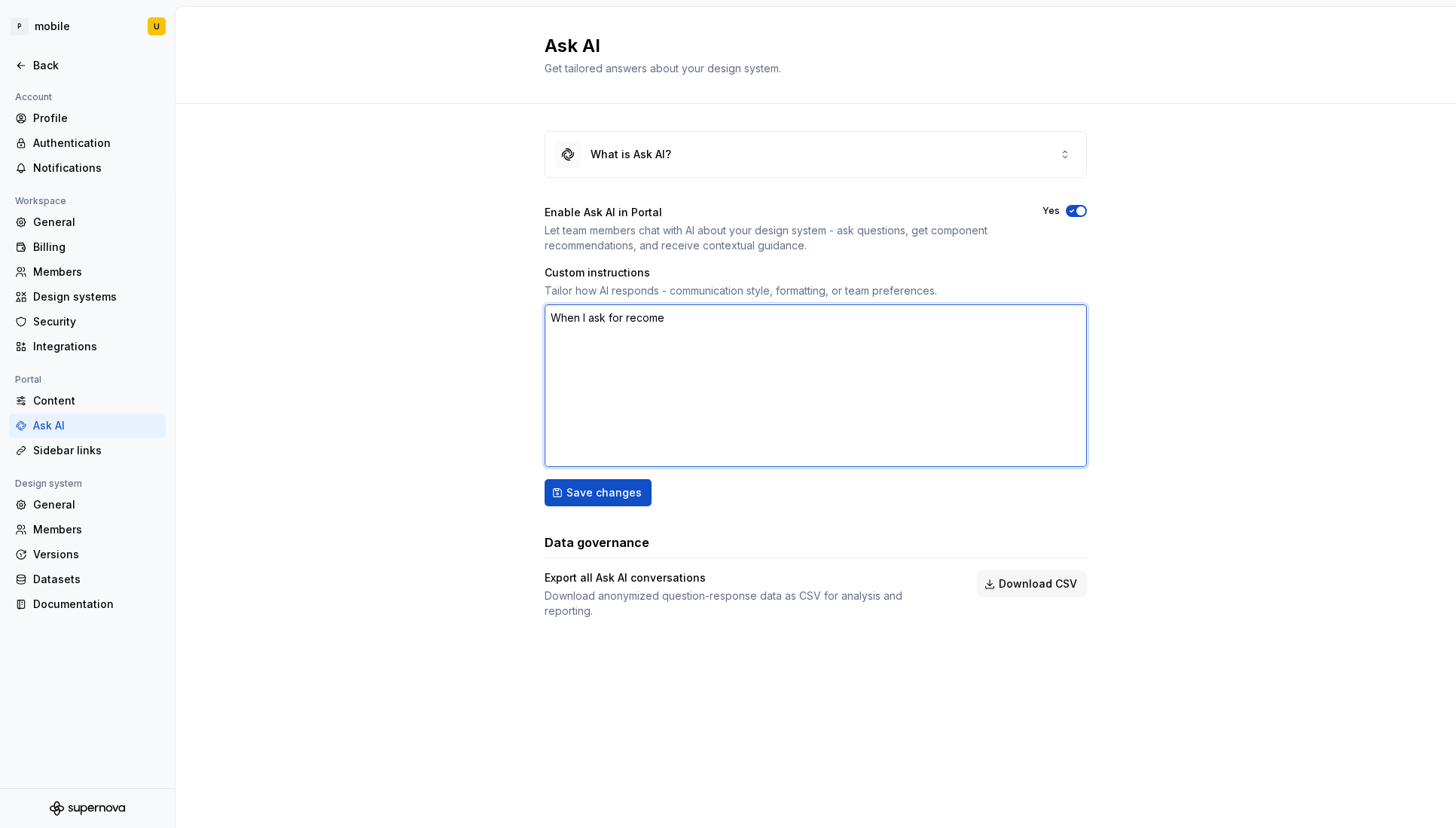
type textarea "*"
type textarea "When I ask for recomen"
type textarea "*"
type textarea "When I ask for recomend"
type textarea "*"
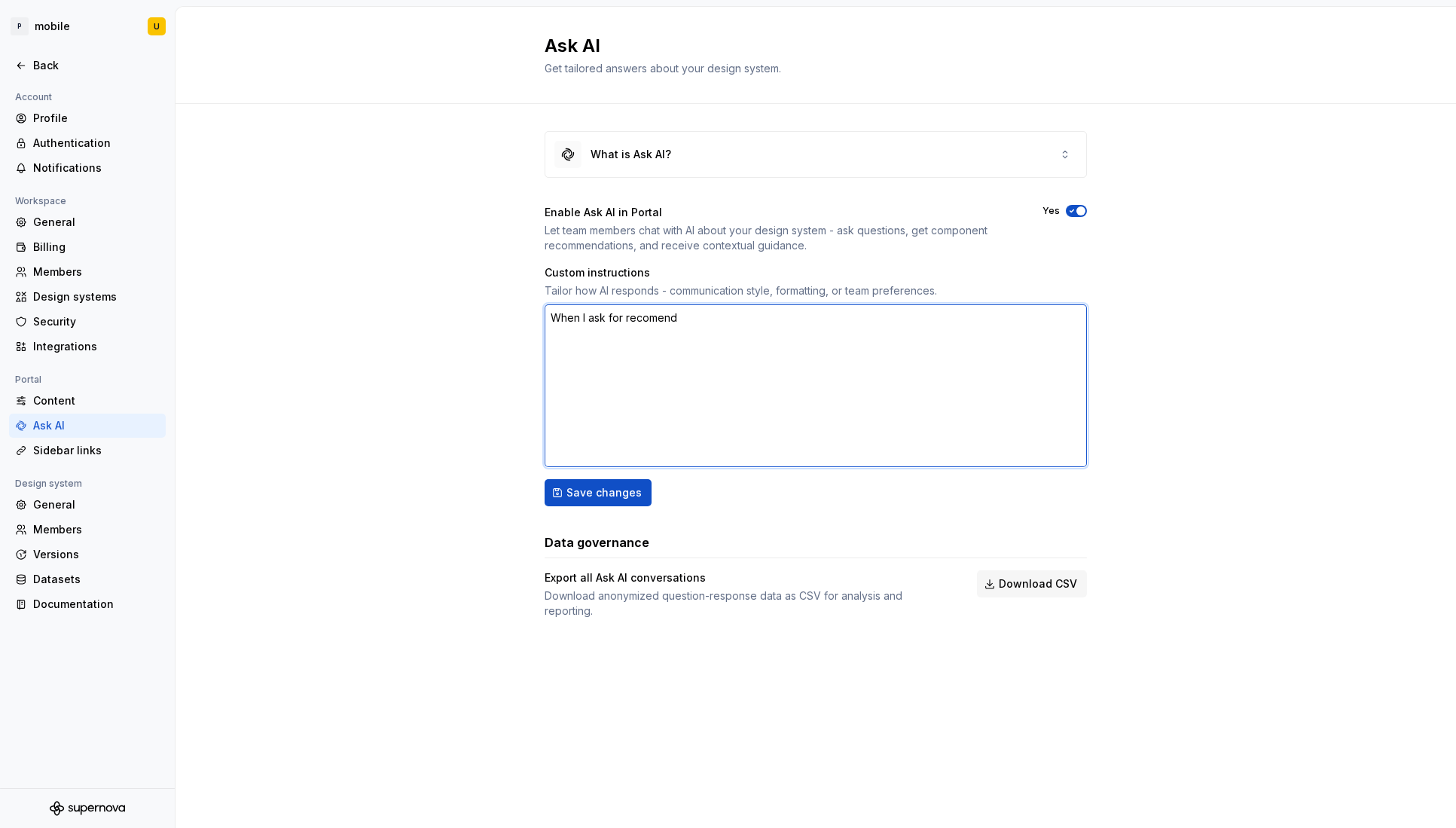
type textarea "When I ask for recomenda"
type textarea "*"
type textarea "When I ask for recomendat"
type textarea "*"
type textarea "When I ask for recomendati"
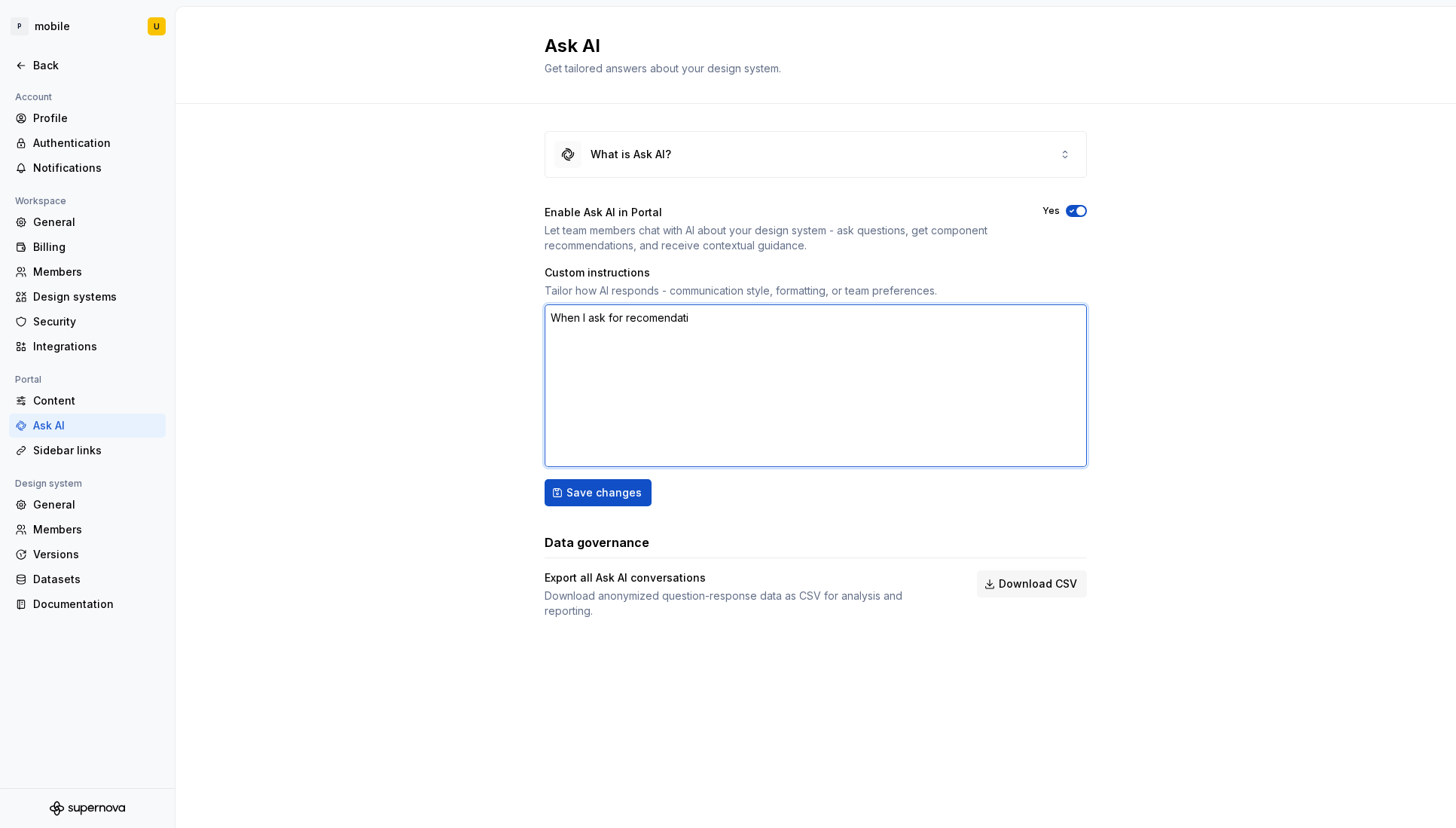
type textarea "*"
type textarea "When I ask for recomendatio"
type textarea "*"
type textarea "When I ask for recomendation"
type textarea "*"
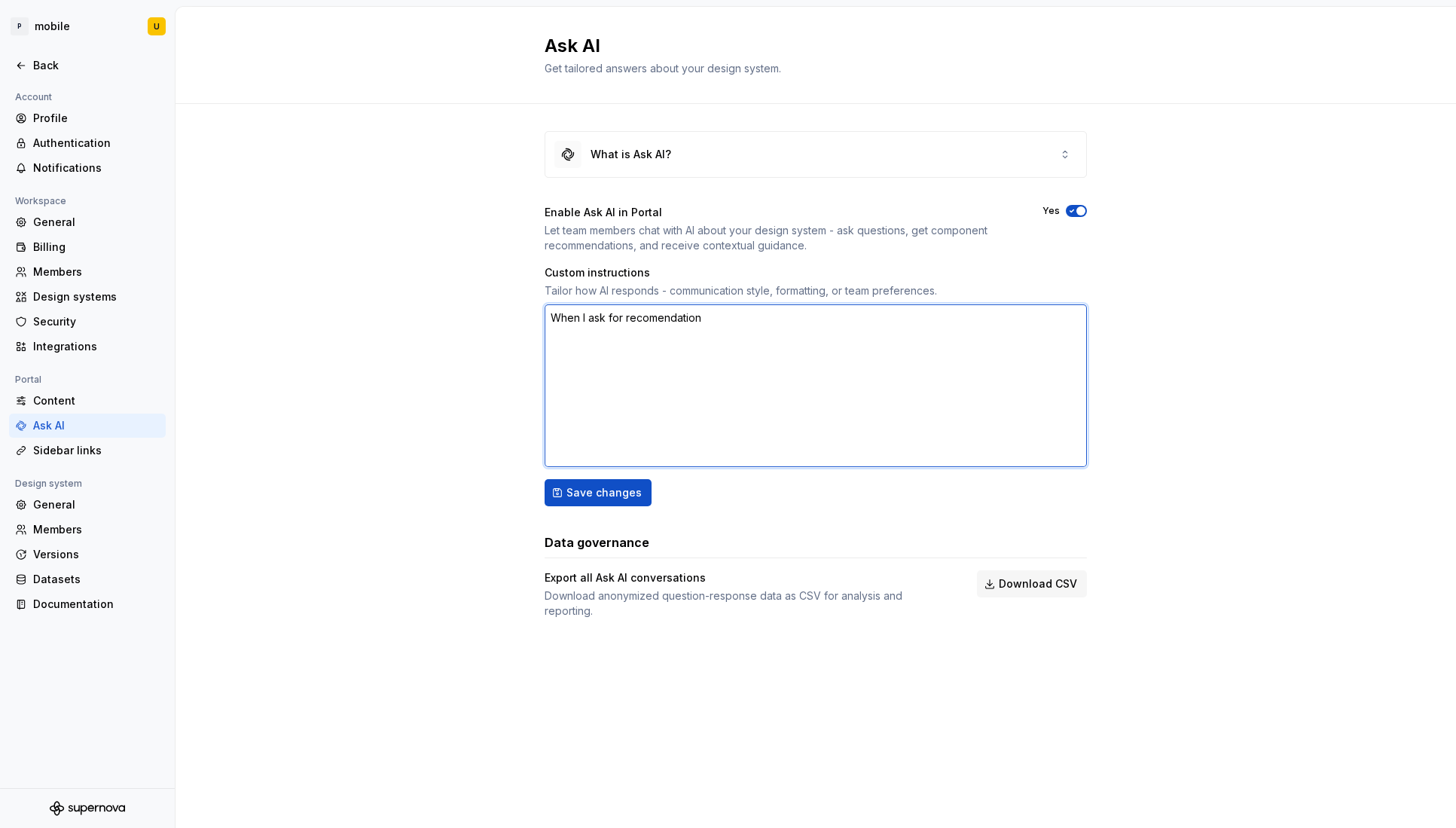
type textarea "When I ask for recomendations"
type textarea "*"
type textarea "When I ask for recomendation"
type textarea "*"
type textarea "When I ask for recomendatio"
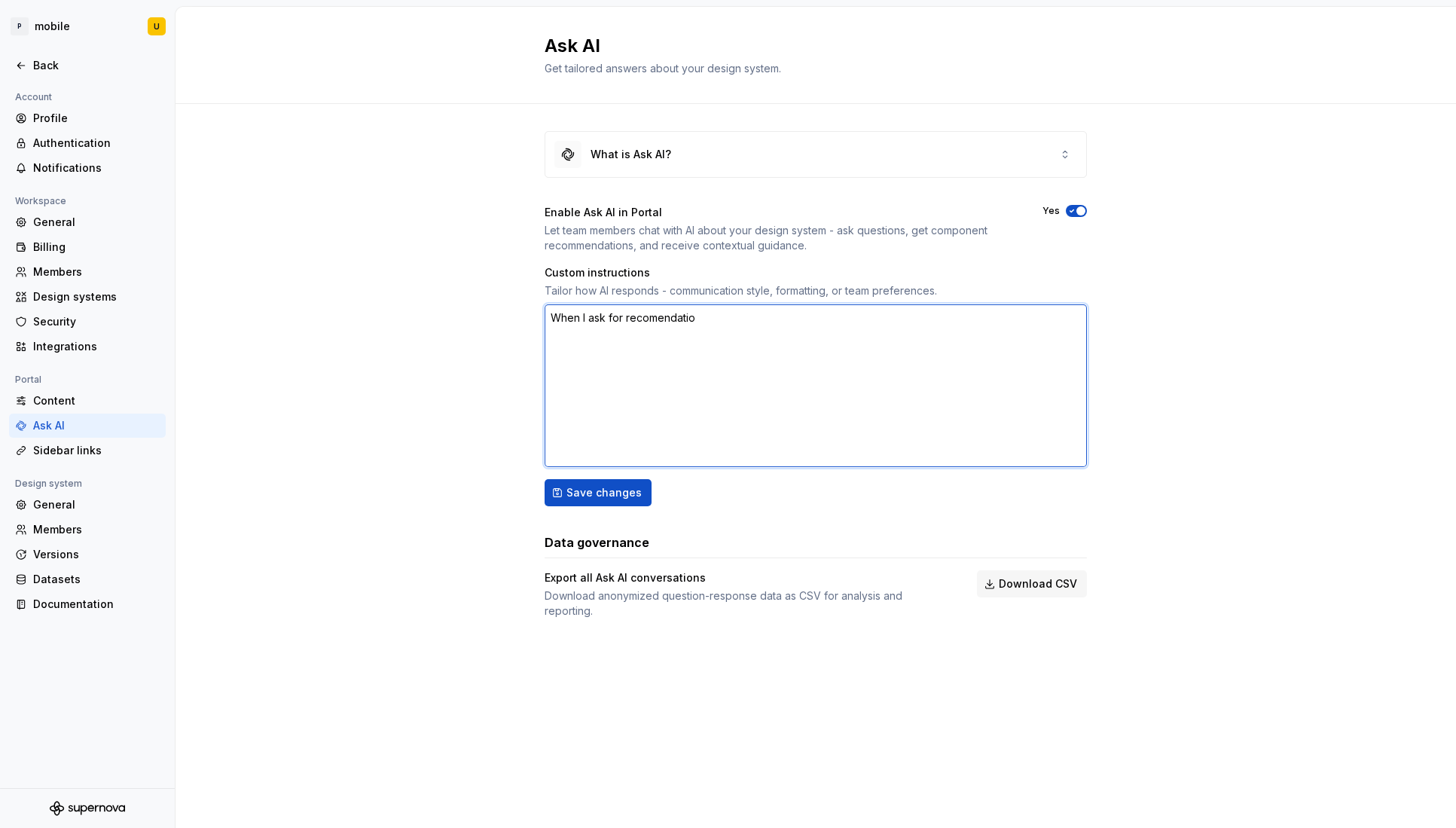
type textarea "*"
type textarea "When I ask for recomendati"
type textarea "*"
type textarea "When I ask for recomendat"
type textarea "*"
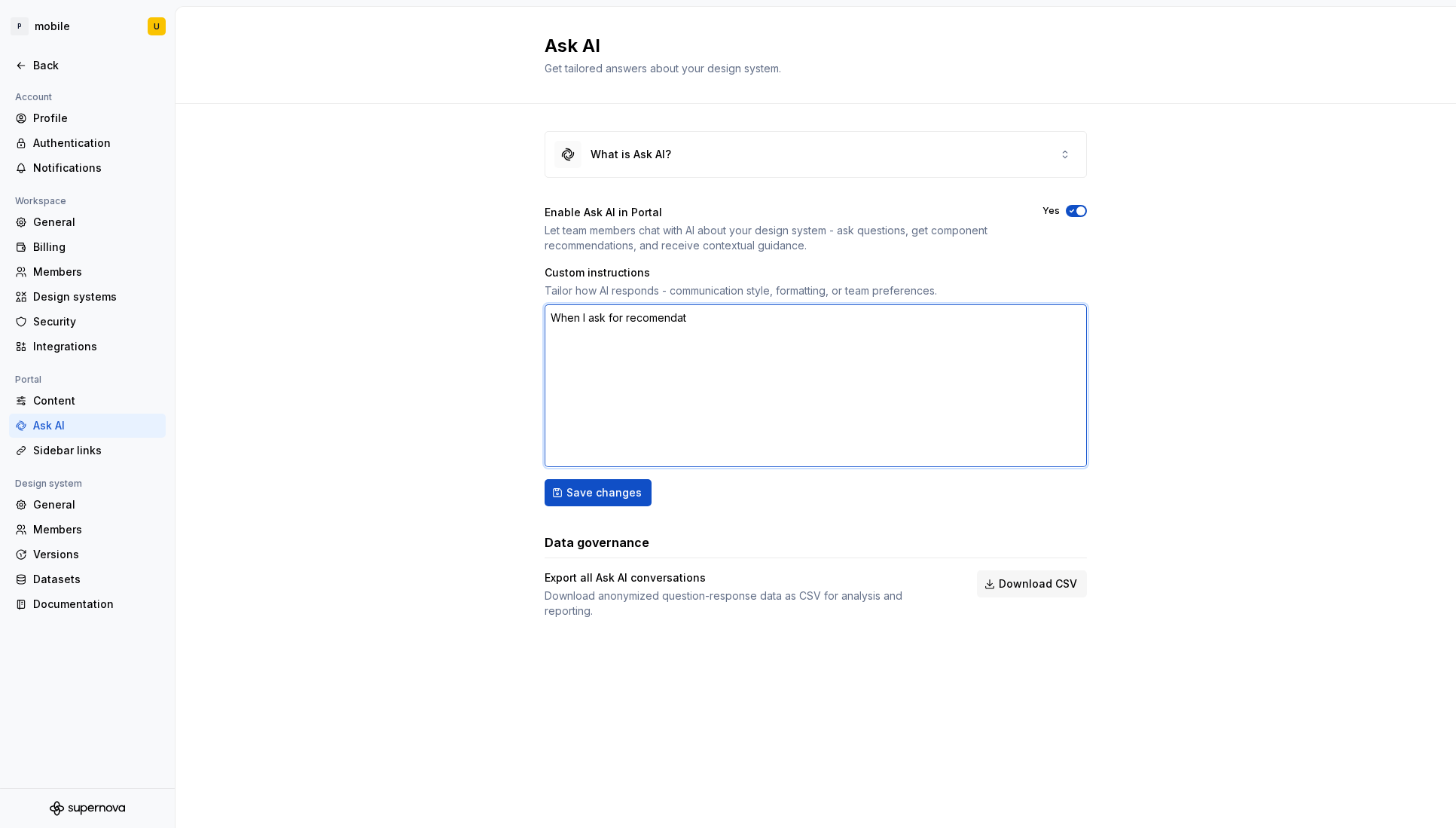
type textarea "When I ask for recomenda"
type textarea "*"
type textarea "When I ask for recomend"
type textarea "*"
type textarea "When I ask for recomen"
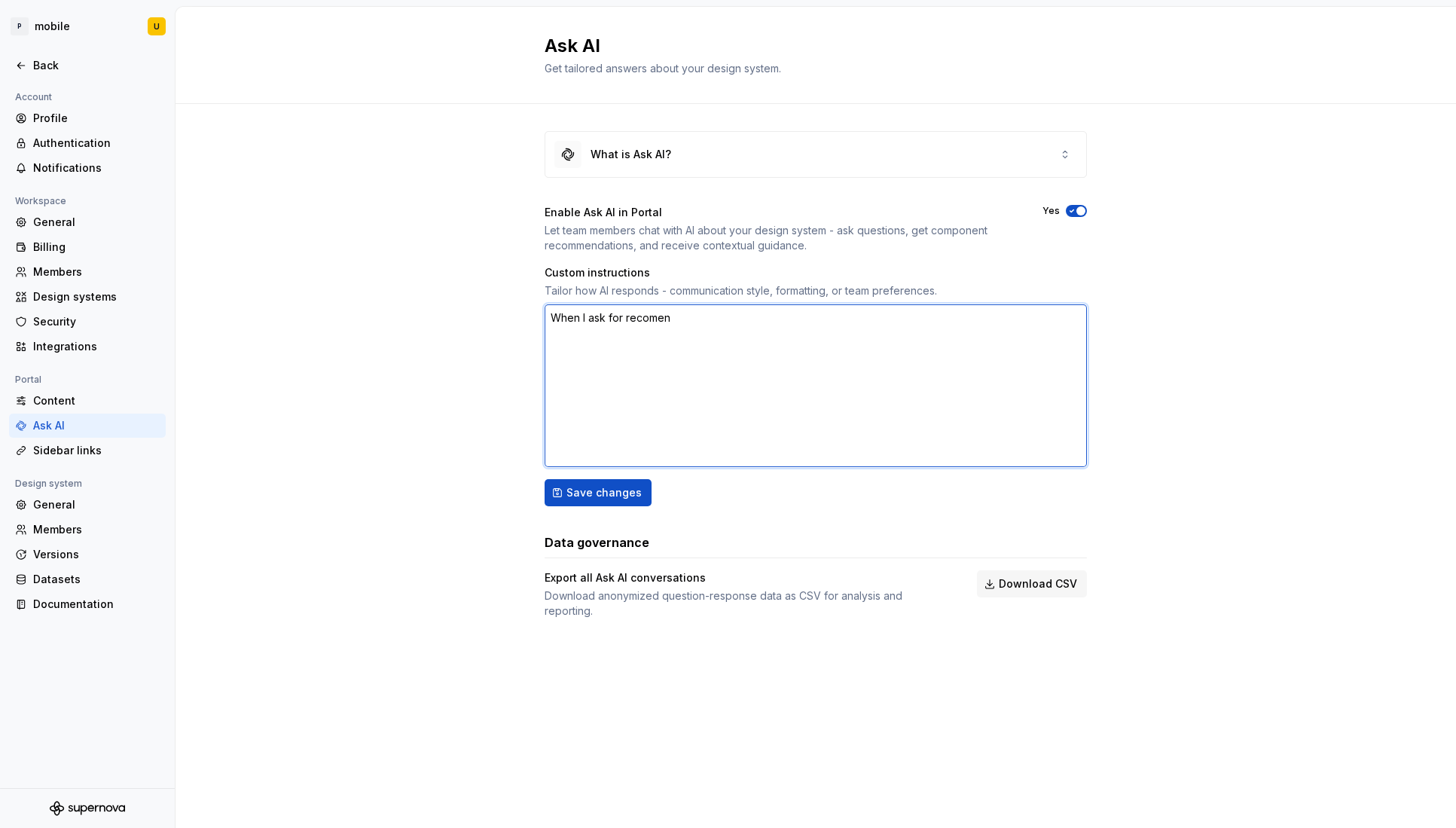
type textarea "*"
type textarea "When I ask for recome"
type textarea "*"
type textarea "When I ask for recom"
type textarea "*"
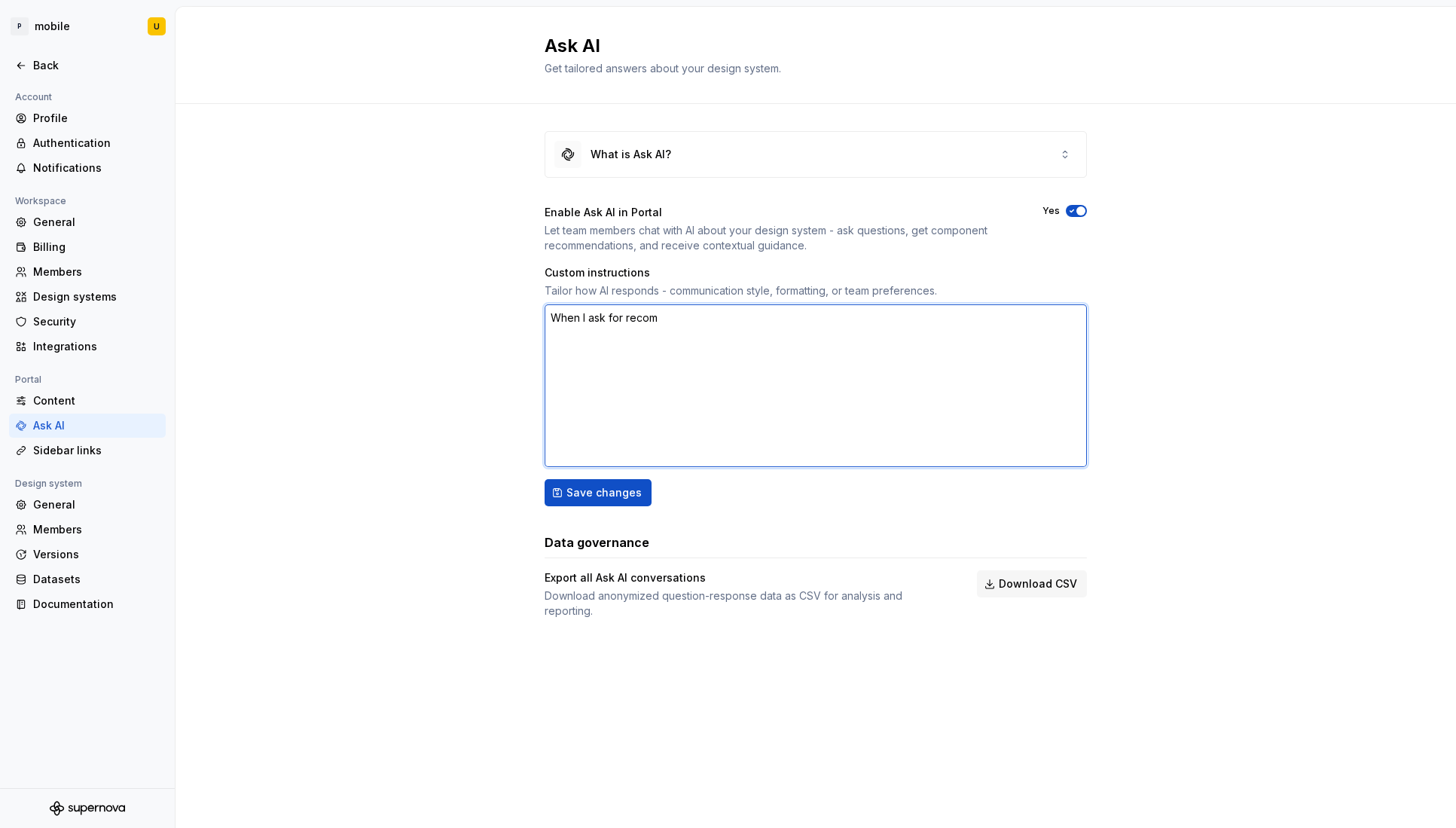
type textarea "When I ask for reco"
type textarea "*"
type textarea "When I ask for rec"
type textarea "*"
type textarea "When I ask for re"
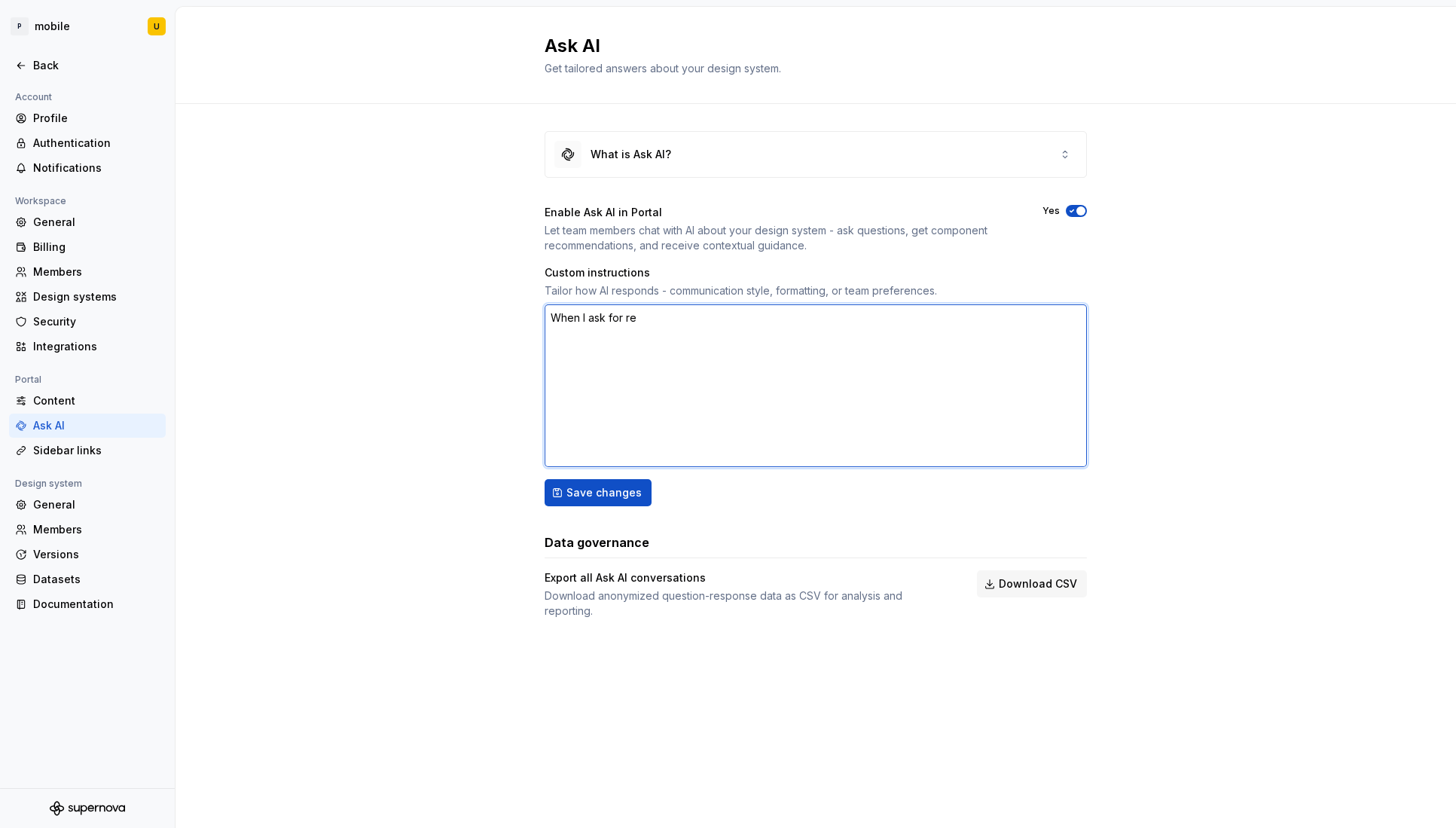
type textarea "*"
type textarea "When I ask for r"
type textarea "*"
type textarea "When I ask for"
type textarea "*"
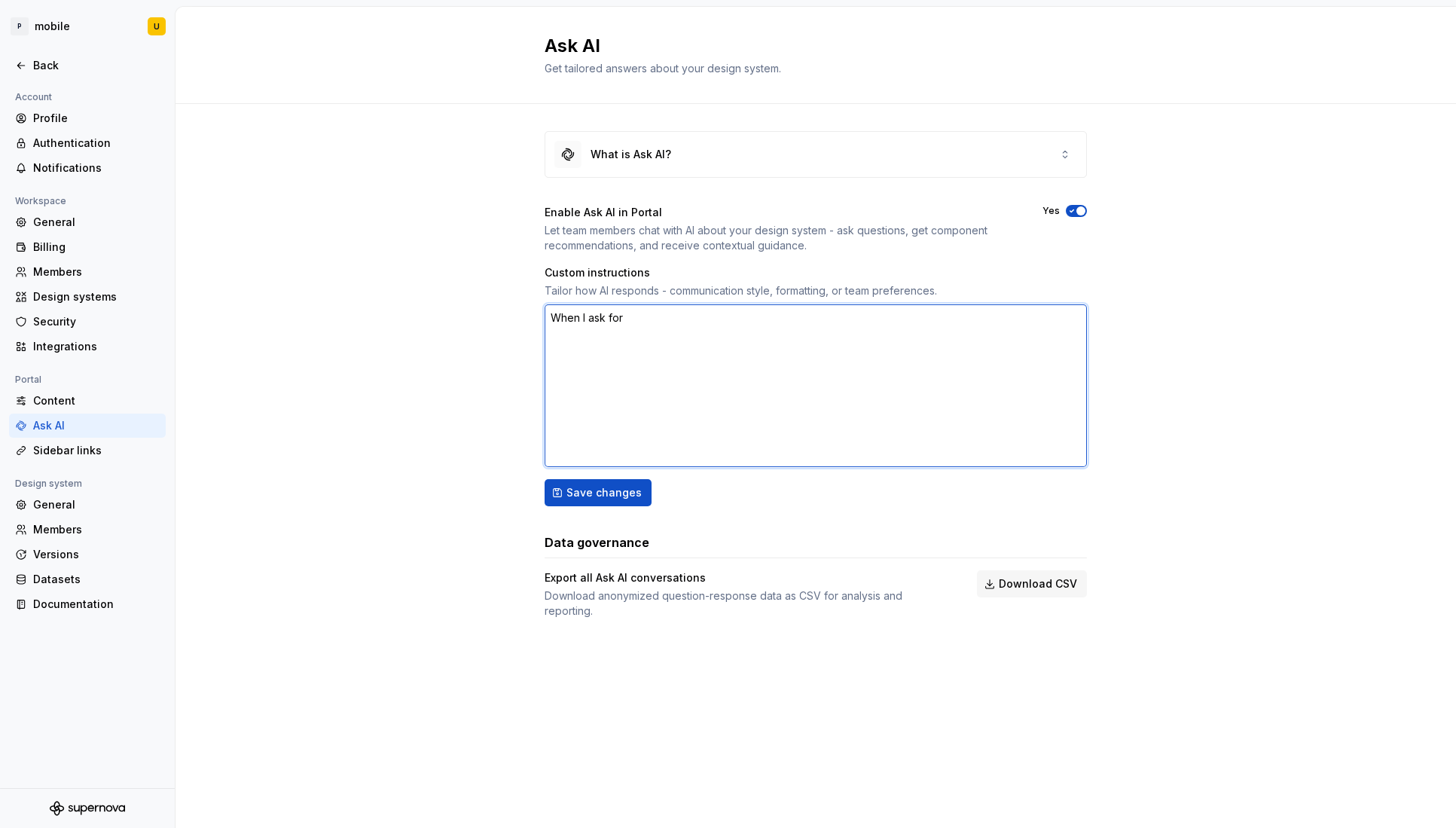
type textarea "When I ask for u"
type textarea "*"
type textarea "When I ask for us"
type textarea "*"
type textarea "When I ask for [GEOGRAPHIC_DATA]"
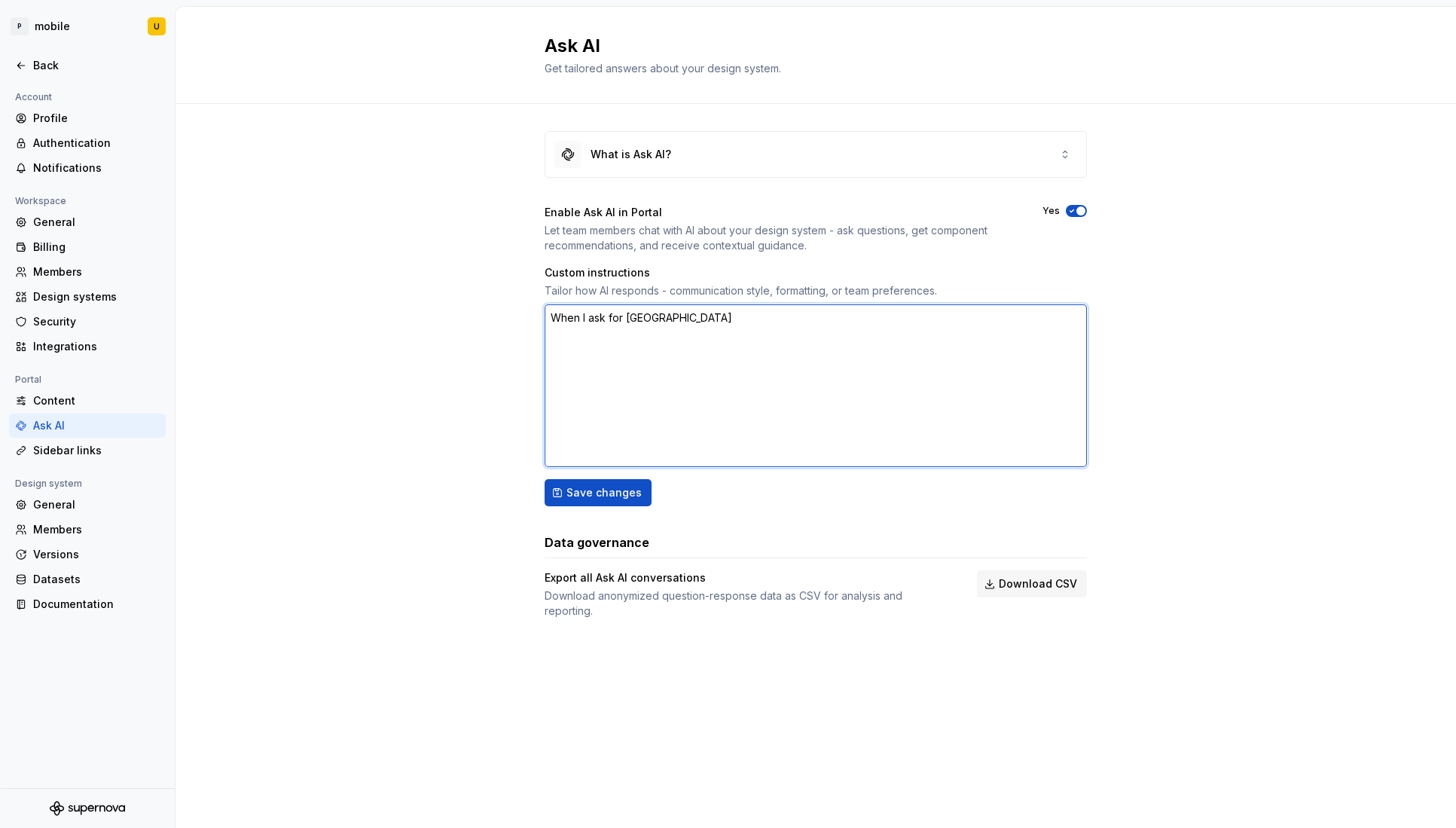
type textarea "*"
type textarea "When I ask for usad"
type textarea "*"
type textarea "When I ask for usade"
type textarea "*"
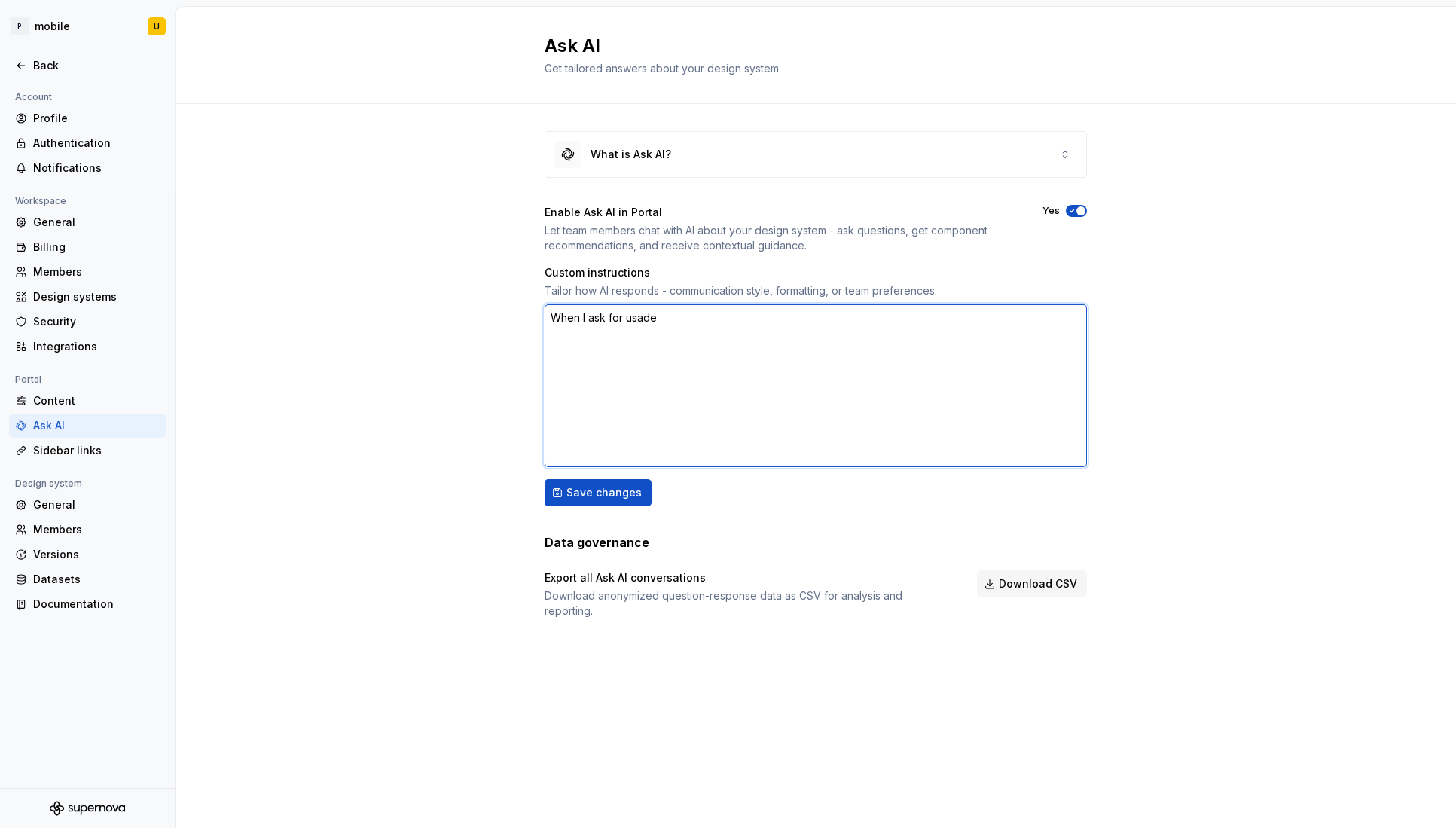
type textarea "When I ask for usage"
type textarea "*"
type textarea "When I ask for usage"
type textarea "*"
type textarea "When I ask for usag"
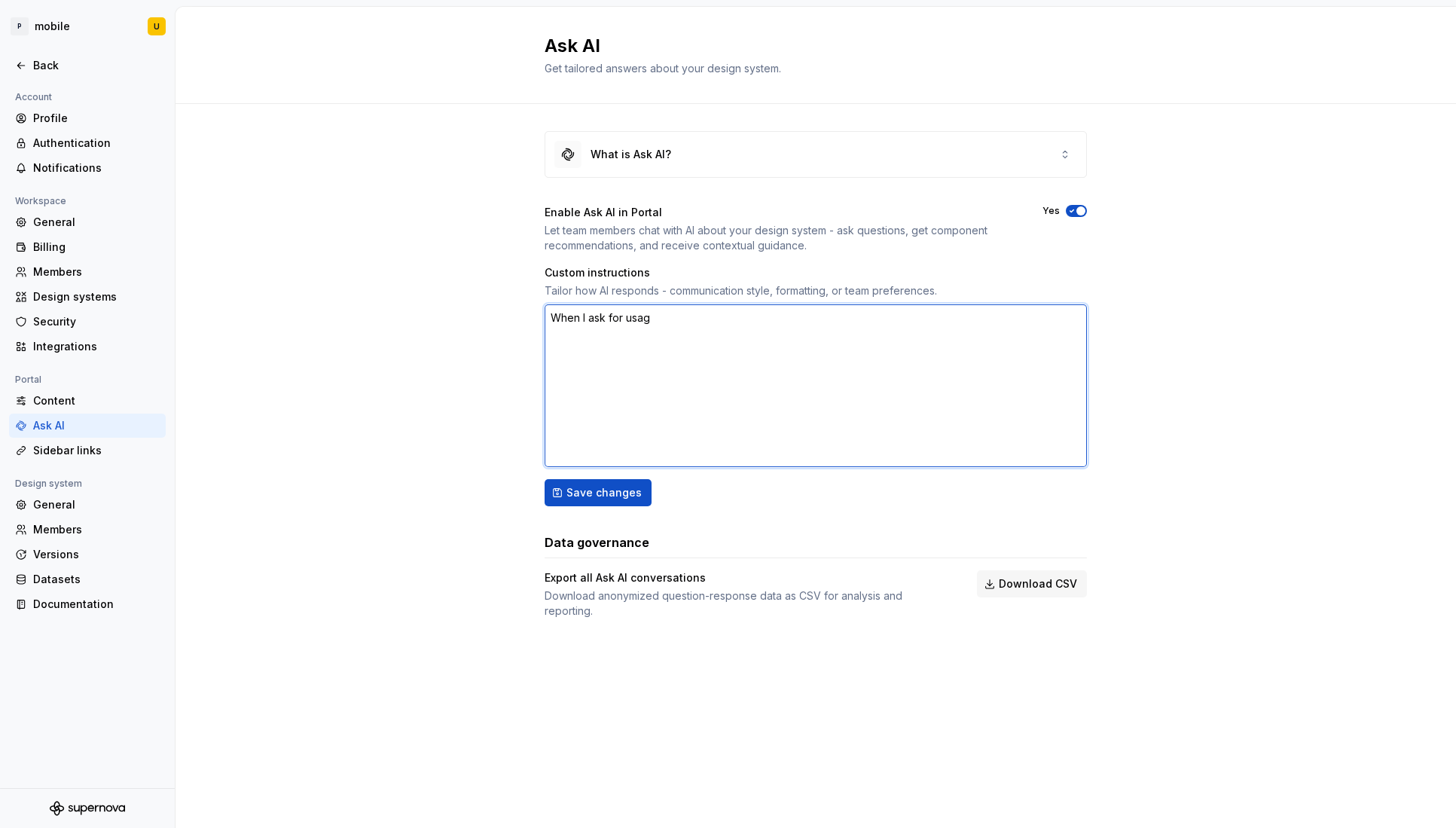
type textarea "*"
type textarea "When I ask for usagg"
type textarea "*"
type textarea "When I ask for usagge"
type textarea "*"
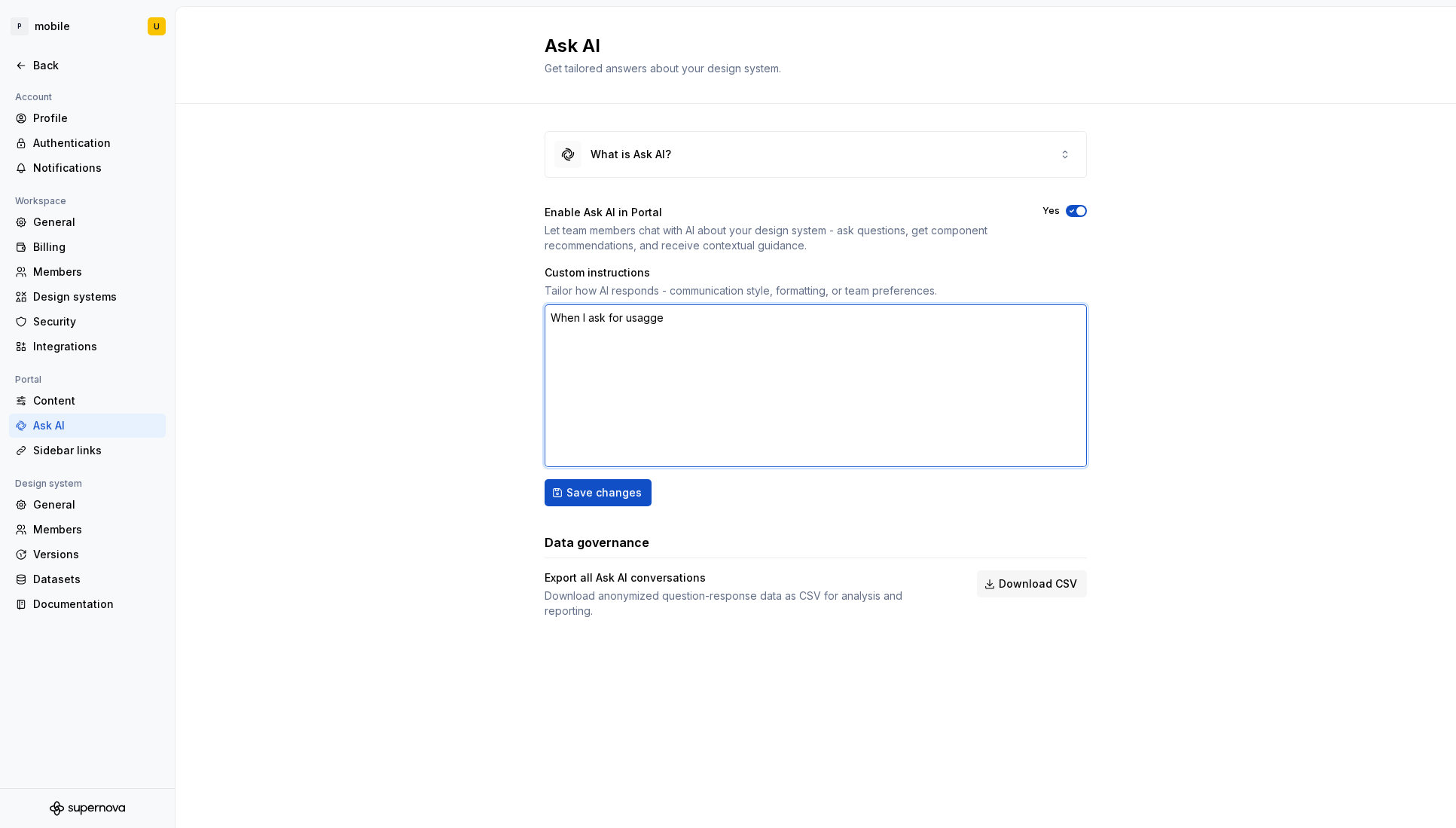
type textarea "When I ask for usagge"
type textarea "*"
type textarea "When I ask for usagge p"
type textarea "*"
type textarea "When I ask for usagge pa"
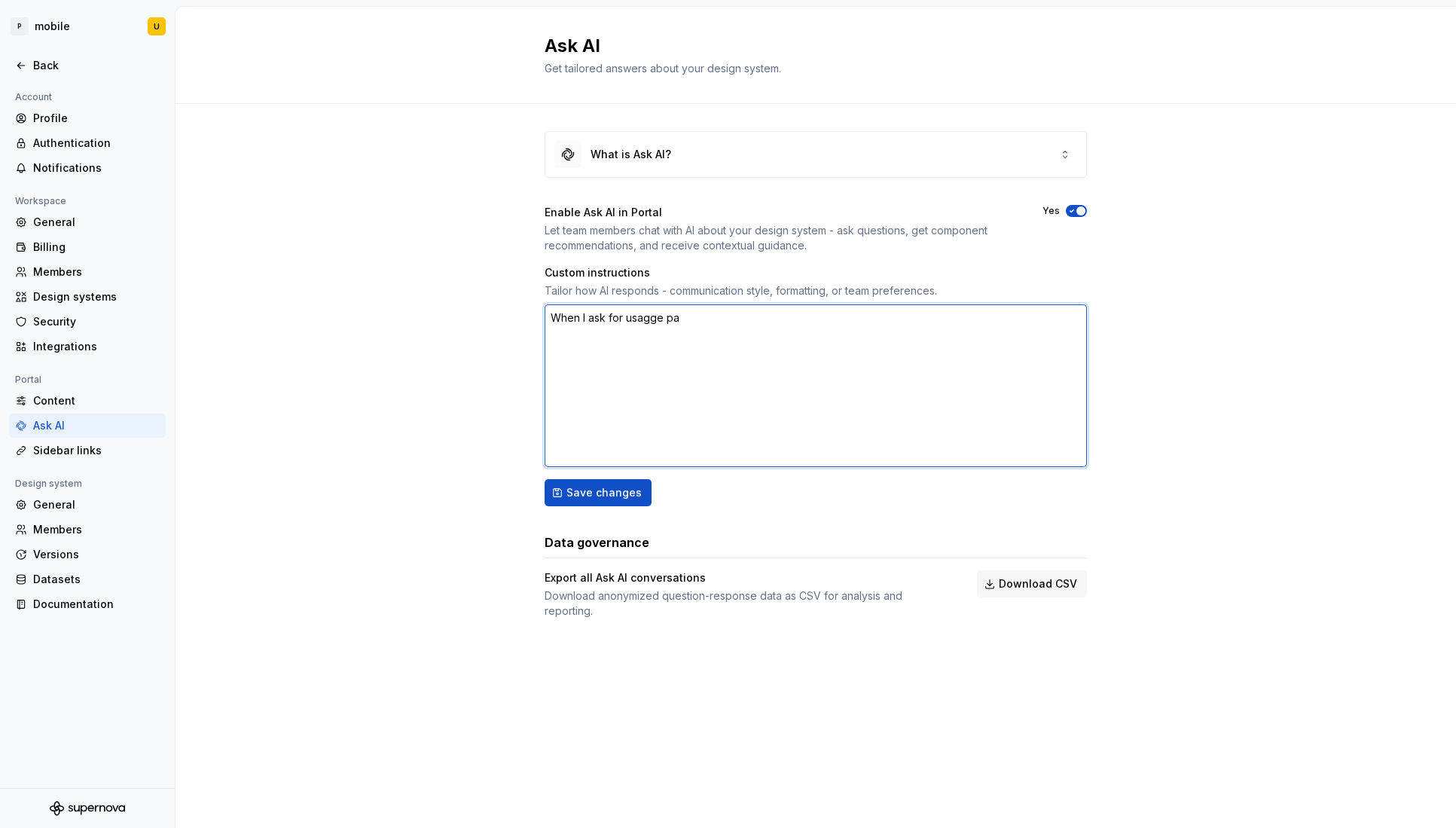
type textarea "*"
type textarea "When I ask for usagge pat"
type textarea "*"
type textarea "When I ask for usagge patr"
type textarea "*"
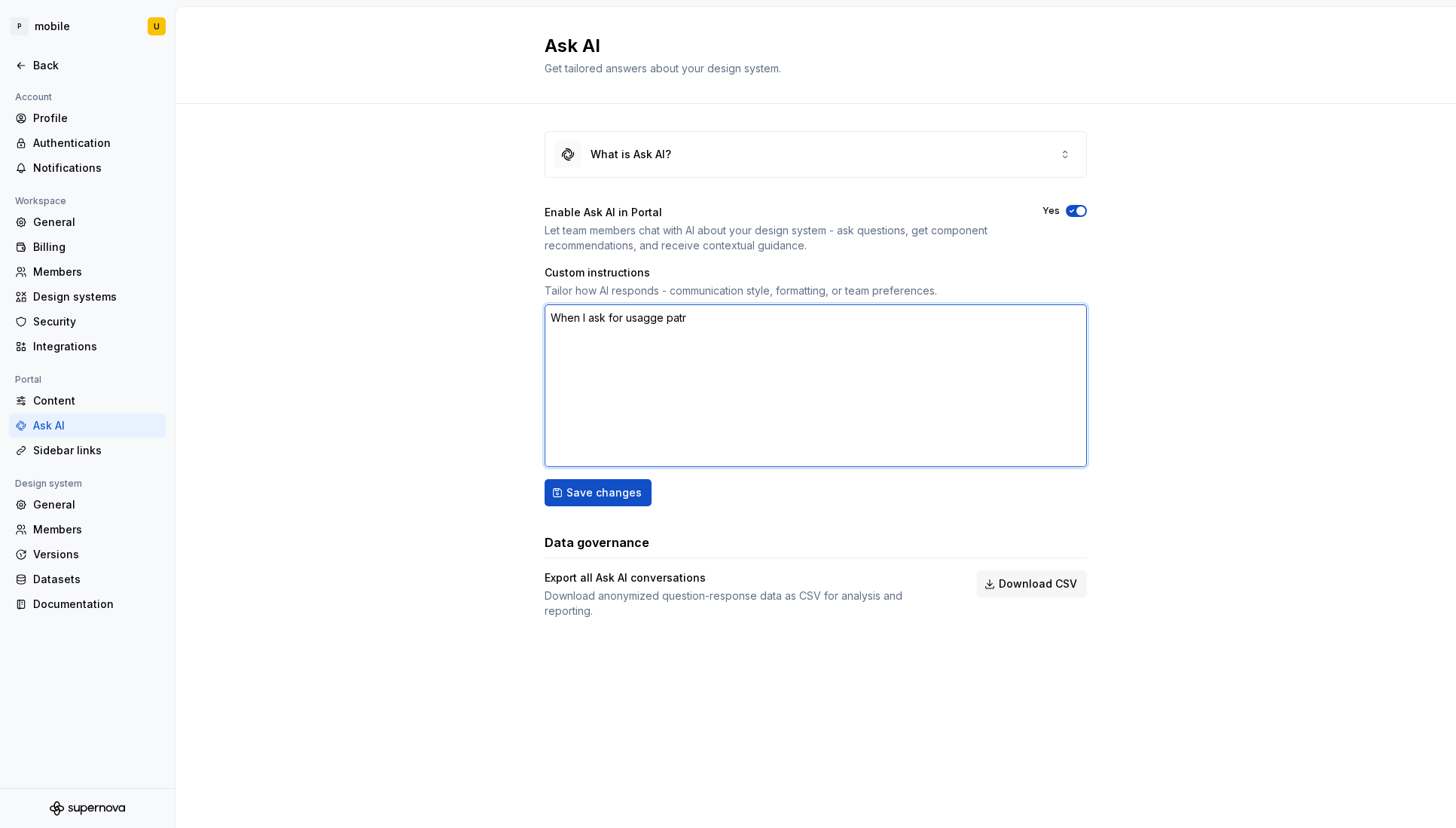
type textarea "When I ask for usagge patrt"
type textarea "*"
type textarea "When I ask for usagge patrte"
type textarea "*"
type textarea "When I ask for usagge patrter"
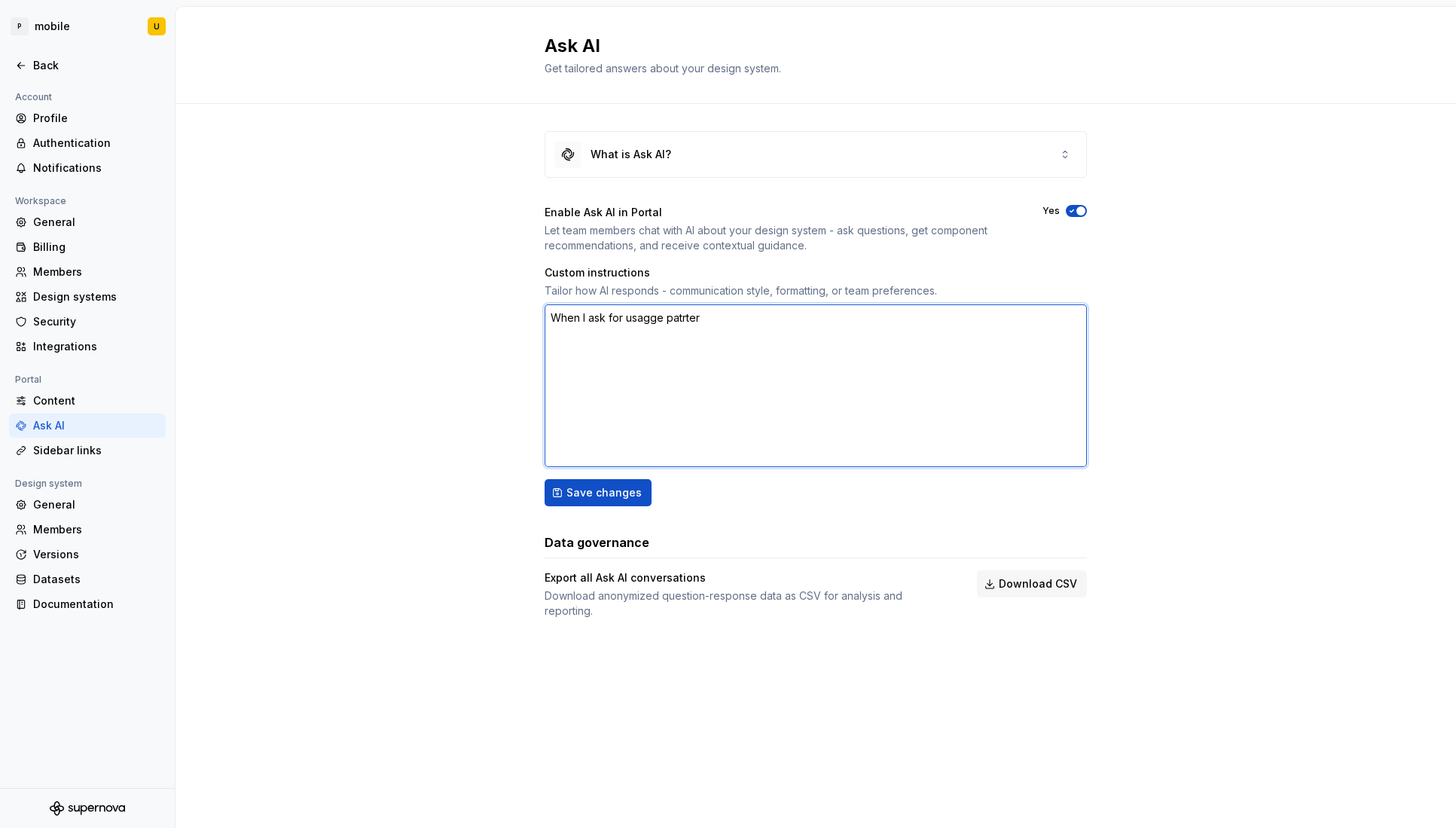
type textarea "*"
type textarea "When I ask for usagge patrte"
type textarea "*"
type textarea "When I ask for usagge patrt"
type textarea "*"
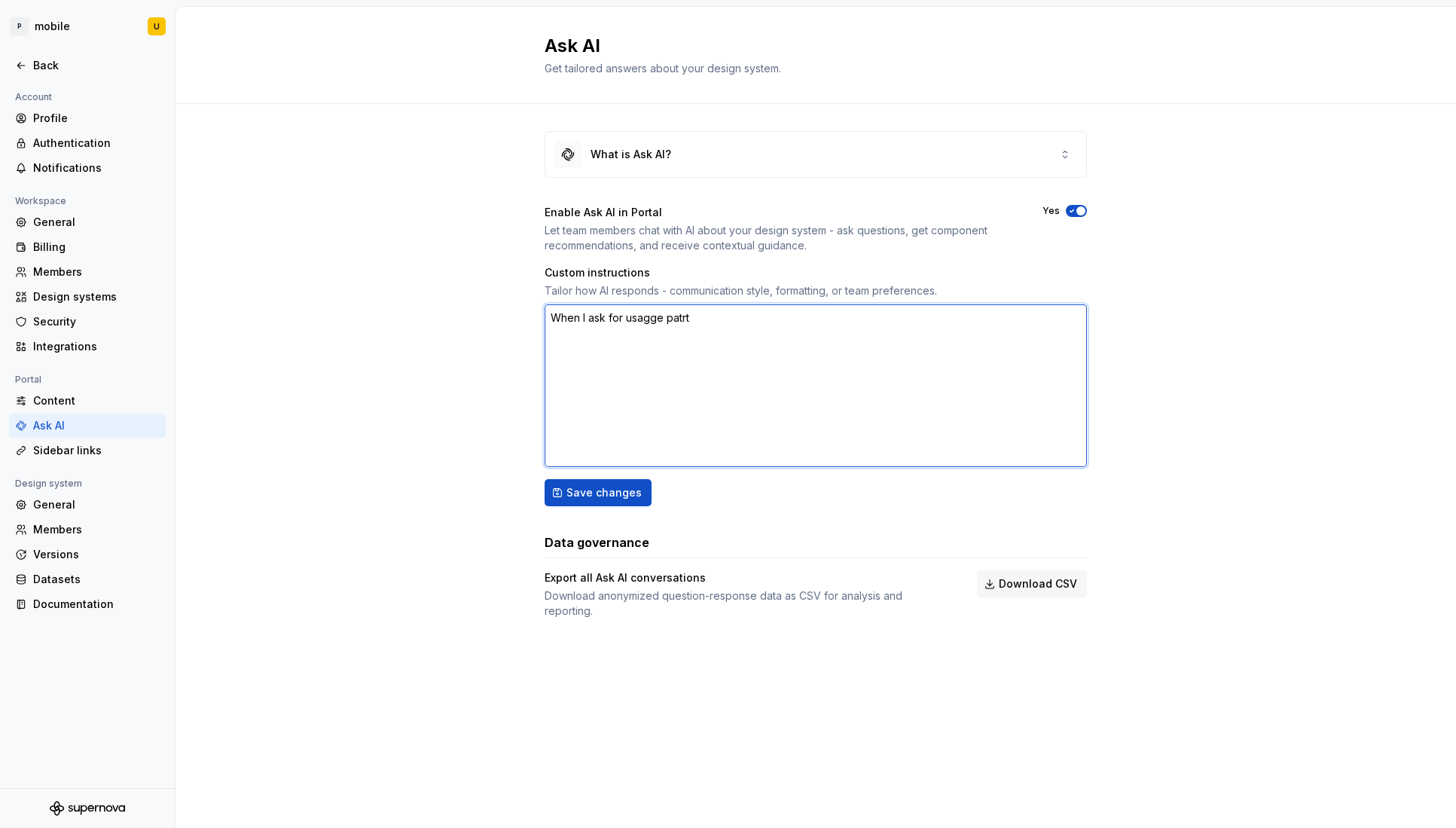
type textarea "When I ask for usagge patr"
type textarea "*"
type textarea "When I ask for usagge pat"
type textarea "*"
type textarea "When I ask for usagge patt"
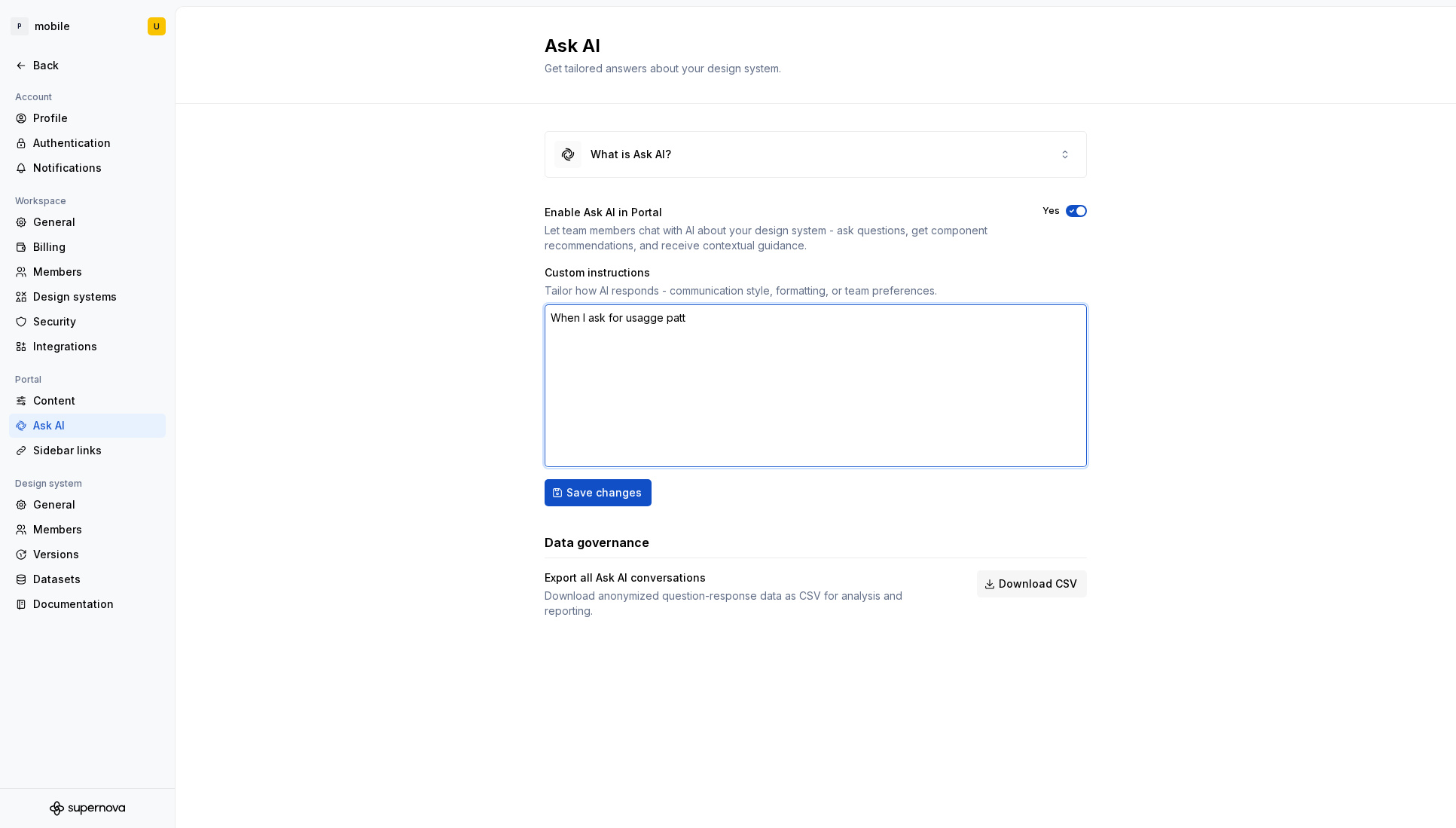
type textarea "*"
type textarea "When I ask for usagge patte"
type textarea "*"
type textarea "When I ask for usagge patter"
type textarea "*"
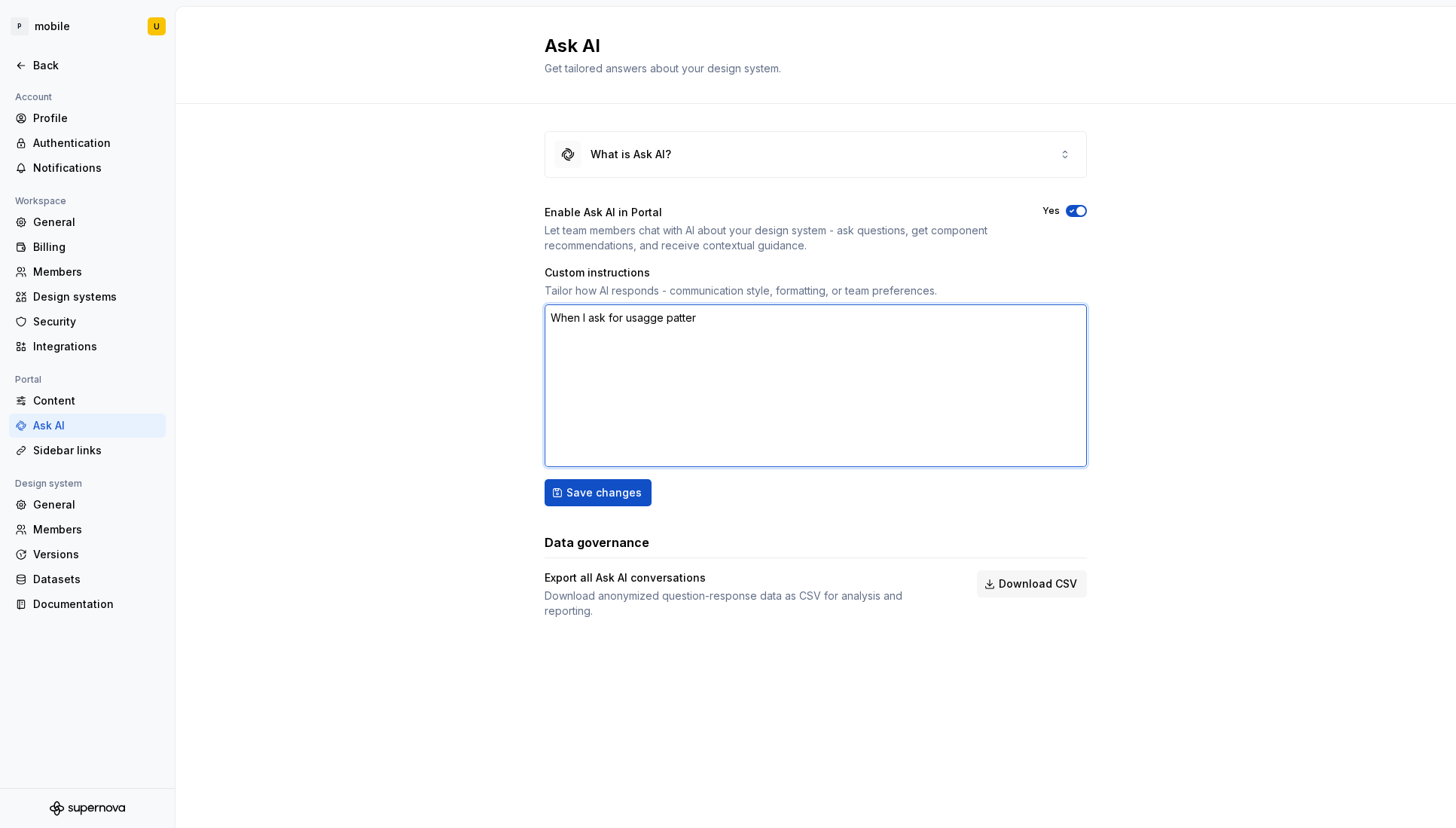
type textarea "When I ask for usagge pattern"
type textarea "*"
type textarea "When I ask for usagge patterns"
type textarea "*"
type textarea "When I ask for usagge patterns,"
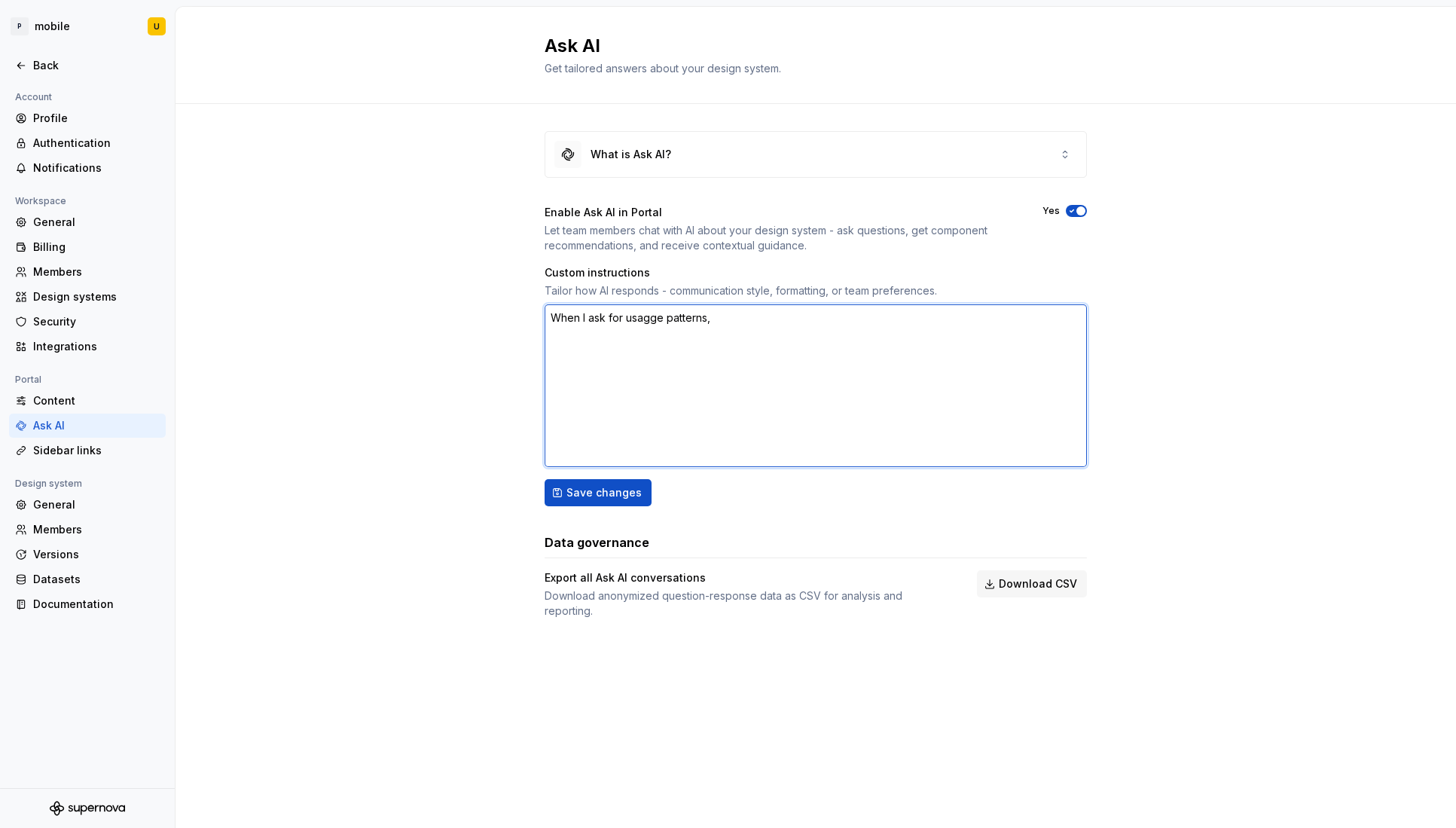
type textarea "*"
type textarea "When I ask for usagge patterns,"
type textarea "*"
type textarea "When I ask for usagge patterns, d"
type textarea "*"
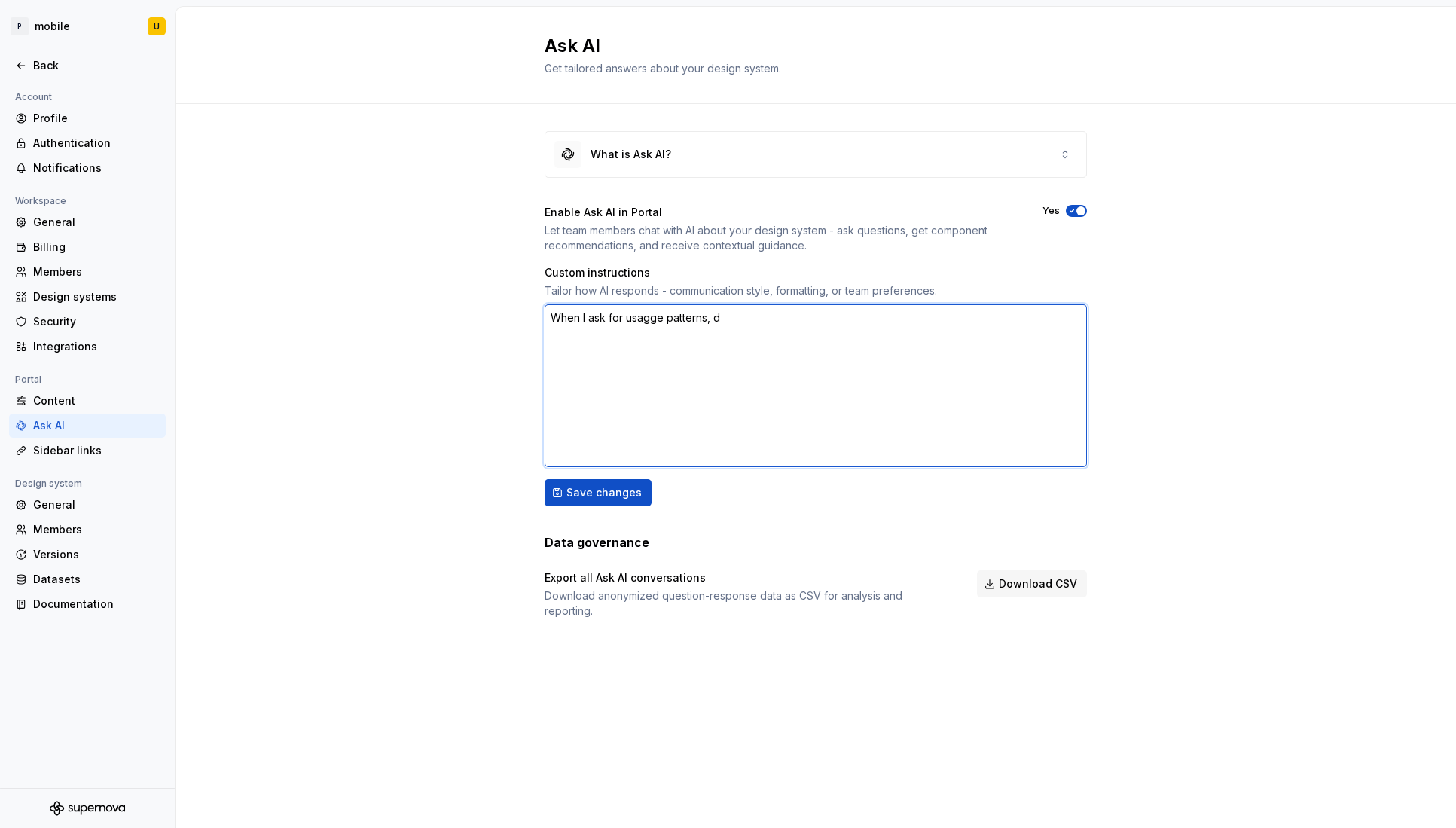
type textarea "When I ask for usagge patterns, do"
type textarea "*"
type textarea "When I ask for usagge patterns, do'"
type textarea "*"
type textarea "When I ask for usagge patterns, do's"
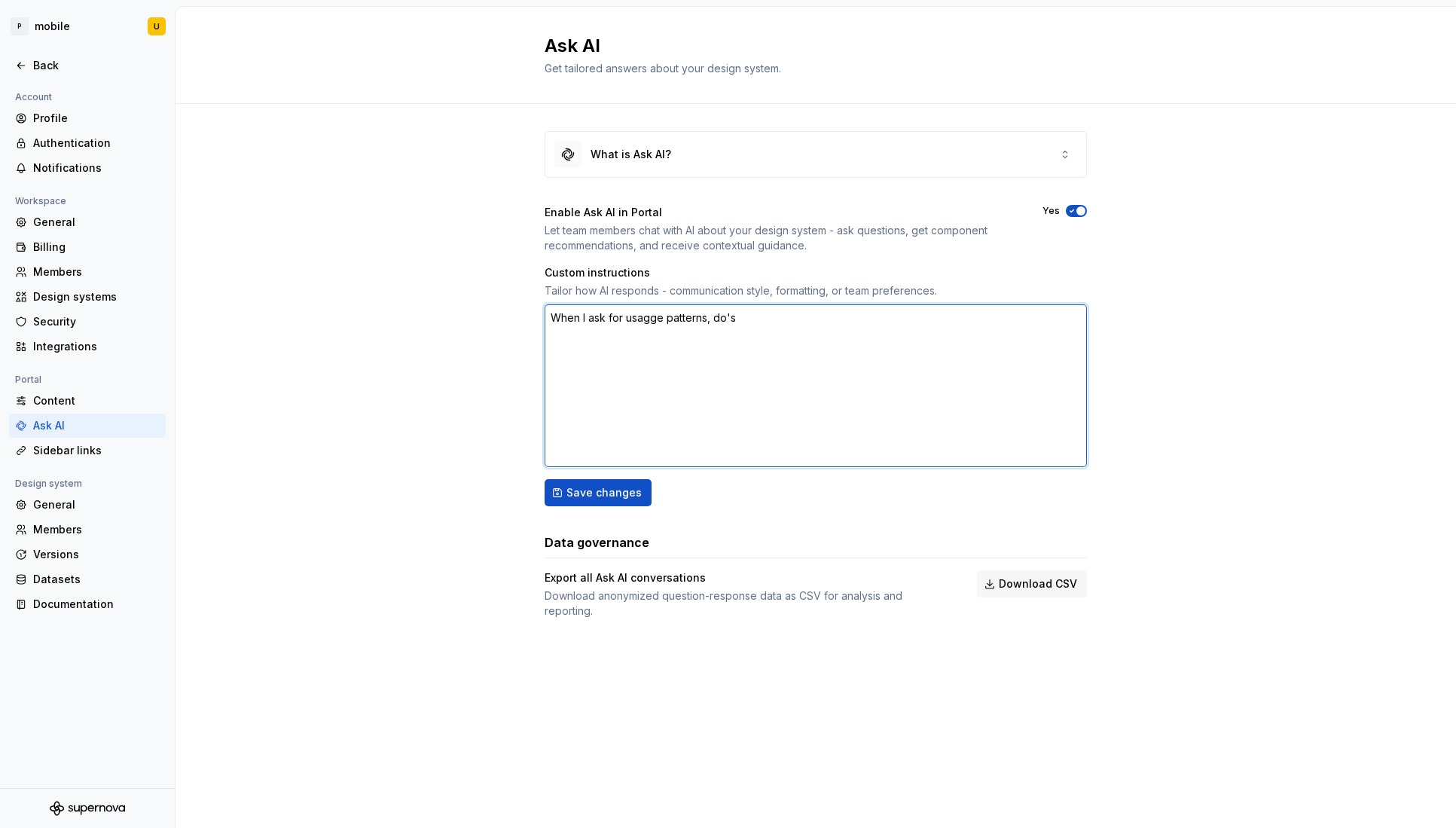
type textarea "*"
type textarea "When I ask for usagge patterns, do's"
type textarea "*"
type textarea "When I ask for usagge patterns, do's a"
type textarea "*"
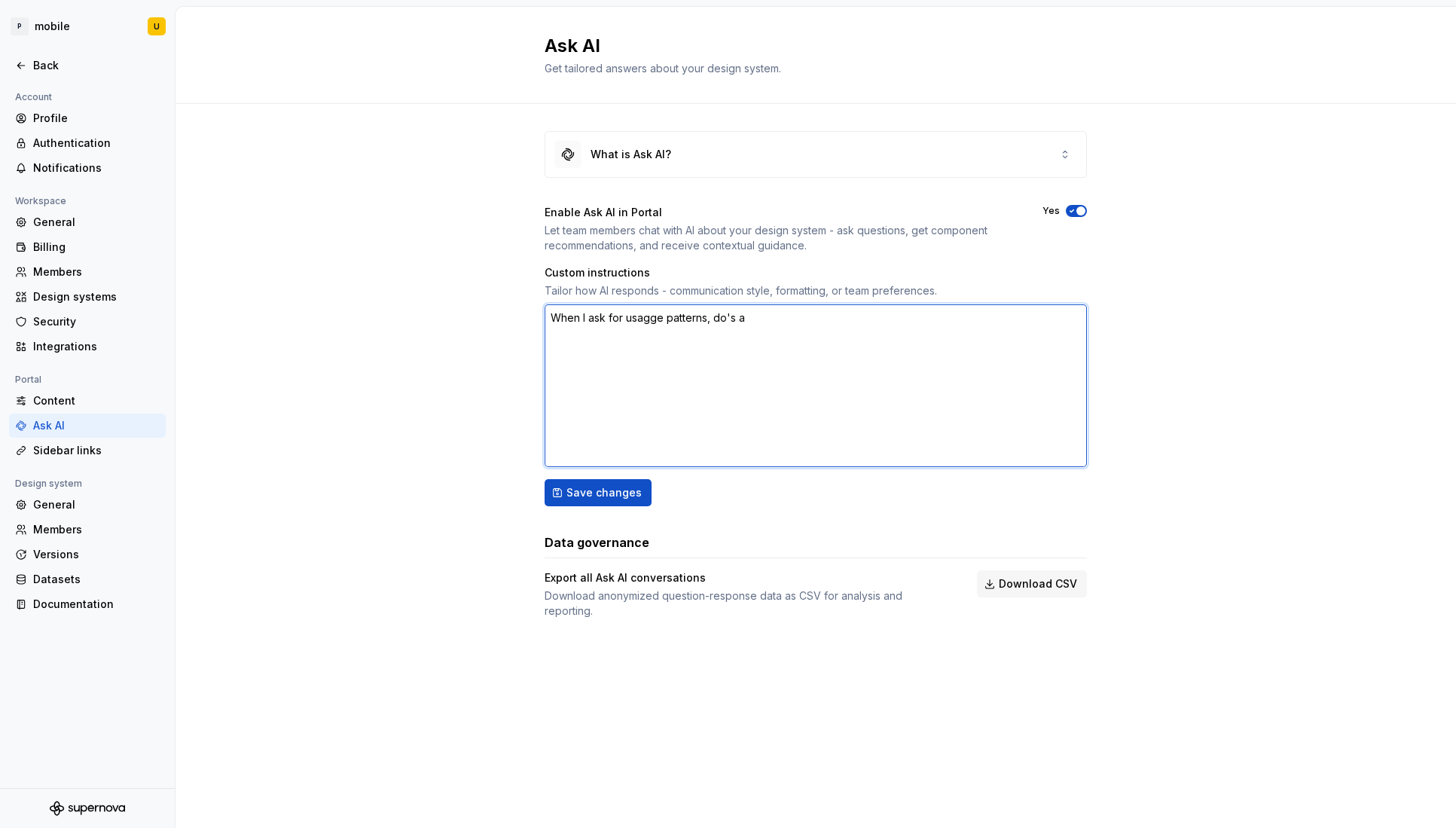
type textarea "When I ask for usagge patterns, do's an"
type textarea "*"
type textarea "When I ask for usagge patterns, do's and"
type textarea "*"
type textarea "When I ask for usagge patterns, do's and"
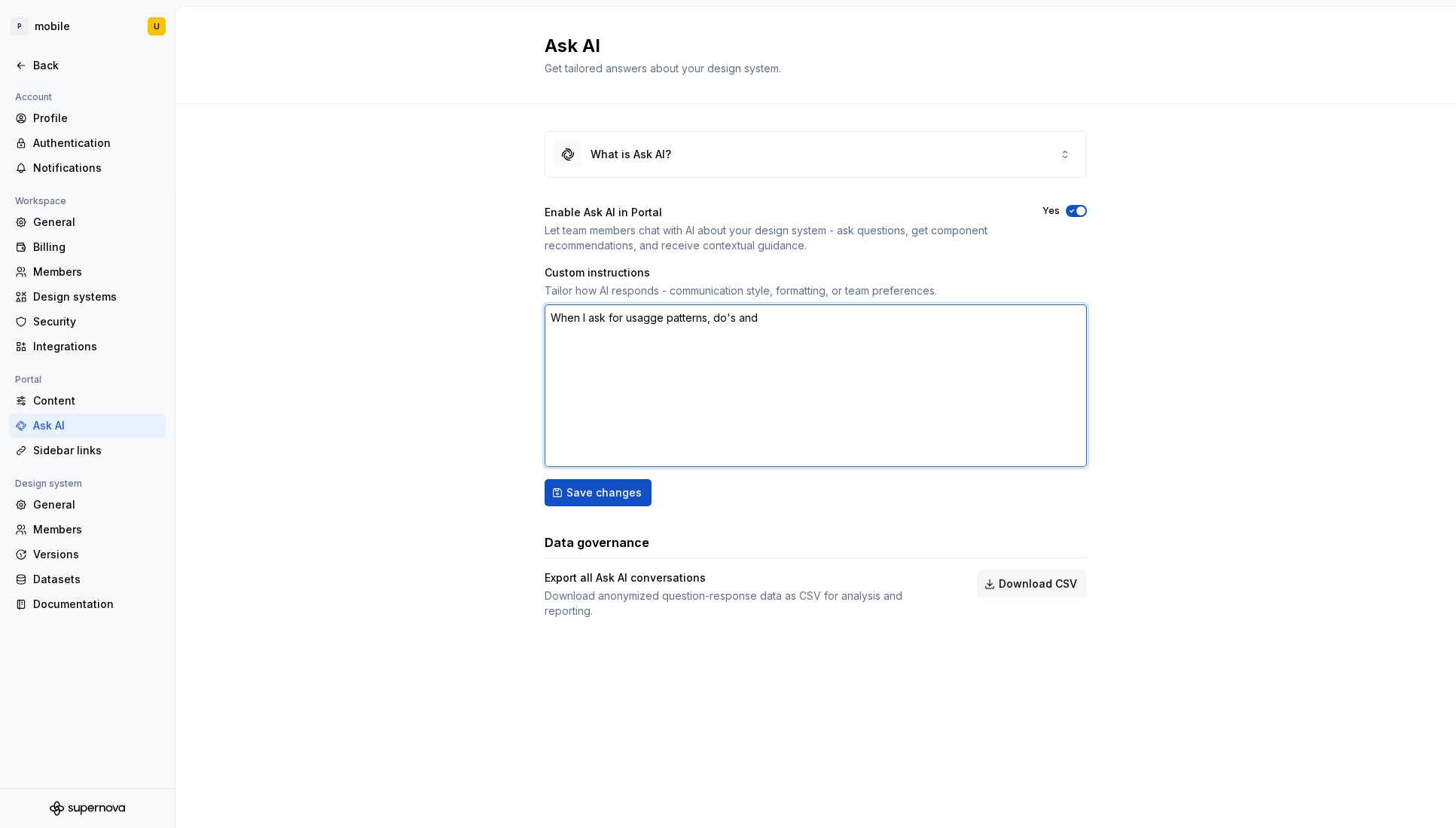
type textarea "*"
type textarea "When I ask for usagge patterns, do's and d"
type textarea "*"
type textarea "When I ask for usagge patterns, do's and do"
type textarea "*"
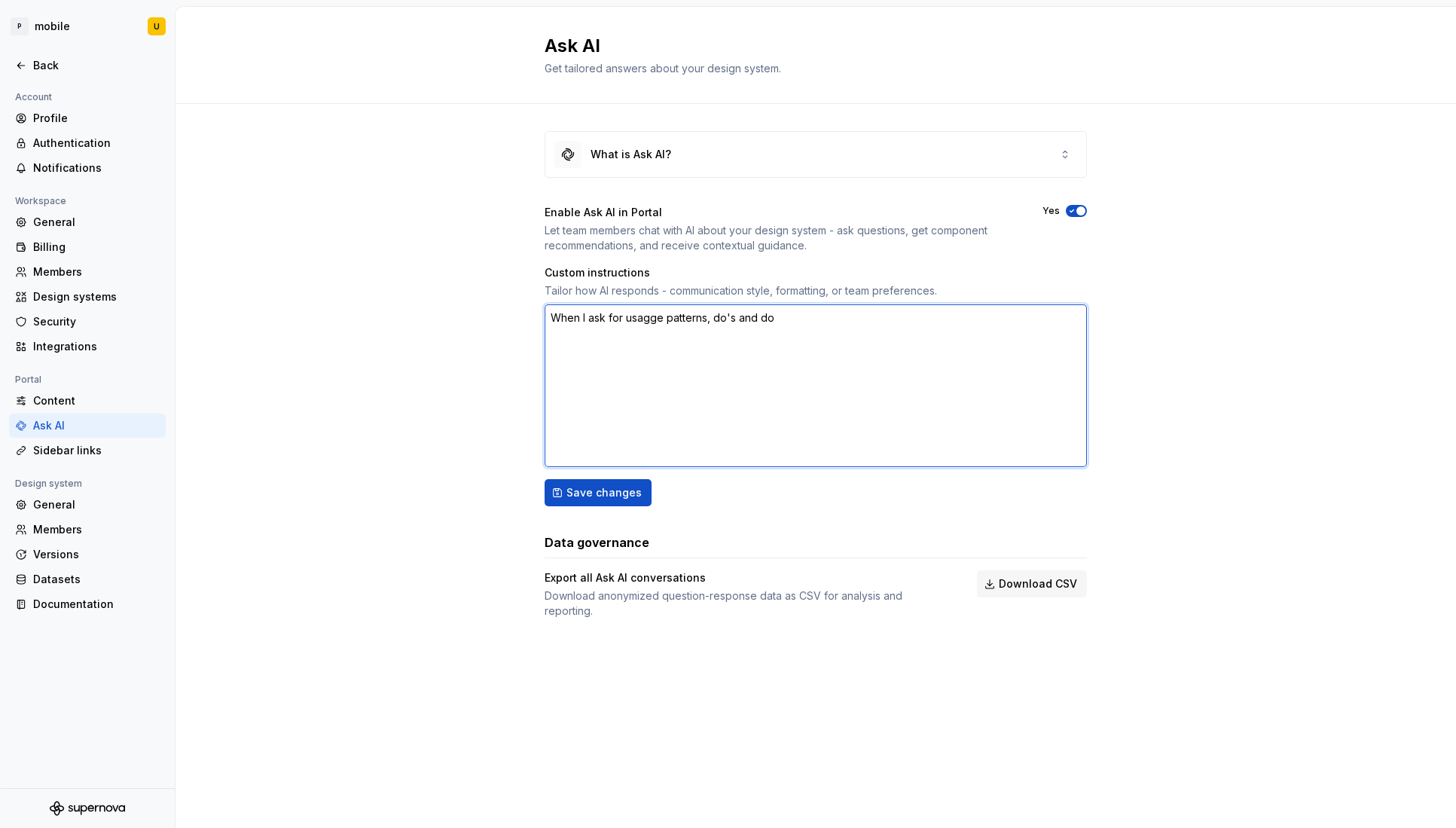
type textarea "When I ask for usagge patterns, do's and don"
type textarea "*"
type textarea "When I ask for usagge patterns, do's and dont"
type textarea "*"
type textarea "When I ask for usagge patterns, do's and donts"
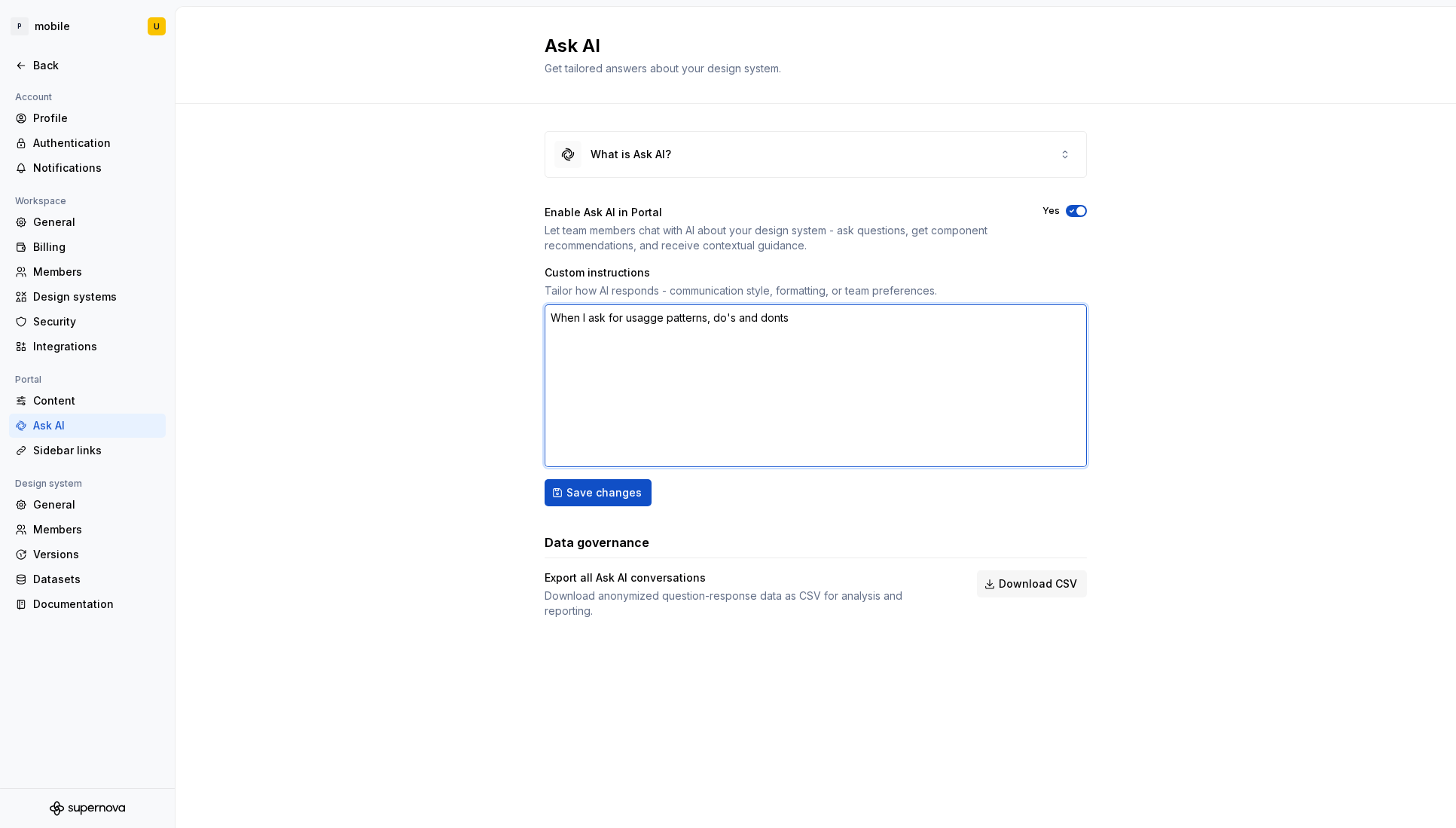
type textarea "*"
type textarea "When I ask for usagge patterns, do's and dents"
type textarea "*"
type textarea "When I ask for usagge patterns, do's and dents a"
type textarea "*"
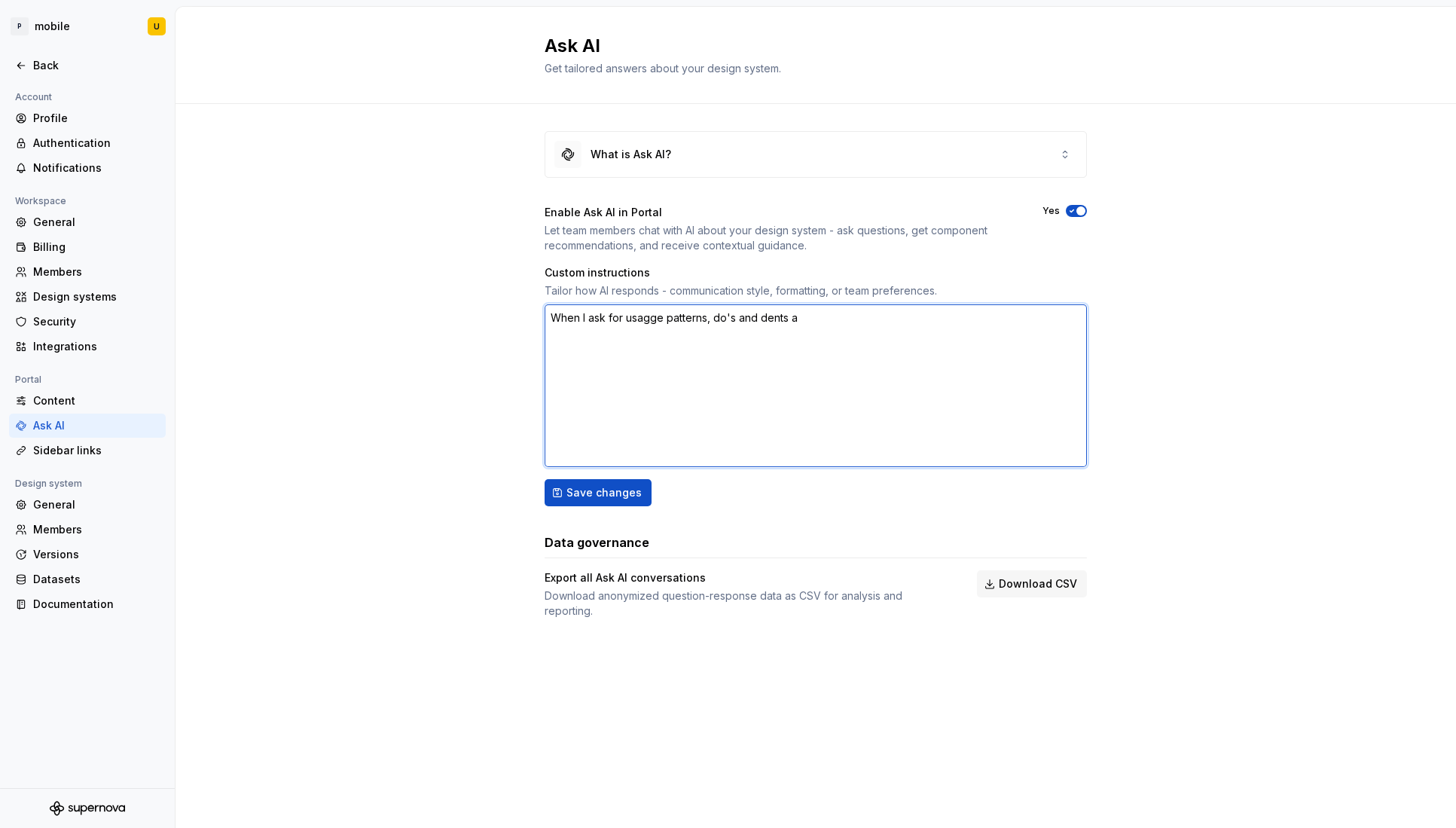
type textarea "When I ask for usagge patterns, do's and dents ac"
type textarea "*"
type textarea "When I ask for usagge patterns, do's and dents acc"
type textarea "*"
type textarea "When I ask for usagge patterns, do's and dents acco"
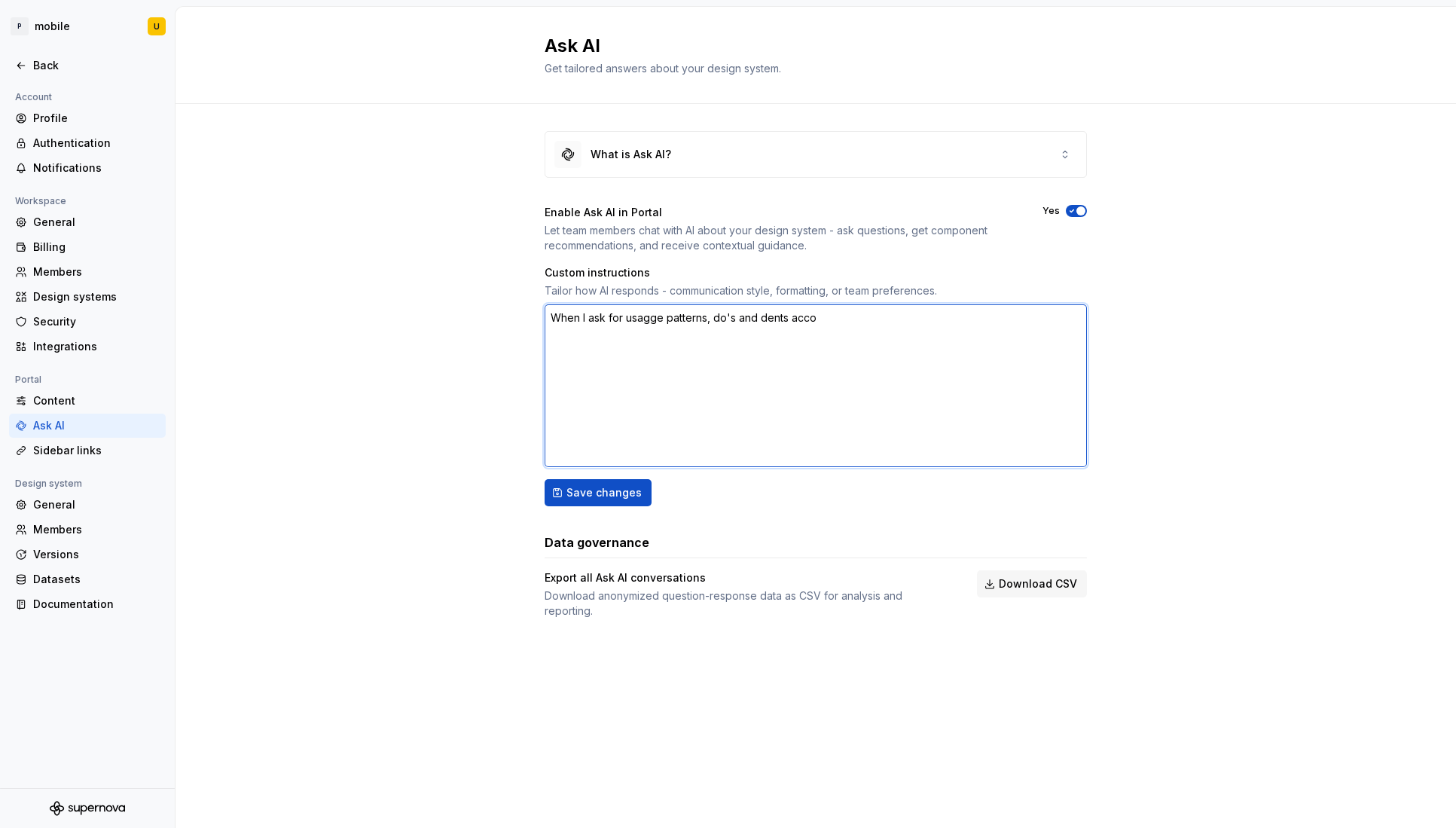
type textarea "*"
type textarea "When I ask for usagge patterns, do's and dents accor"
type textarea "*"
type textarea "When I ask for usagge patterns, do's and dents accorg"
type textarea "*"
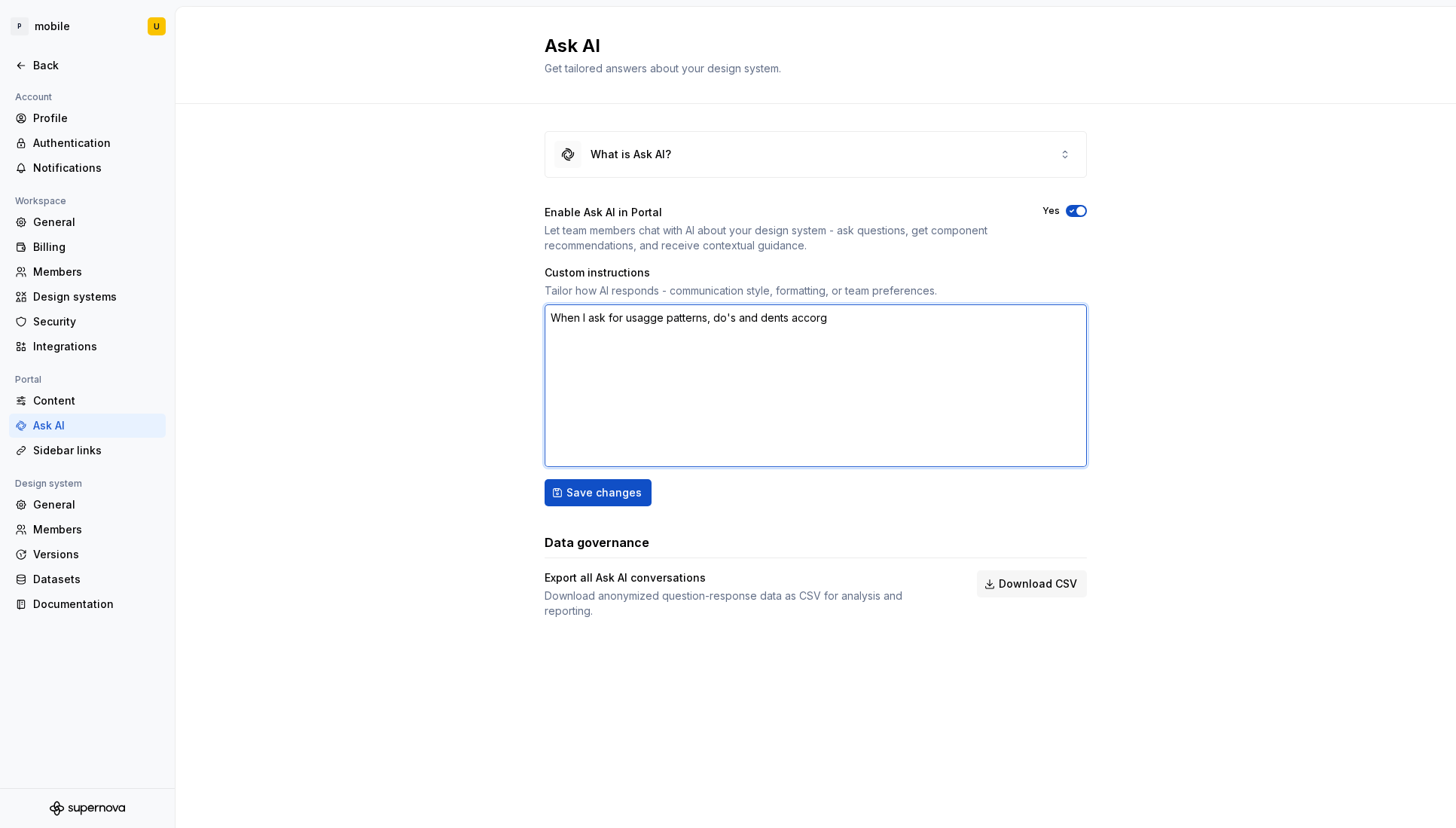
type textarea "When I ask for usagge patterns, do's and dents accorgi"
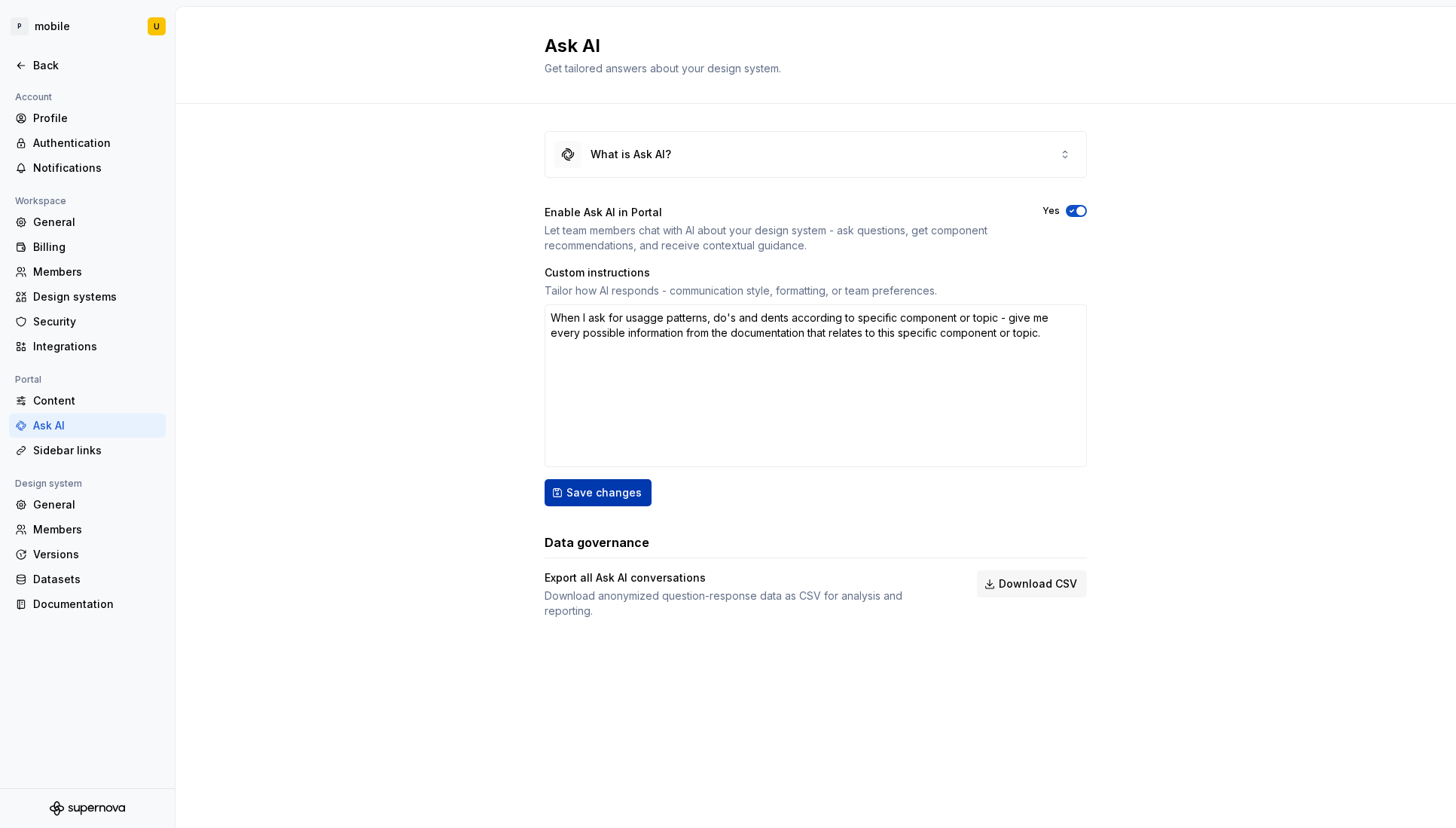
click at [606, 486] on button "Save changes" at bounding box center [598, 493] width 107 height 27
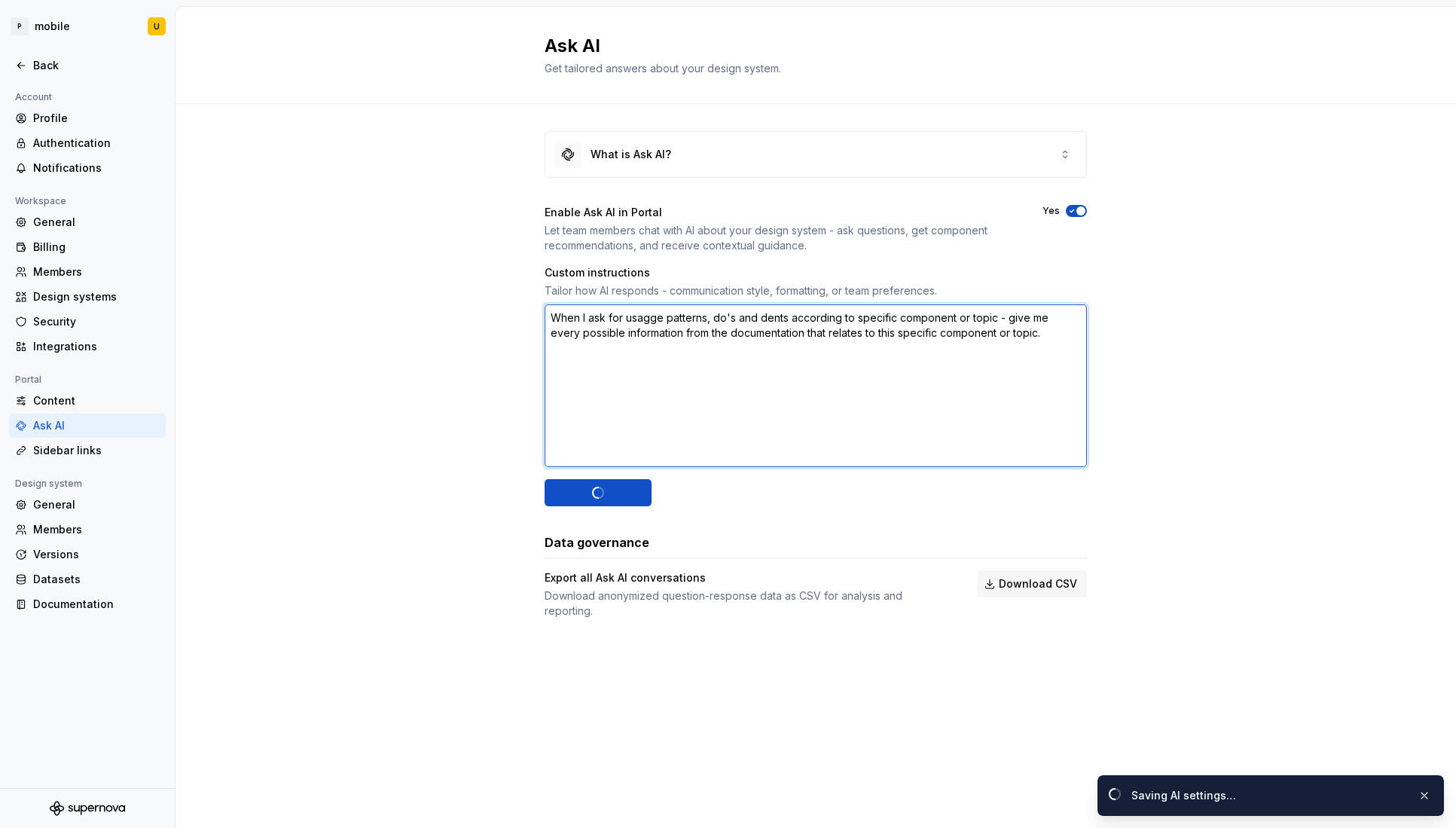
click at [647, 325] on textarea "When I ask for usagge patterns, do's and dents according to specific component …" at bounding box center [816, 385] width 542 height 162
click at [650, 317] on textarea "When I ask for usagge patterns, do's and dents according to specific component …" at bounding box center [816, 385] width 542 height 162
click at [598, 486] on span "Save changes" at bounding box center [604, 493] width 75 height 15
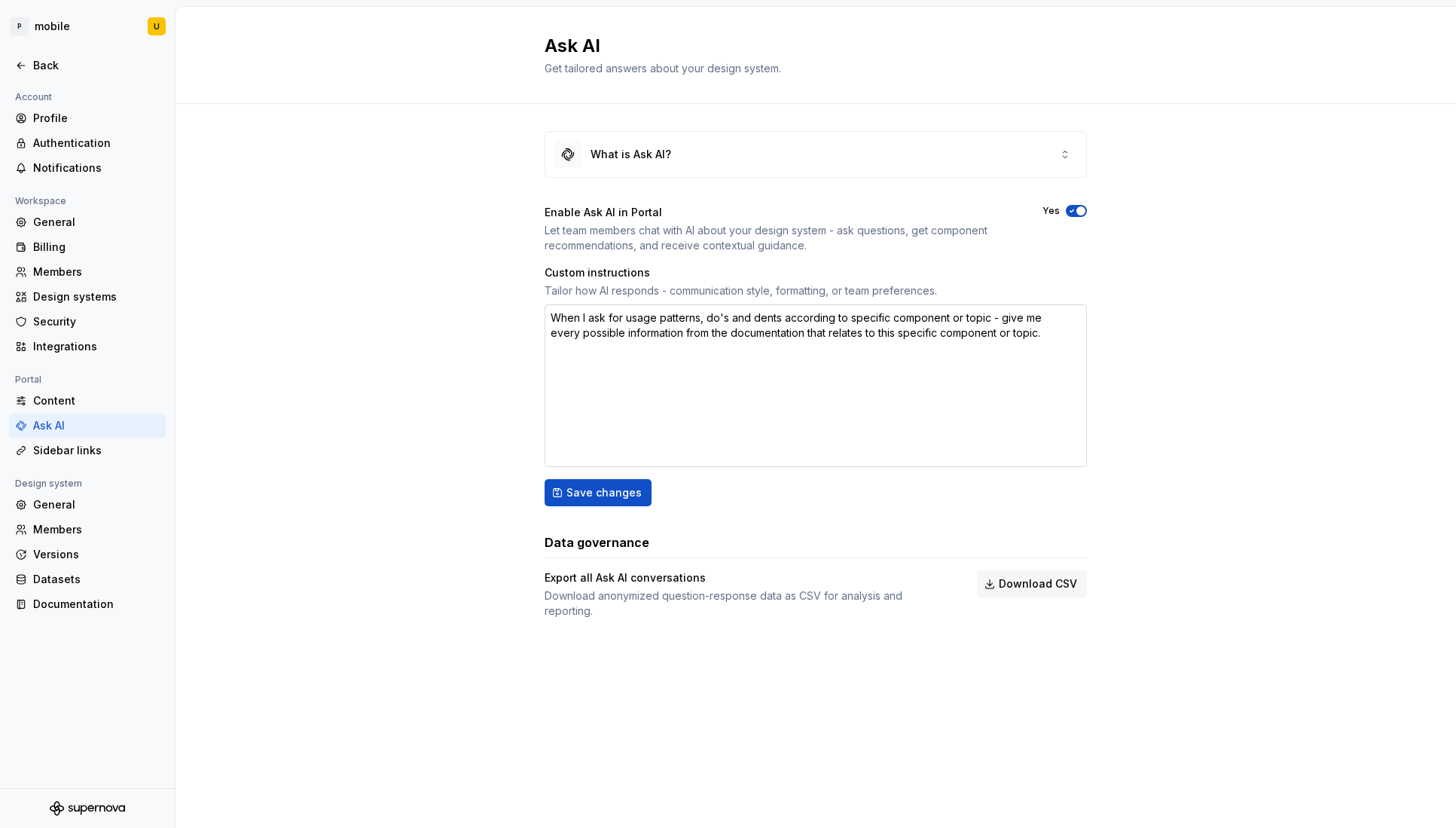
click at [1058, 337] on textarea "When I ask for usage patterns, do's and dents according to specific component o…" at bounding box center [816, 385] width 542 height 162
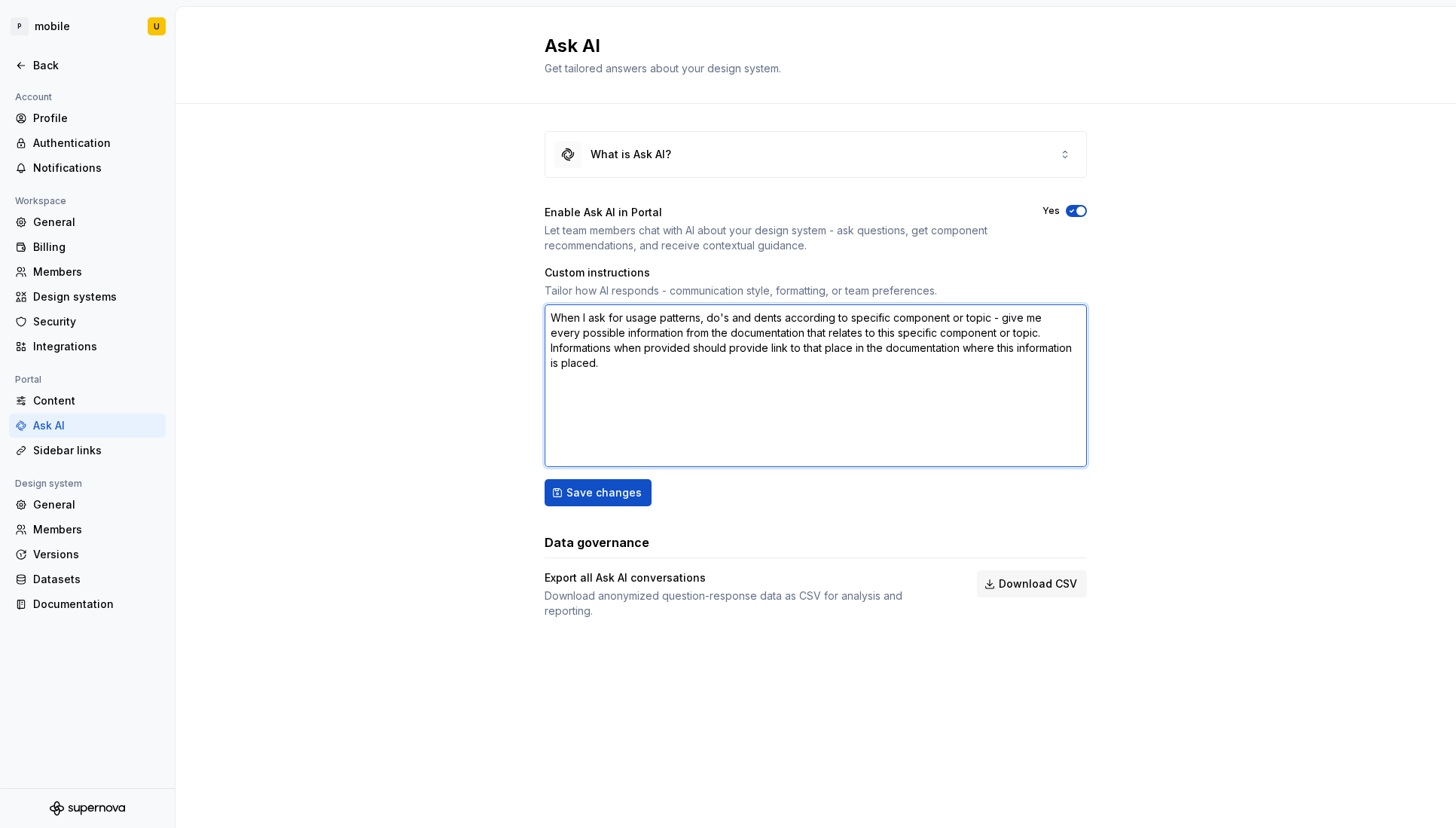
drag, startPoint x: 618, startPoint y: 361, endPoint x: 655, endPoint y: 361, distance: 37.0
click at [655, 361] on textarea "When I ask for usage patterns, do's and dents according to specific component o…" at bounding box center [816, 385] width 542 height 162
click at [703, 365] on textarea "When I ask for usage patterns, do's and dents according to specific component o…" at bounding box center [816, 385] width 542 height 162
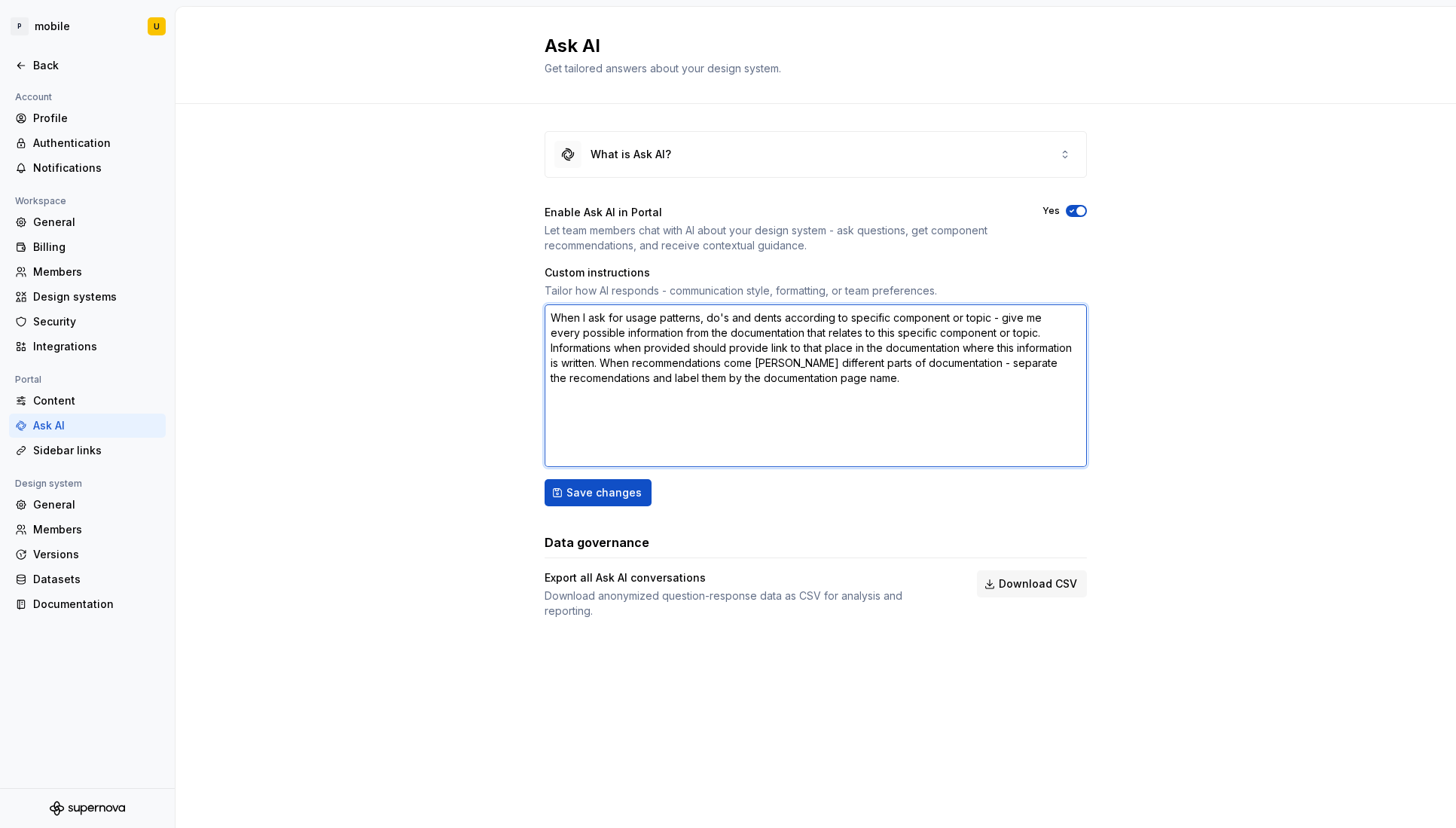
click at [839, 368] on textarea "When I ask for usage patterns, do's and dents according to specific component o…" at bounding box center [816, 385] width 542 height 162
click at [625, 486] on button "Save changes" at bounding box center [598, 493] width 107 height 27
click at [597, 499] on span "Save changes" at bounding box center [604, 493] width 75 height 15
click at [760, 315] on textarea "When I ask for usage patterns, do's and dents according to specific component o…" at bounding box center [816, 385] width 542 height 162
click at [603, 383] on textarea "When I ask for usage patterns, do's and dont's according to specific component …" at bounding box center [816, 385] width 542 height 162
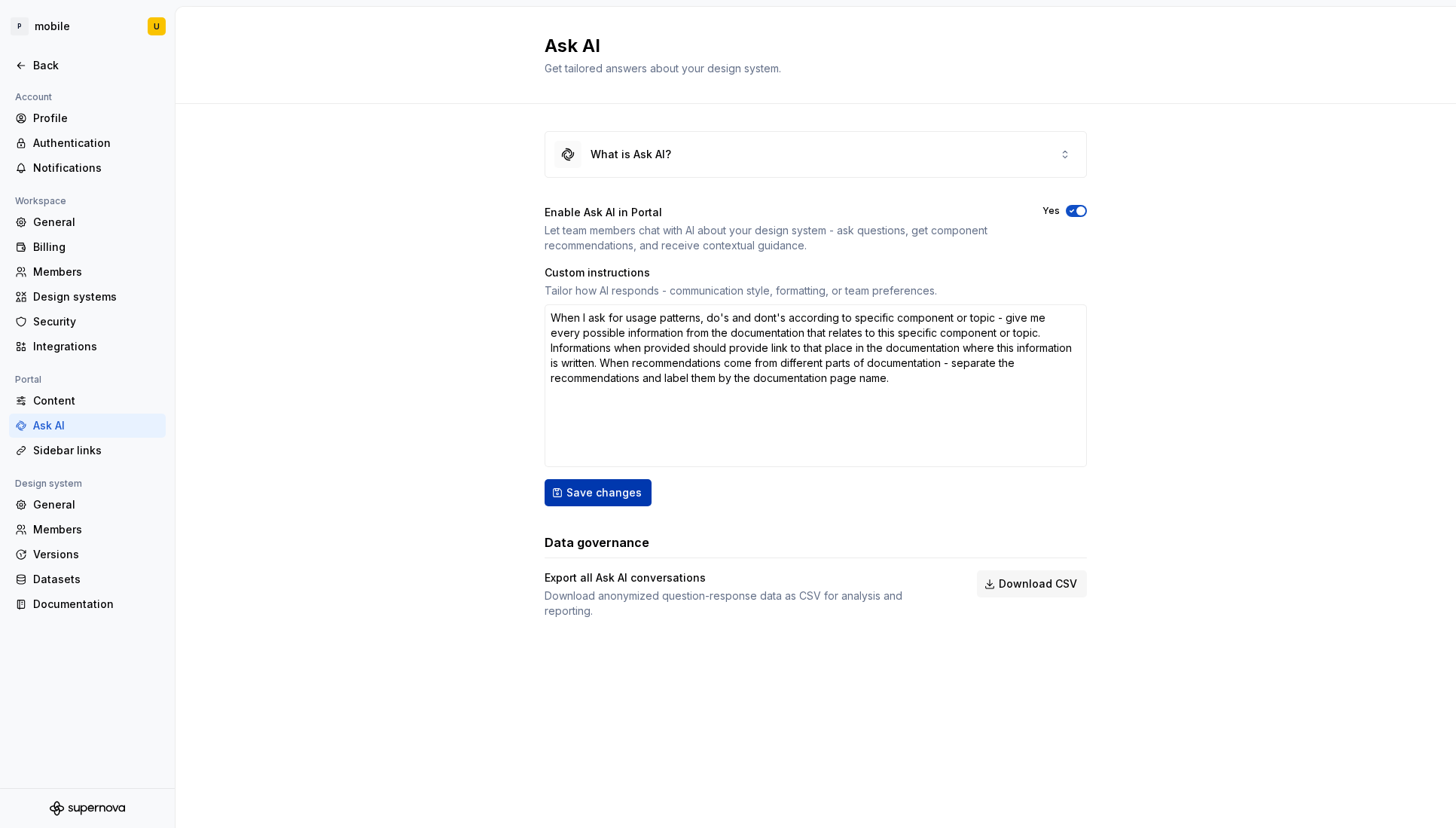
click at [546, 506] on div "Save changes" at bounding box center [816, 493] width 542 height 27
click at [601, 504] on button "Save changes" at bounding box center [598, 493] width 107 height 27
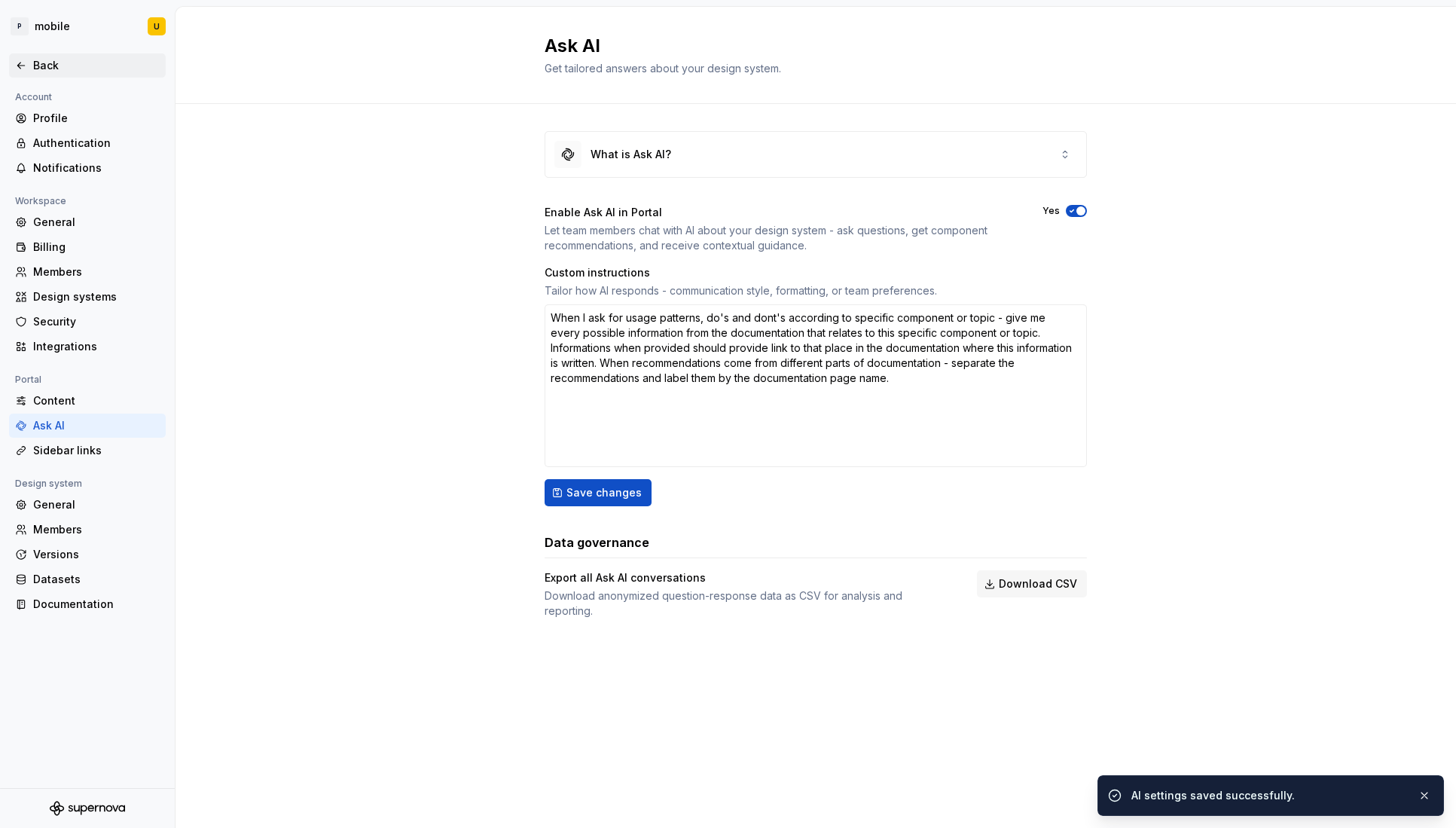
click at [67, 68] on div "Back" at bounding box center [96, 65] width 127 height 15
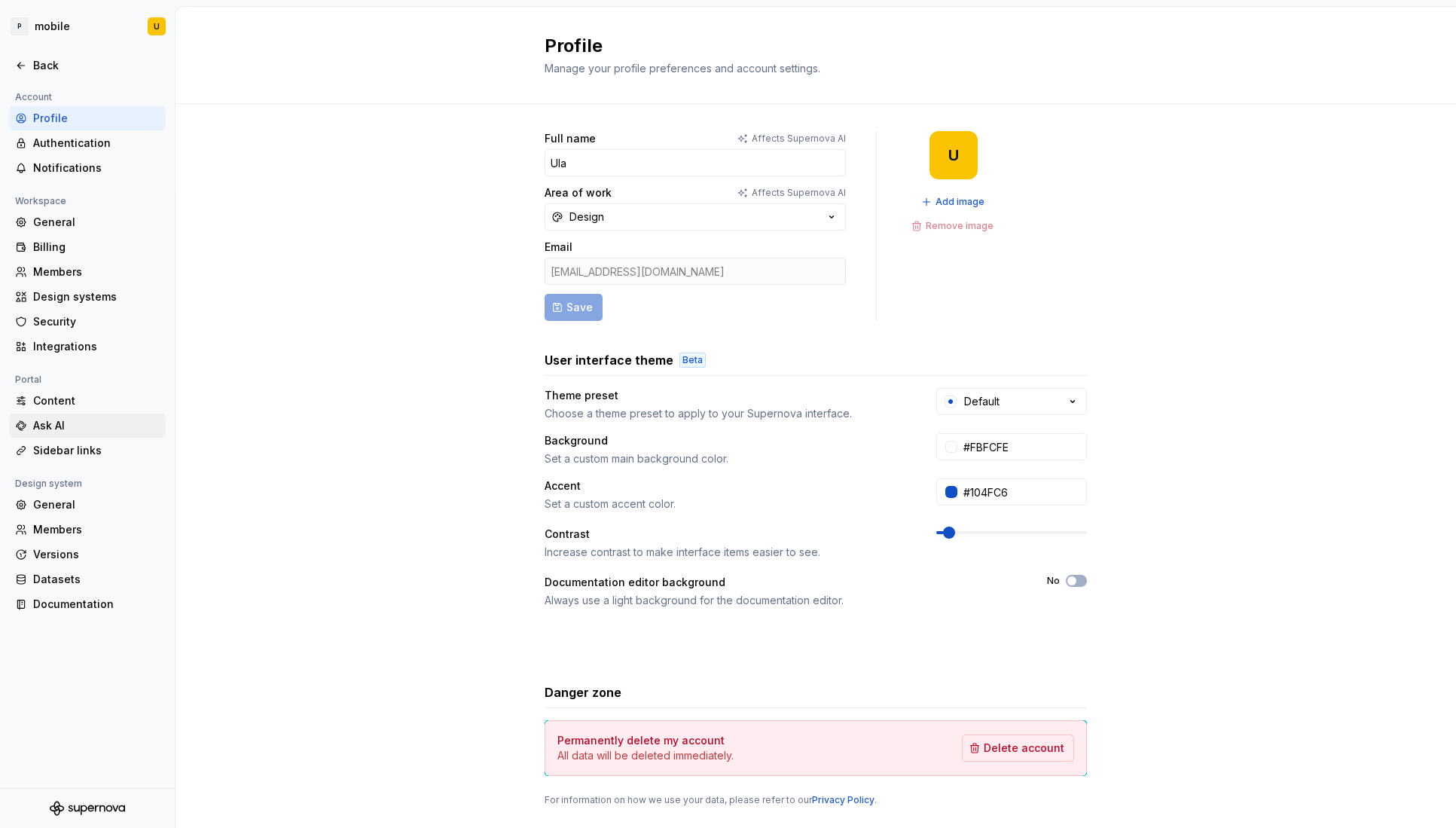
click at [70, 430] on div "Ask AI" at bounding box center [96, 425] width 127 height 15
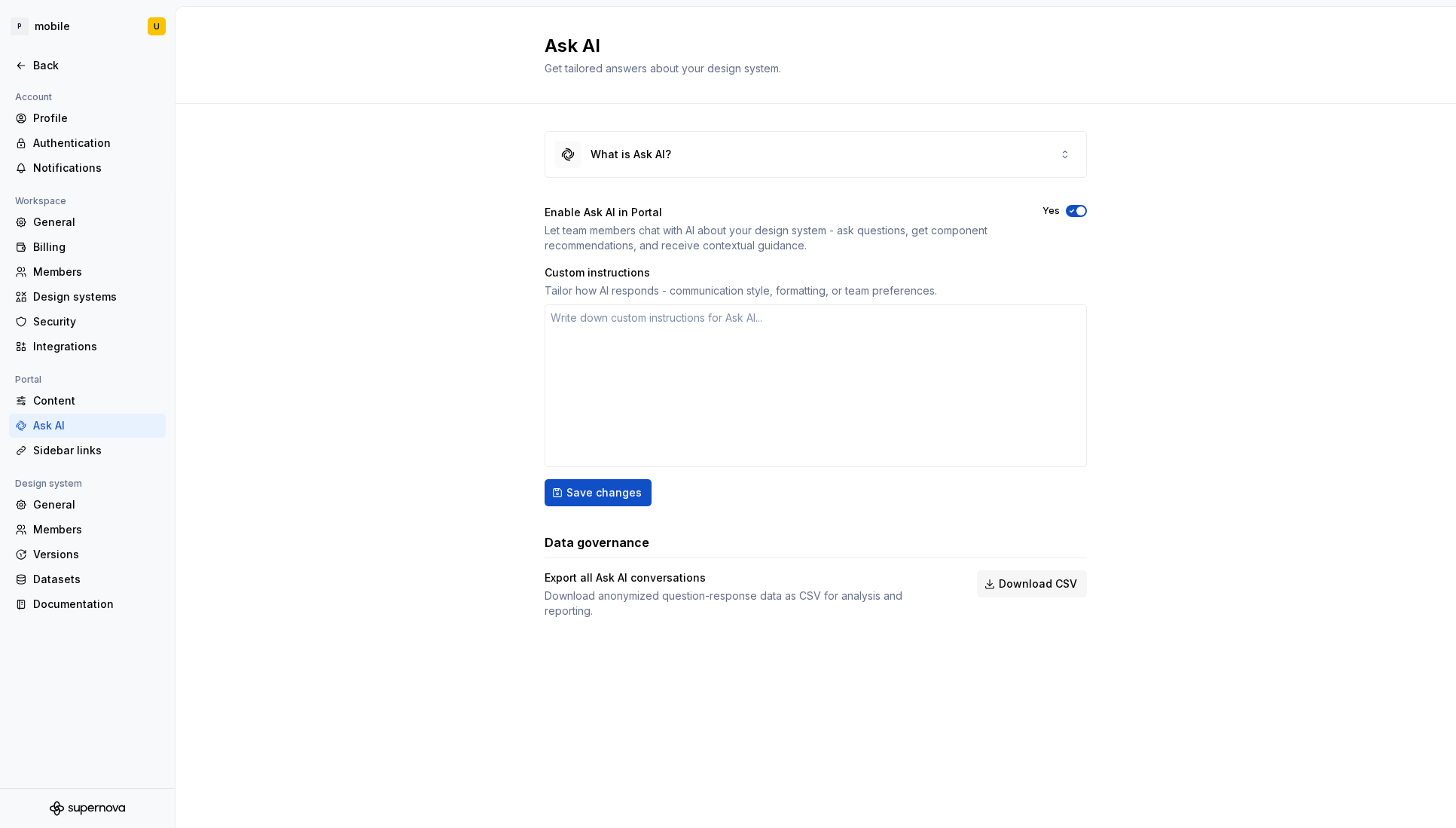
click at [98, 397] on div "Content" at bounding box center [96, 400] width 127 height 15
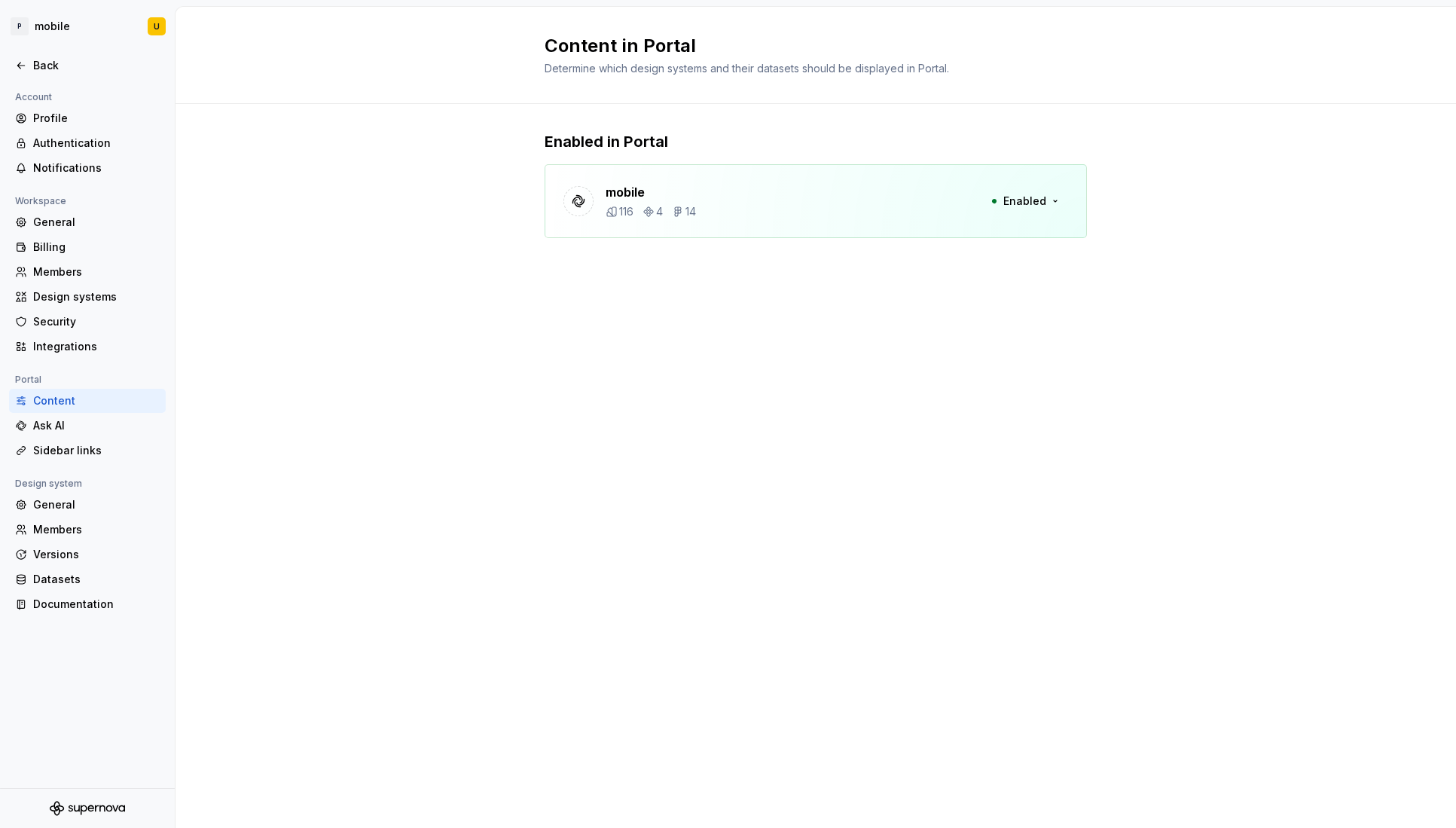
click at [1241, 84] on div "Content in Portal Determine which design systems and their datasets should be d…" at bounding box center [816, 55] width 1280 height 97
click at [1043, 200] on span "Enabled" at bounding box center [1025, 201] width 43 height 15
click at [1080, 304] on div "Content in Portal Determine which design systems and their datasets should be d…" at bounding box center [816, 417] width 1280 height 821
